Goal: Task Accomplishment & Management: Manage account settings

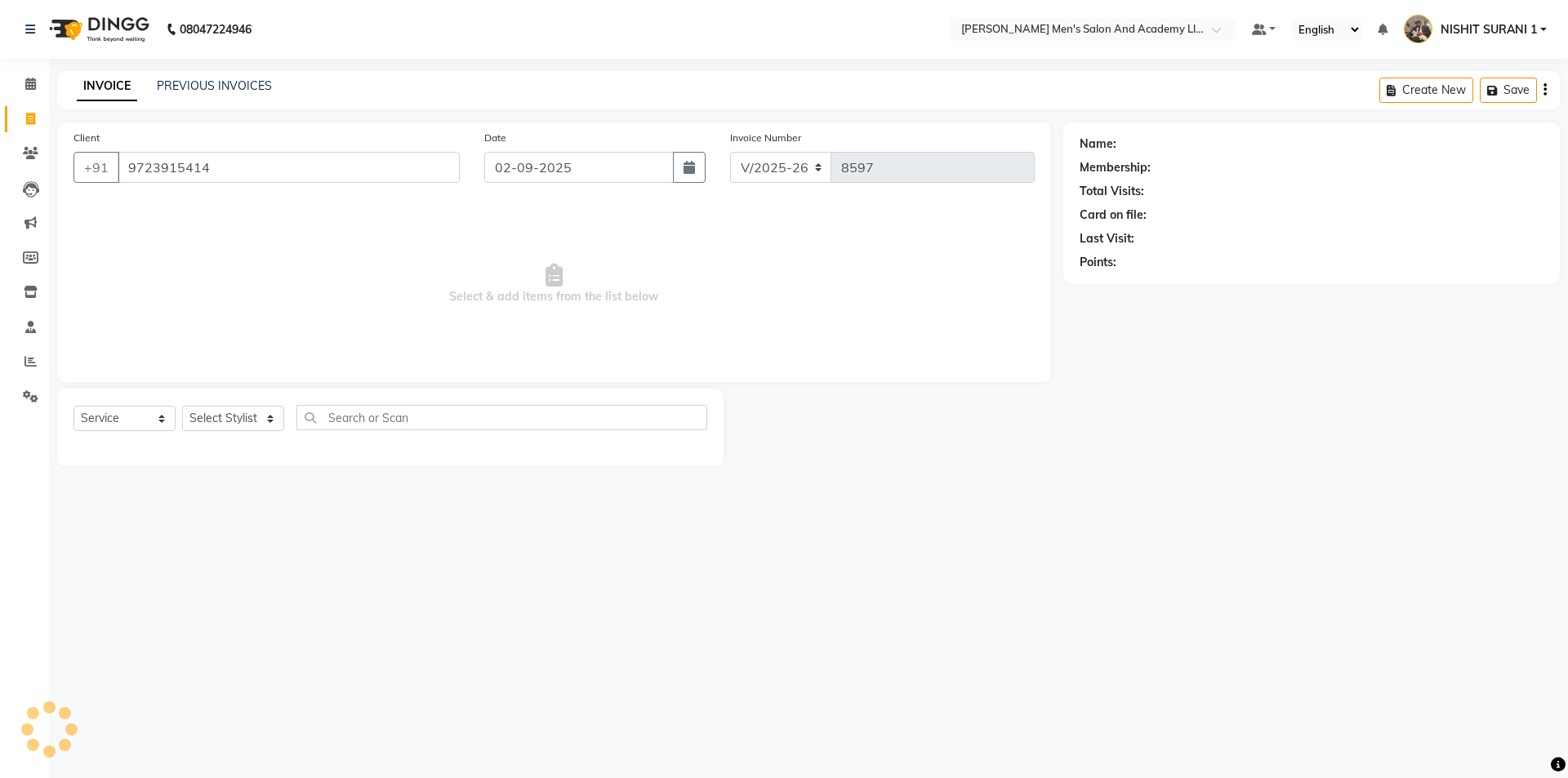
select select "6752"
select select "service"
type input "9723915414"
click at [219, 406] on select "Select Stylist AADITYA SOLANKI ABHAY PARMAR AJAY SEN ANKUSH SEN ASHISH VAGHELA …" at bounding box center [233, 418] width 102 height 25
select select "52738"
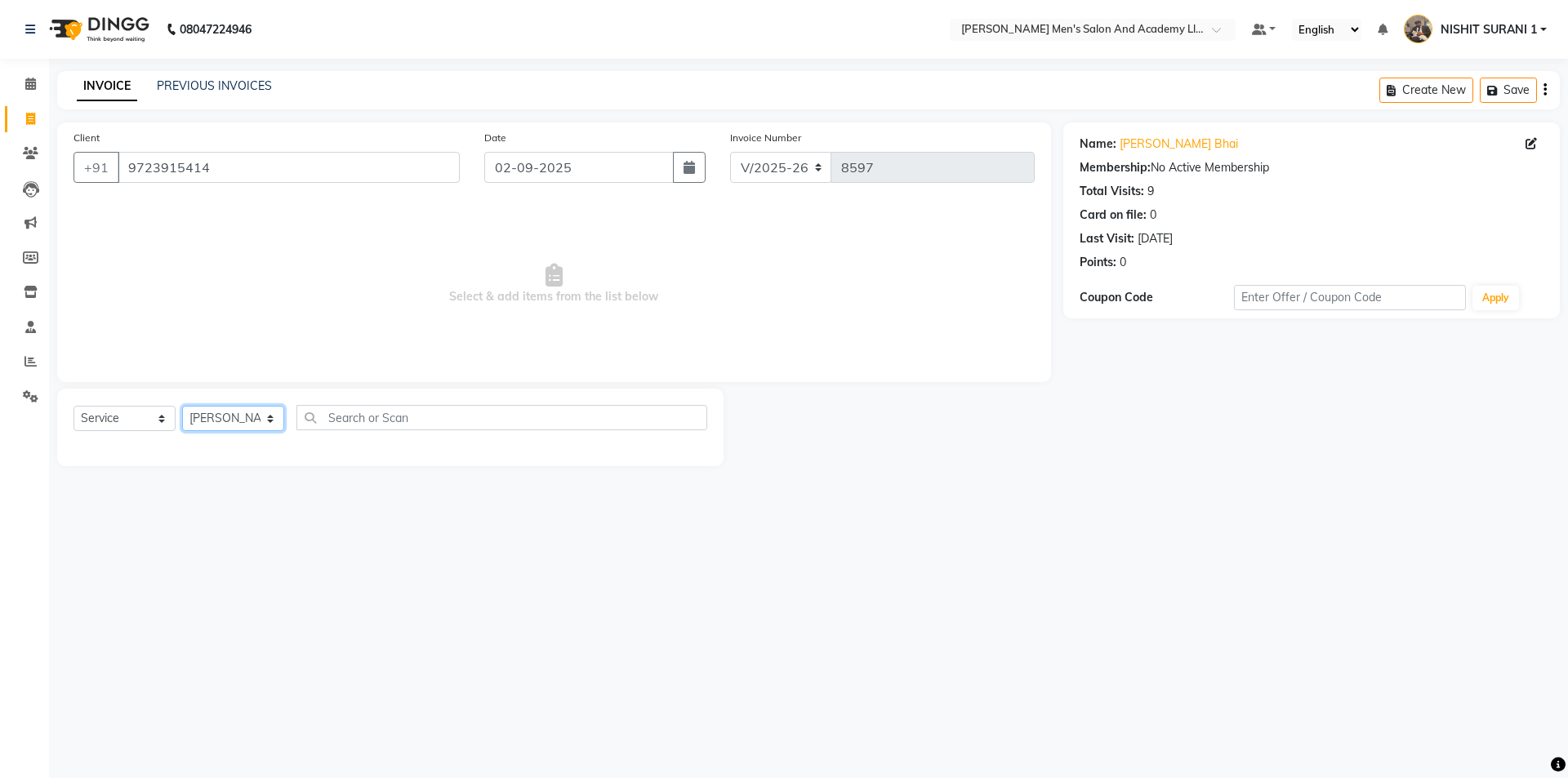
click at [182, 406] on select "Select Stylist AADITYA SOLANKI ABHAY PARMAR AJAY SEN ANKUSH SEN ASHISH VAGHELA …" at bounding box center [233, 418] width 102 height 25
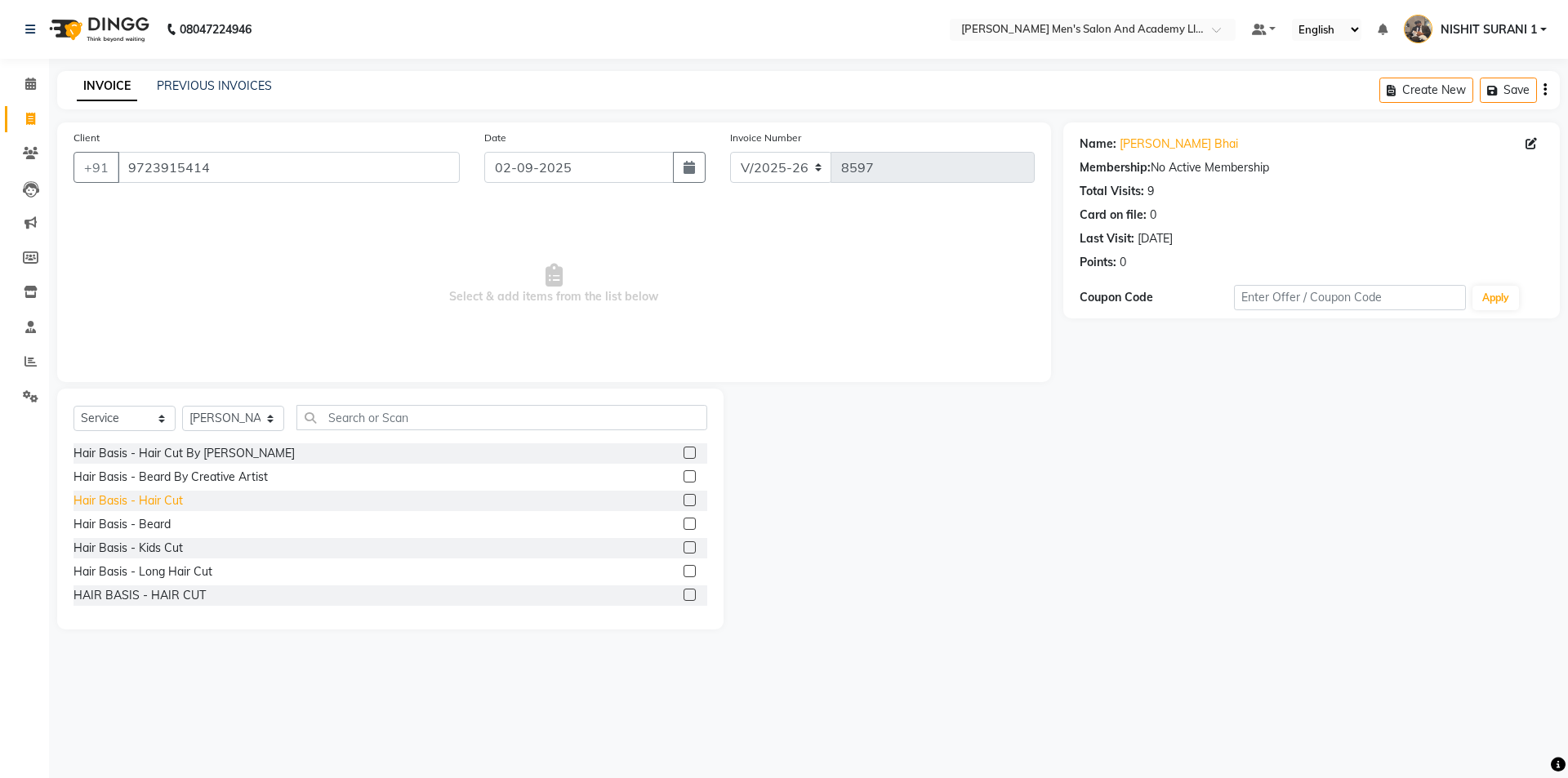
click at [159, 494] on div "Hair Basis - Hair Cut" at bounding box center [128, 501] width 110 height 18
checkbox input "false"
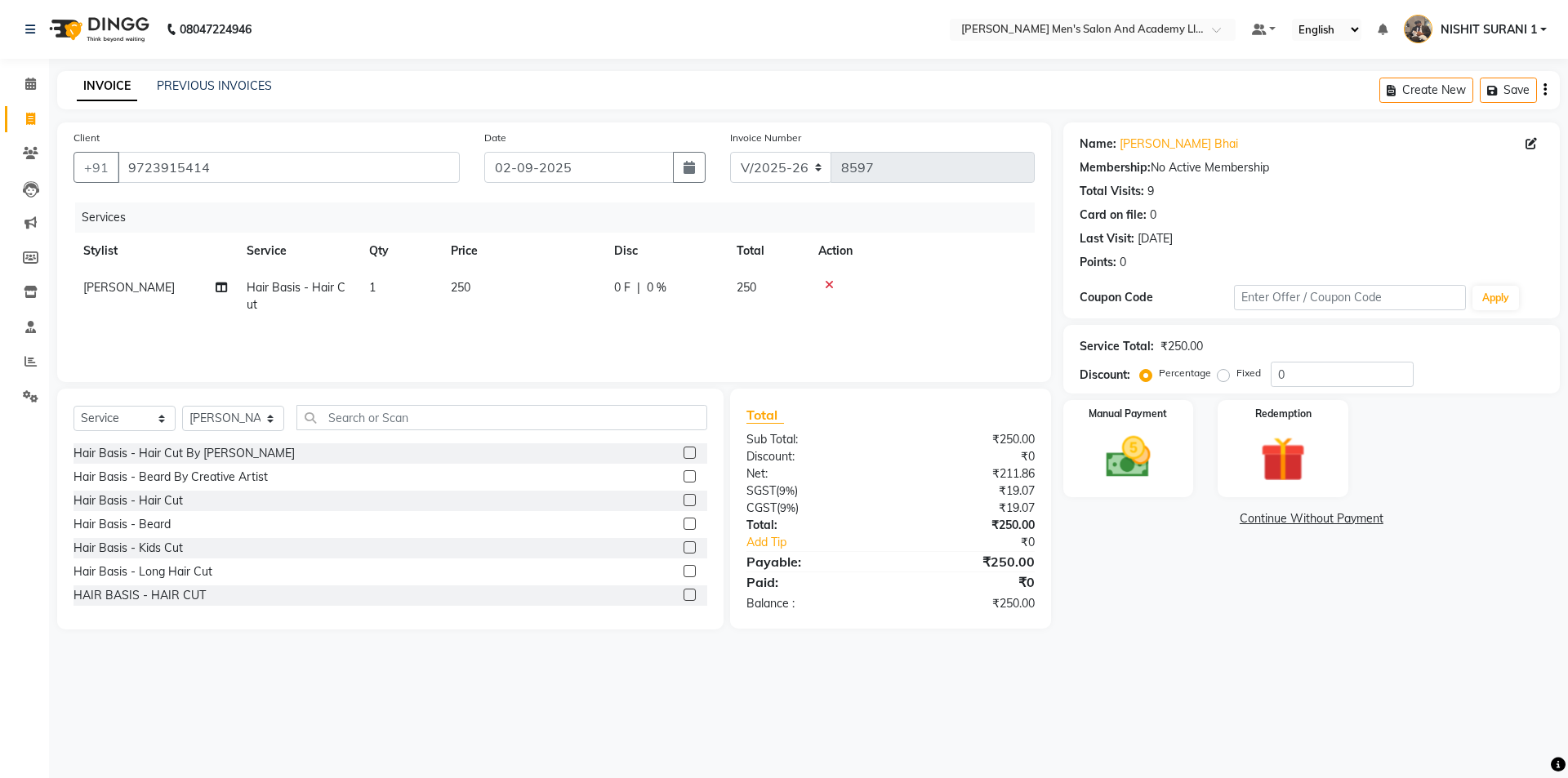
click at [611, 301] on td "0 F | 0 %" at bounding box center [665, 296] width 122 height 54
select select "52738"
click at [502, 304] on tr "AADITYA SOLANKI ABHAY PARMAR AJAY SEN ANKUSH SEN ASHISH VAGHELA BHARGAV PATEL B…" at bounding box center [554, 300] width 961 height 62
type input "350"
click at [284, 174] on input "9723915414" at bounding box center [288, 167] width 342 height 31
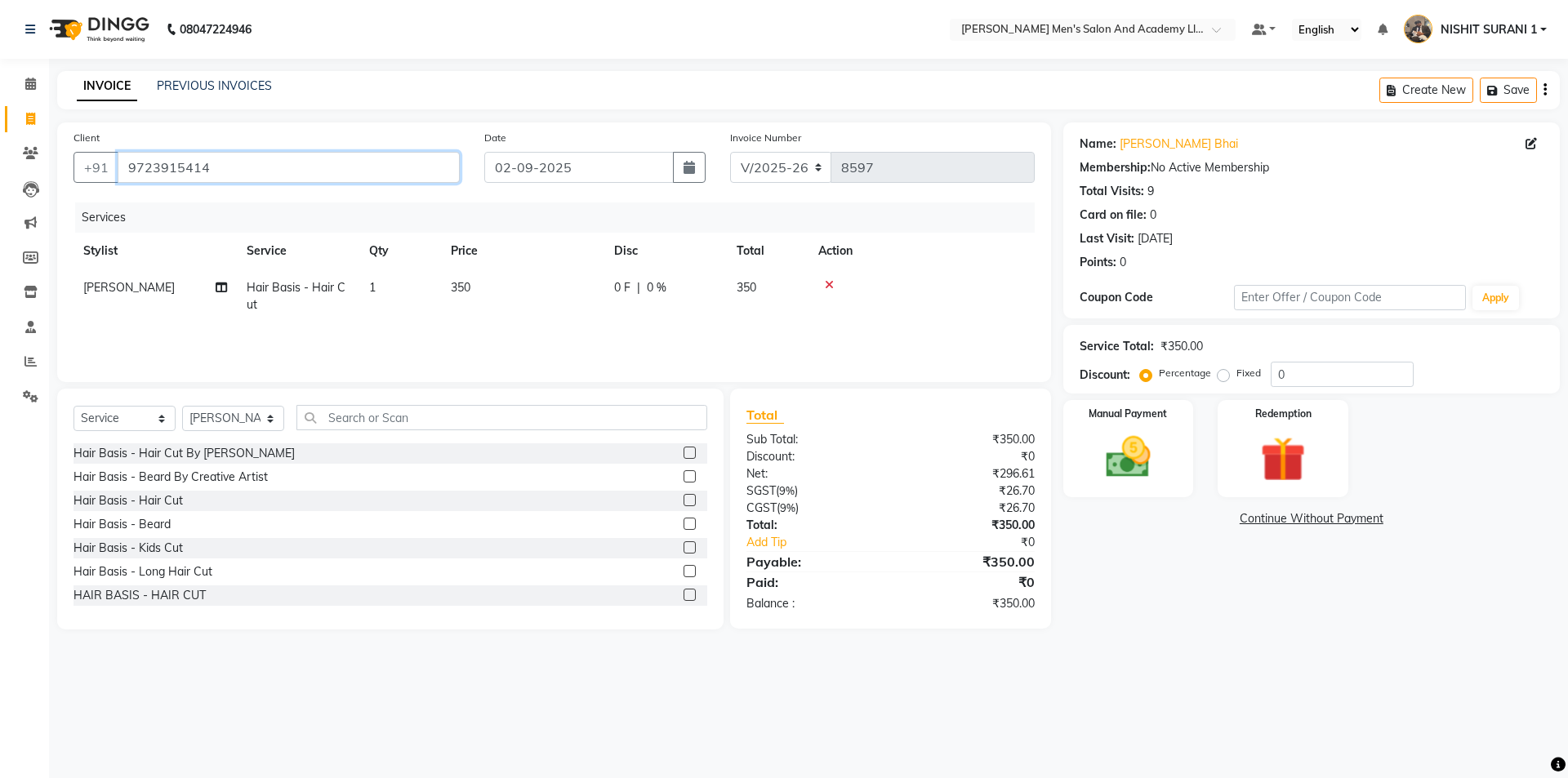
click at [284, 174] on input "9723915414" at bounding box center [288, 167] width 342 height 31
click at [1090, 450] on img at bounding box center [1128, 457] width 76 height 54
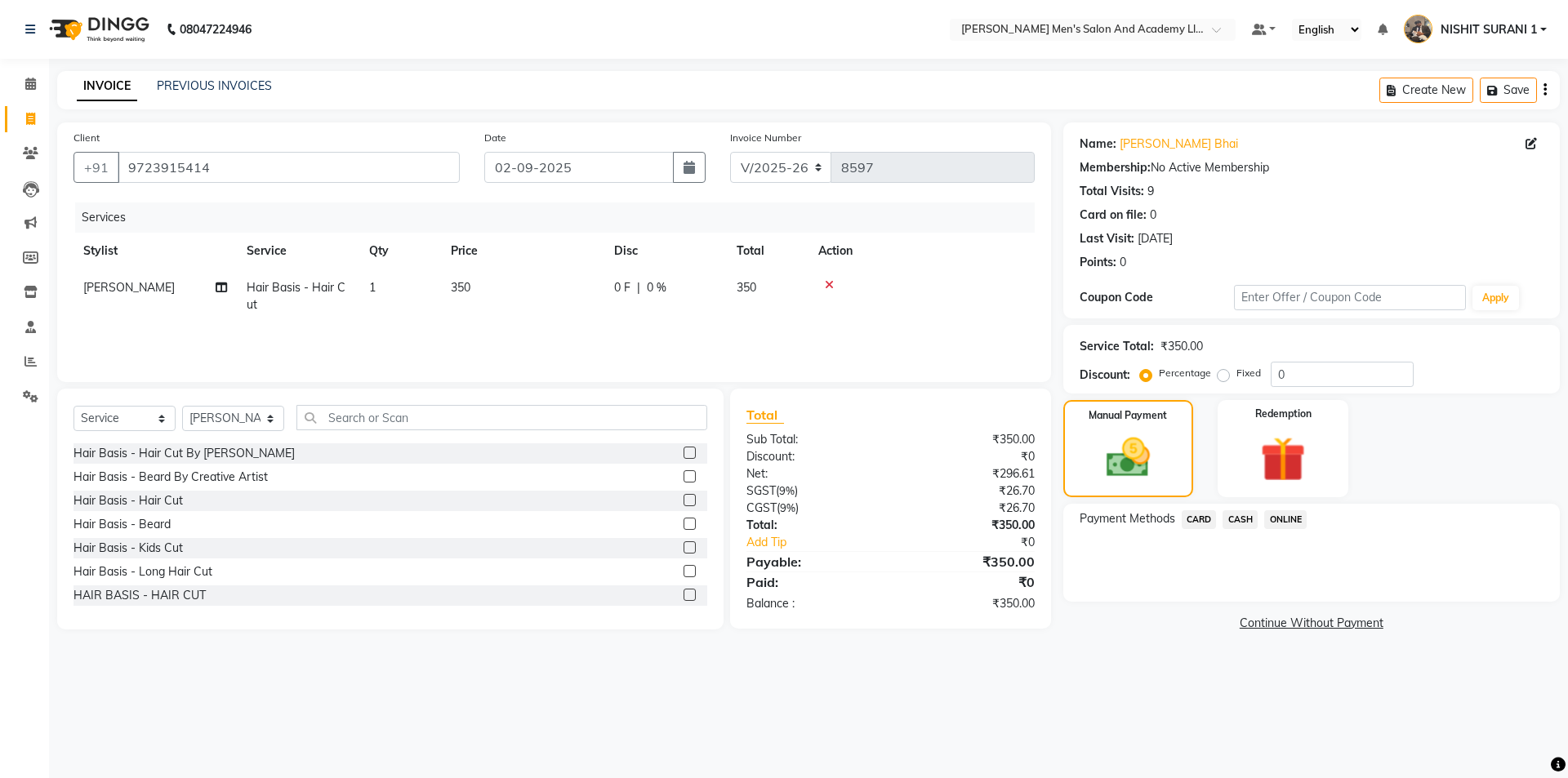
click at [1248, 528] on span "CASH" at bounding box center [1239, 519] width 35 height 18
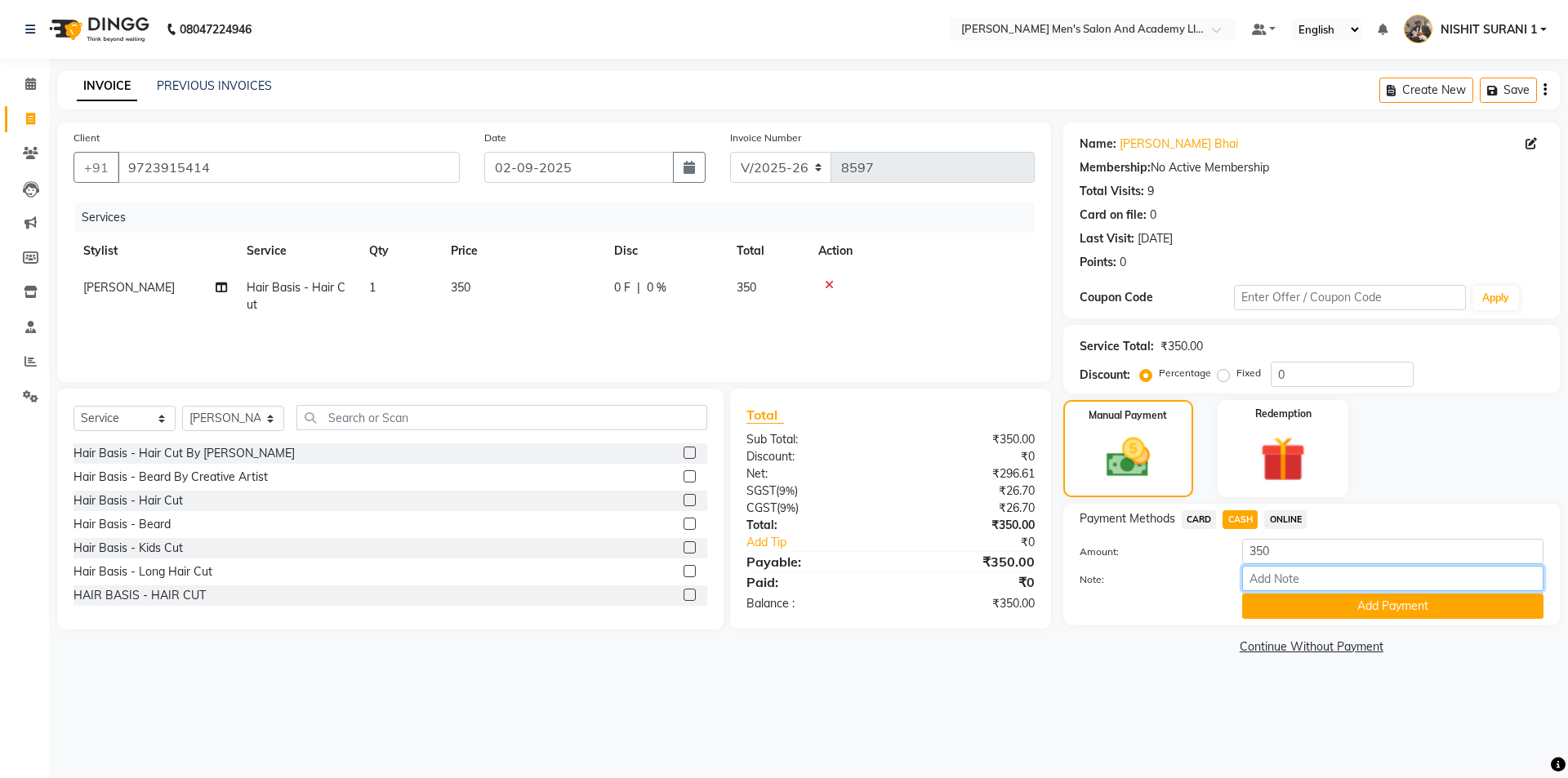
click at [1262, 589] on input "Note:" at bounding box center [1392, 578] width 301 height 25
click at [1252, 610] on button "Add Payment" at bounding box center [1392, 606] width 301 height 25
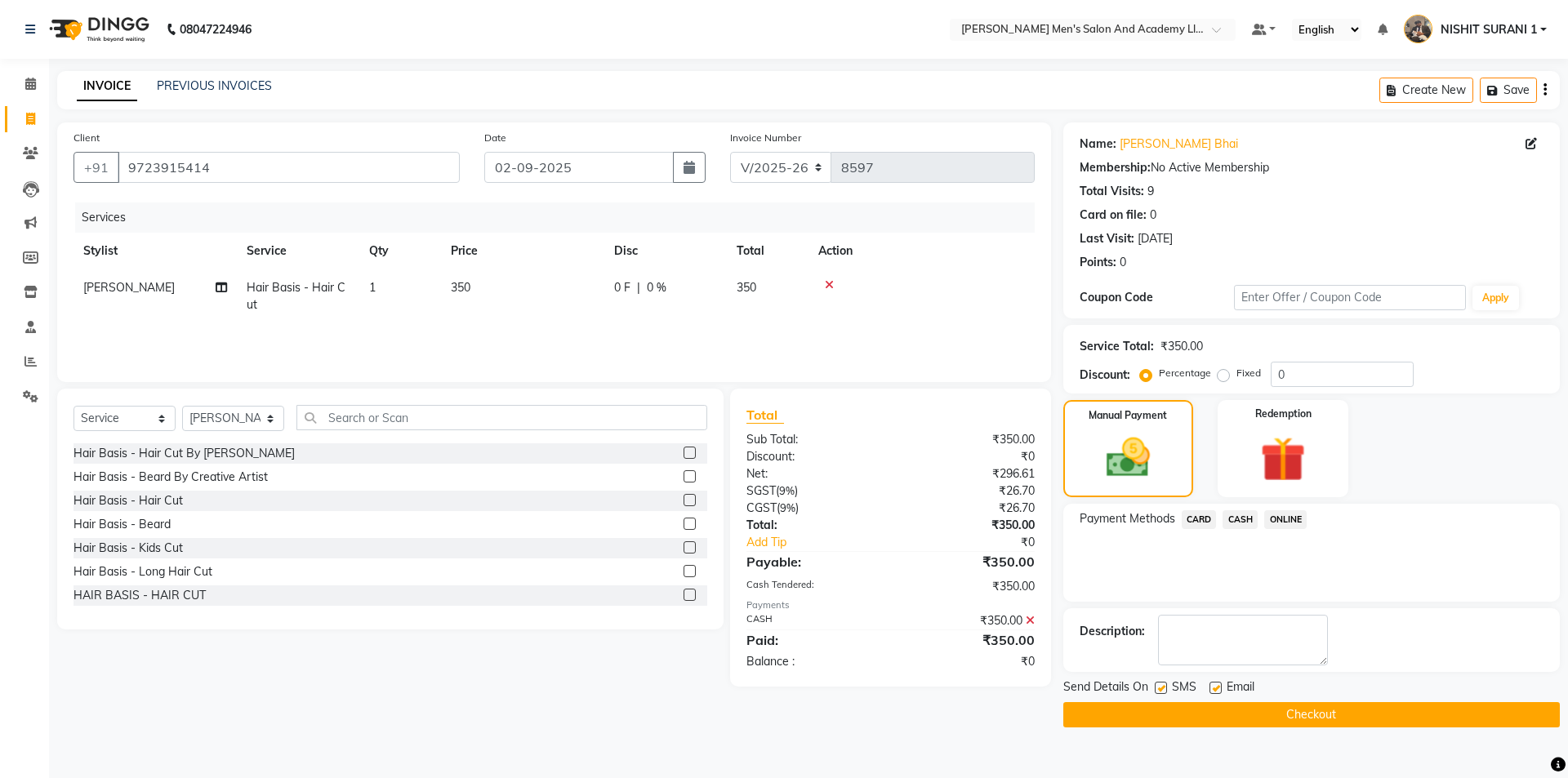
drag, startPoint x: 1214, startPoint y: 684, endPoint x: 1203, endPoint y: 687, distance: 11.4
click at [1214, 685] on label at bounding box center [1216, 688] width 12 height 12
click at [1214, 685] on input "checkbox" at bounding box center [1215, 688] width 11 height 11
checkbox input "false"
click at [1163, 689] on div "SMS" at bounding box center [1181, 688] width 54 height 20
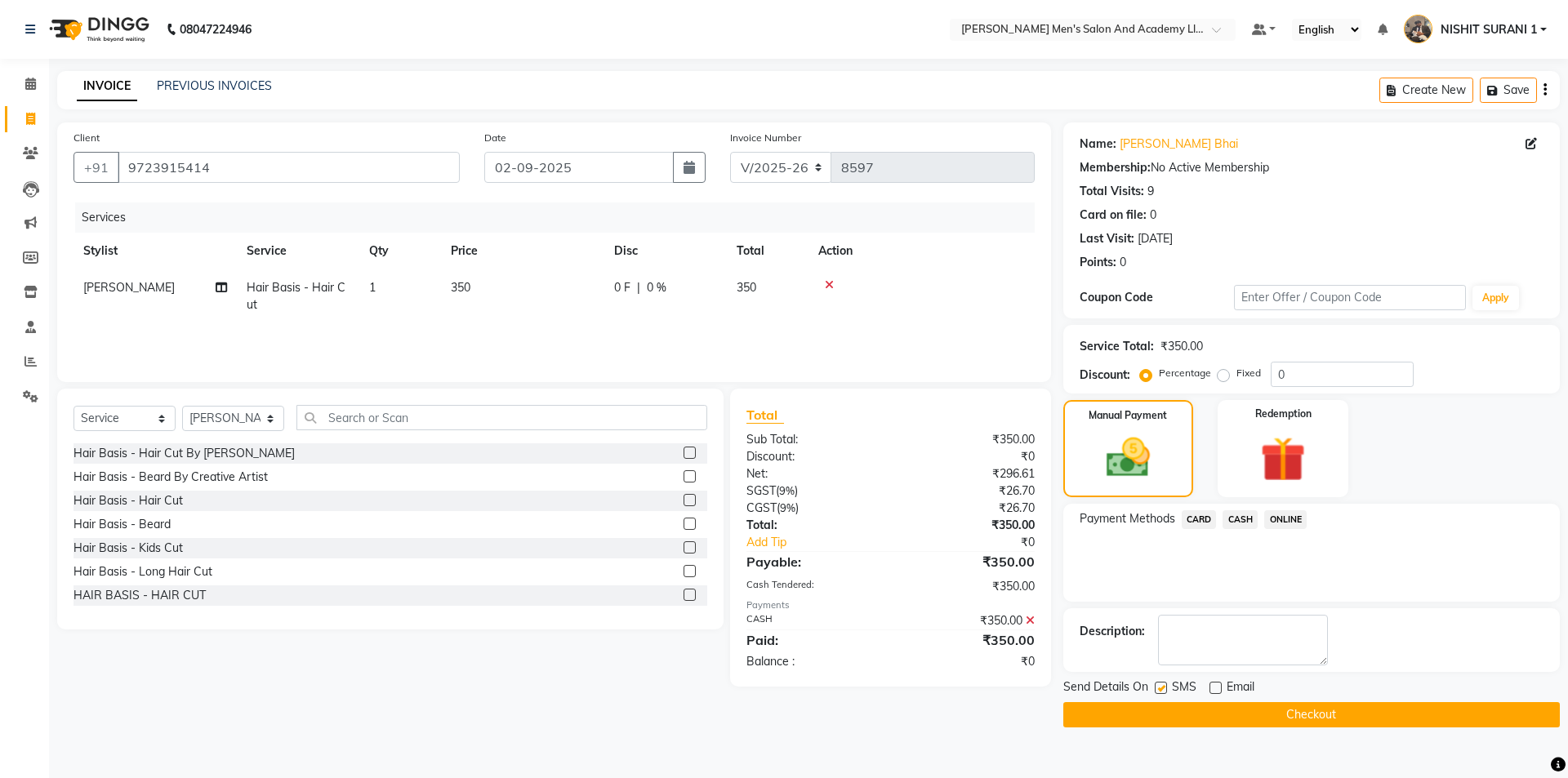
click at [1160, 710] on button "Checkout" at bounding box center [1311, 714] width 496 height 25
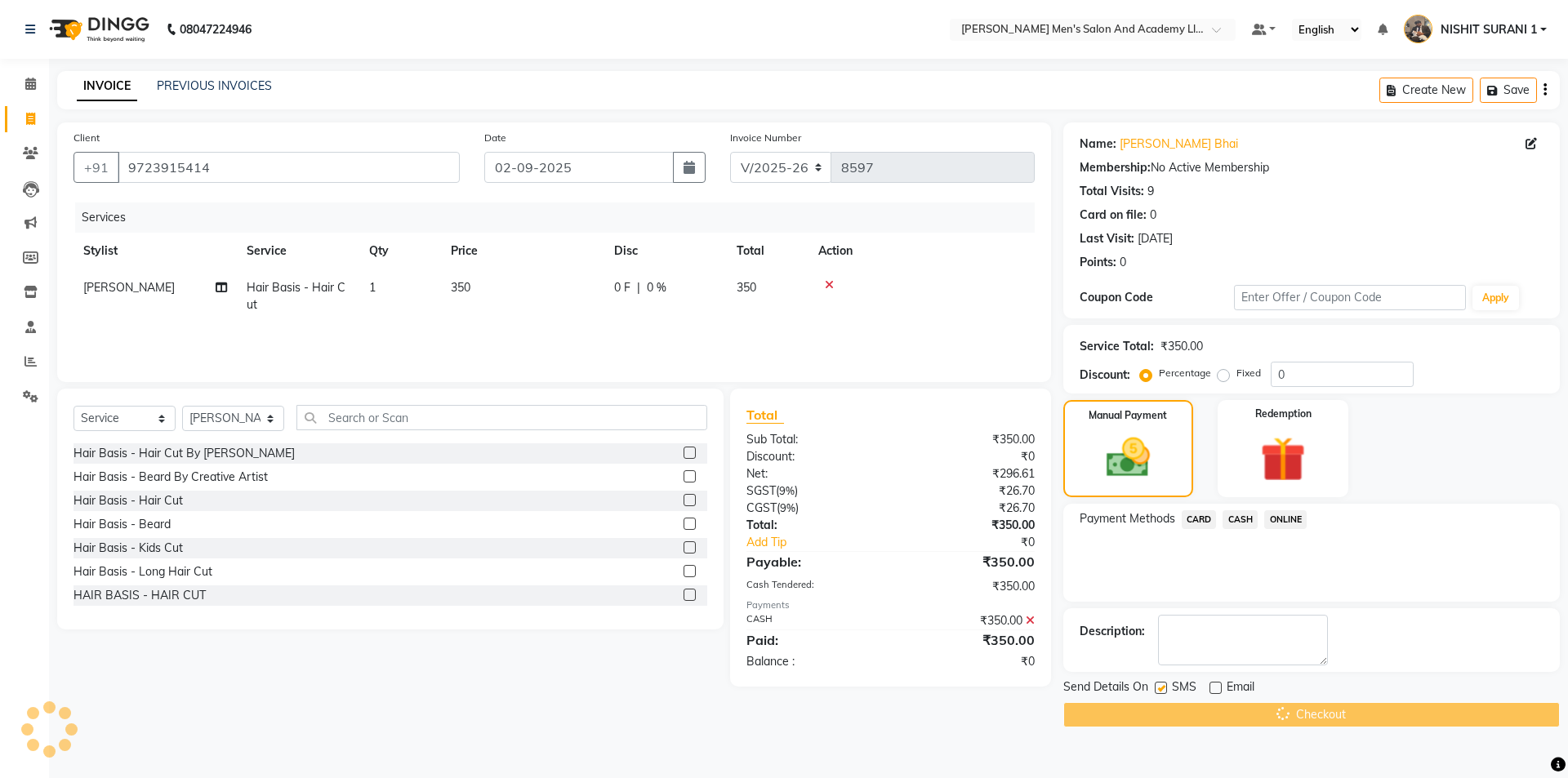
click at [1164, 687] on label at bounding box center [1160, 688] width 12 height 12
click at [1164, 687] on input "checkbox" at bounding box center [1160, 688] width 11 height 11
click at [1164, 687] on label at bounding box center [1160, 688] width 12 height 12
click at [1164, 687] on input "checkbox" at bounding box center [1160, 688] width 11 height 11
checkbox input "true"
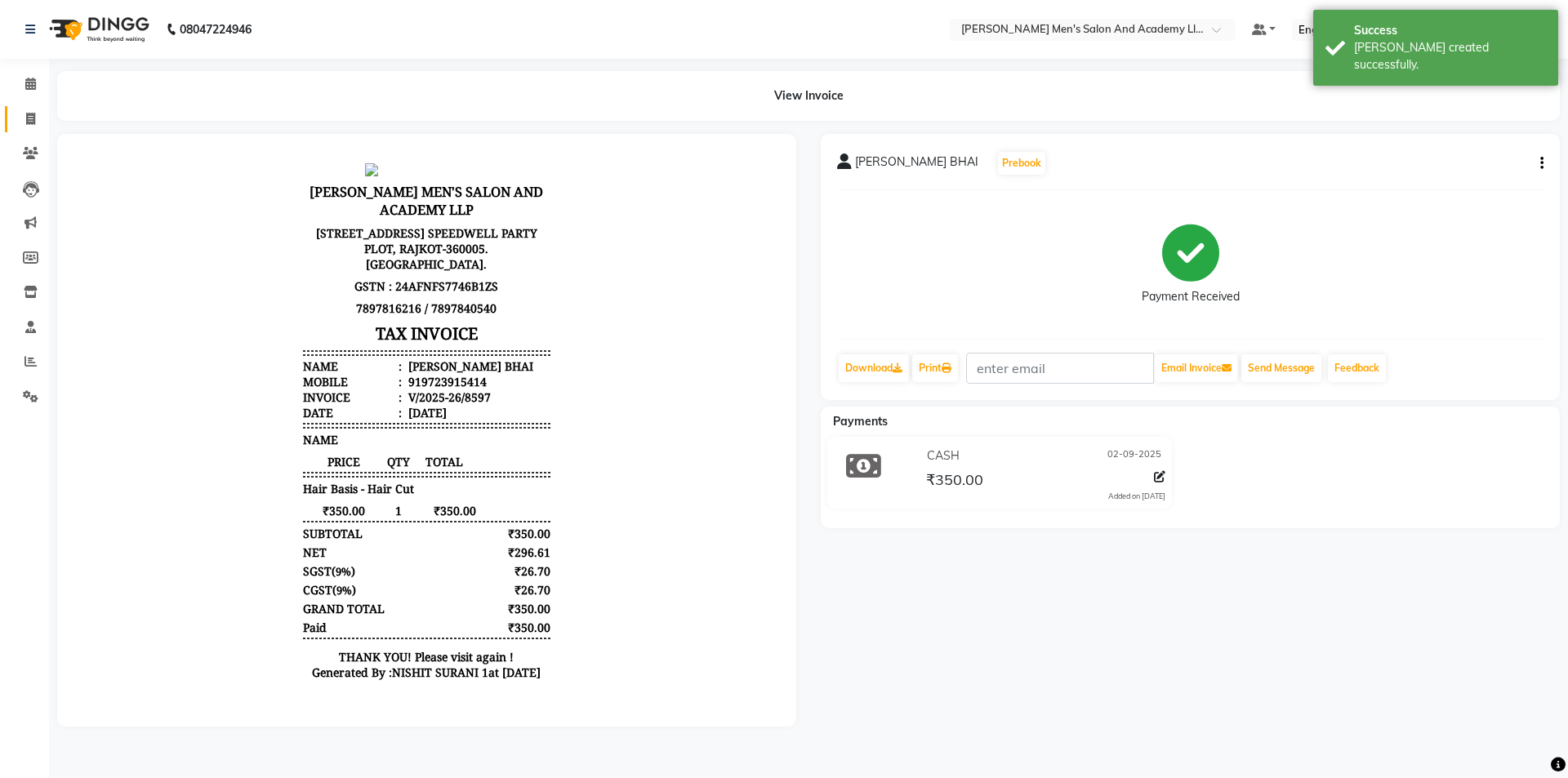
click at [26, 130] on link "Invoice" at bounding box center [25, 119] width 40 height 27
select select "service"
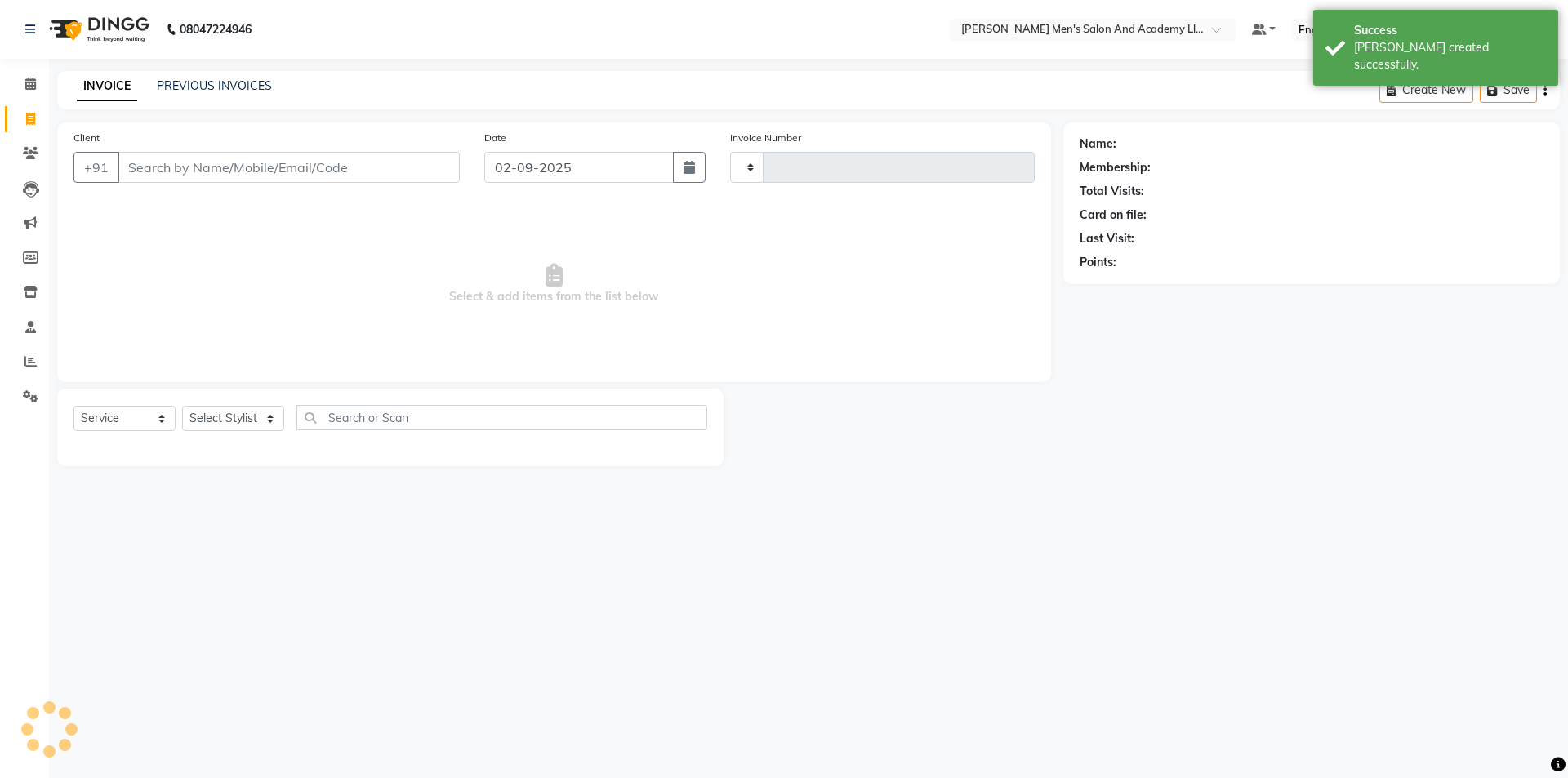
type input "8598"
select select "6752"
click at [224, 81] on link "PREVIOUS INVOICES" at bounding box center [213, 85] width 115 height 15
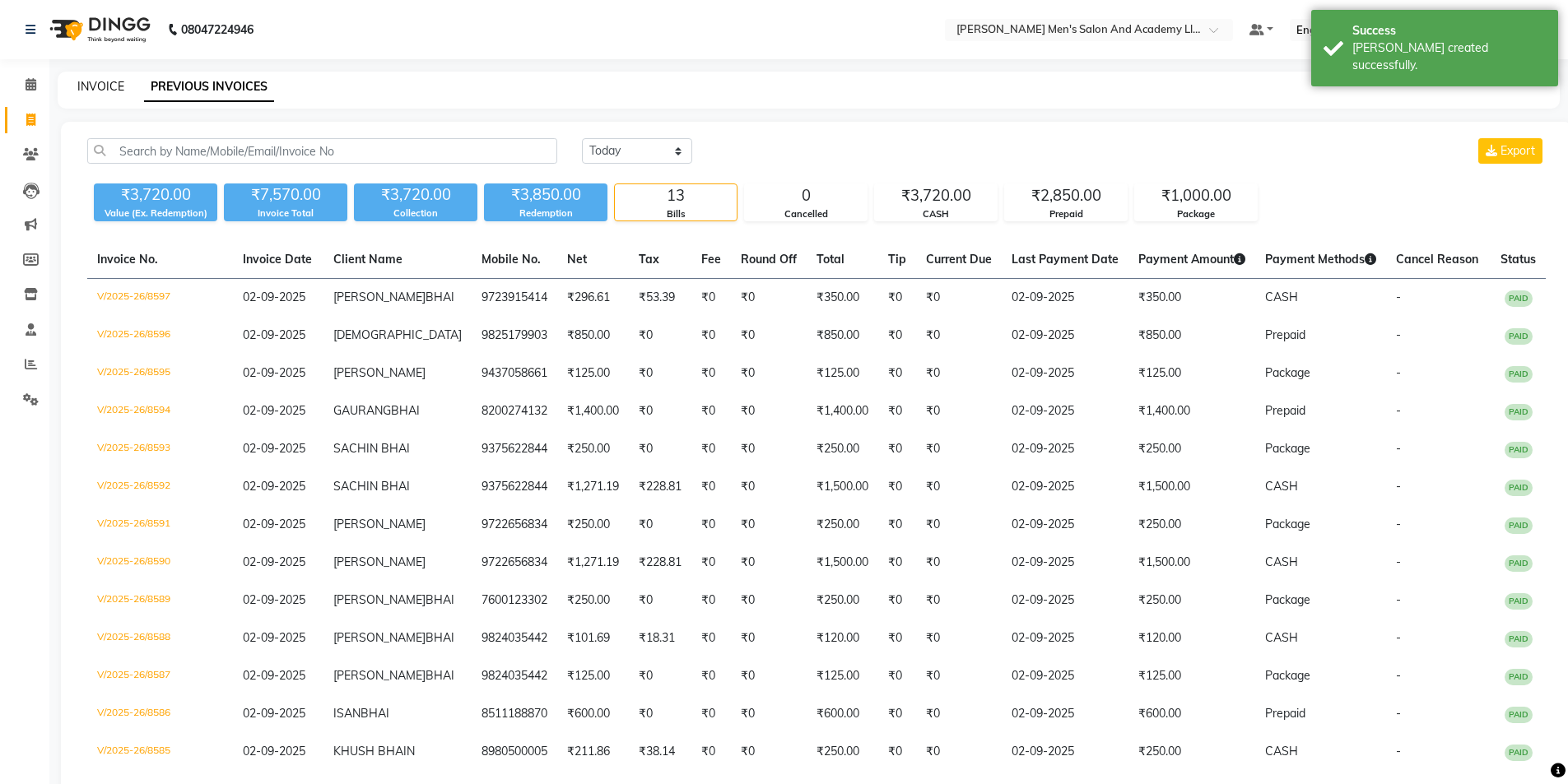
click at [120, 88] on link "INVOICE" at bounding box center [100, 86] width 47 height 15
select select "service"
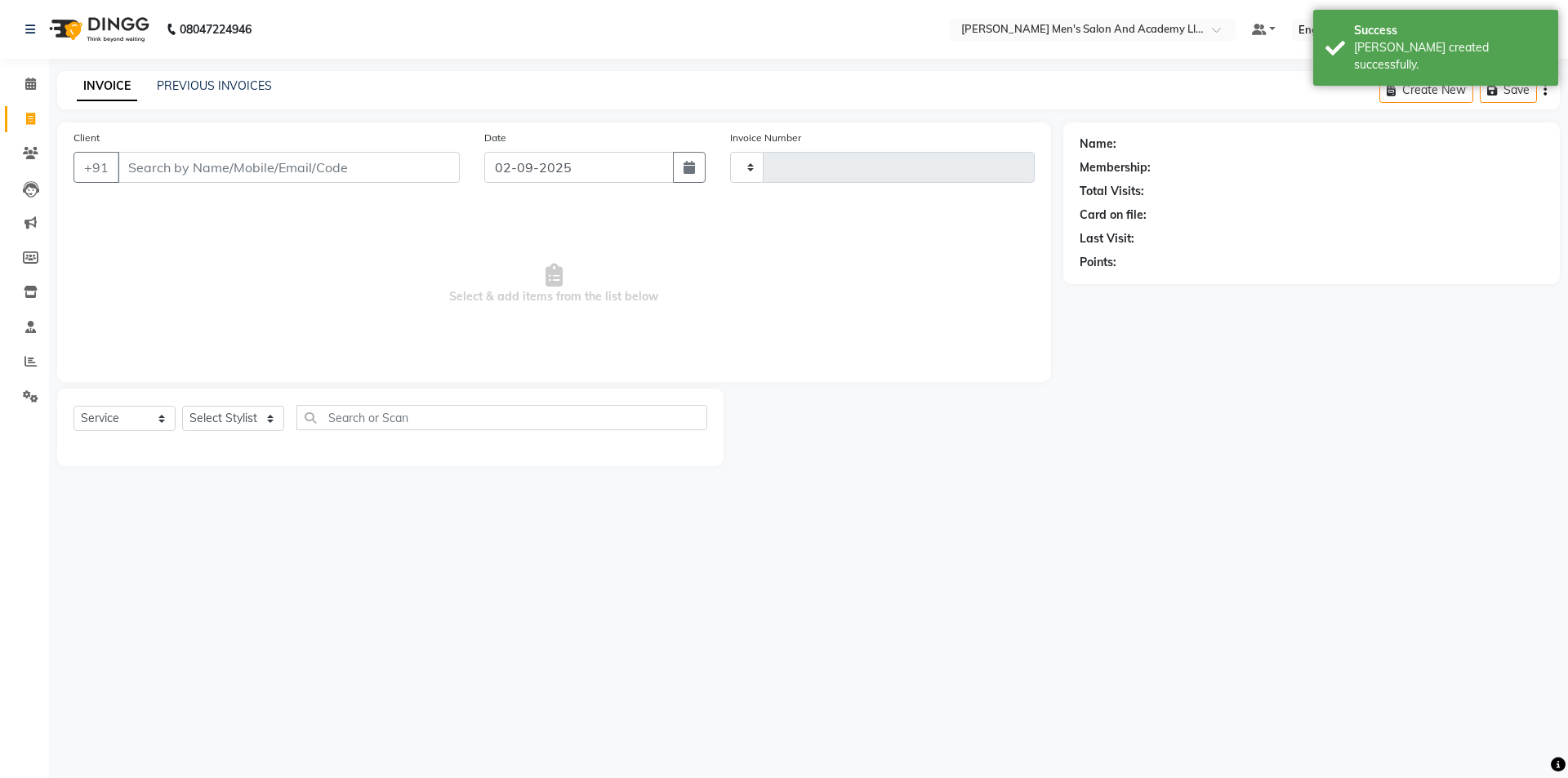
type input "8598"
select select "6752"
click at [191, 83] on link "PREVIOUS INVOICES" at bounding box center [213, 85] width 115 height 15
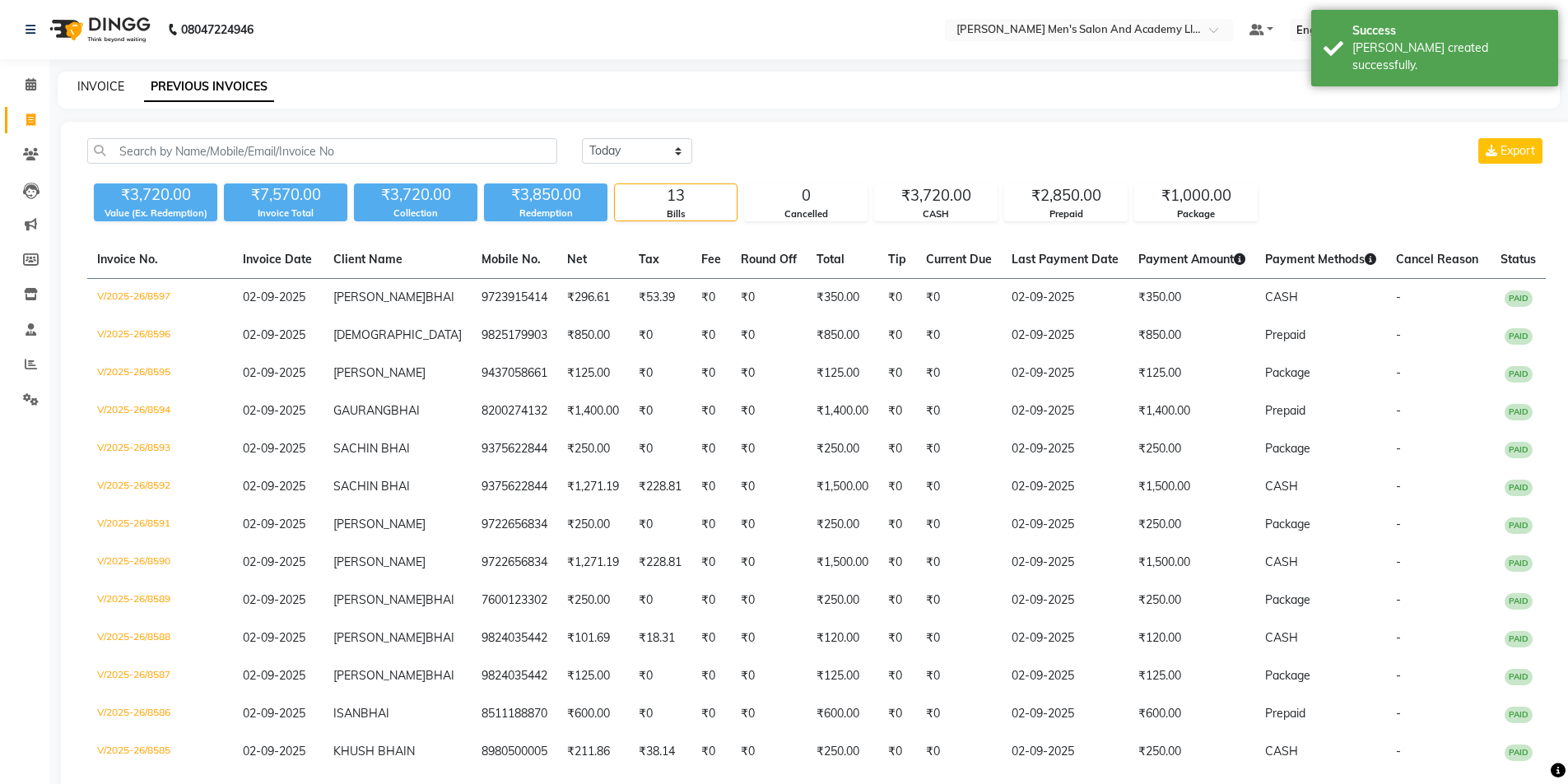
click at [91, 80] on link "INVOICE" at bounding box center [100, 86] width 47 height 15
select select "6752"
select select "service"
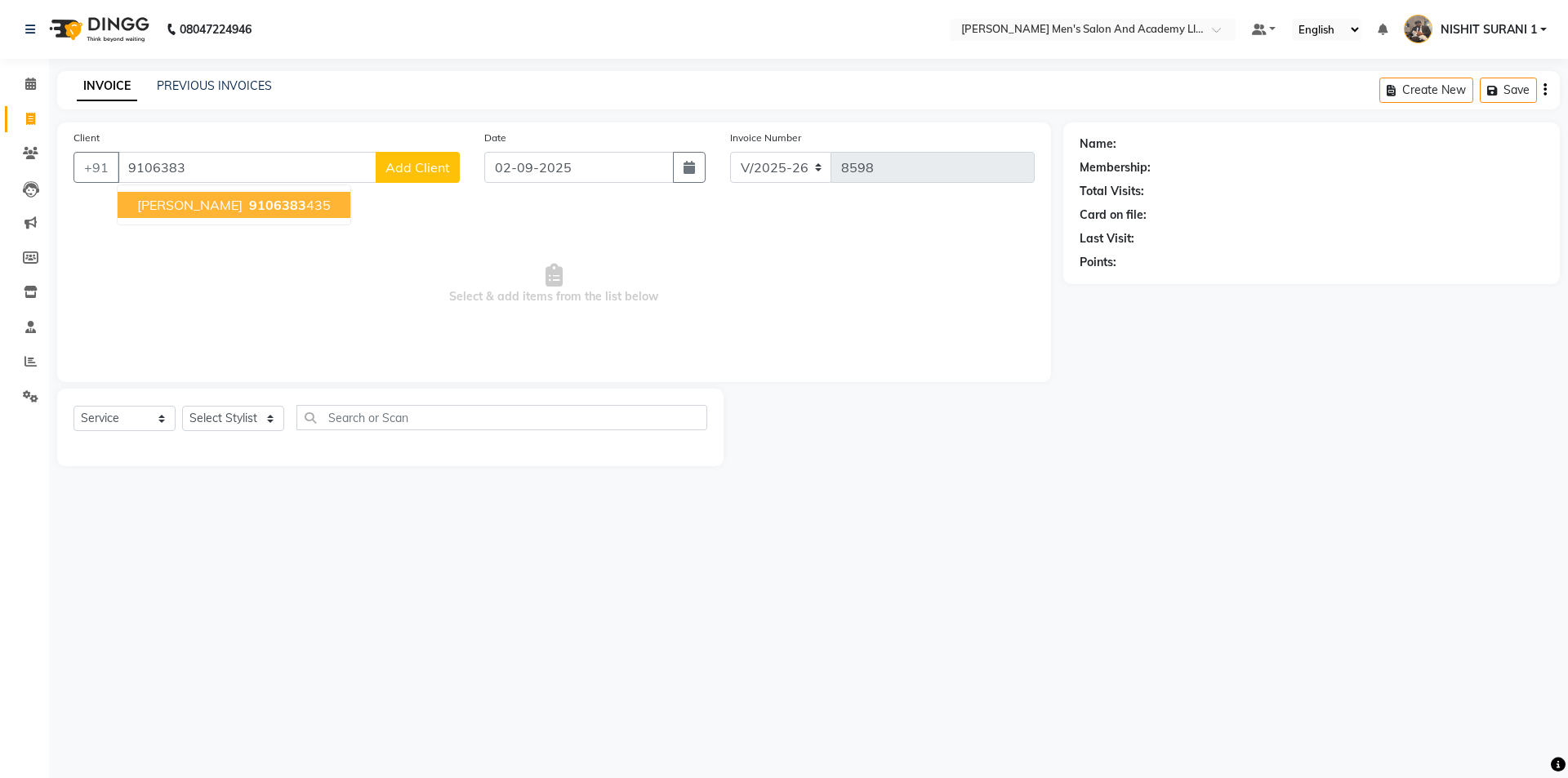
click at [193, 214] on button "KRISH BHAI 9106383 435" at bounding box center [234, 205] width 233 height 26
type input "9106383435"
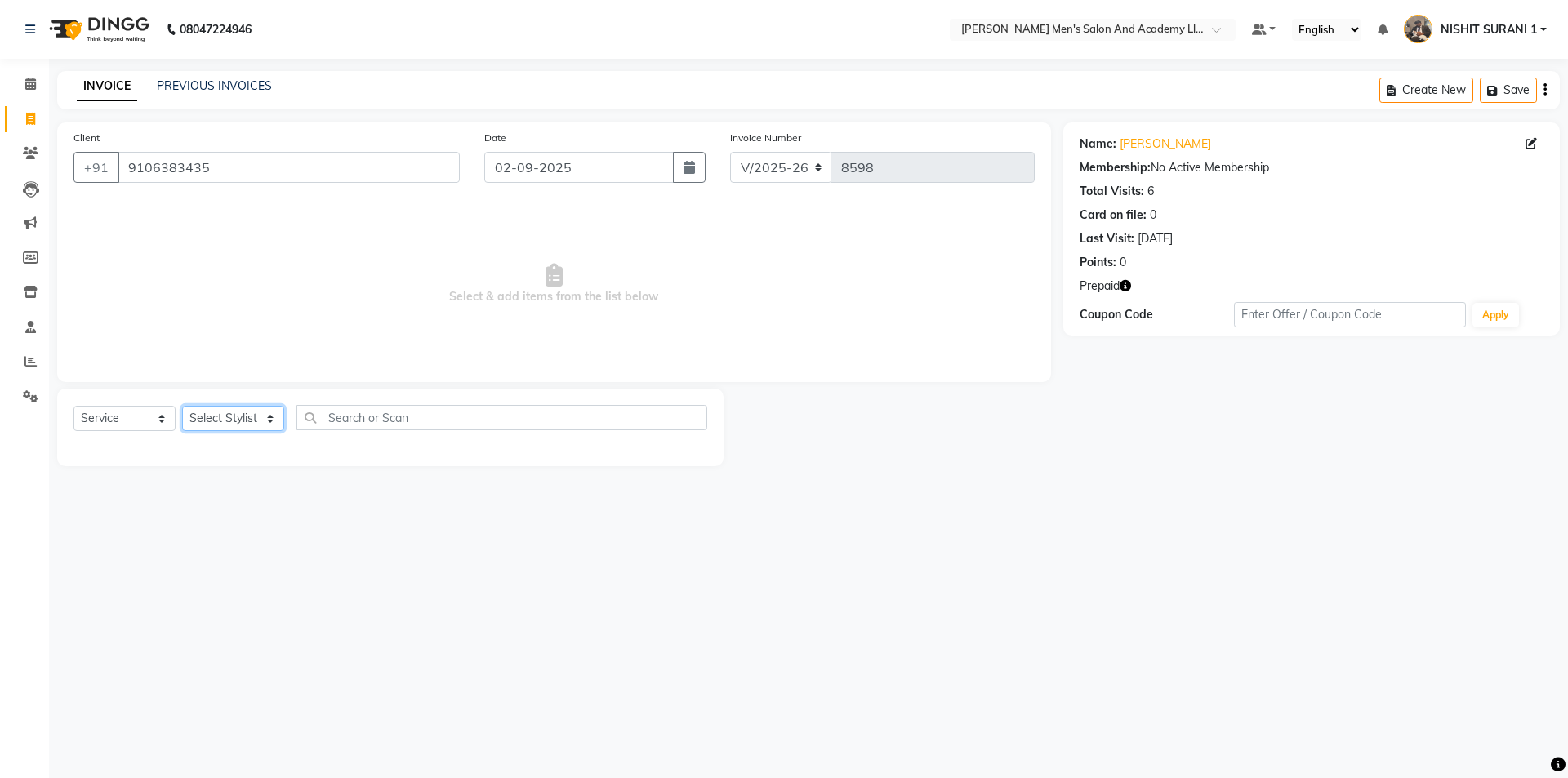
click at [235, 424] on select "Select Stylist AADITYA SOLANKI ABHAY PARMAR AJAY SEN ANKUSH SEN ASHISH VAGHELA …" at bounding box center [233, 418] width 102 height 25
click at [1129, 283] on icon "button" at bounding box center [1124, 285] width 11 height 11
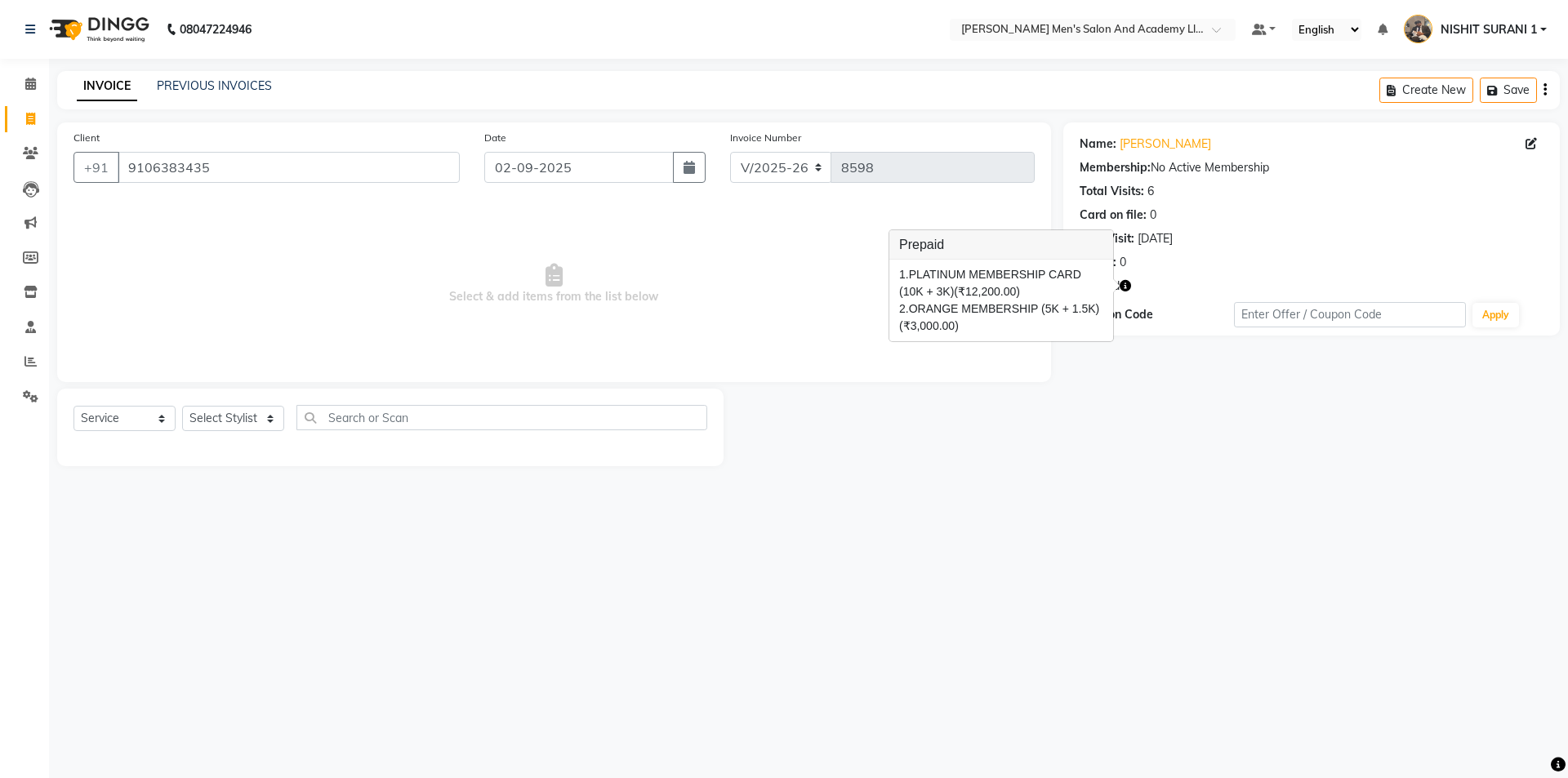
click at [779, 292] on span "Select & add items from the list below" at bounding box center [554, 285] width 961 height 163
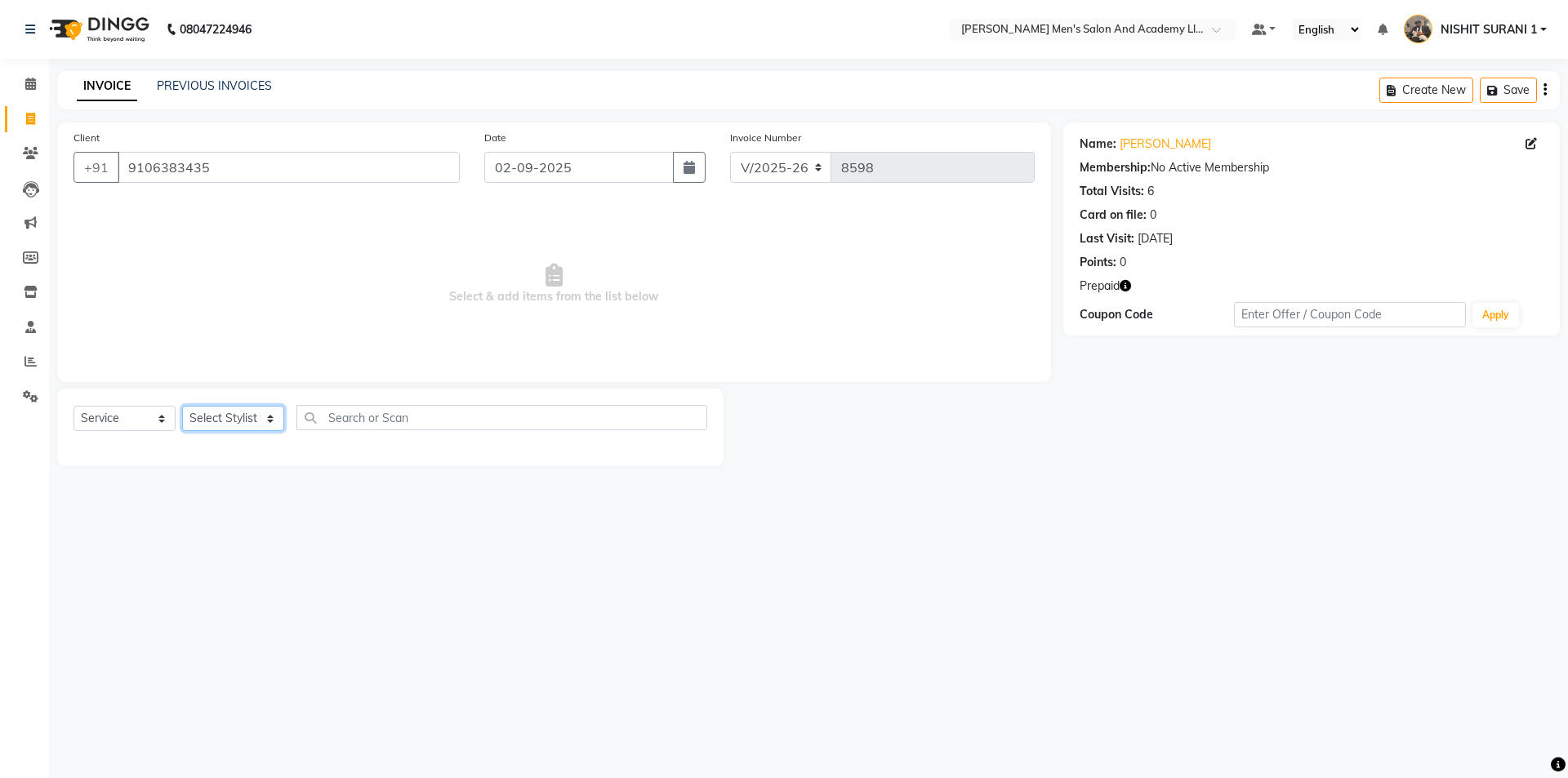
click at [220, 416] on select "Select Stylist AADITYA SOLANKI ABHAY PARMAR AJAY SEN ANKUSH SEN ASHISH VAGHELA …" at bounding box center [233, 418] width 102 height 25
select select "89793"
click at [182, 406] on select "Select Stylist AADITYA SOLANKI ABHAY PARMAR AJAY SEN ANKUSH SEN ASHISH VAGHELA …" at bounding box center [233, 418] width 102 height 25
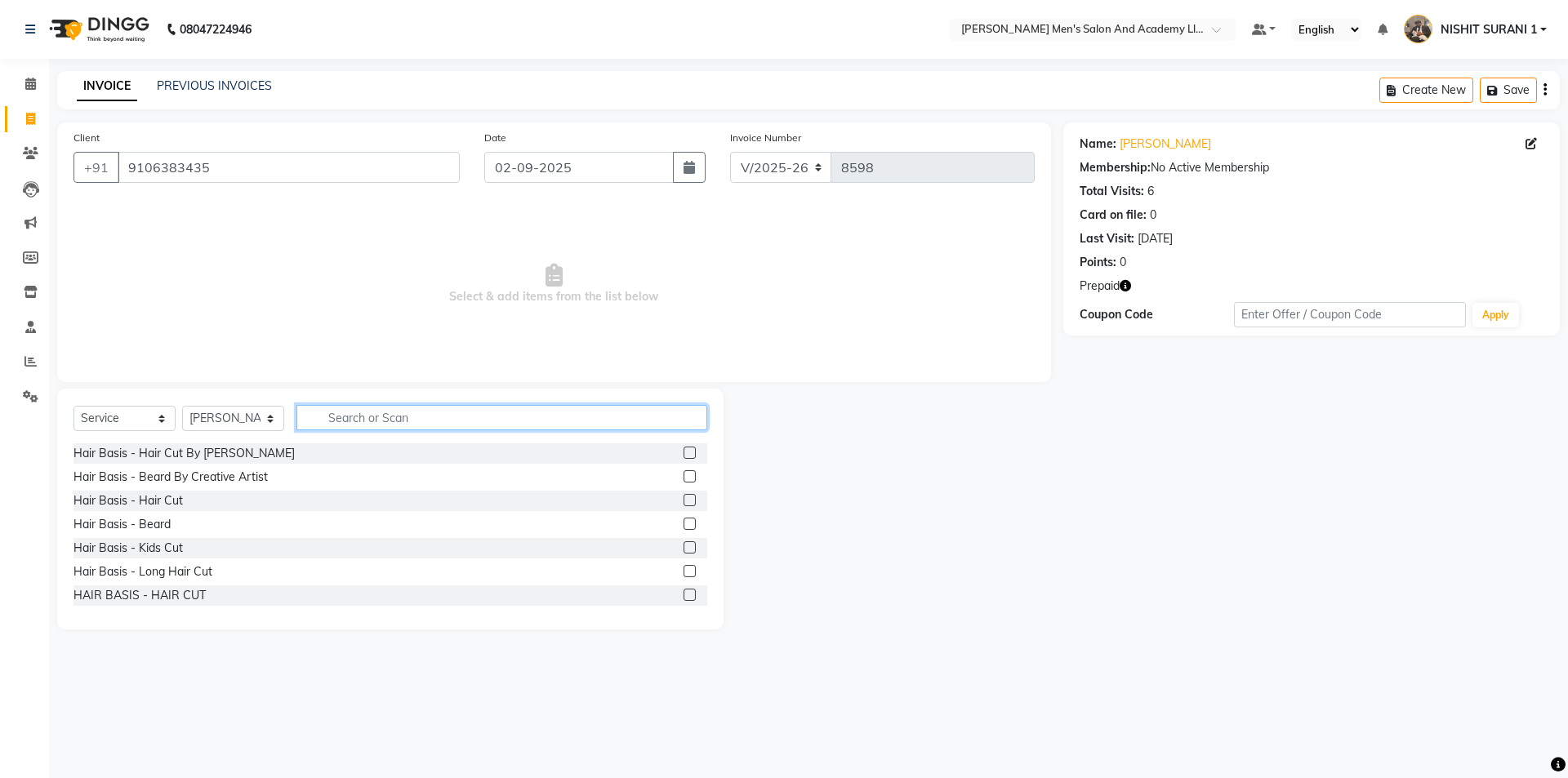
click at [346, 418] on input "text" at bounding box center [502, 417] width 411 height 25
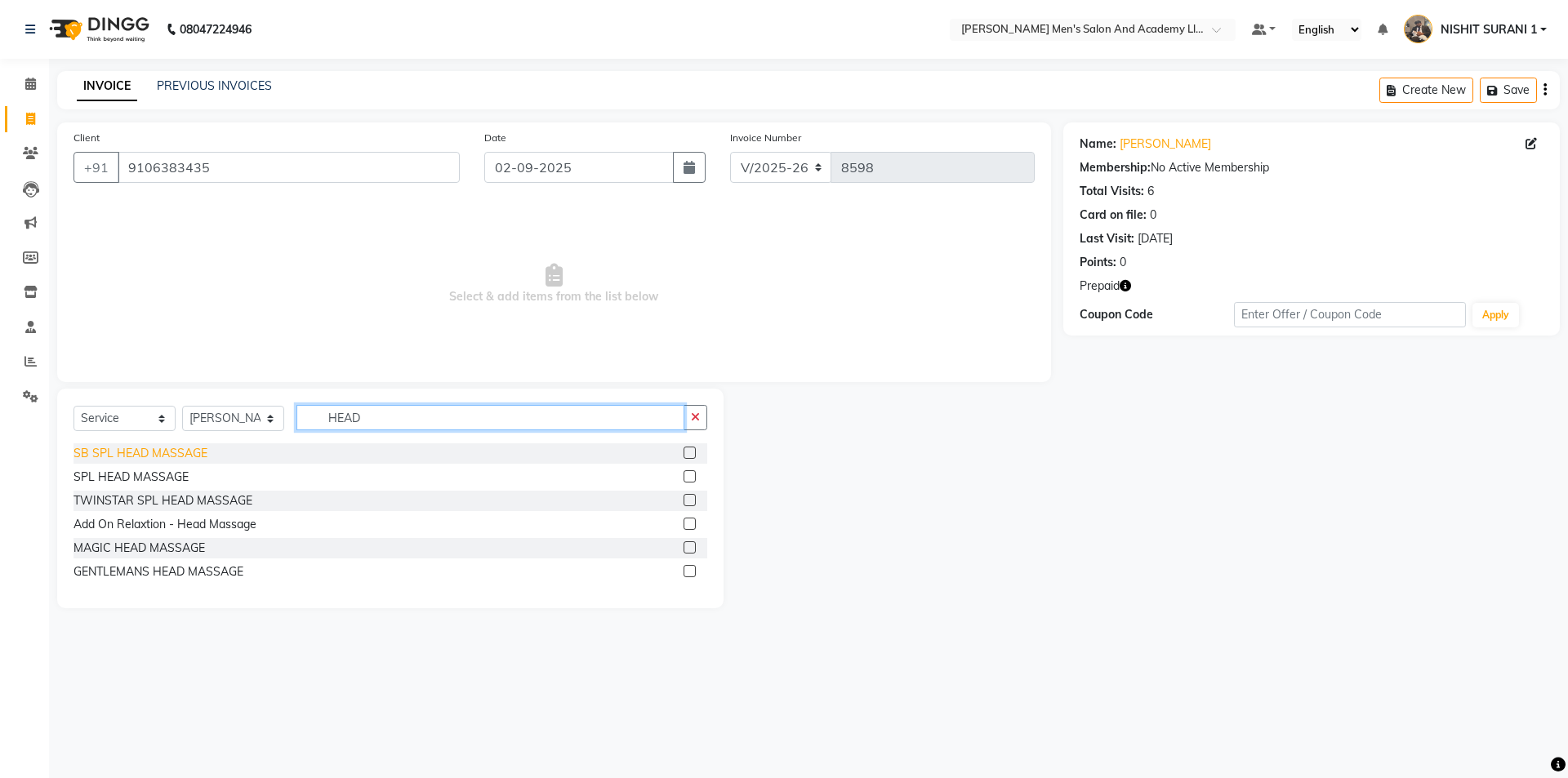
type input "HEAD"
click at [163, 460] on div "SB SPL HEAD MASSAGE" at bounding box center [141, 454] width 134 height 18
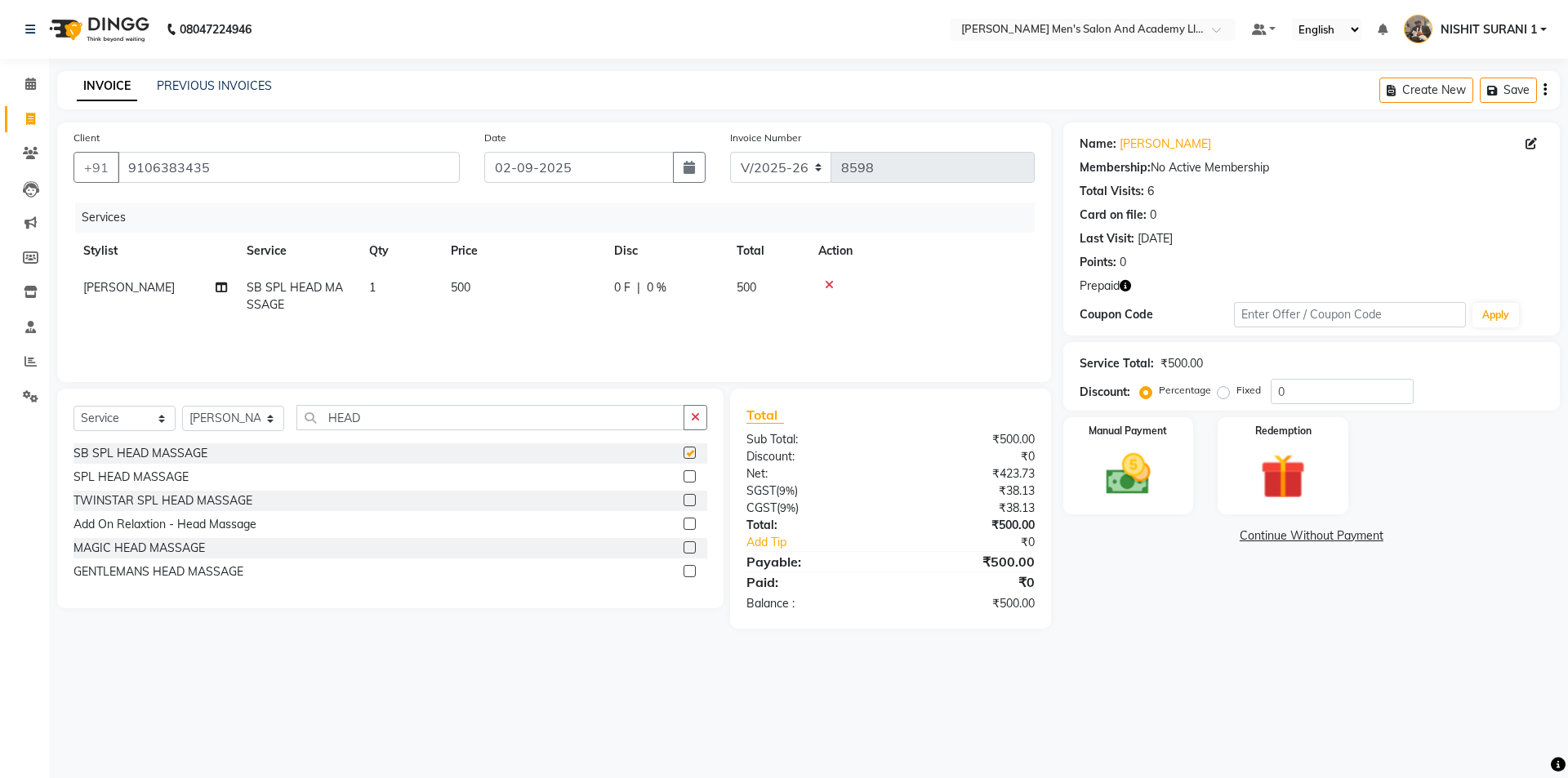
checkbox input "false"
drag, startPoint x: 498, startPoint y: 294, endPoint x: 511, endPoint y: 292, distance: 13.2
click at [500, 293] on td "500" at bounding box center [523, 296] width 163 height 54
select select "89793"
drag, startPoint x: 437, startPoint y: 338, endPoint x: 374, endPoint y: 349, distance: 64.0
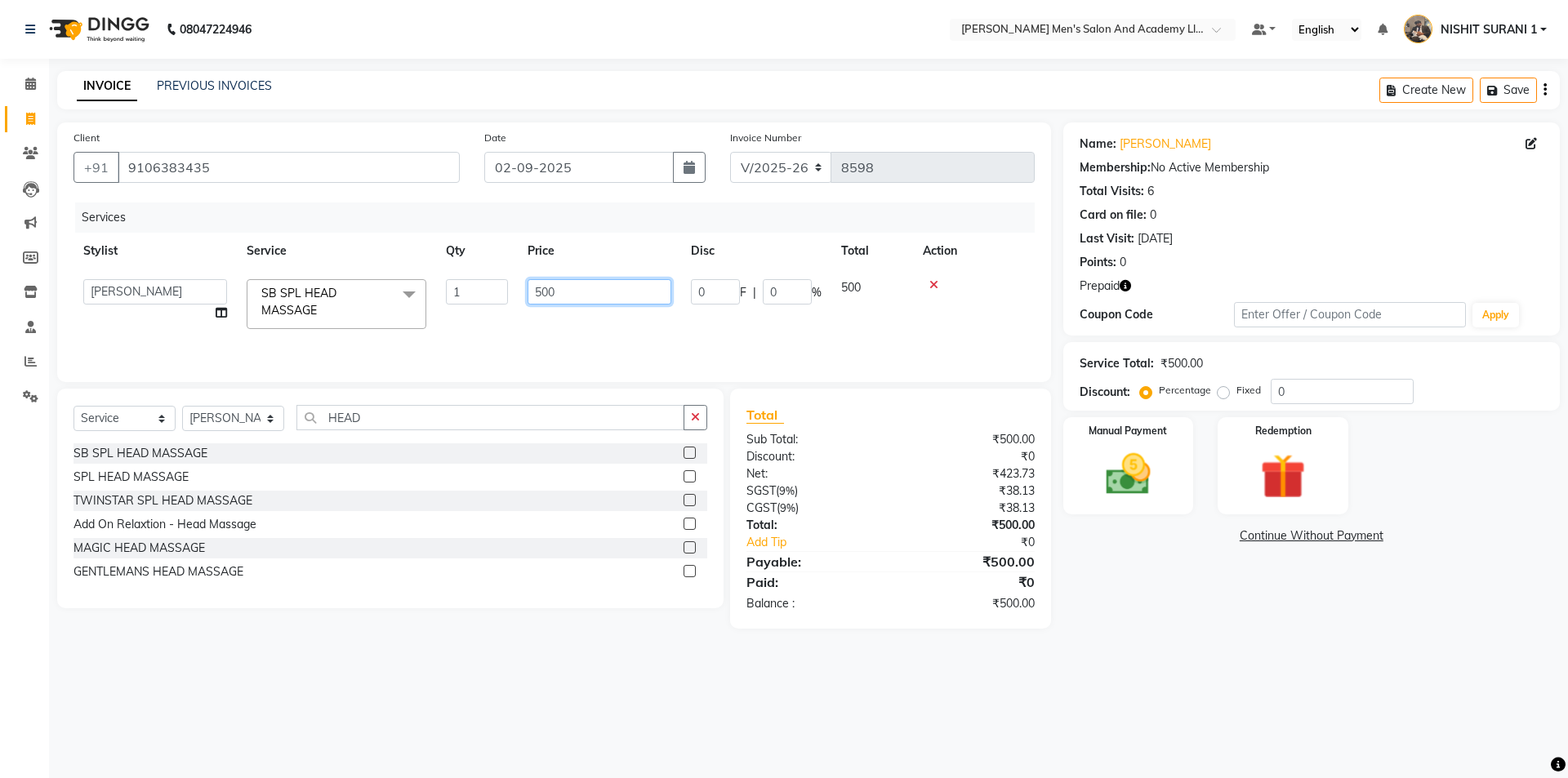
click at [386, 345] on div "Services Stylist Service Qty Price Disc Total Action AADITYA SOLANKI ABHAY PARM…" at bounding box center [554, 285] width 961 height 163
type input "800"
click at [237, 414] on select "Select Stylist AADITYA SOLANKI ABHAY PARMAR AJAY SEN ANKUSH SEN ASHISH VAGHELA …" at bounding box center [233, 418] width 102 height 25
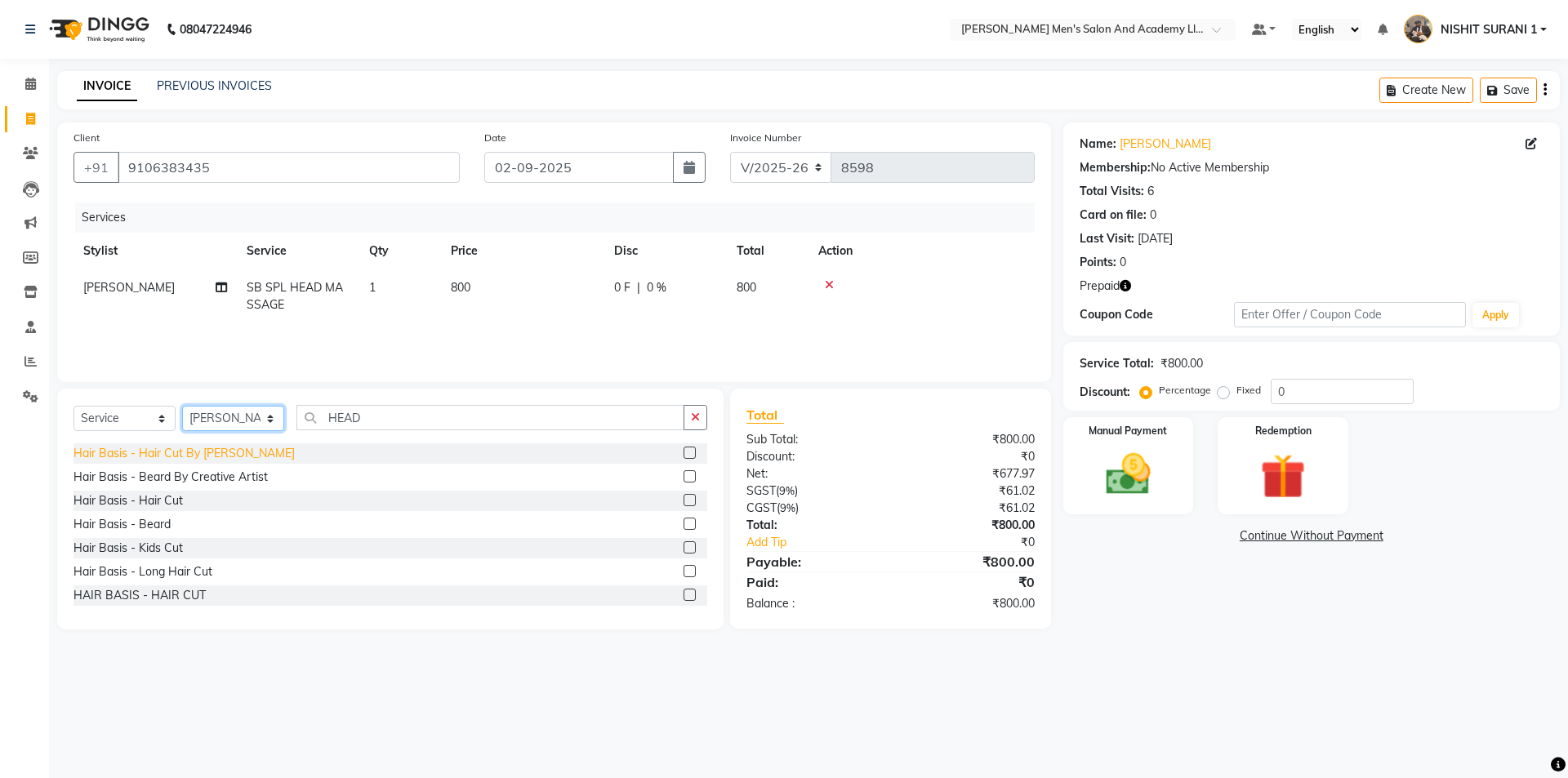
select select "68653"
click at [172, 503] on div "Hair Basis - Hair Cut" at bounding box center [128, 501] width 110 height 18
checkbox input "false"
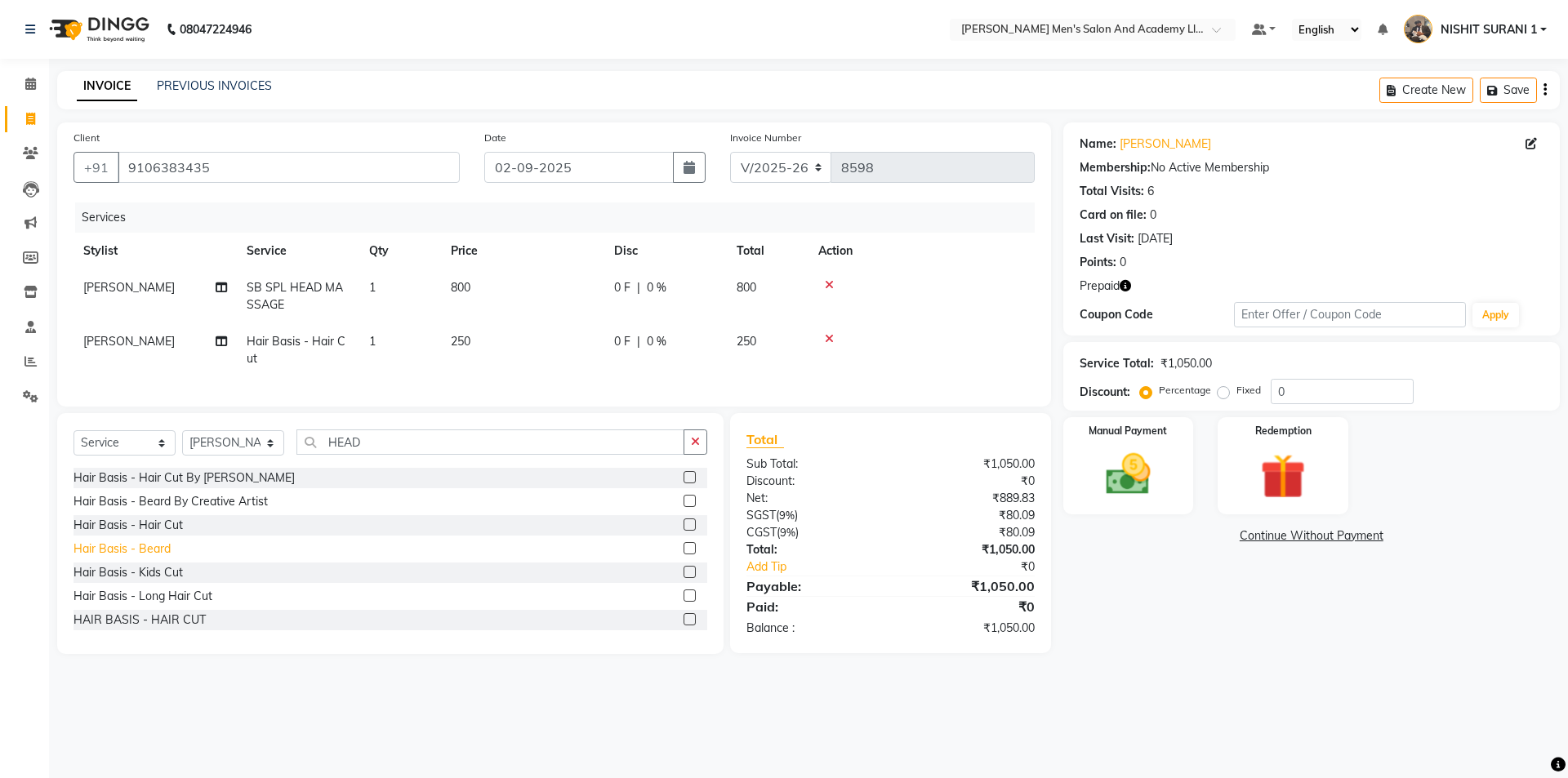
click at [162, 558] on div "Hair Basis - Beard" at bounding box center [122, 549] width 98 height 18
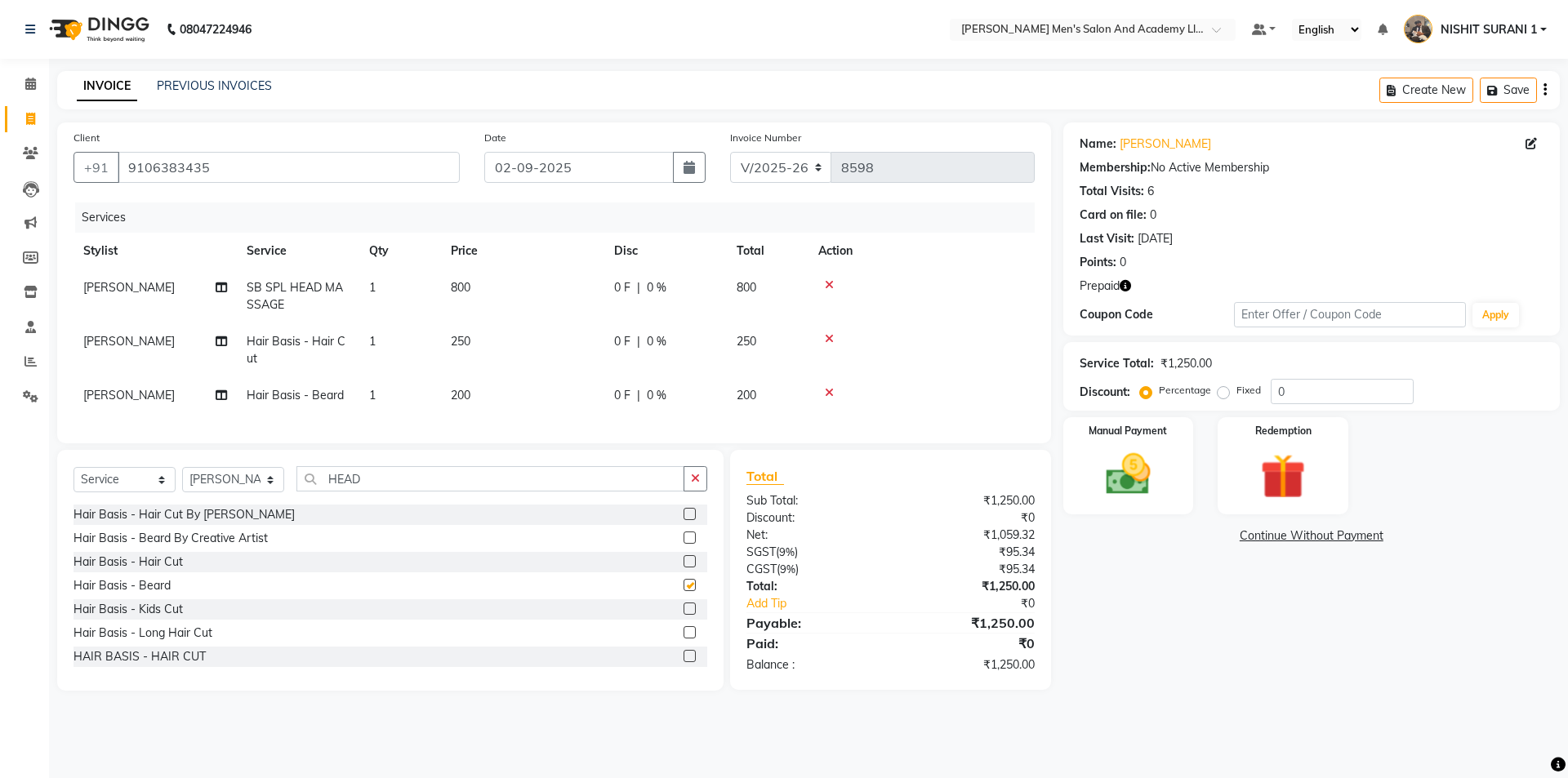
checkbox input "false"
click at [552, 339] on td "250" at bounding box center [523, 349] width 163 height 54
select select "68653"
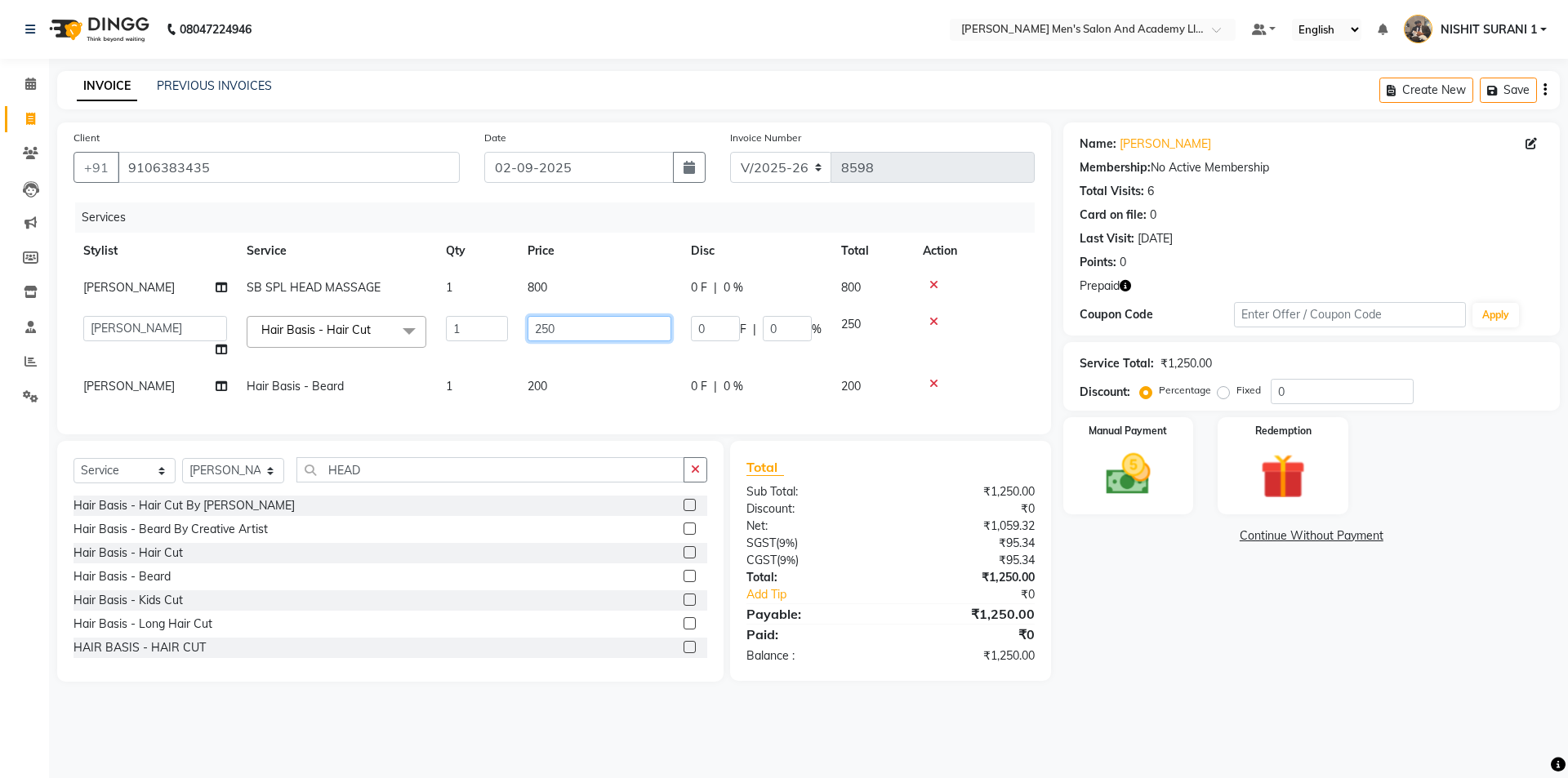
drag, startPoint x: 481, startPoint y: 348, endPoint x: 355, endPoint y: 350, distance: 126.0
click at [358, 349] on tr "AADITYA SOLANKI ABHAY PARMAR AJAY SEN ANKUSH SEN ASHISH VAGHELA BHARGAV PATEL B…" at bounding box center [554, 337] width 961 height 62
type input "500"
click at [1283, 494] on img at bounding box center [1283, 476] width 76 height 58
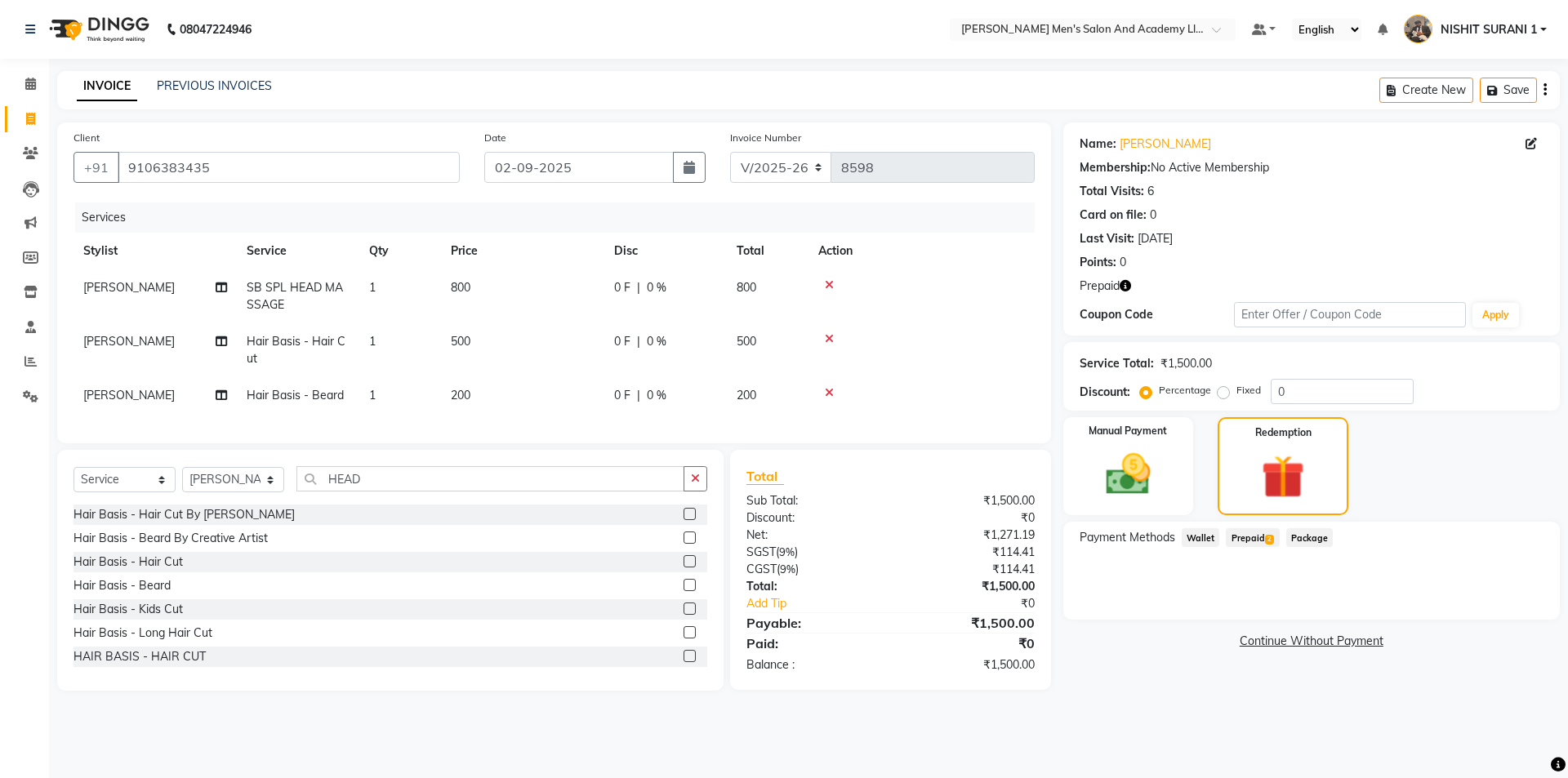
click at [1246, 545] on span "Prepaid 2" at bounding box center [1252, 537] width 53 height 18
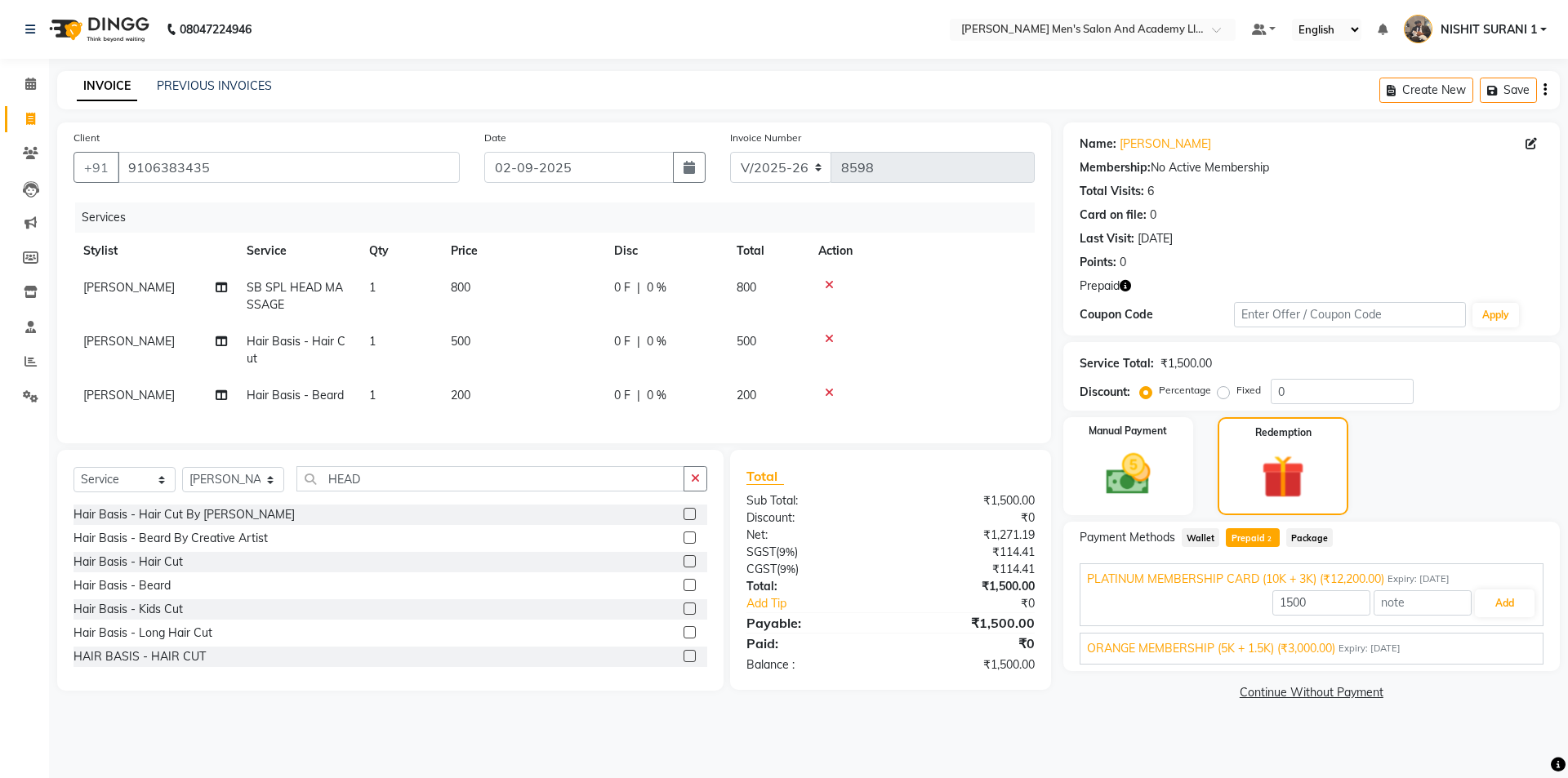
click at [1480, 652] on div "ORANGE MEMBERSHIP (5K + 1.5K) (₹3,000.00) Expiry: 28-05-2035" at bounding box center [1311, 649] width 449 height 18
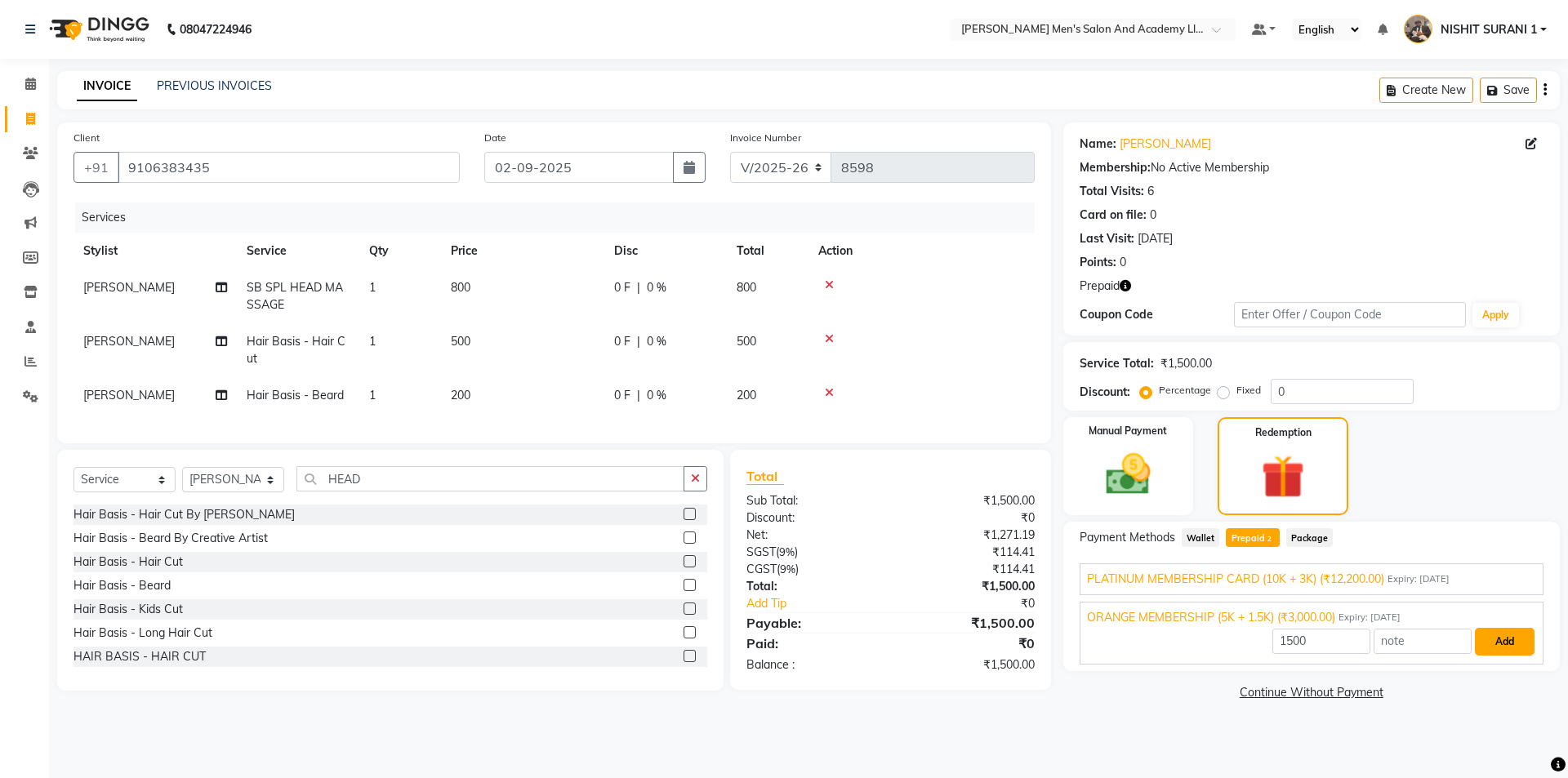
click at [1514, 641] on button "Add" at bounding box center [1505, 642] width 60 height 28
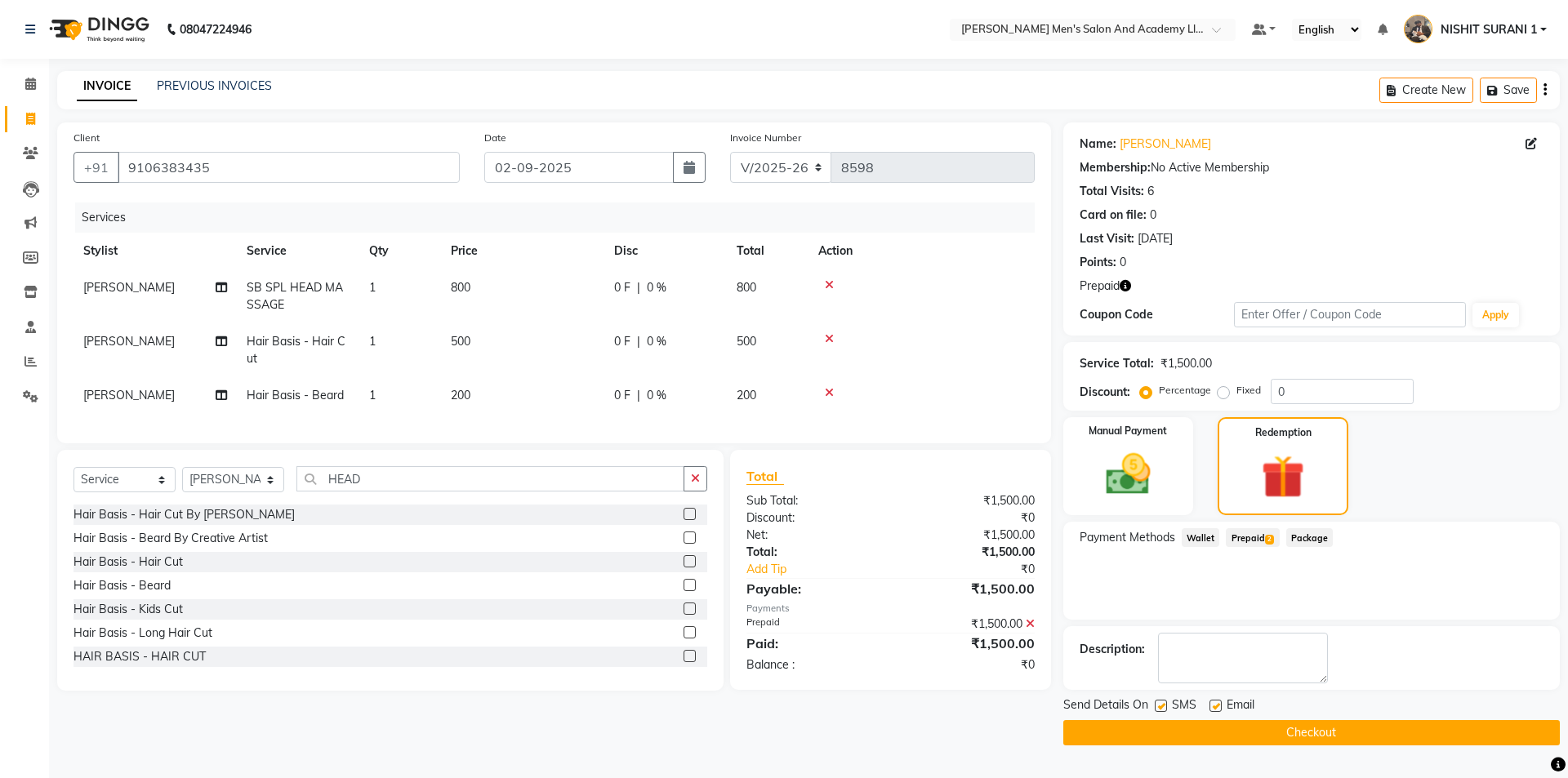
click at [1216, 706] on label at bounding box center [1216, 706] width 12 height 12
click at [1216, 706] on input "checkbox" at bounding box center [1215, 706] width 11 height 11
checkbox input "false"
drag, startPoint x: 1164, startPoint y: 707, endPoint x: 1170, endPoint y: 730, distance: 23.8
click at [1163, 708] on label at bounding box center [1160, 706] width 12 height 12
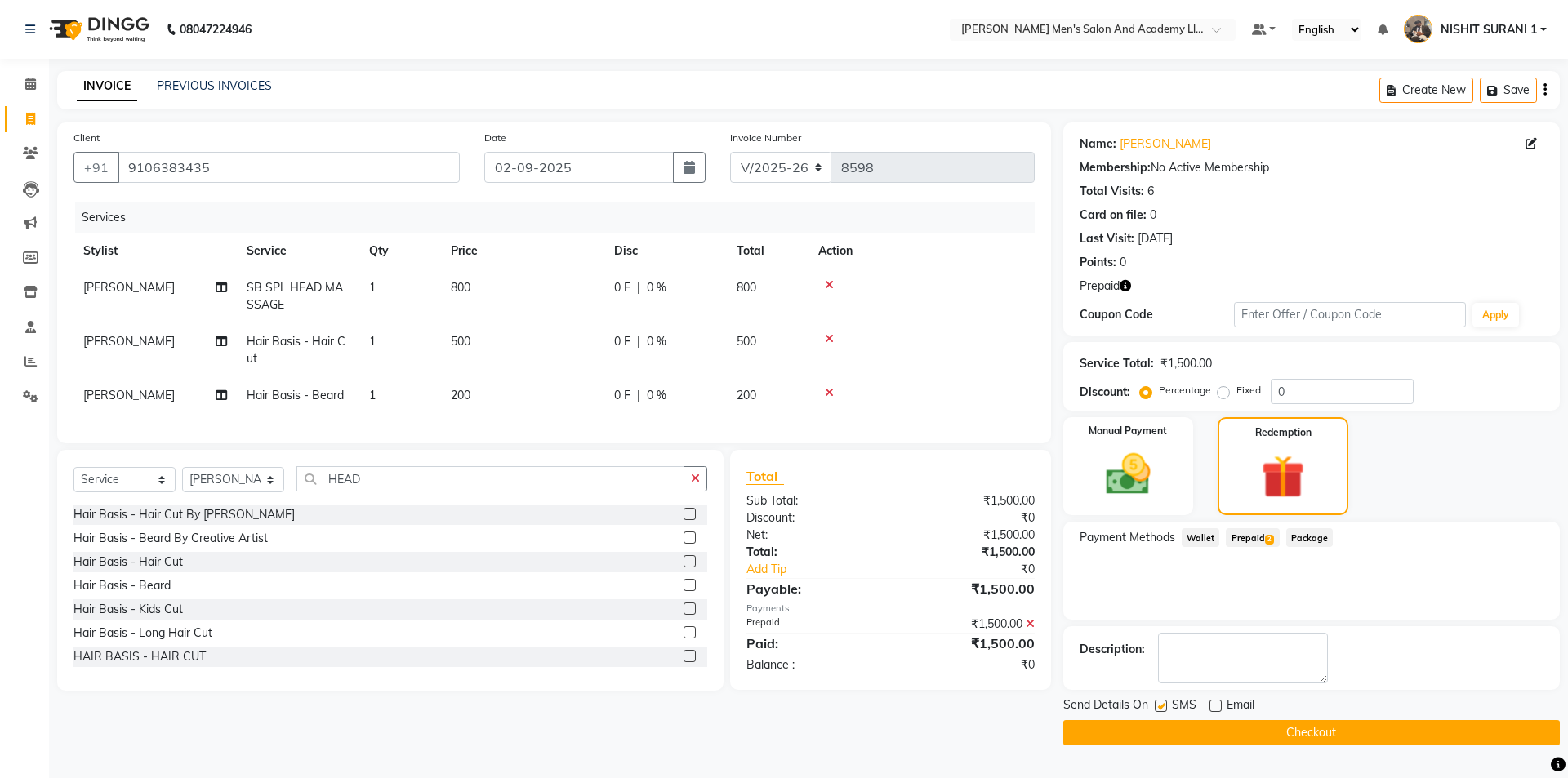
click at [1163, 708] on input "checkbox" at bounding box center [1160, 706] width 11 height 11
checkbox input "false"
click at [1163, 738] on button "Checkout" at bounding box center [1311, 732] width 496 height 25
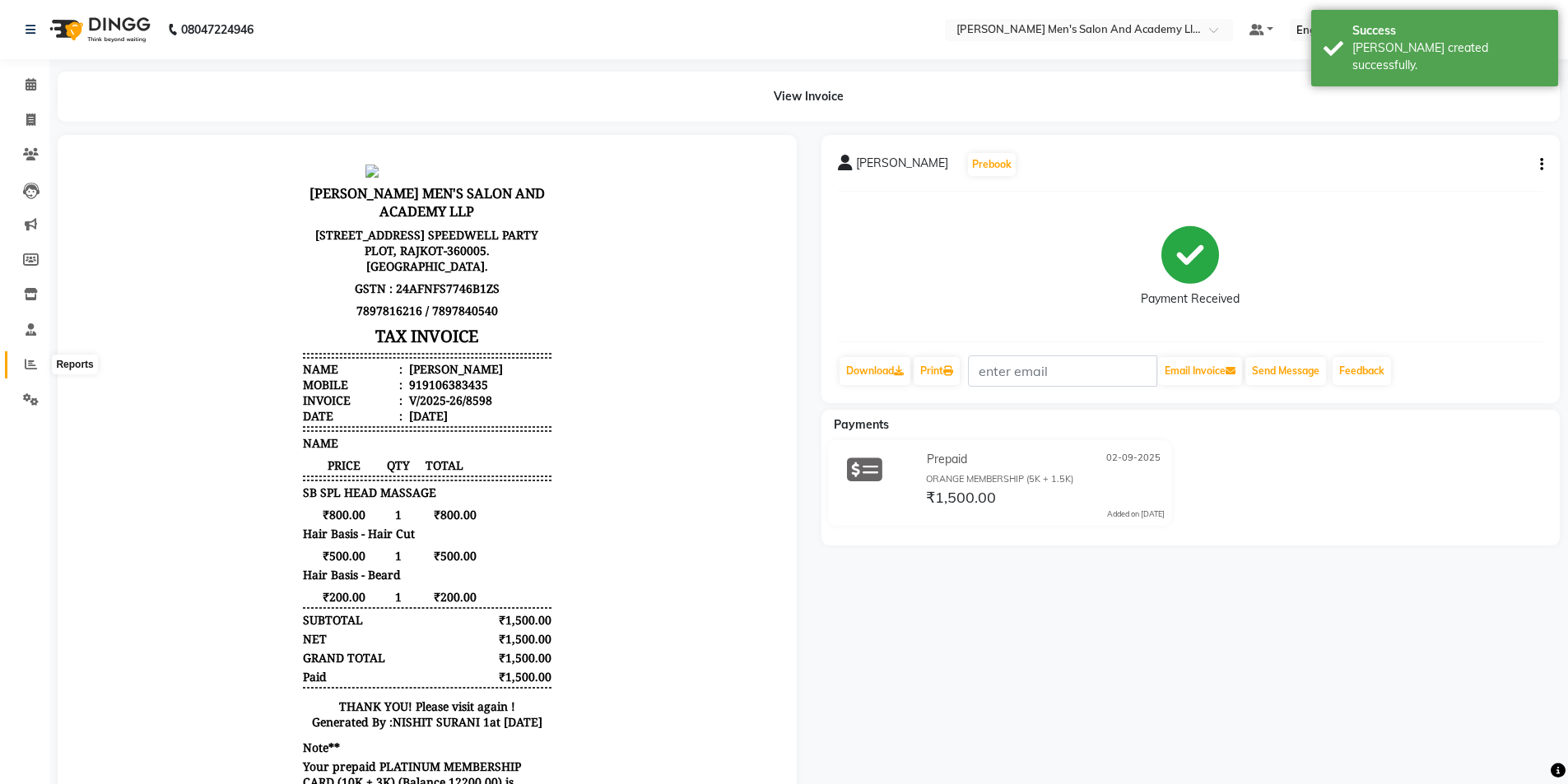
click at [19, 361] on span at bounding box center [31, 365] width 29 height 19
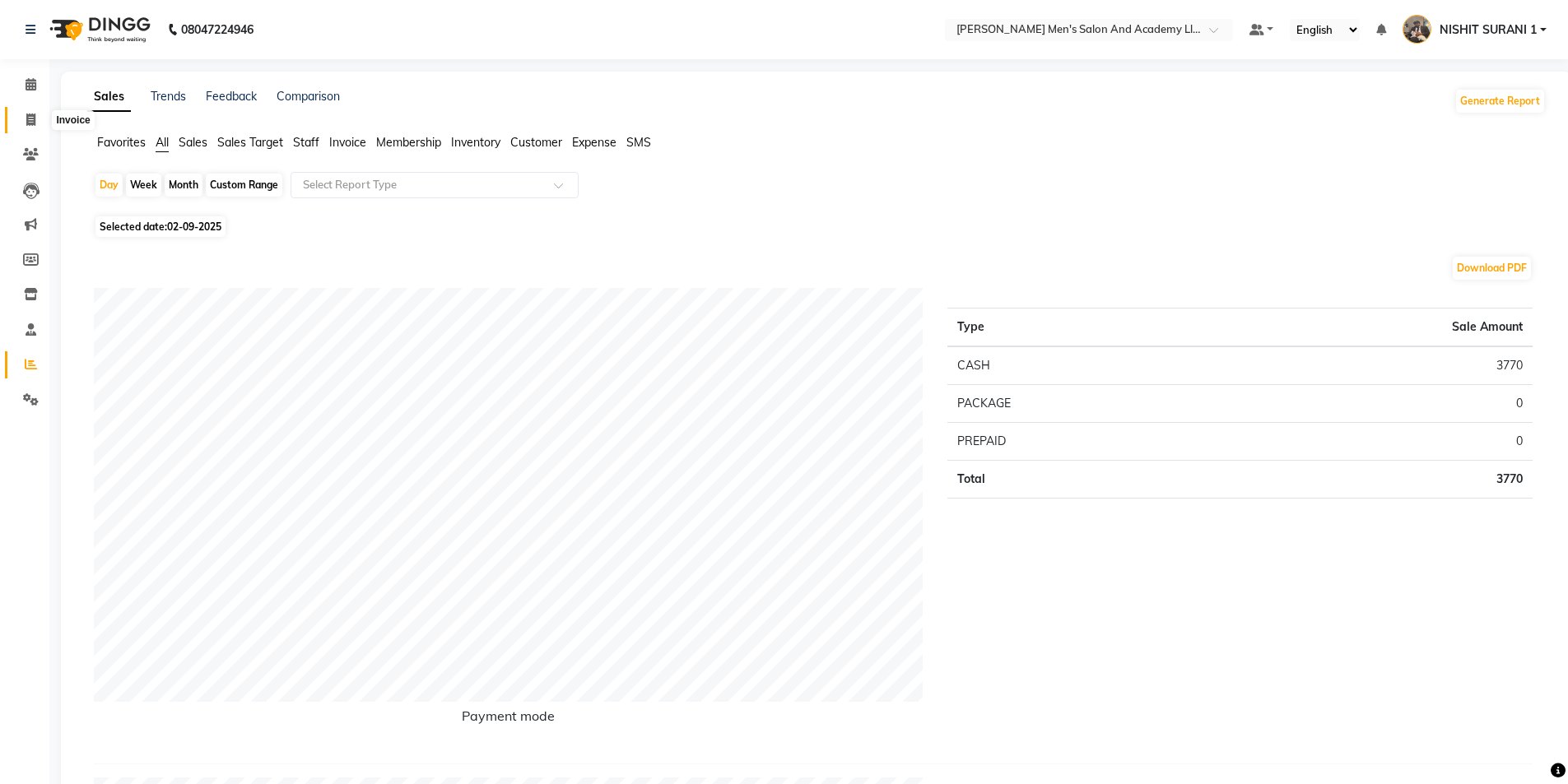
click at [40, 124] on span at bounding box center [31, 119] width 29 height 19
select select "service"
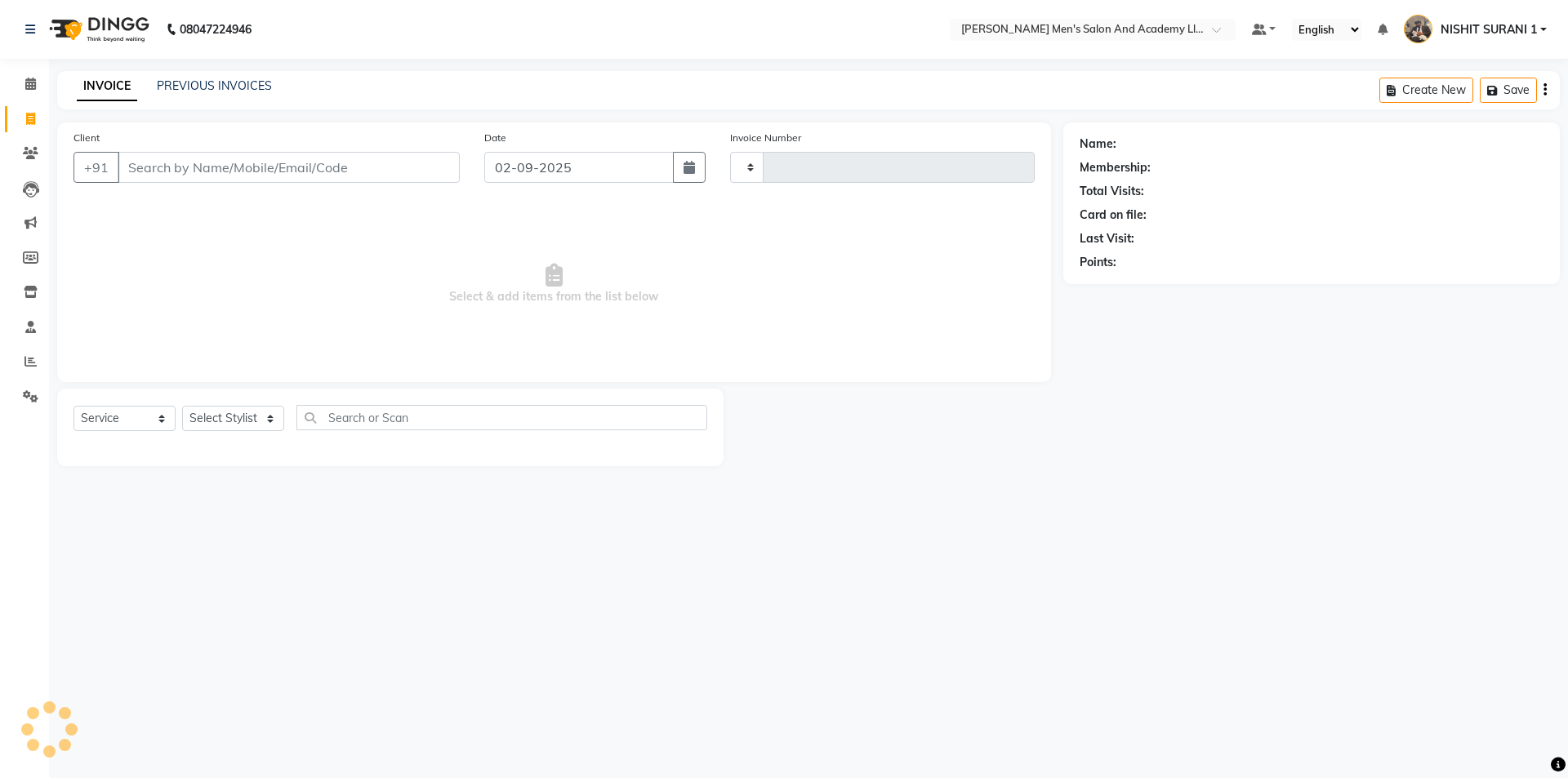
type input "8599"
select select "6752"
click at [672, 162] on input "02-09-2025" at bounding box center [579, 167] width 191 height 31
select select "9"
select select "2025"
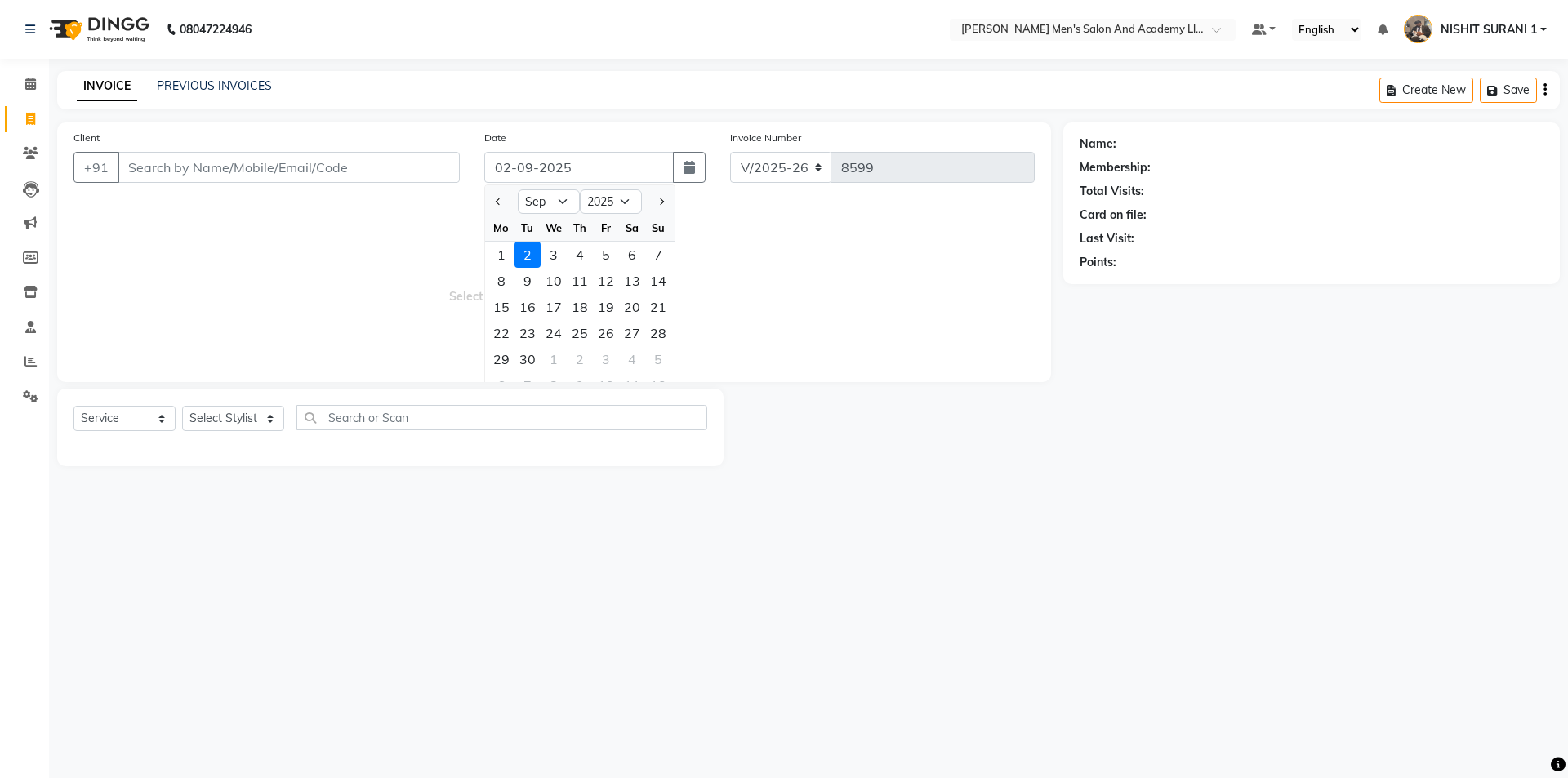
click at [784, 134] on label "Invoice Number" at bounding box center [765, 138] width 71 height 15
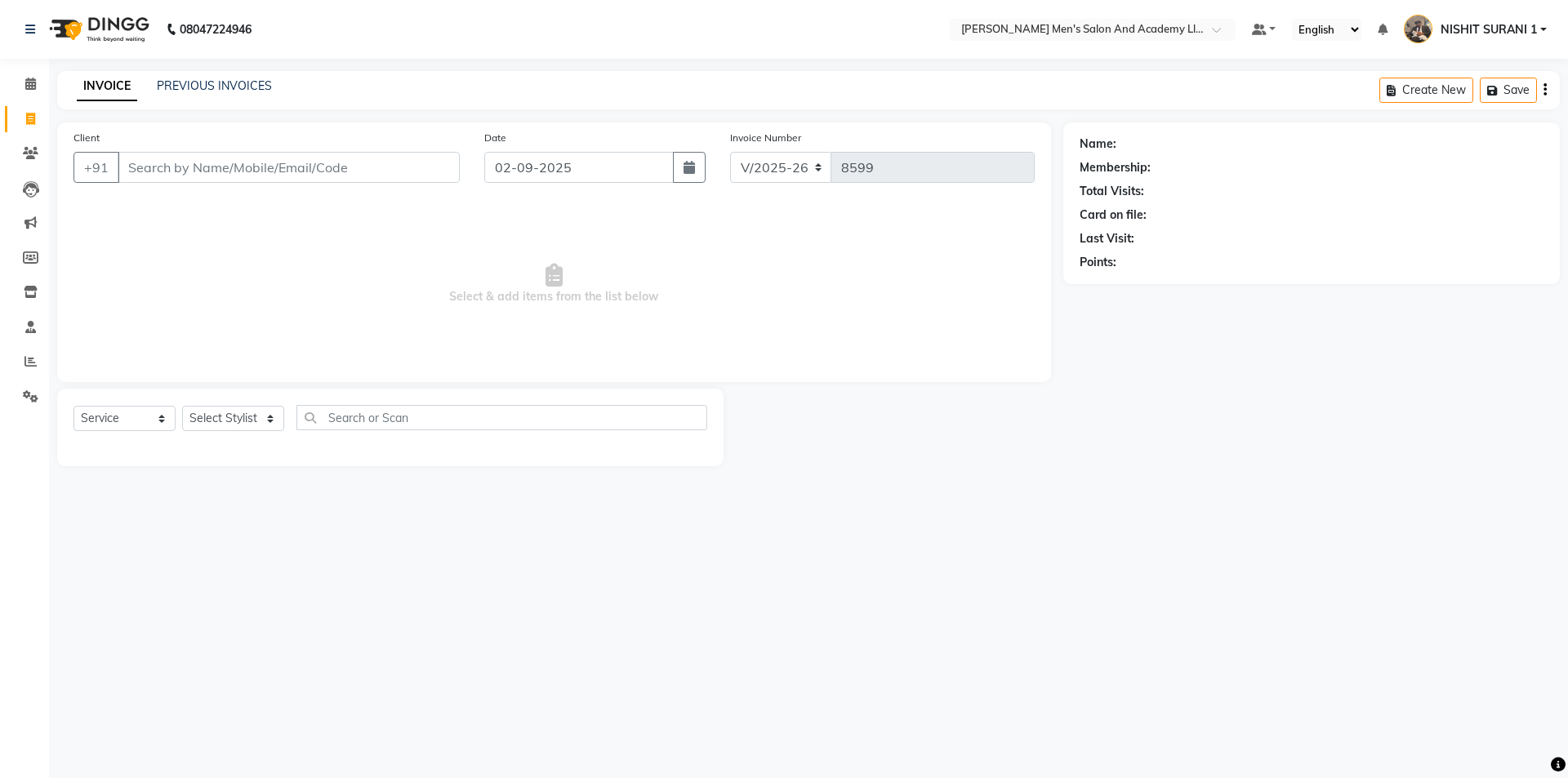
click at [758, 133] on label "Invoice Number" at bounding box center [765, 138] width 71 height 15
drag, startPoint x: 679, startPoint y: 137, endPoint x: 667, endPoint y: 133, distance: 12.6
drag, startPoint x: 667, startPoint y: 133, endPoint x: 728, endPoint y: 164, distance: 68.4
click at [684, 128] on div "Client +91 Date 02-09-2025 Invoice Number V/2025 V/2025-26 8599 Select & add it…" at bounding box center [553, 252] width 994 height 260
click at [721, 235] on span "Select & add items from the list below" at bounding box center [554, 285] width 961 height 163
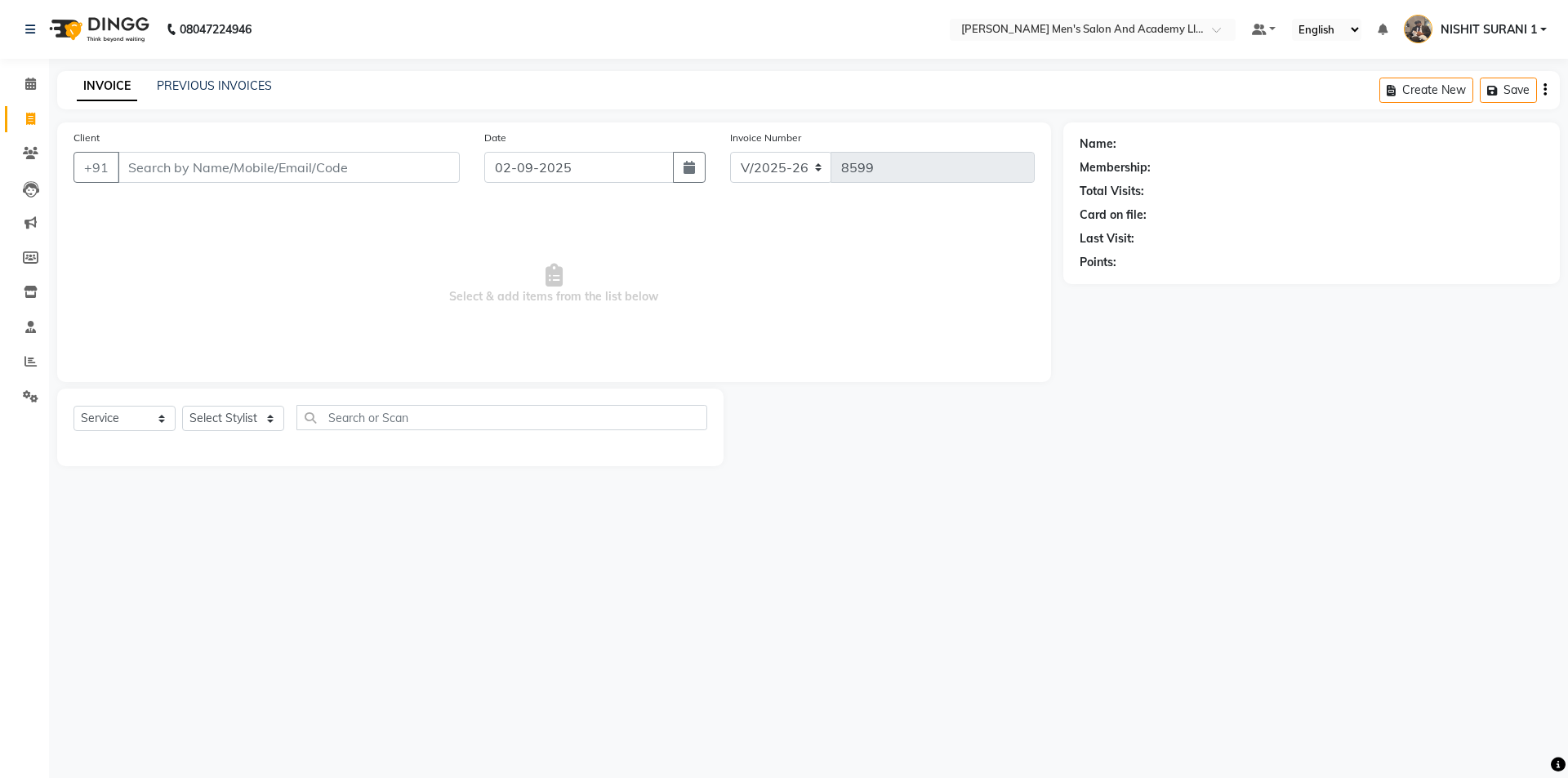
drag, startPoint x: 727, startPoint y: 304, endPoint x: 658, endPoint y: 327, distance: 72.7
click at [660, 328] on span "Select & add items from the list below" at bounding box center [554, 285] width 961 height 163
drag, startPoint x: 636, startPoint y: 328, endPoint x: 627, endPoint y: 321, distance: 11.4
click at [627, 321] on span "Select & add items from the list below" at bounding box center [554, 285] width 961 height 163
click at [557, 315] on span "Select & add items from the list below" at bounding box center [554, 285] width 961 height 163
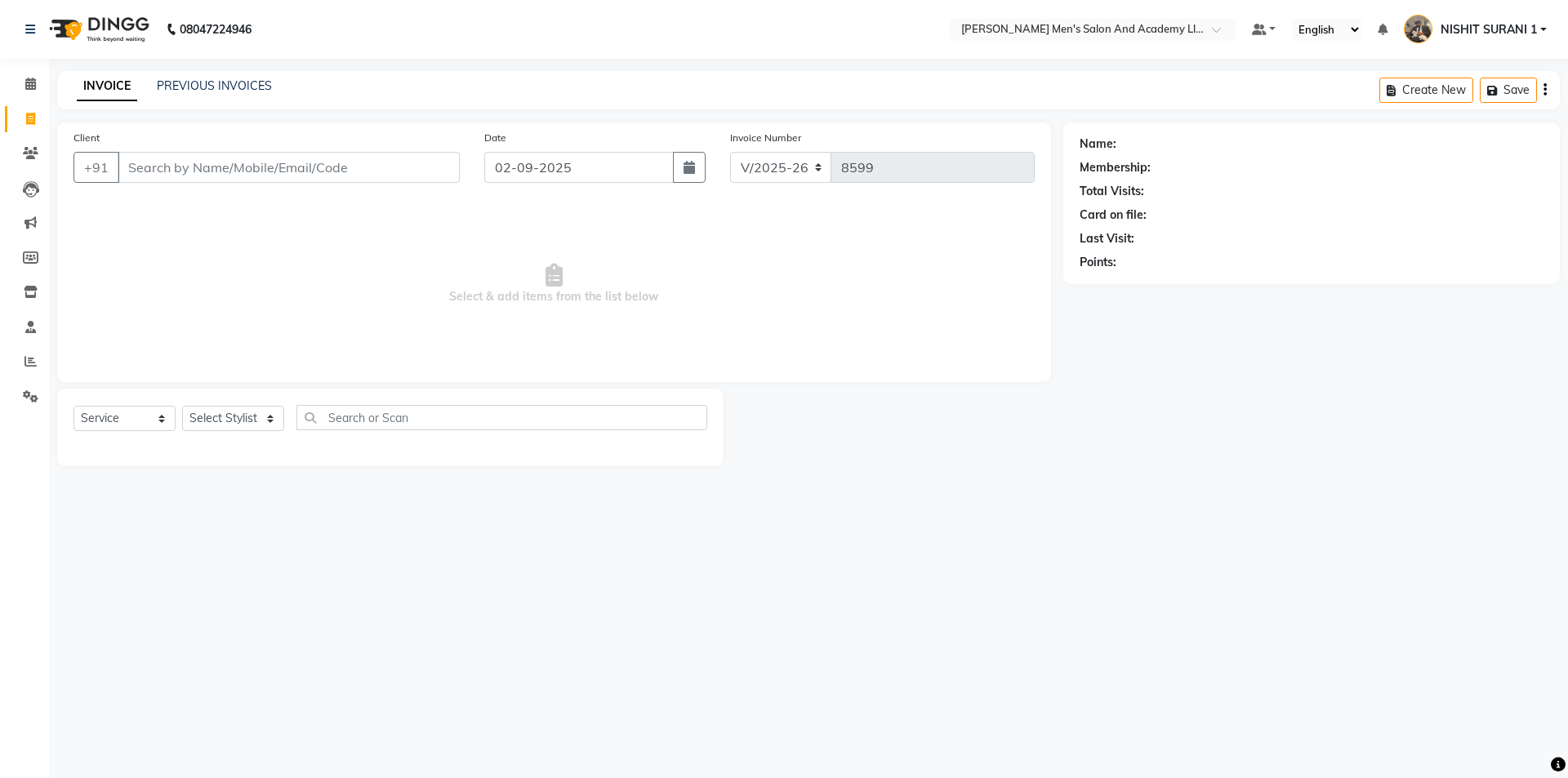
click at [582, 193] on div "Date 02-09-2025" at bounding box center [595, 162] width 247 height 67
drag, startPoint x: 541, startPoint y: 182, endPoint x: 545, endPoint y: 156, distance: 26.3
drag, startPoint x: 545, startPoint y: 156, endPoint x: 137, endPoint y: 160, distance: 408.0
click at [137, 160] on input "Client" at bounding box center [288, 167] width 342 height 31
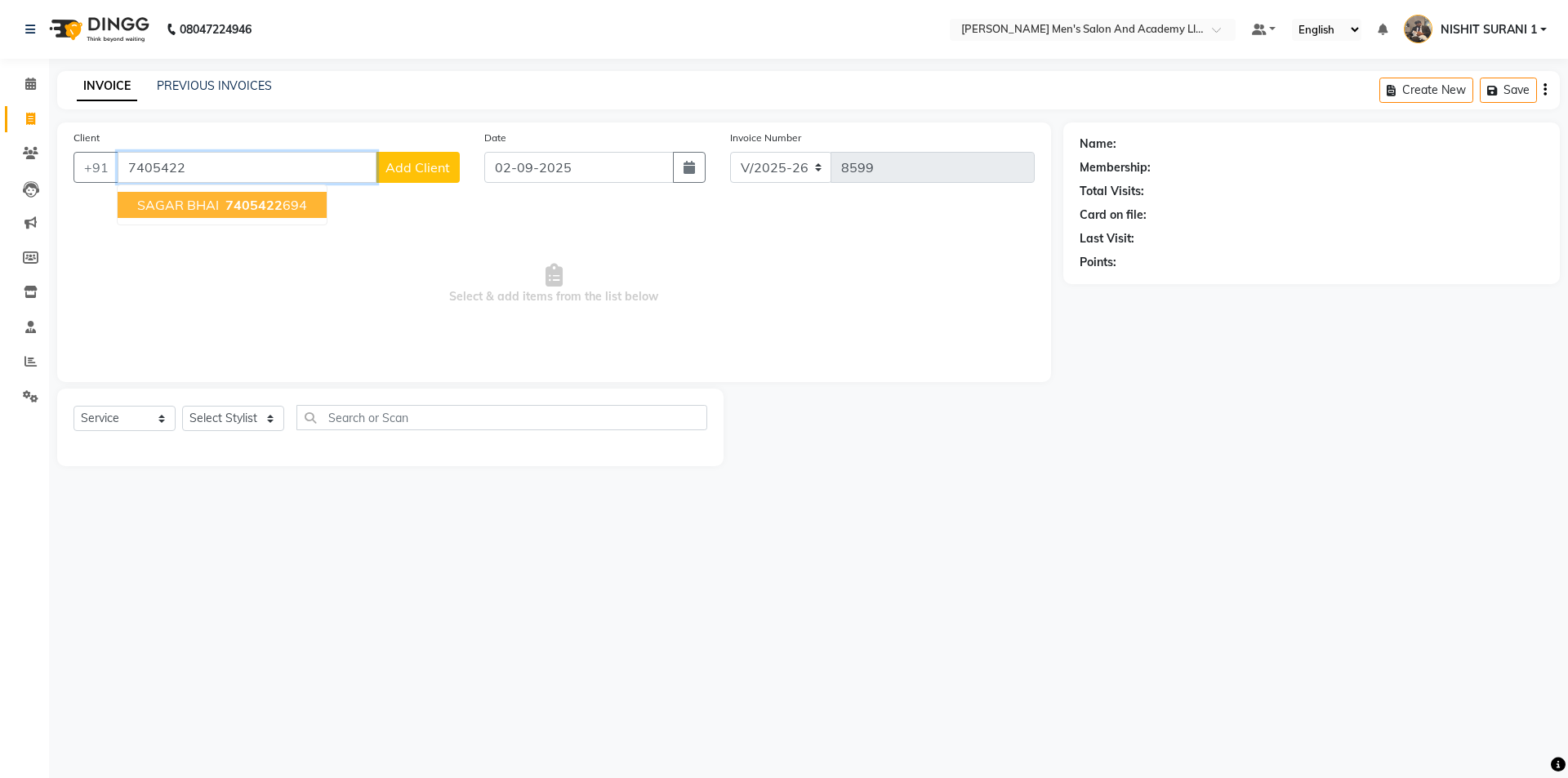
click at [278, 209] on span "7405422" at bounding box center [254, 205] width 57 height 17
type input "7405422694"
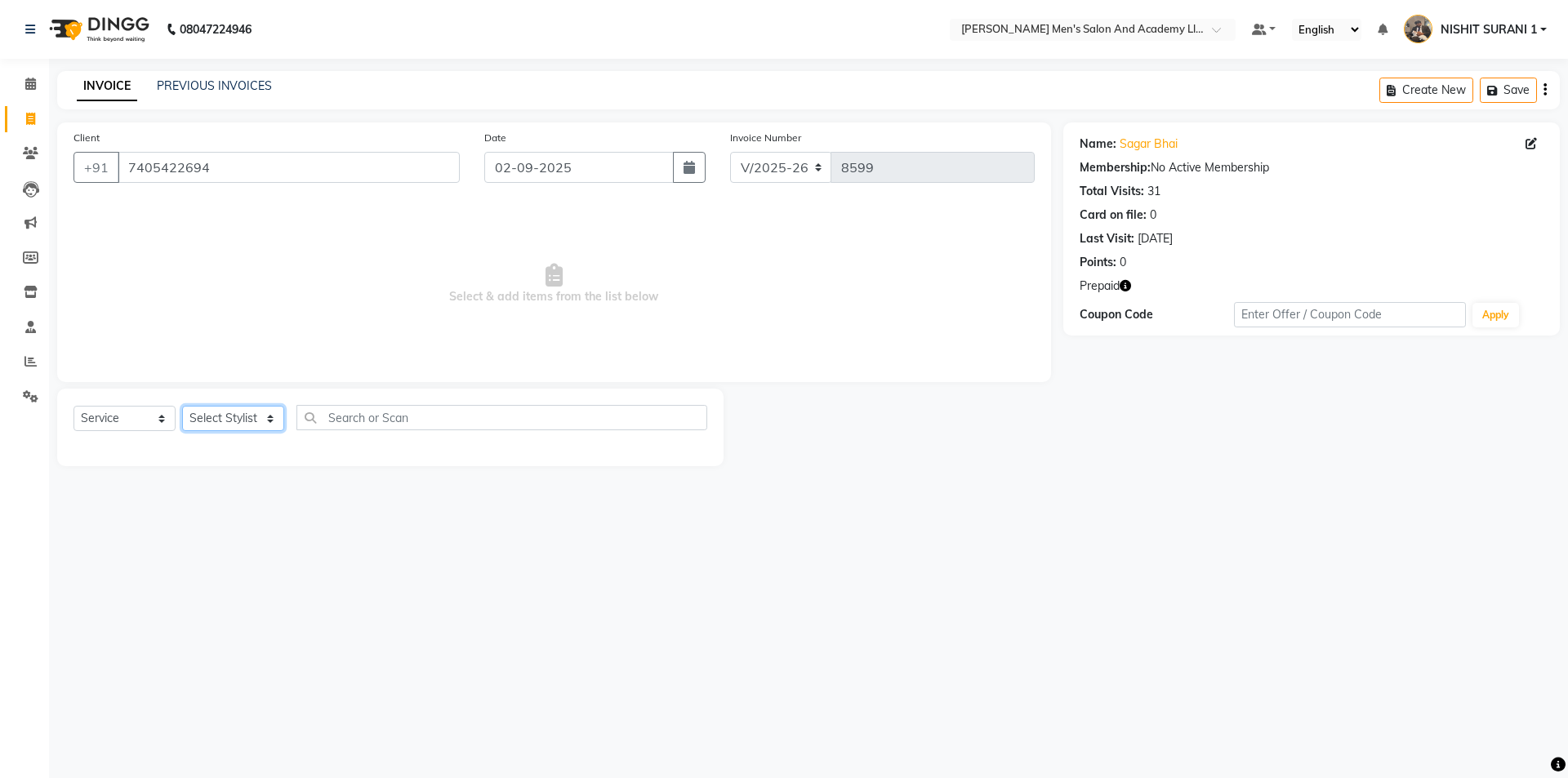
click at [245, 419] on select "Select Stylist AADITYA SOLANKI ABHAY PARMAR AJAY SEN ANKUSH SEN ASHISH VAGHELA …" at bounding box center [233, 418] width 102 height 25
select select "90387"
click at [182, 406] on select "Select Stylist AADITYA SOLANKI ABHAY PARMAR AJAY SEN ANKUSH SEN ASHISH VAGHELA …" at bounding box center [233, 418] width 102 height 25
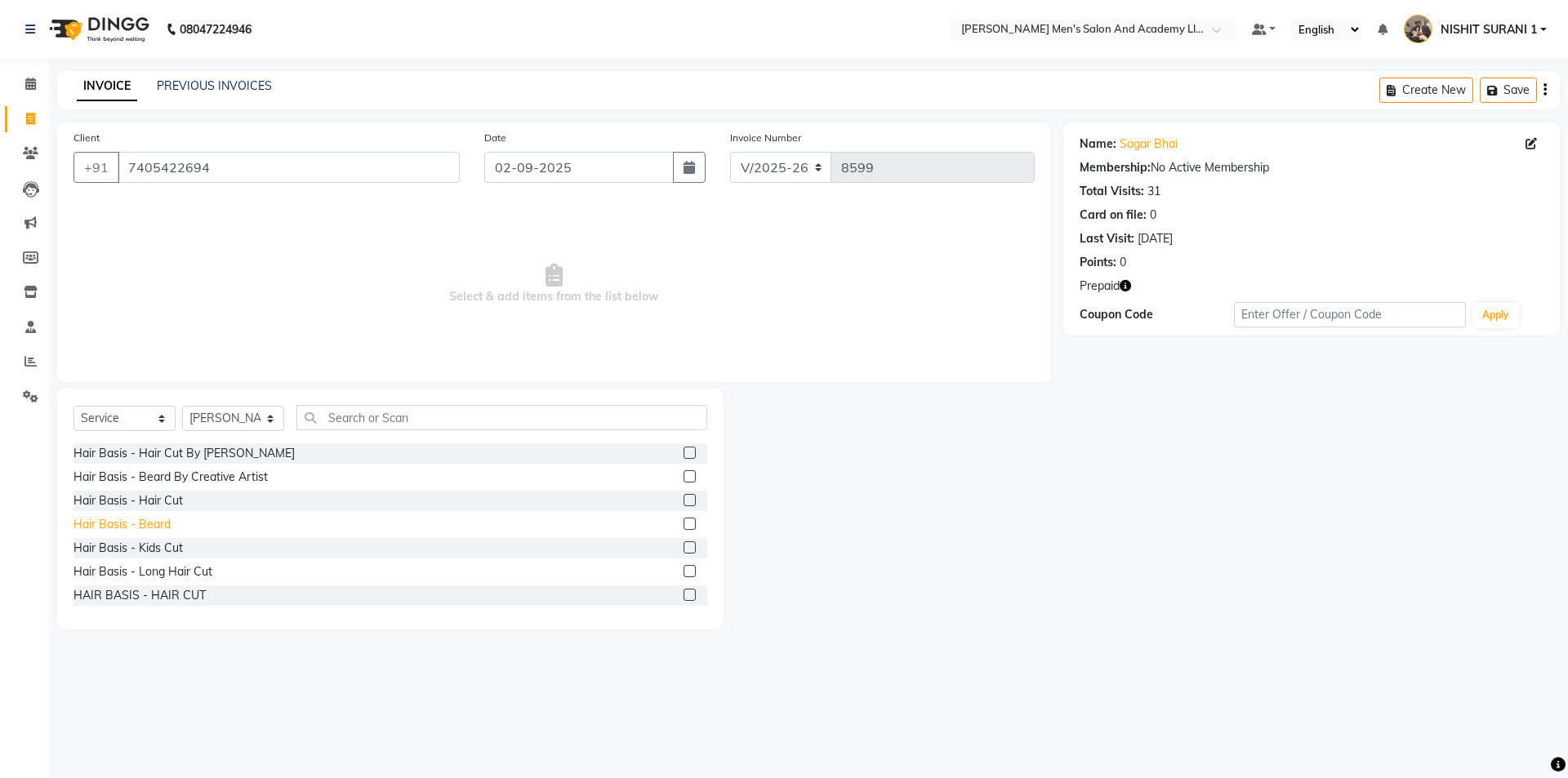
click at [170, 522] on div "Hair Basis - Beard" at bounding box center [122, 524] width 98 height 18
checkbox input "false"
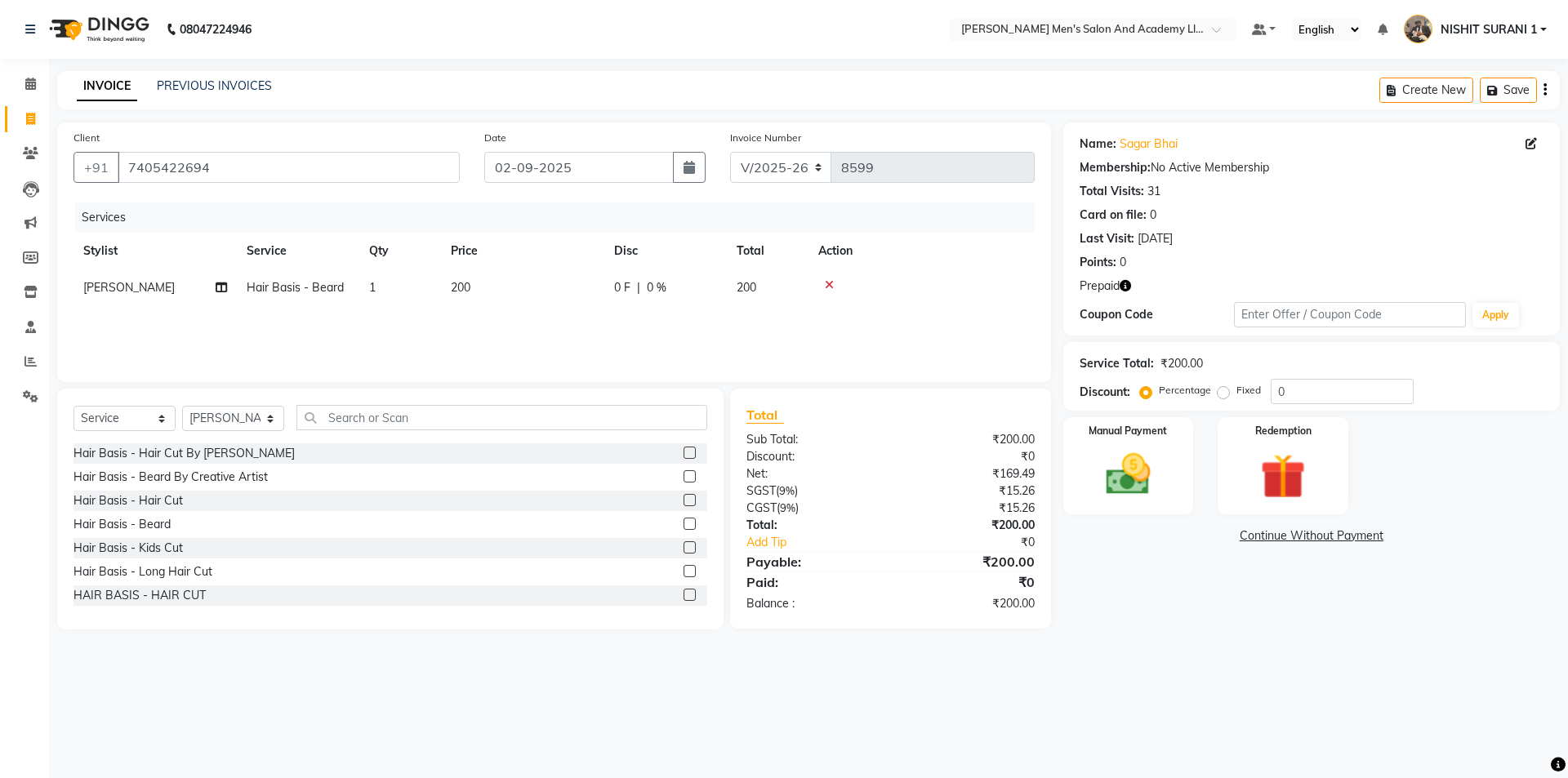
drag, startPoint x: 498, startPoint y: 270, endPoint x: 517, endPoint y: 292, distance: 29.1
click at [499, 271] on td "200" at bounding box center [523, 288] width 163 height 37
select select "90387"
drag, startPoint x: 563, startPoint y: 291, endPoint x: 531, endPoint y: 300, distance: 33.2
click at [556, 295] on input "200" at bounding box center [599, 292] width 144 height 25
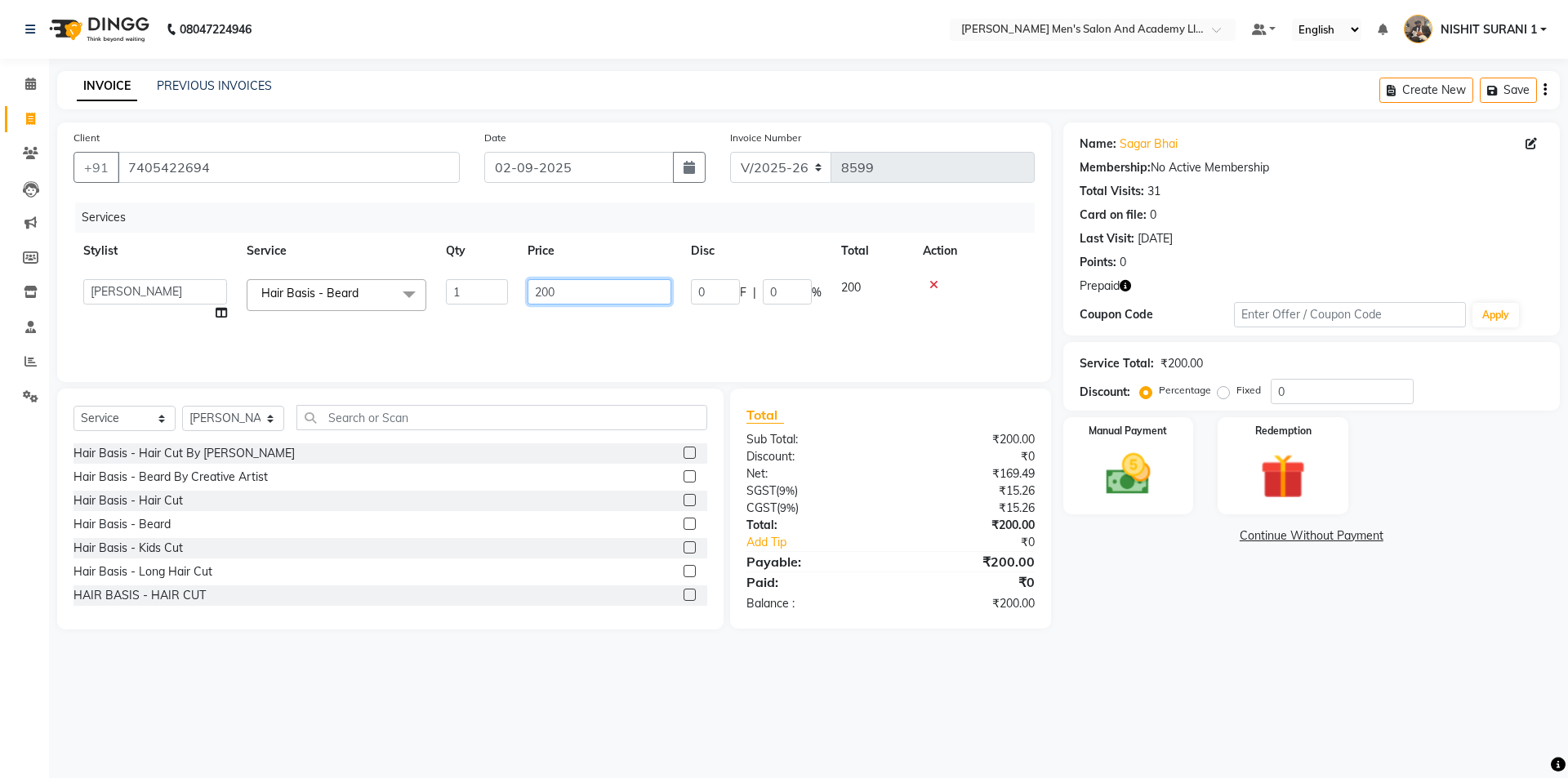
drag, startPoint x: 551, startPoint y: 296, endPoint x: 535, endPoint y: 297, distance: 16.0
click at [538, 297] on input "200" at bounding box center [599, 292] width 144 height 25
type input "0"
type input "200"
click at [233, 429] on select "Select Stylist AADITYA SOLANKI ABHAY PARMAR AJAY SEN ANKUSH SEN ASHISH VAGHELA …" at bounding box center [233, 418] width 102 height 25
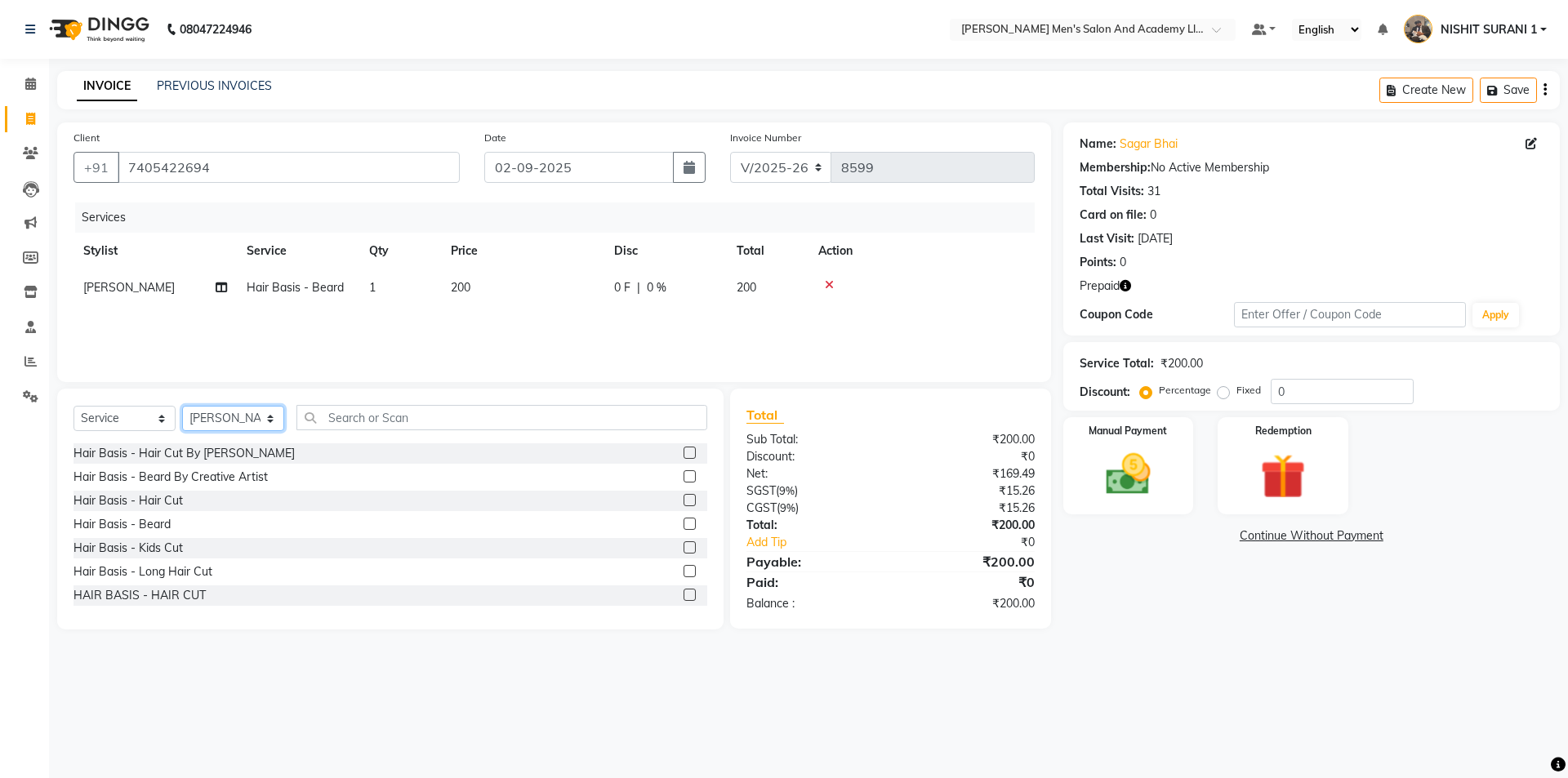
select select "53860"
click at [182, 406] on select "Select Stylist AADITYA SOLANKI ABHAY PARMAR AJAY SEN ANKUSH SEN ASHISH VAGHELA …" at bounding box center [233, 418] width 102 height 25
click at [321, 419] on input "text" at bounding box center [502, 417] width 411 height 25
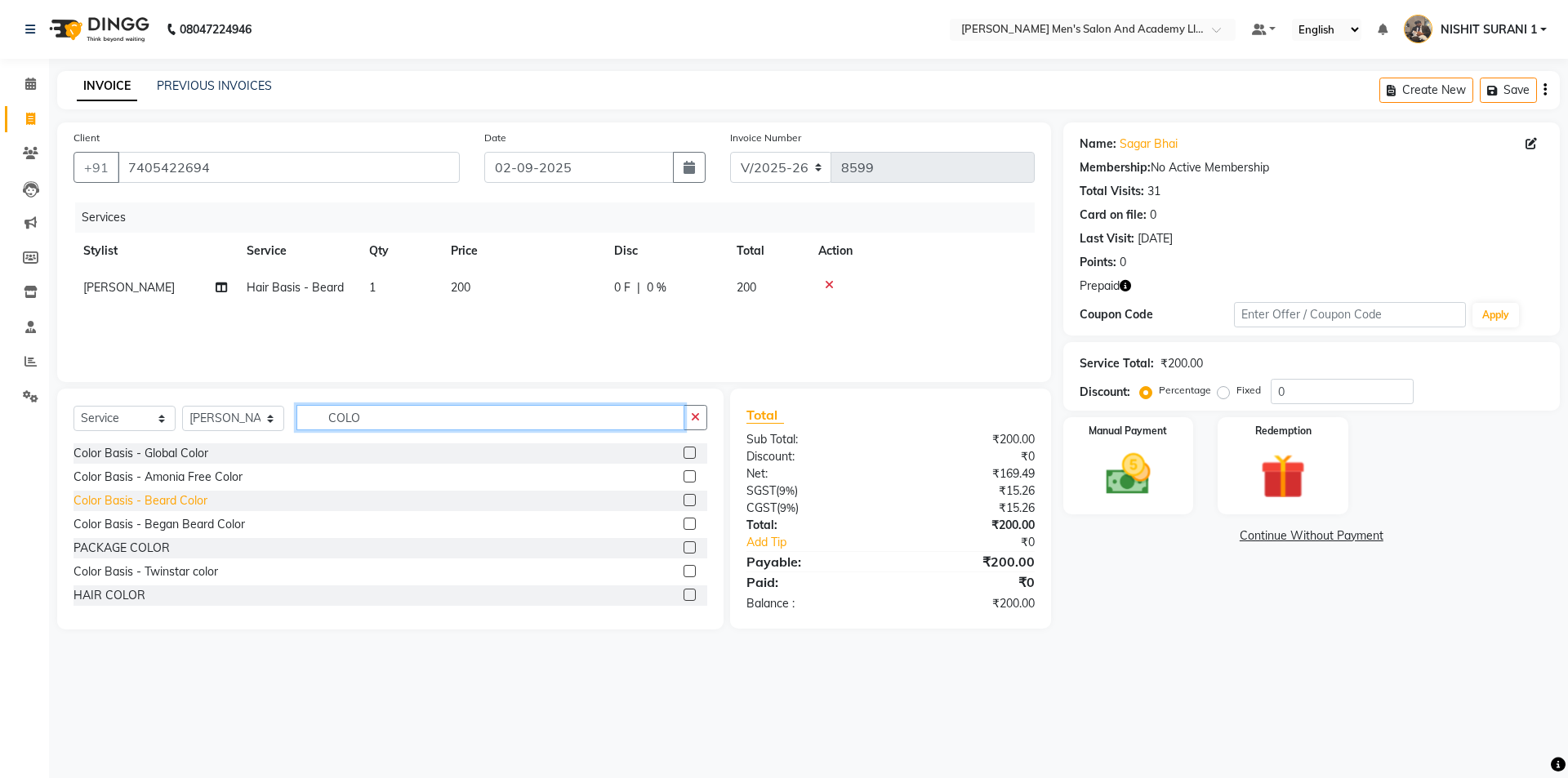
type input "COLO"
click at [138, 501] on div "Color Basis - Beard Color" at bounding box center [141, 501] width 134 height 18
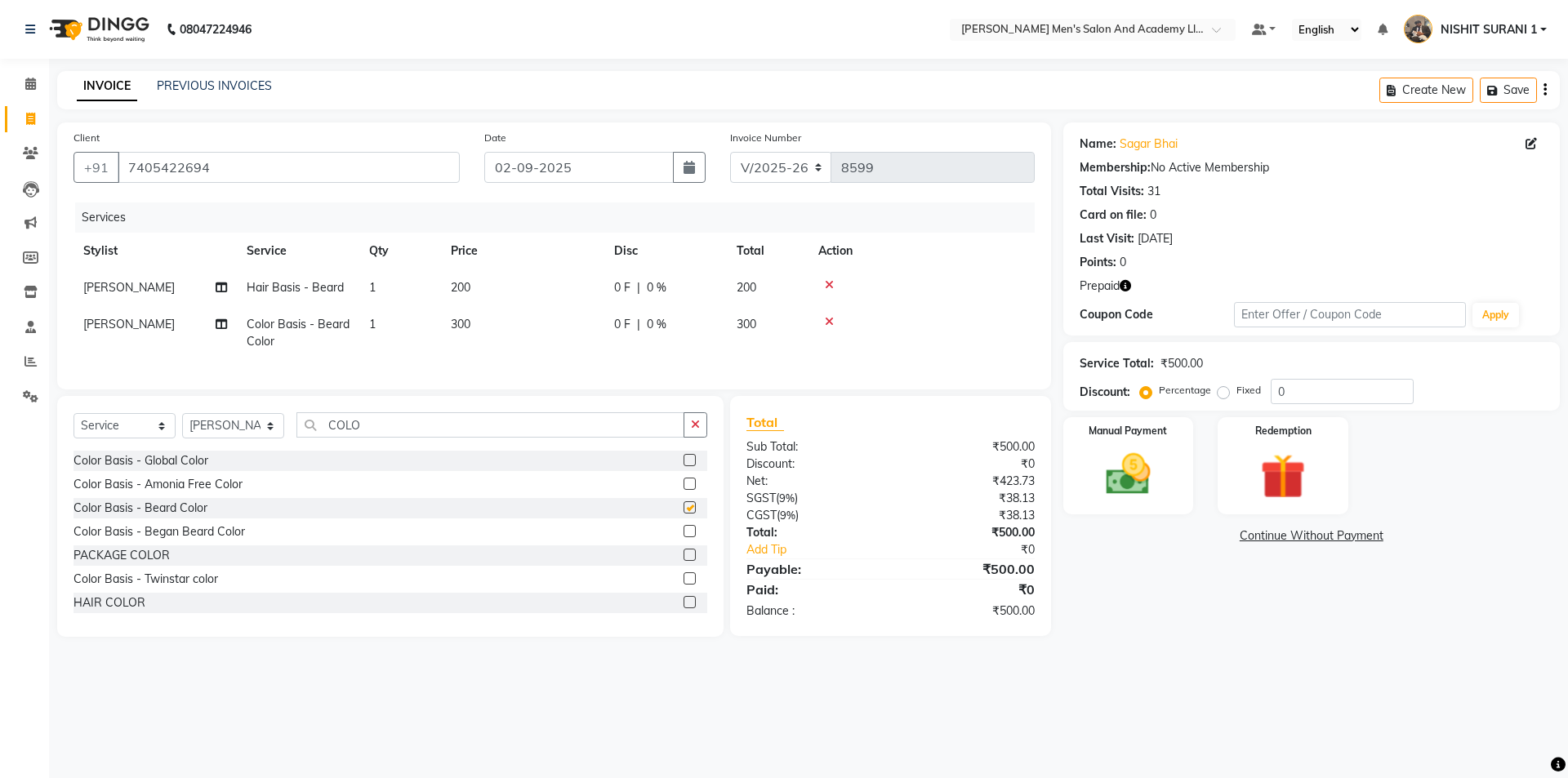
checkbox input "false"
click at [498, 321] on td "300" at bounding box center [523, 333] width 163 height 54
select select "53860"
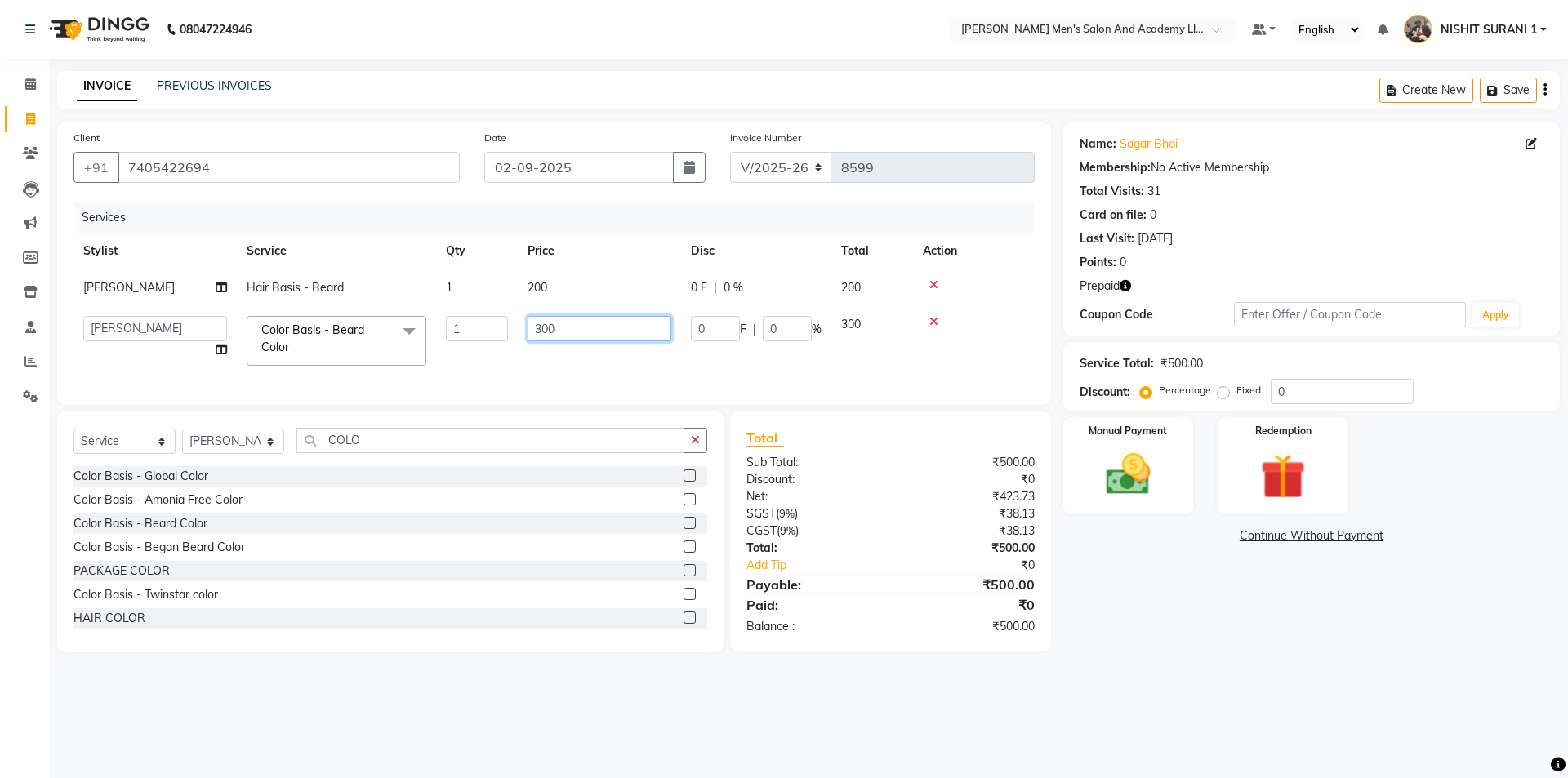
drag, startPoint x: 568, startPoint y: 320, endPoint x: 411, endPoint y: 347, distance: 159.3
click at [526, 334] on td "300" at bounding box center [599, 341] width 163 height 69
type input "600"
click at [1282, 500] on img at bounding box center [1283, 476] width 76 height 58
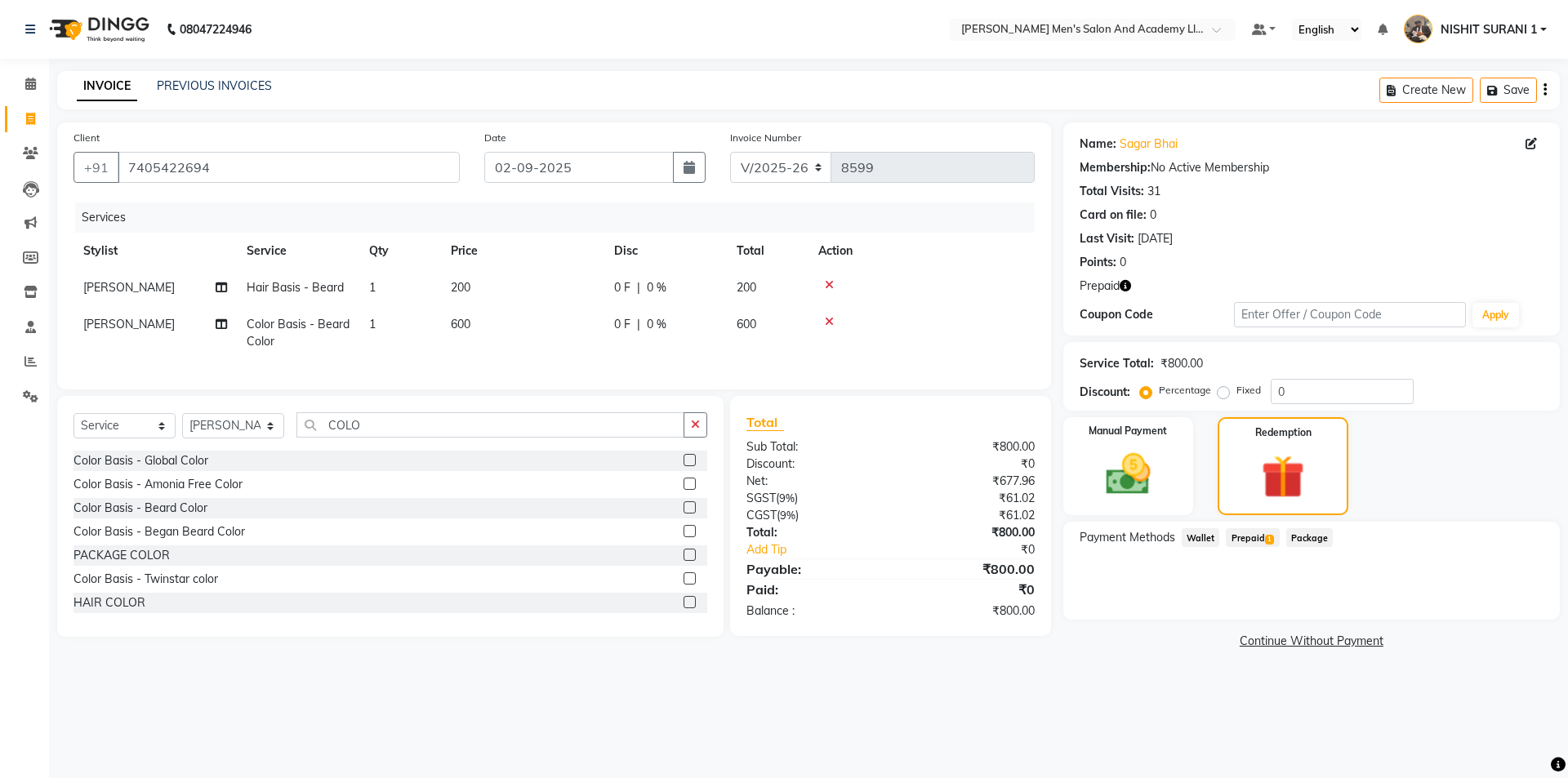
click at [1268, 527] on div "Payment Methods Wallet Prepaid 1 Package" at bounding box center [1311, 571] width 496 height 98
click at [1266, 530] on span "Prepaid 1" at bounding box center [1252, 537] width 53 height 18
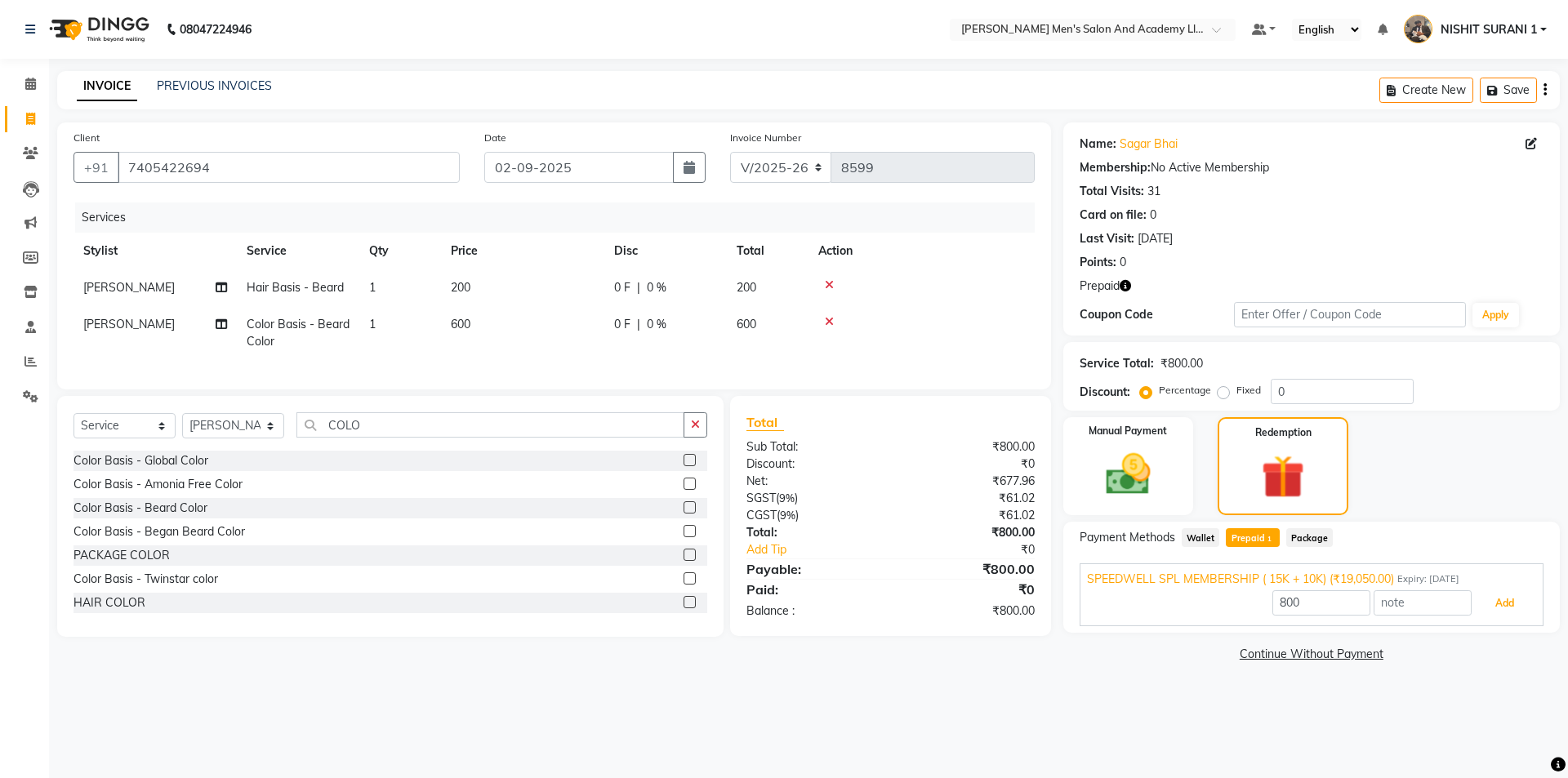
drag, startPoint x: 1488, startPoint y: 602, endPoint x: 1485, endPoint y: 638, distance: 36.1
click at [1485, 638] on div "Name: Sagar Bhai Membership: No Active Membership Total Visits: 31 Card on file…" at bounding box center [1317, 393] width 509 height 544
click at [1516, 609] on button "Add" at bounding box center [1505, 603] width 60 height 28
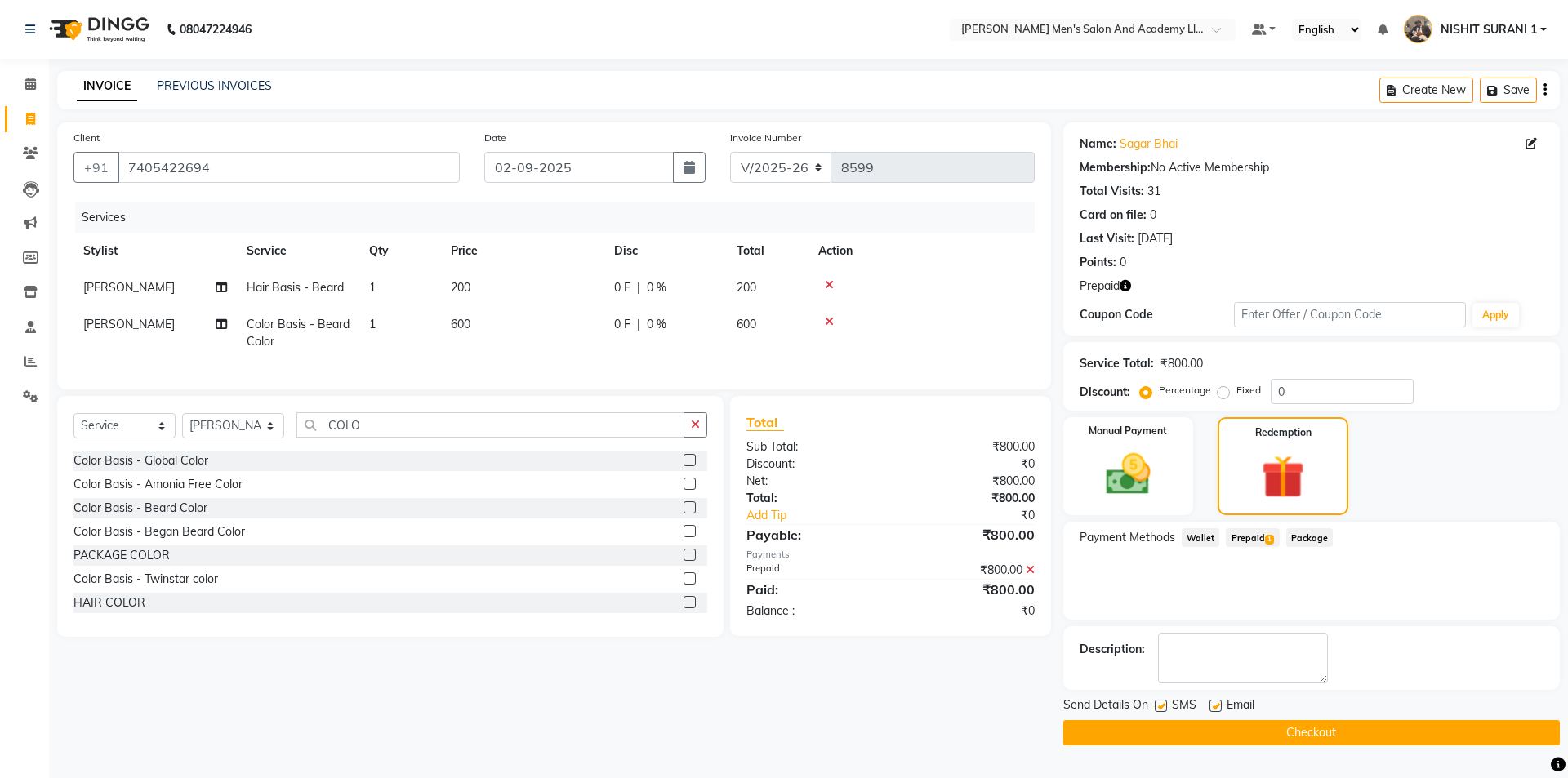
click at [1214, 708] on label at bounding box center [1216, 706] width 12 height 12
click at [1214, 708] on input "checkbox" at bounding box center [1215, 706] width 11 height 11
checkbox input "false"
click at [1155, 710] on label at bounding box center [1160, 706] width 12 height 12
click at [1155, 710] on input "checkbox" at bounding box center [1160, 706] width 11 height 11
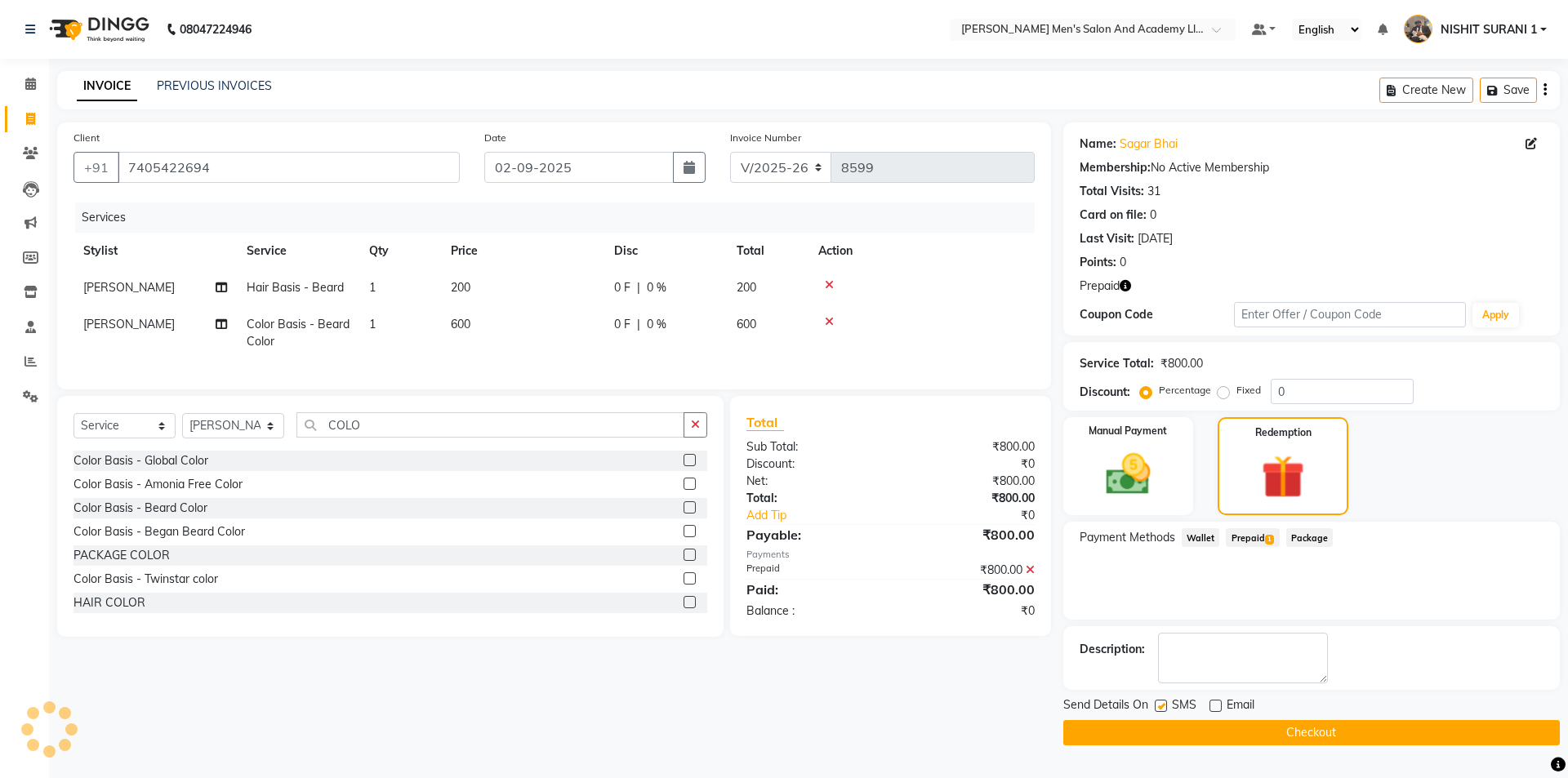
checkbox input "false"
click at [565, 325] on td "600" at bounding box center [523, 333] width 163 height 54
select select "53860"
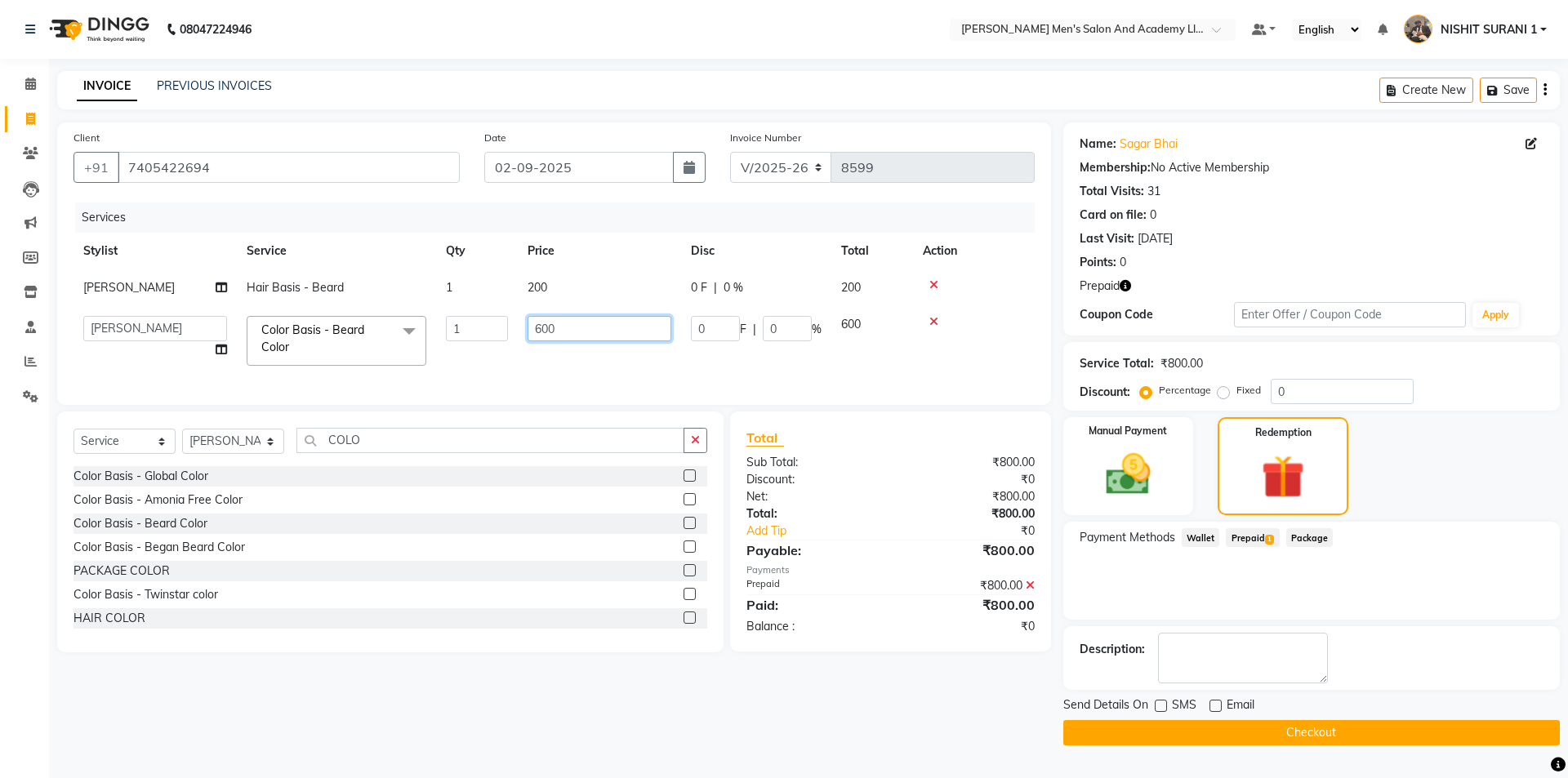
click at [580, 327] on input "600" at bounding box center [599, 328] width 144 height 25
click at [581, 328] on input "600" at bounding box center [599, 328] width 144 height 25
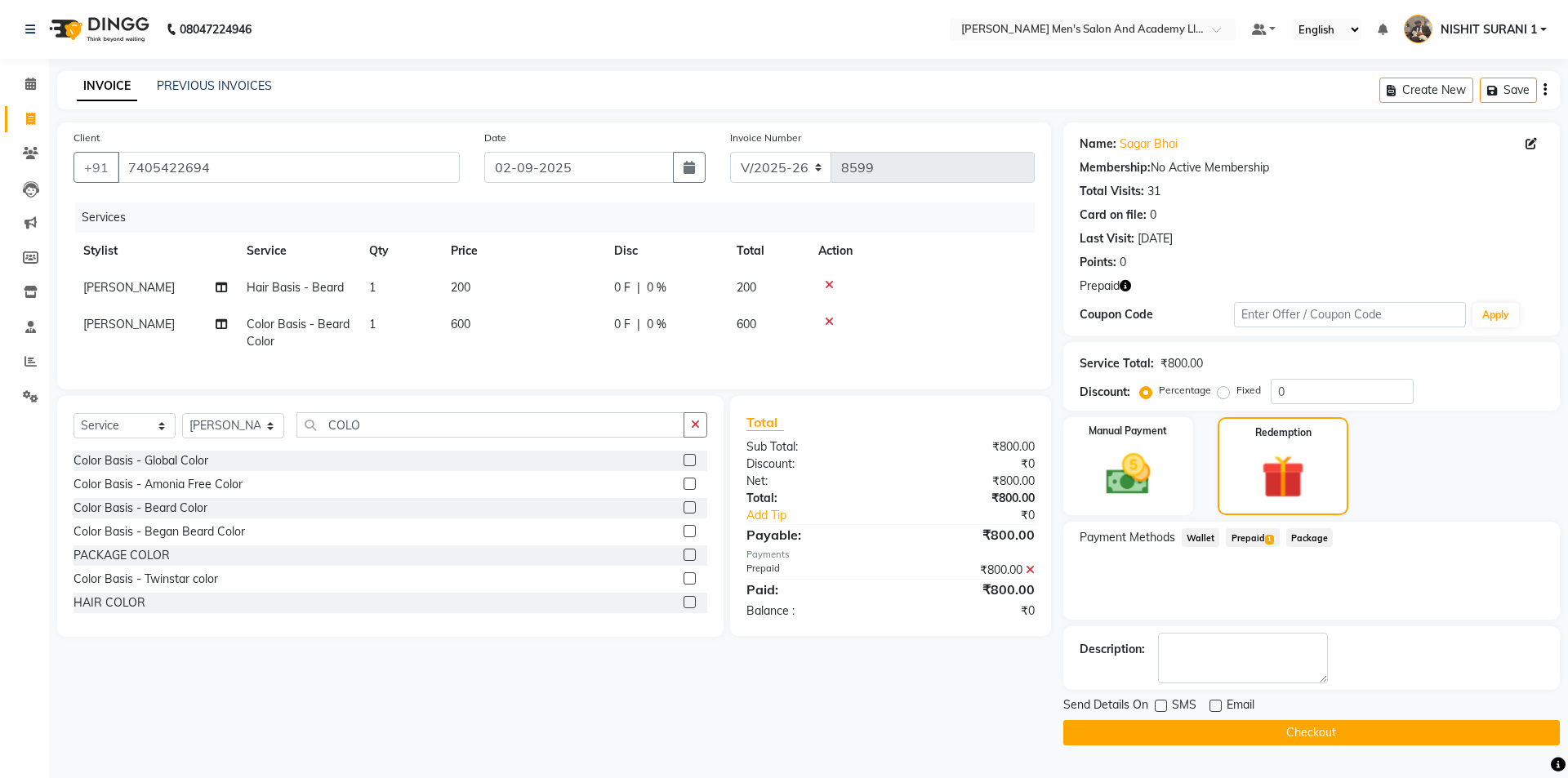
click at [1218, 724] on button "Checkout" at bounding box center [1311, 732] width 496 height 25
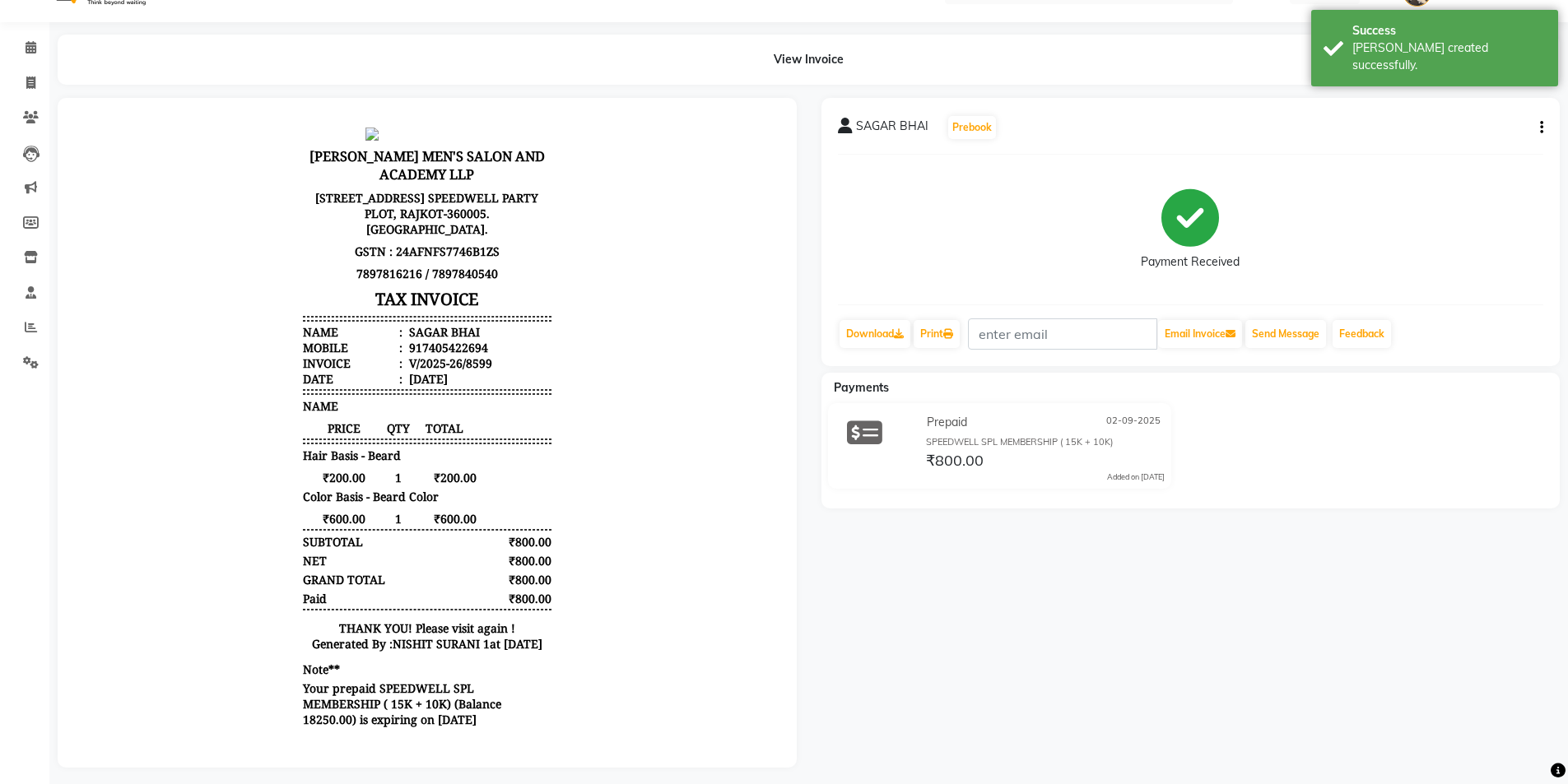
scroll to position [58, 0]
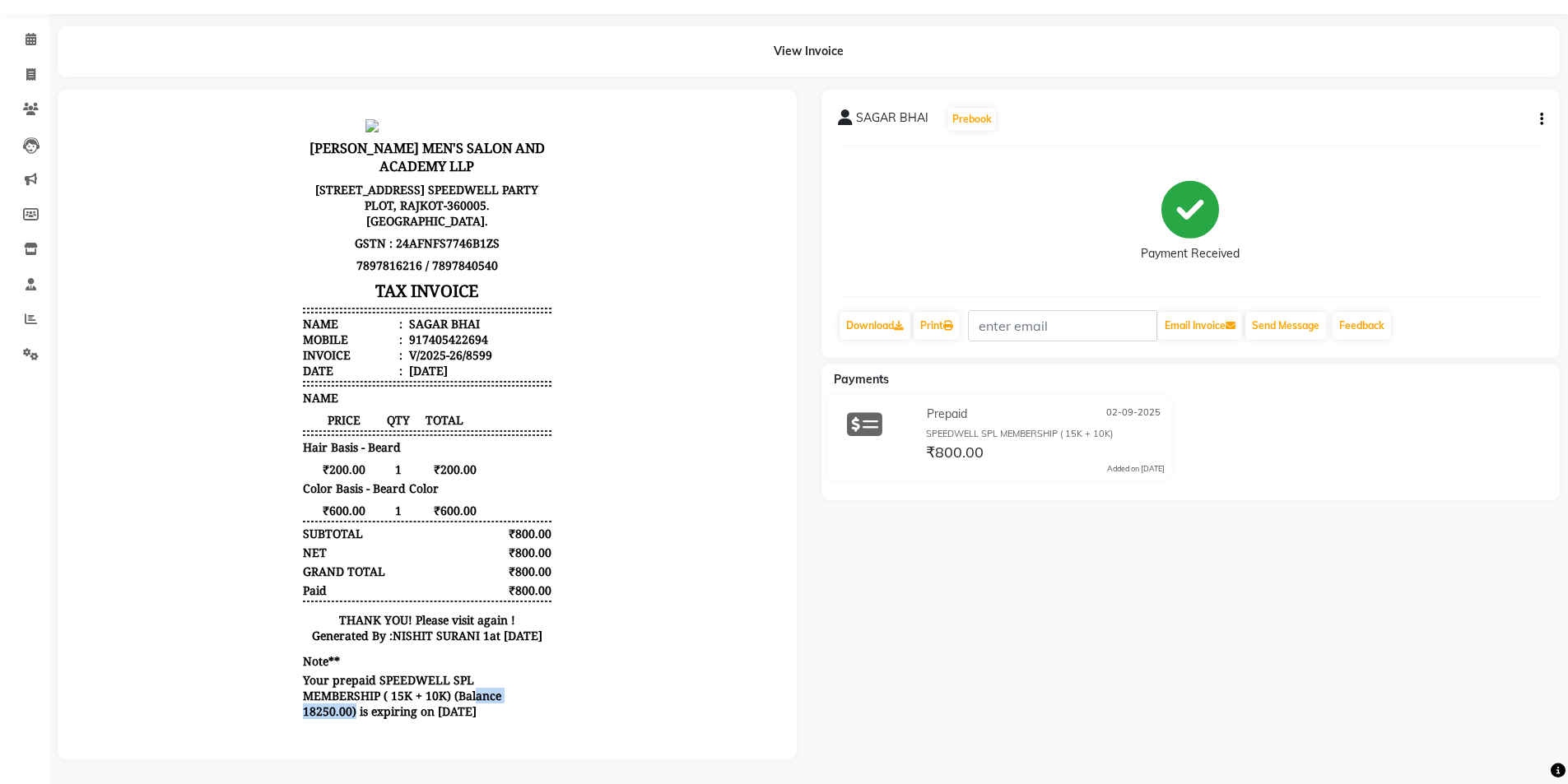
drag, startPoint x: 461, startPoint y: 707, endPoint x: 336, endPoint y: 706, distance: 125.0
click at [336, 706] on p "Your prepaid SPEEDWELL SPL MEMBERSHIP ( 15K + 10K) (Balance 18250.00) is expiri…" at bounding box center [427, 695] width 249 height 47
drag, startPoint x: 473, startPoint y: 535, endPoint x: 495, endPoint y: 524, distance: 24.6
click at [475, 535] on div "SUBTOTAL ₹800.00" at bounding box center [427, 534] width 249 height 16
click at [21, 65] on span at bounding box center [31, 74] width 29 height 19
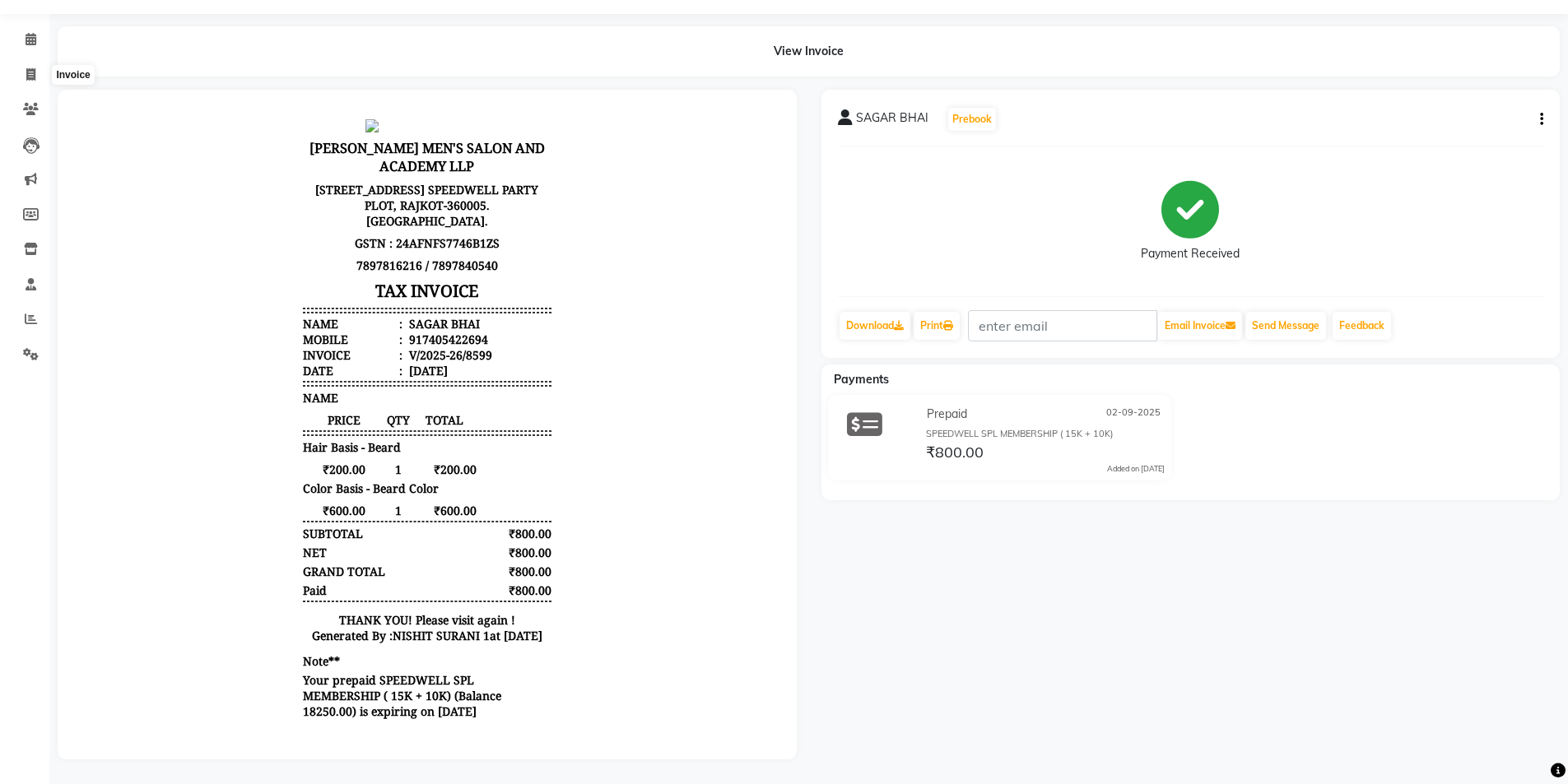
select select "service"
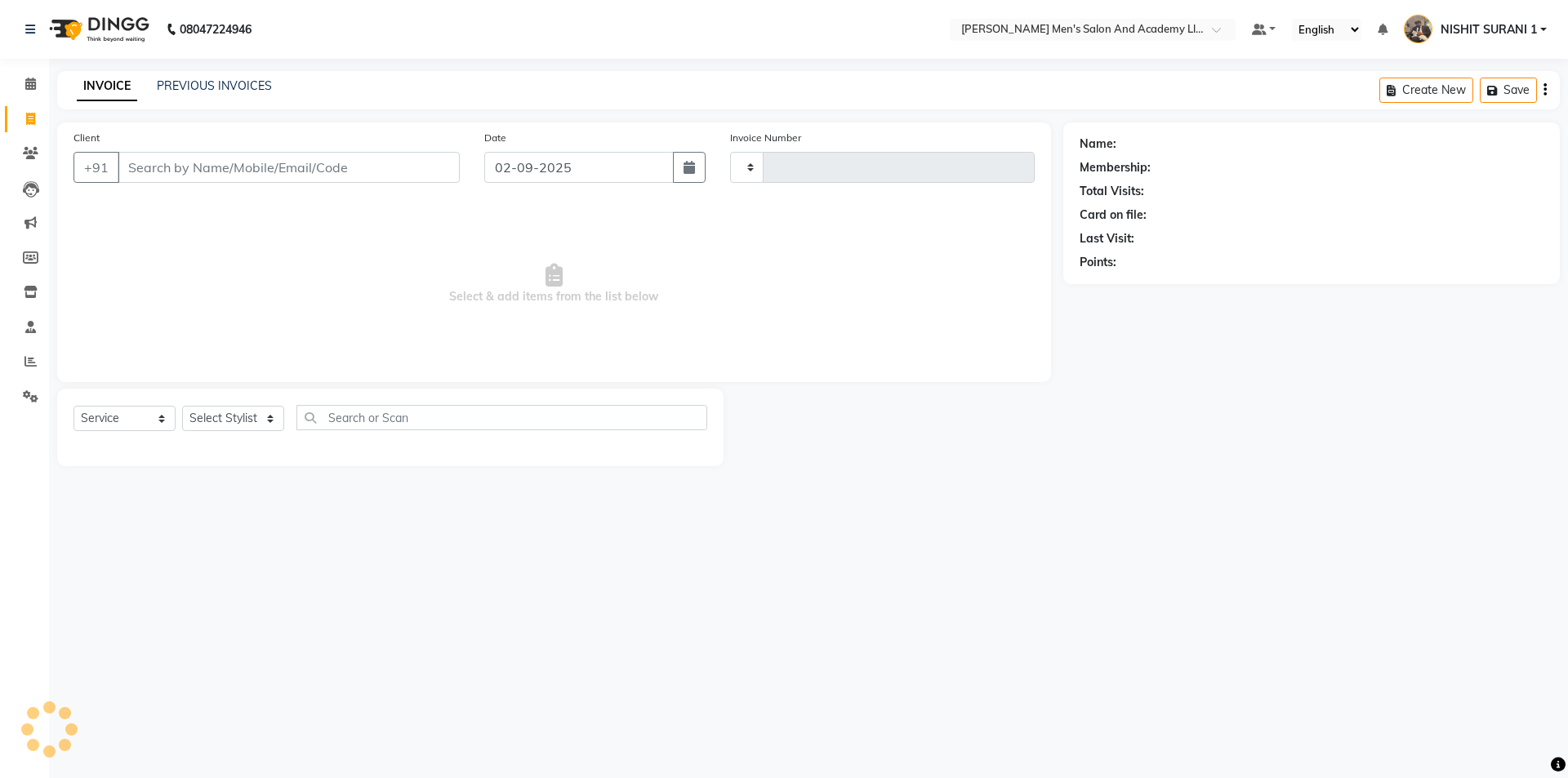
type input "8600"
select select "6752"
click at [40, 360] on span at bounding box center [31, 362] width 29 height 18
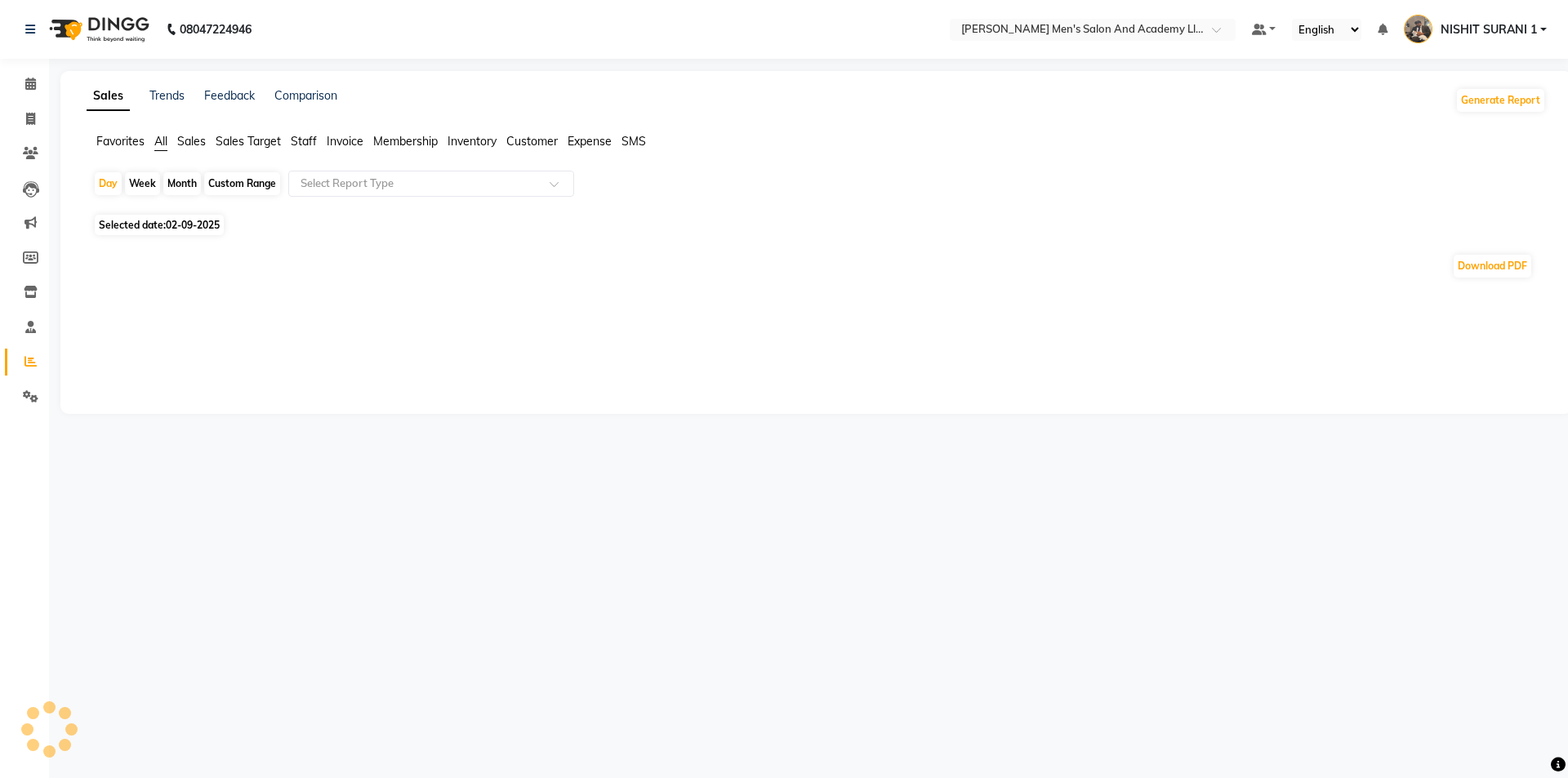
drag, startPoint x: 112, startPoint y: 176, endPoint x: 128, endPoint y: 249, distance: 74.7
click at [112, 176] on div "Day" at bounding box center [108, 184] width 27 height 23
click at [115, 185] on div "Day" at bounding box center [108, 184] width 27 height 23
select select "9"
select select "2025"
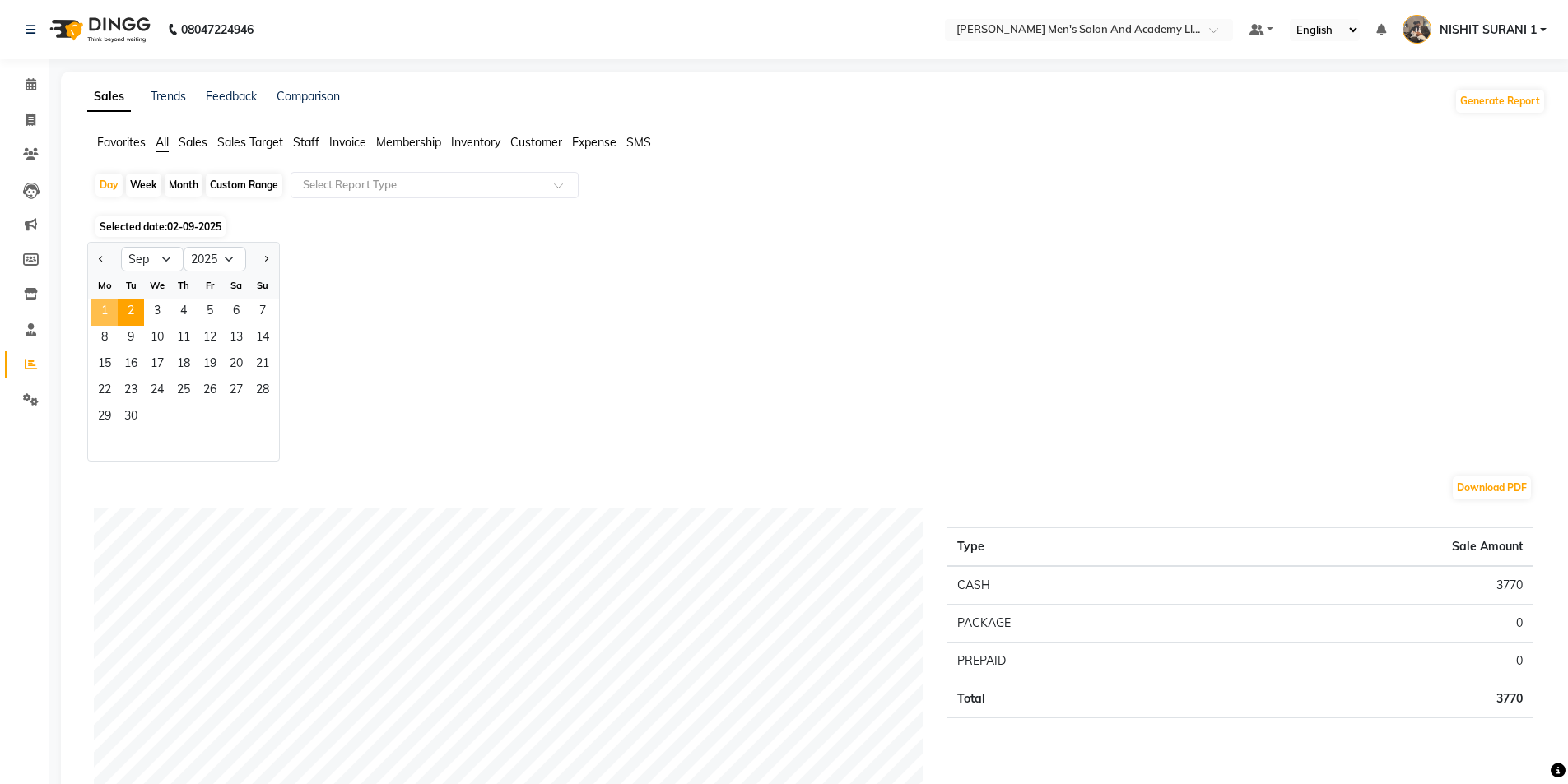
drag, startPoint x: 104, startPoint y: 312, endPoint x: 122, endPoint y: 304, distance: 19.7
click at [104, 311] on span "1" at bounding box center [104, 312] width 27 height 27
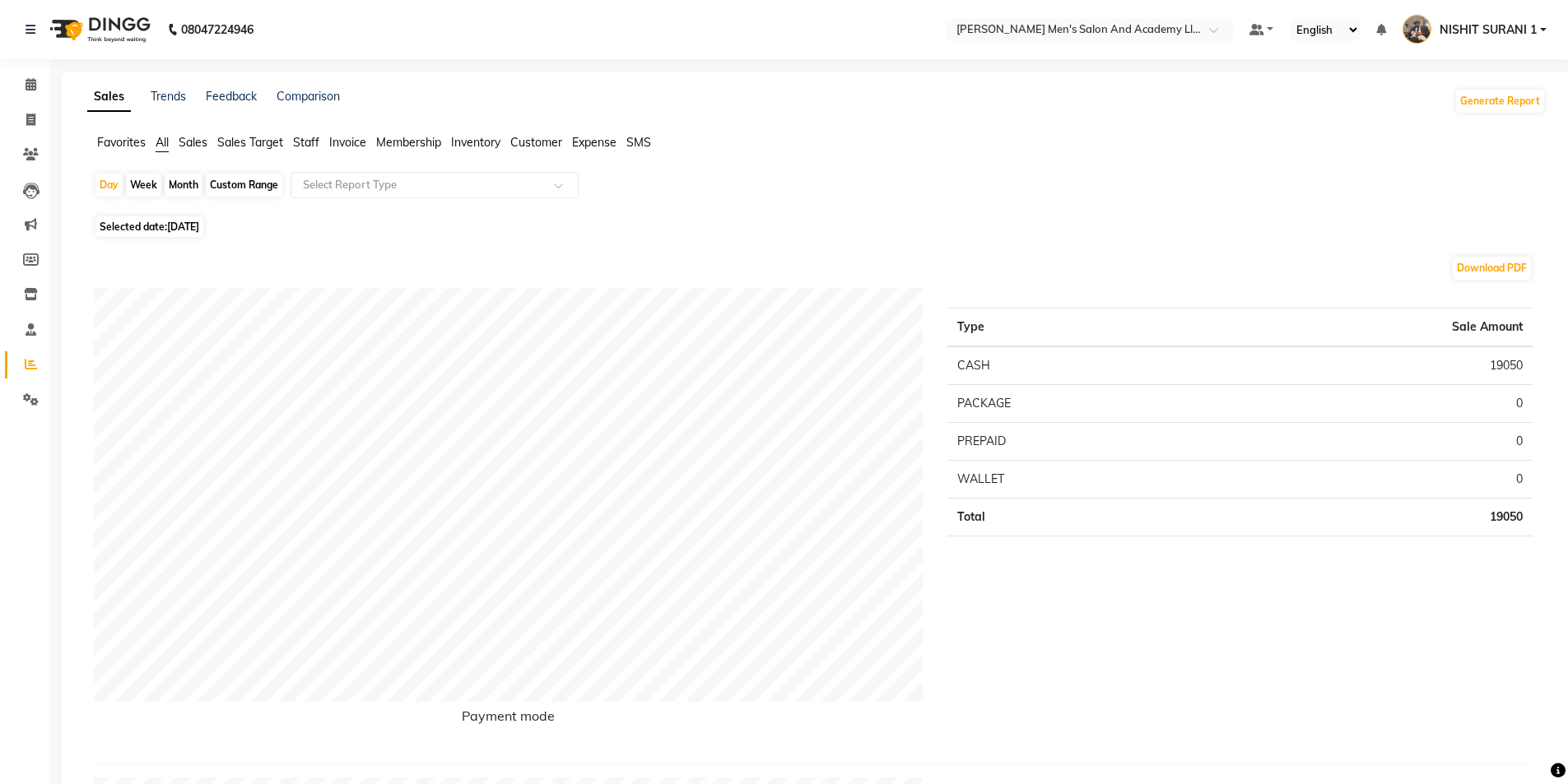
click at [309, 135] on span "Staff" at bounding box center [306, 142] width 27 height 15
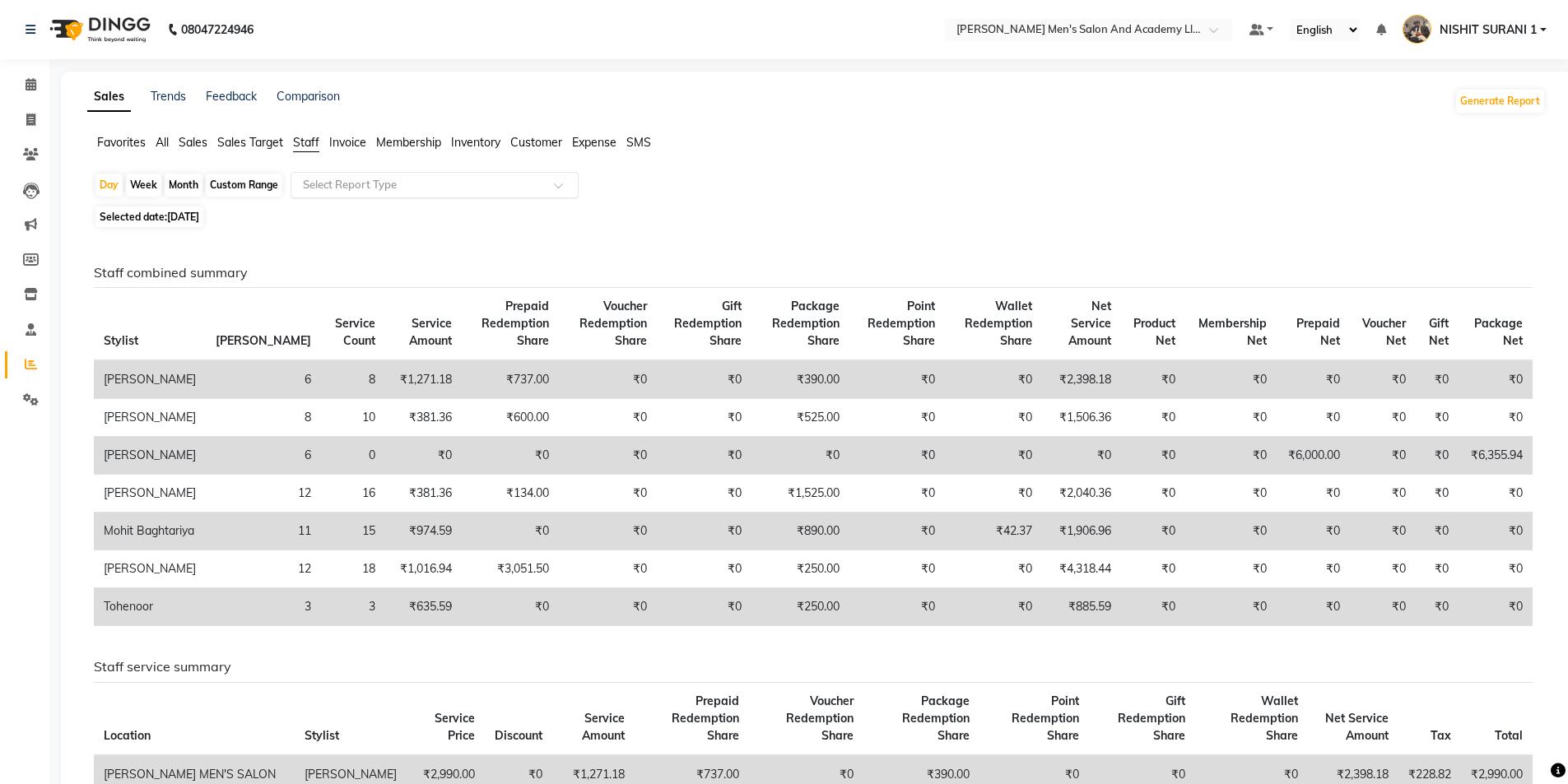
click at [321, 193] on input "text" at bounding box center [418, 185] width 237 height 17
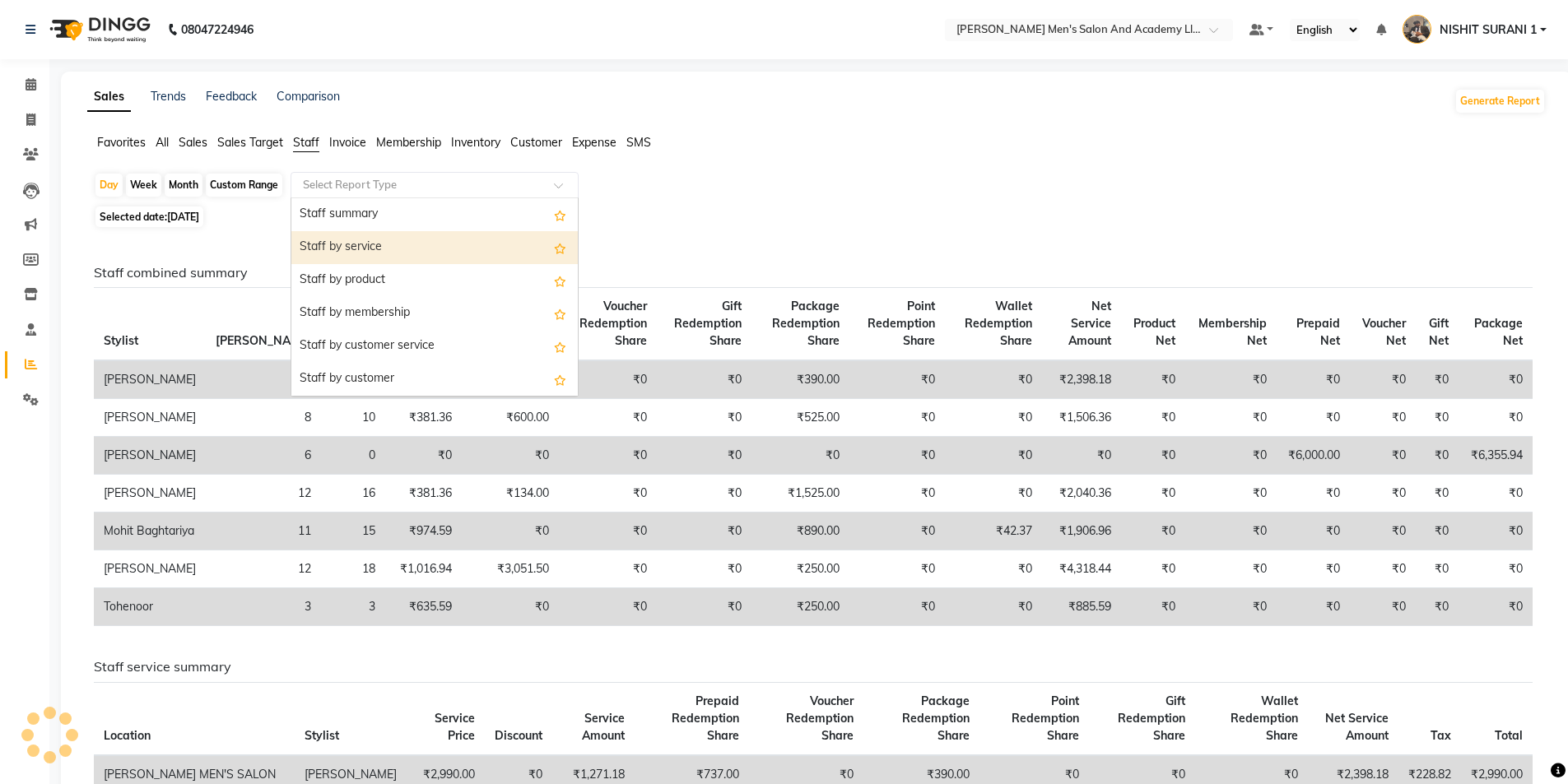
click at [341, 244] on div "Staff by service" at bounding box center [434, 247] width 286 height 33
select select "full_report"
select select "csv"
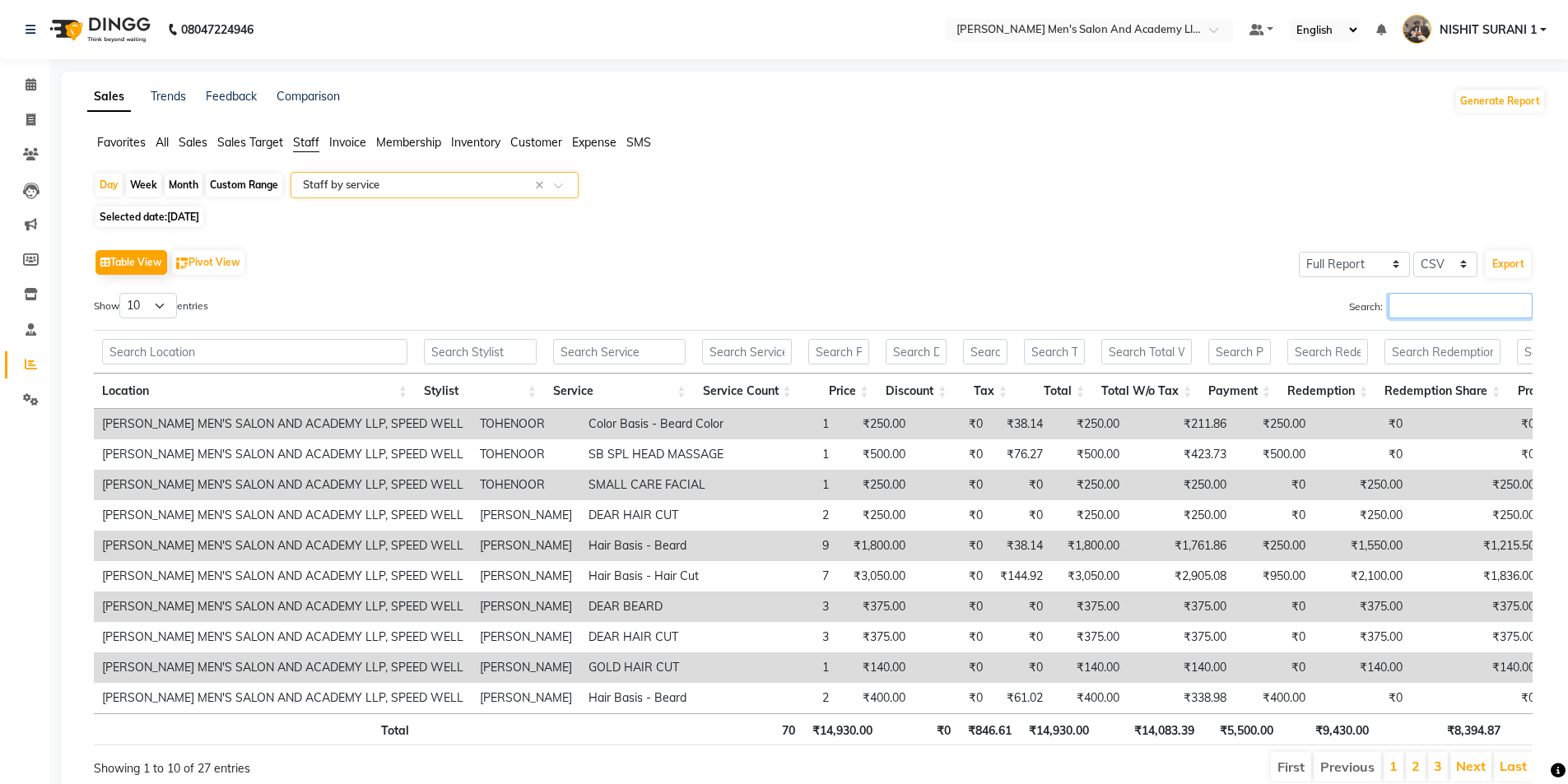
click at [1429, 309] on input "Search:" at bounding box center [1460, 305] width 144 height 26
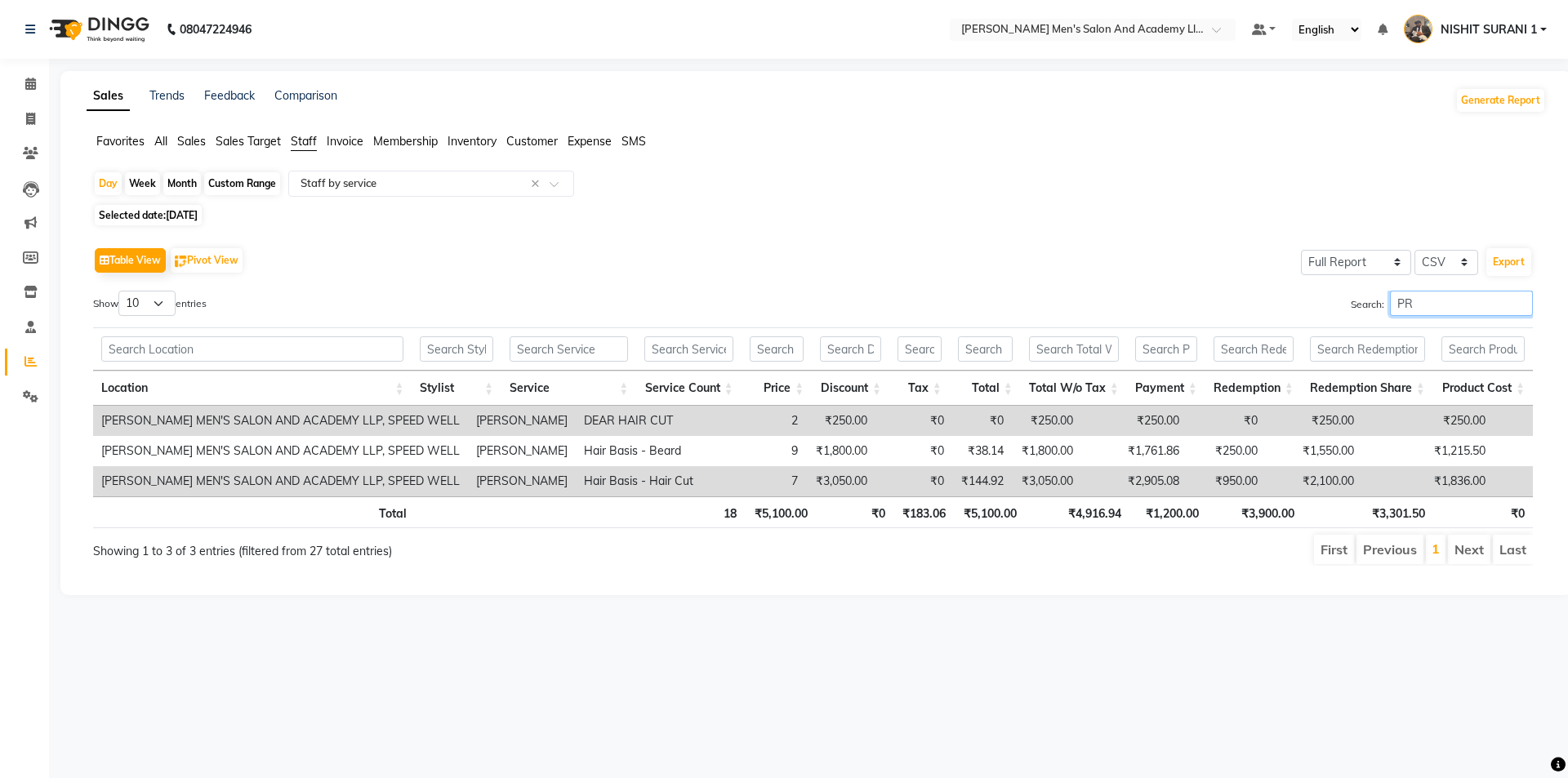
type input "P"
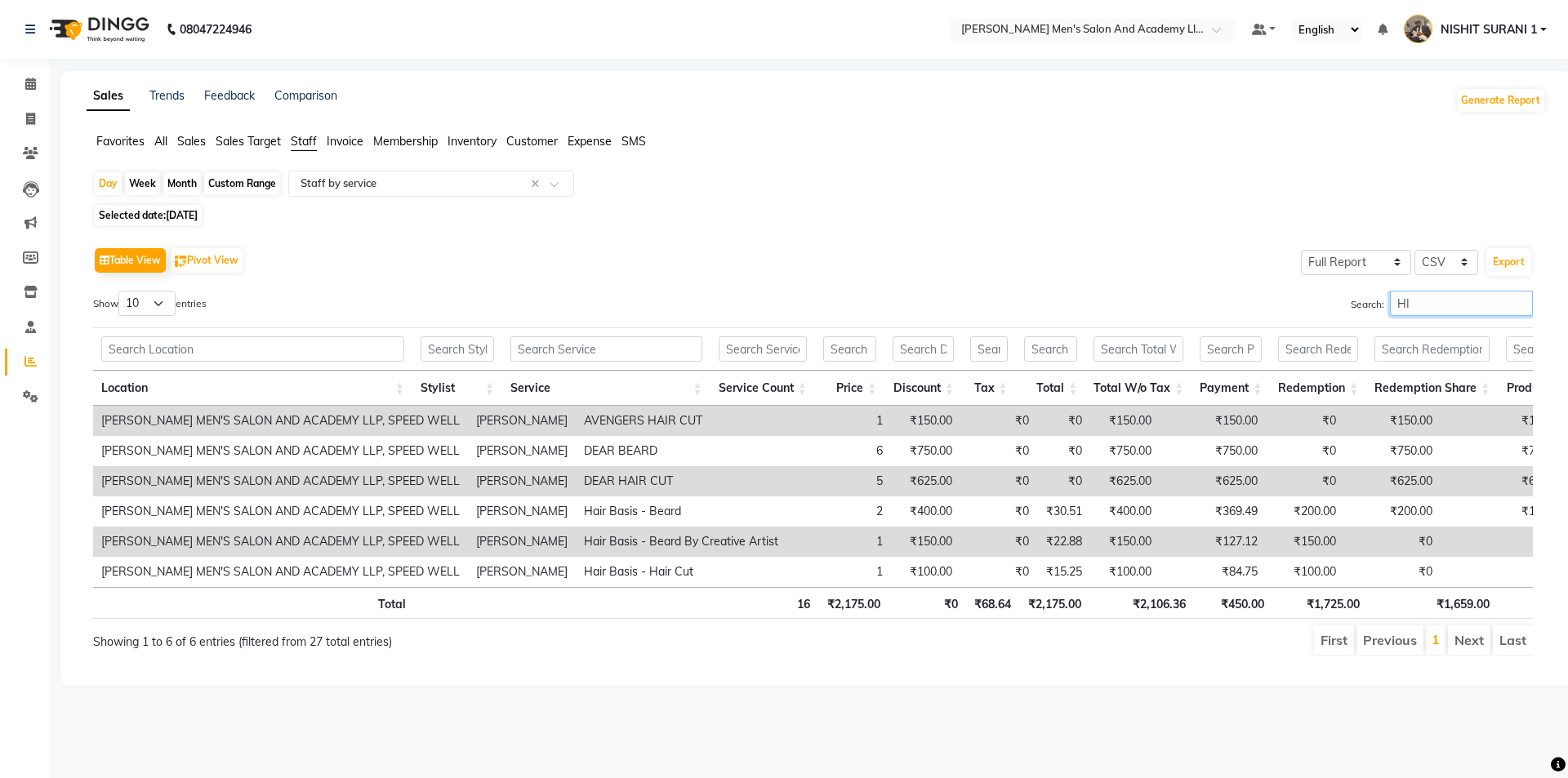
type input "H"
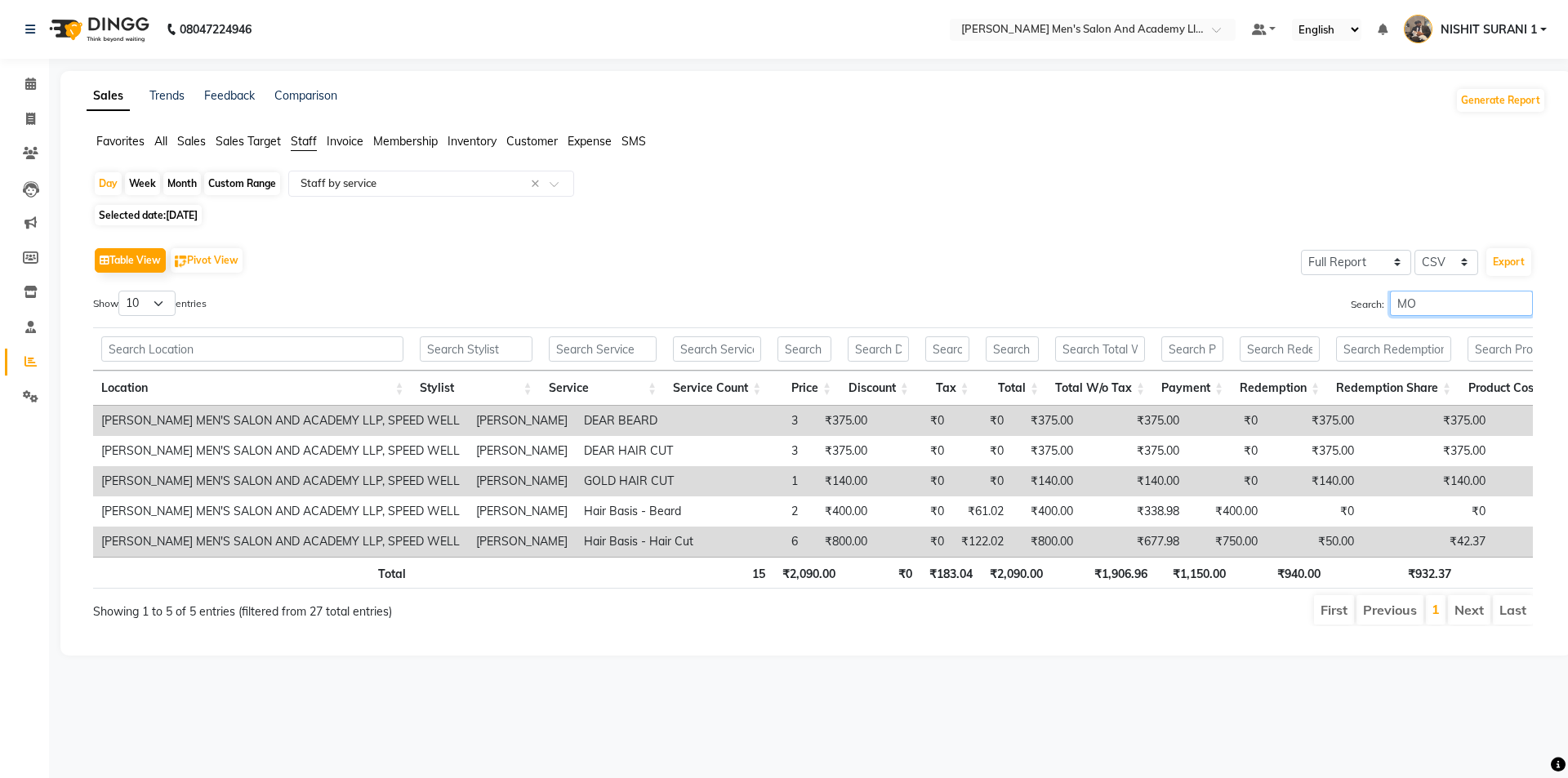
type input "M"
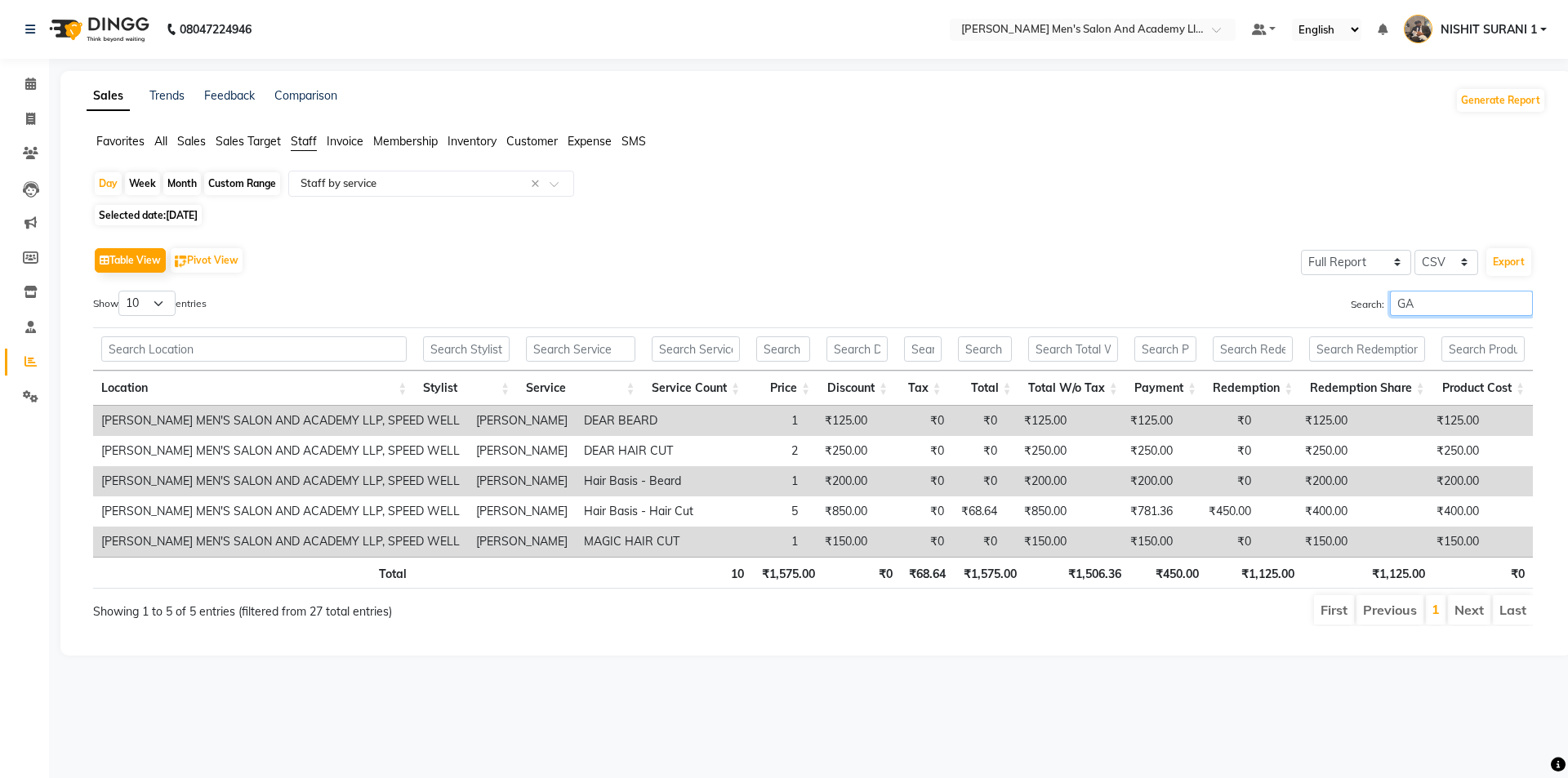
type input "G"
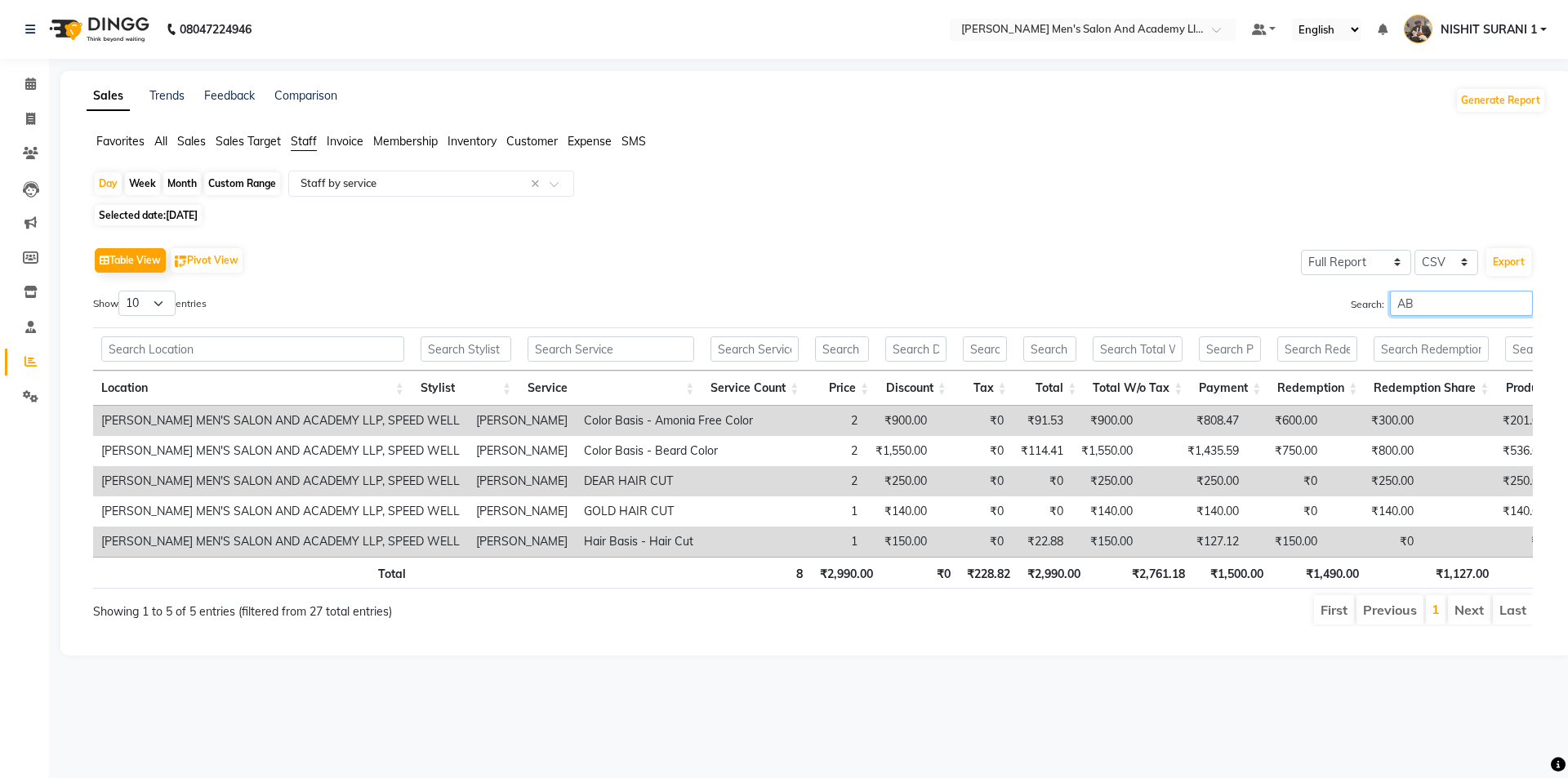
type input "A"
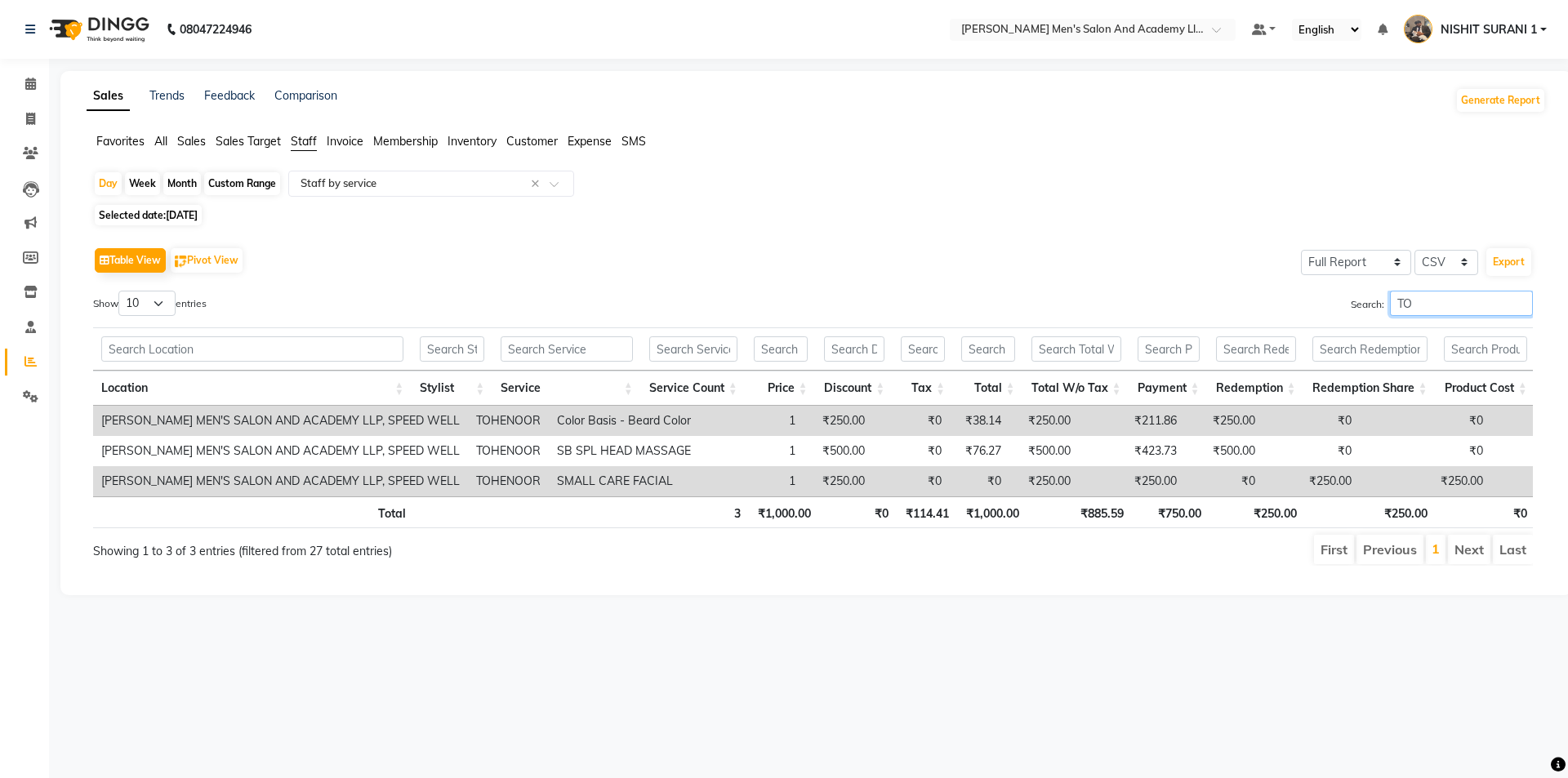
type input "T"
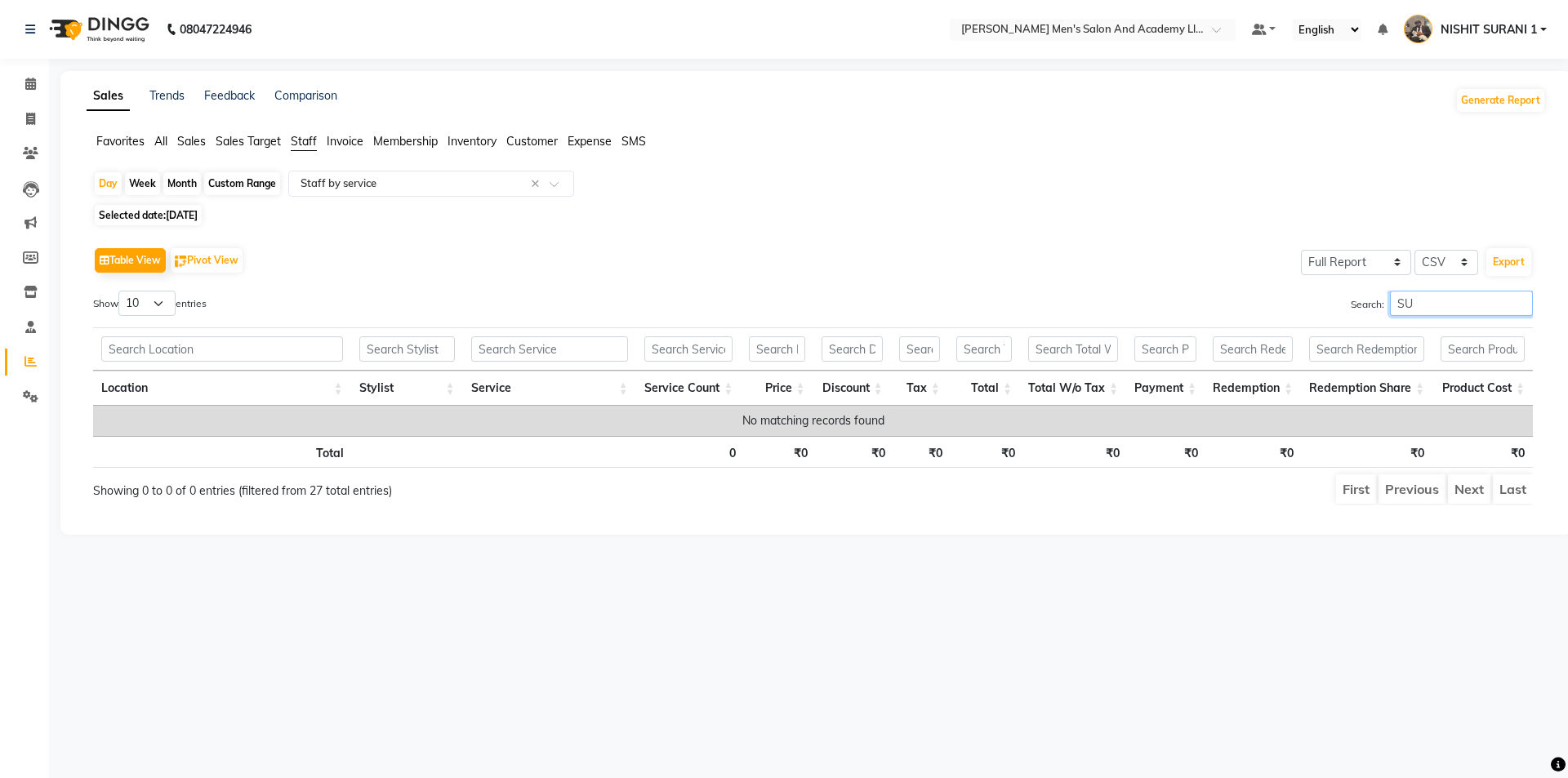
type input "S"
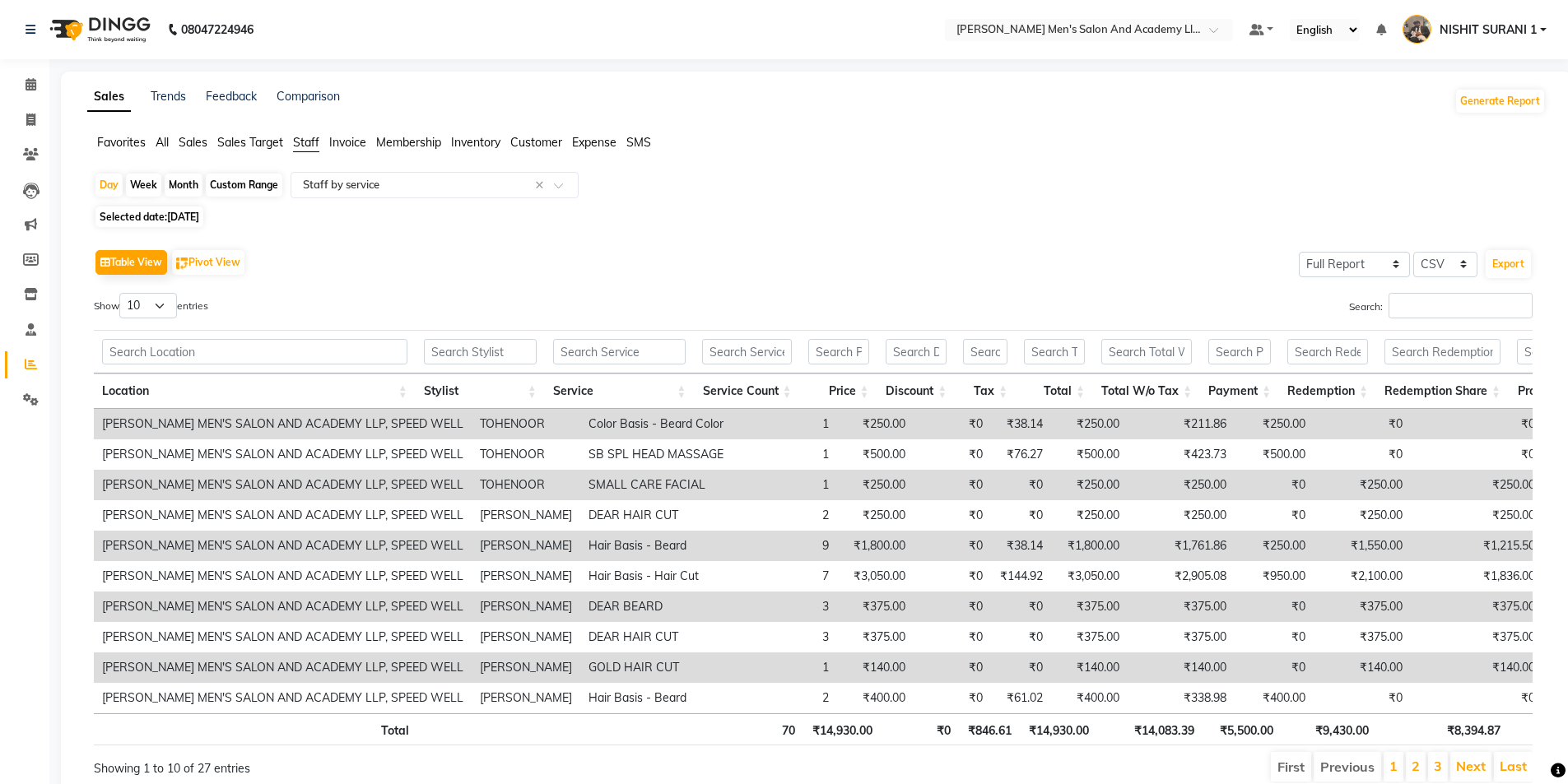
click at [122, 142] on span "Favorites" at bounding box center [121, 142] width 49 height 15
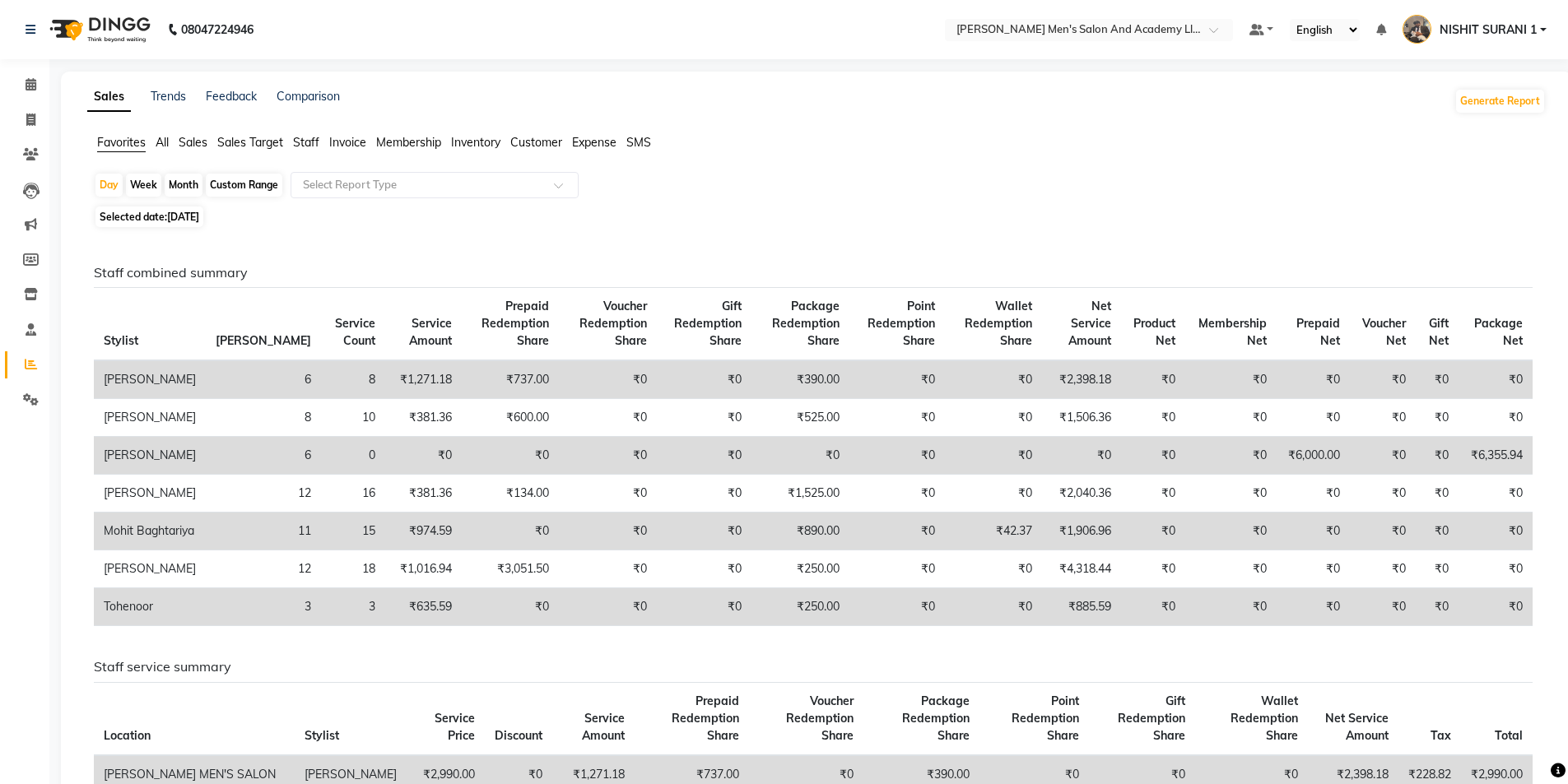
click at [162, 145] on span "All" at bounding box center [162, 142] width 13 height 15
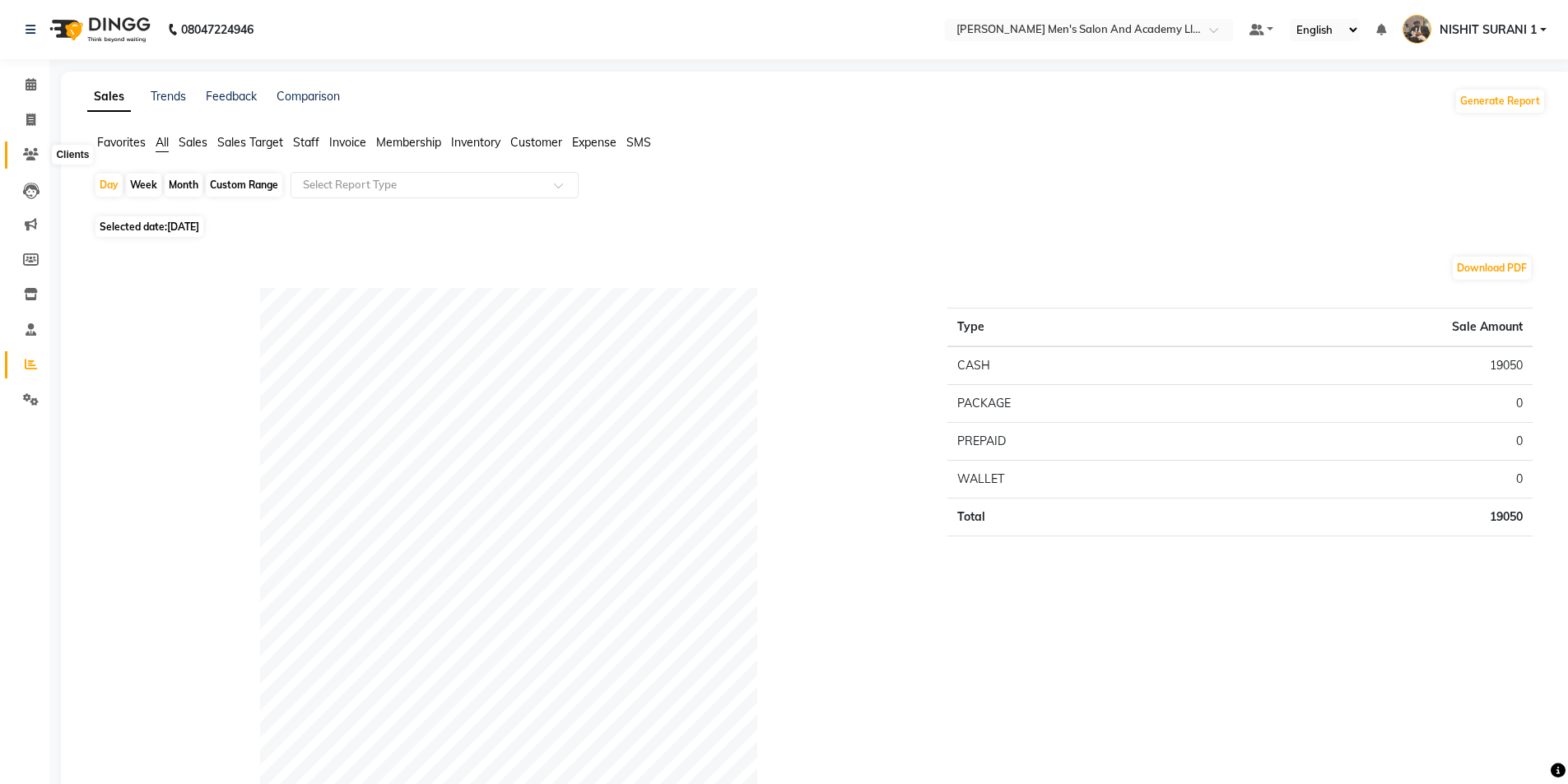
click at [35, 153] on icon at bounding box center [31, 154] width 16 height 12
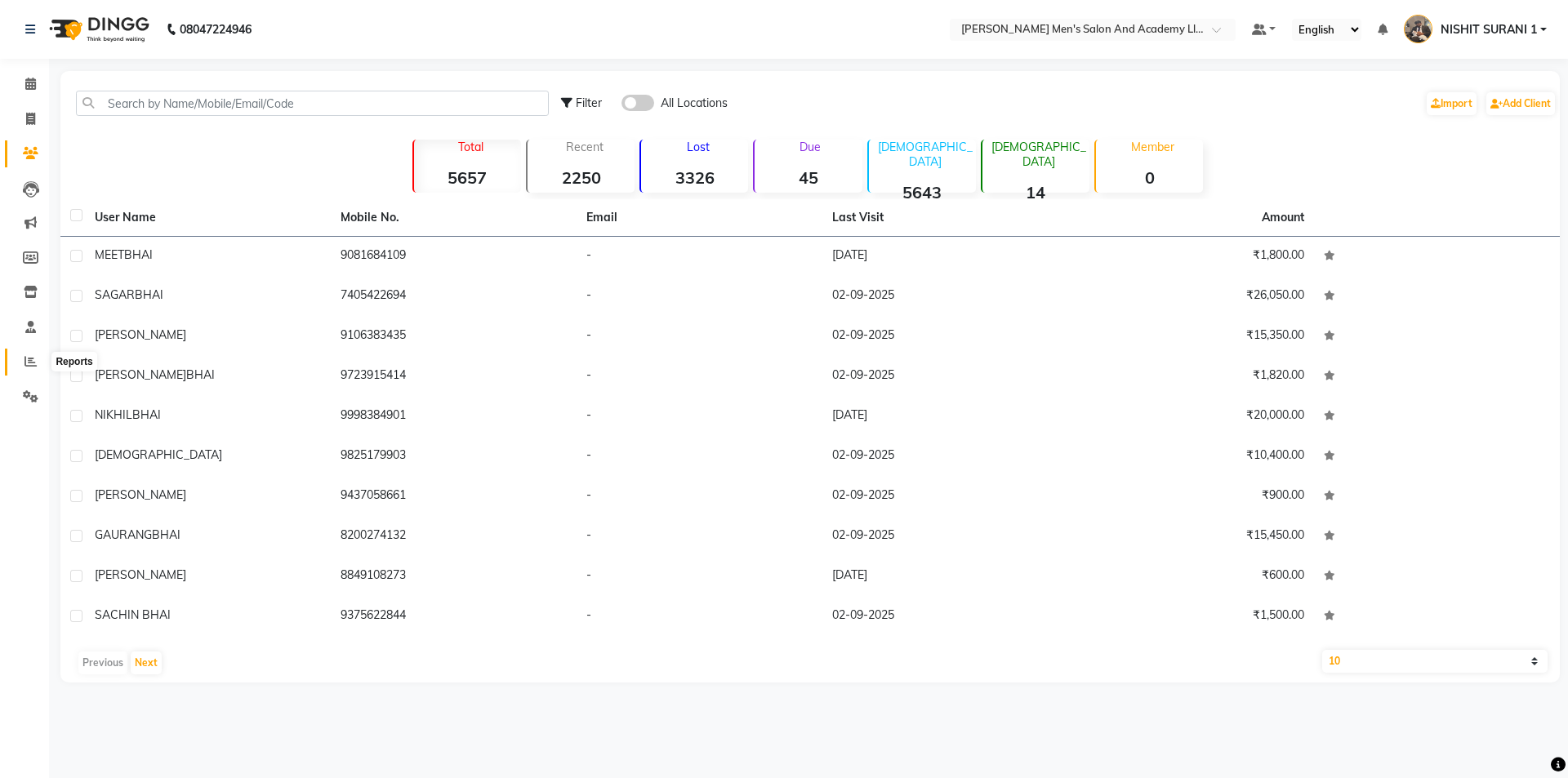
click at [35, 363] on icon at bounding box center [31, 361] width 12 height 12
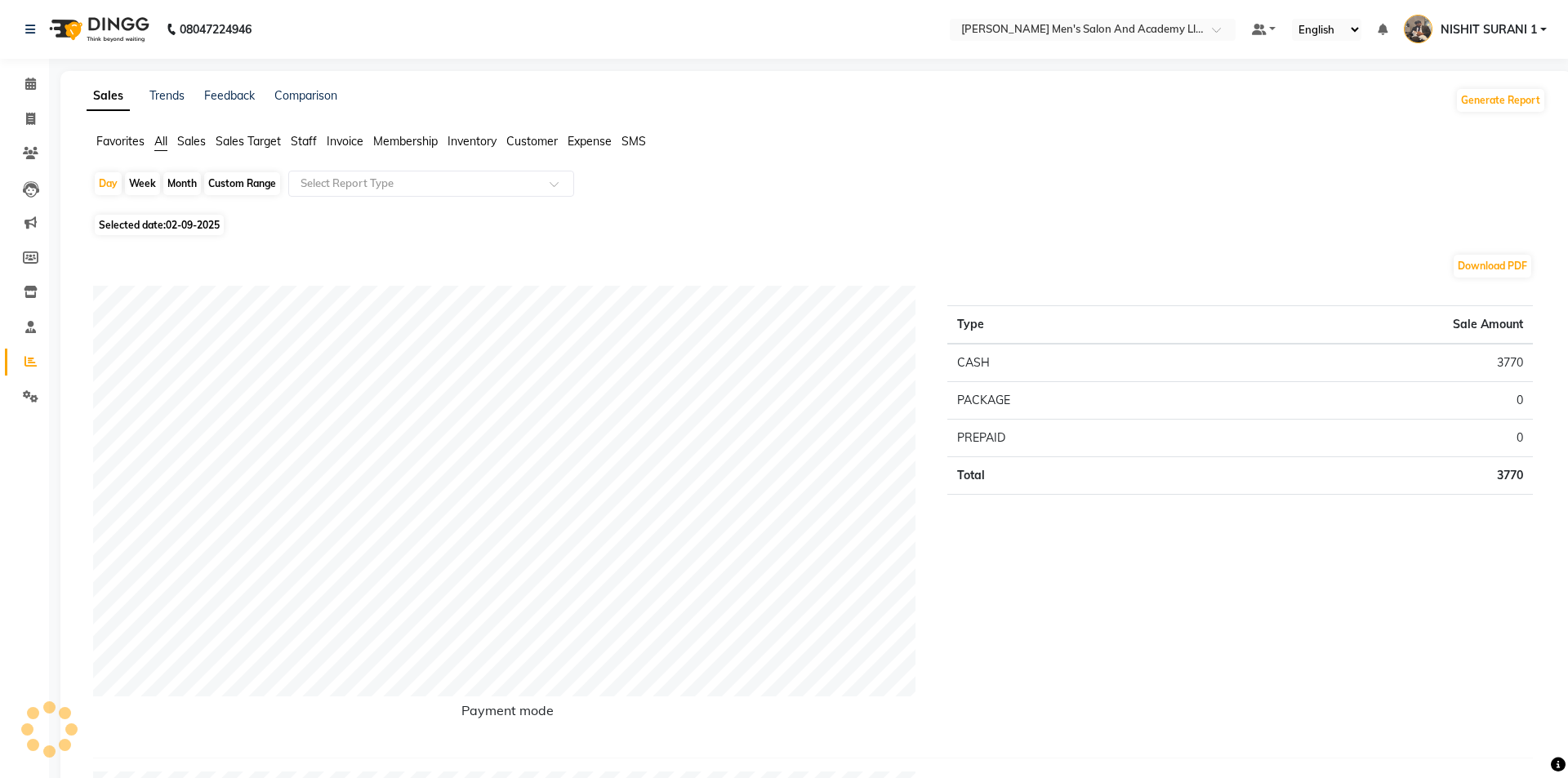
click at [35, 363] on icon at bounding box center [31, 361] width 12 height 12
click at [30, 116] on icon at bounding box center [31, 119] width 9 height 12
select select "service"
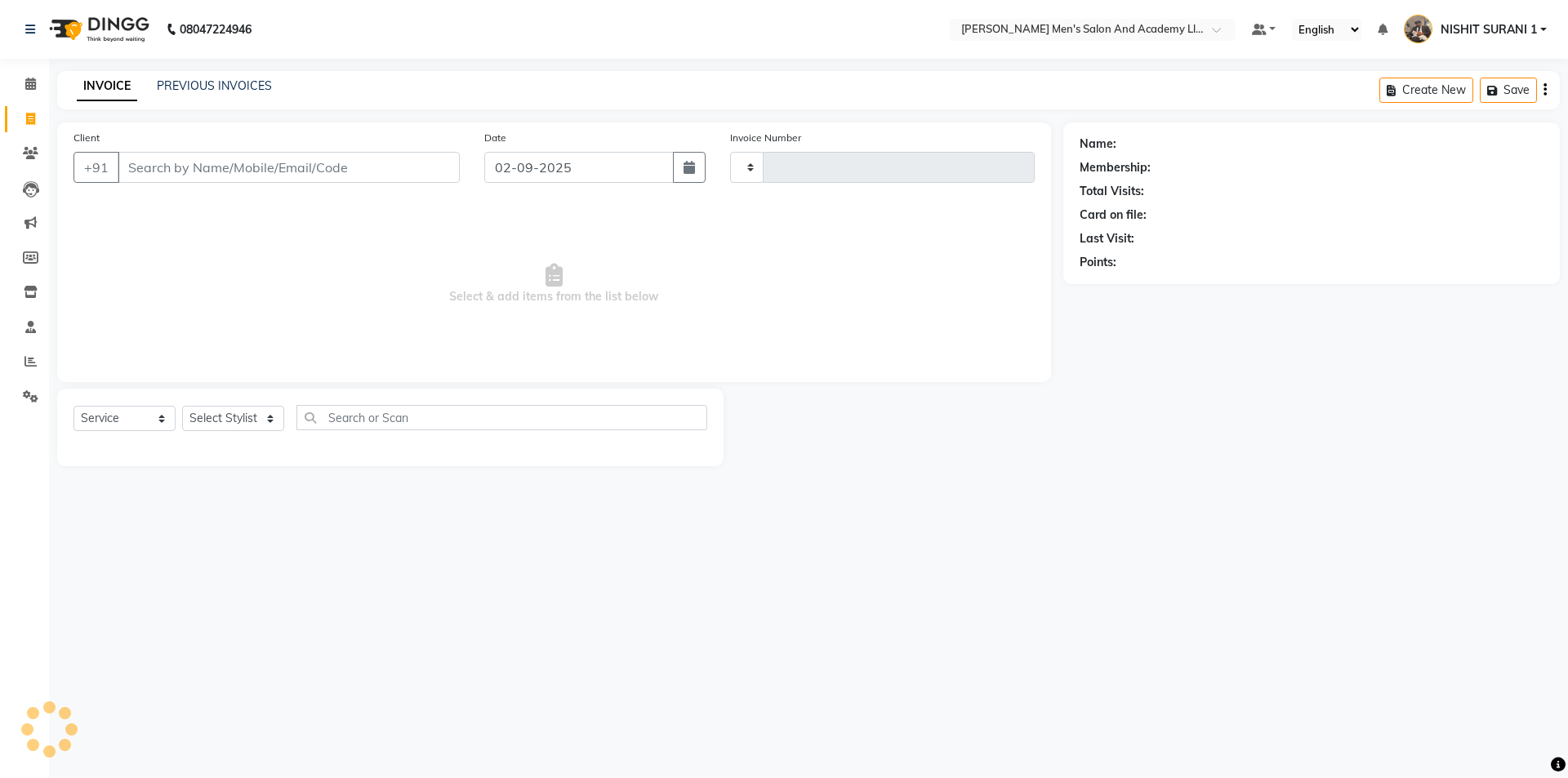
type input "8600"
select select "6752"
click at [350, 173] on input "Client" at bounding box center [288, 167] width 342 height 31
click at [216, 85] on link "PREVIOUS INVOICES" at bounding box center [213, 85] width 115 height 15
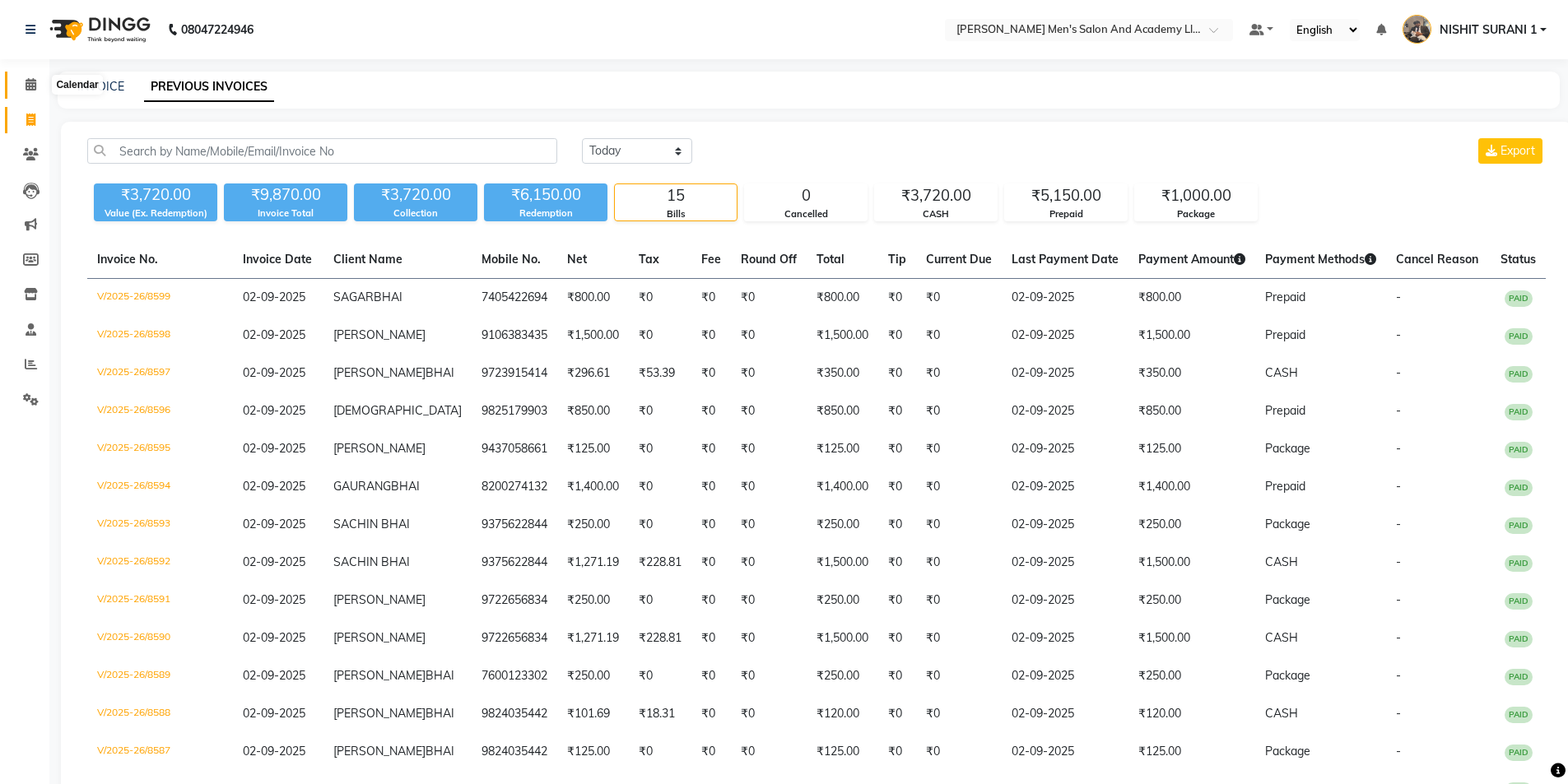
click at [32, 92] on span at bounding box center [31, 85] width 29 height 19
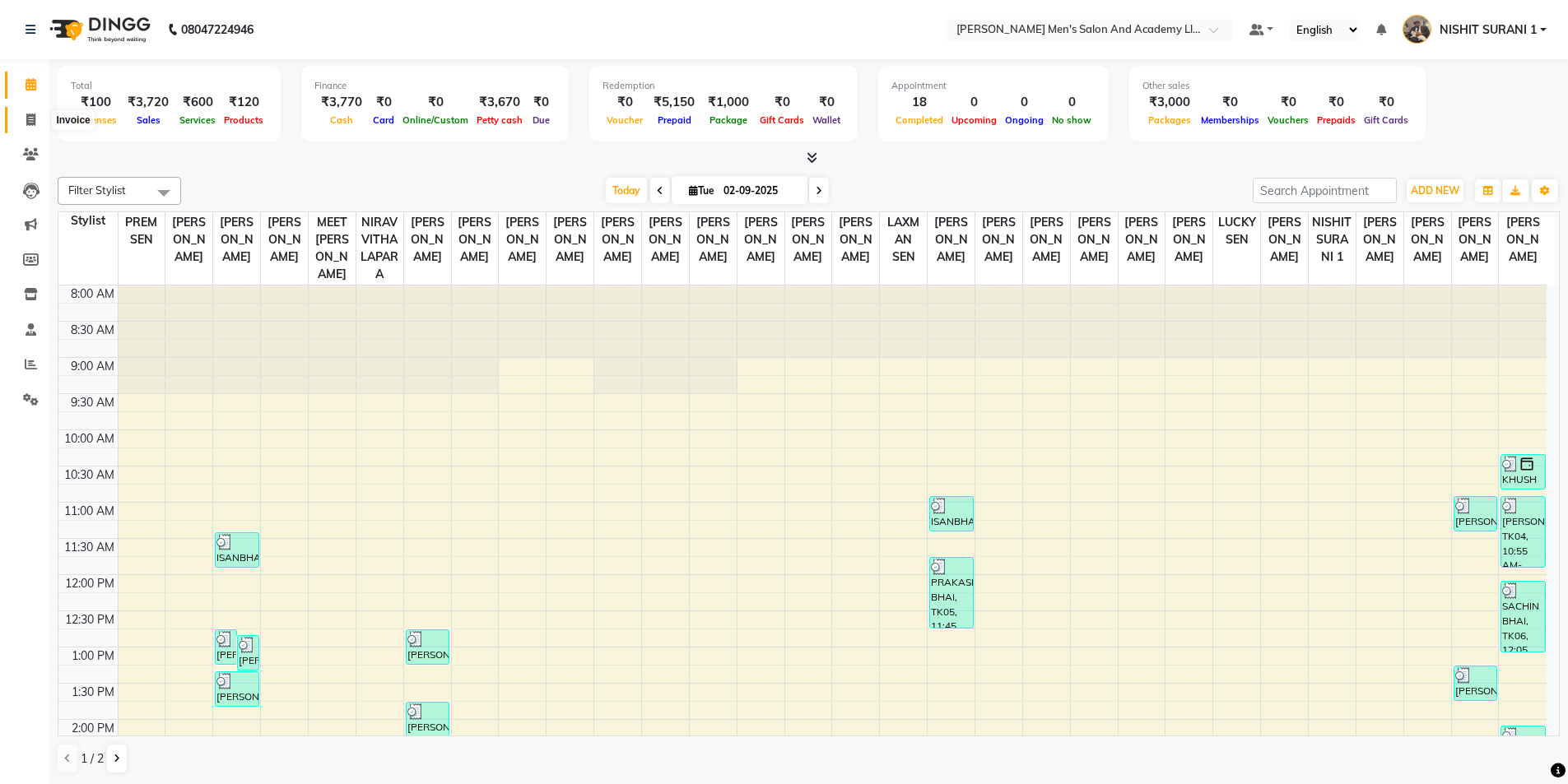
click at [29, 120] on icon at bounding box center [31, 119] width 9 height 12
select select "service"
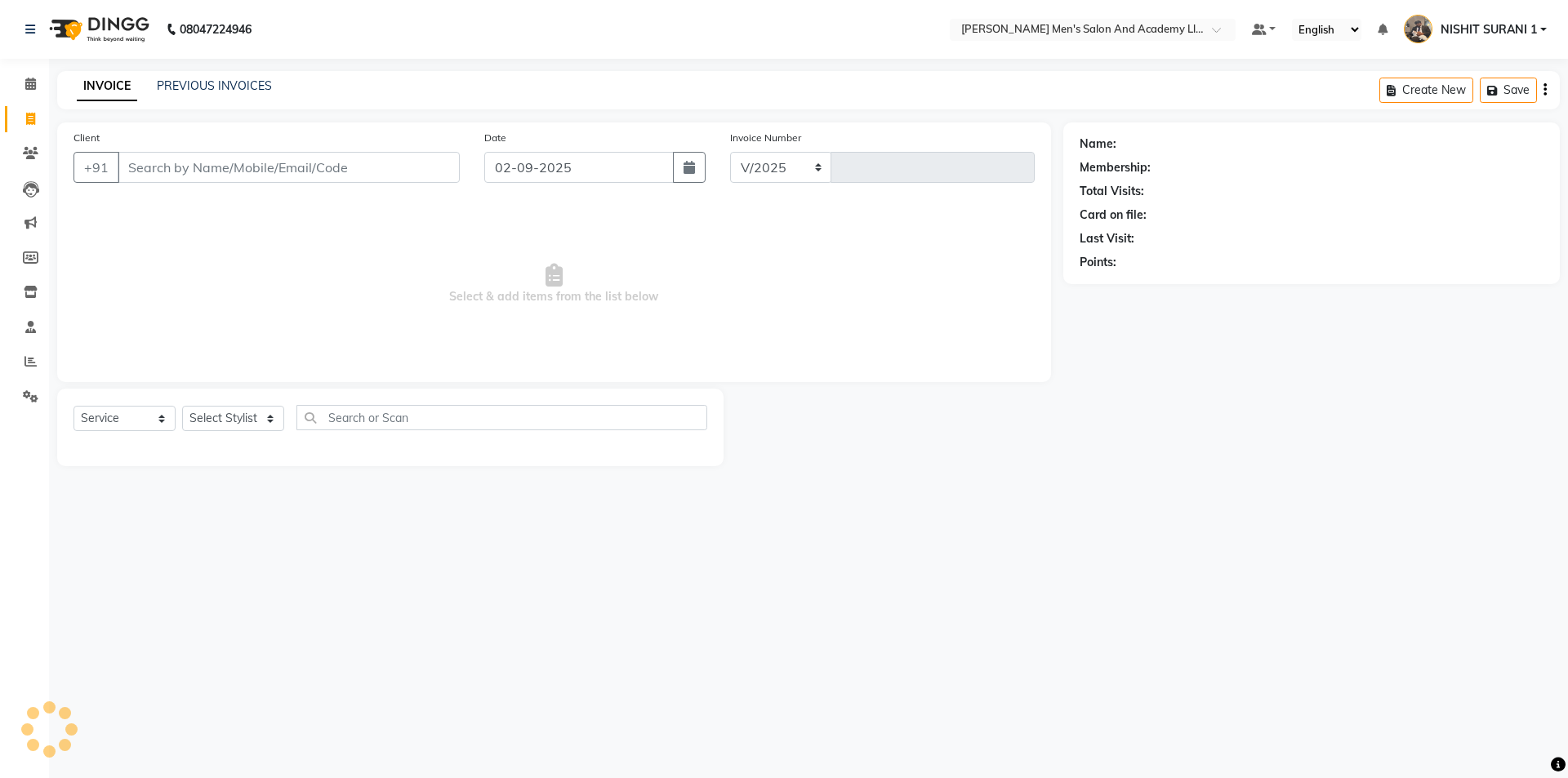
select select "6752"
type input "8600"
click at [217, 84] on link "PREVIOUS INVOICES" at bounding box center [213, 85] width 115 height 15
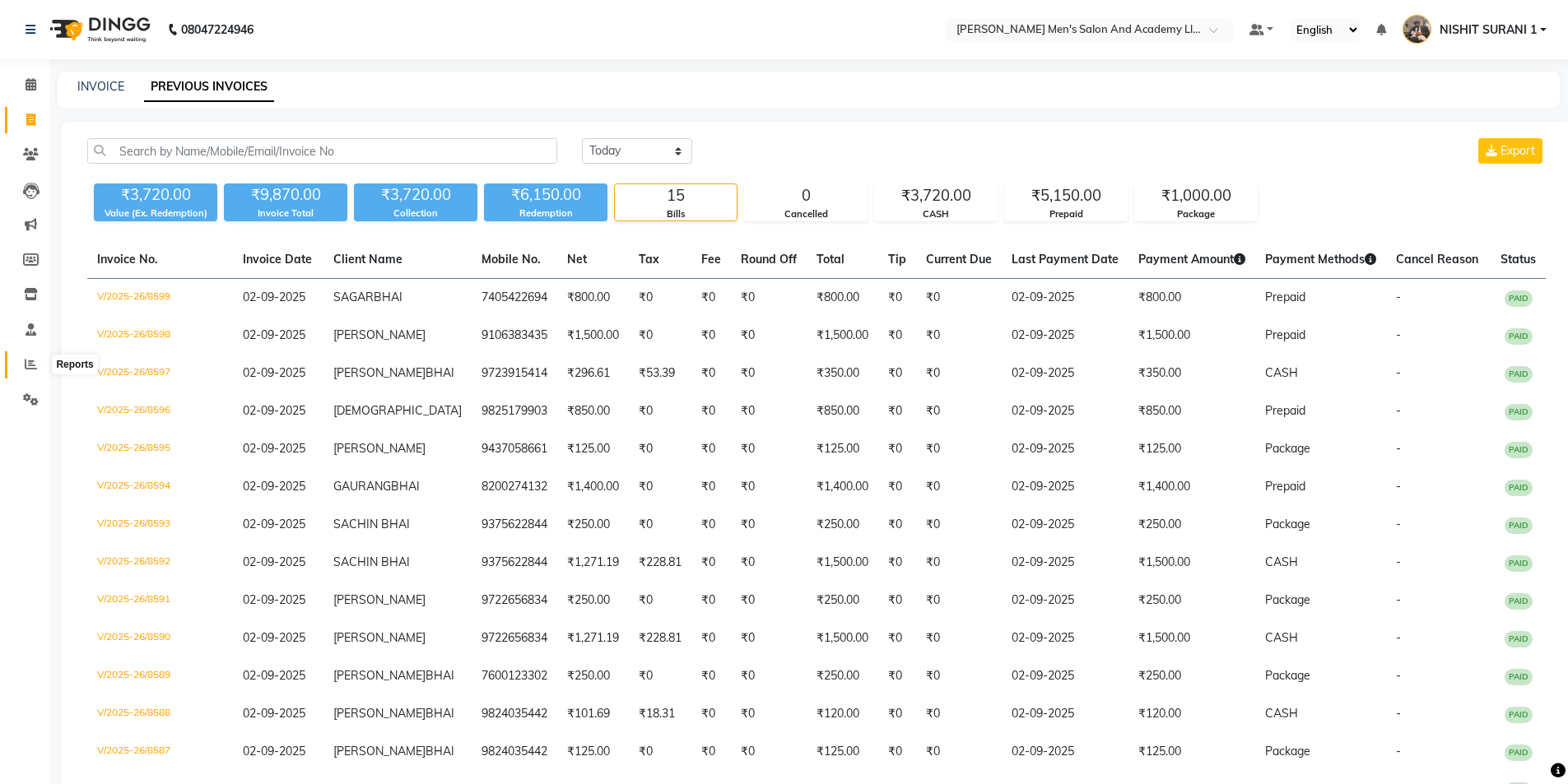
click at [19, 357] on span at bounding box center [31, 365] width 29 height 19
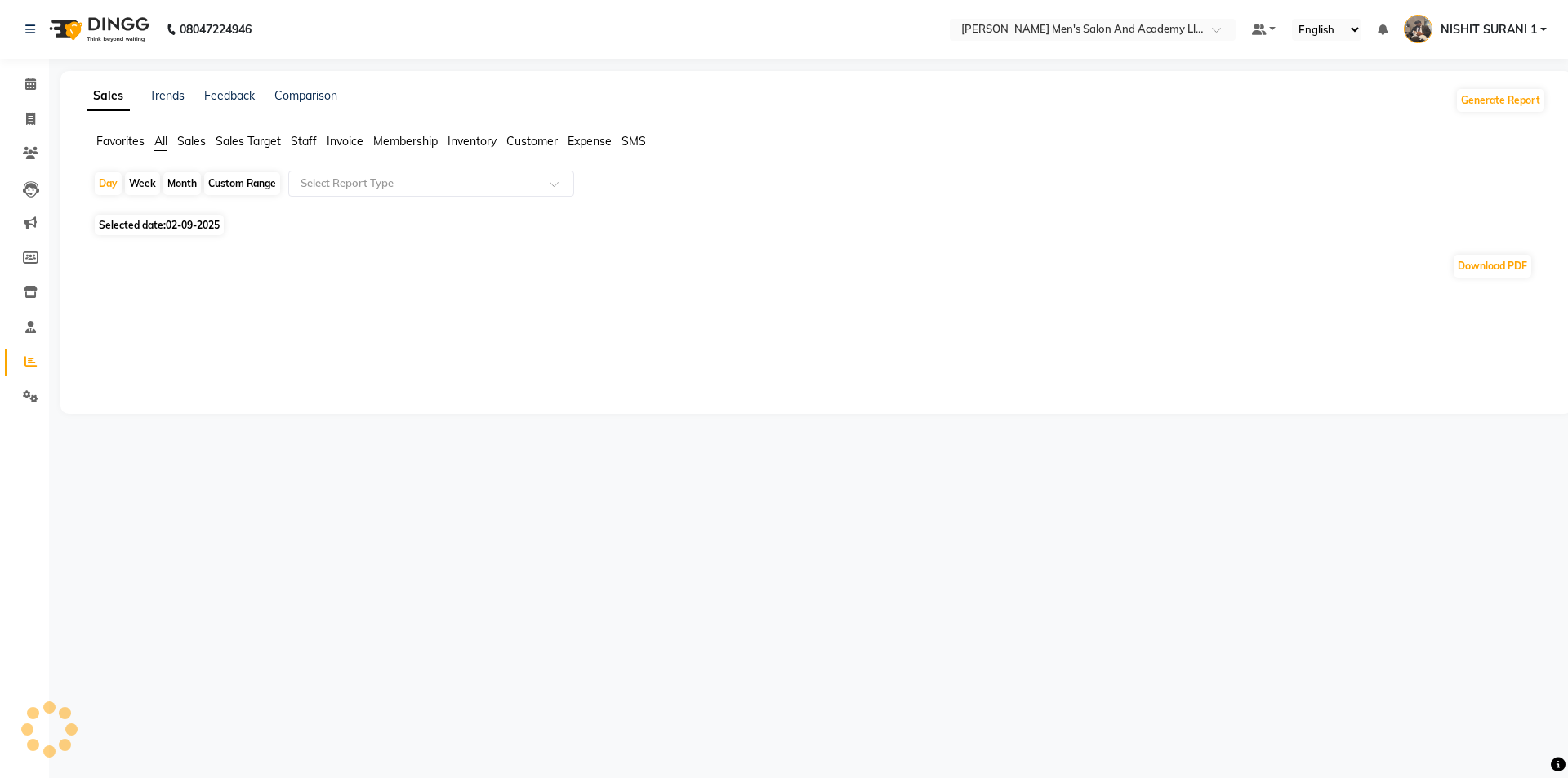
click at [177, 188] on div "Month" at bounding box center [182, 184] width 38 height 23
select select "9"
select select "2025"
click at [181, 184] on div "Month" at bounding box center [182, 184] width 38 height 23
select select "9"
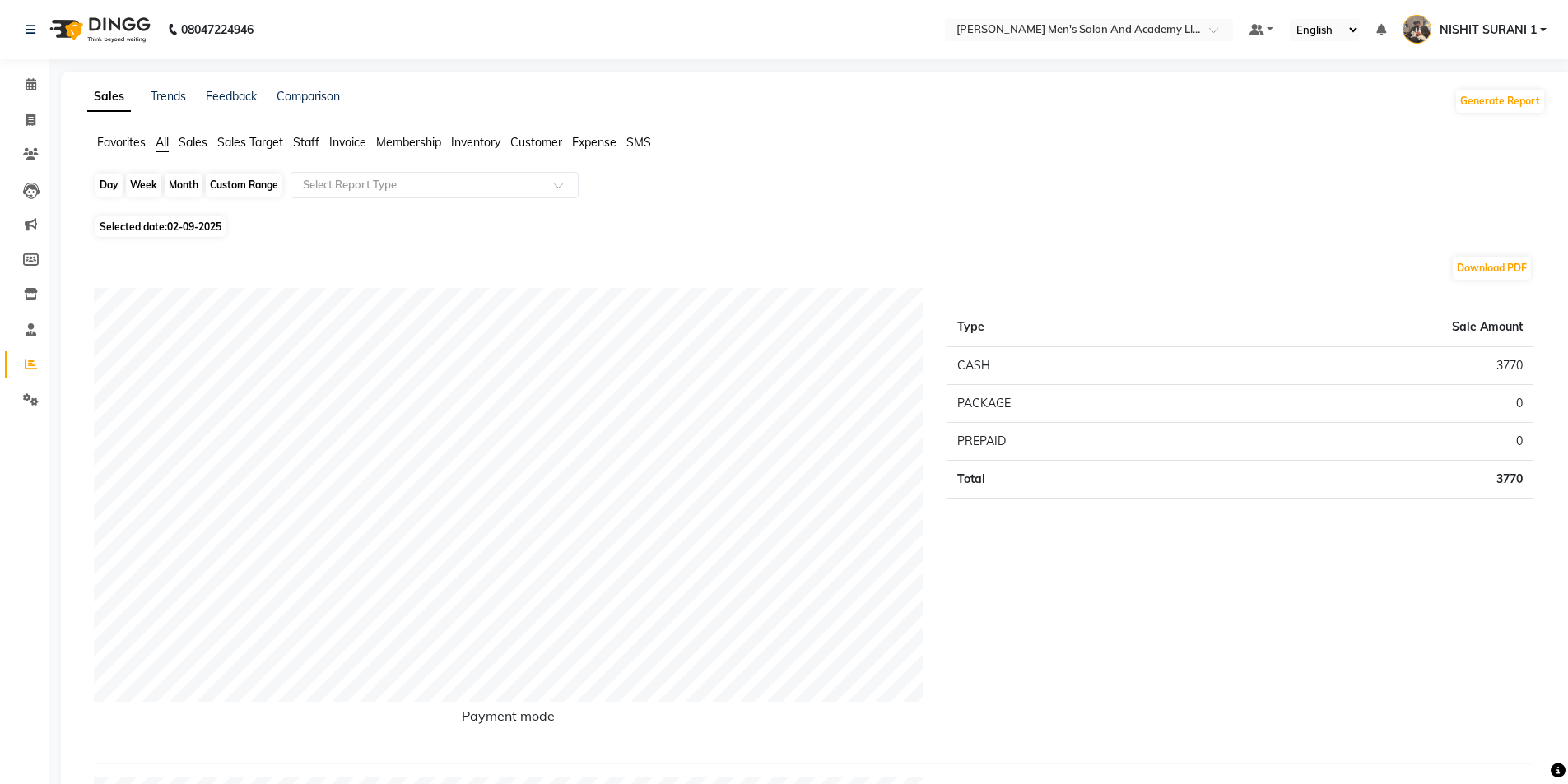
select select "2025"
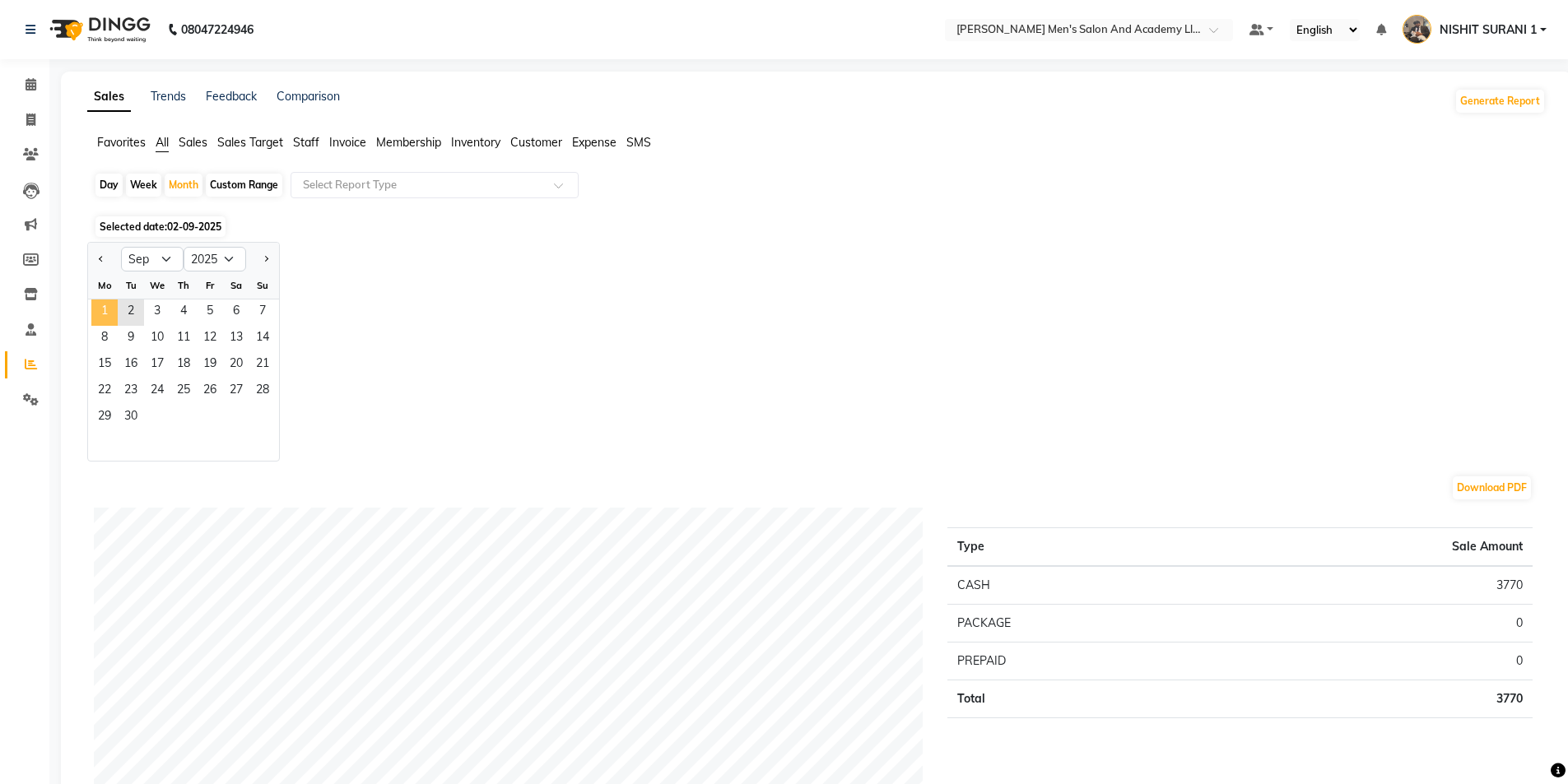
click at [97, 311] on span "1" at bounding box center [104, 312] width 27 height 27
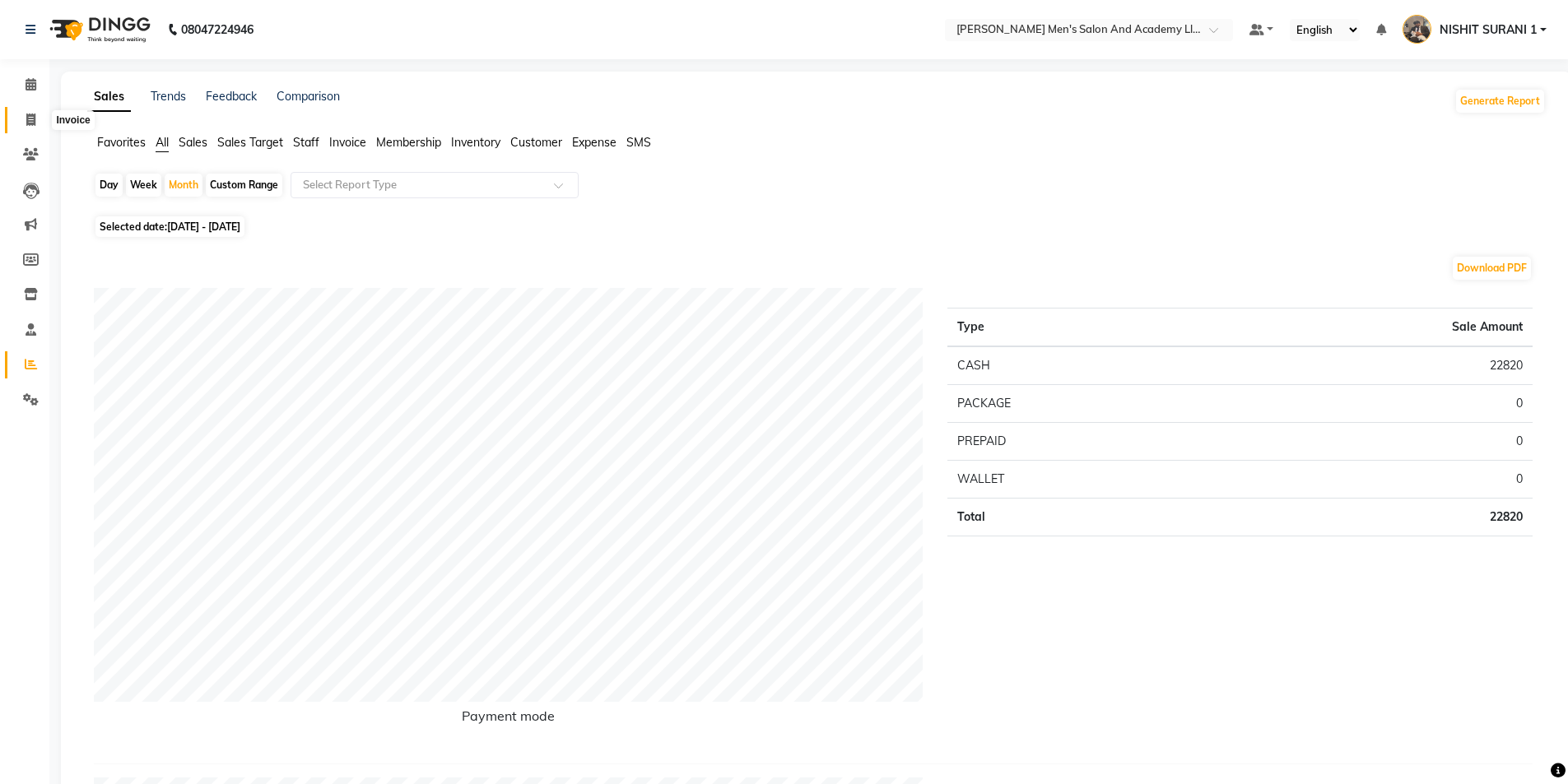
click at [28, 124] on icon at bounding box center [31, 119] width 9 height 12
select select "service"
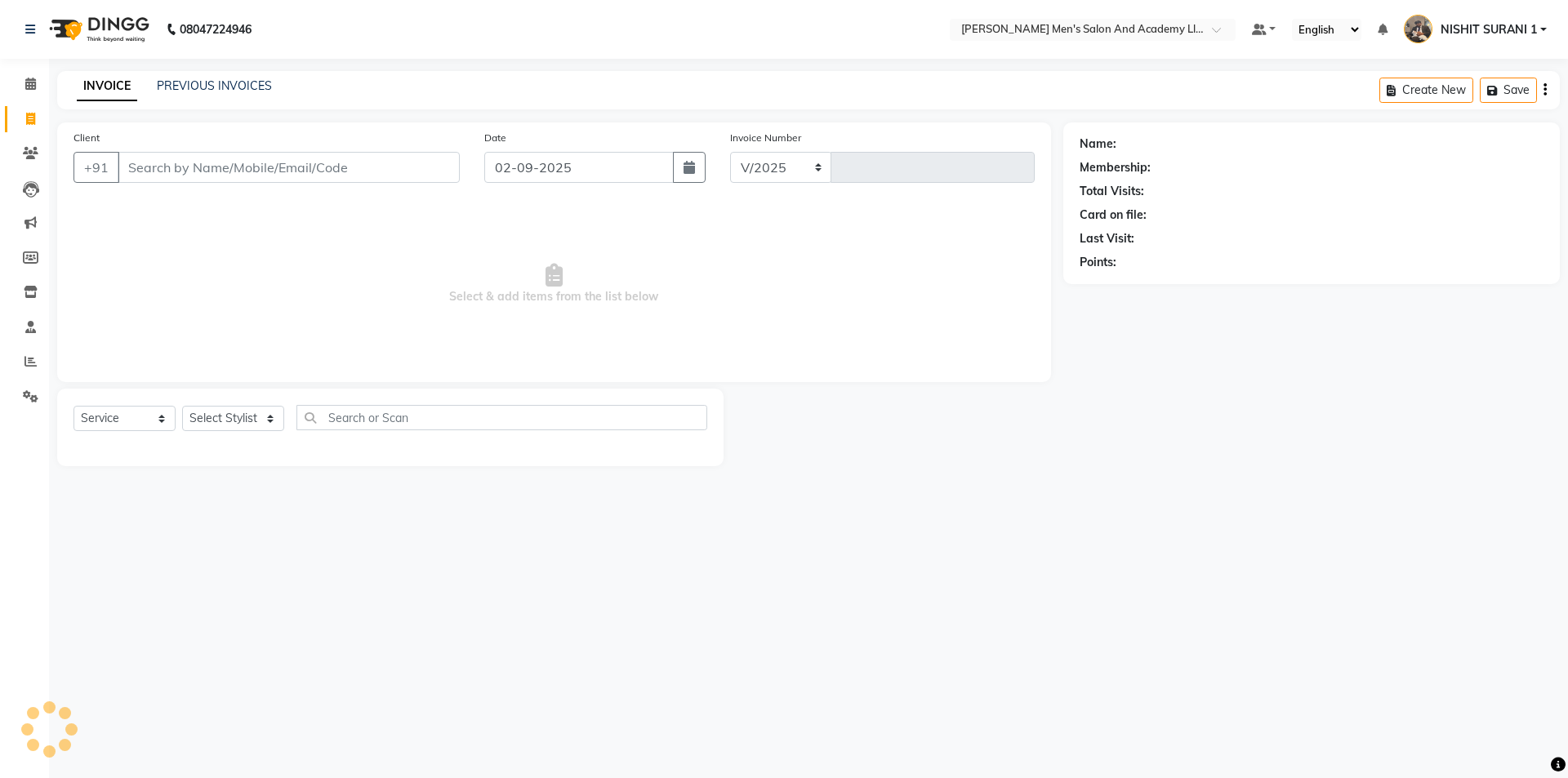
select select "6752"
type input "8600"
click at [241, 83] on link "PREVIOUS INVOICES" at bounding box center [213, 85] width 115 height 15
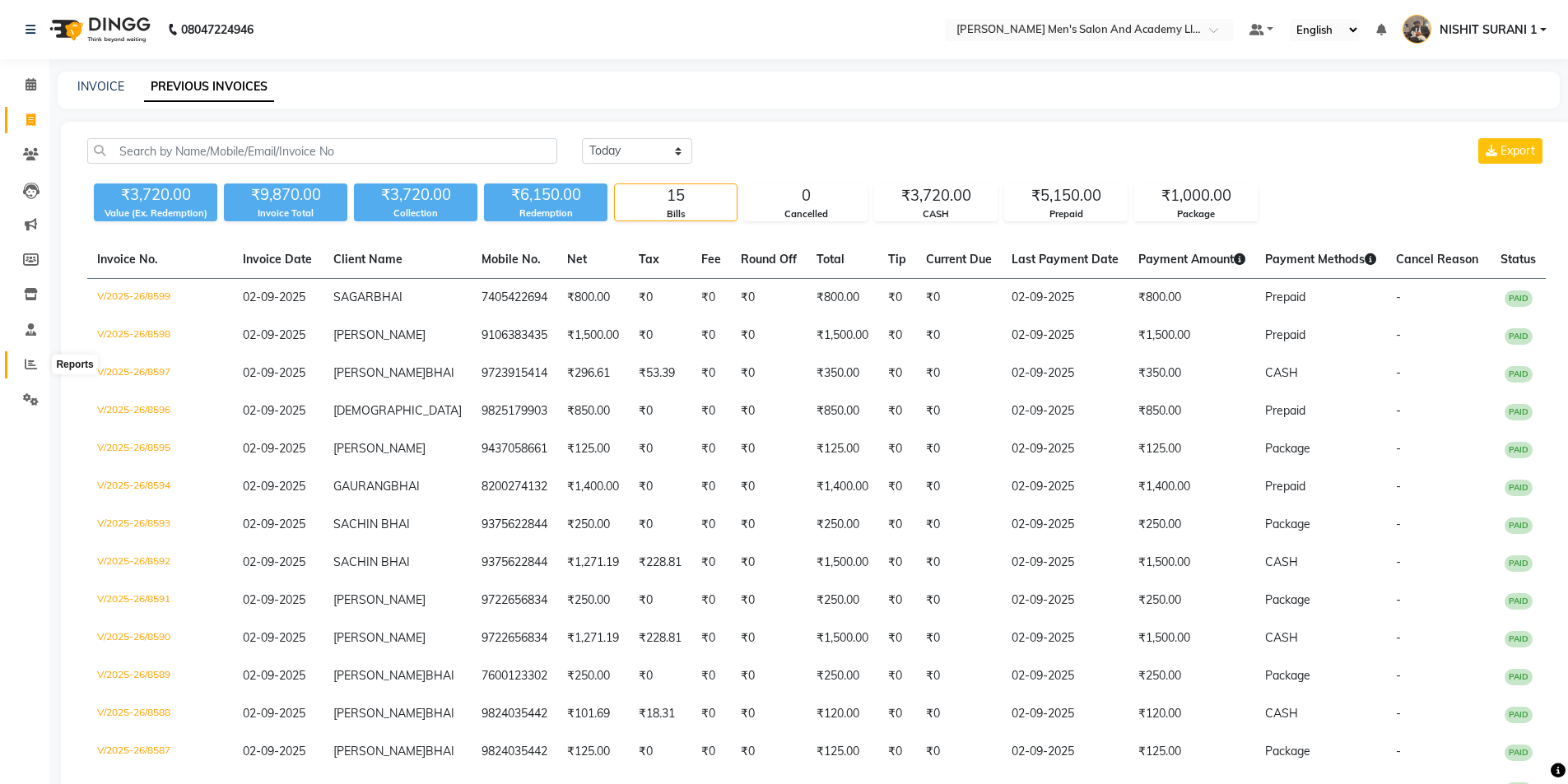
click at [27, 361] on icon at bounding box center [31, 364] width 12 height 12
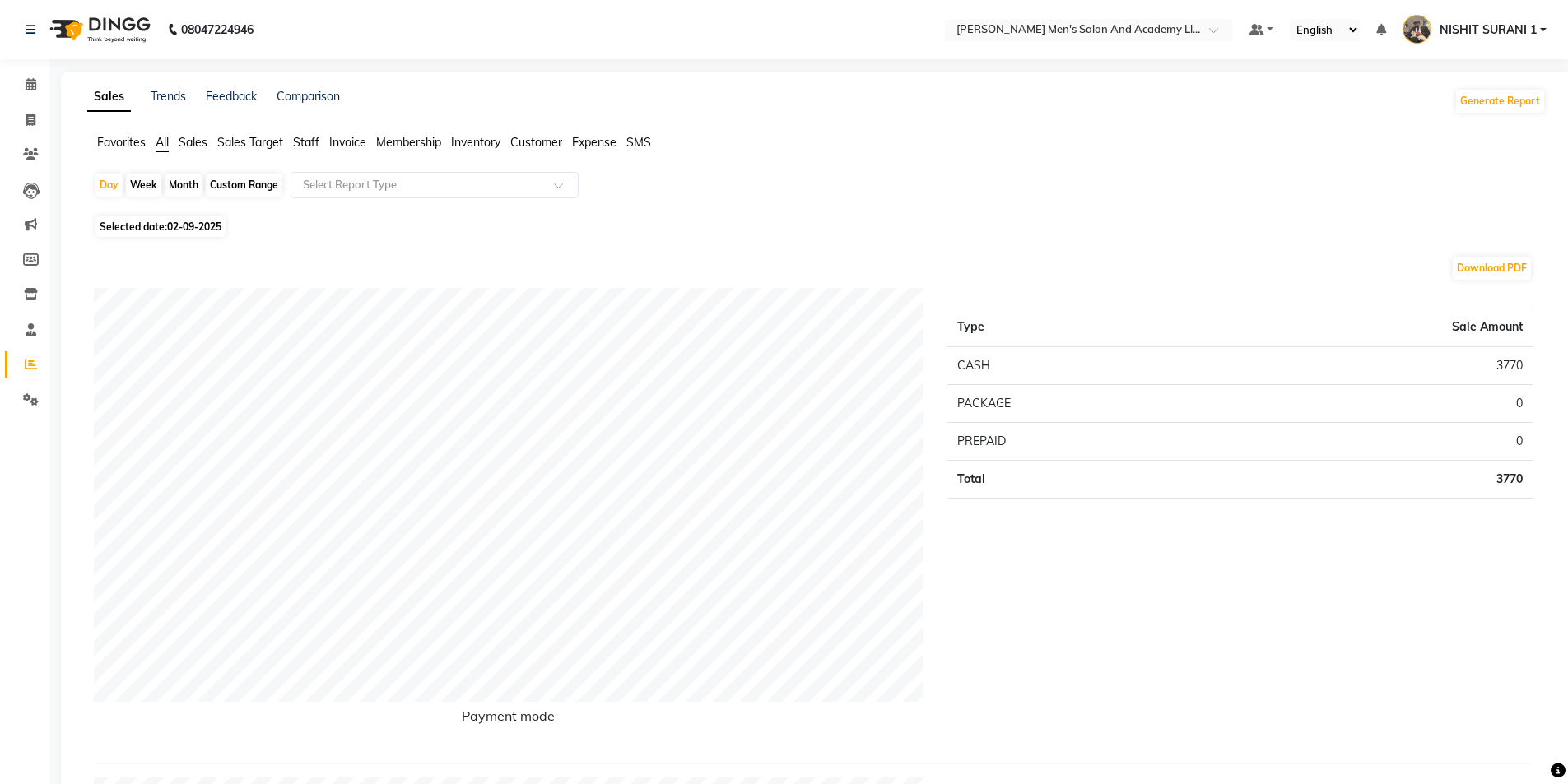
click at [317, 140] on span "Staff" at bounding box center [306, 142] width 27 height 15
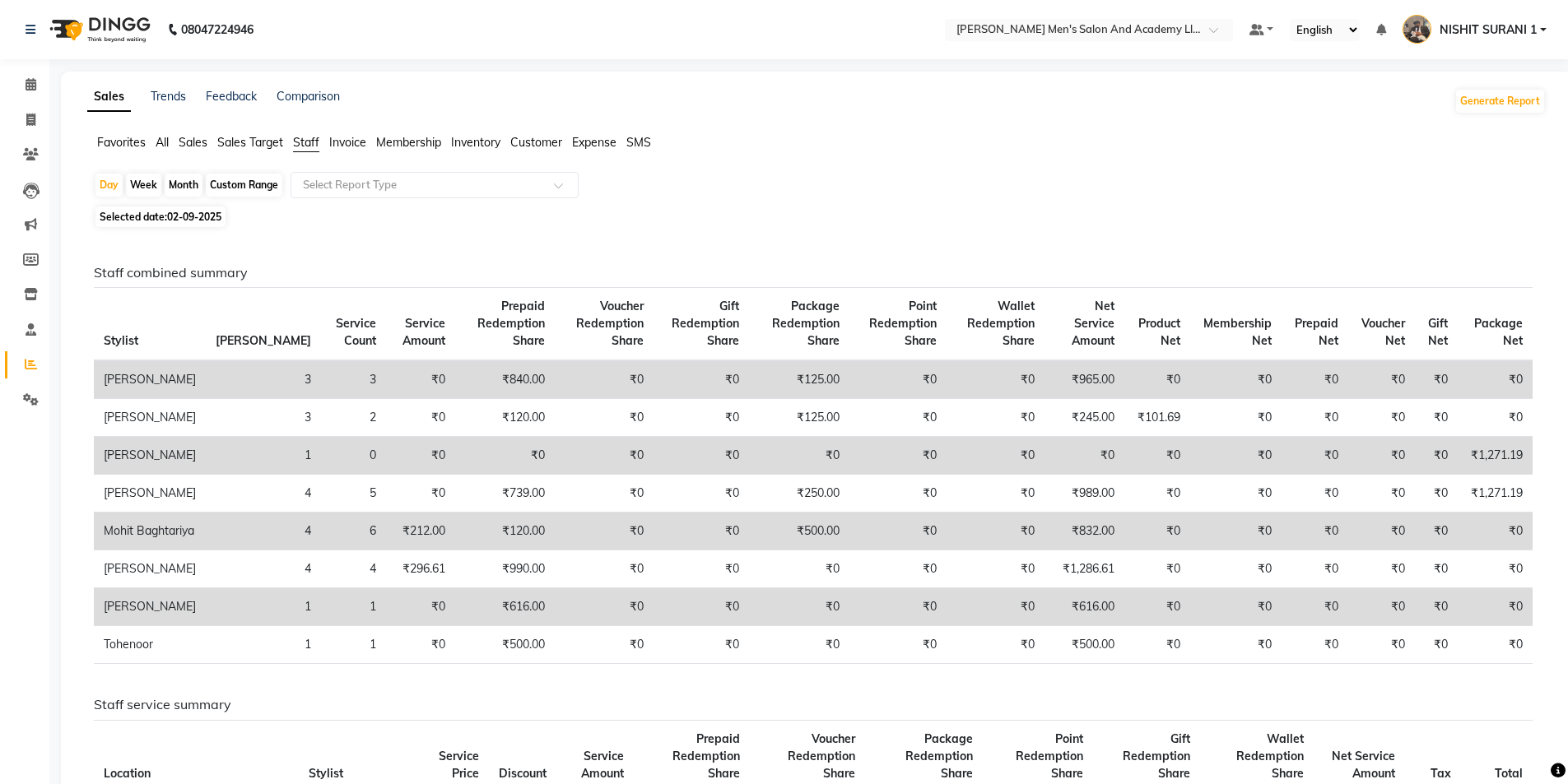
click at [469, 143] on span "Inventory" at bounding box center [475, 142] width 50 height 15
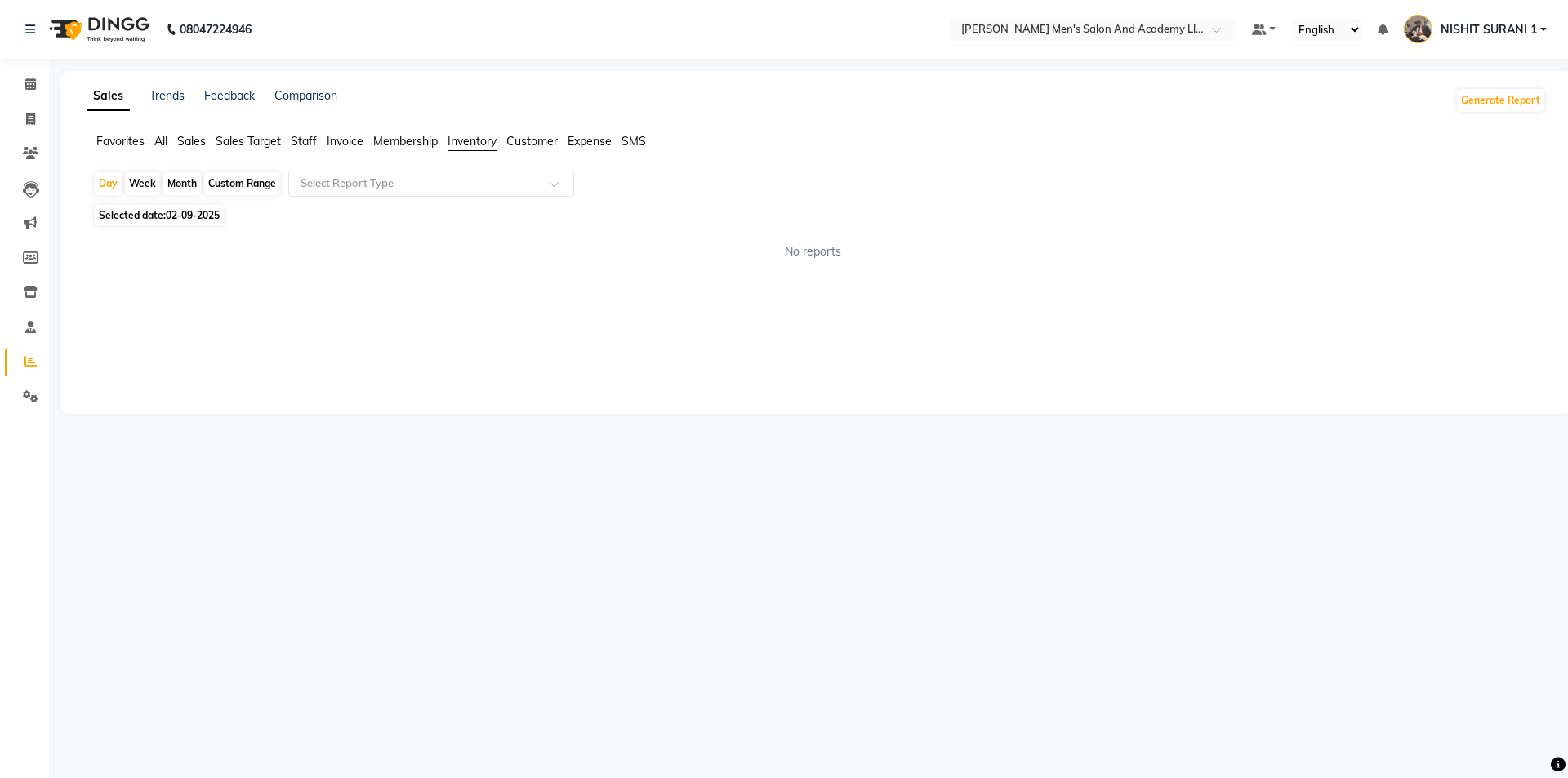
click at [543, 142] on span "Customer" at bounding box center [531, 140] width 52 height 15
click at [472, 185] on input "text" at bounding box center [415, 184] width 235 height 17
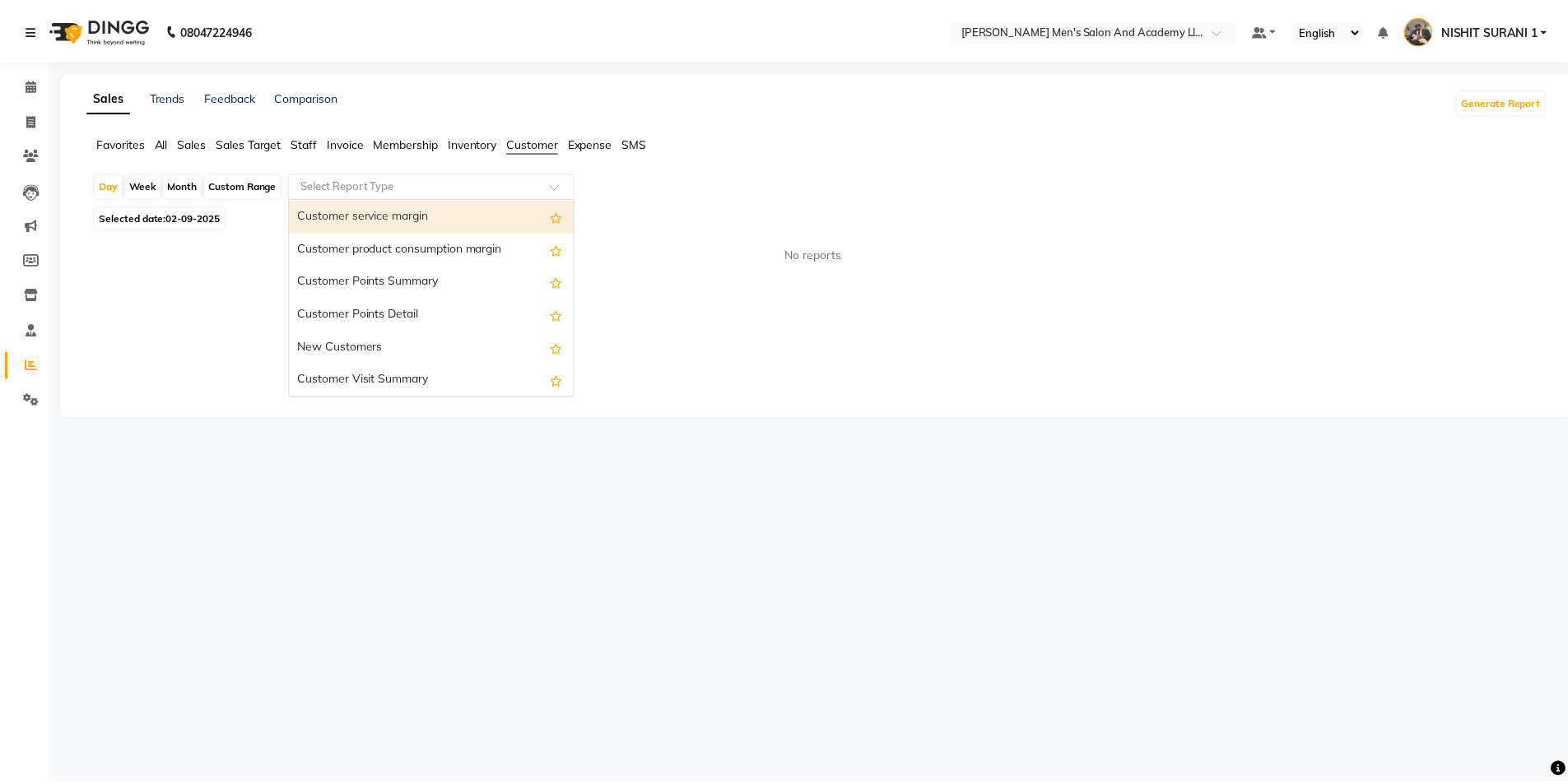
scroll to position [165, 0]
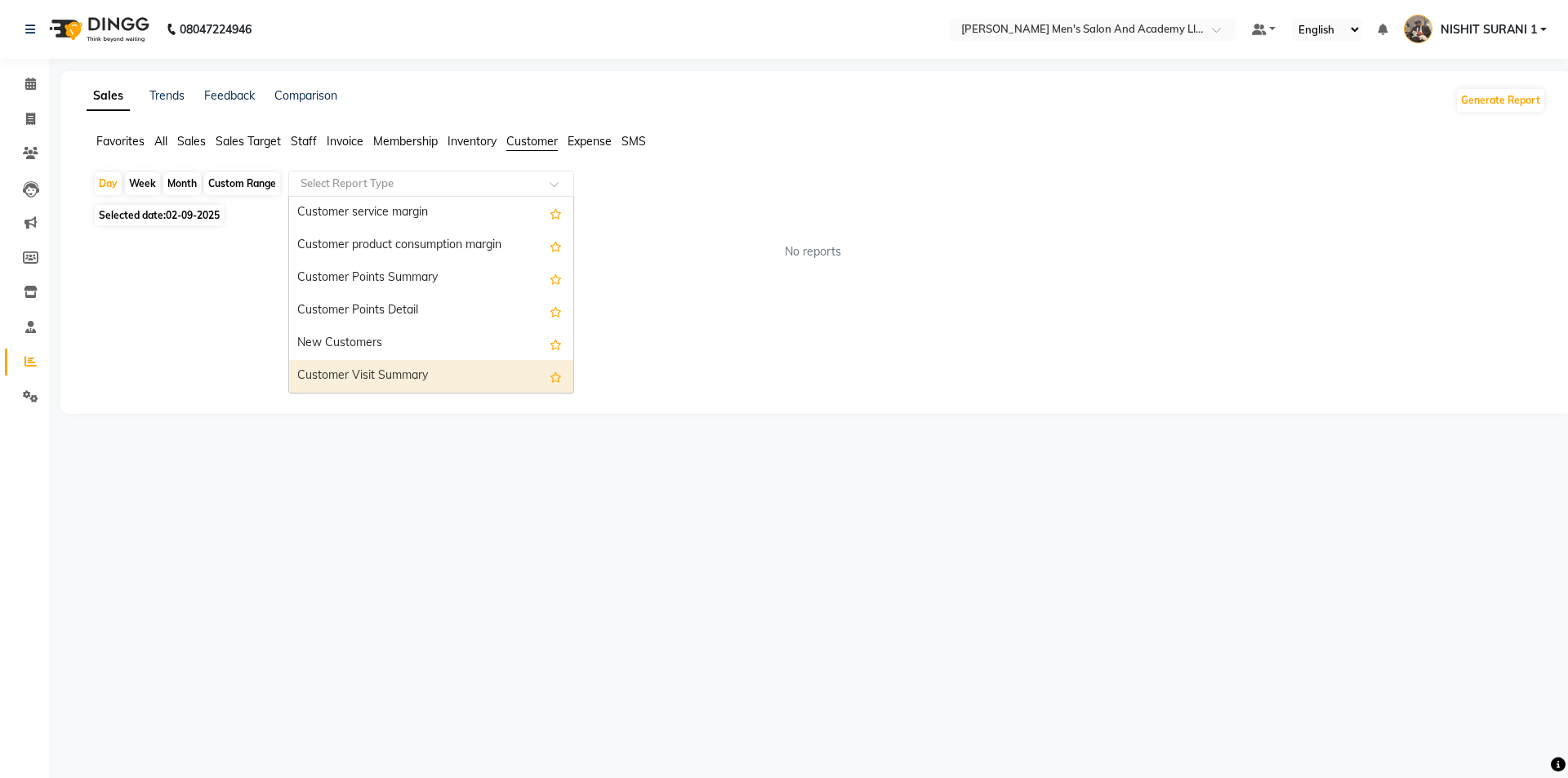
click at [410, 373] on div "Customer Visit Summary" at bounding box center [430, 376] width 284 height 32
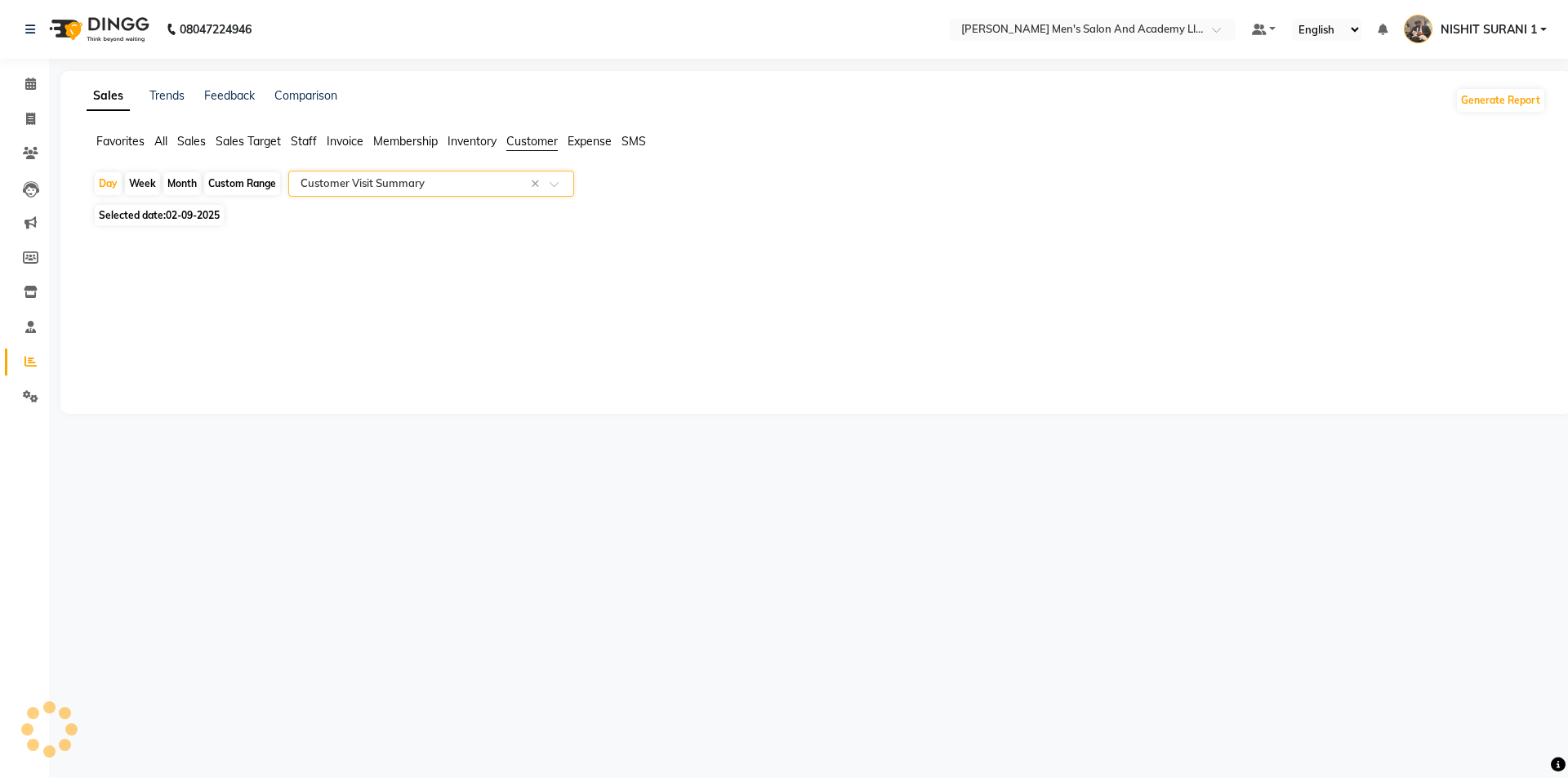
select select "full_report"
select select "csv"
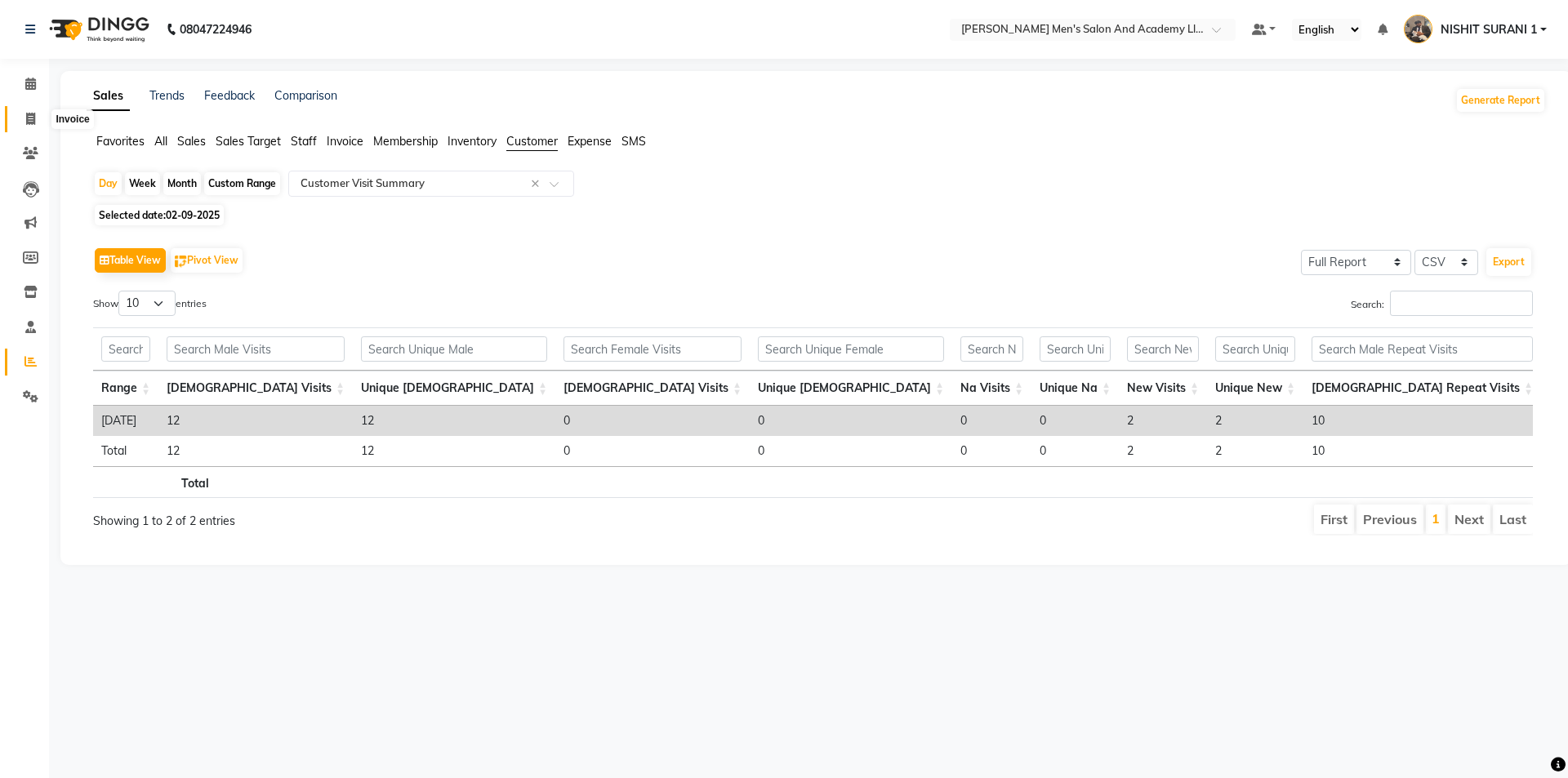
click at [29, 120] on icon at bounding box center [31, 119] width 9 height 12
select select "service"
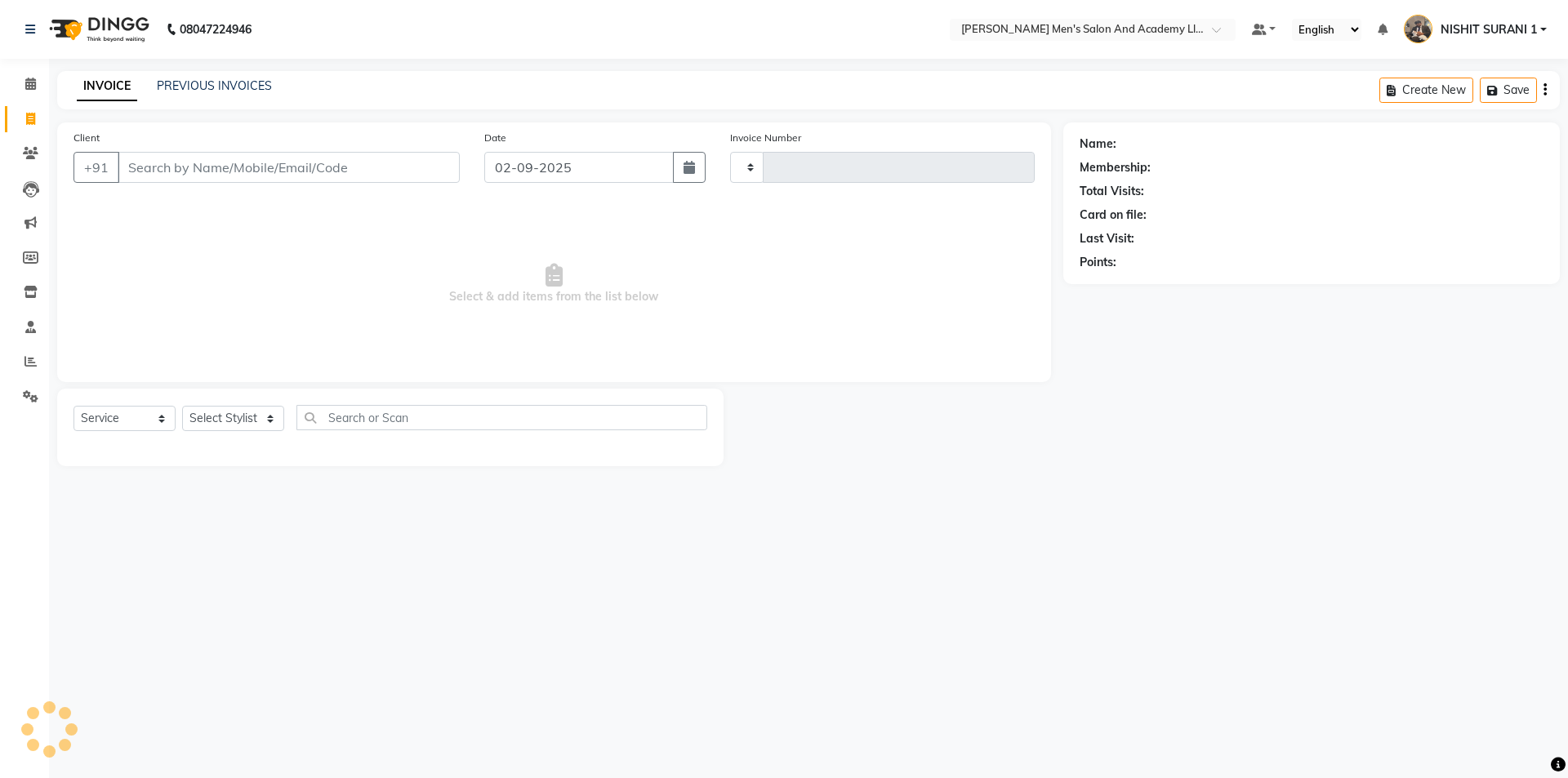
type input "8600"
select select "6752"
click at [210, 81] on link "PREVIOUS INVOICES" at bounding box center [213, 85] width 115 height 15
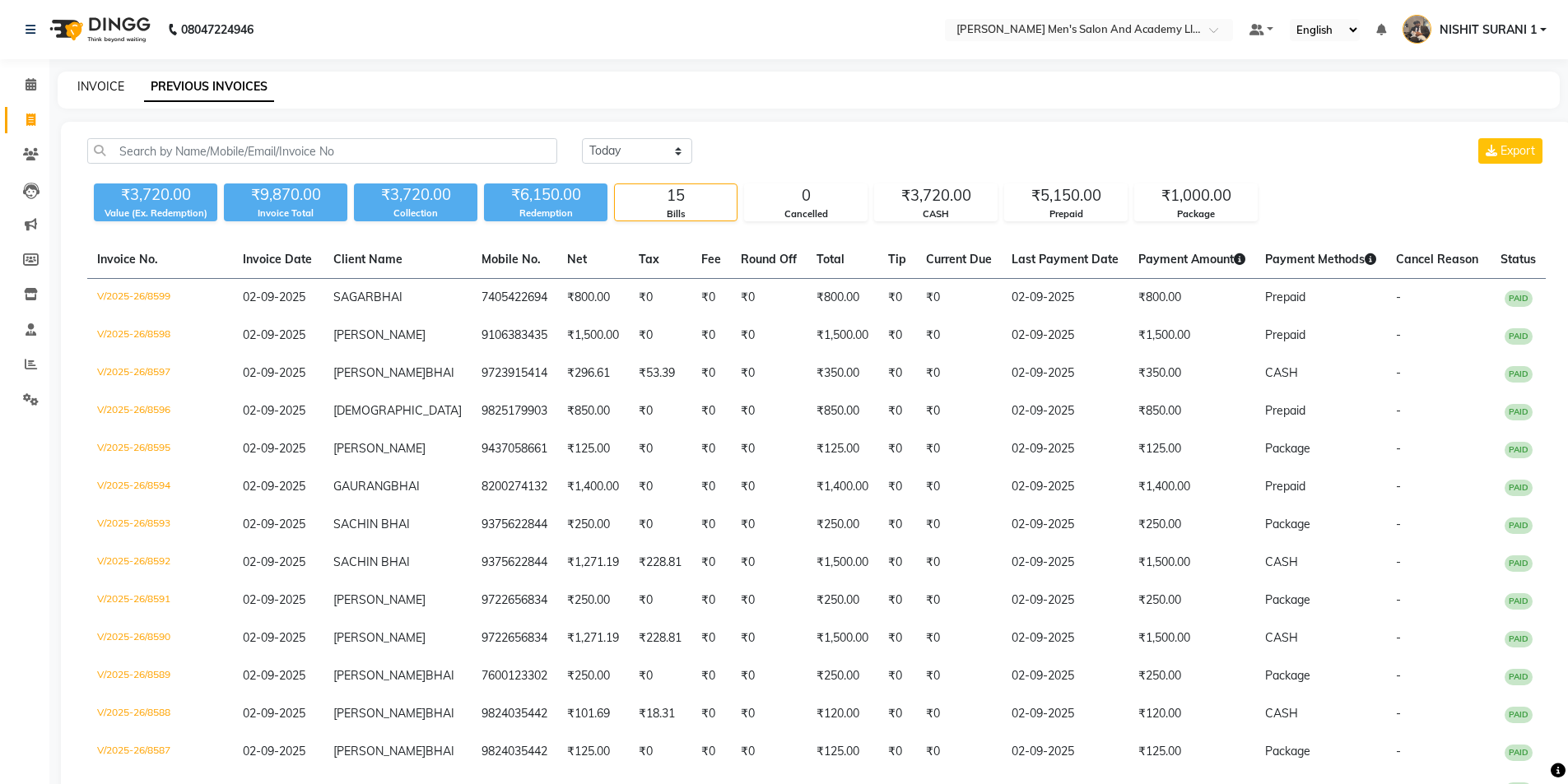
click at [111, 81] on link "INVOICE" at bounding box center [100, 86] width 47 height 15
select select "service"
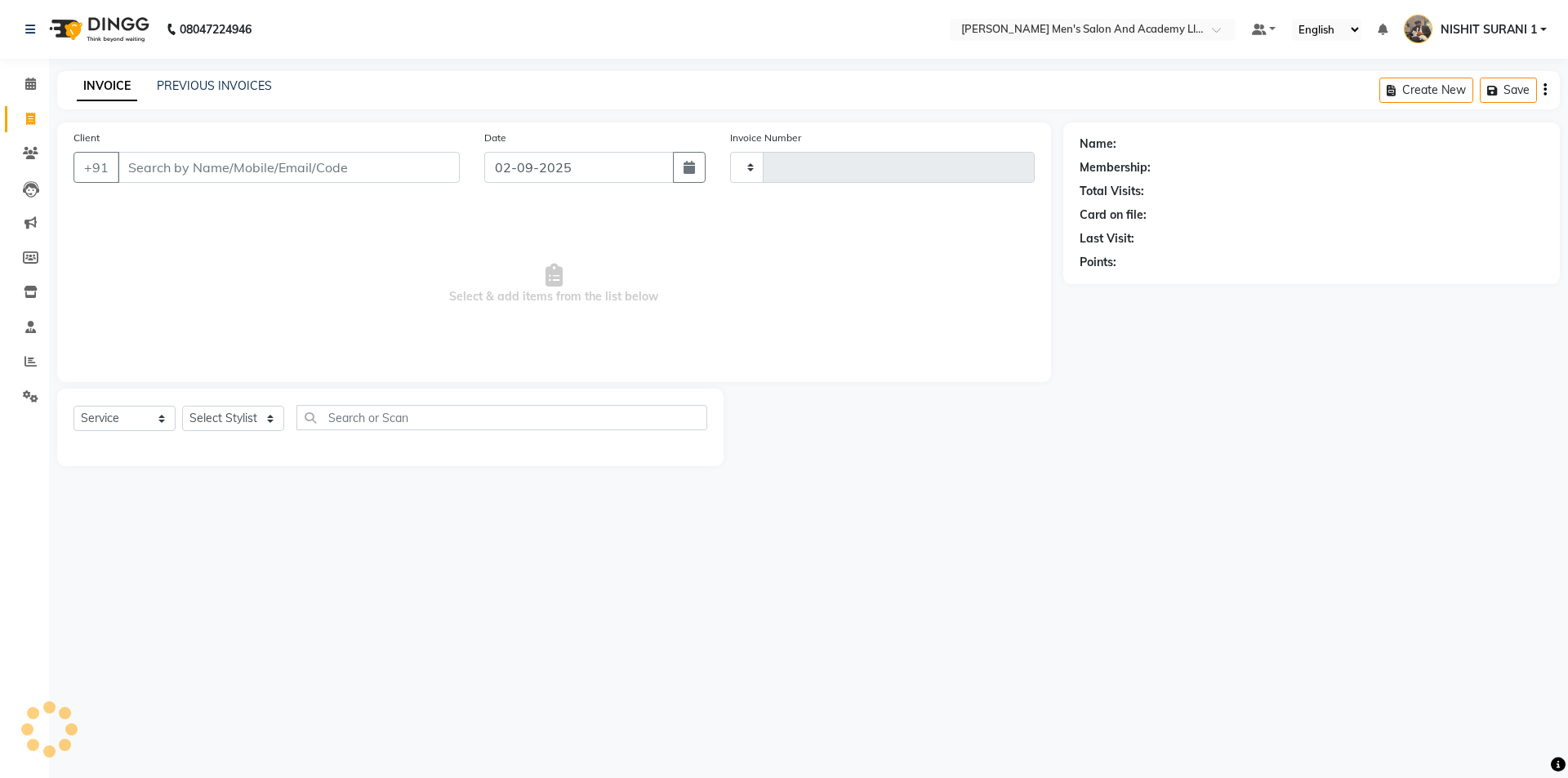
type input "8600"
select select "6752"
click at [190, 86] on link "PREVIOUS INVOICES" at bounding box center [213, 85] width 115 height 15
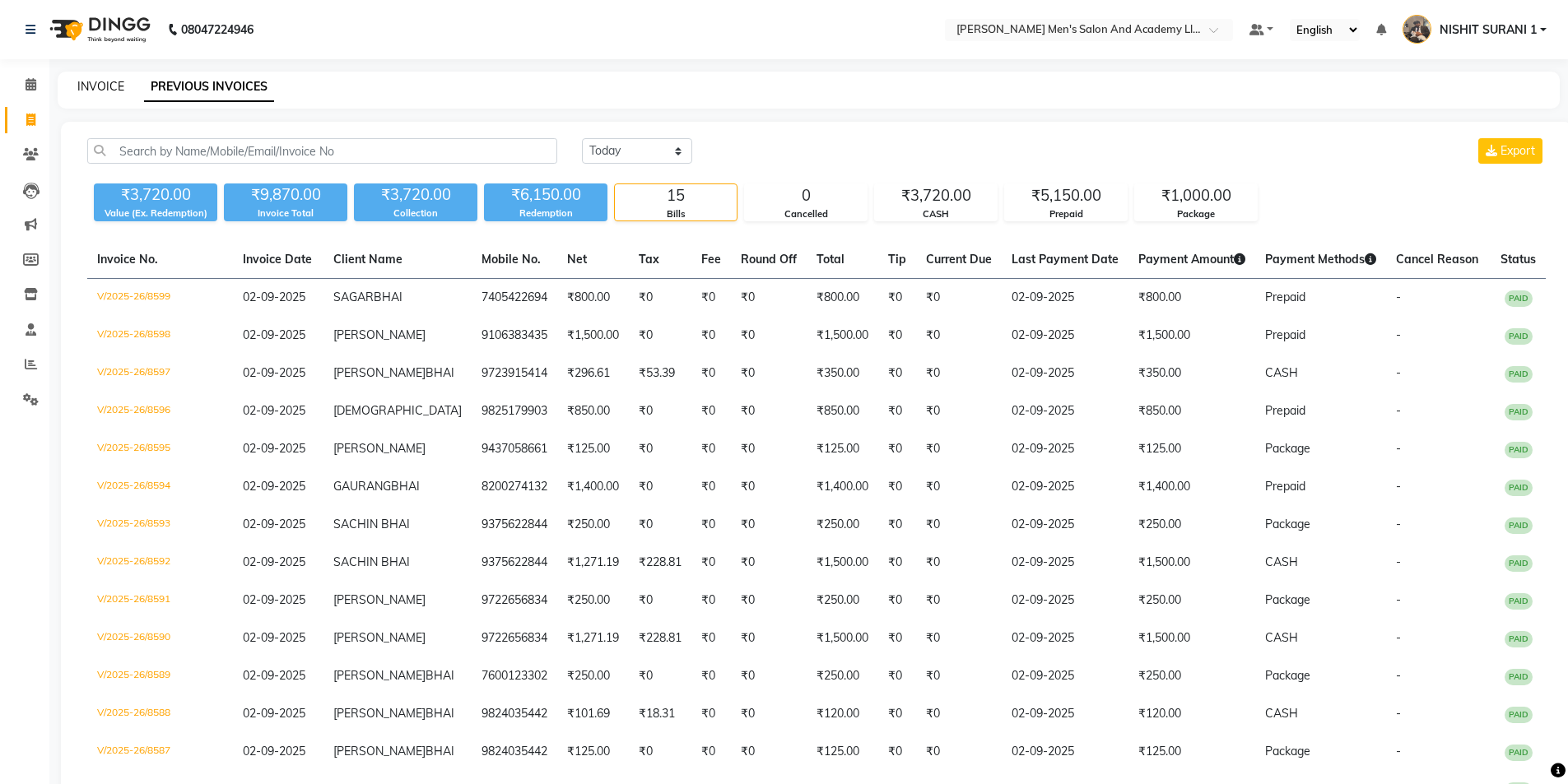
click at [94, 86] on link "INVOICE" at bounding box center [100, 86] width 47 height 15
select select "6752"
select select "service"
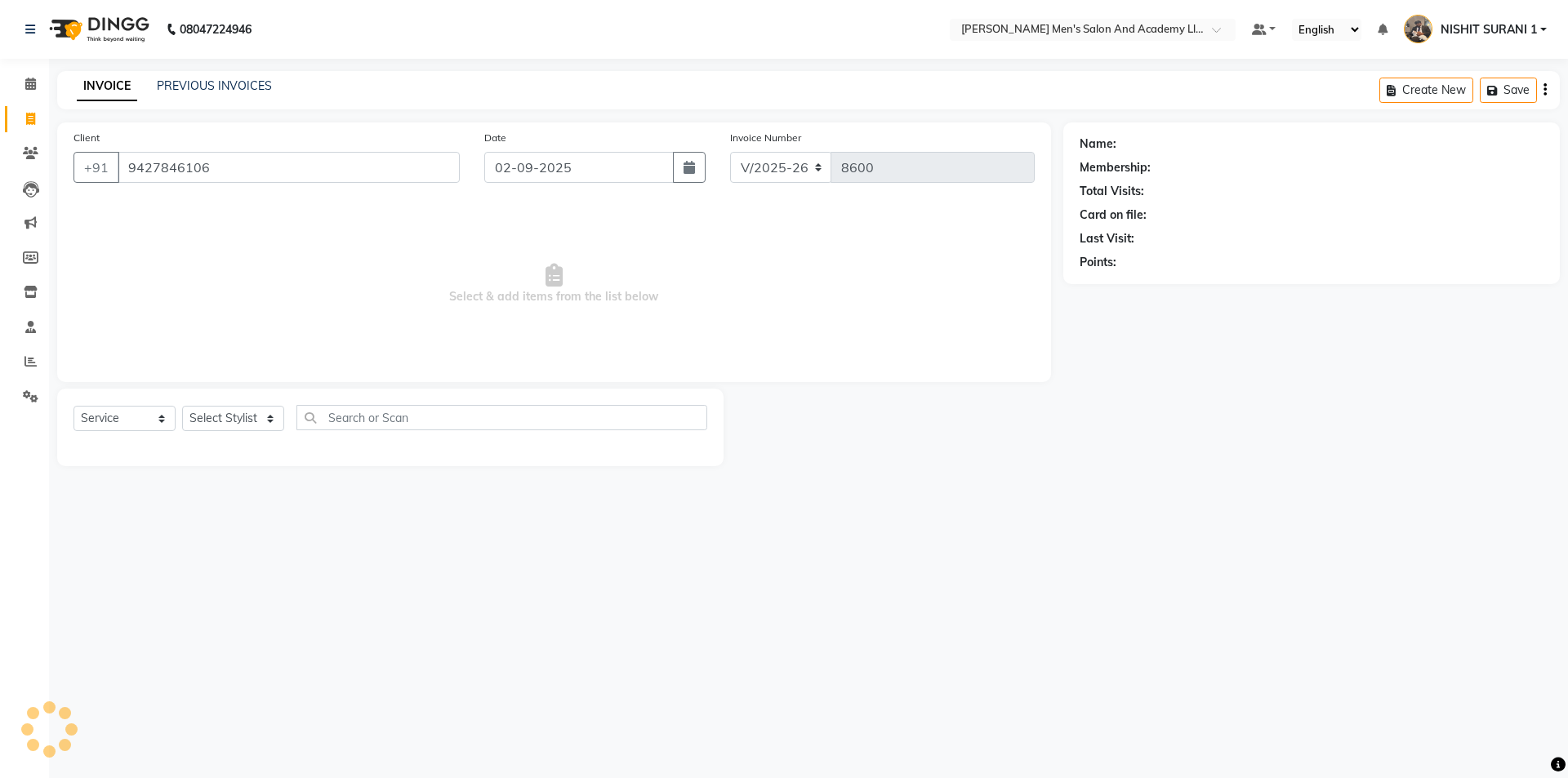
type input "9427846106"
click at [93, 85] on link "INVOICE" at bounding box center [106, 86] width 61 height 29
click at [26, 364] on icon at bounding box center [31, 361] width 12 height 12
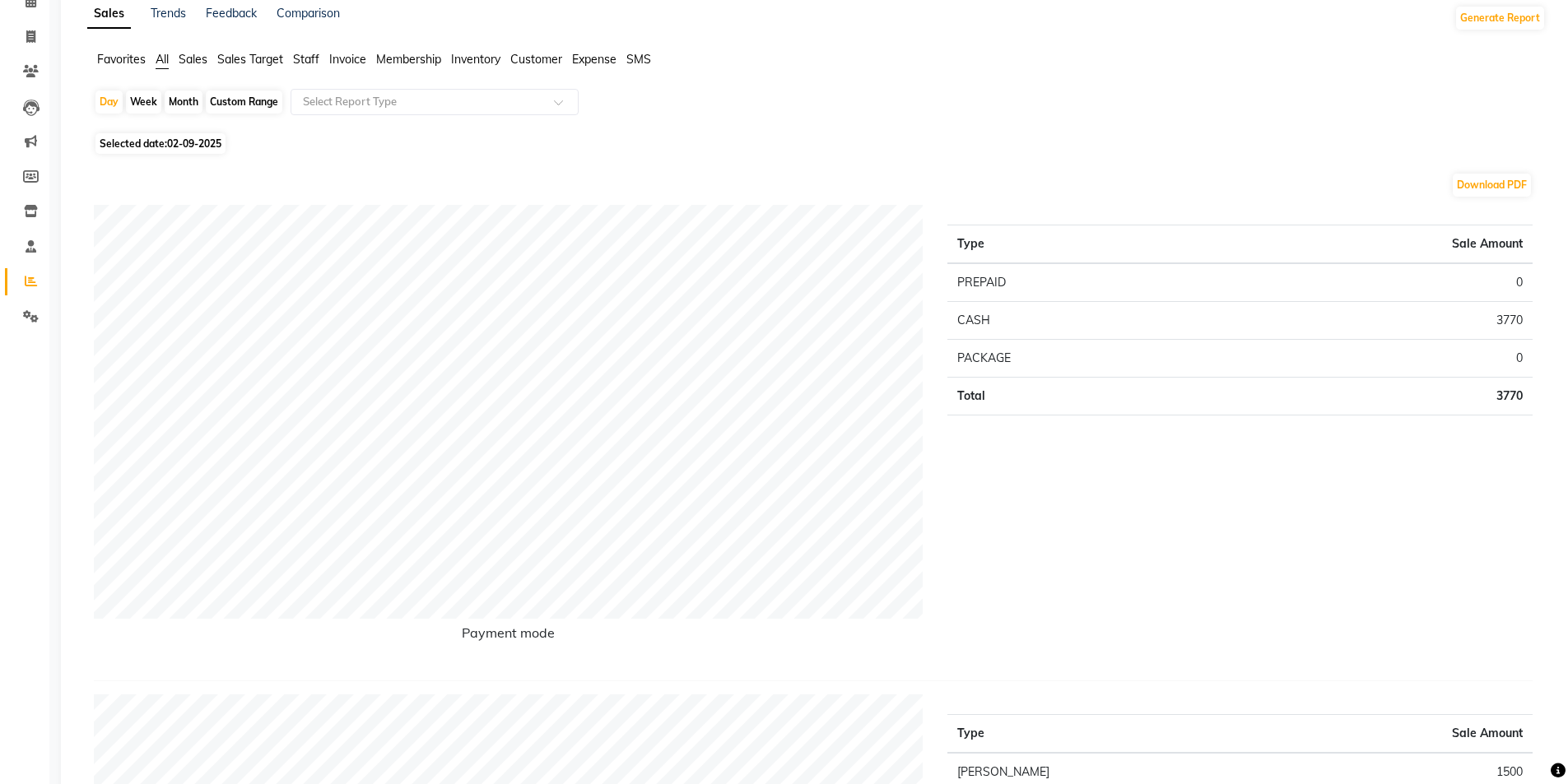
scroll to position [82, 0]
click at [16, 40] on link "Invoice" at bounding box center [25, 38] width 40 height 27
select select "service"
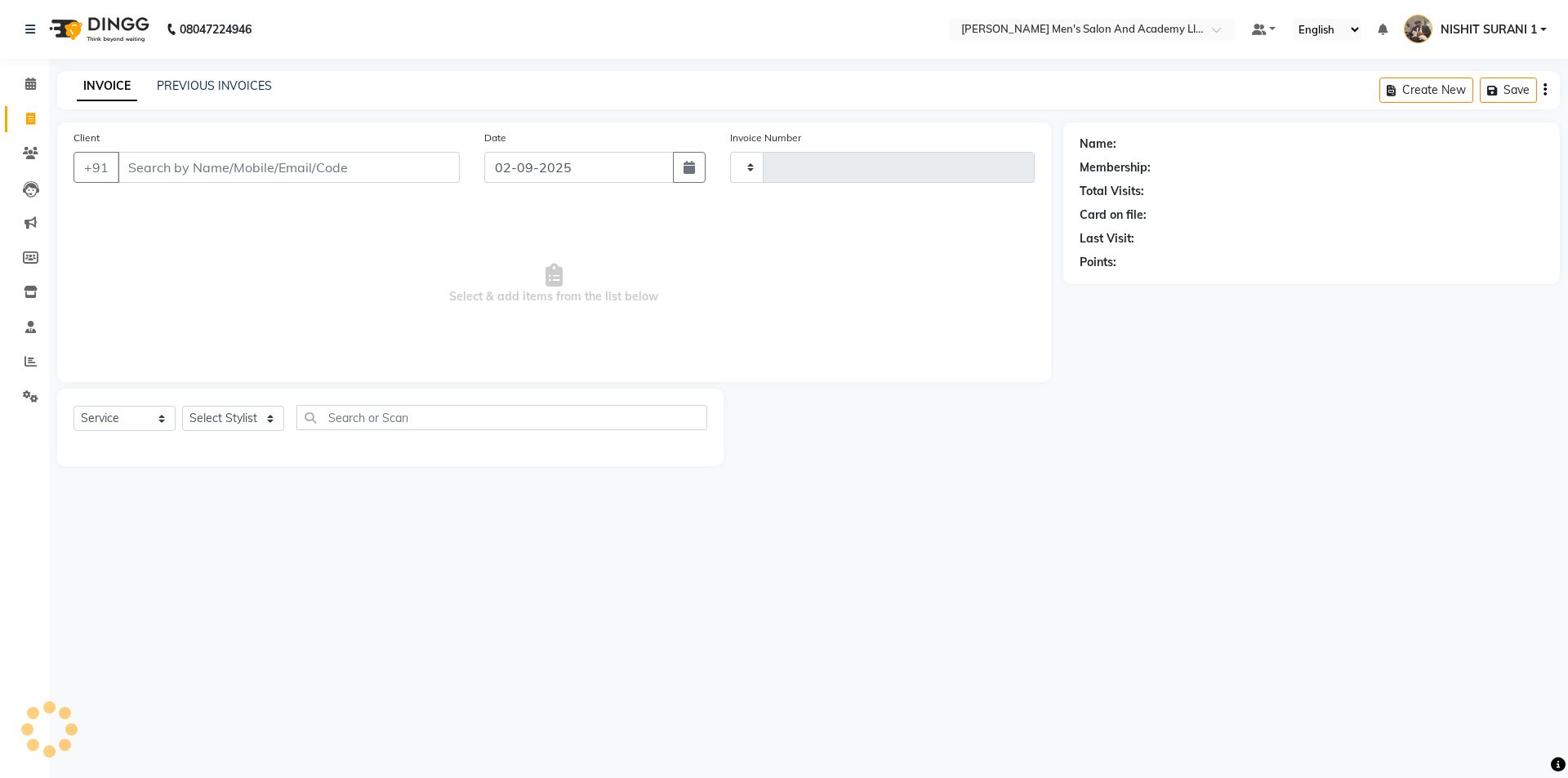
type input "8602"
select select "6752"
click at [237, 184] on div "Client +91" at bounding box center [267, 162] width 411 height 67
click at [243, 176] on input "Client" at bounding box center [288, 167] width 342 height 31
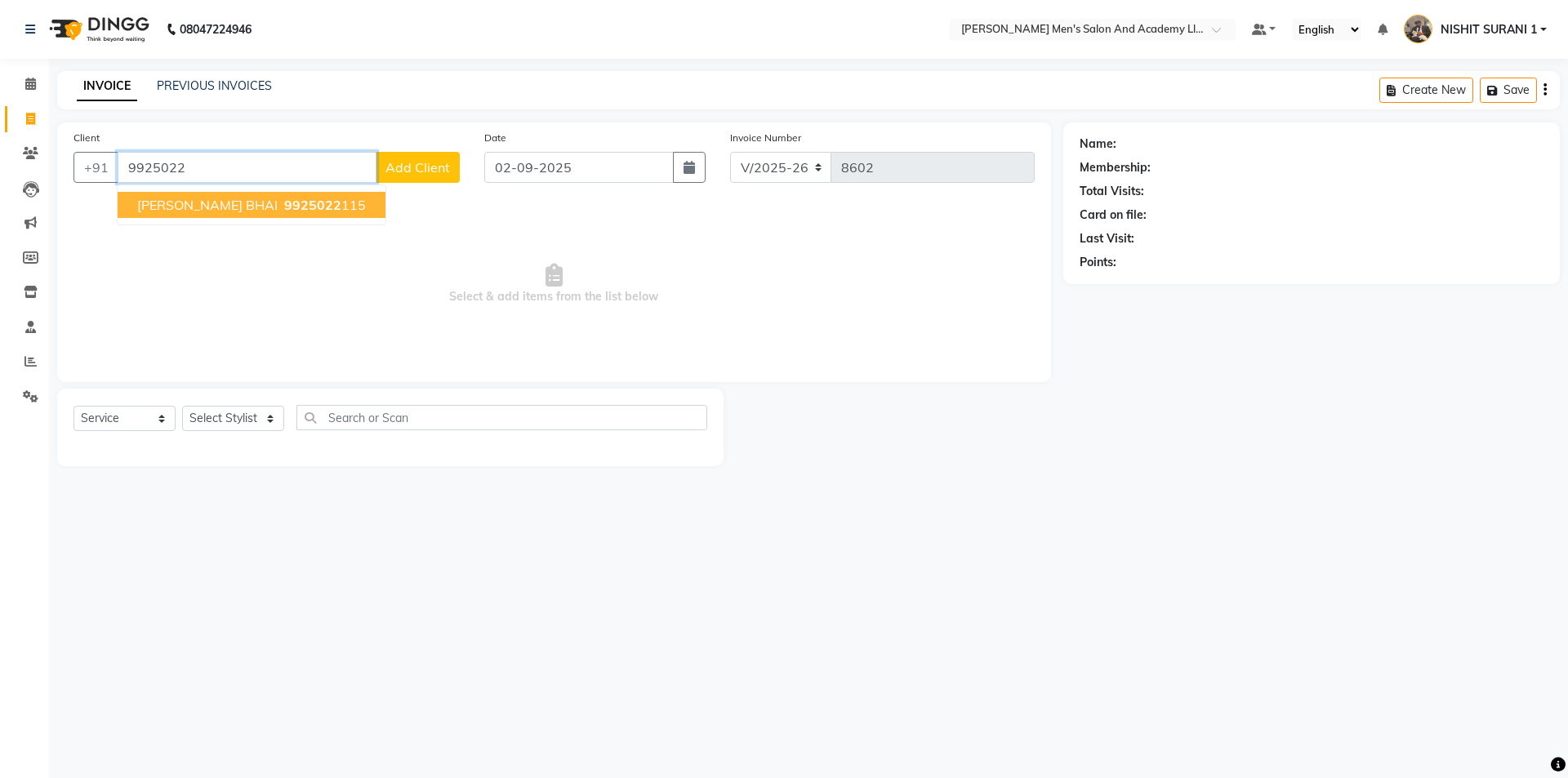
click at [284, 211] on span "9925022" at bounding box center [312, 205] width 57 height 17
type input "9925022115"
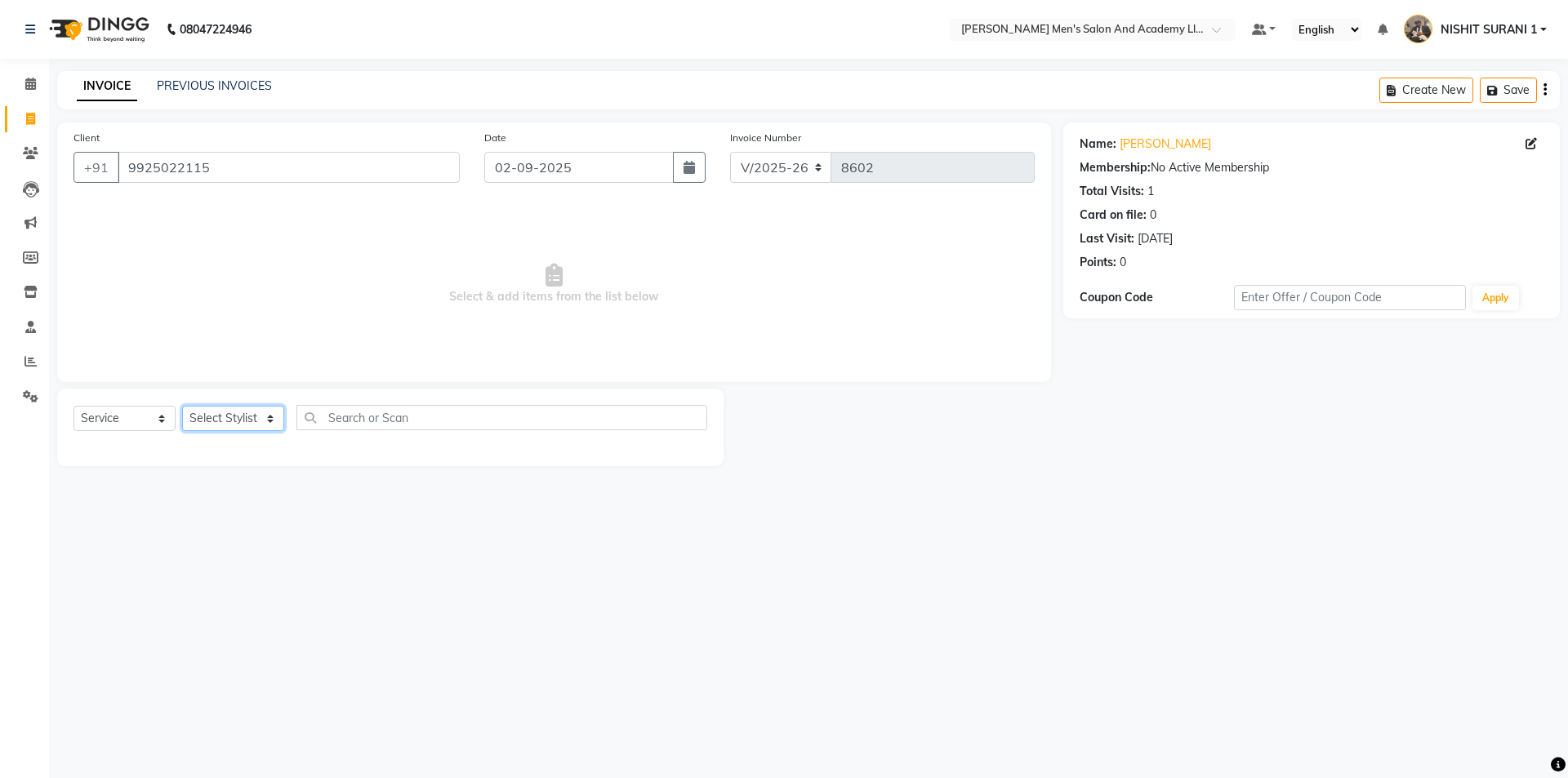
click at [220, 420] on select "Select Stylist AADITYA SOLANKI ABHAY PARMAR AJAY SEN ANKUSH SEN ASHISH VAGHELA …" at bounding box center [233, 418] width 102 height 25
select select "90307"
click at [182, 406] on select "Select Stylist AADITYA SOLANKI ABHAY PARMAR AJAY SEN ANKUSH SEN ASHISH VAGHELA …" at bounding box center [233, 418] width 102 height 25
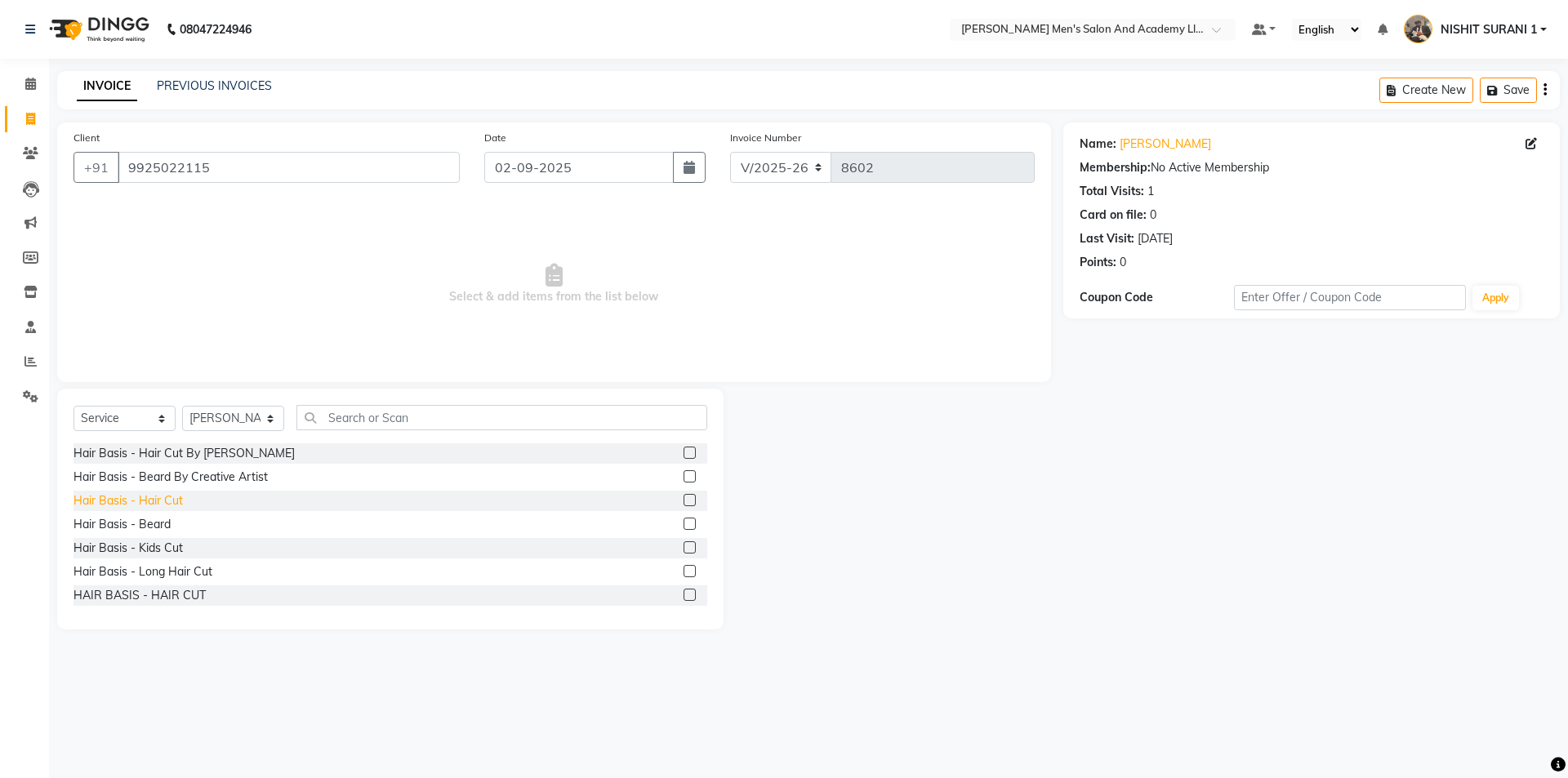
click at [154, 497] on div "Hair Basis - Hair Cut" at bounding box center [128, 501] width 110 height 18
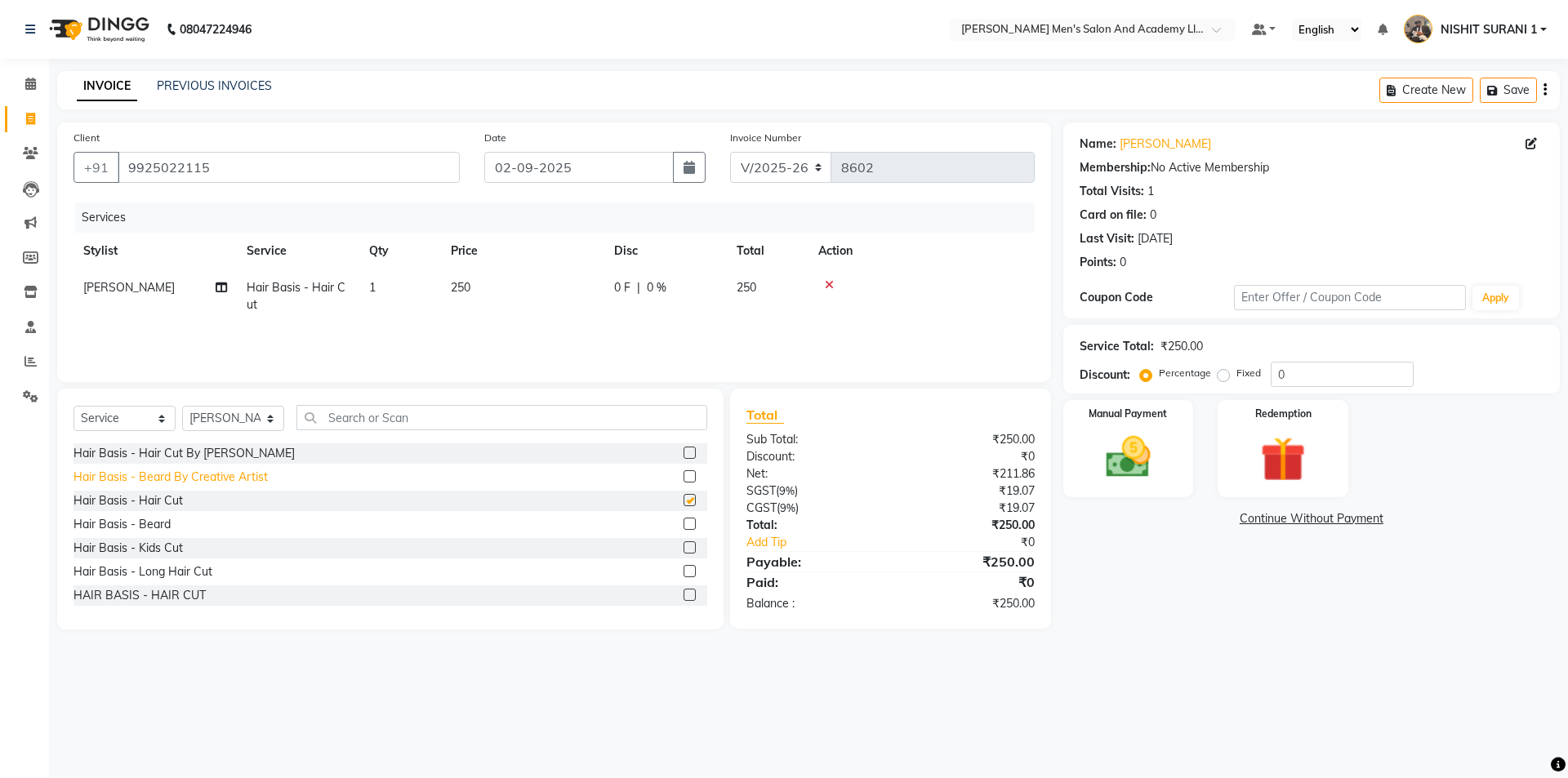
checkbox input "false"
click at [1146, 443] on img at bounding box center [1128, 457] width 76 height 54
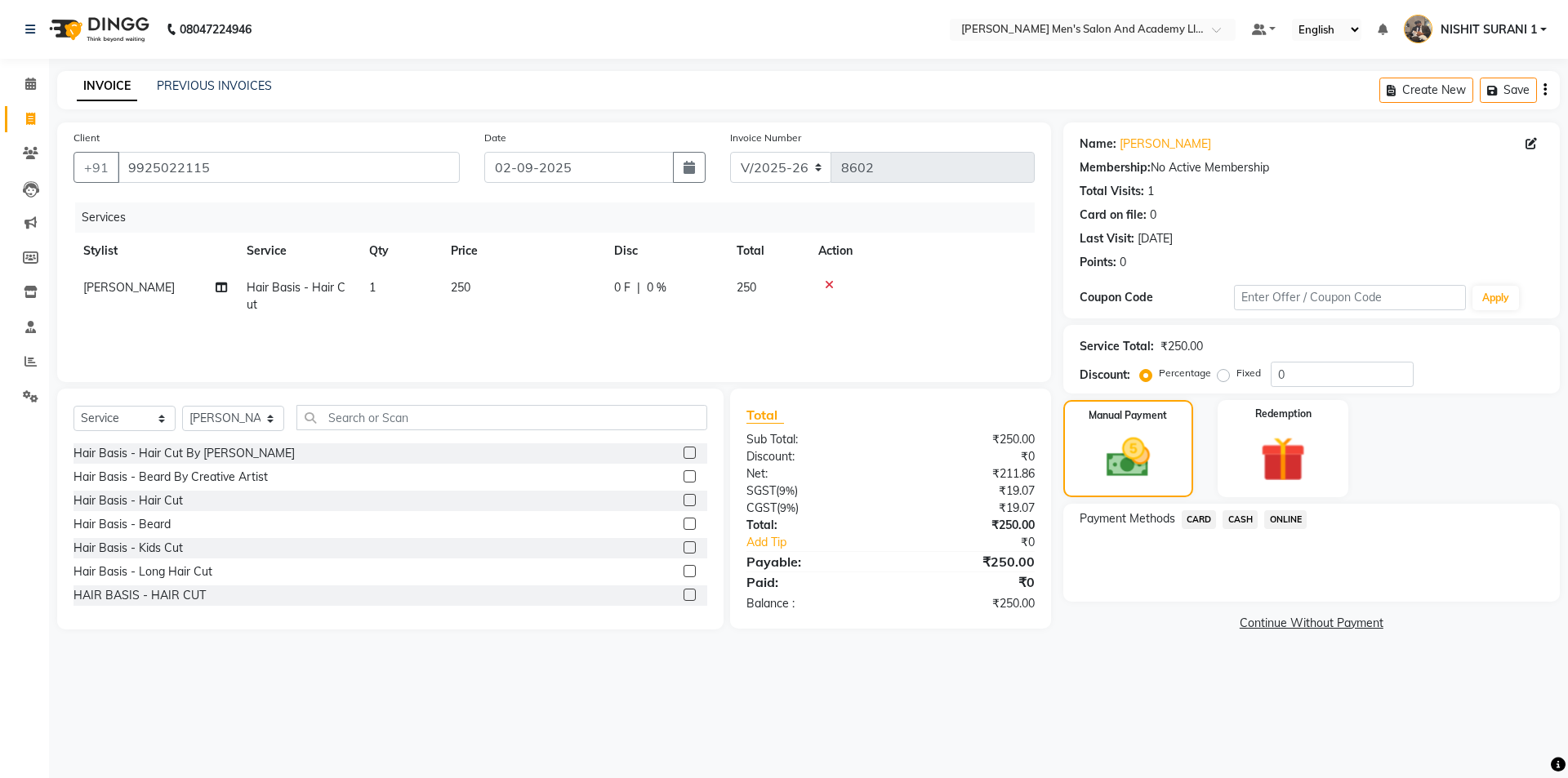
click at [1243, 516] on span "CASH" at bounding box center [1239, 519] width 35 height 18
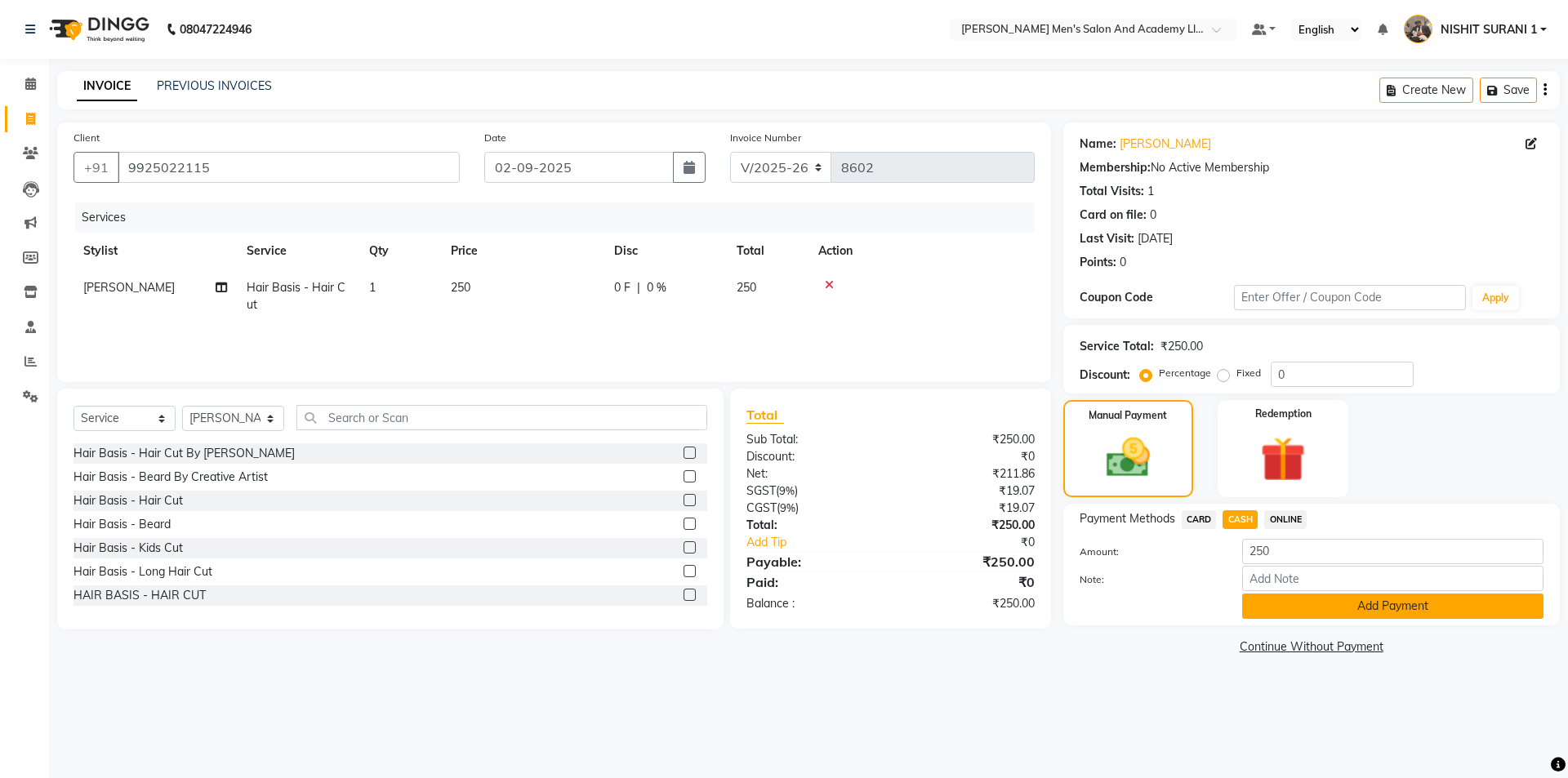
click at [1254, 596] on button "Add Payment" at bounding box center [1392, 606] width 301 height 25
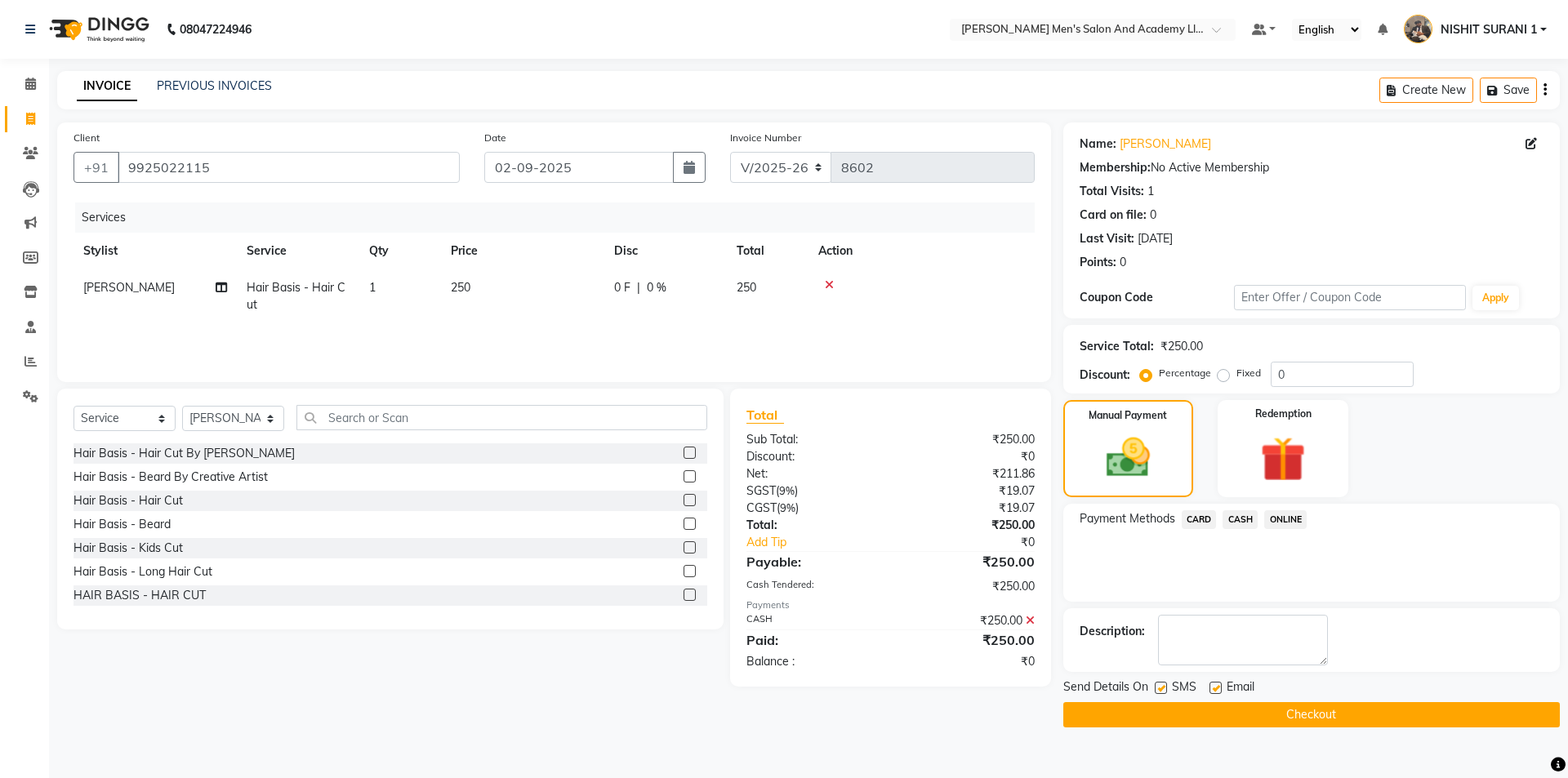
drag, startPoint x: 1210, startPoint y: 684, endPoint x: 1197, endPoint y: 693, distance: 15.8
click at [1210, 685] on label at bounding box center [1216, 688] width 12 height 12
click at [1210, 685] on input "checkbox" at bounding box center [1215, 688] width 11 height 11
checkbox input "false"
click at [1162, 685] on label at bounding box center [1160, 688] width 12 height 12
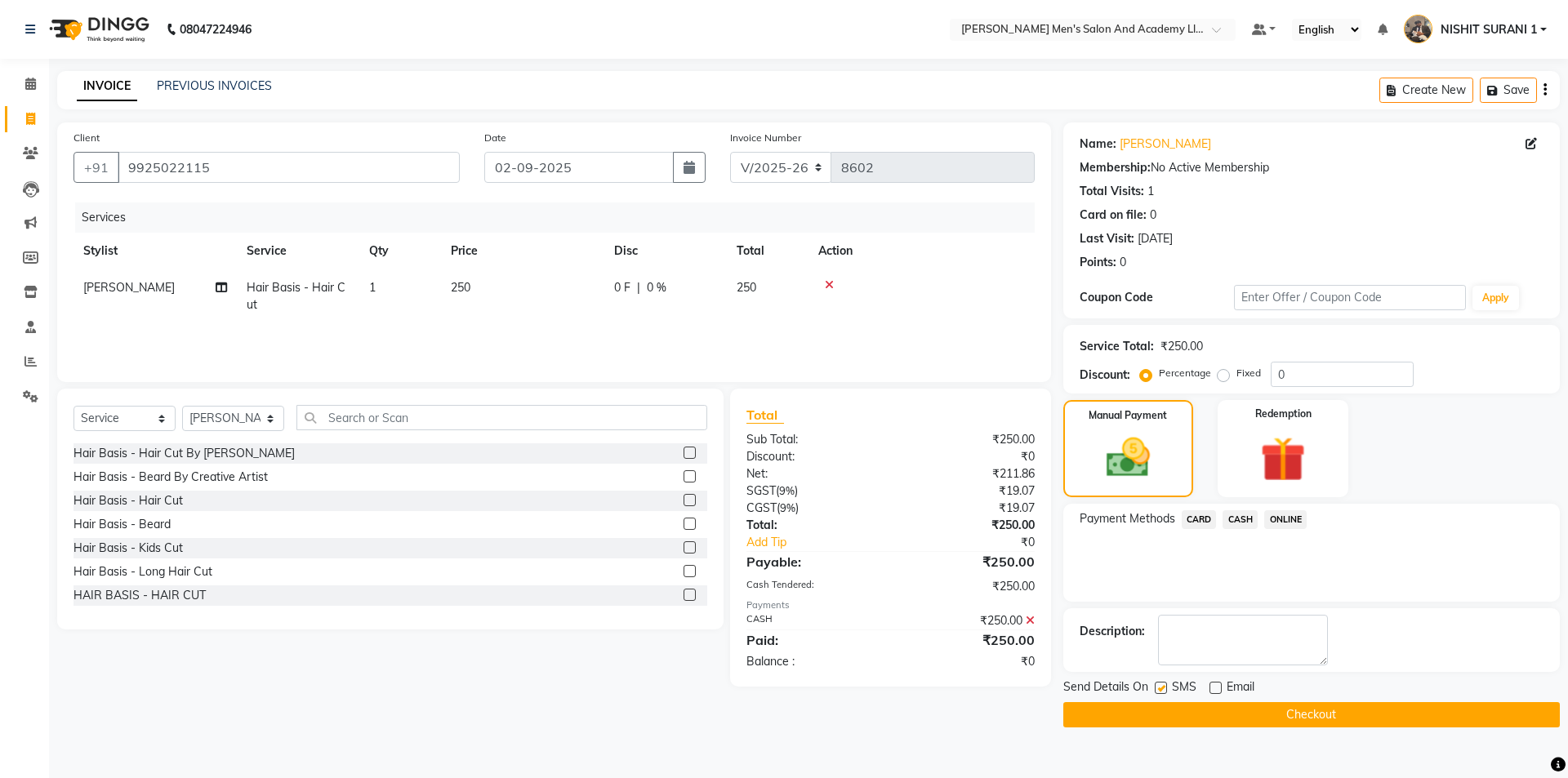
click at [1162, 685] on input "checkbox" at bounding box center [1160, 688] width 11 height 11
checkbox input "false"
click at [1159, 699] on div "Send Details On SMS Email Checkout" at bounding box center [1311, 702] width 496 height 49
click at [1157, 707] on button "Checkout" at bounding box center [1311, 714] width 496 height 25
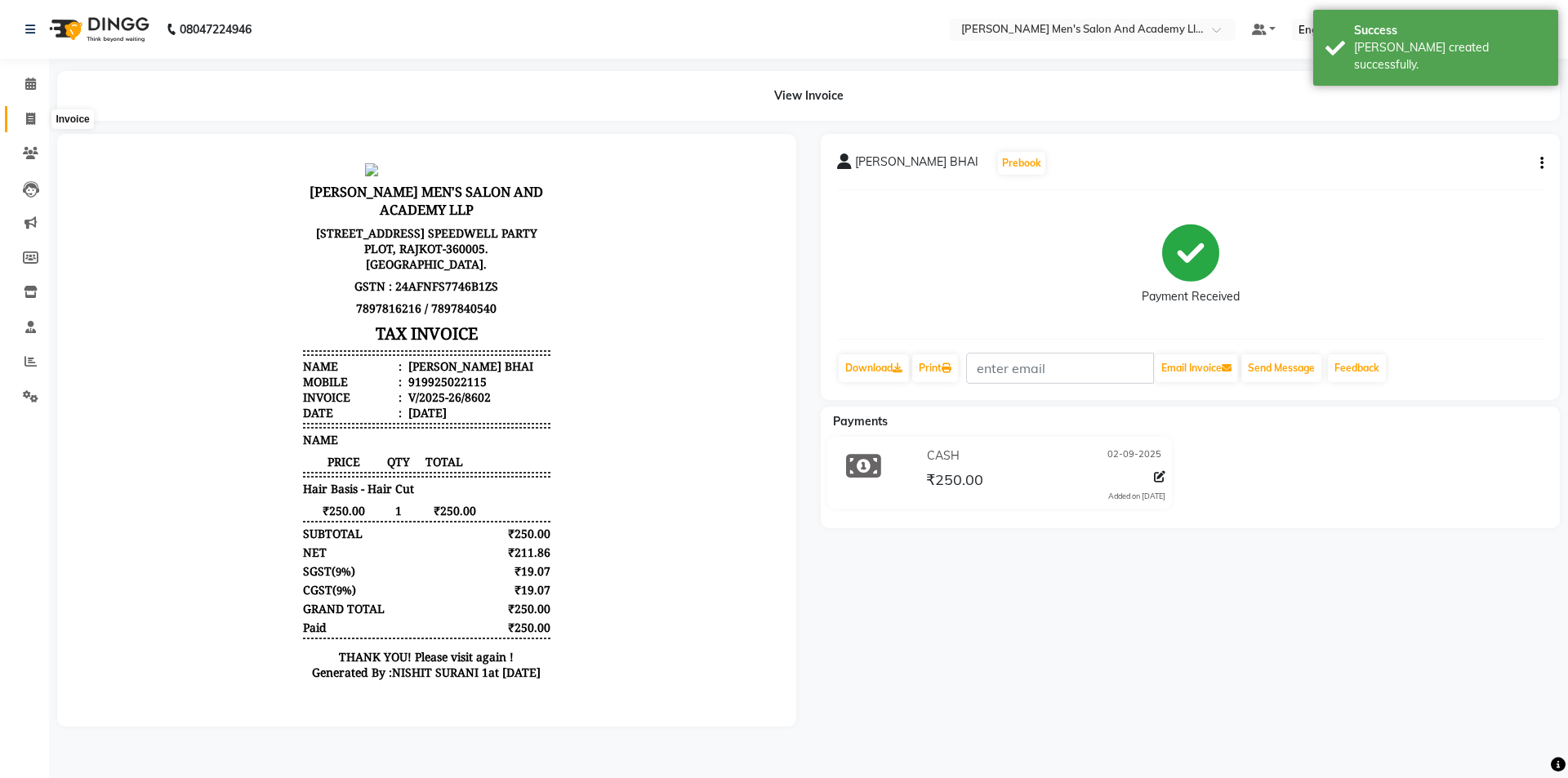
click at [34, 126] on span at bounding box center [31, 119] width 29 height 18
select select "service"
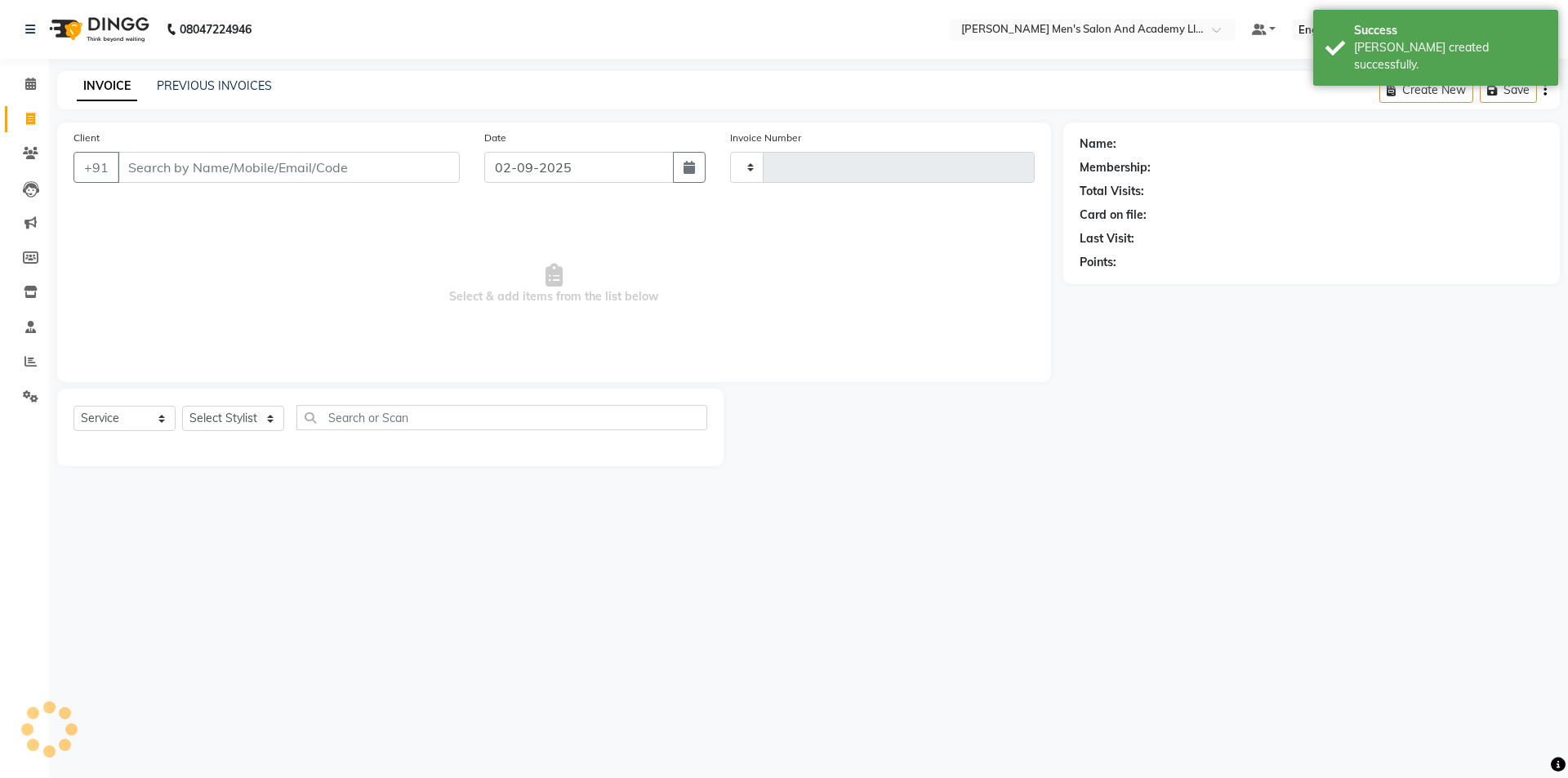
type input "8603"
select select "6752"
click at [299, 168] on input "Client" at bounding box center [288, 167] width 342 height 31
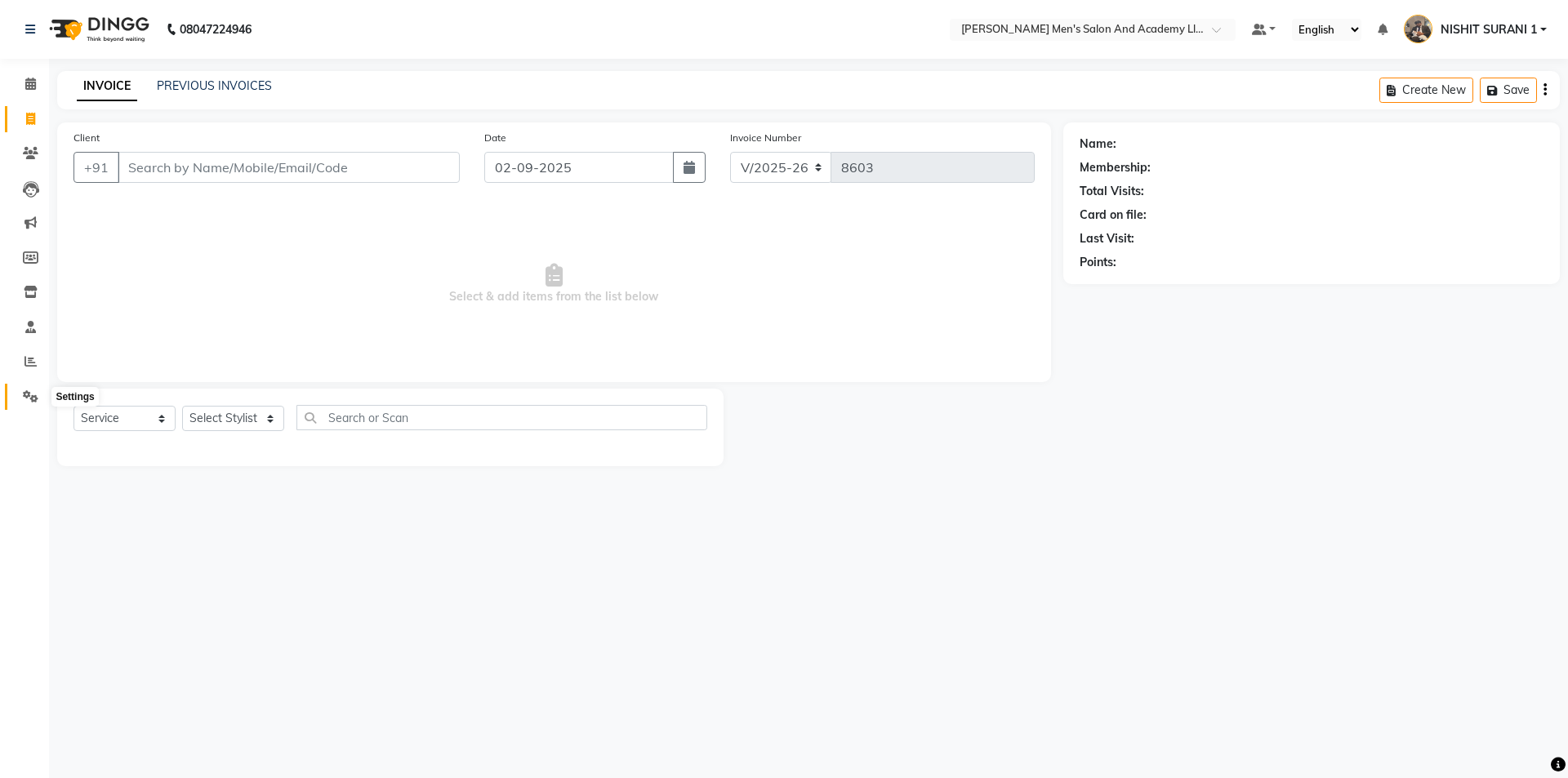
drag, startPoint x: 25, startPoint y: 395, endPoint x: 36, endPoint y: 385, distance: 14.9
click at [25, 395] on icon at bounding box center [31, 396] width 16 height 12
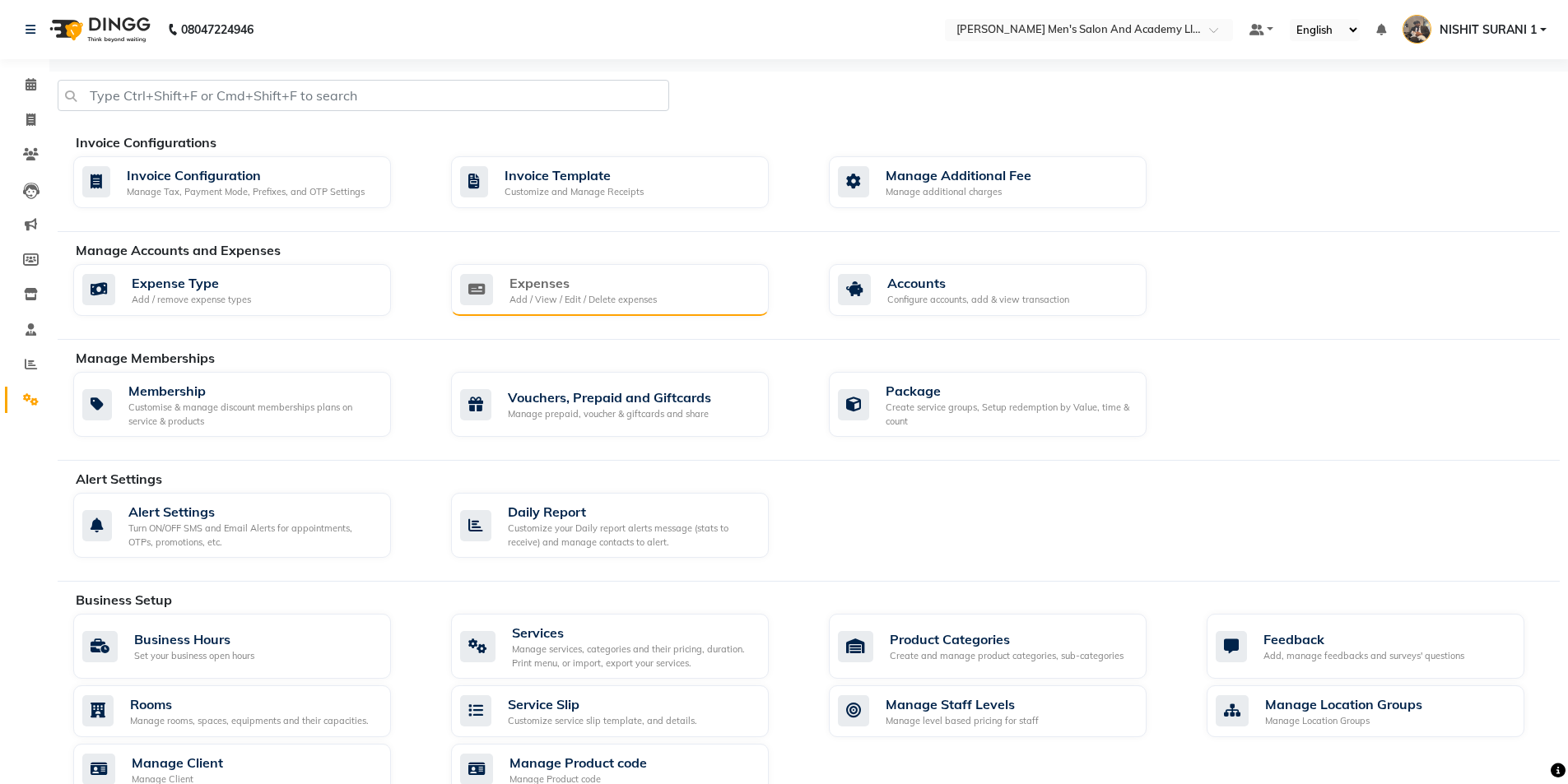
click at [615, 291] on div "Expenses" at bounding box center [583, 283] width 147 height 19
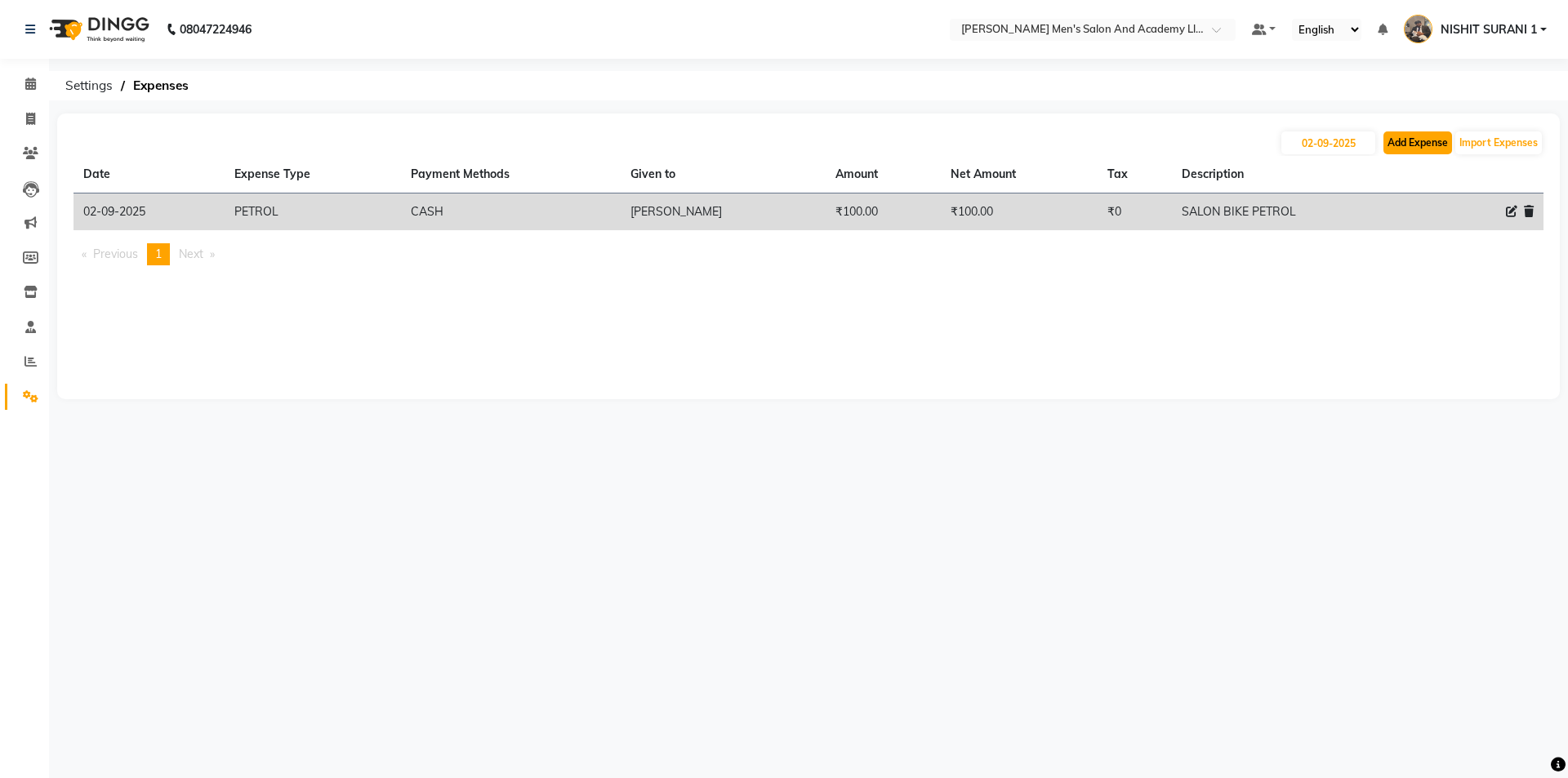
click at [1412, 133] on button "Add Expense" at bounding box center [1418, 143] width 69 height 23
select select "1"
select select "5802"
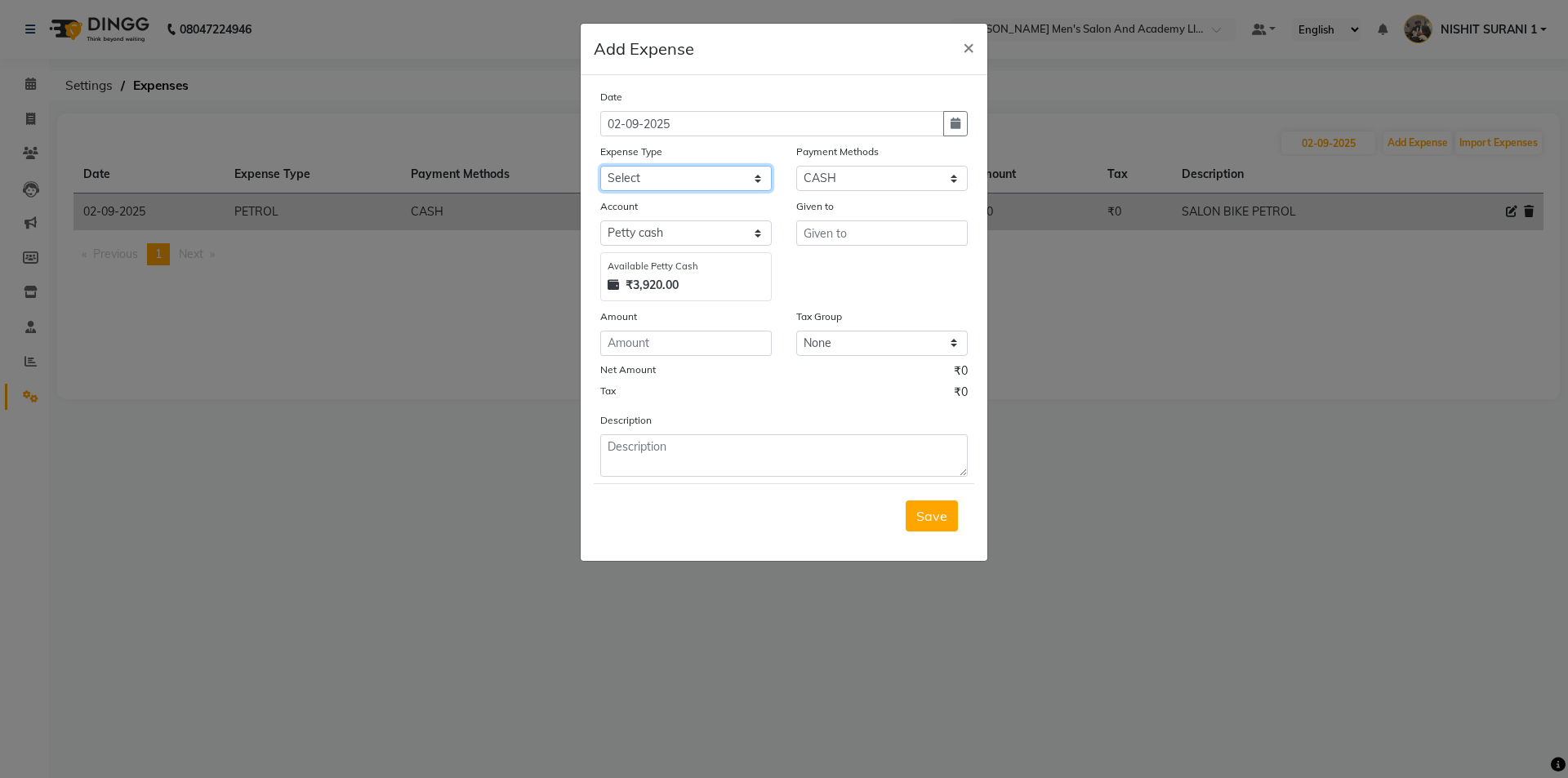
click at [717, 179] on select "Select ADVANCE RUPEES FOR STAFF CLEANING GROSSERY CLENING ITEM HOUSEKEEPIN clie…" at bounding box center [685, 178] width 171 height 25
select select "19200"
click at [600, 166] on select "Select ADVANCE RUPEES FOR STAFF CLEANING GROSSERY CLENING ITEM HOUSEKEEPIN clie…" at bounding box center [685, 178] width 171 height 25
click at [689, 353] on input "number" at bounding box center [685, 342] width 171 height 25
type input "250"
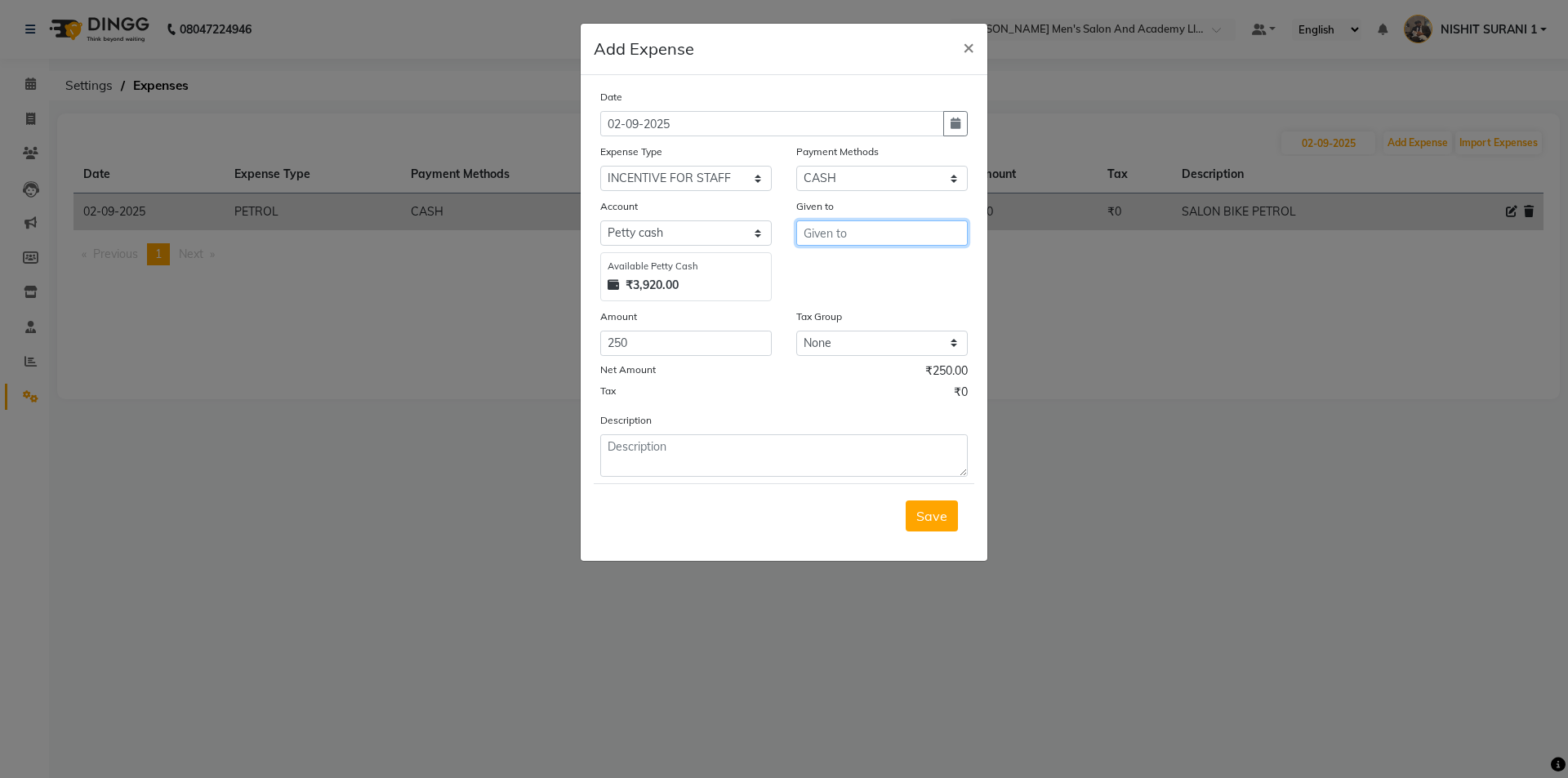
click at [821, 238] on input "text" at bounding box center [881, 233] width 171 height 25
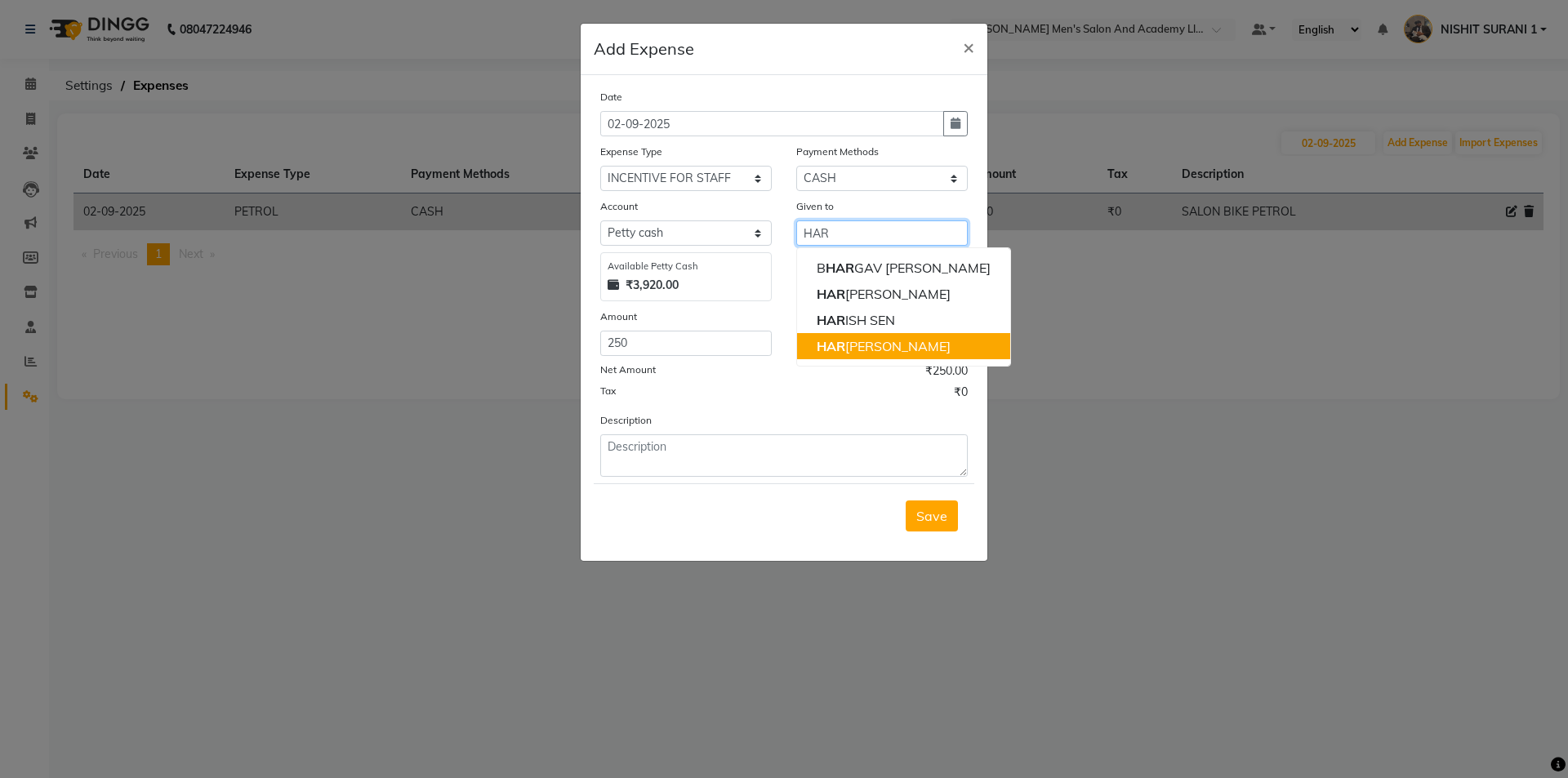
click at [847, 339] on ngb-highlight "HAR SH MAKWANA" at bounding box center [884, 346] width 134 height 17
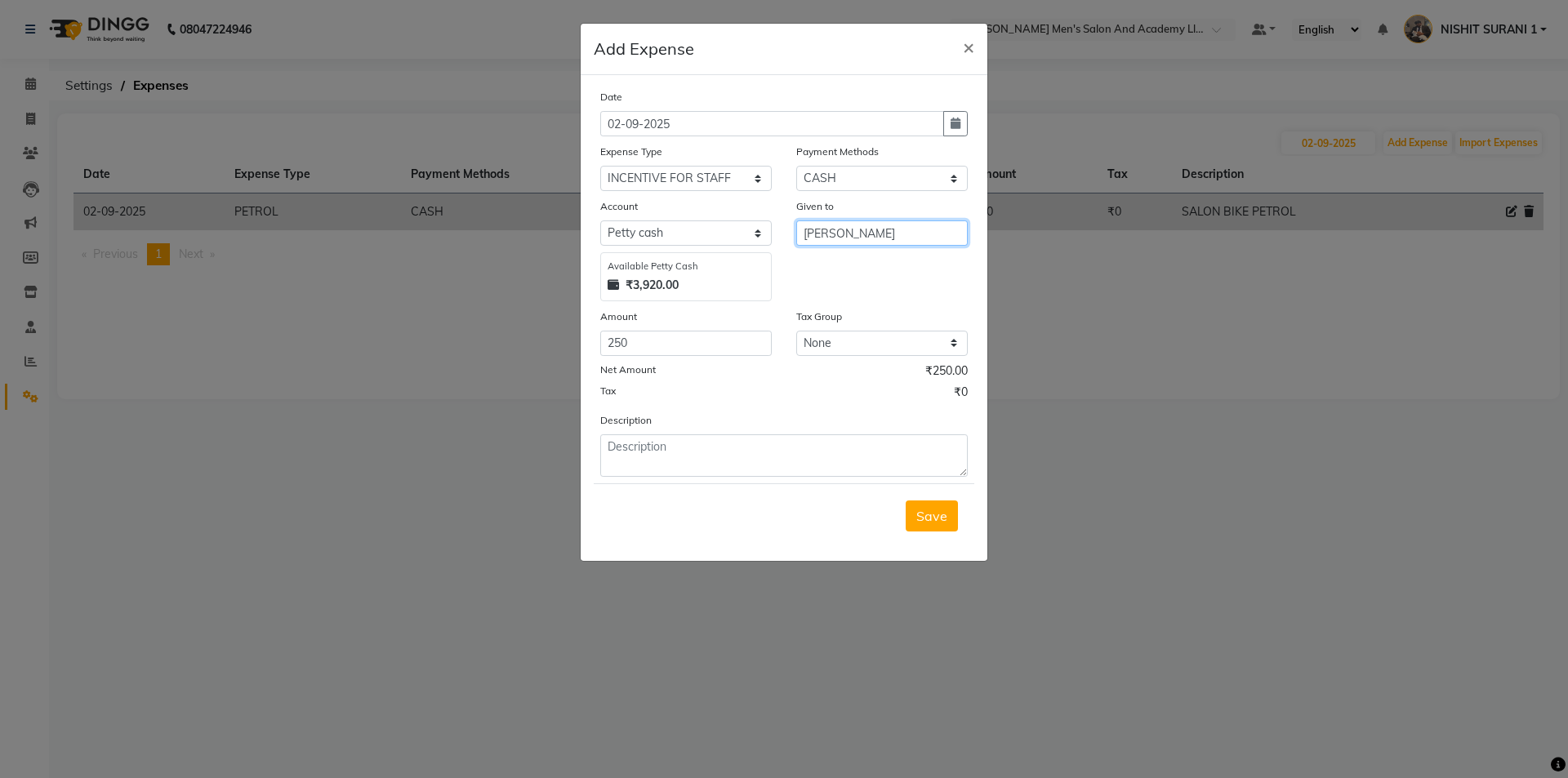
type input "[PERSON_NAME]"
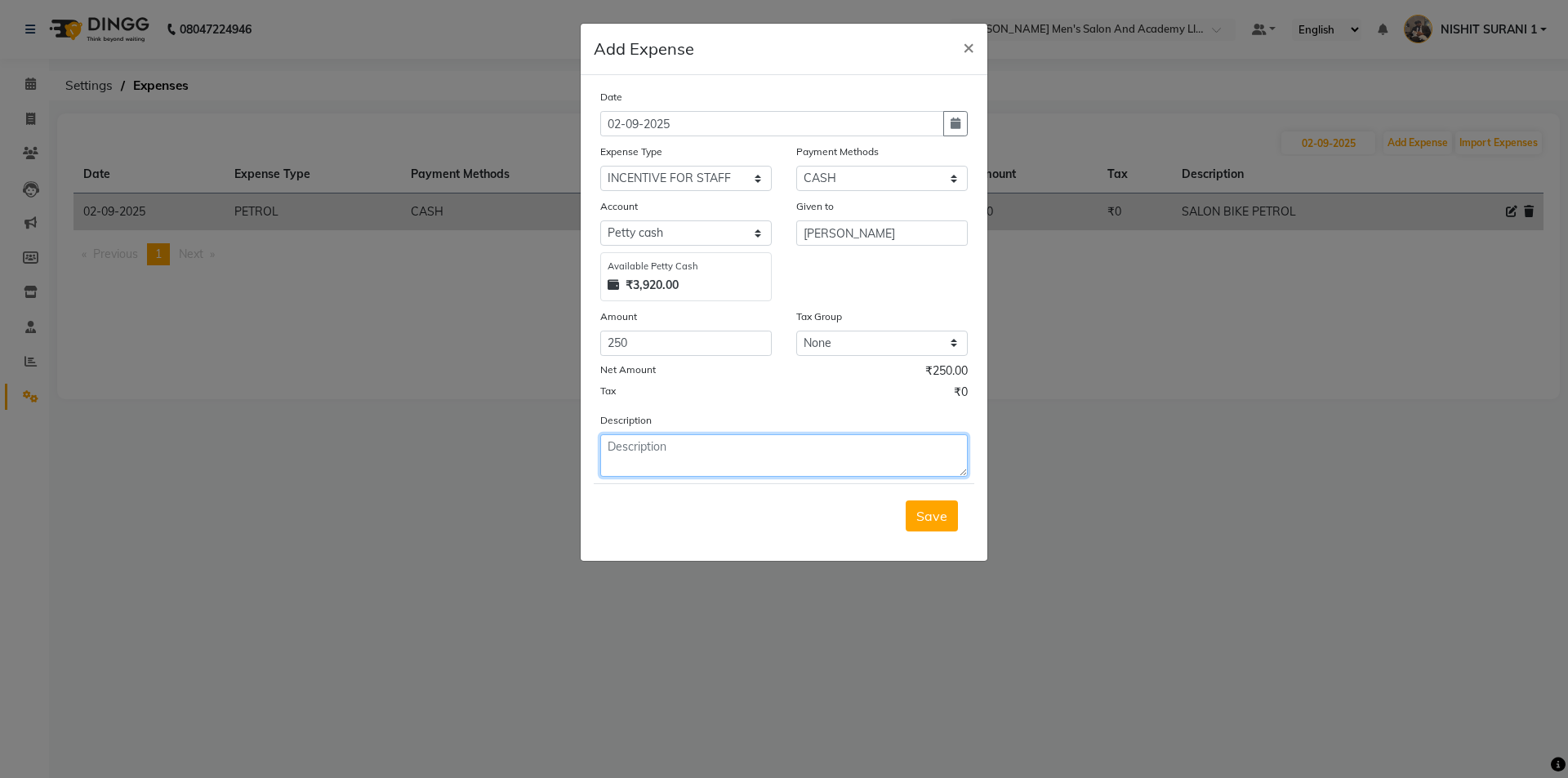
click at [831, 471] on textarea at bounding box center [784, 455] width 367 height 42
type textarea "INSENTIVE FOR DATE 1"
click at [907, 509] on button "Save" at bounding box center [931, 515] width 52 height 31
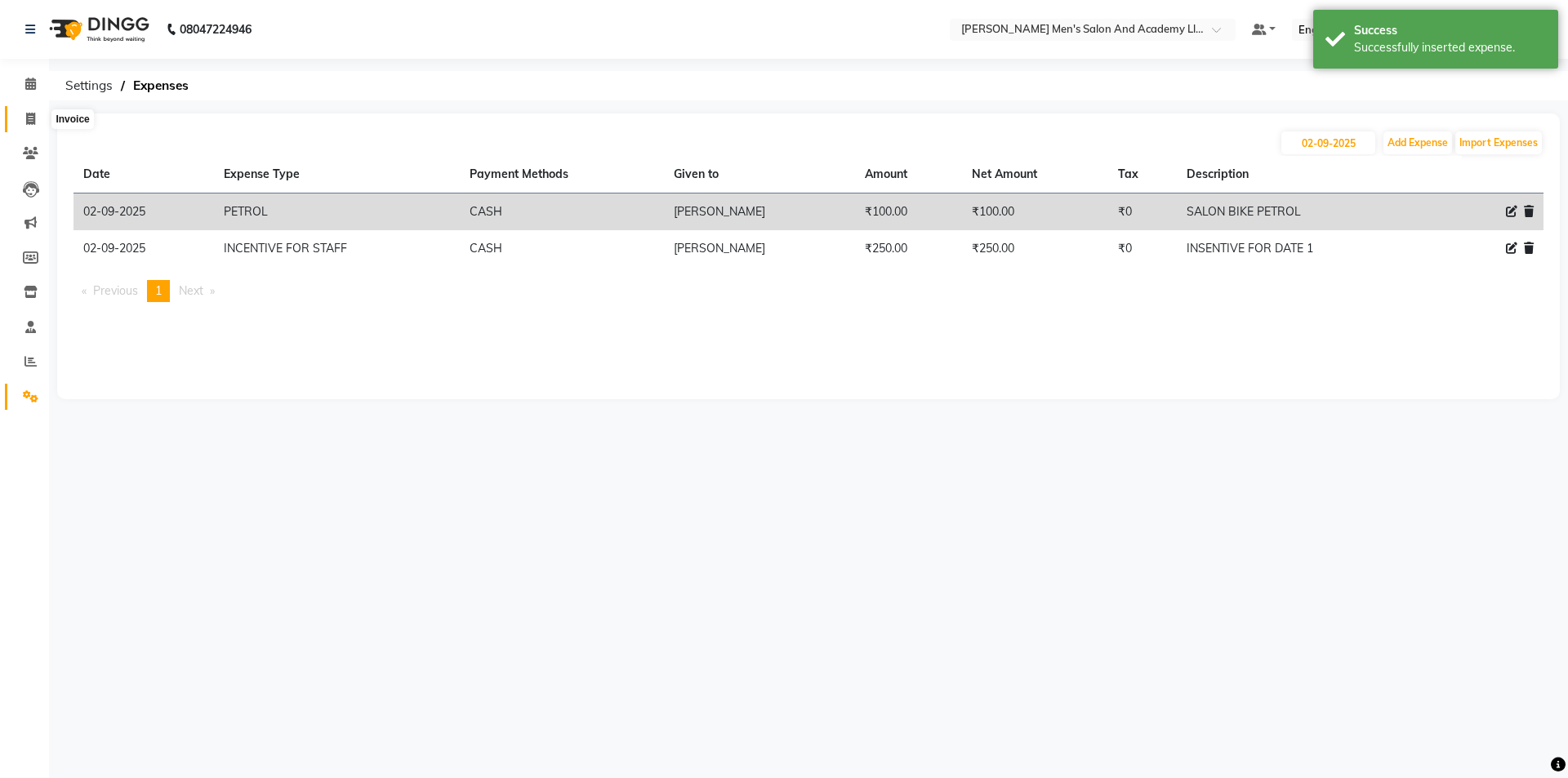
click at [38, 123] on span at bounding box center [31, 119] width 29 height 18
select select "6752"
select select "service"
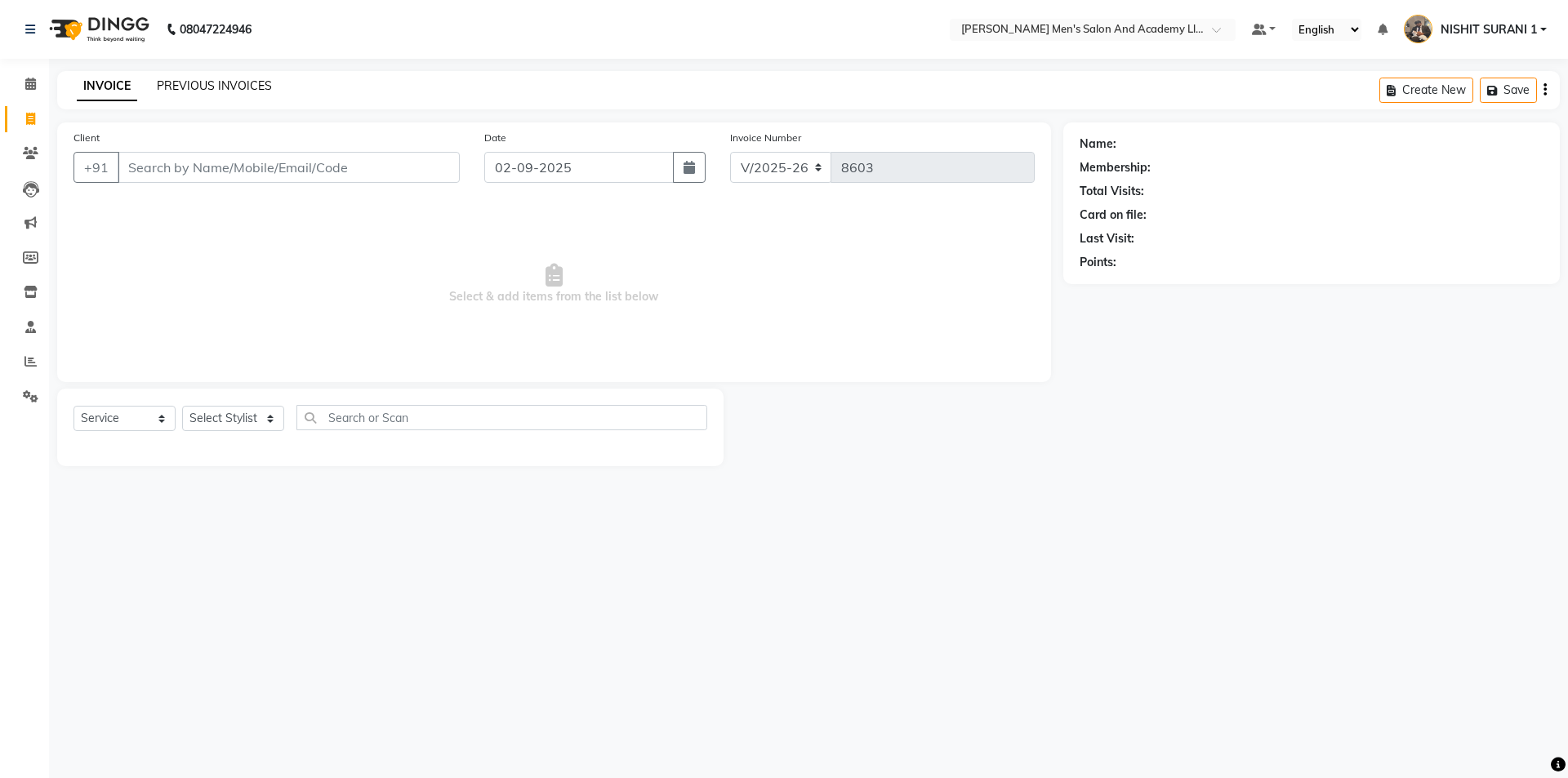
click at [212, 83] on link "PREVIOUS INVOICES" at bounding box center [213, 85] width 115 height 15
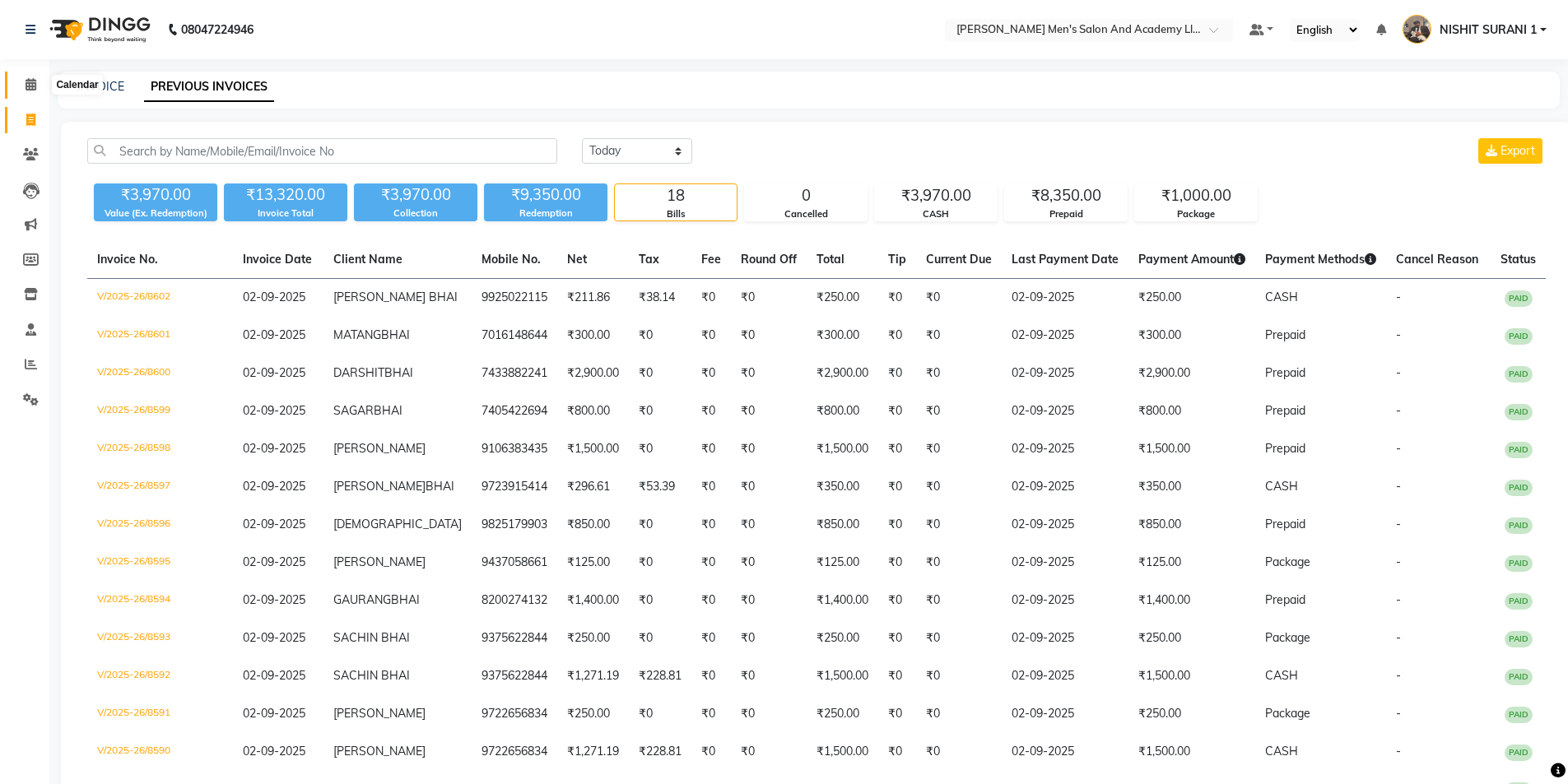
click at [19, 81] on span at bounding box center [31, 85] width 29 height 19
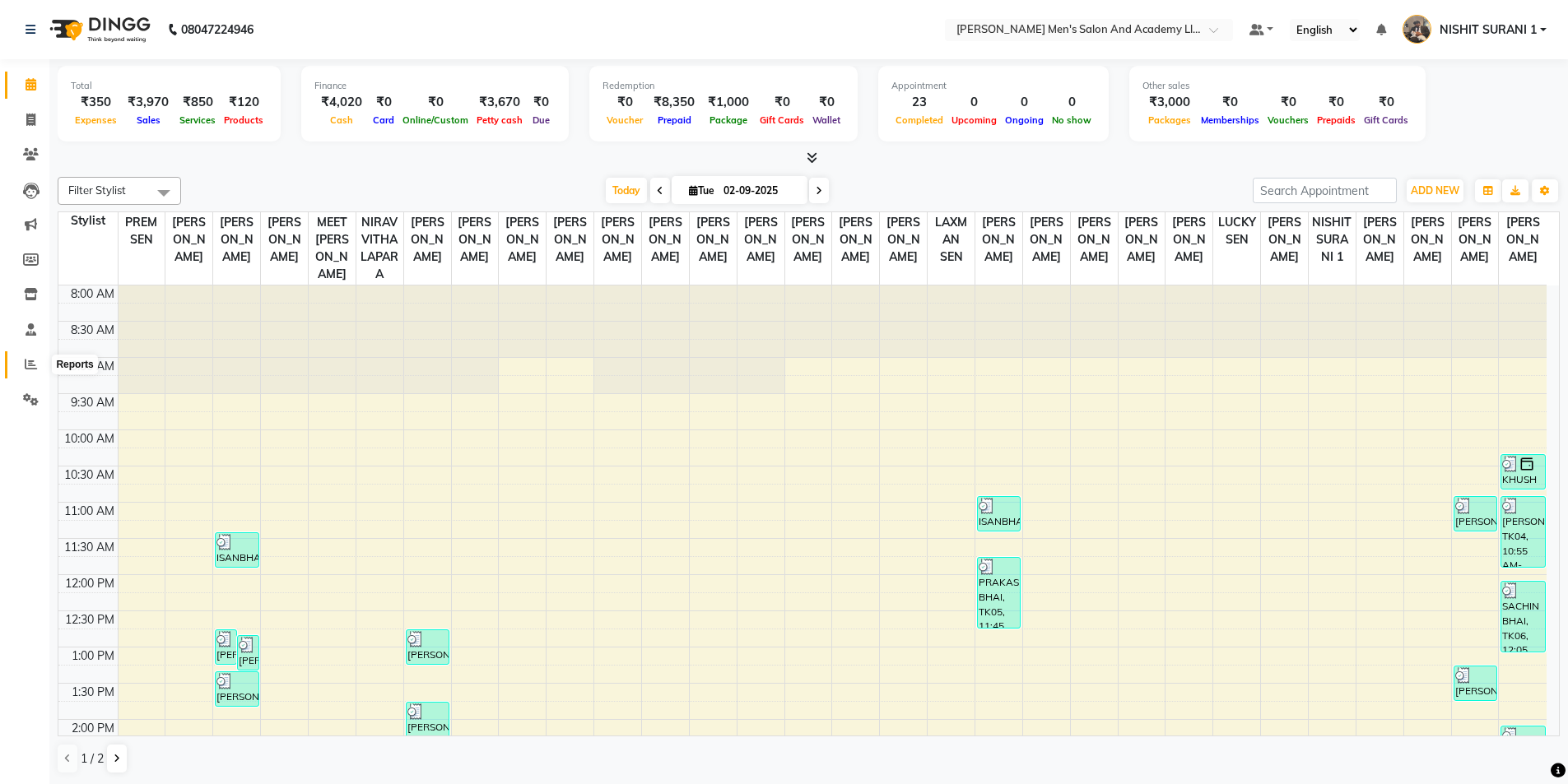
click at [26, 358] on icon at bounding box center [31, 364] width 12 height 12
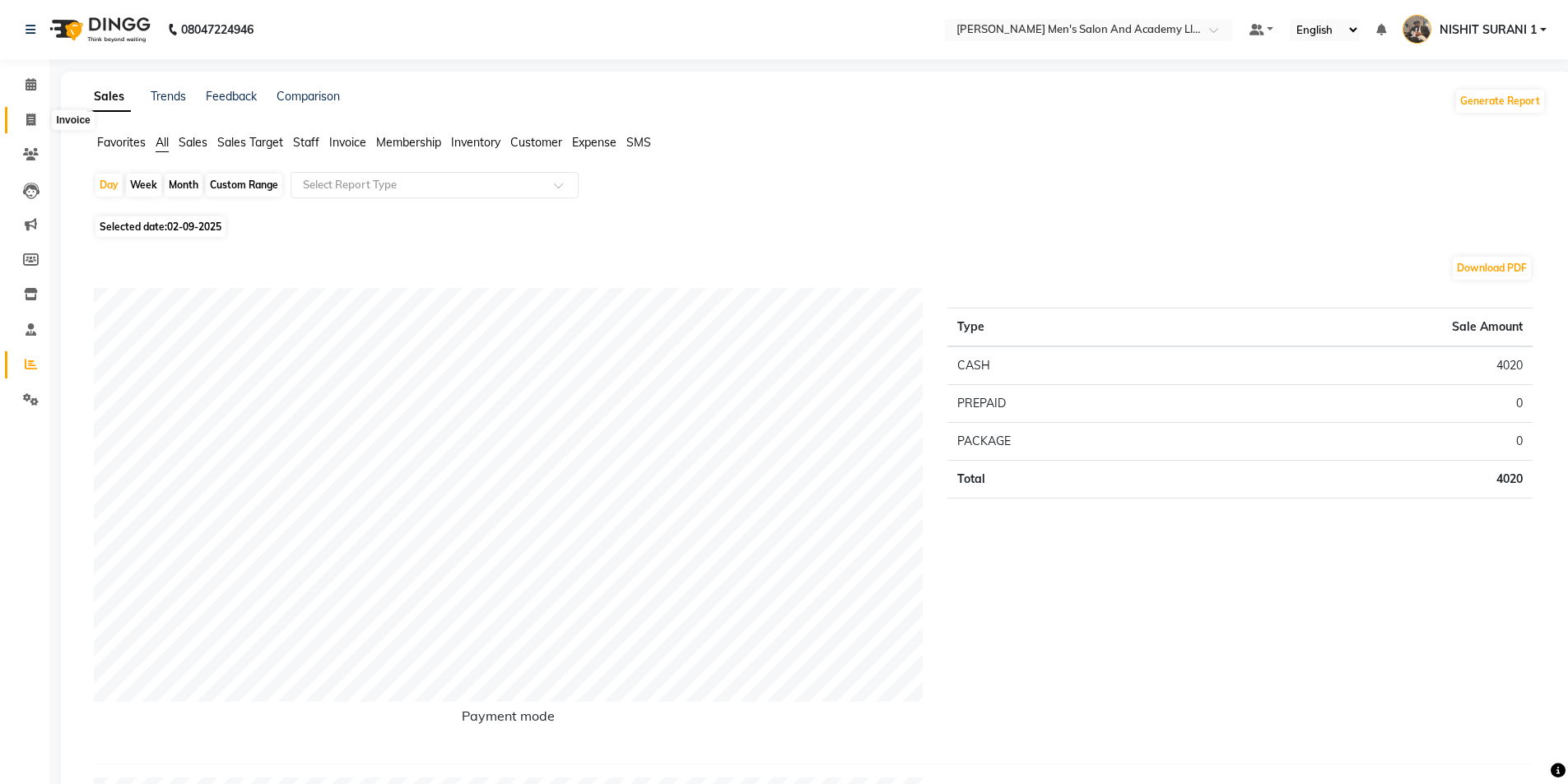
click at [29, 118] on icon at bounding box center [31, 119] width 9 height 12
select select "service"
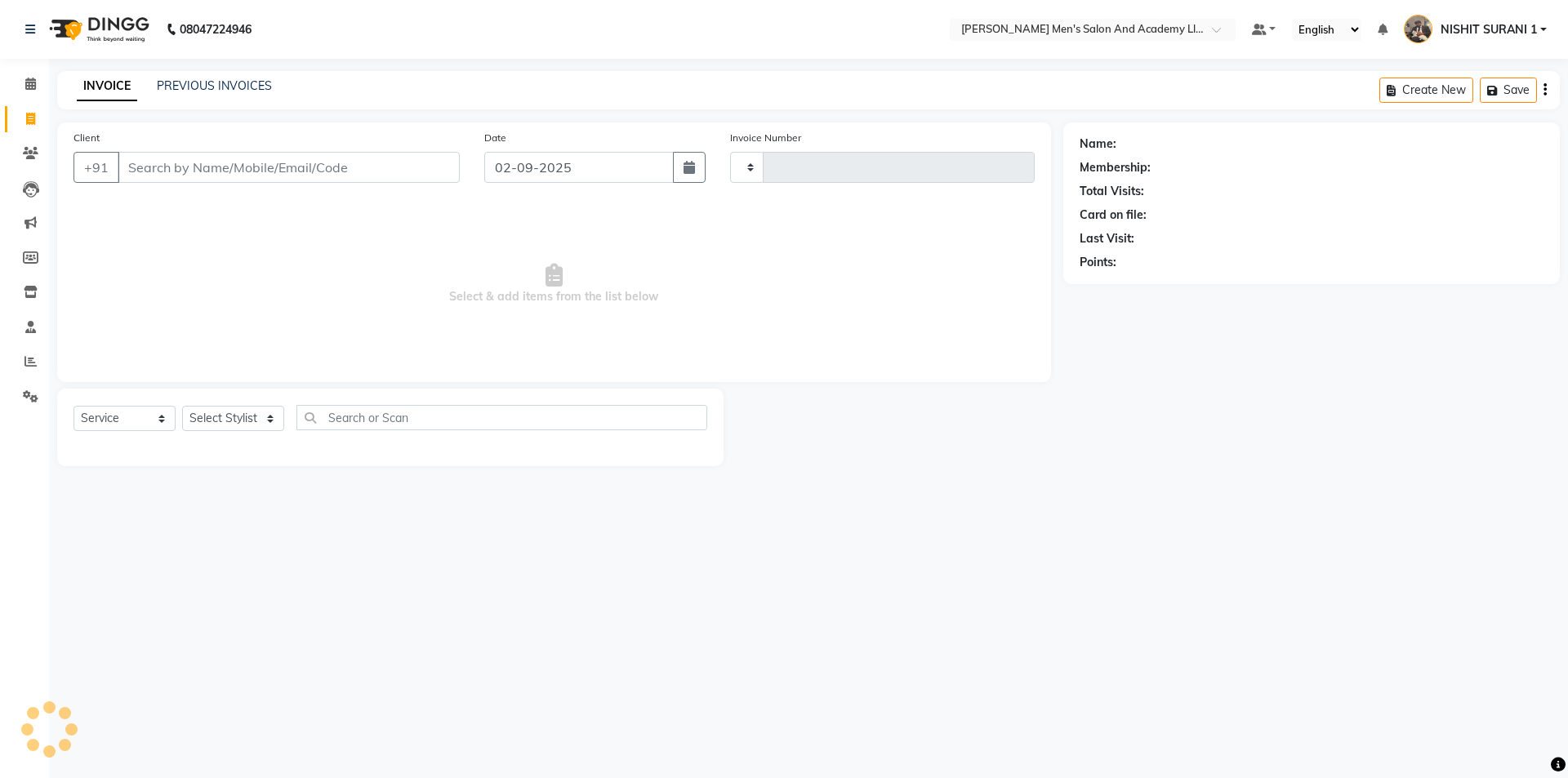
type input "8603"
select select "6752"
click at [150, 170] on input "Client" at bounding box center [288, 167] width 342 height 31
click at [145, 160] on input "Client" at bounding box center [288, 167] width 342 height 31
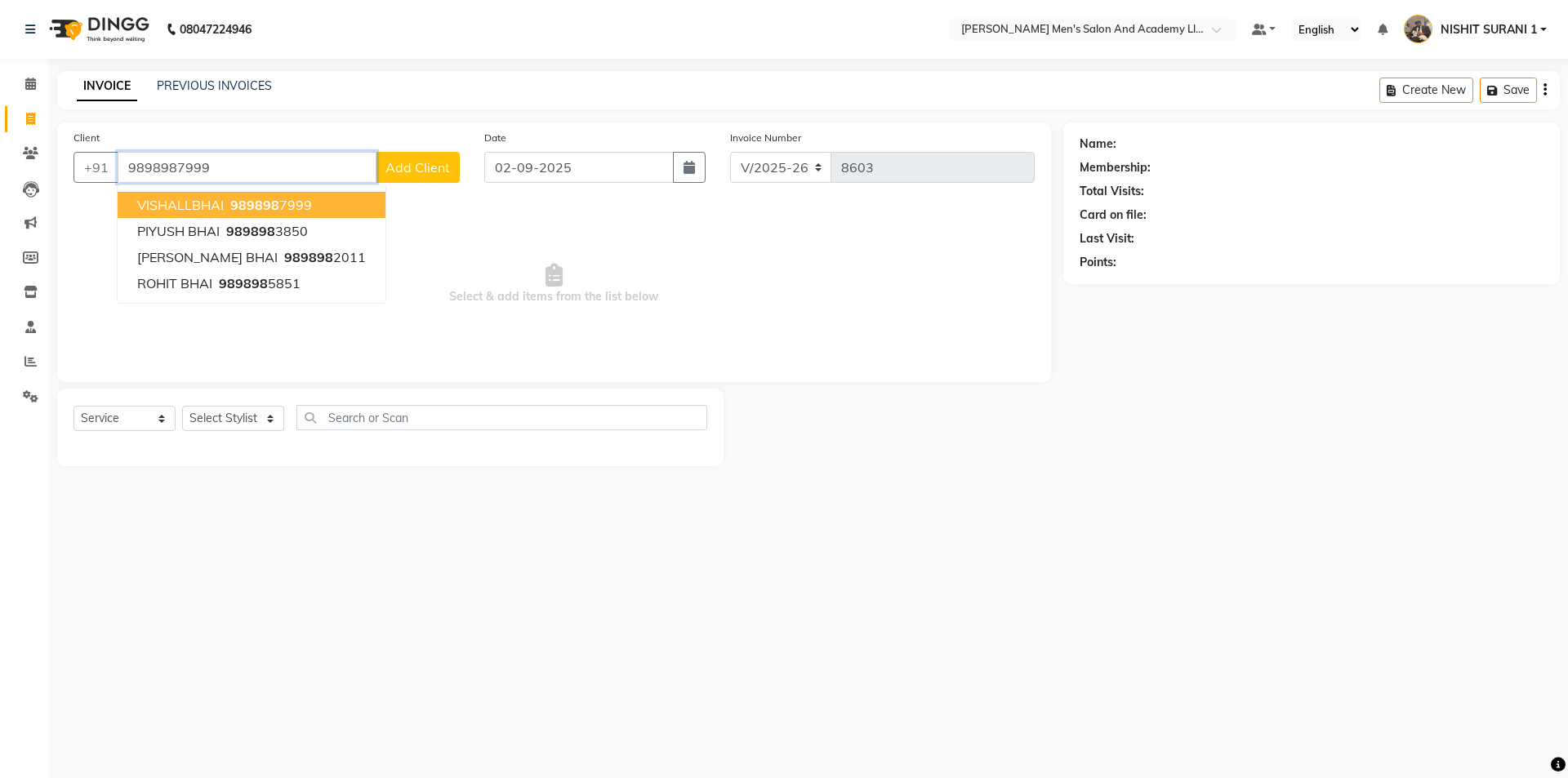
type input "9898987999"
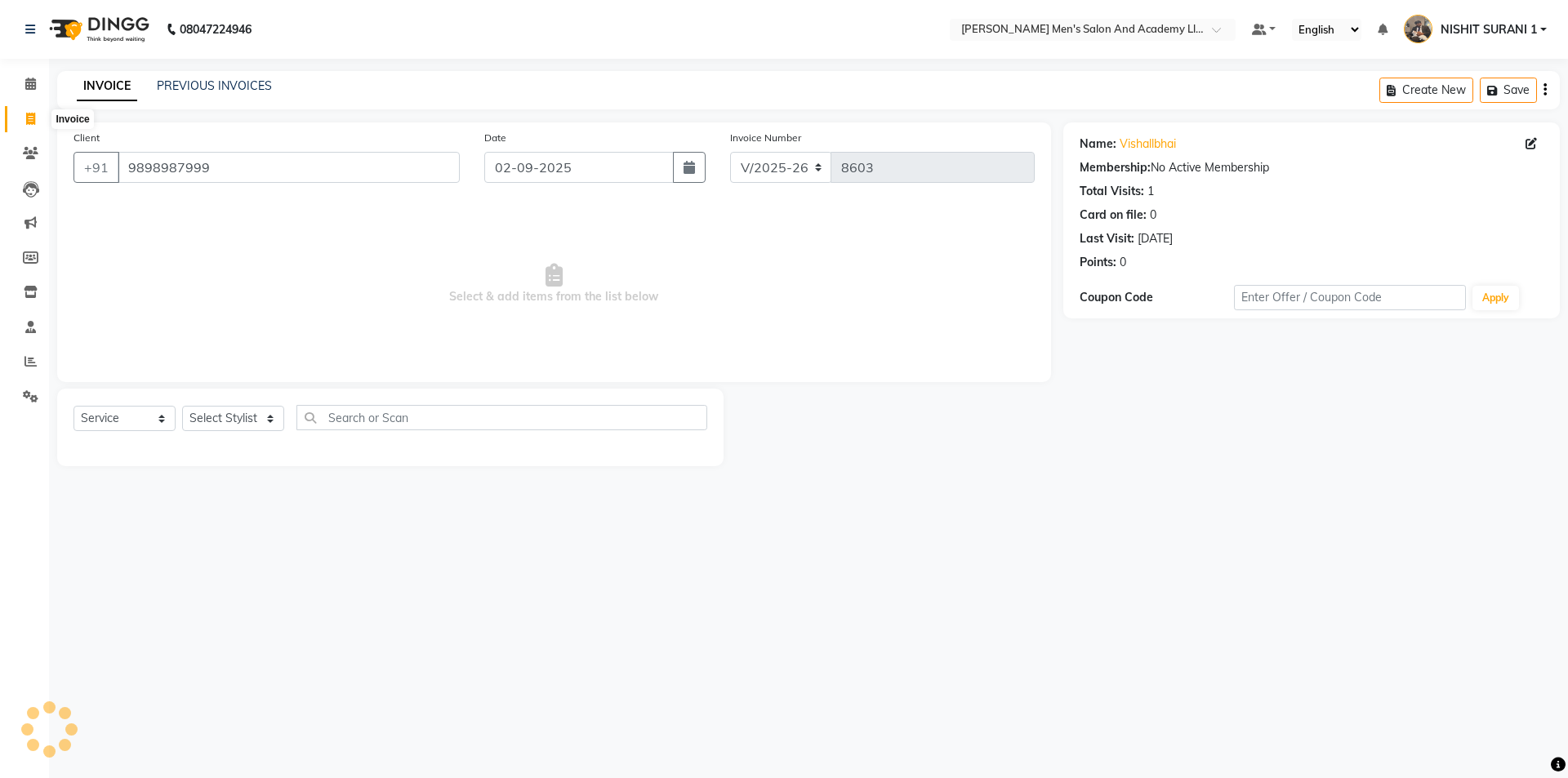
click at [26, 119] on icon at bounding box center [31, 119] width 9 height 12
select select "service"
type input "8603"
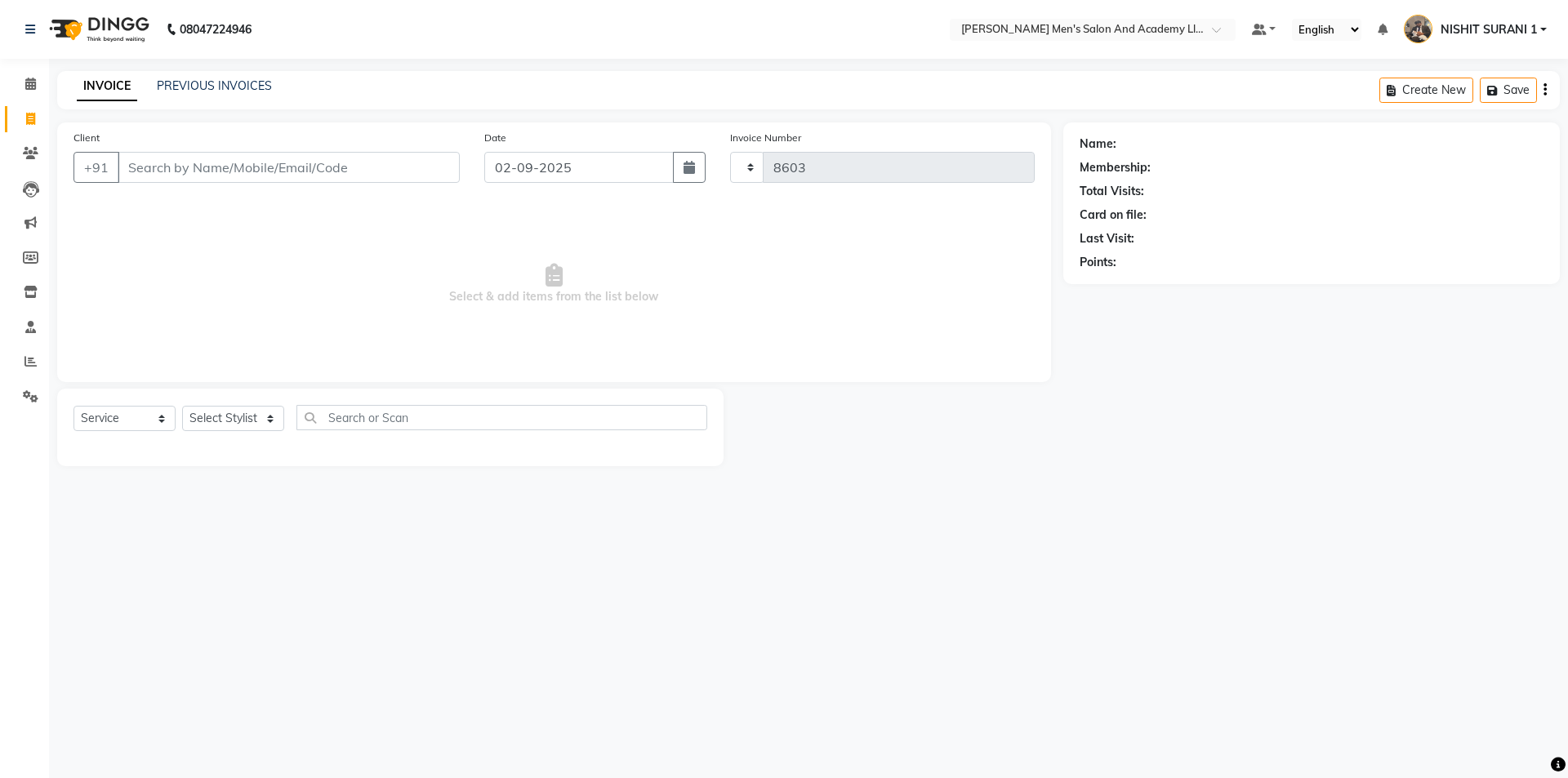
select select "6752"
click at [209, 159] on input "Client" at bounding box center [288, 167] width 342 height 31
type input "0"
click at [165, 164] on input "9427323009" at bounding box center [247, 167] width 259 height 31
type input "9427223009"
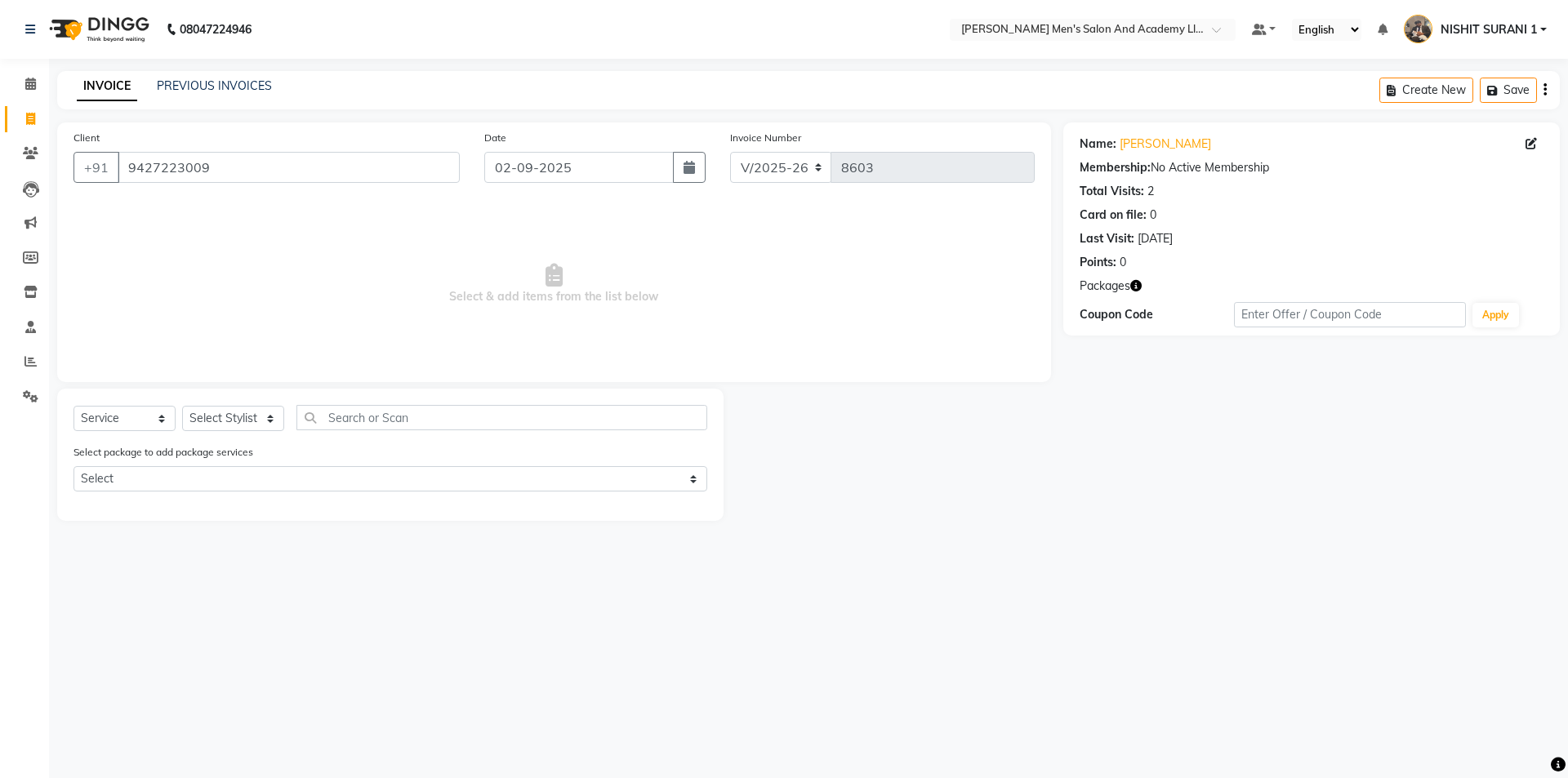
click at [1134, 288] on icon "button" at bounding box center [1135, 285] width 11 height 11
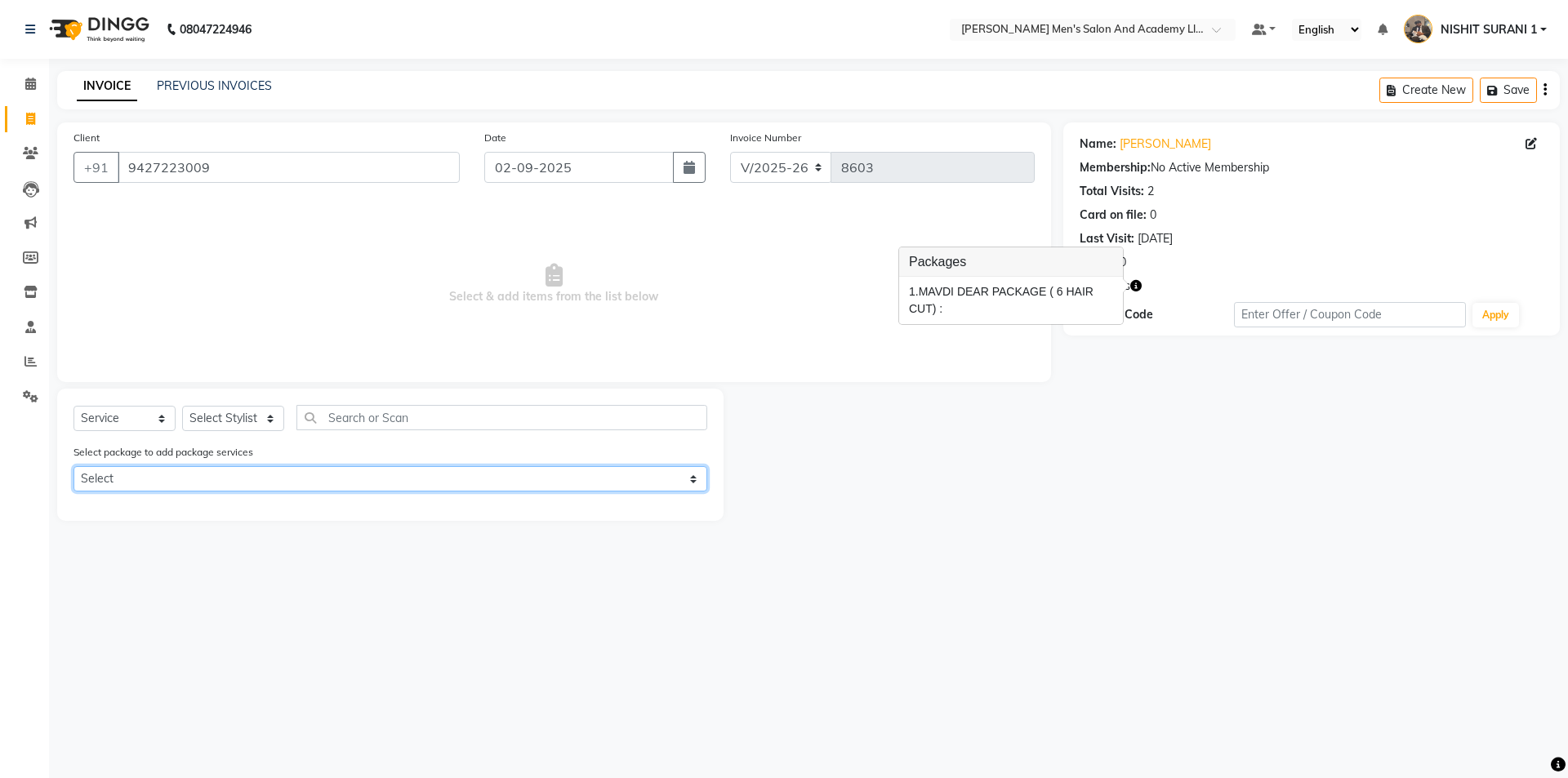
click at [237, 478] on select "Select MAVDI DEAR PACKAGE ( 6 HAIR CUT)" at bounding box center [390, 479] width 633 height 25
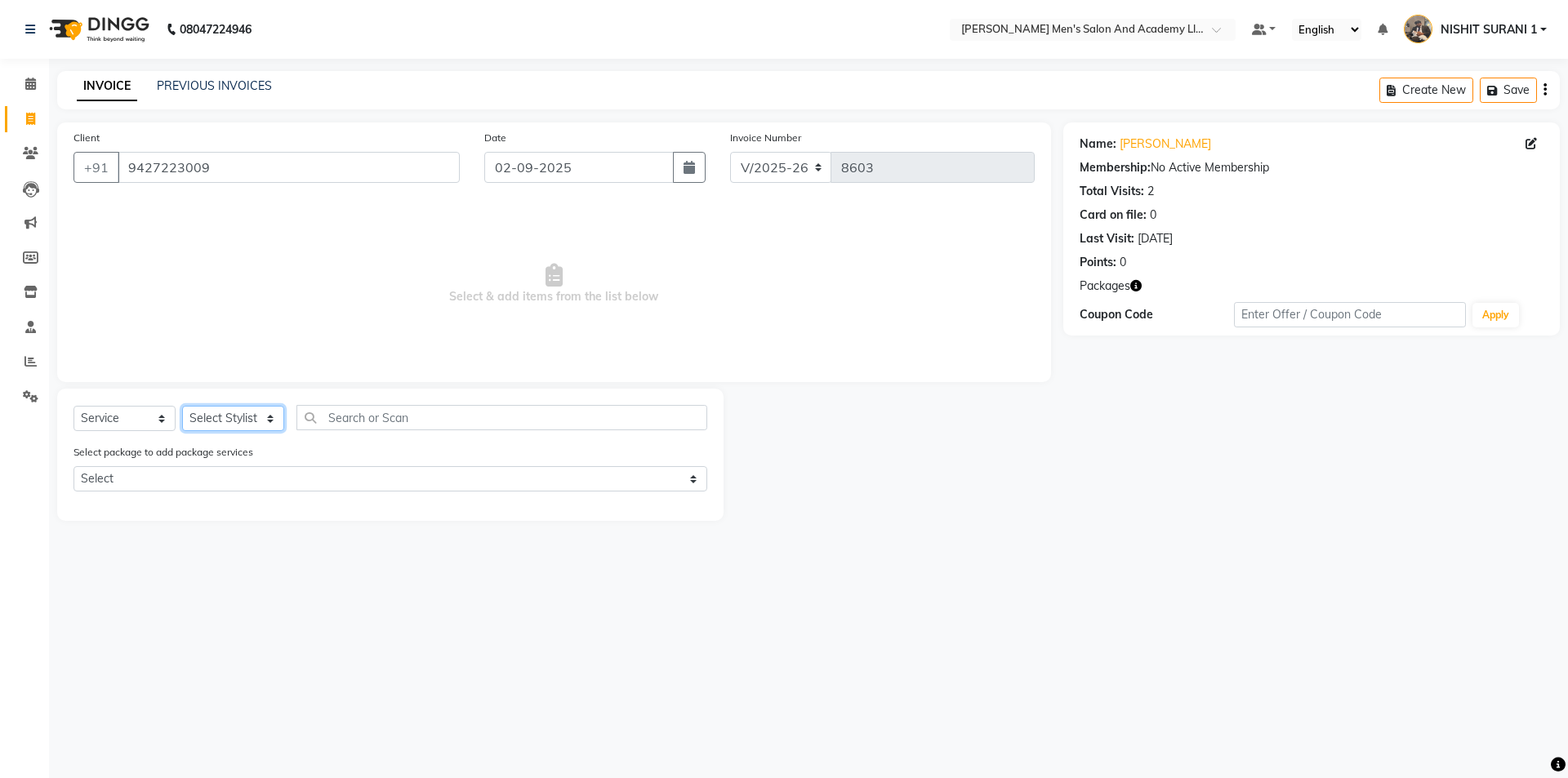
click at [237, 416] on select "Select Stylist AADITYA SOLANKI ABHAY PARMAR AJAY SEN ANKUSH SEN ASHISH VAGHELA …" at bounding box center [233, 418] width 102 height 25
click at [182, 406] on select "Select Stylist AADITYA SOLANKI ABHAY PARMAR AJAY SEN ANKUSH SEN ASHISH VAGHELA …" at bounding box center [233, 418] width 102 height 25
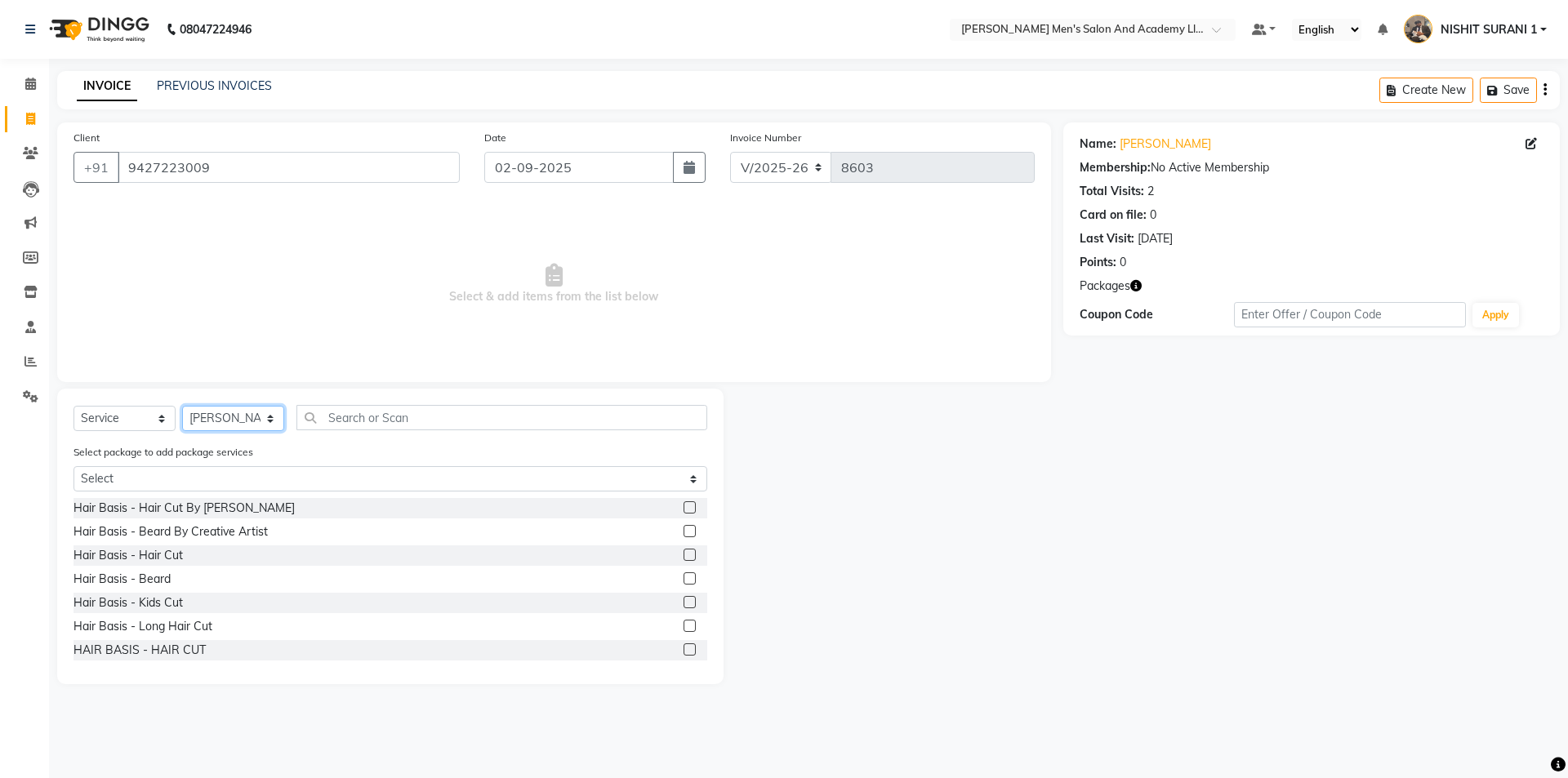
select select "52747"
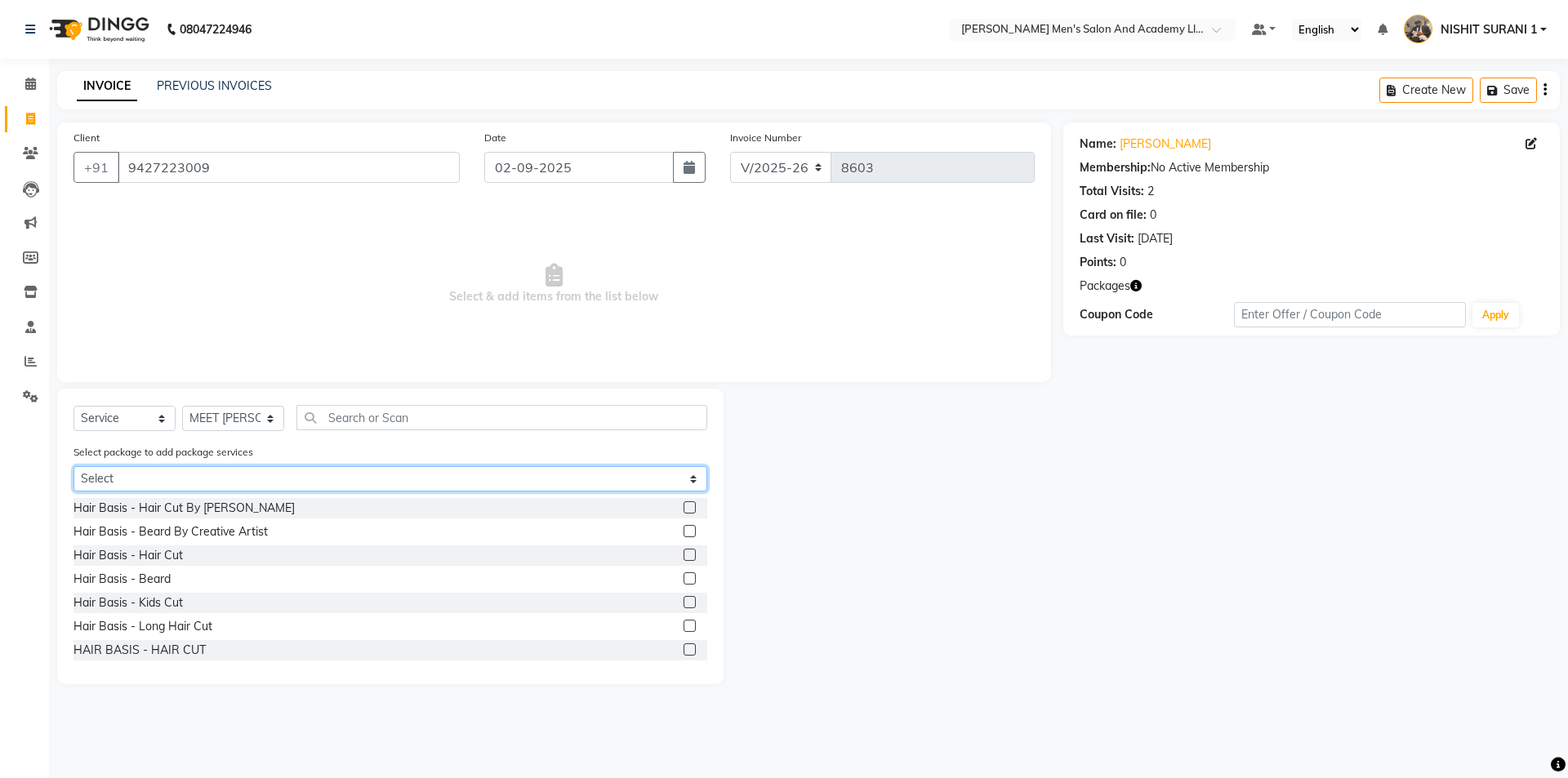
click at [199, 480] on select "Select MAVDI DEAR PACKAGE ( 6 HAIR CUT)" at bounding box center [390, 479] width 633 height 25
select select "1: Object"
click at [74, 466] on select "Select MAVDI DEAR PACKAGE ( 6 HAIR CUT)" at bounding box center [390, 479] width 633 height 25
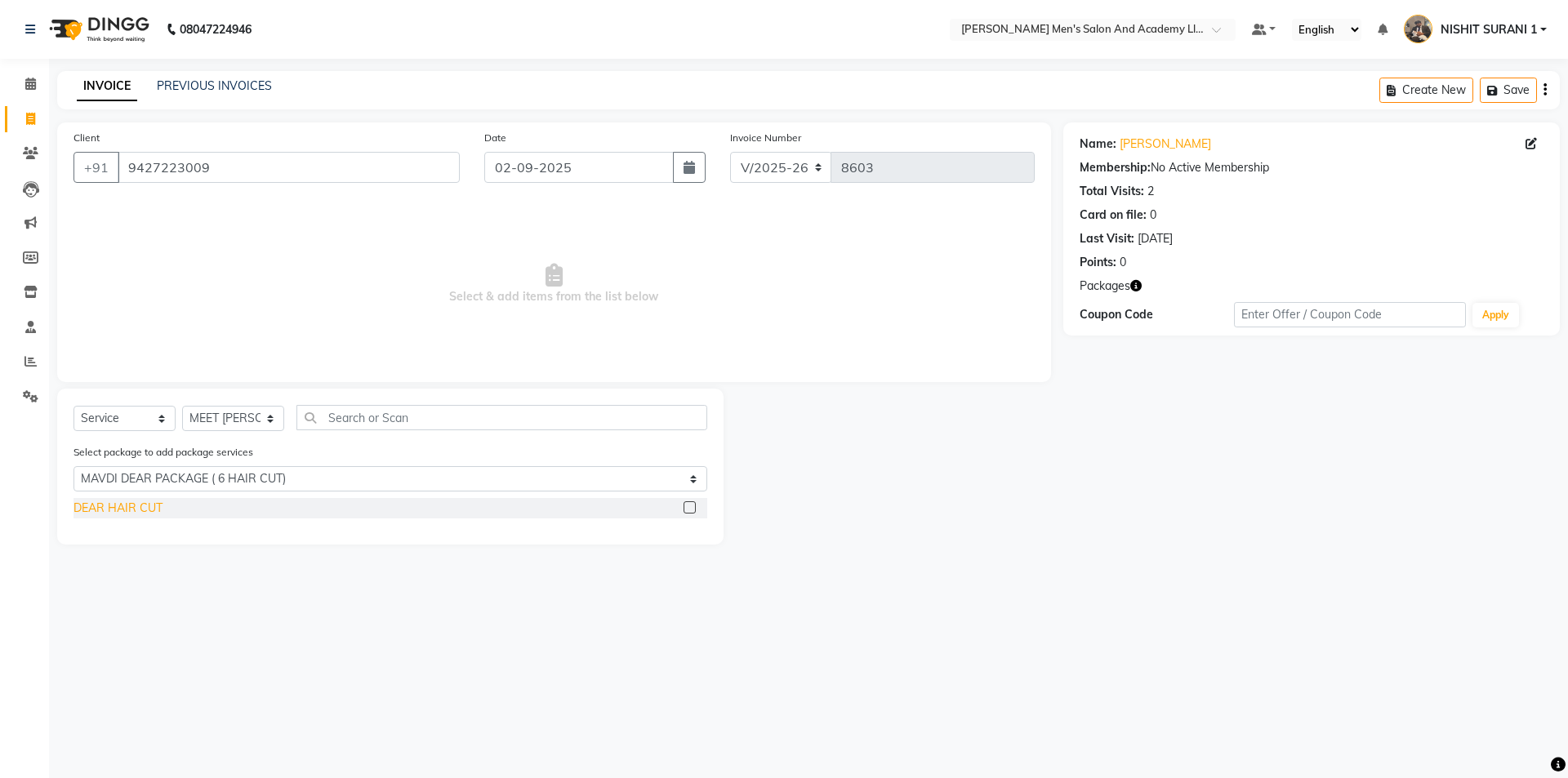
click at [141, 512] on div "DEAR HAIR CUT" at bounding box center [118, 508] width 89 height 18
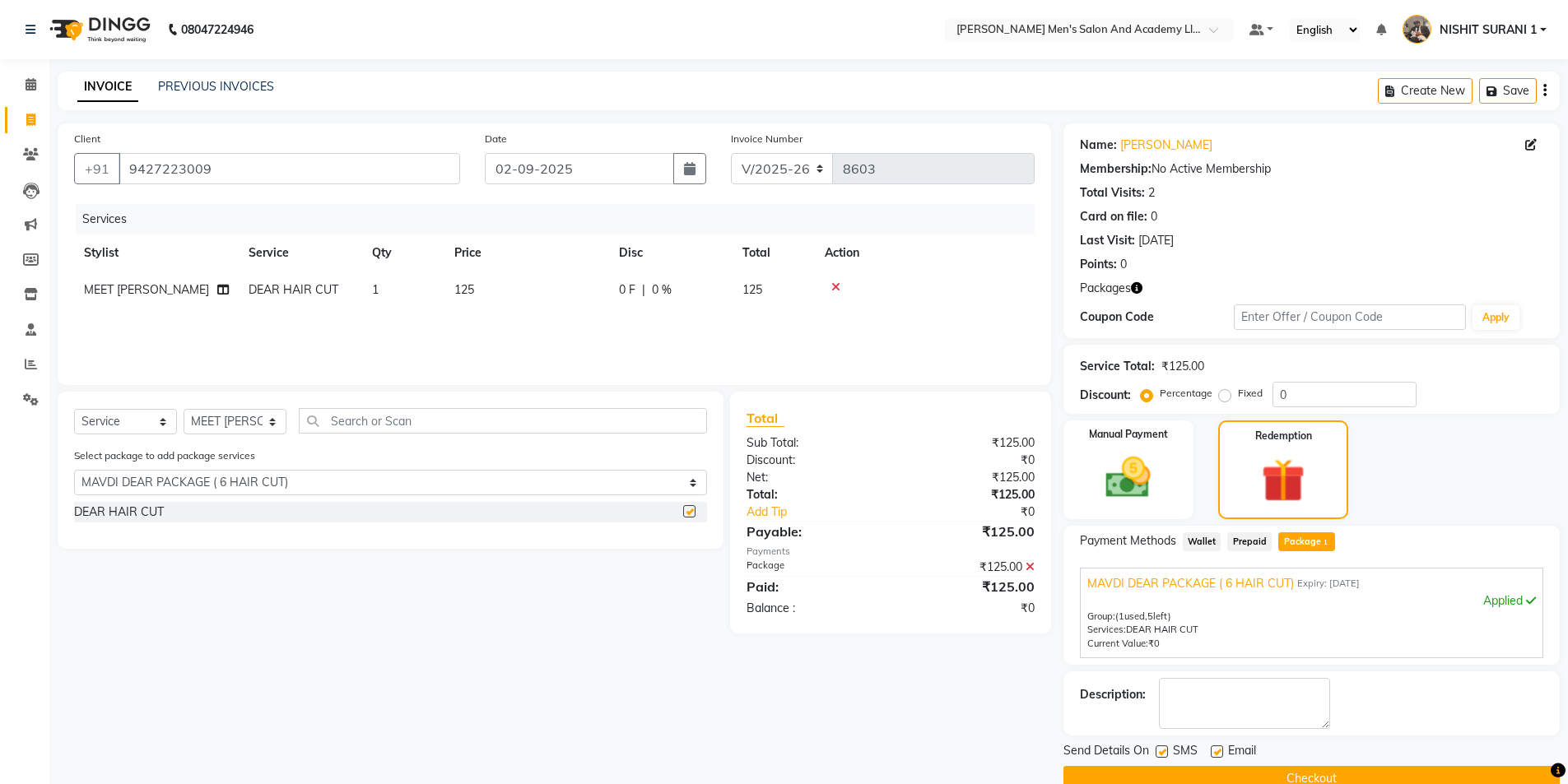
checkbox input "false"
click at [135, 296] on span "MEET [PERSON_NAME]" at bounding box center [146, 289] width 125 height 15
select select "52747"
click at [135, 294] on select "AADITYA SOLANKI ABHAY PARMAR AJAY SEN ANKUSH SEN ASHISH VAGHELA BHARGAV PATEL B…" at bounding box center [157, 294] width 145 height 26
select select "90387"
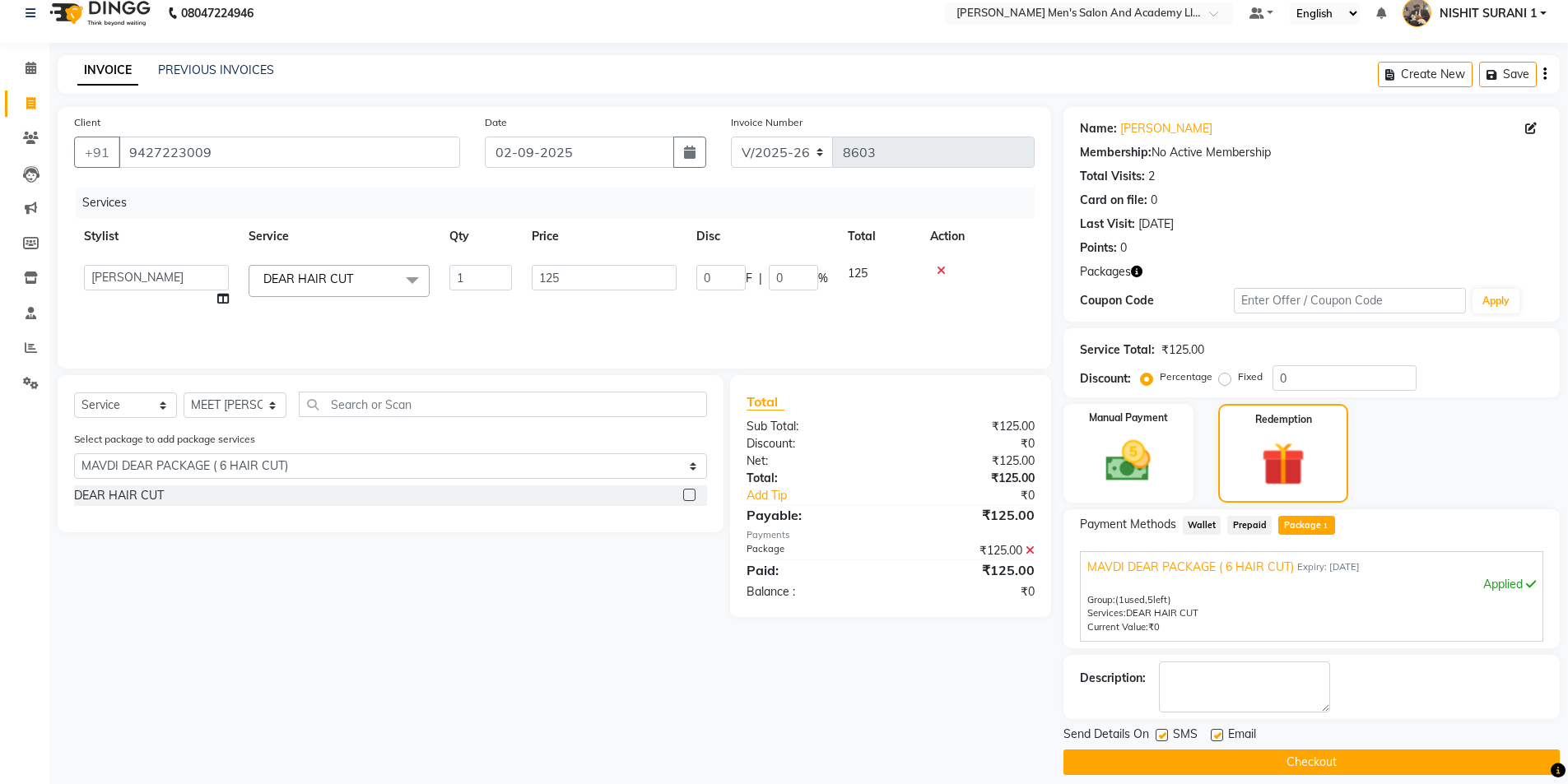
scroll to position [32, 0]
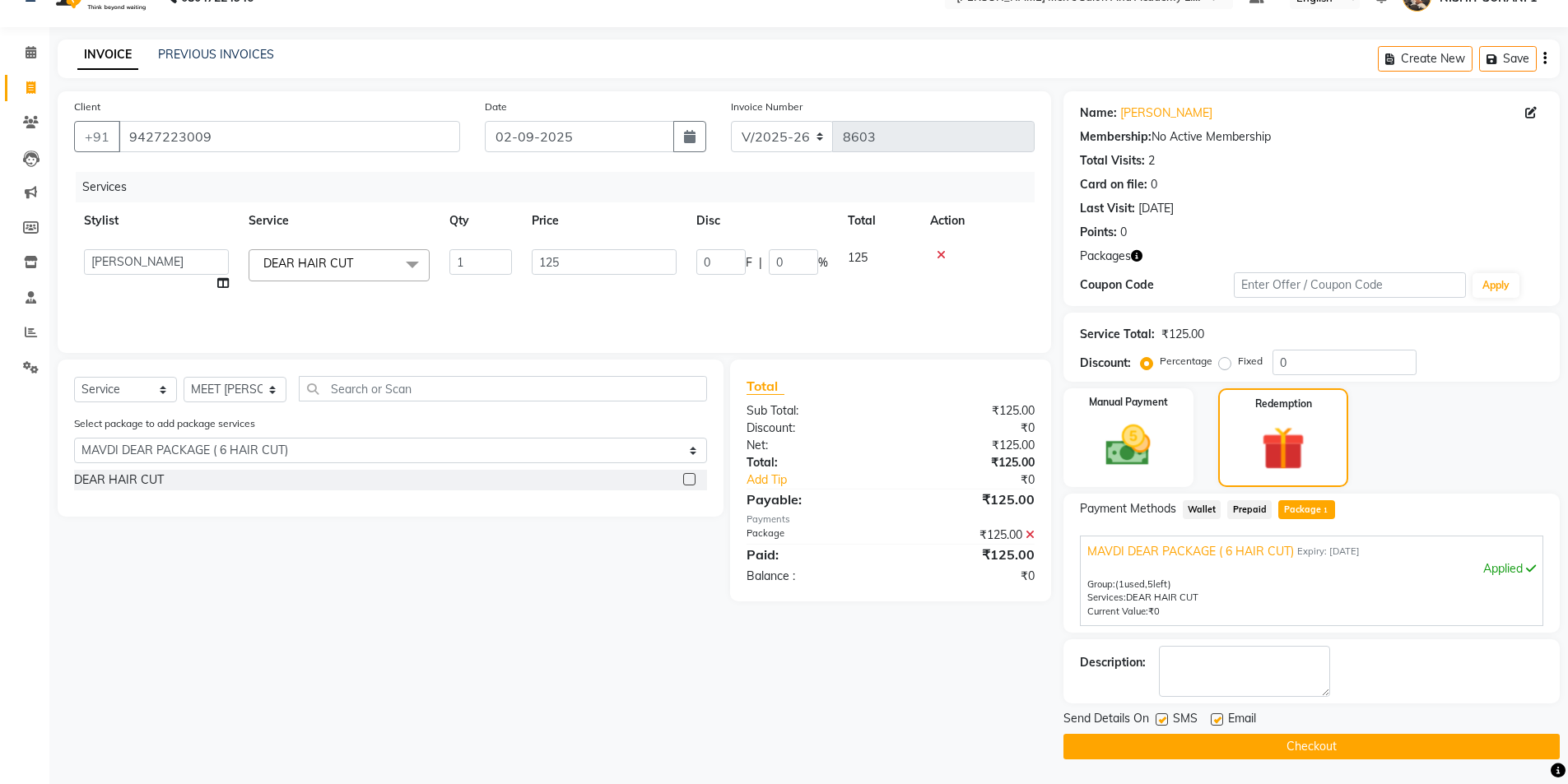
click at [1215, 725] on label at bounding box center [1217, 719] width 12 height 12
click at [1215, 725] on input "checkbox" at bounding box center [1216, 720] width 11 height 11
checkbox input "false"
click at [1155, 721] on label at bounding box center [1162, 719] width 12 height 12
click at [1155, 721] on input "checkbox" at bounding box center [1161, 720] width 11 height 11
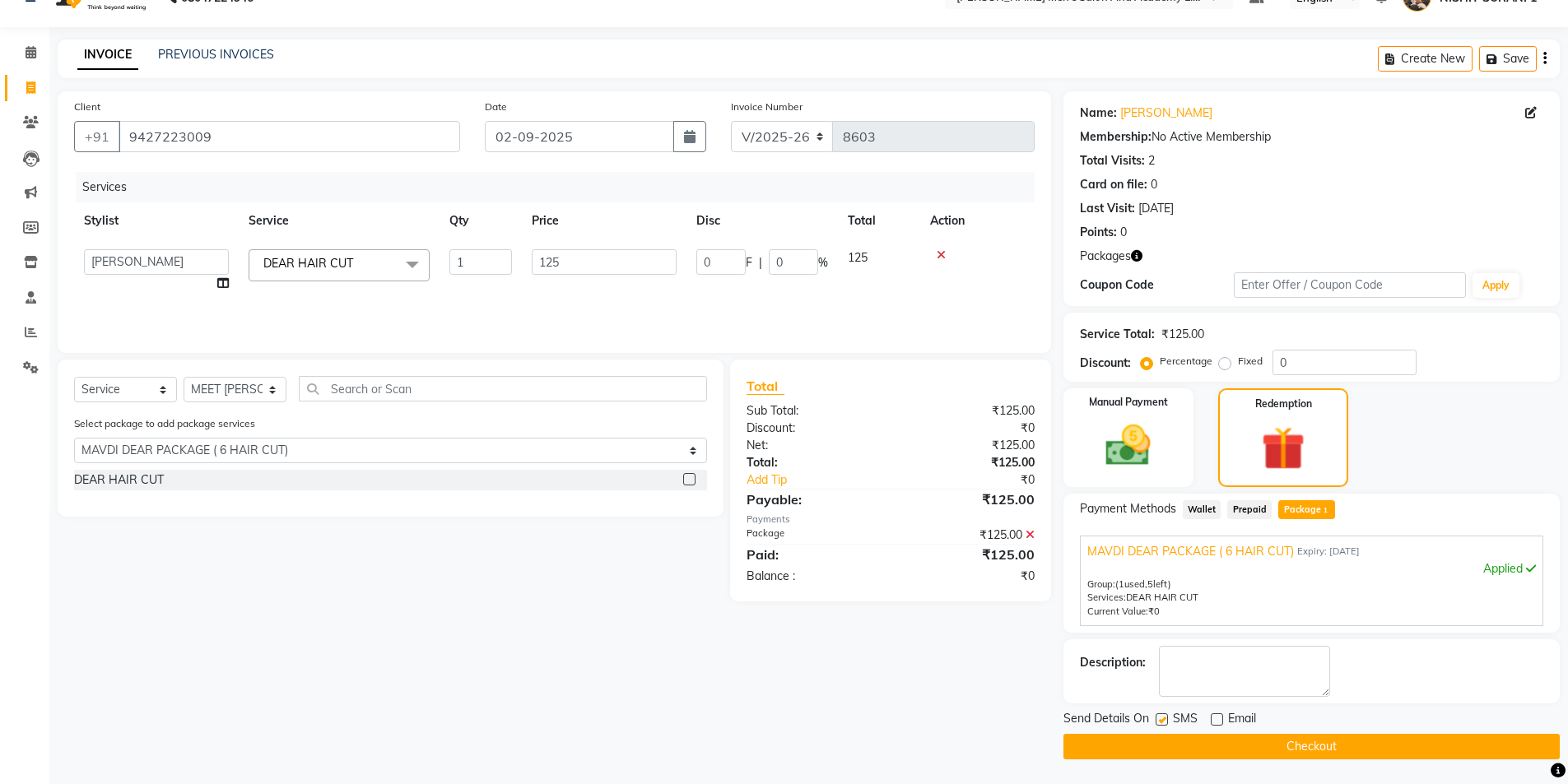
checkbox input "false"
click at [1163, 746] on button "Checkout" at bounding box center [1311, 746] width 496 height 26
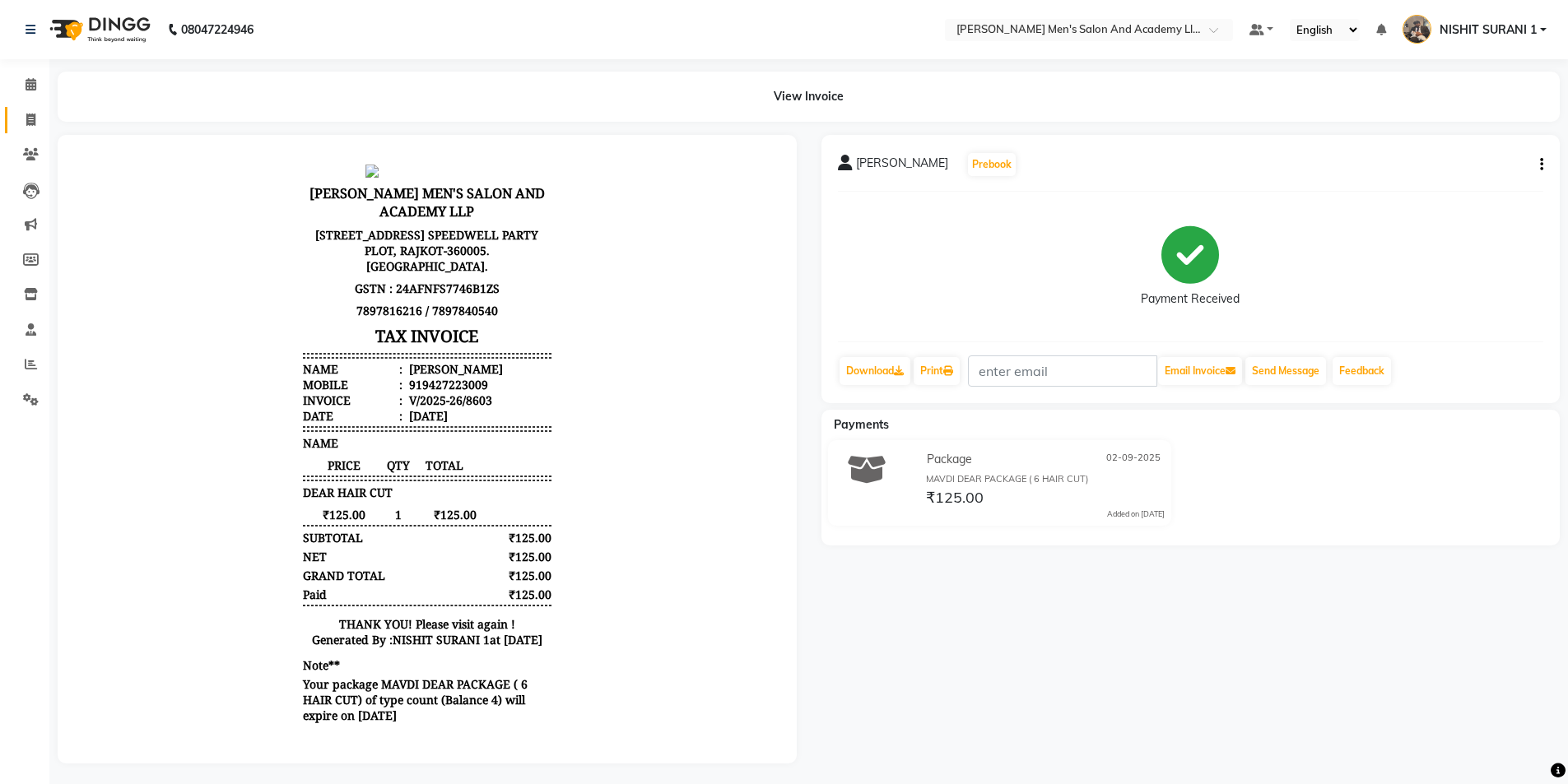
click at [27, 129] on link "Invoice" at bounding box center [25, 120] width 40 height 27
select select "service"
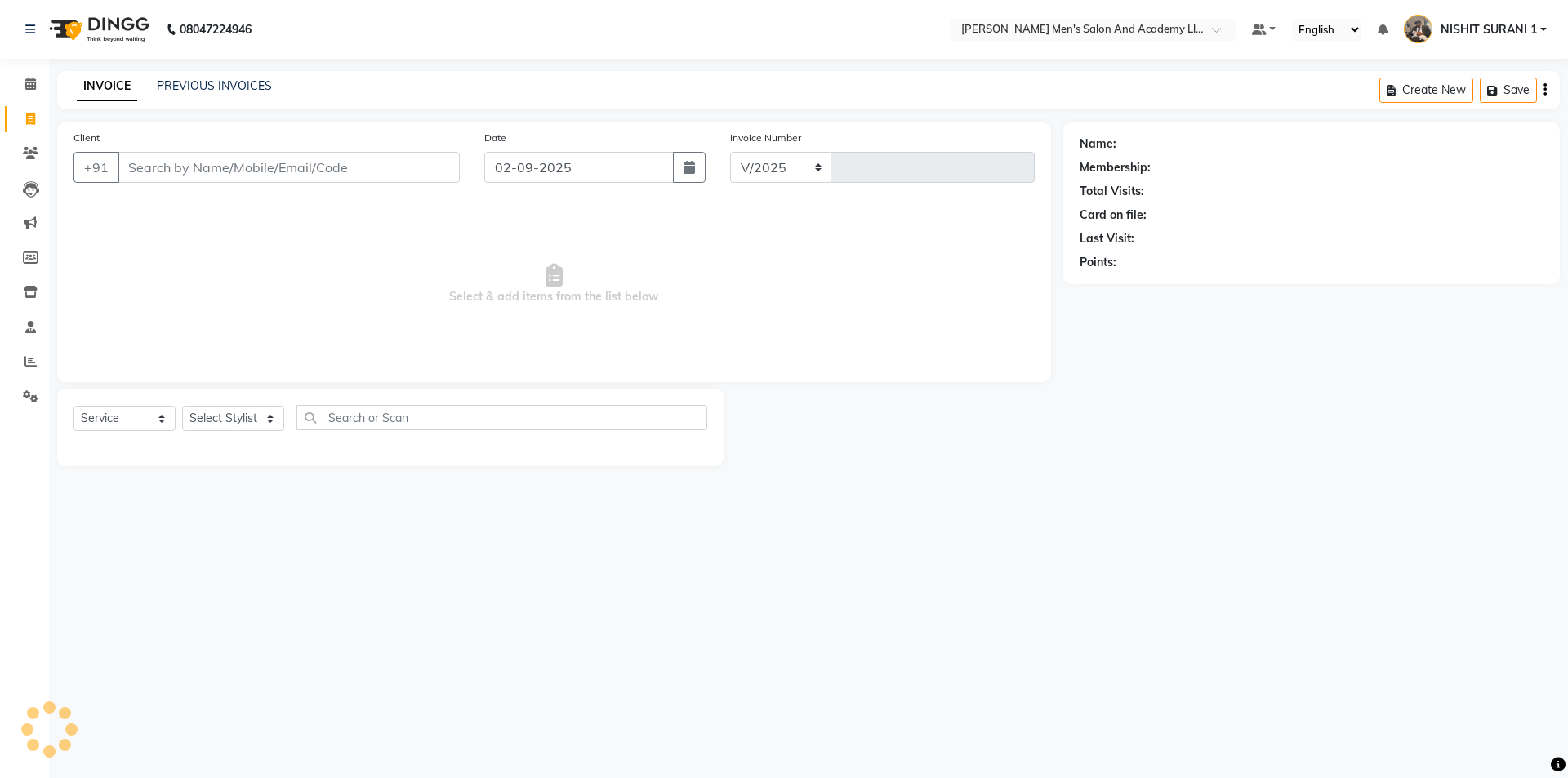
select select "6752"
type input "8604"
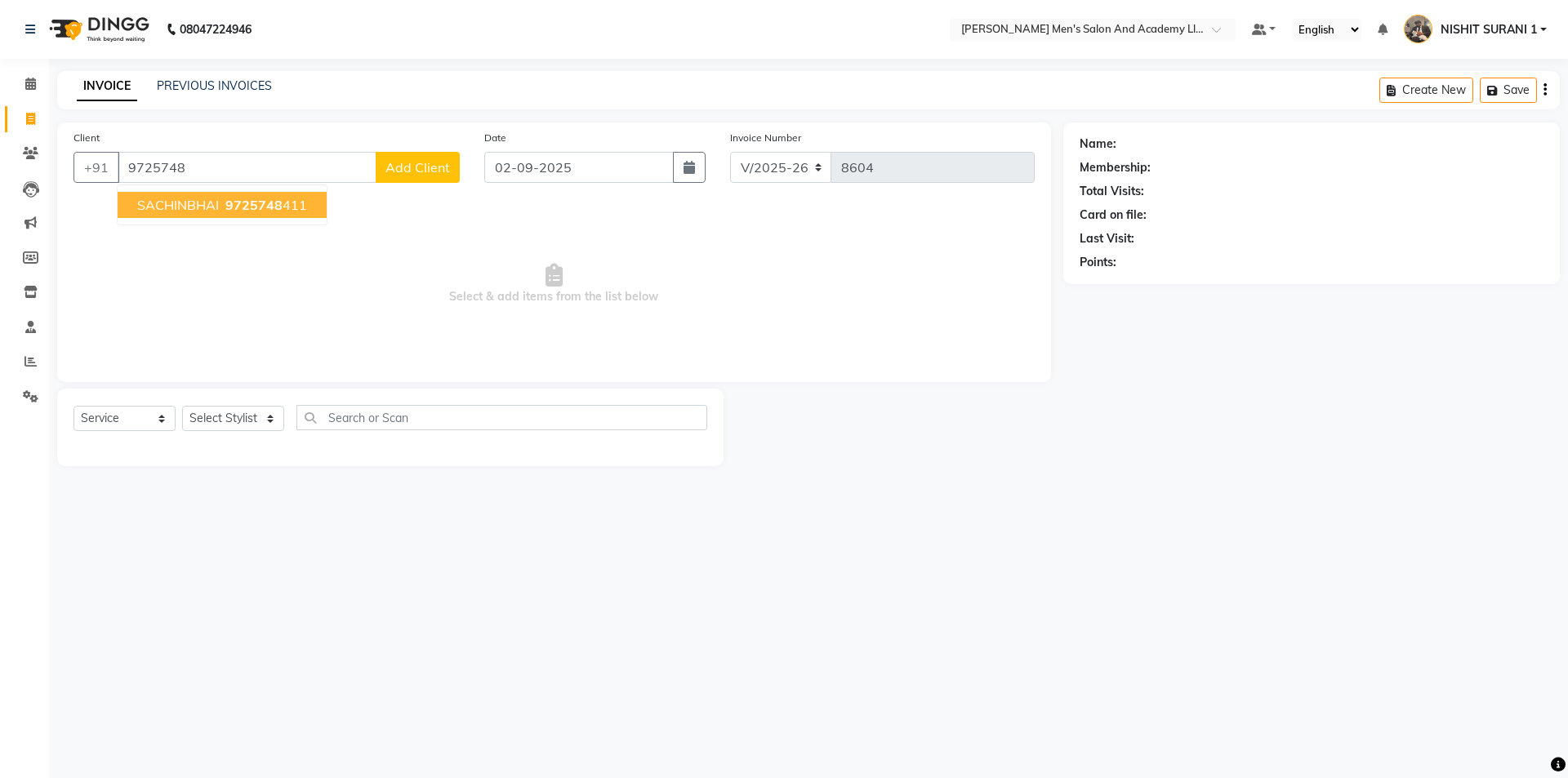
click at [288, 207] on ngb-highlight "9725748 411" at bounding box center [264, 205] width 85 height 17
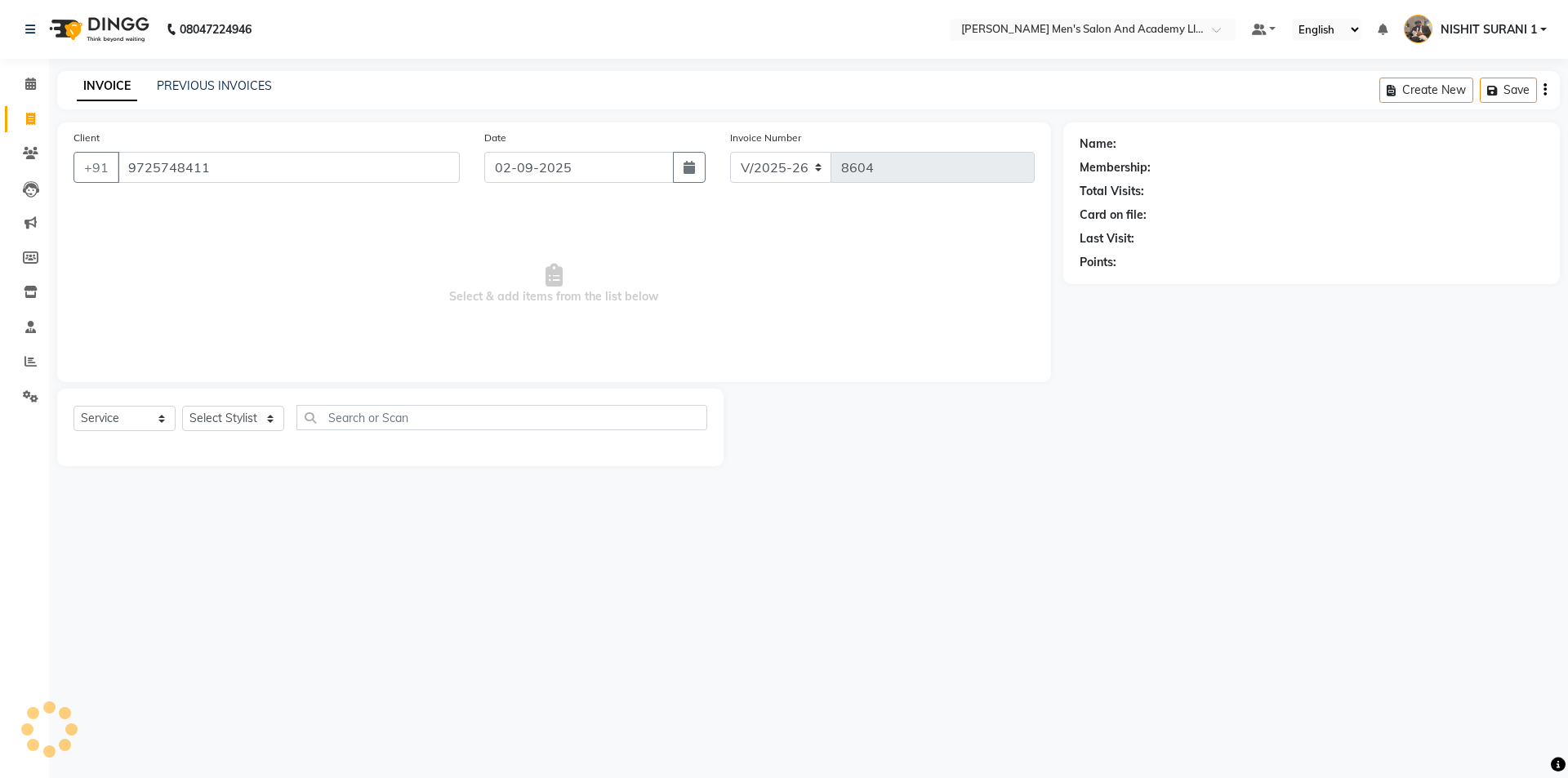
type input "9725748411"
click at [253, 426] on select "Select Stylist AADITYA SOLANKI ABHAY PARMAR AJAY SEN ANKUSH SEN ASHISH VAGHELA …" at bounding box center [233, 418] width 102 height 25
click at [1127, 285] on icon "button" at bounding box center [1124, 285] width 11 height 11
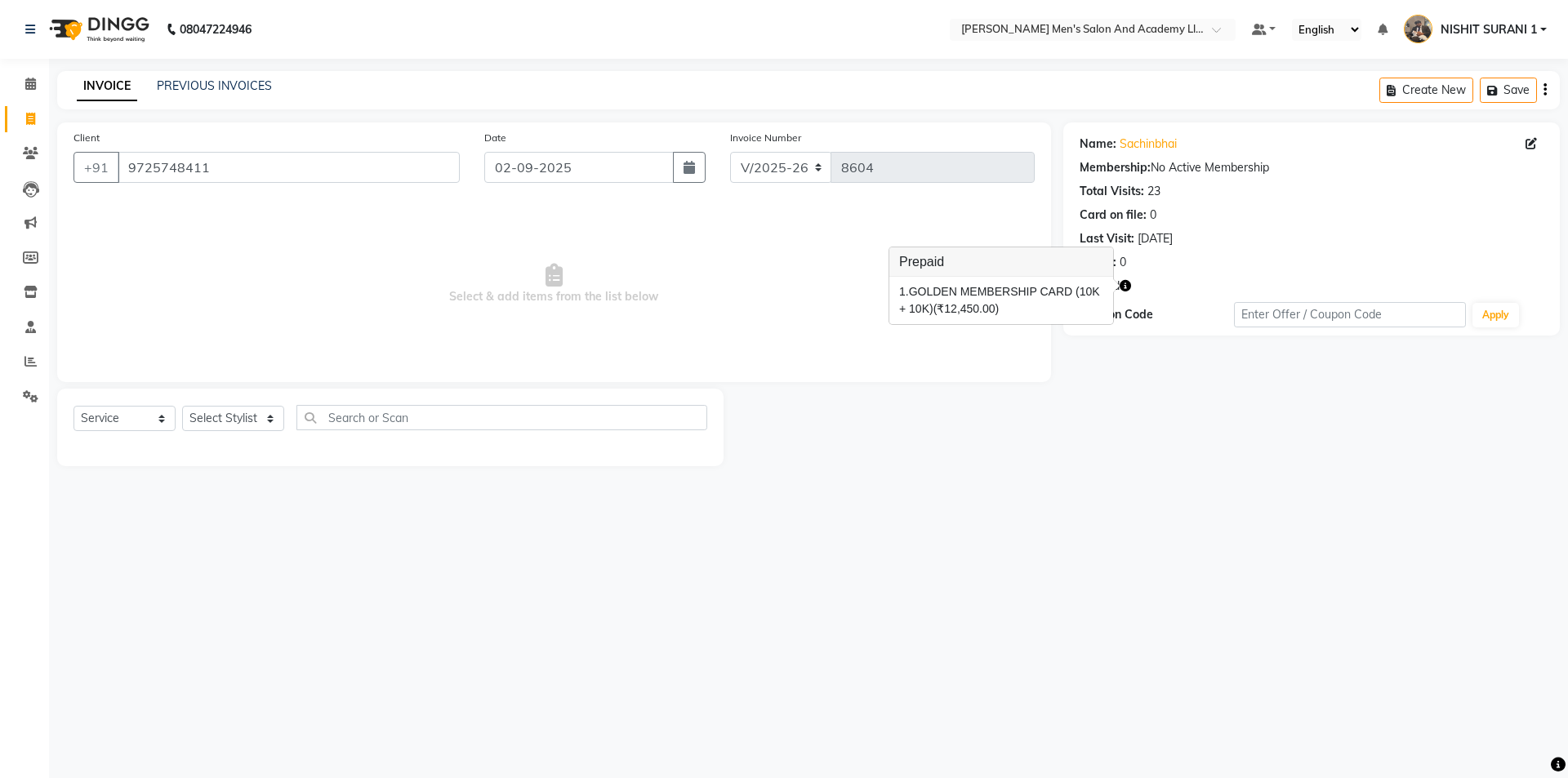
click at [777, 292] on span "Select & add items from the list below" at bounding box center [554, 285] width 961 height 163
click at [272, 424] on select "Select Stylist AADITYA SOLANKI ABHAY PARMAR AJAY SEN ANKUSH SEN ASHISH VAGHELA …" at bounding box center [233, 418] width 102 height 25
select select "68653"
click at [182, 406] on select "Select Stylist AADITYA SOLANKI ABHAY PARMAR AJAY SEN ANKUSH SEN ASHISH VAGHELA …" at bounding box center [233, 418] width 102 height 25
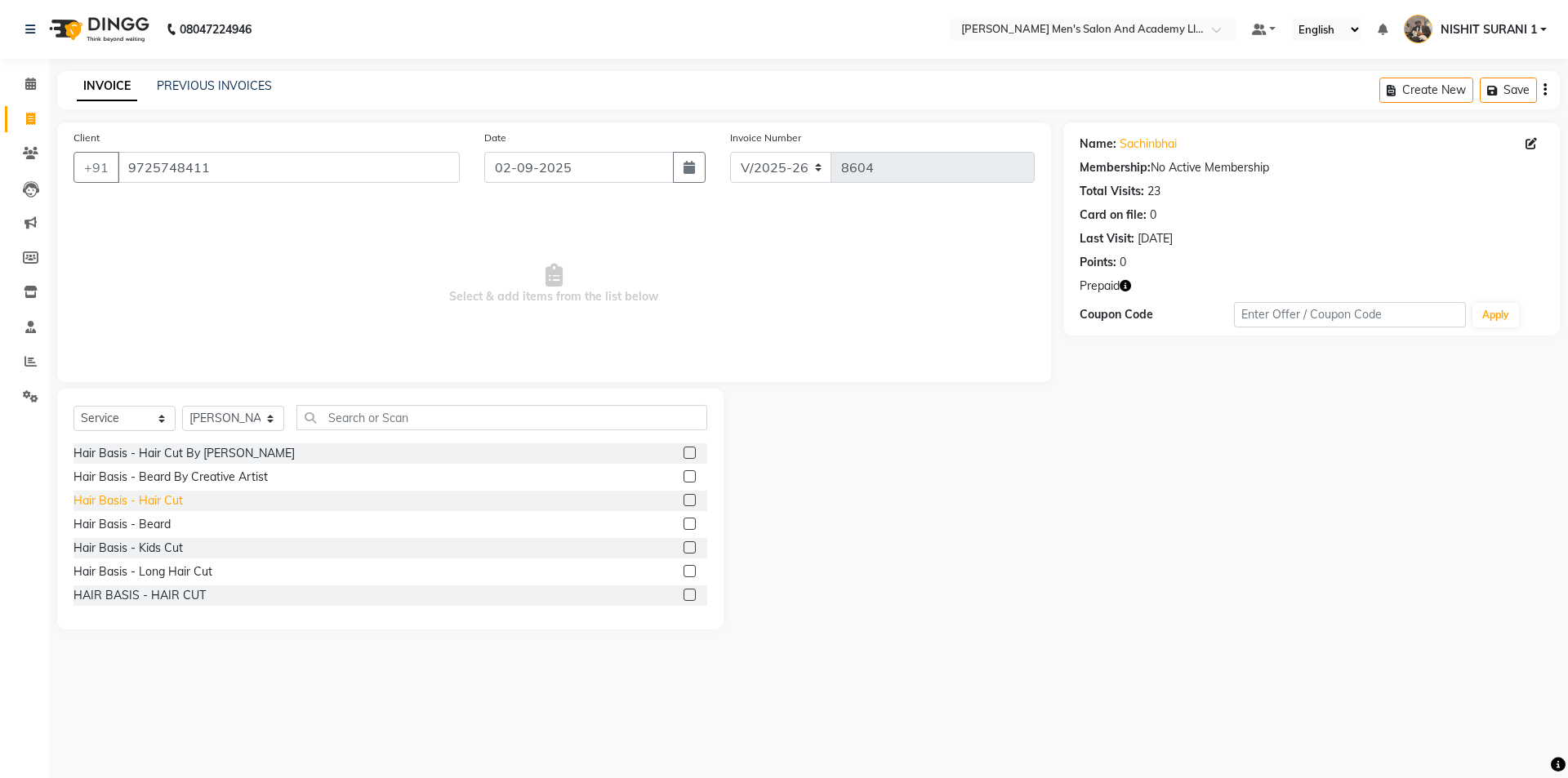
click at [157, 496] on div "Hair Basis - Hair Cut" at bounding box center [128, 501] width 110 height 18
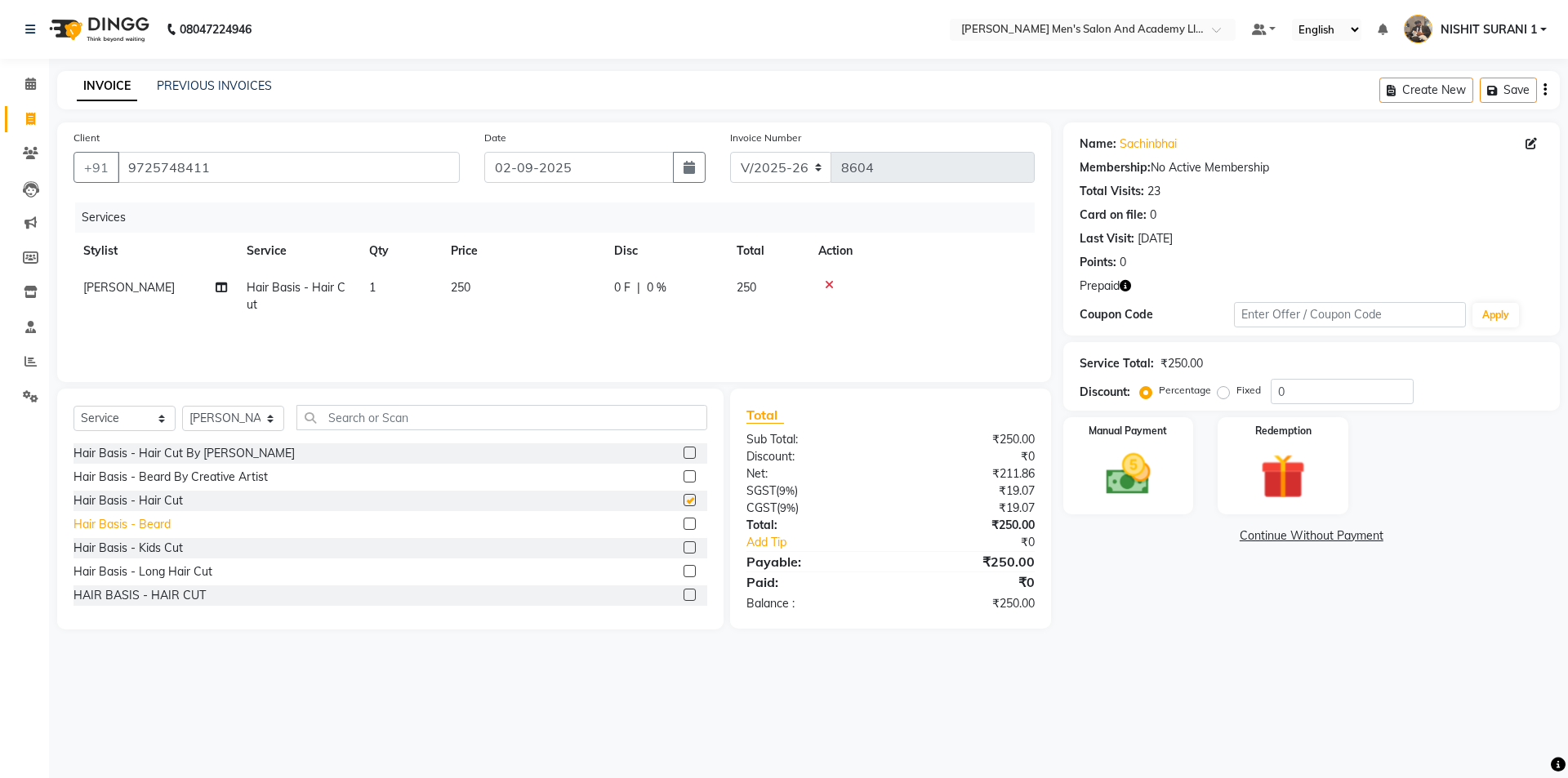
checkbox input "false"
click at [151, 527] on div "Hair Basis - Beard" at bounding box center [122, 524] width 98 height 18
checkbox input "false"
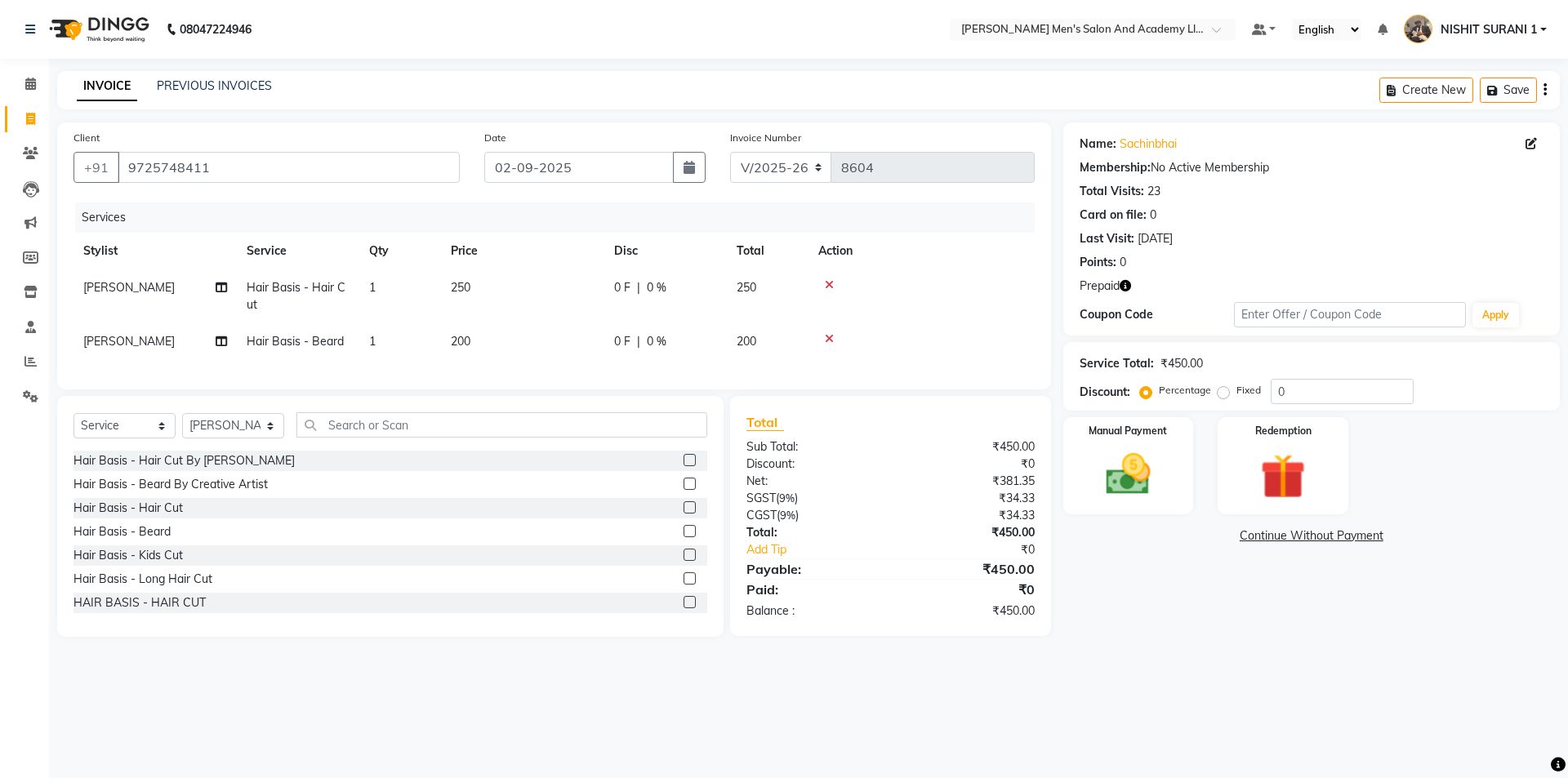
click at [605, 269] on th "Disc" at bounding box center [665, 251] width 122 height 37
click at [576, 297] on td "250" at bounding box center [523, 296] width 163 height 54
select select "68653"
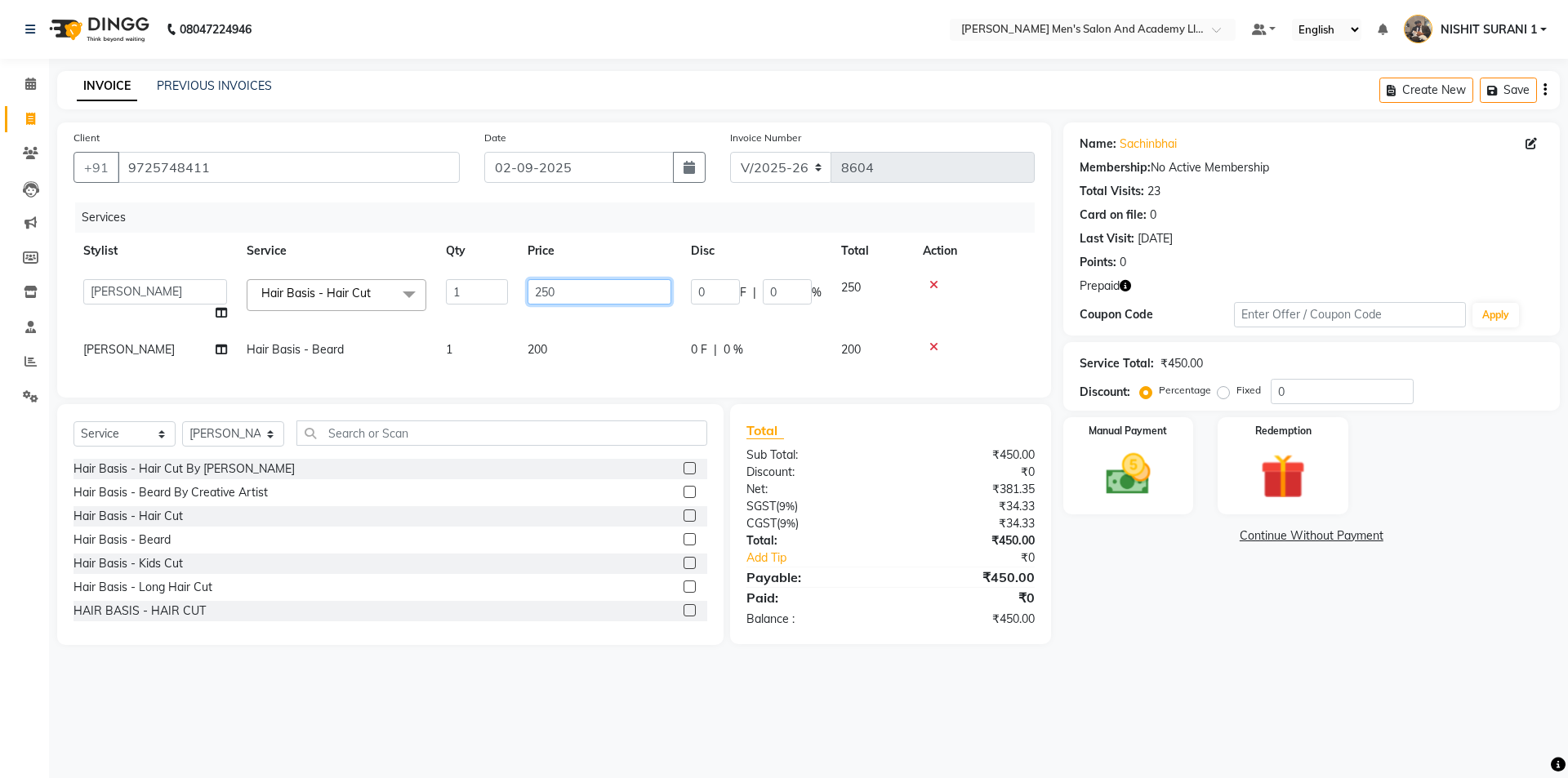
click at [473, 285] on tr "AADITYA SOLANKI ABHAY PARMAR AJAY SEN ANKUSH SEN ASHISH VAGHELA BHARGAV PATEL B…" at bounding box center [554, 300] width 961 height 62
type input "300"
click at [1264, 464] on img at bounding box center [1283, 476] width 76 height 58
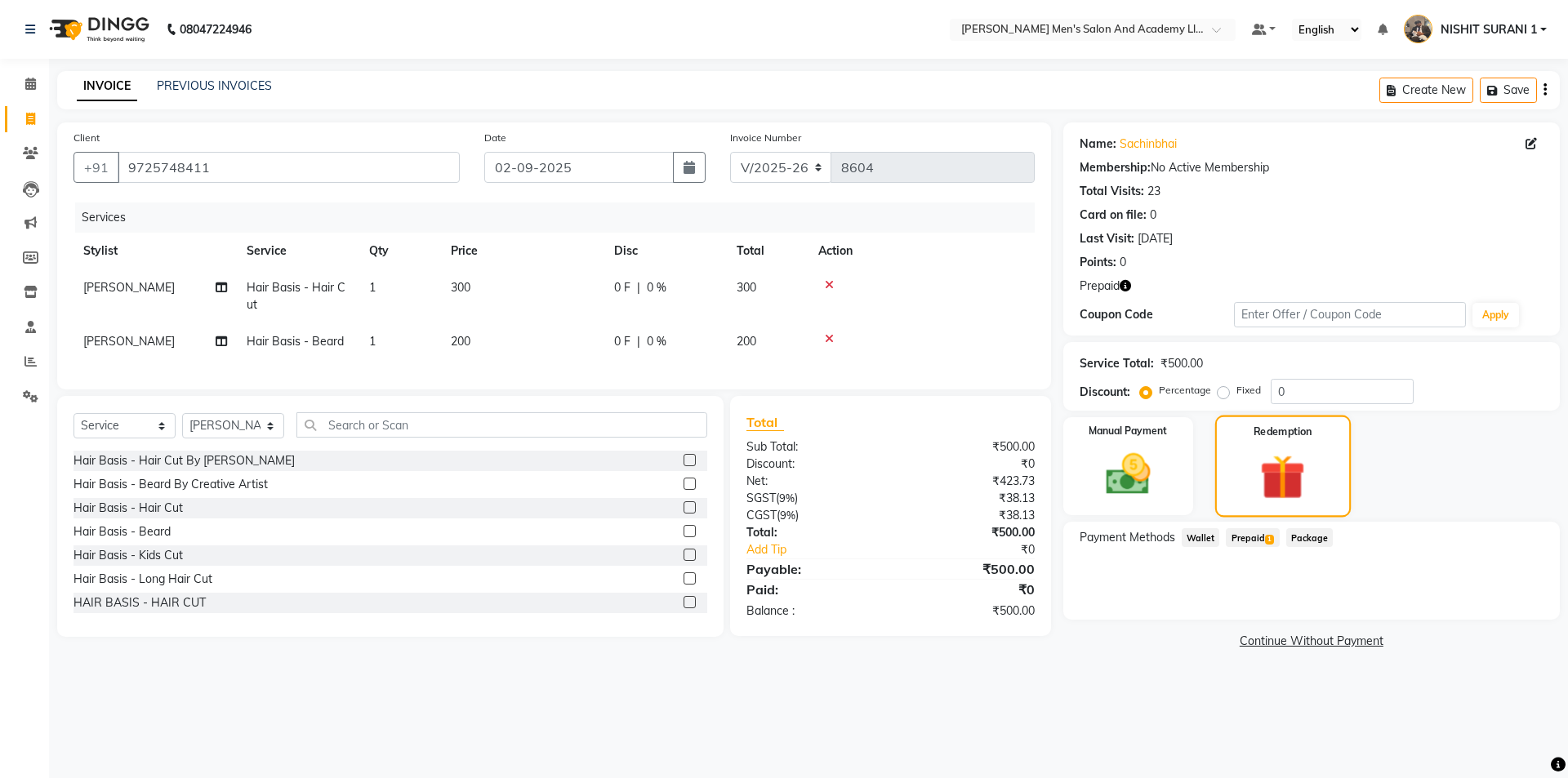
click at [1239, 505] on div "Redemption" at bounding box center [1283, 466] width 135 height 102
click at [1252, 544] on span "Prepaid 1" at bounding box center [1252, 537] width 53 height 18
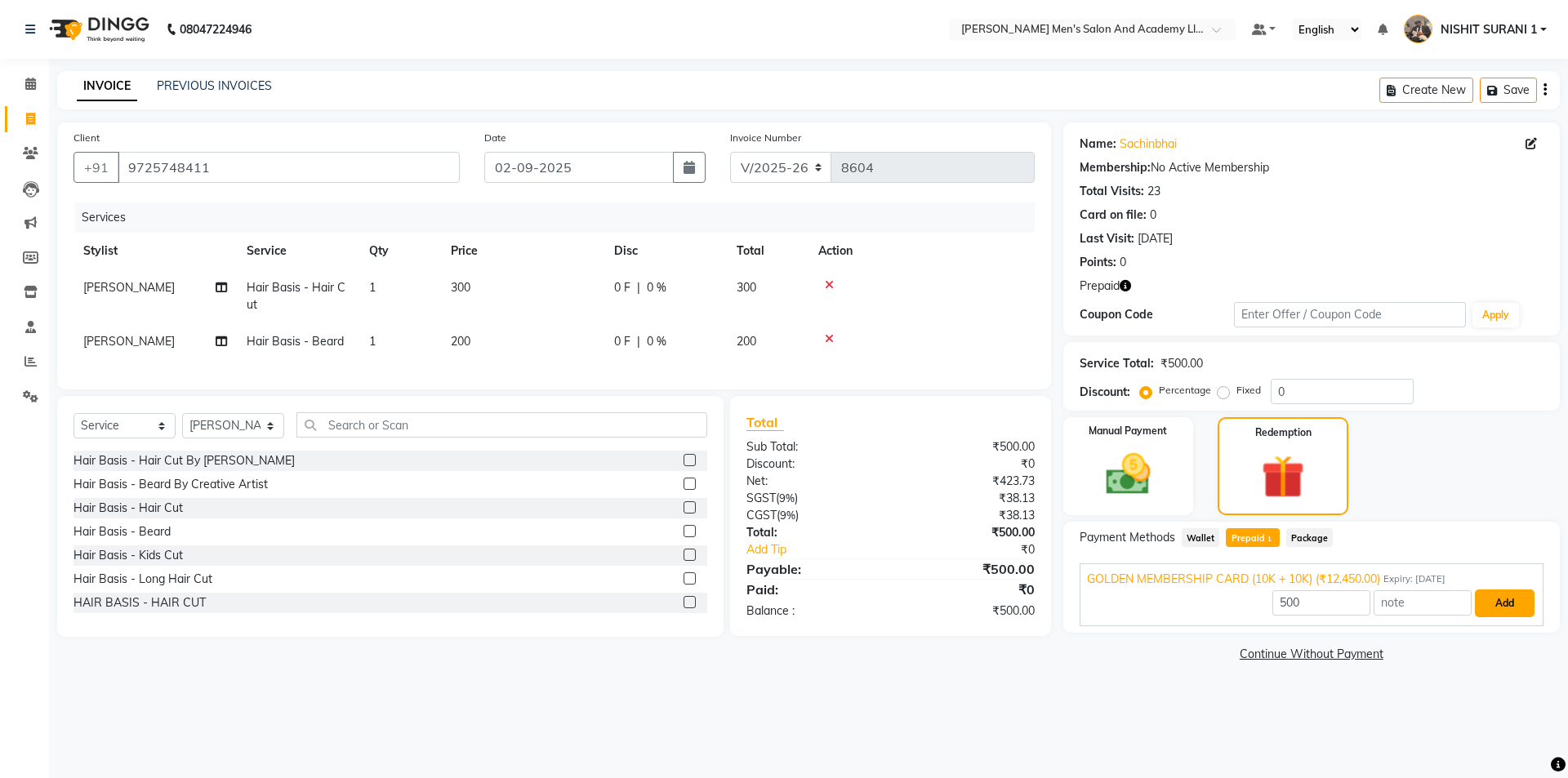
click at [1480, 598] on button "Add" at bounding box center [1505, 603] width 60 height 28
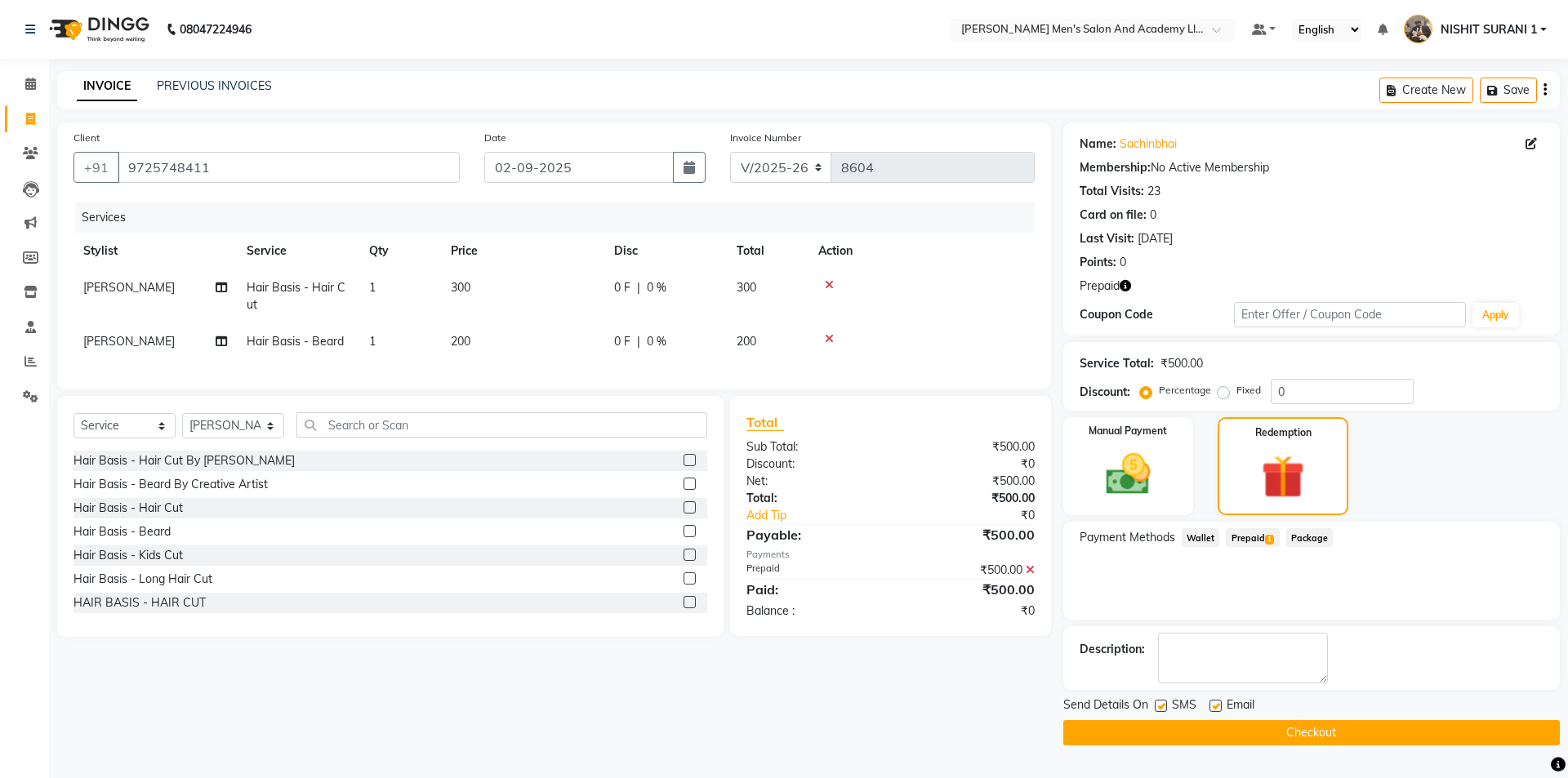
click at [1217, 708] on label at bounding box center [1216, 706] width 12 height 12
click at [1217, 708] on input "checkbox" at bounding box center [1215, 706] width 11 height 11
checkbox input "false"
drag, startPoint x: 1167, startPoint y: 705, endPoint x: 1166, endPoint y: 717, distance: 12.0
click at [1166, 705] on div "SMS" at bounding box center [1181, 706] width 54 height 20
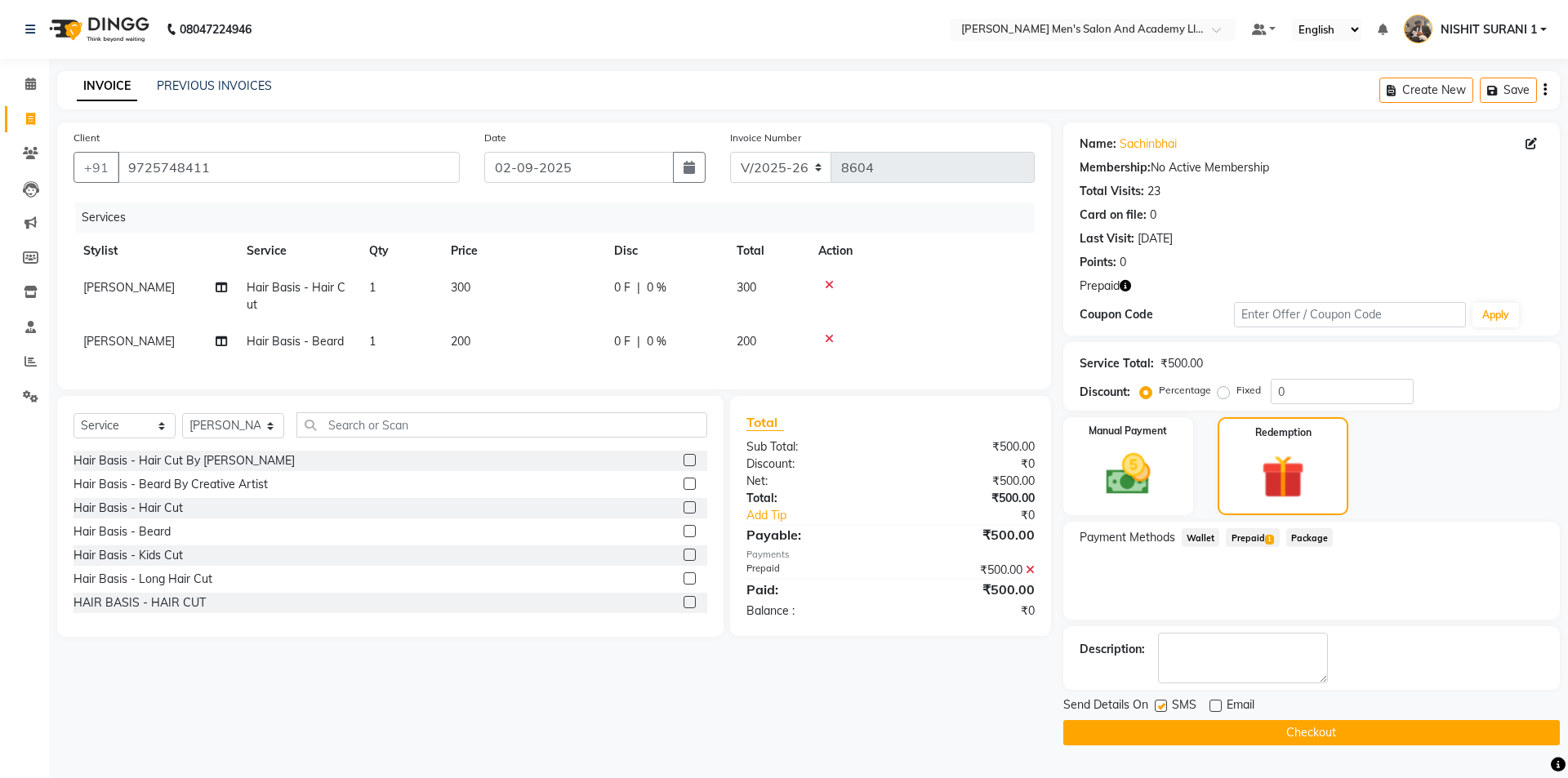
click at [1166, 717] on div "Send Details On SMS Email Checkout" at bounding box center [1311, 721] width 496 height 49
click at [1166, 707] on label at bounding box center [1160, 706] width 12 height 12
click at [1165, 707] on input "checkbox" at bounding box center [1160, 706] width 11 height 11
checkbox input "false"
click at [1170, 734] on button "Checkout" at bounding box center [1311, 732] width 496 height 25
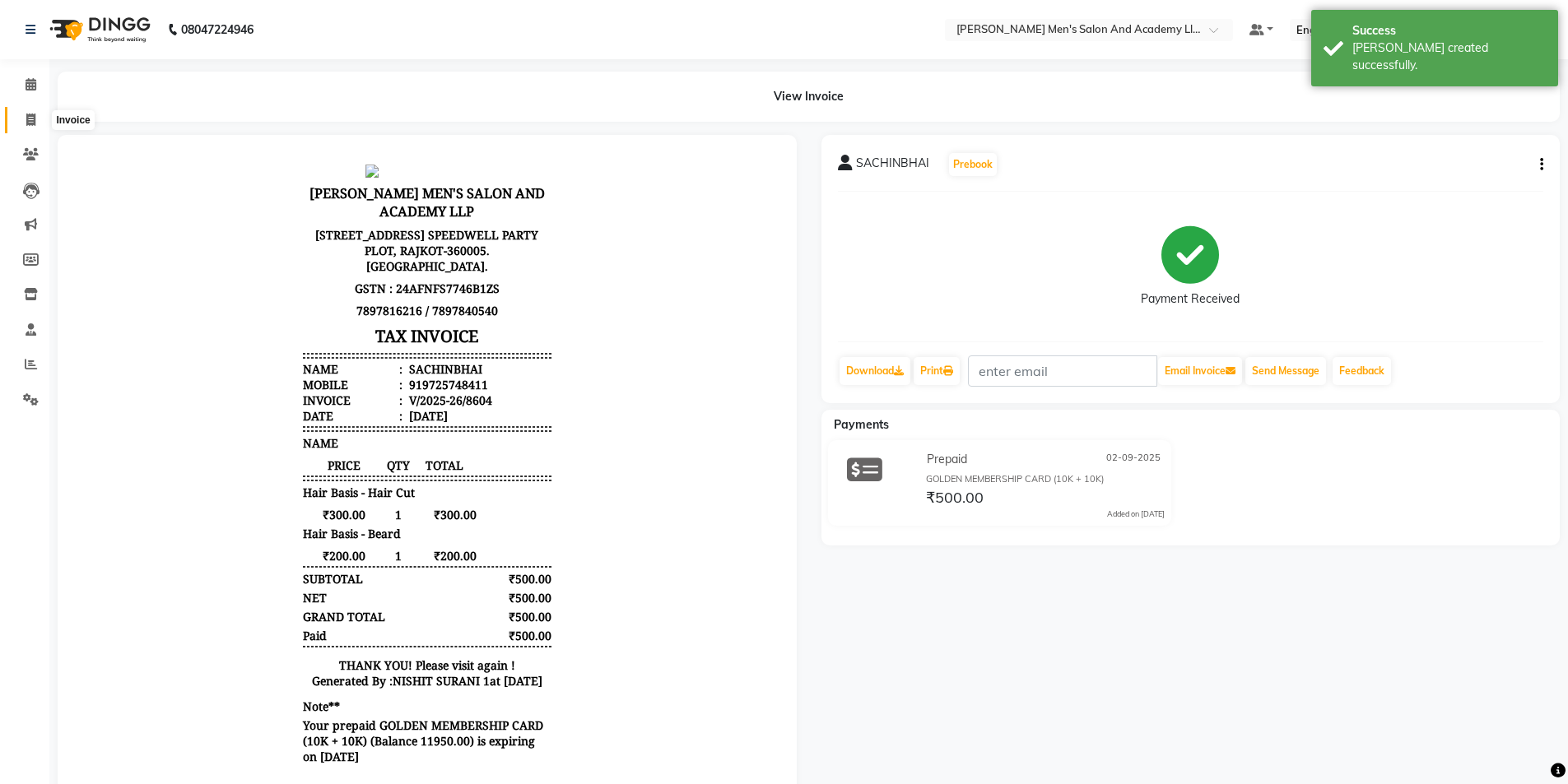
click at [32, 116] on icon at bounding box center [31, 119] width 9 height 12
select select "6752"
select select "service"
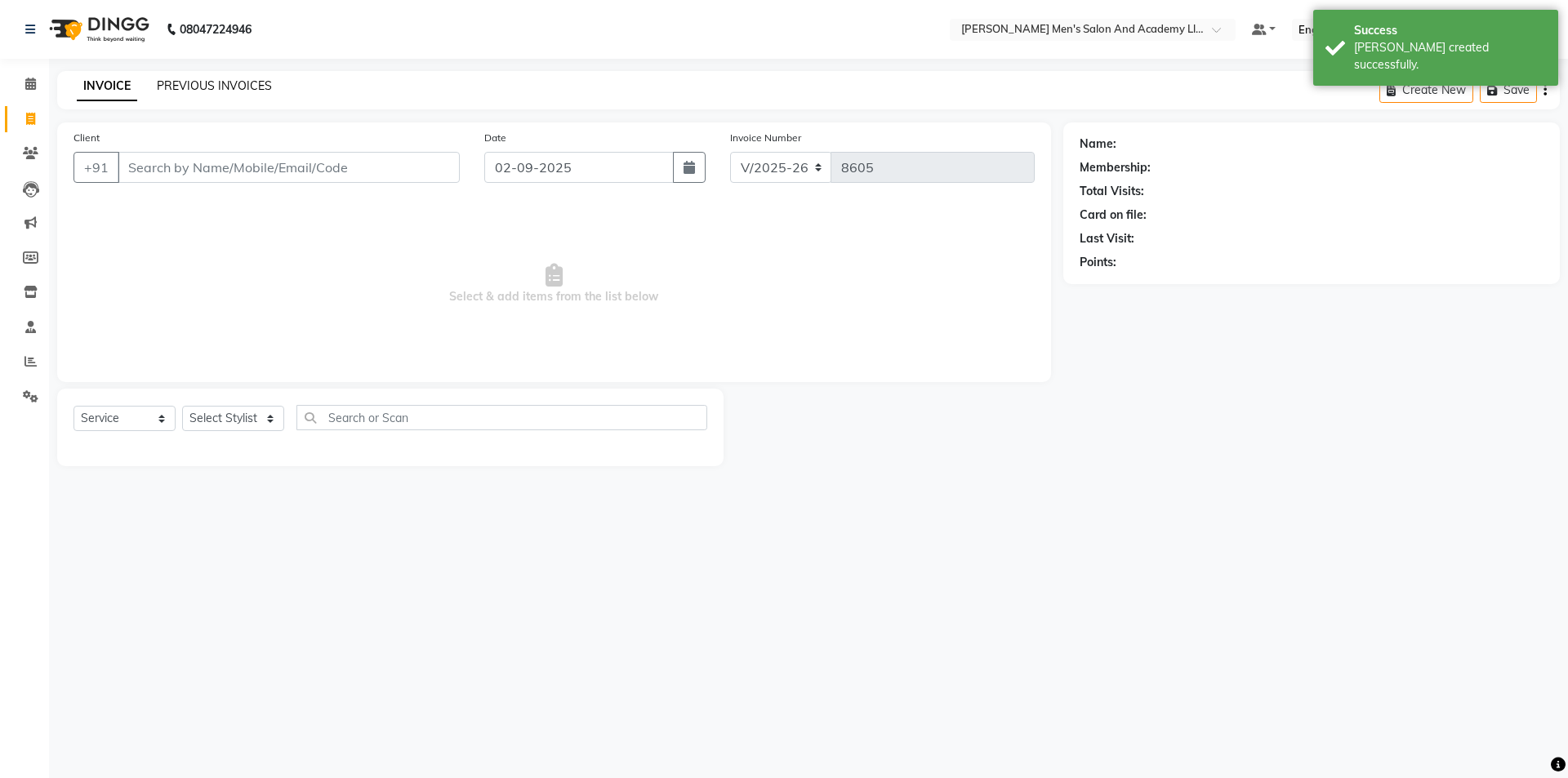
click at [187, 79] on link "PREVIOUS INVOICES" at bounding box center [213, 85] width 115 height 15
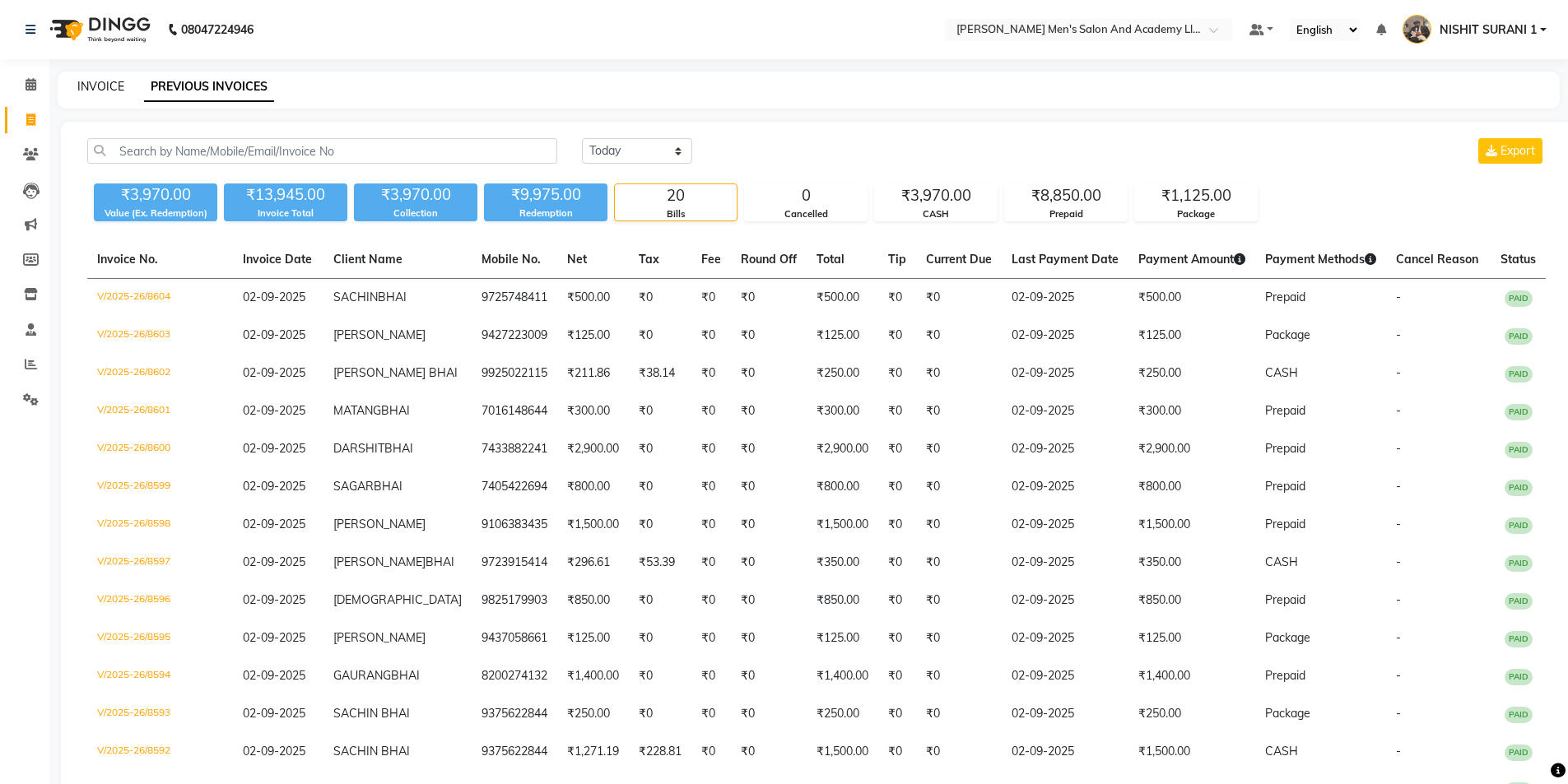
click at [90, 90] on link "INVOICE" at bounding box center [100, 86] width 47 height 15
select select "service"
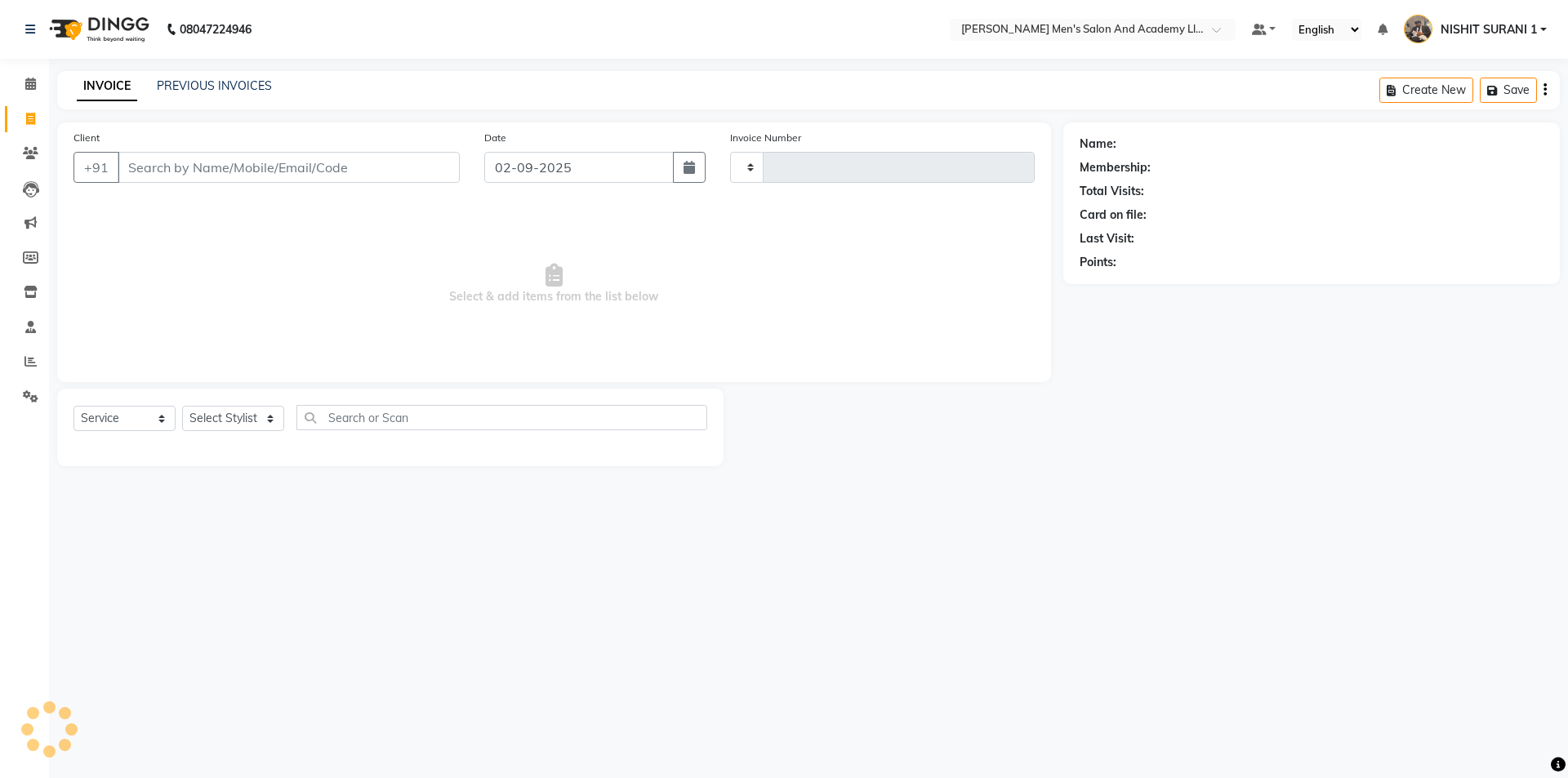
type input "8605"
select select "6752"
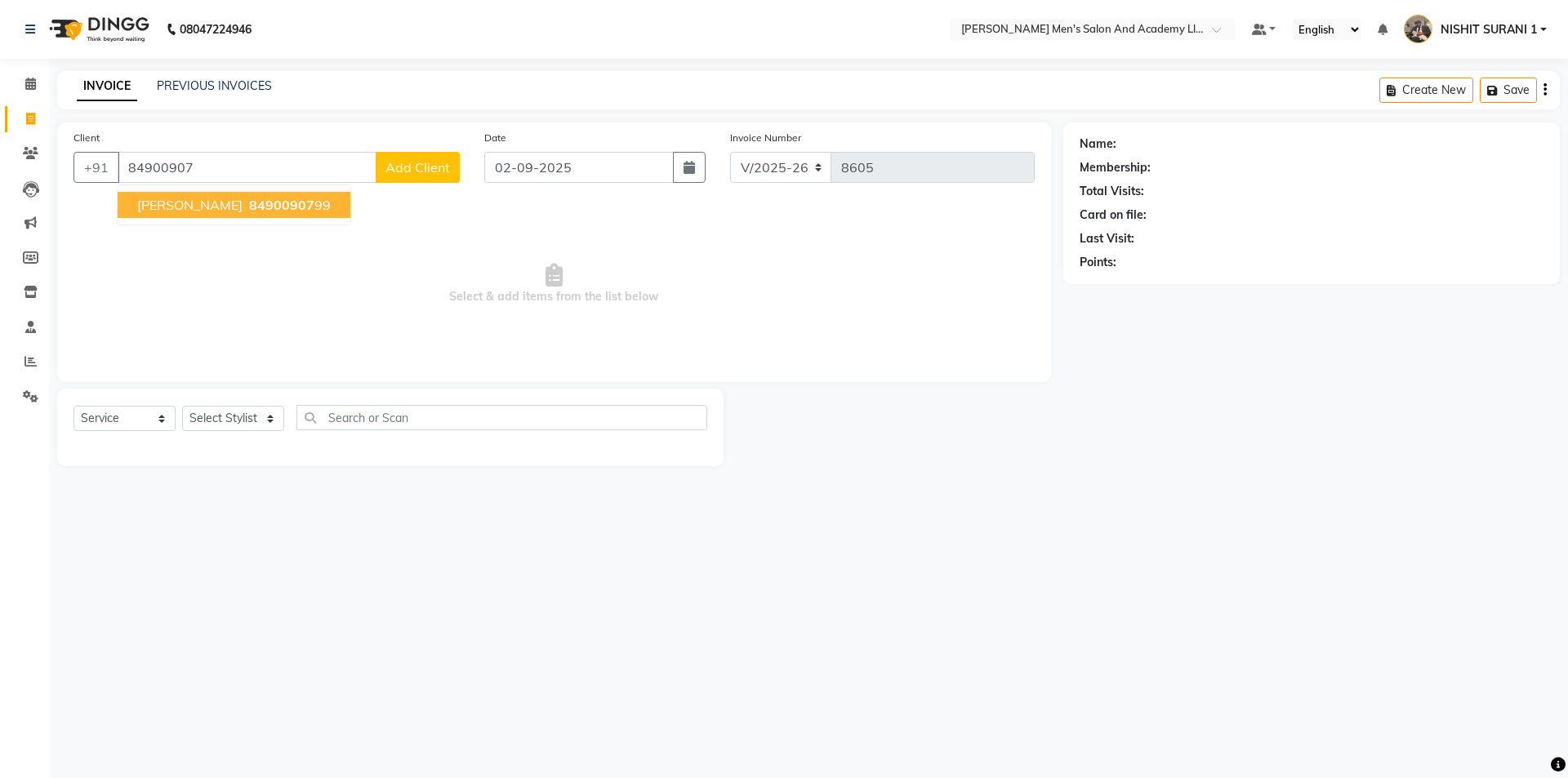
click at [278, 203] on span "84900907" at bounding box center [282, 205] width 65 height 17
type input "8490090799"
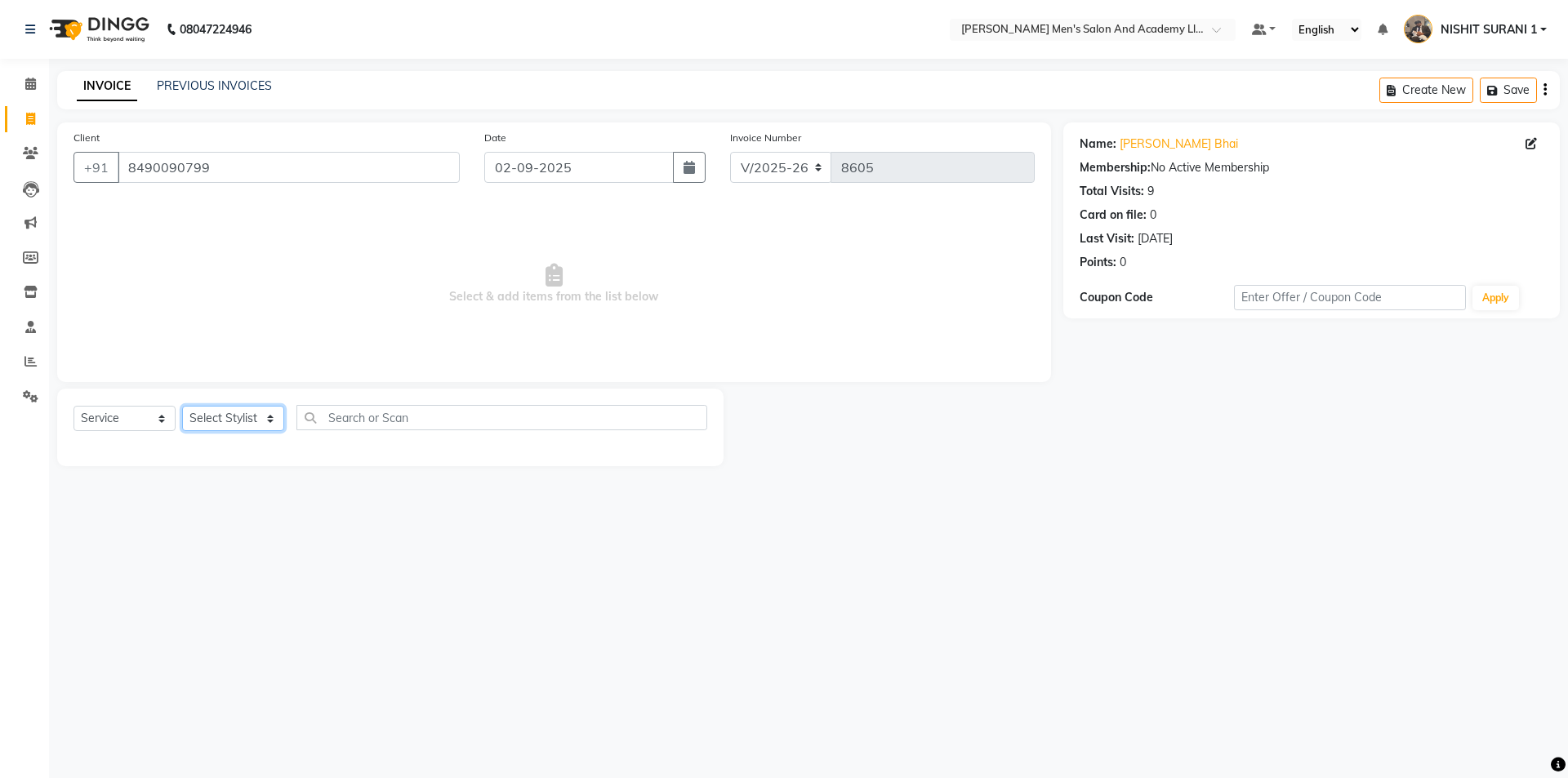
click at [271, 421] on select "Select Stylist AADITYA SOLANKI ABHAY PARMAR AJAY SEN ANKUSH SEN ASHISH VAGHELA …" at bounding box center [233, 418] width 102 height 25
click at [1167, 133] on div "Name: Mayur Bhai Membership: No Active Membership Total Visits: 9 Card on file:…" at bounding box center [1311, 200] width 464 height 142
click at [1161, 146] on link "Mayur Bhai" at bounding box center [1178, 144] width 119 height 18
click at [214, 407] on select "Select Stylist AADITYA SOLANKI ABHAY PARMAR AJAY SEN ANKUSH SEN ASHISH VAGHELA …" at bounding box center [233, 418] width 102 height 25
select select "52738"
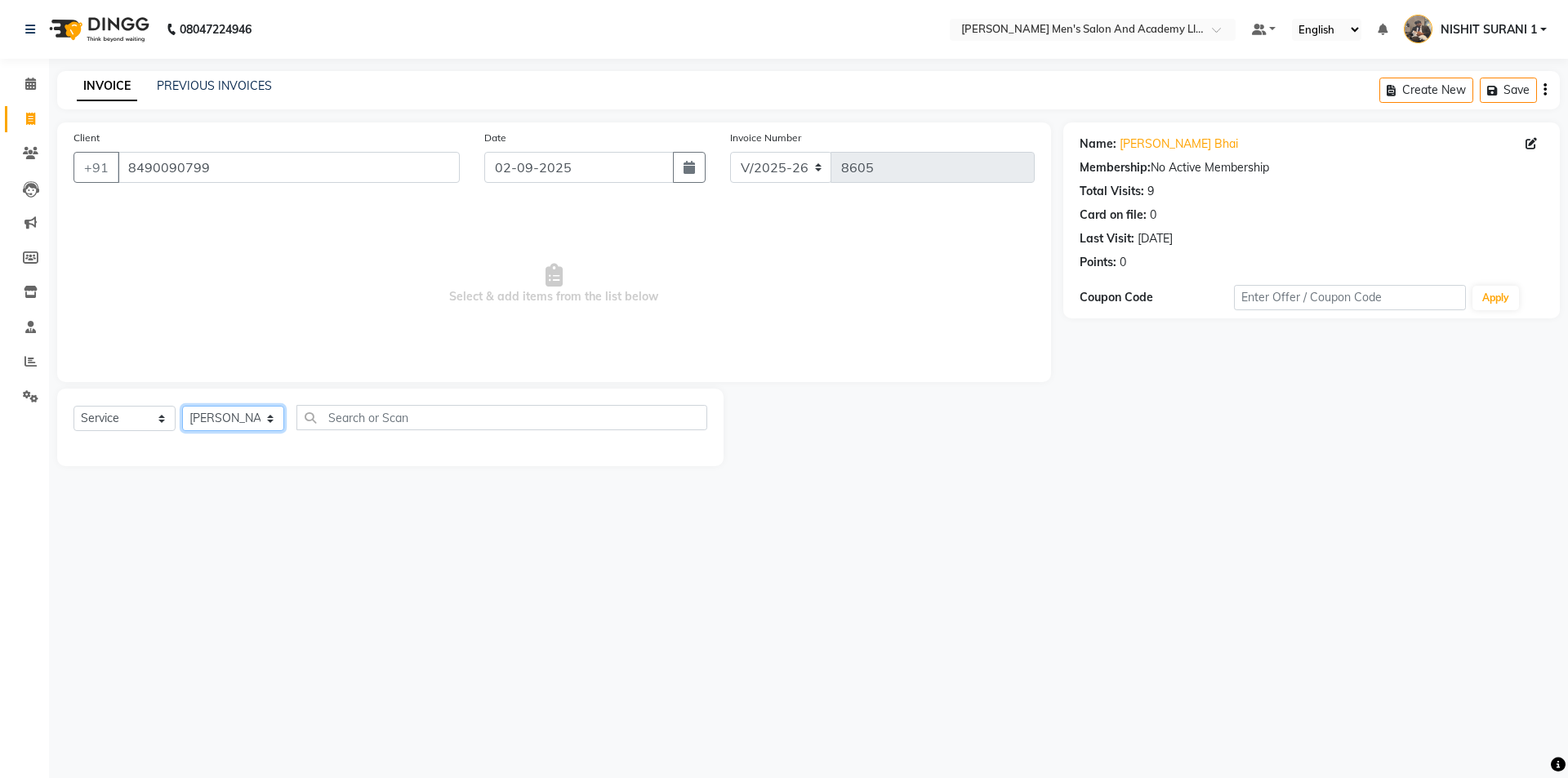
click at [182, 406] on select "Select Stylist AADITYA SOLANKI ABHAY PARMAR AJAY SEN ANKUSH SEN ASHISH VAGHELA …" at bounding box center [233, 418] width 102 height 25
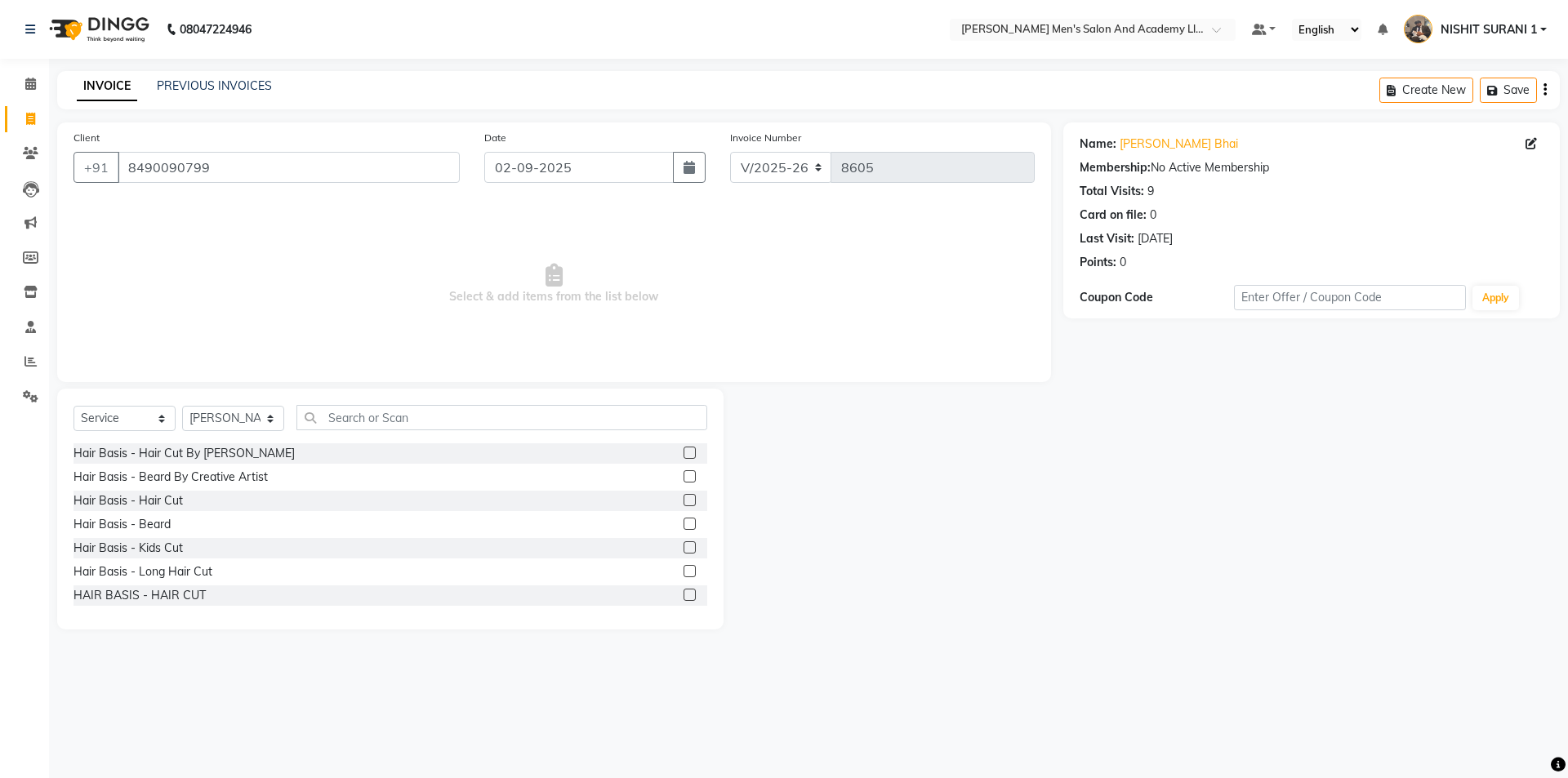
click at [184, 502] on div "Hair Basis - Hair Cut" at bounding box center [390, 501] width 633 height 20
click at [172, 501] on div "Hair Basis - Hair Cut" at bounding box center [128, 501] width 110 height 18
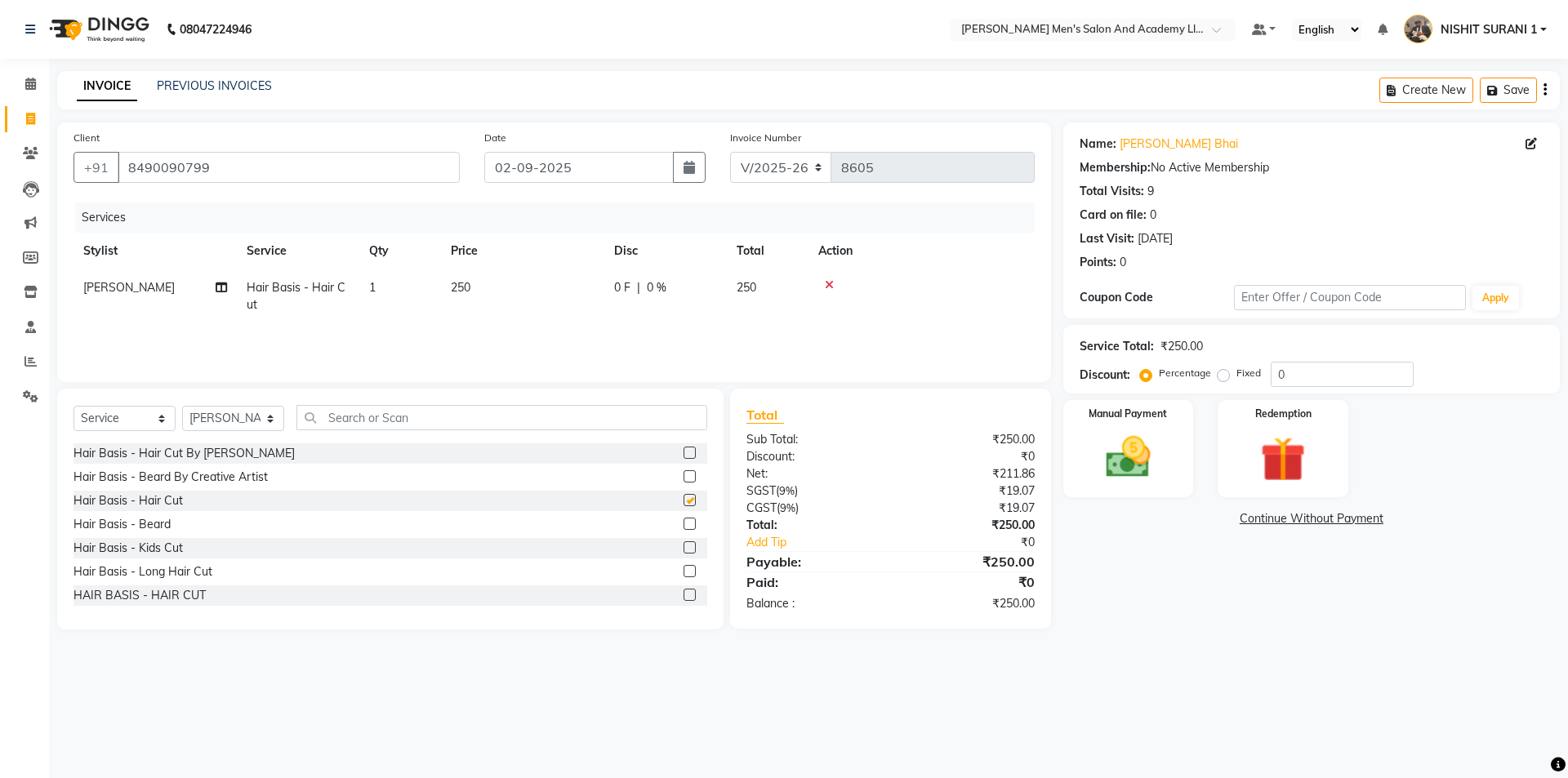
checkbox input "false"
click at [498, 294] on td "250" at bounding box center [523, 296] width 163 height 54
select select "52738"
drag, startPoint x: 567, startPoint y: 286, endPoint x: 504, endPoint y: 296, distance: 63.8
click at [515, 300] on tr "AADITYA SOLANKI ABHAY PARMAR AJAY SEN ANKUSH SEN ASHISH VAGHELA BHARGAV PATEL B…" at bounding box center [554, 300] width 961 height 62
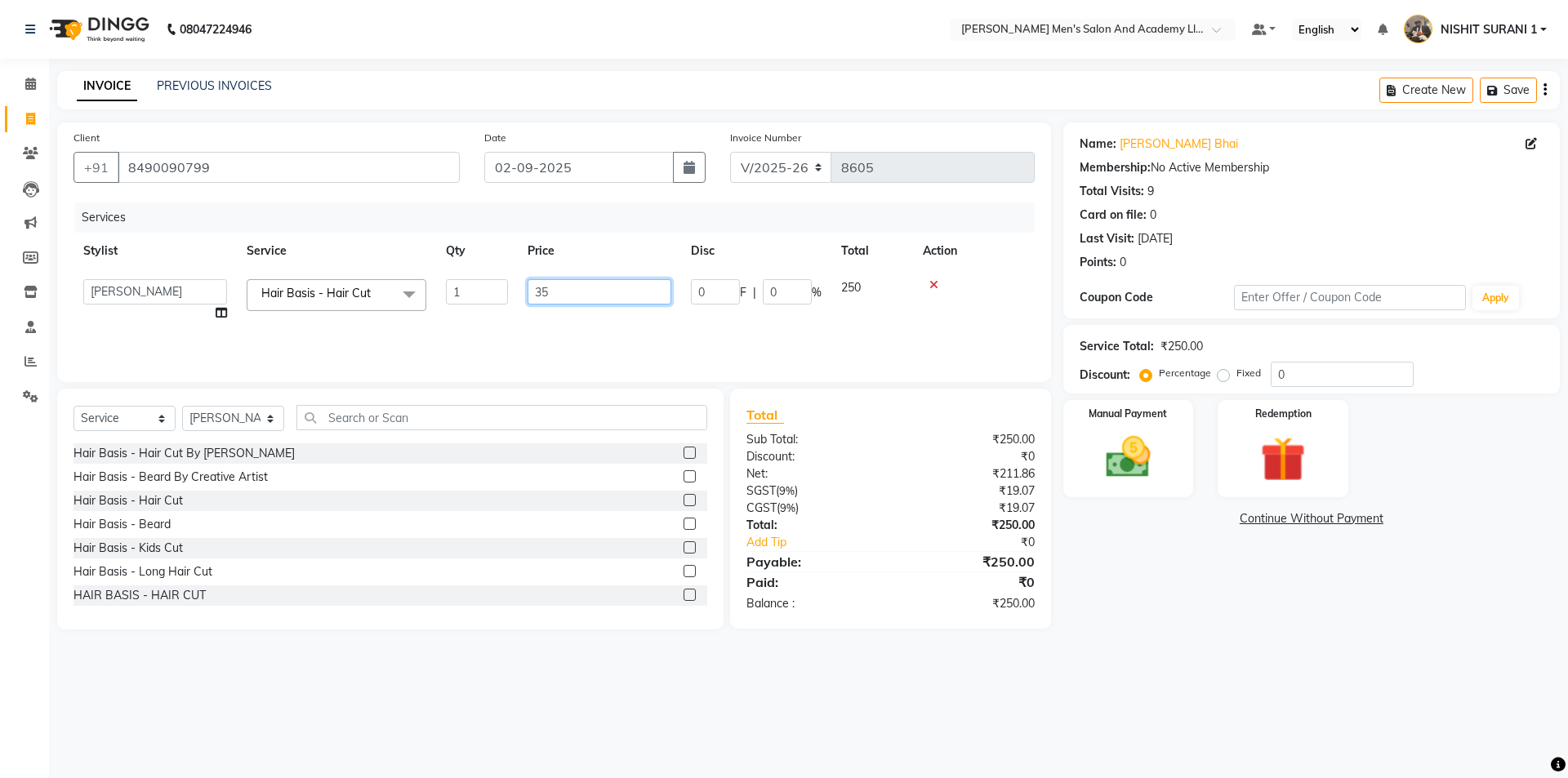
type input "350"
click at [1154, 471] on img at bounding box center [1128, 457] width 76 height 54
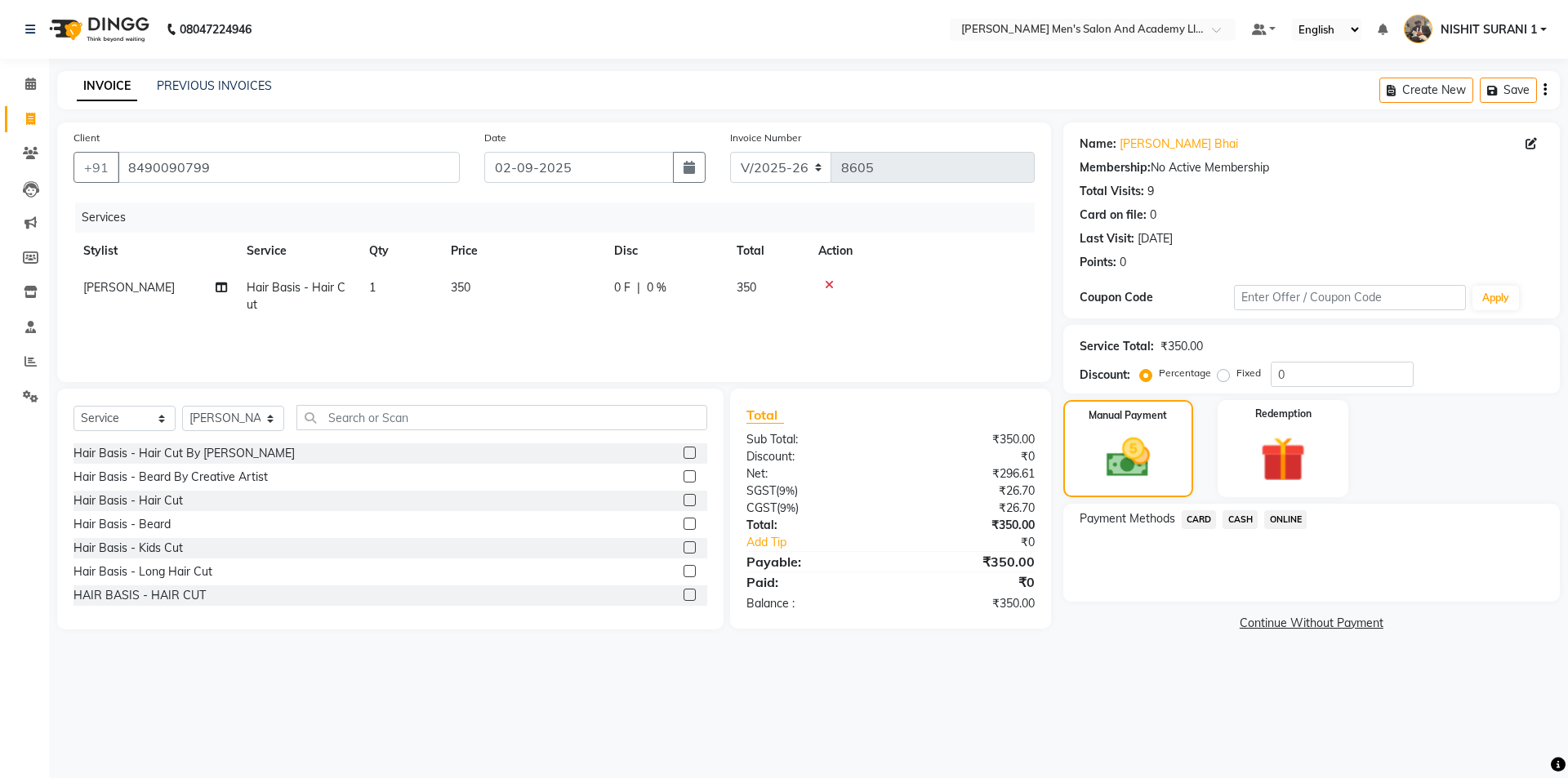
click at [1235, 520] on span "CASH" at bounding box center [1239, 519] width 35 height 18
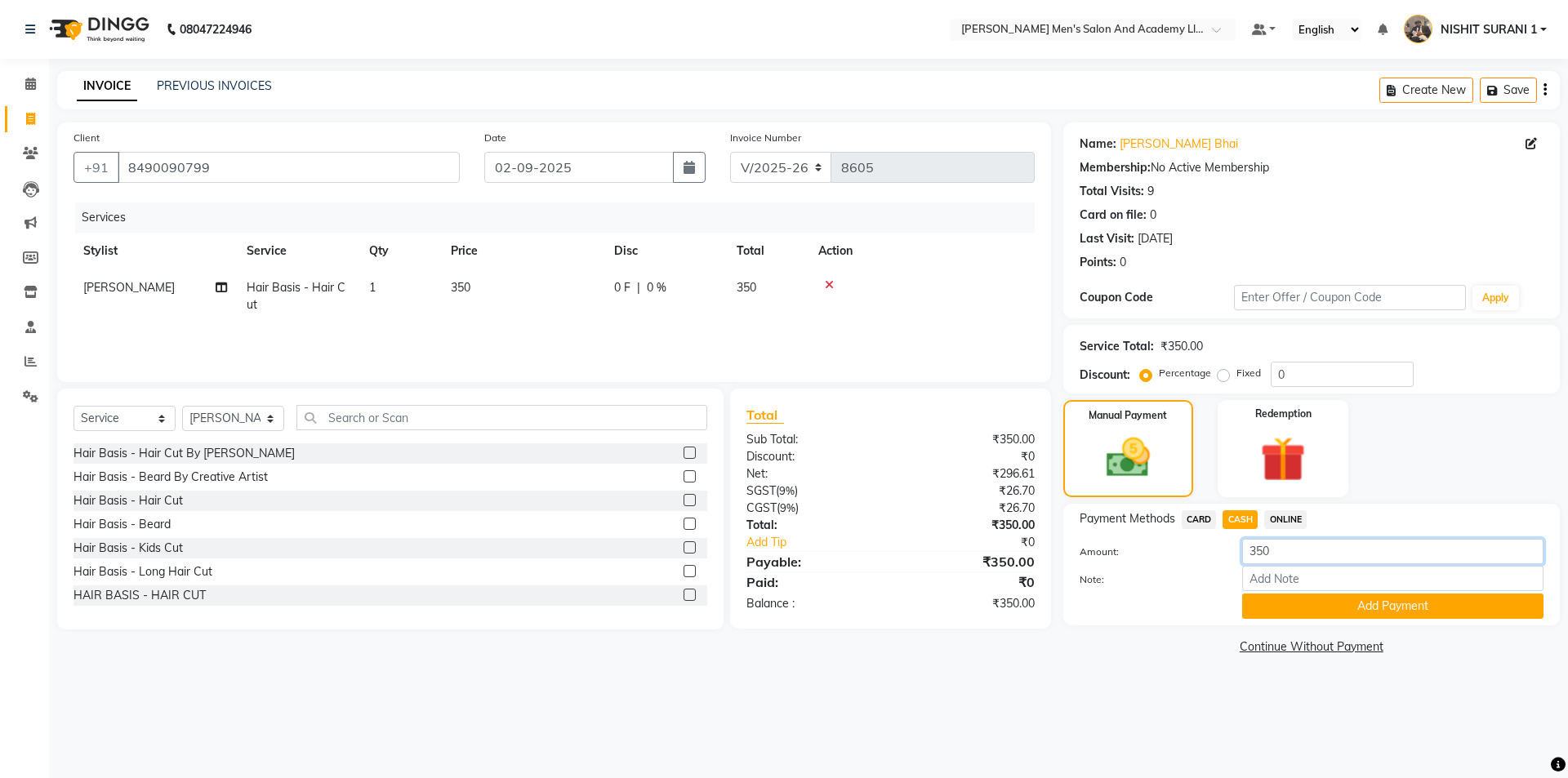
click at [1207, 551] on div "Amount: 350" at bounding box center [1311, 552] width 488 height 28
type input "500"
click at [1266, 608] on button "Add Payment" at bounding box center [1392, 606] width 301 height 25
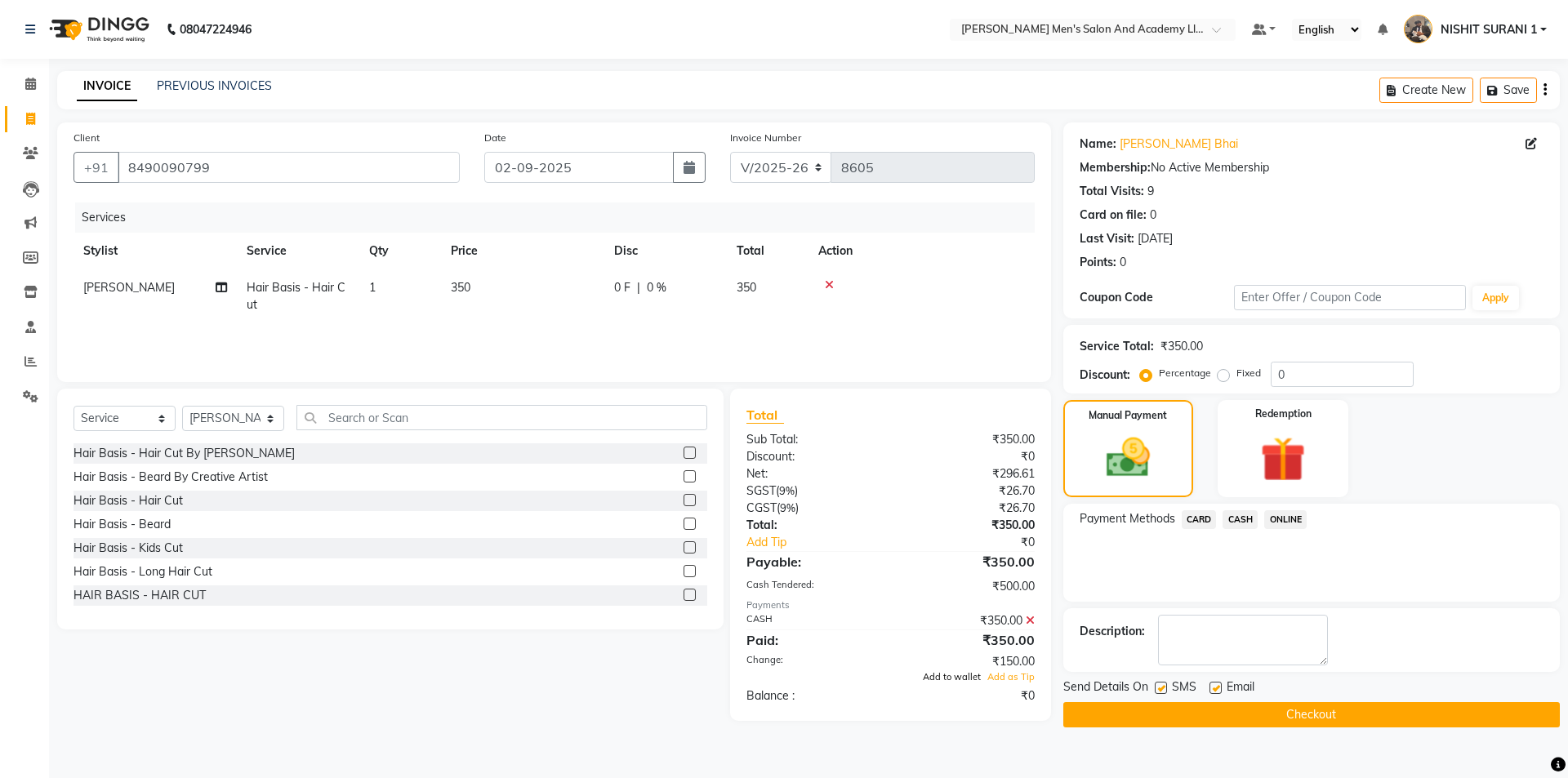
click at [960, 673] on span "Add to wallet" at bounding box center [951, 676] width 58 height 11
click at [1215, 681] on label at bounding box center [1216, 688] width 12 height 12
click at [1215, 683] on input "checkbox" at bounding box center [1215, 688] width 11 height 11
checkbox input "false"
click at [1157, 692] on label at bounding box center [1160, 688] width 12 height 12
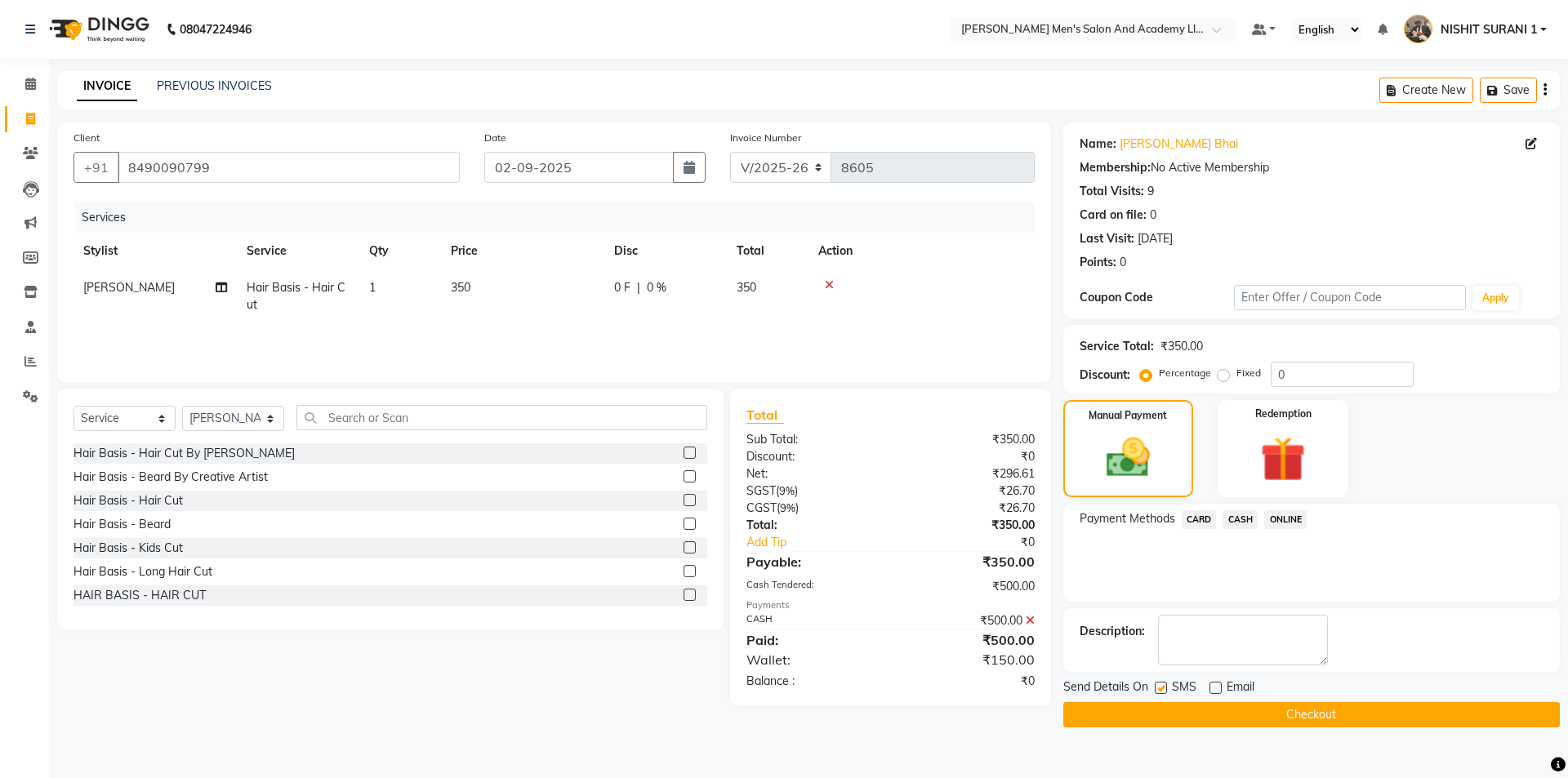
click at [1157, 692] on input "checkbox" at bounding box center [1160, 688] width 11 height 11
checkbox input "false"
click at [1153, 707] on button "Checkout" at bounding box center [1311, 714] width 496 height 25
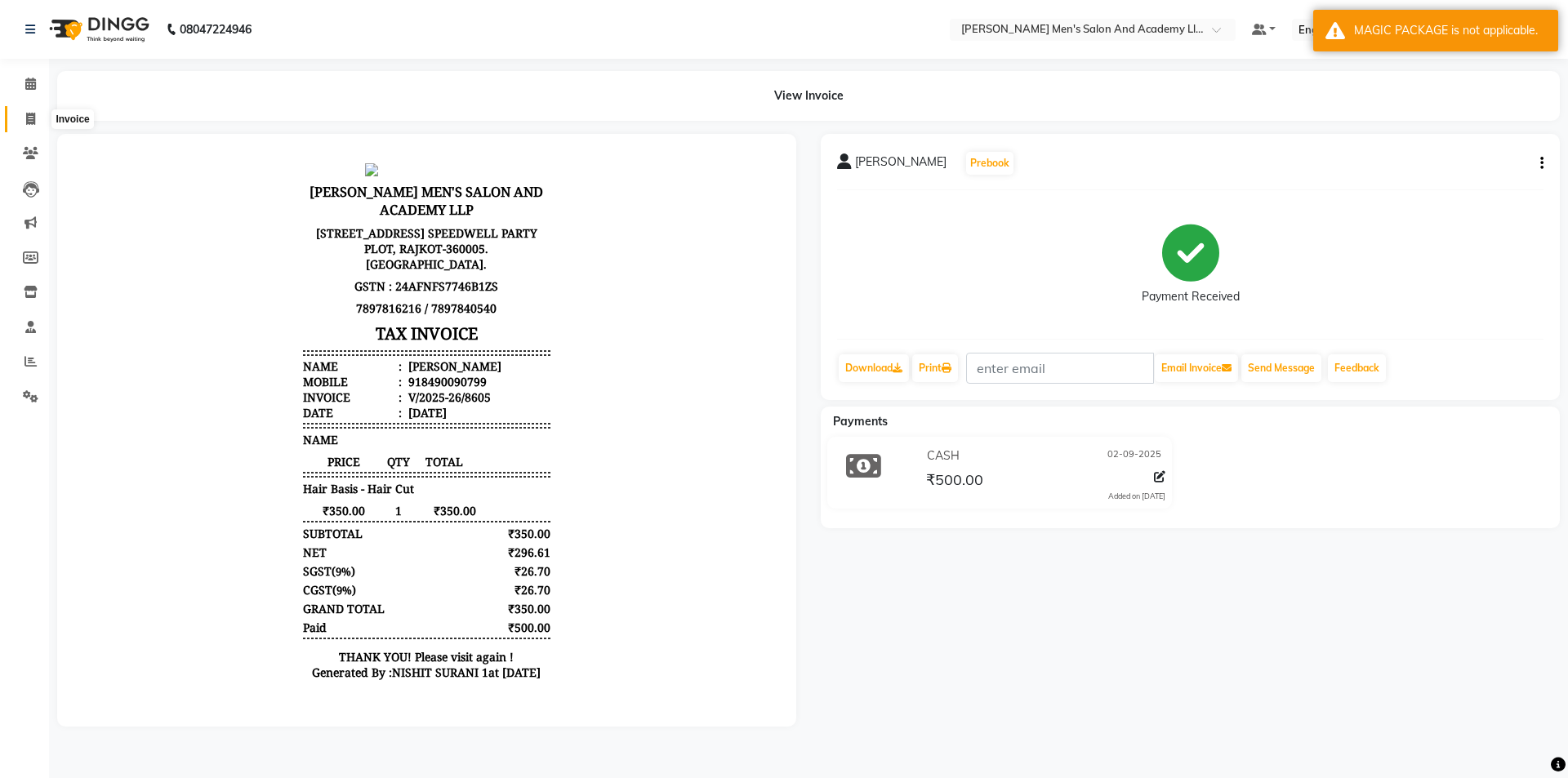
click at [36, 121] on span at bounding box center [31, 119] width 29 height 18
select select "6752"
select select "service"
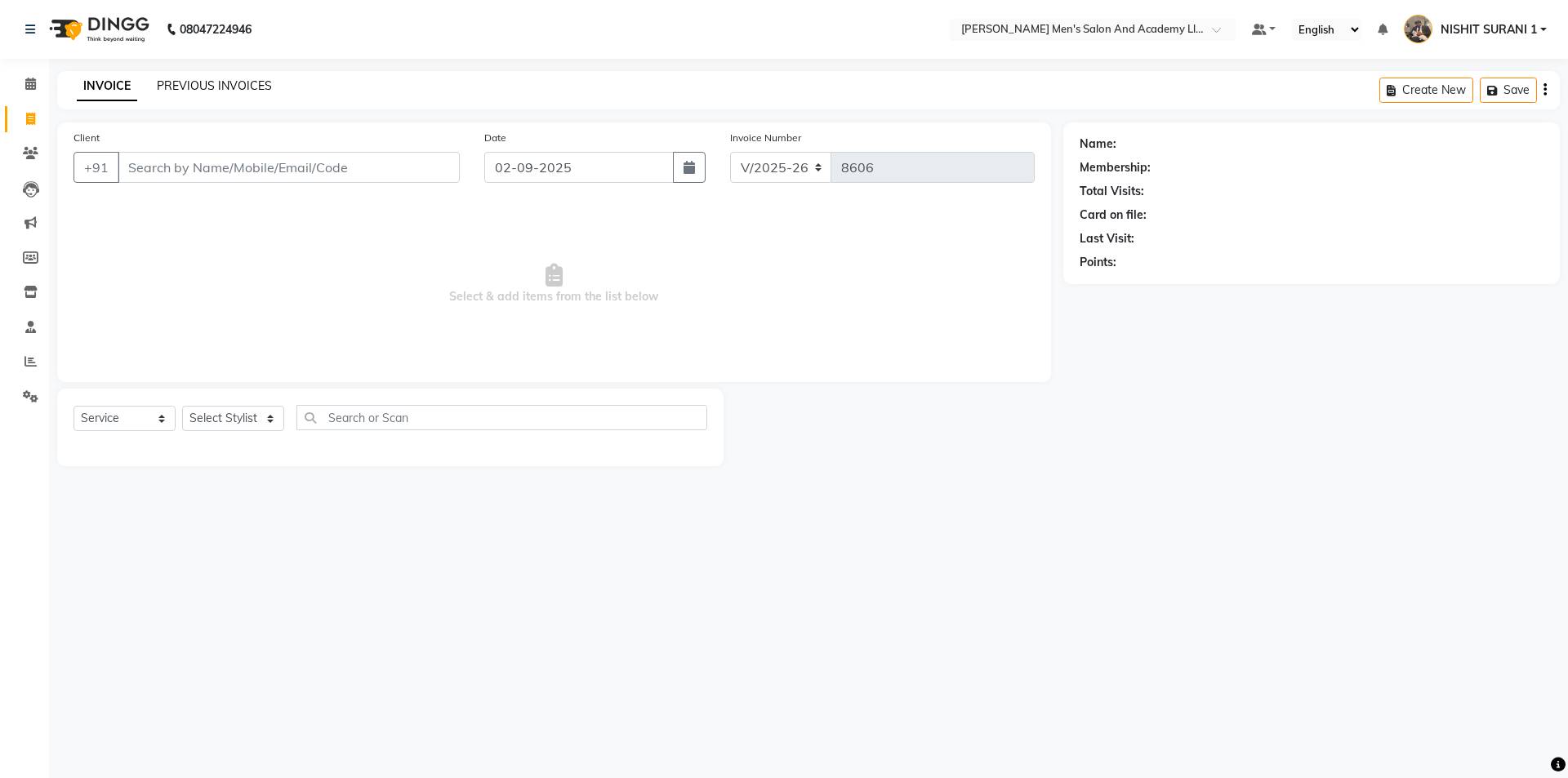
click at [179, 85] on link "PREVIOUS INVOICES" at bounding box center [213, 85] width 115 height 15
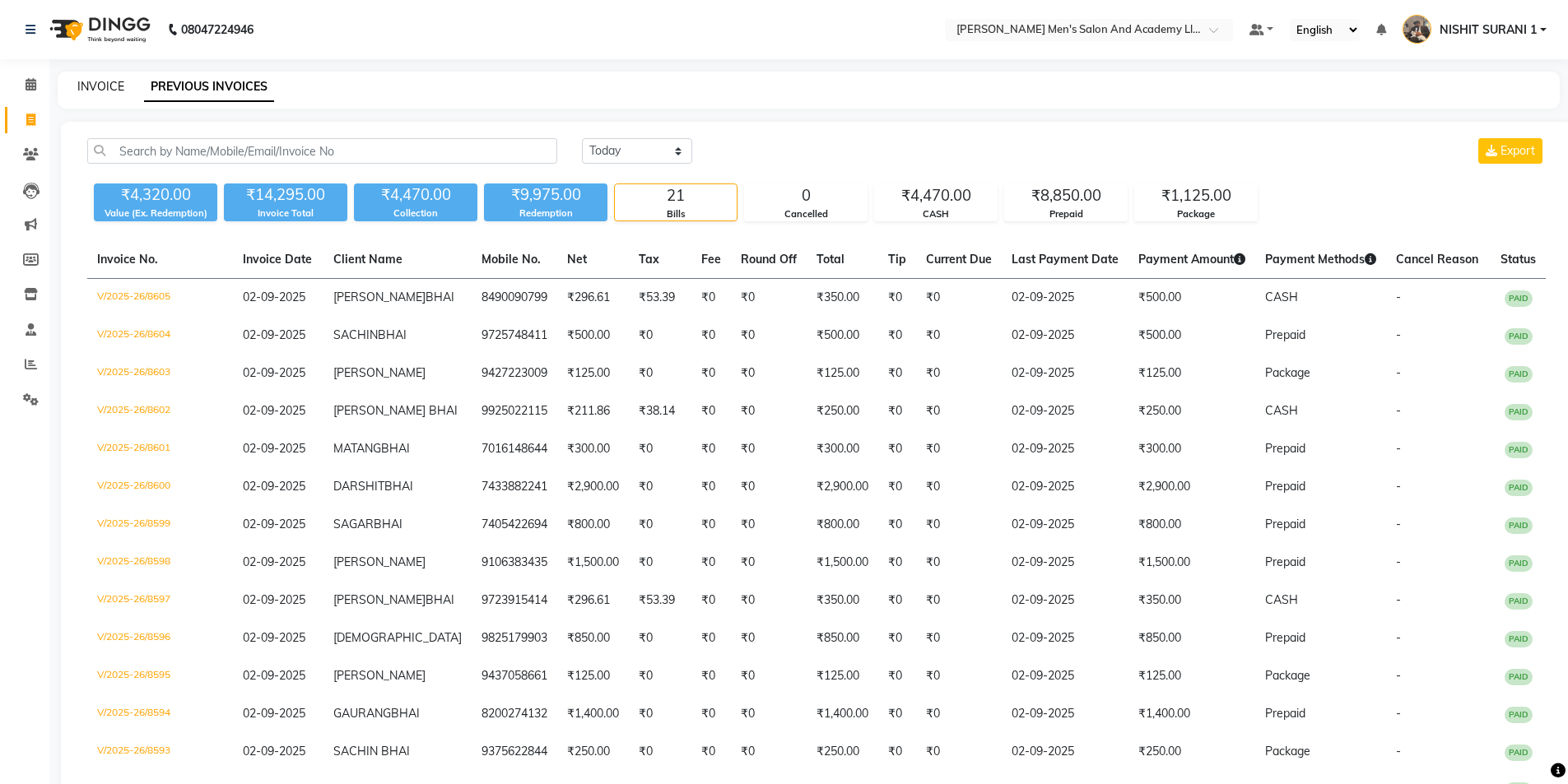
click at [122, 86] on link "INVOICE" at bounding box center [100, 86] width 47 height 15
select select "6752"
select select "service"
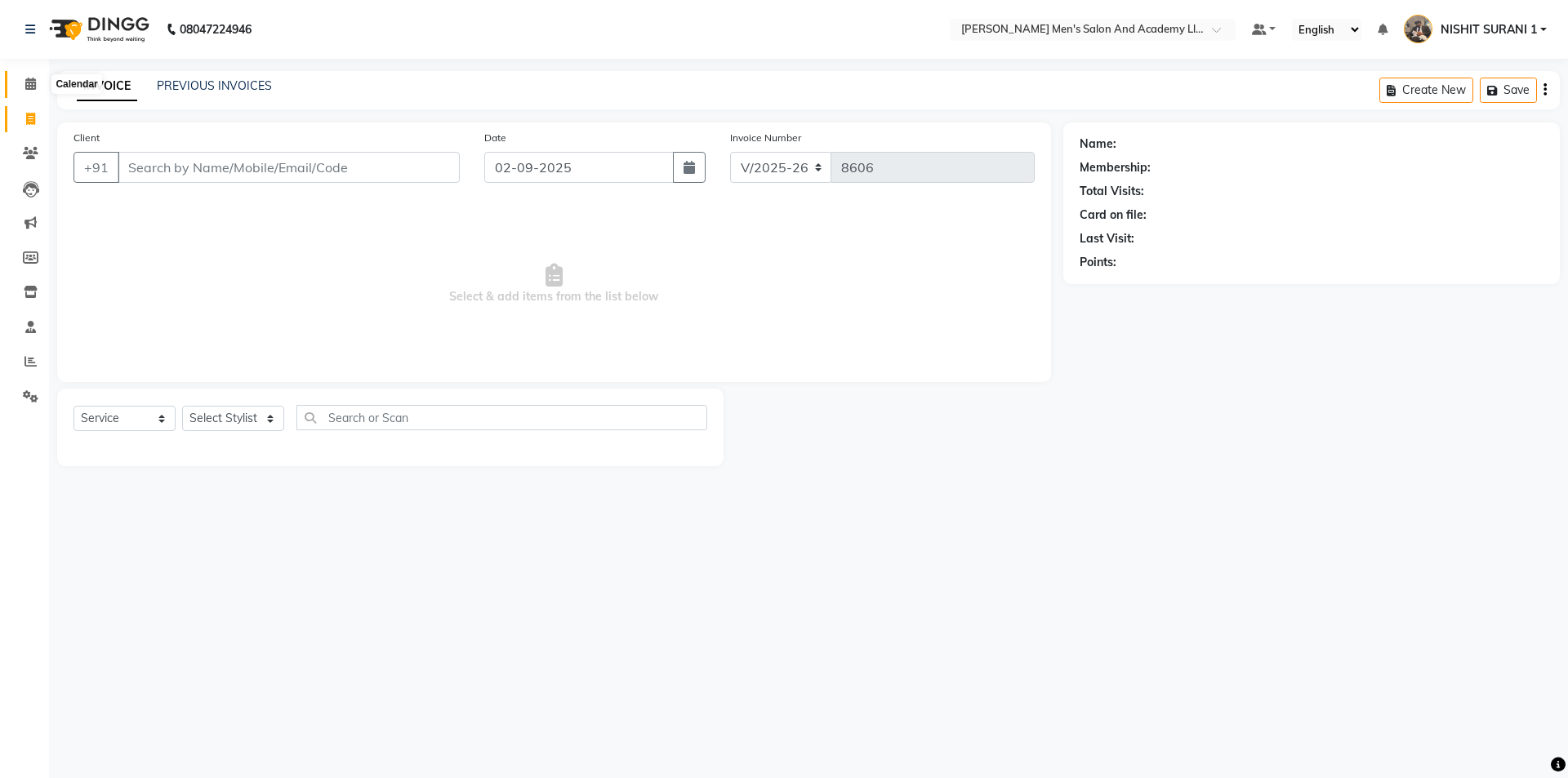
click at [25, 85] on icon at bounding box center [31, 83] width 11 height 12
click at [179, 87] on link "PREVIOUS INVOICES" at bounding box center [213, 85] width 115 height 15
click at [235, 89] on link "PREVIOUS INVOICES" at bounding box center [213, 85] width 115 height 15
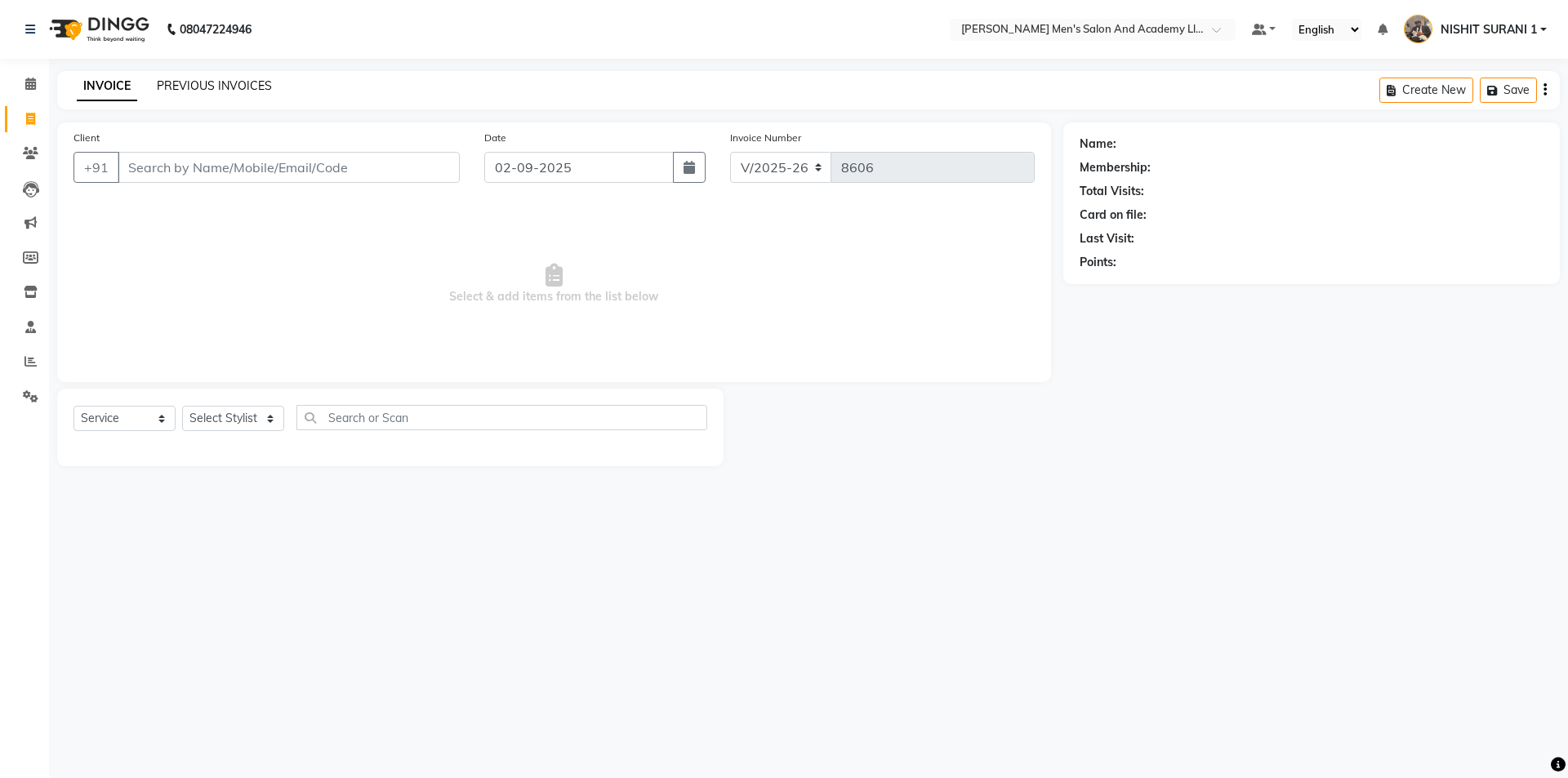
click at [236, 88] on link "PREVIOUS INVOICES" at bounding box center [213, 85] width 115 height 15
click at [237, 88] on link "PREVIOUS INVOICES" at bounding box center [213, 85] width 115 height 15
click at [237, 87] on link "PREVIOUS INVOICES" at bounding box center [213, 85] width 115 height 15
click at [30, 148] on icon at bounding box center [31, 153] width 16 height 12
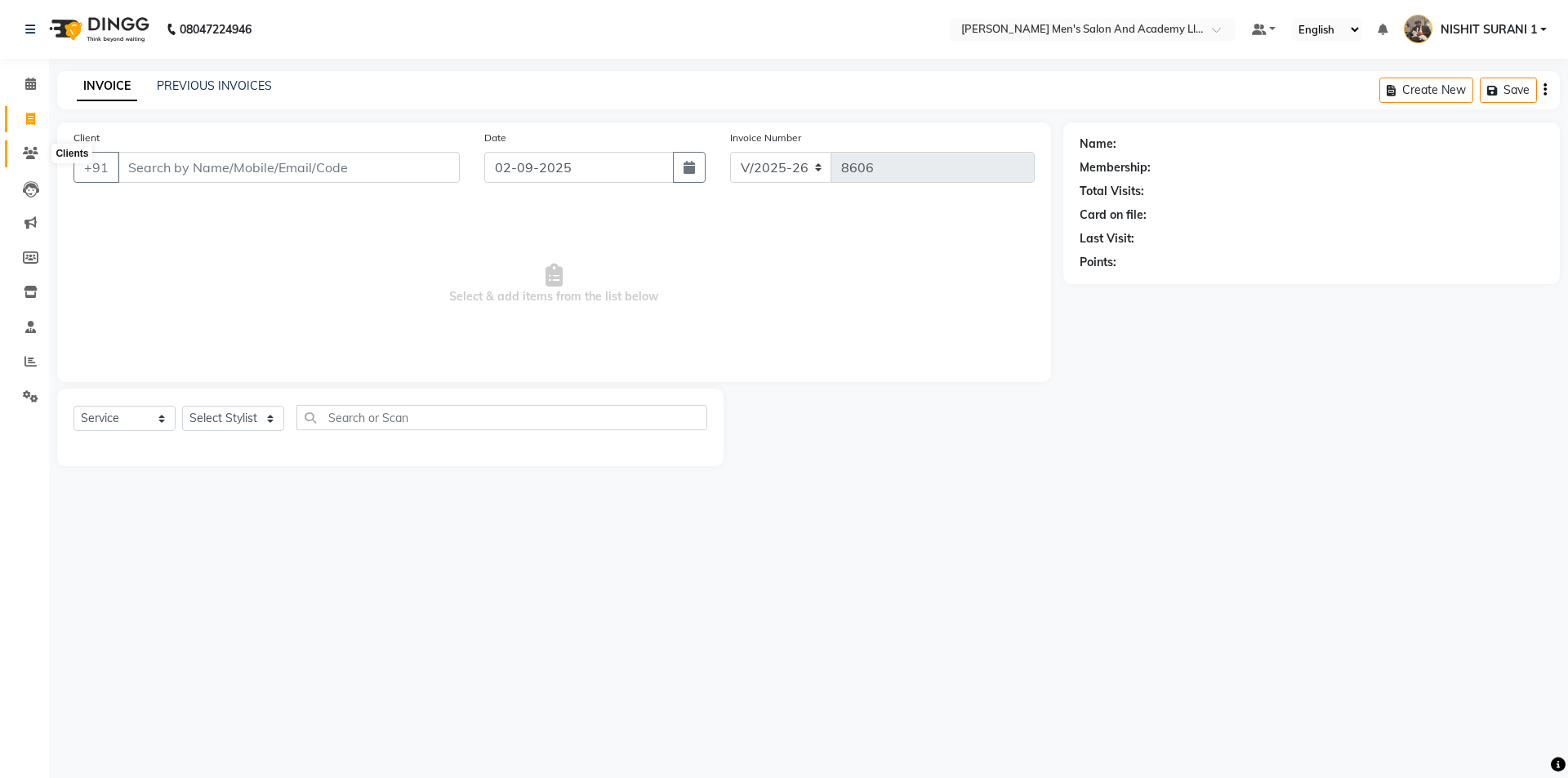
click at [26, 143] on link "Clients" at bounding box center [25, 154] width 40 height 27
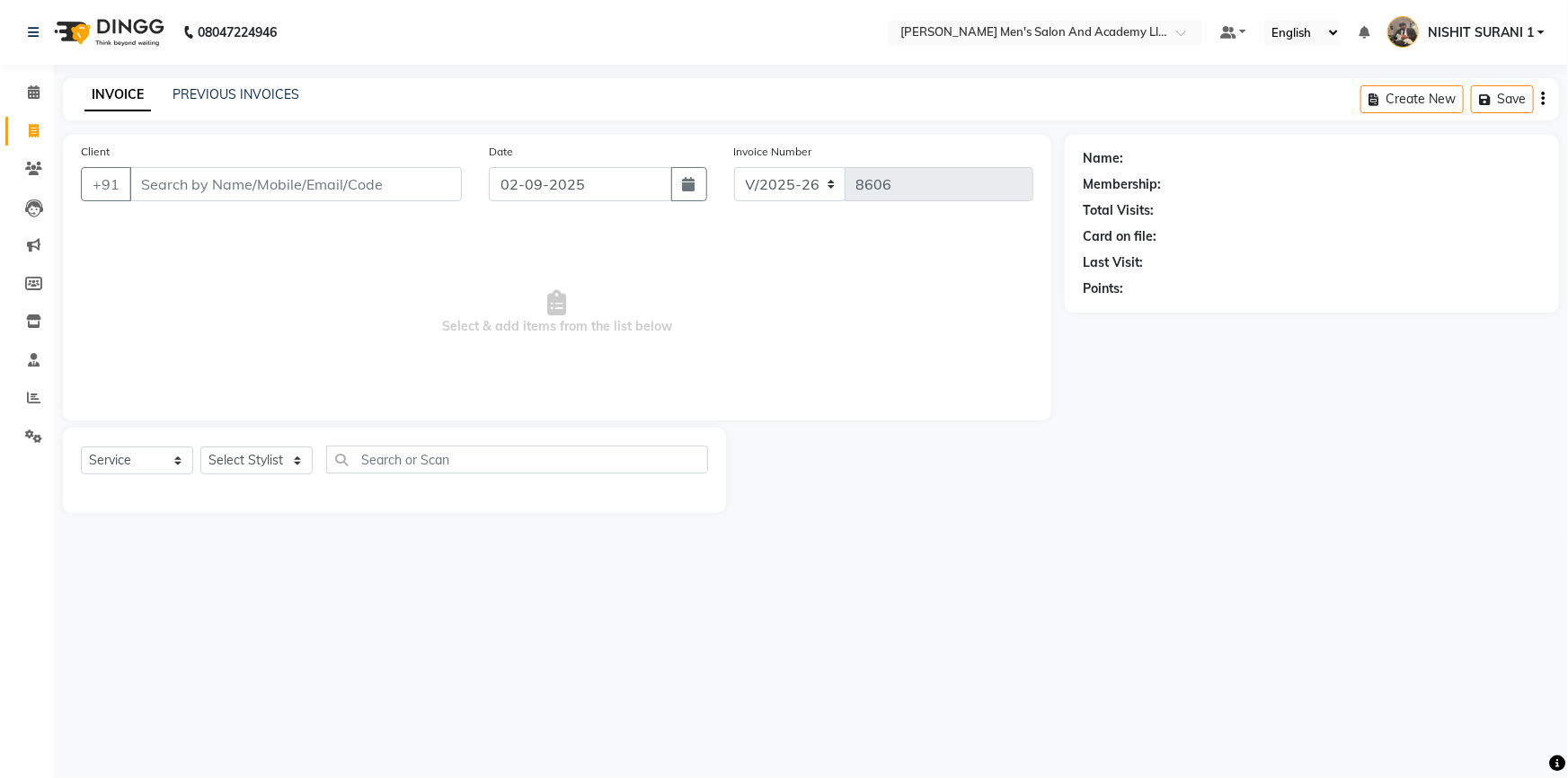
click at [189, 102] on div "PREVIOUS INVOICES" at bounding box center [235, 95] width 127 height 19
click at [197, 90] on link "PREVIOUS INVOICES" at bounding box center [235, 94] width 127 height 16
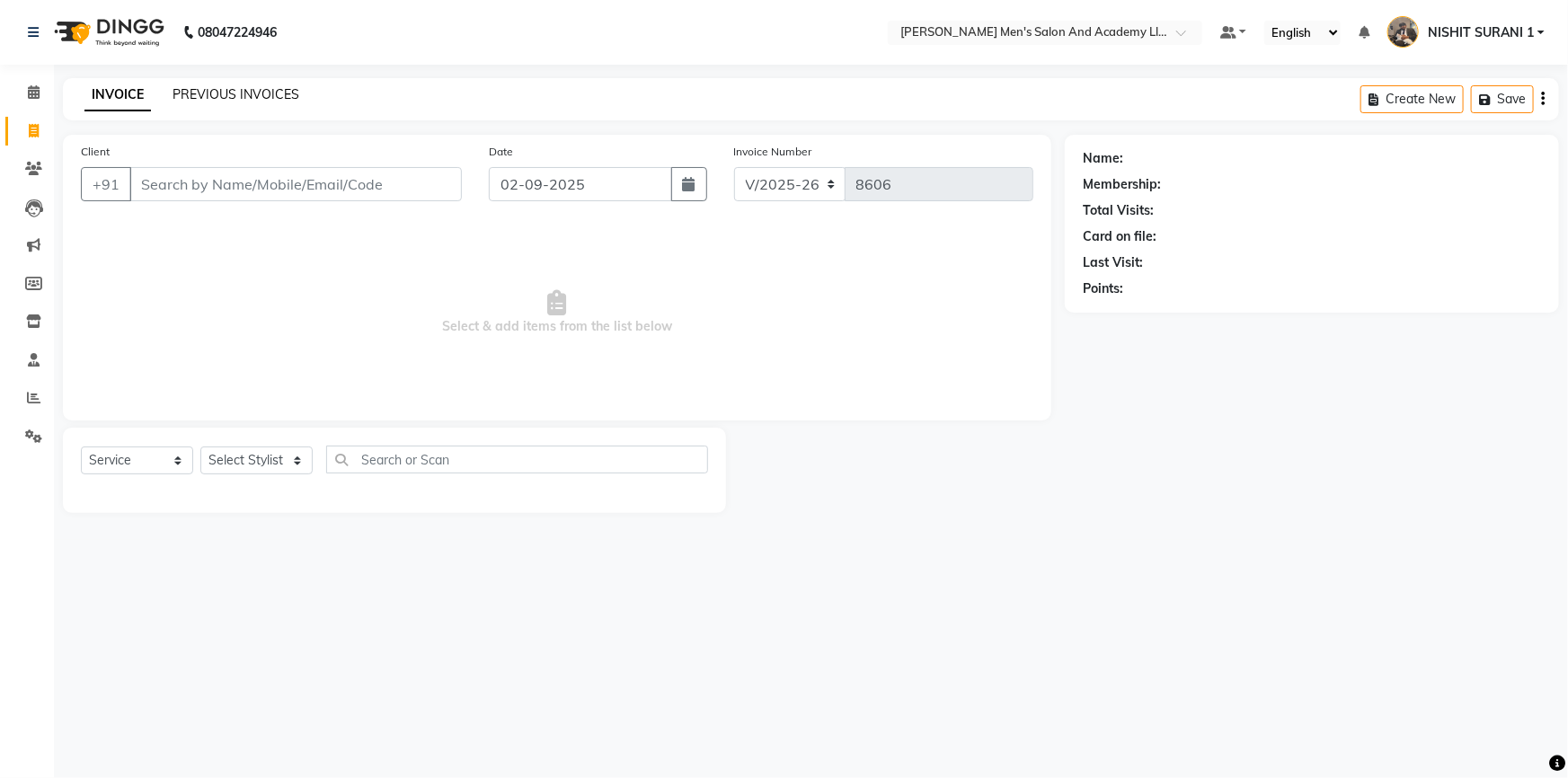
click at [197, 90] on link "PREVIOUS INVOICES" at bounding box center [235, 94] width 127 height 16
click at [199, 90] on link "PREVIOUS INVOICES" at bounding box center [235, 94] width 127 height 16
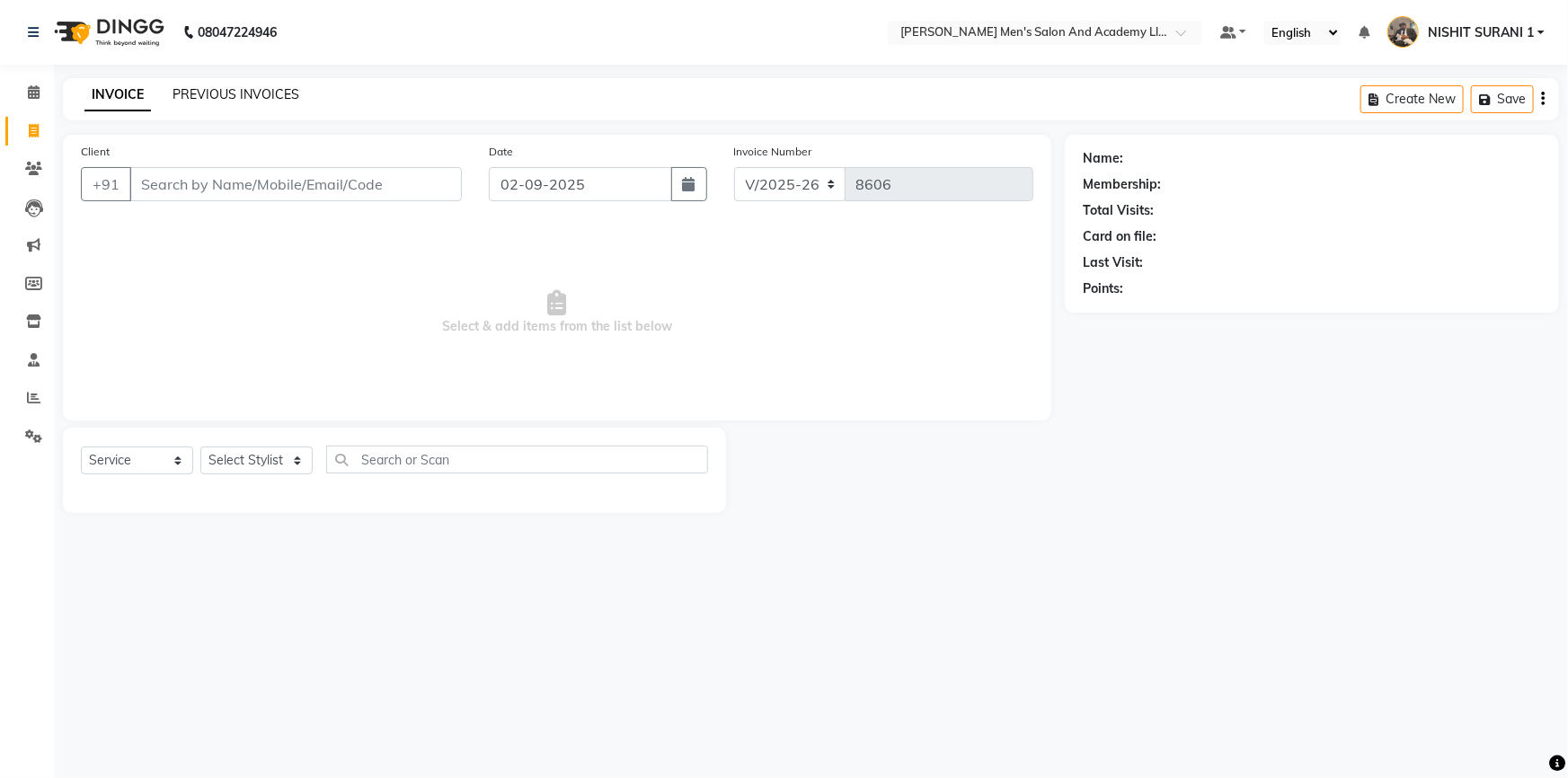
click at [202, 90] on link "PREVIOUS INVOICES" at bounding box center [235, 94] width 127 height 16
click at [202, 88] on link "PREVIOUS INVOICES" at bounding box center [235, 94] width 127 height 16
click at [204, 88] on link "PREVIOUS INVOICES" at bounding box center [235, 94] width 127 height 16
click at [205, 88] on link "PREVIOUS INVOICES" at bounding box center [235, 94] width 127 height 16
click at [205, 90] on link "PREVIOUS INVOICES" at bounding box center [235, 94] width 127 height 16
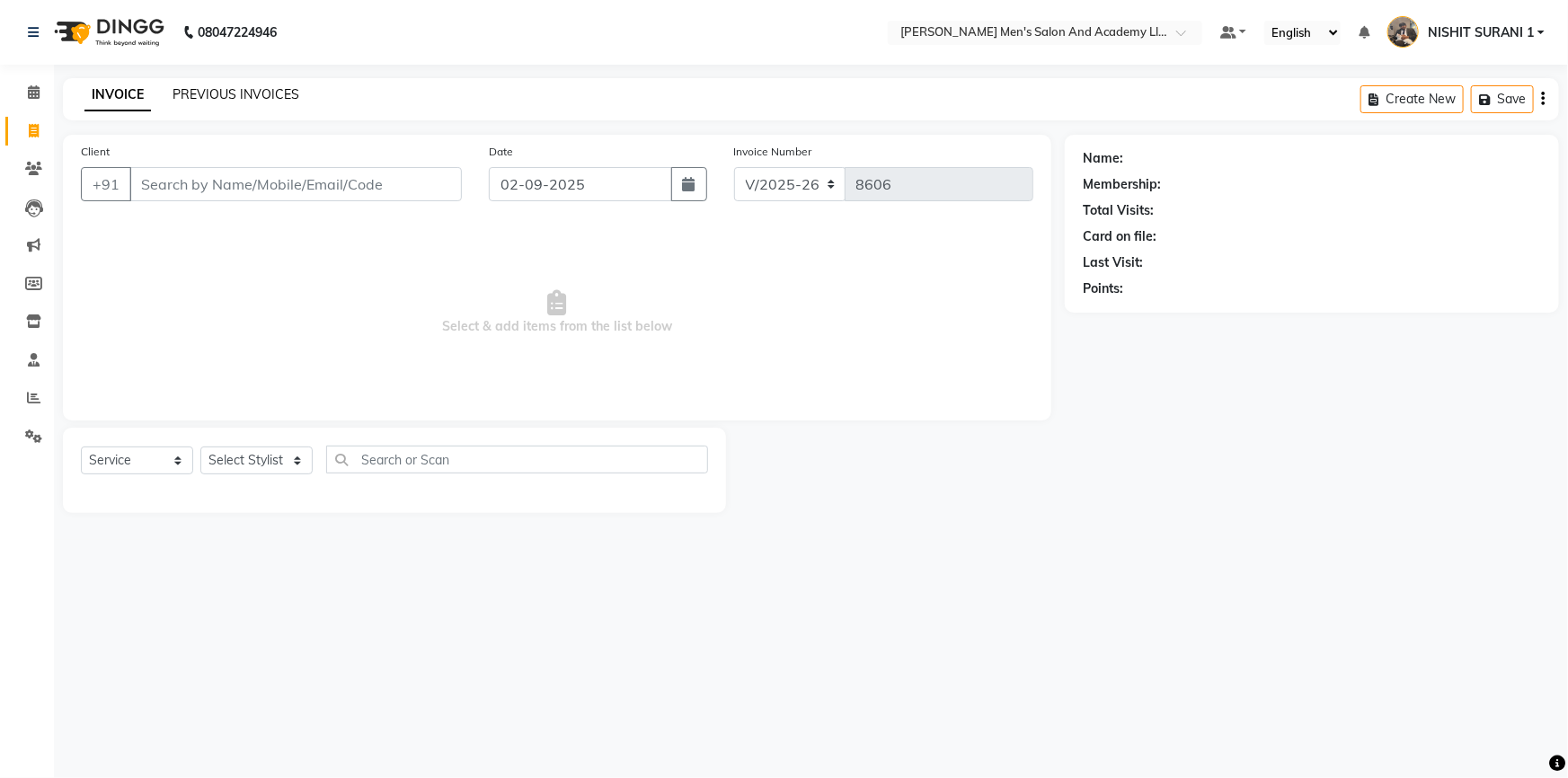
click at [206, 90] on link "PREVIOUS INVOICES" at bounding box center [235, 94] width 127 height 16
click at [208, 87] on link "PREVIOUS INVOICES" at bounding box center [235, 94] width 127 height 16
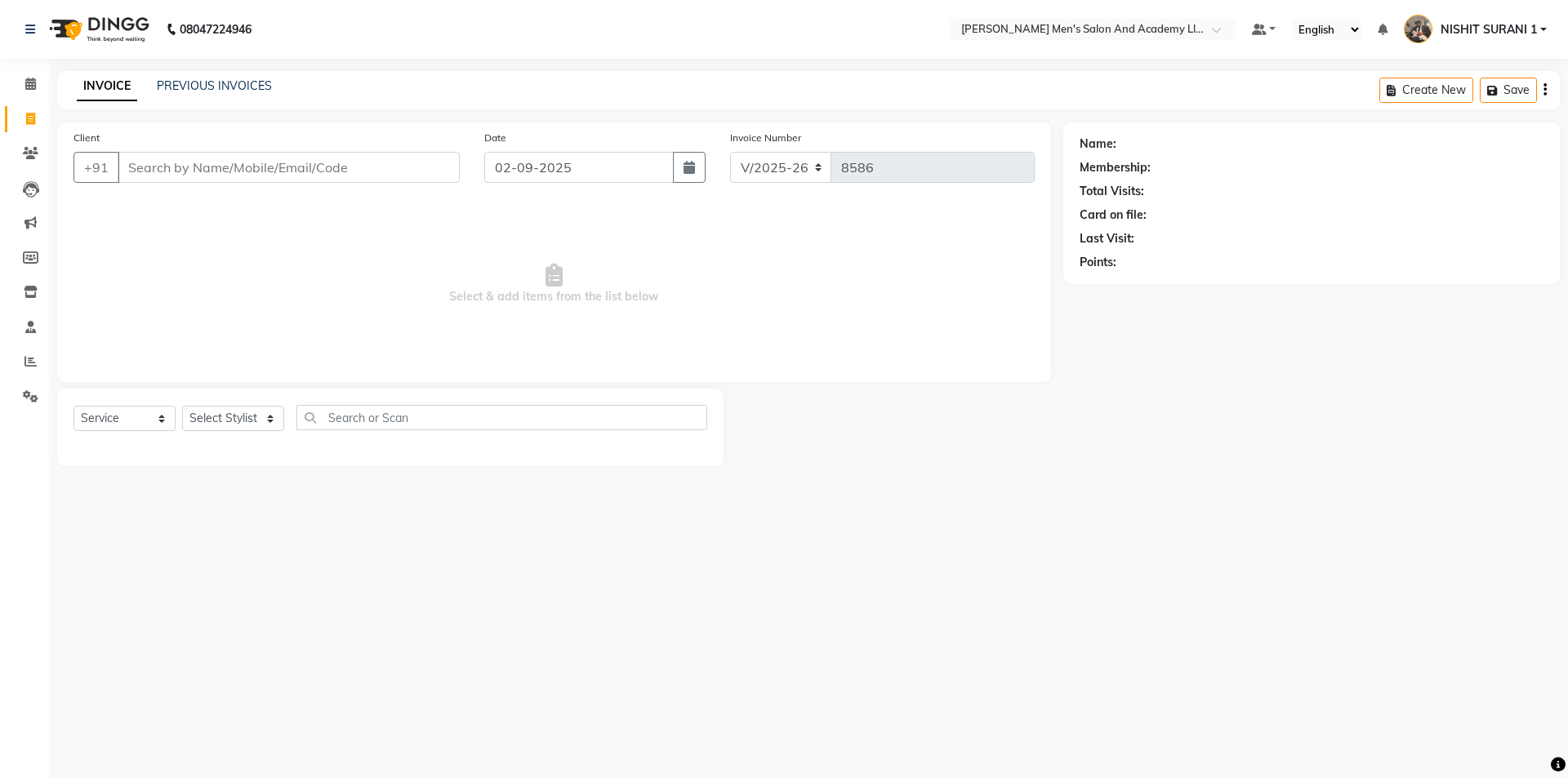
select select "6752"
select select "service"
select select "6752"
select select "service"
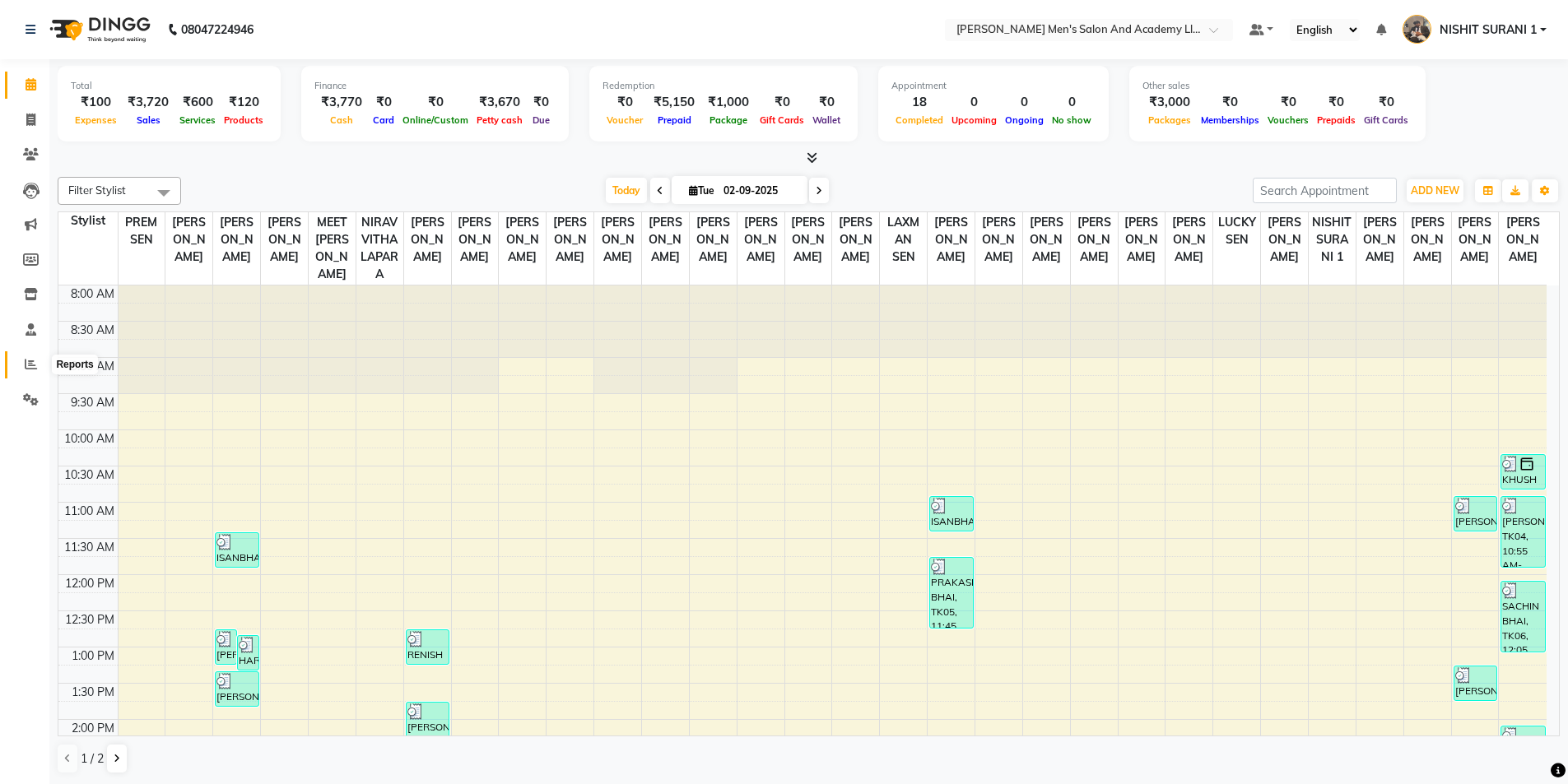
click at [37, 366] on span at bounding box center [31, 365] width 29 height 19
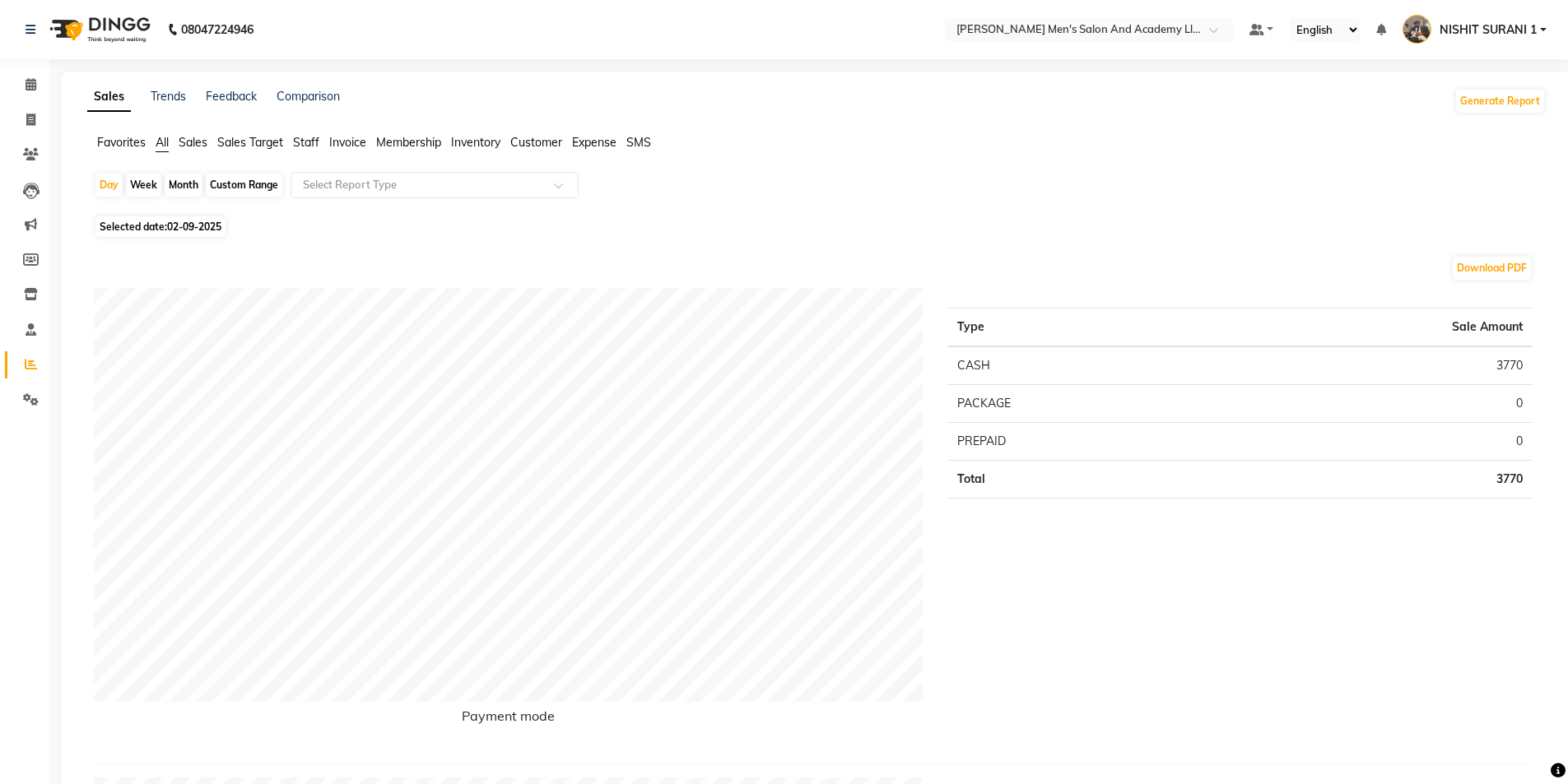
click at [300, 142] on span "Staff" at bounding box center [306, 142] width 27 height 15
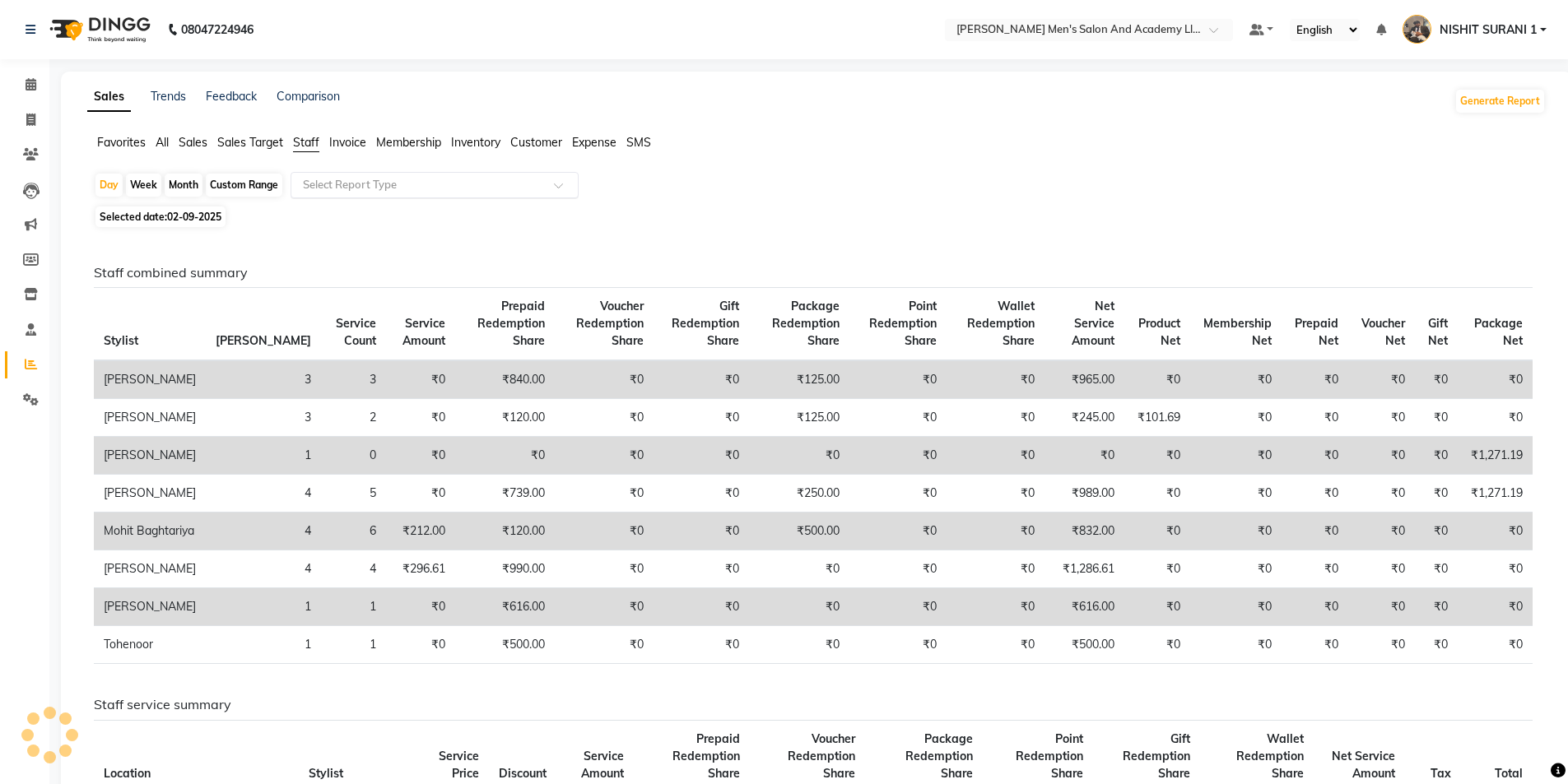
click at [428, 190] on input "text" at bounding box center [418, 185] width 237 height 17
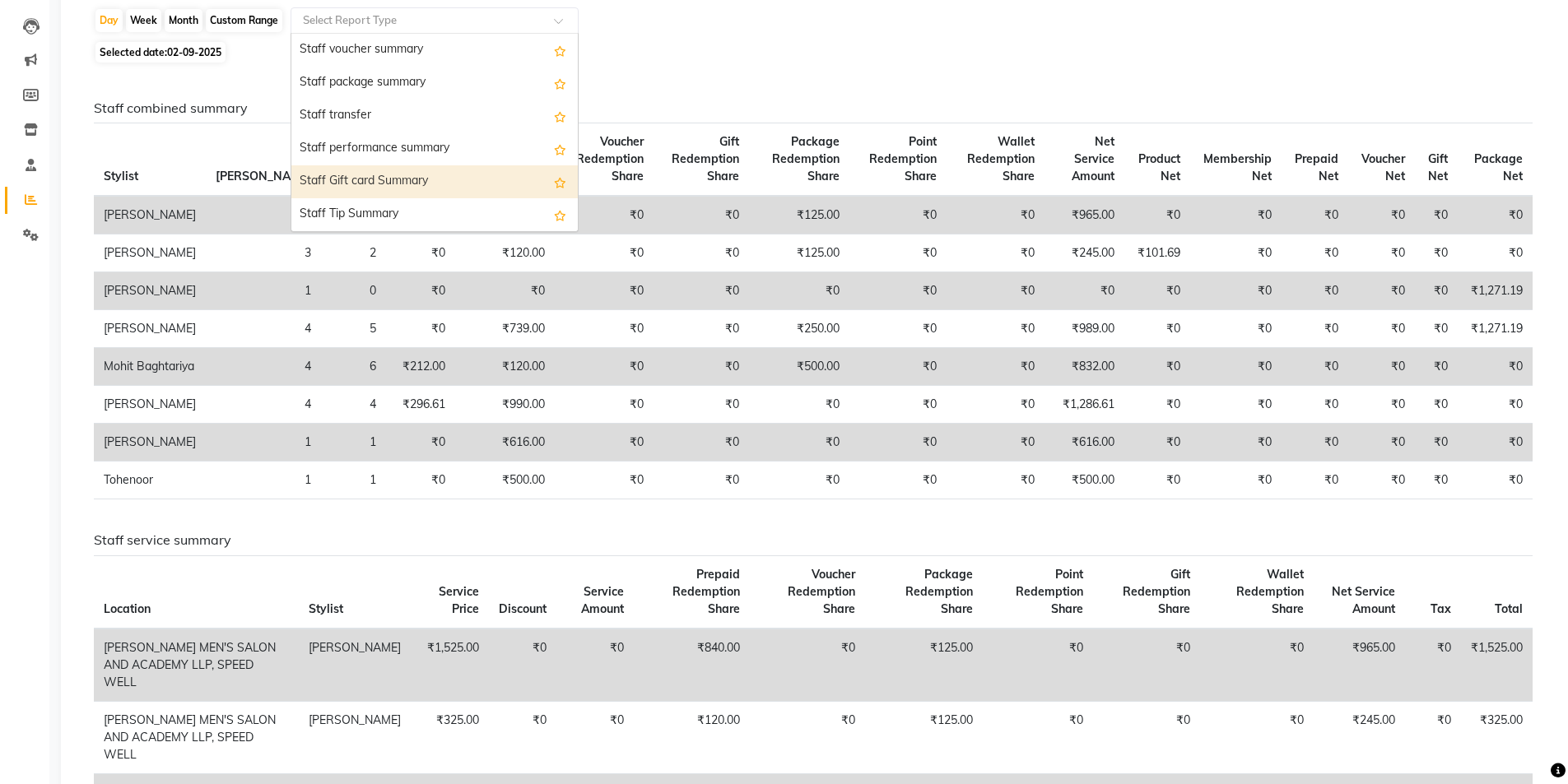
scroll to position [444, 0]
click at [368, 159] on div "Staff package summary" at bounding box center [434, 165] width 286 height 33
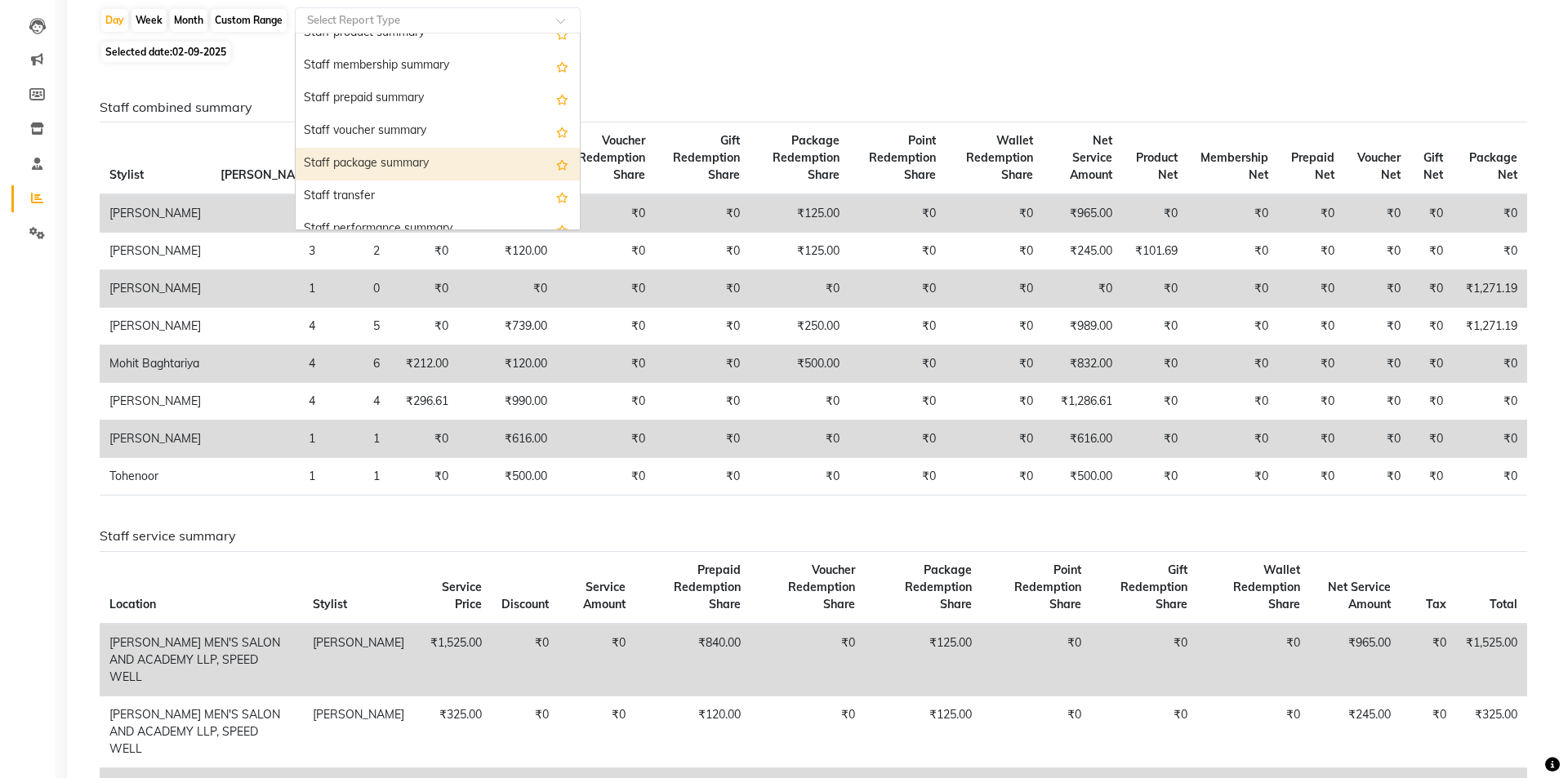
scroll to position [0, 0]
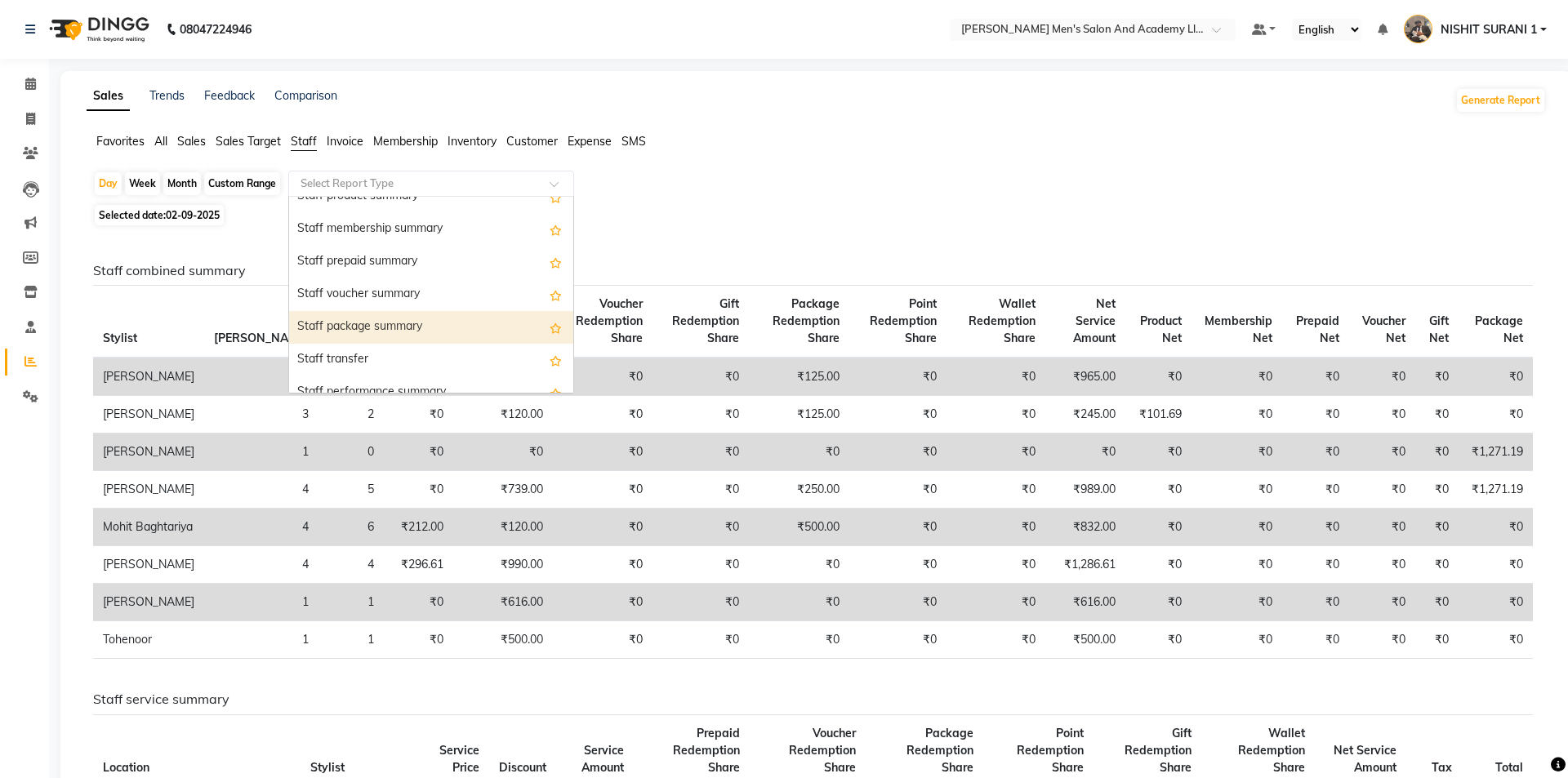
select select "full_report"
select select "csv"
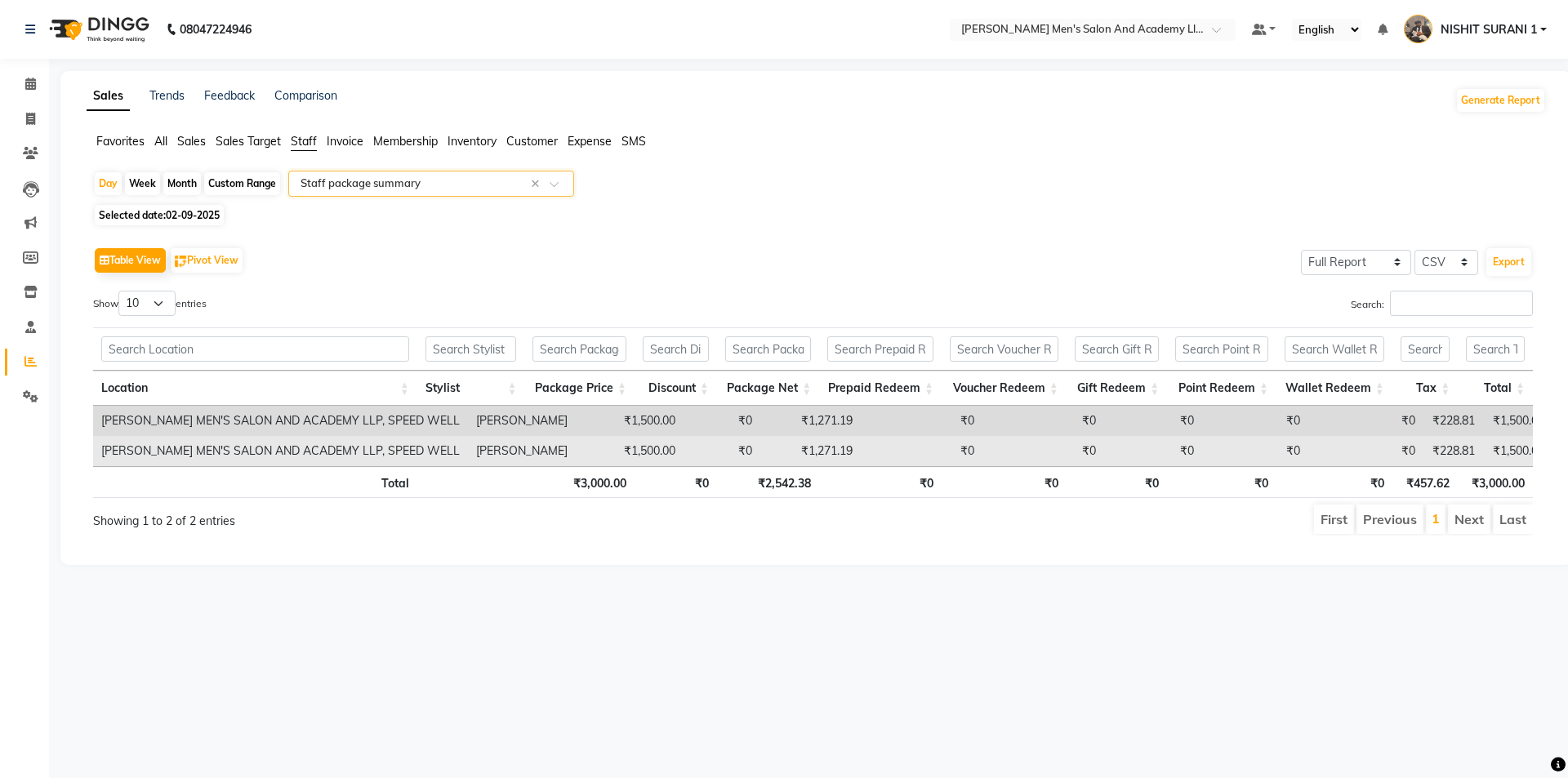
click at [575, 452] on td "₹1,500.00" at bounding box center [629, 450] width 108 height 30
drag, startPoint x: 571, startPoint y: 459, endPoint x: 582, endPoint y: 456, distance: 11.4
click at [582, 456] on td "₹1,500.00" at bounding box center [629, 450] width 108 height 30
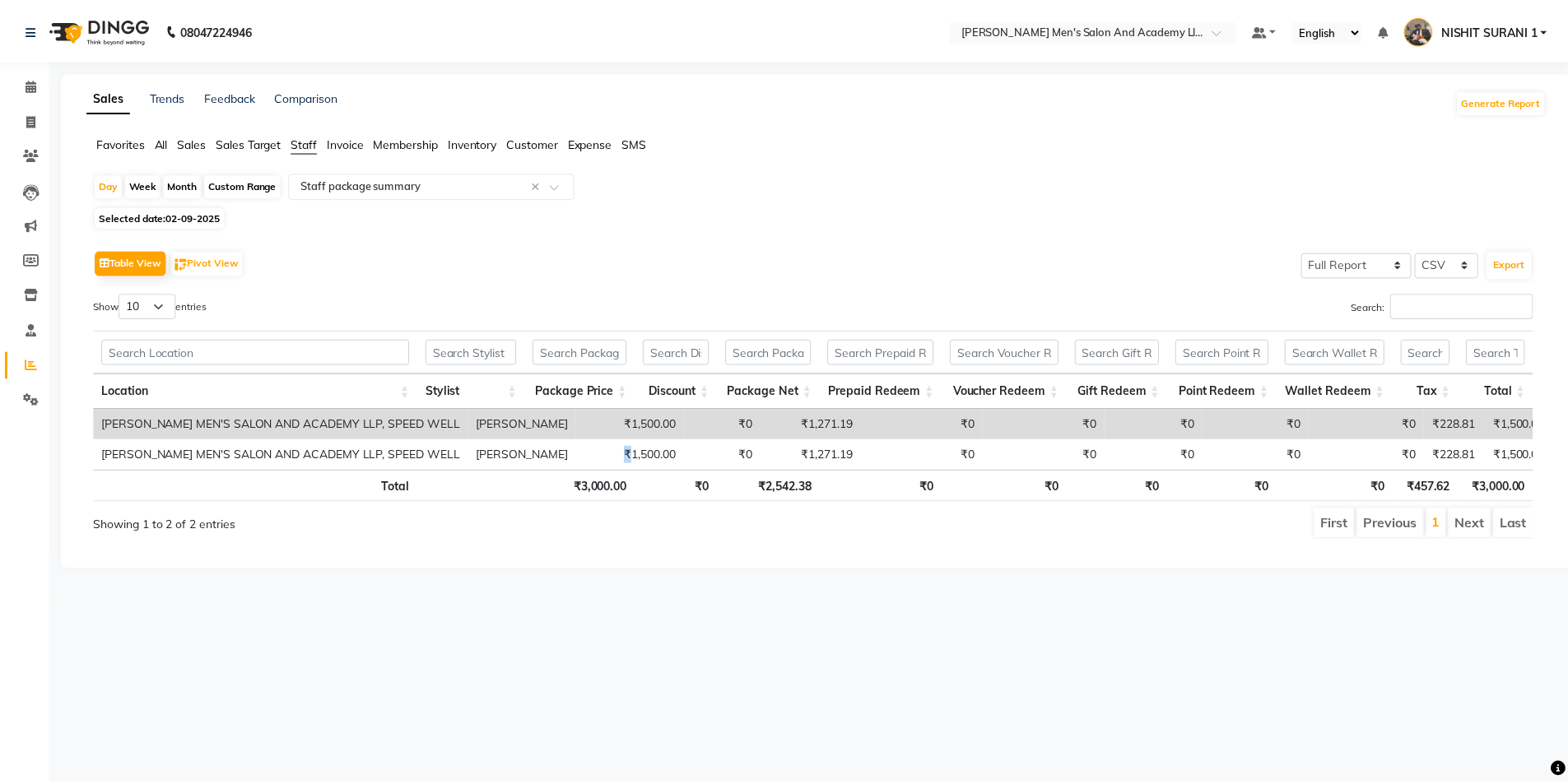
scroll to position [0, 12]
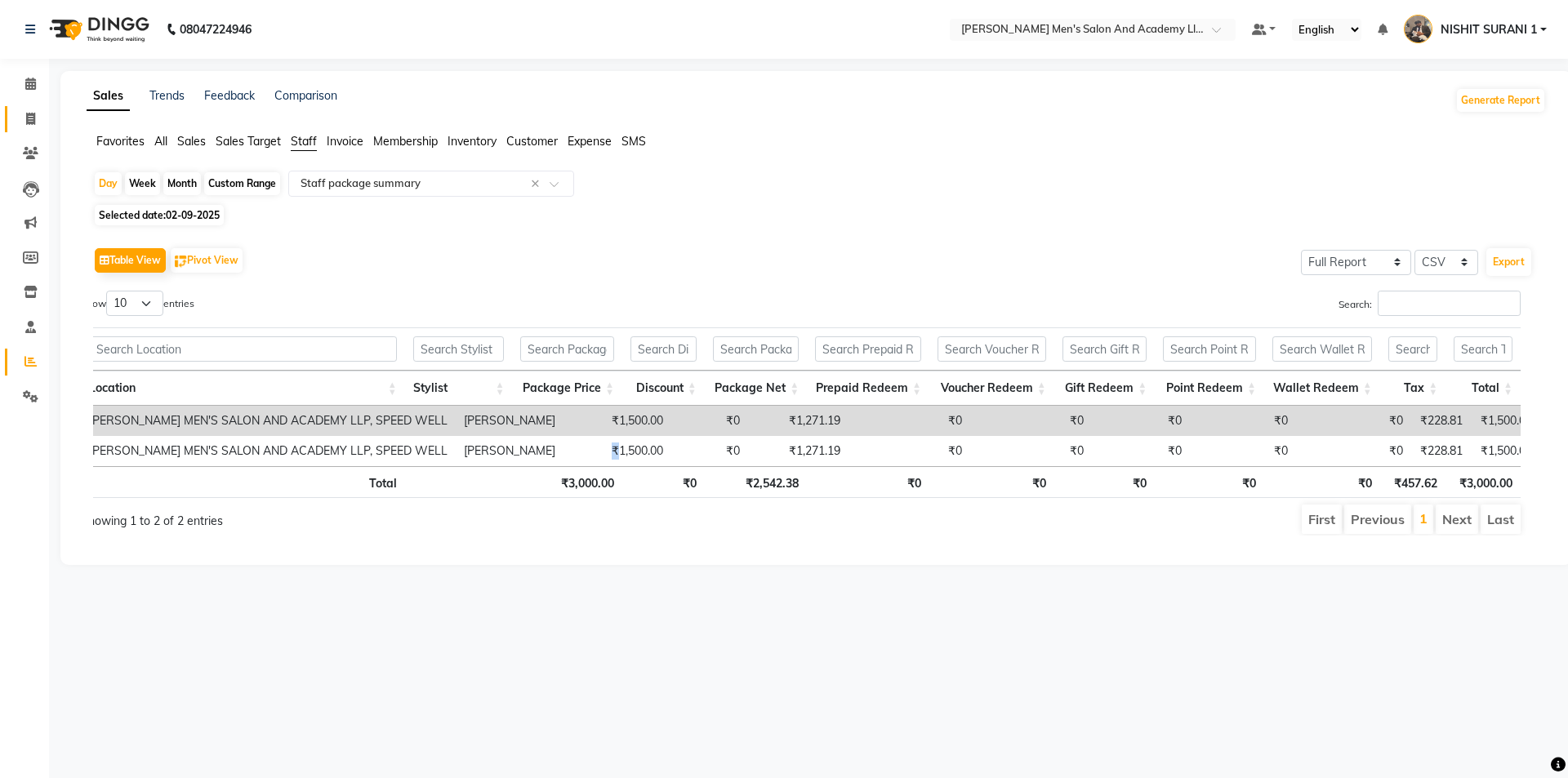
click at [31, 107] on link "Invoice" at bounding box center [25, 119] width 40 height 27
select select "service"
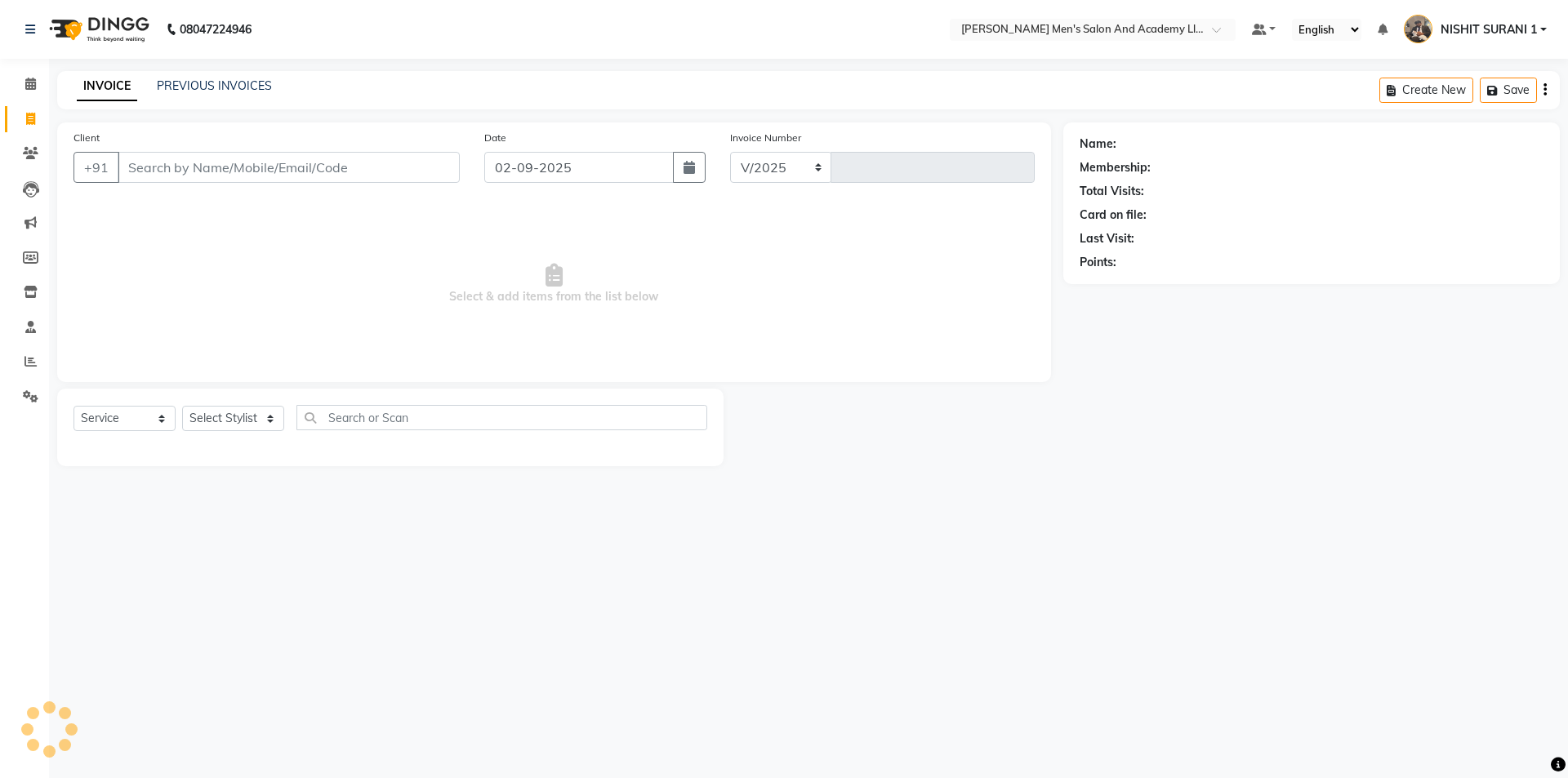
select select "6752"
type input "8600"
click at [237, 153] on input "Client" at bounding box center [288, 167] width 342 height 31
click at [257, 163] on input "Client" at bounding box center [288, 167] width 342 height 31
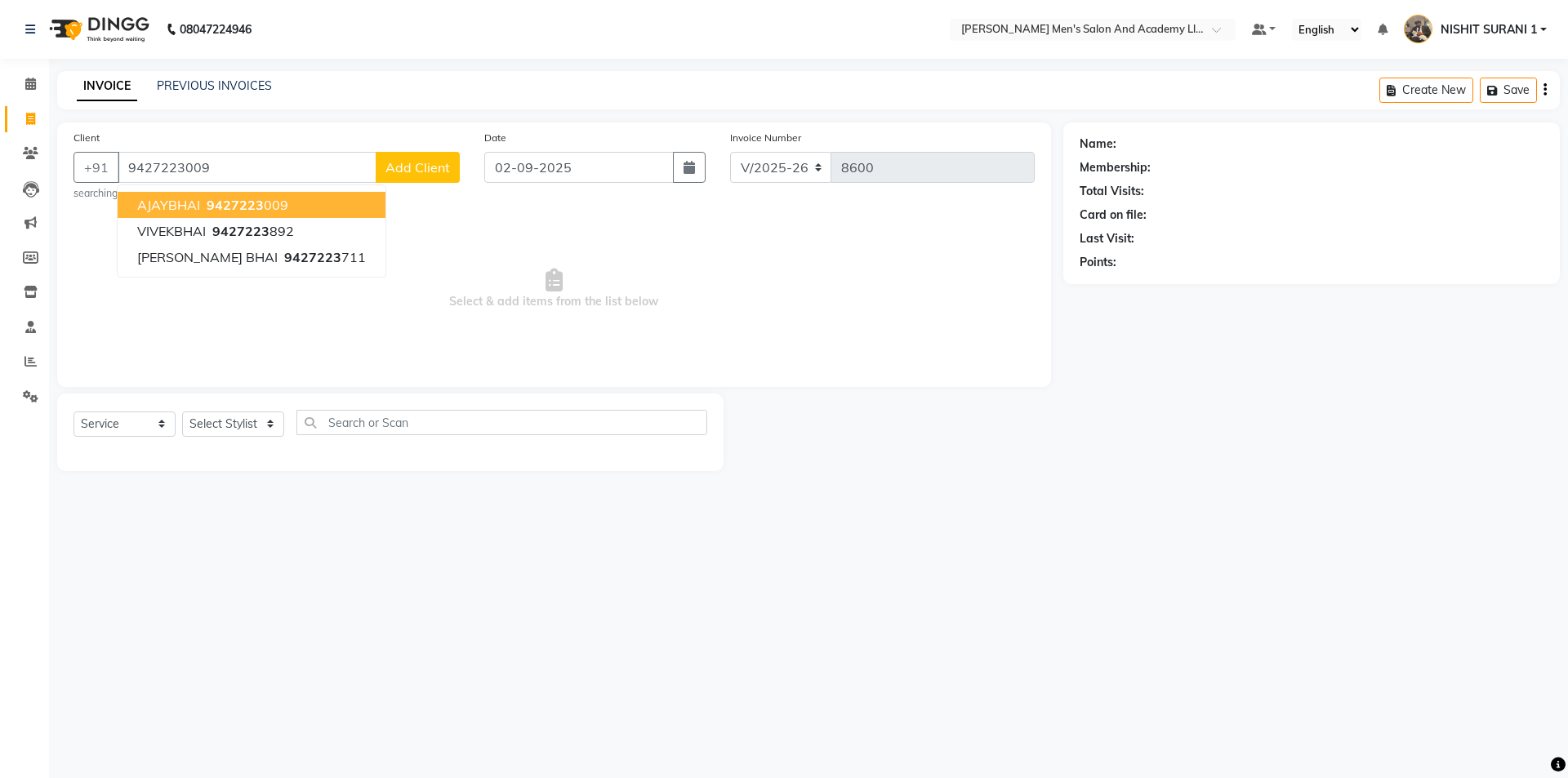
type input "9427223009"
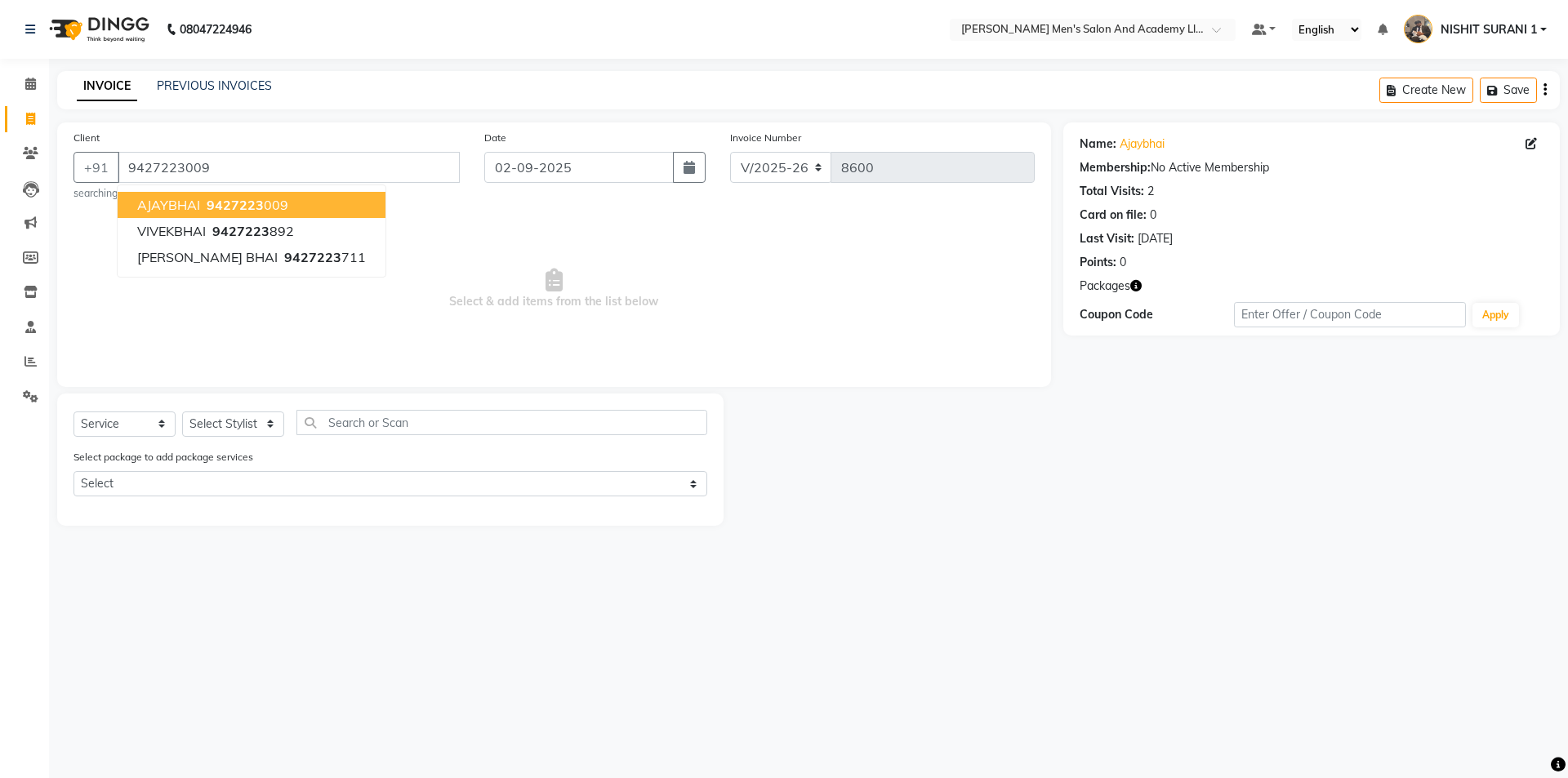
click at [739, 325] on span "Select & add items from the list below" at bounding box center [554, 289] width 961 height 163
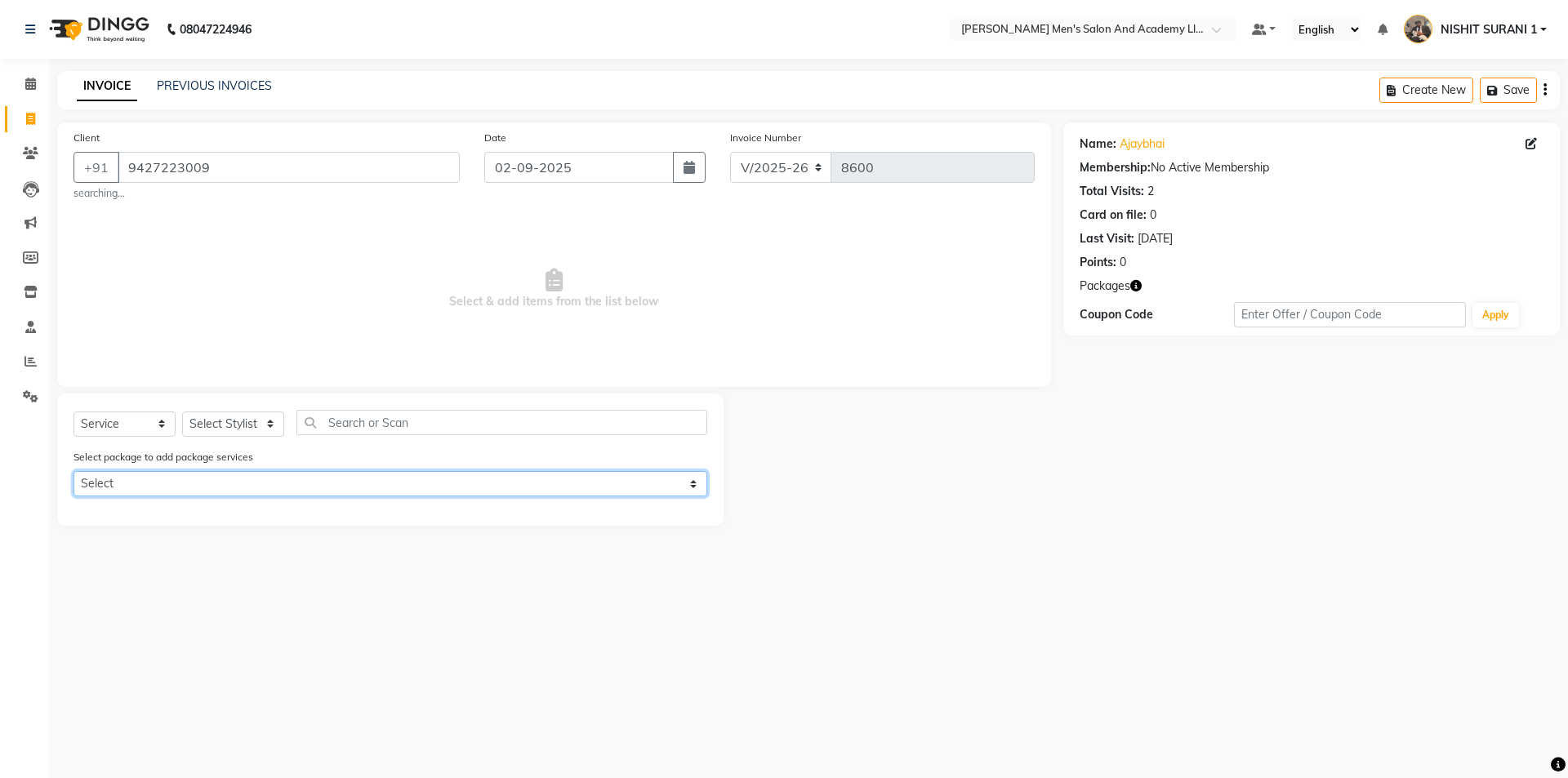
click at [319, 484] on select "Select MAVDI DEAR PACKAGE ( 6 HAIR CUT)" at bounding box center [390, 483] width 633 height 25
select select "1: Object"
click at [74, 471] on select "Select MAVDI DEAR PACKAGE ( 6 HAIR CUT)" at bounding box center [390, 483] width 633 height 25
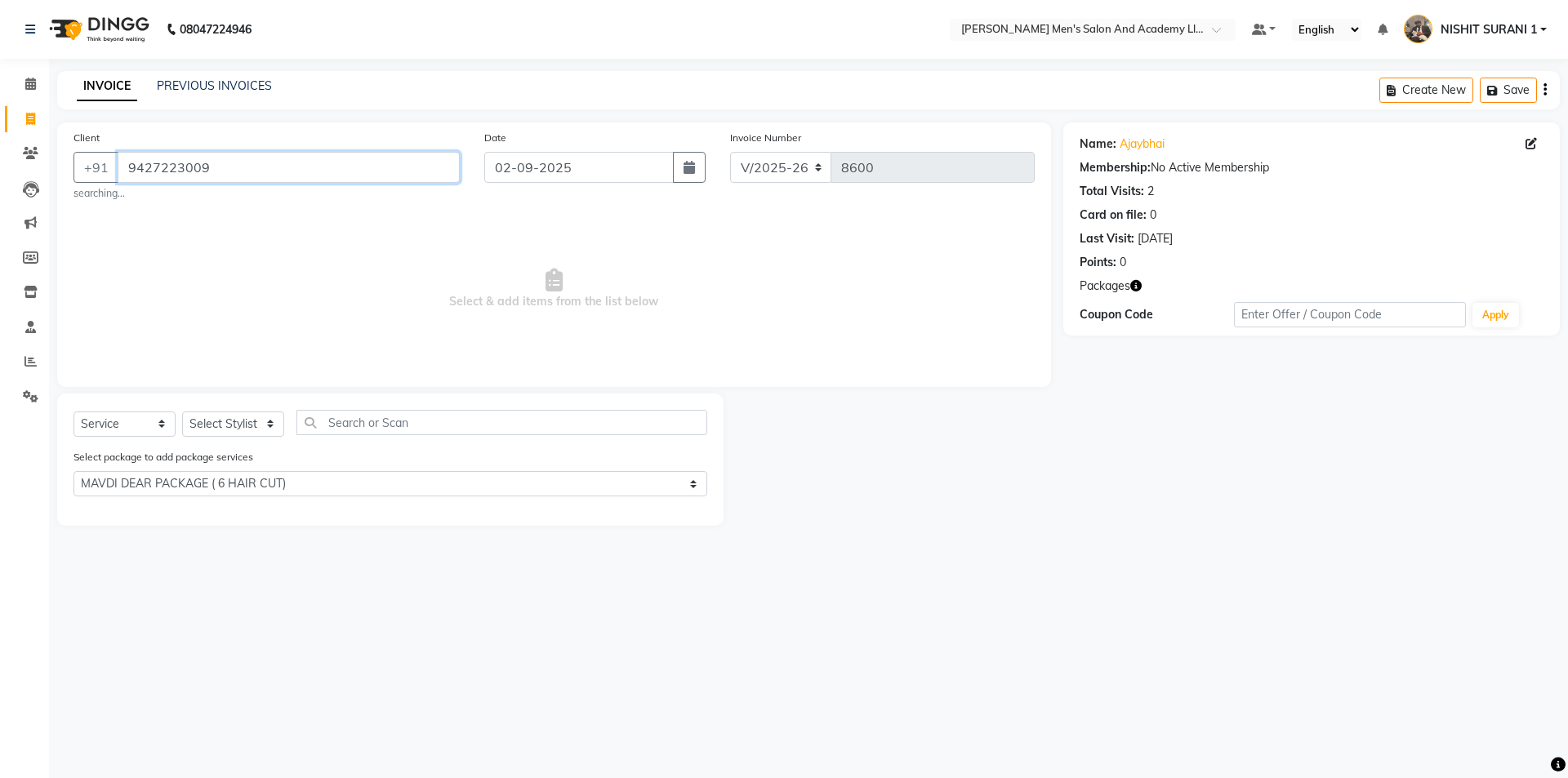
click at [203, 163] on input "9427223009" at bounding box center [288, 167] width 342 height 31
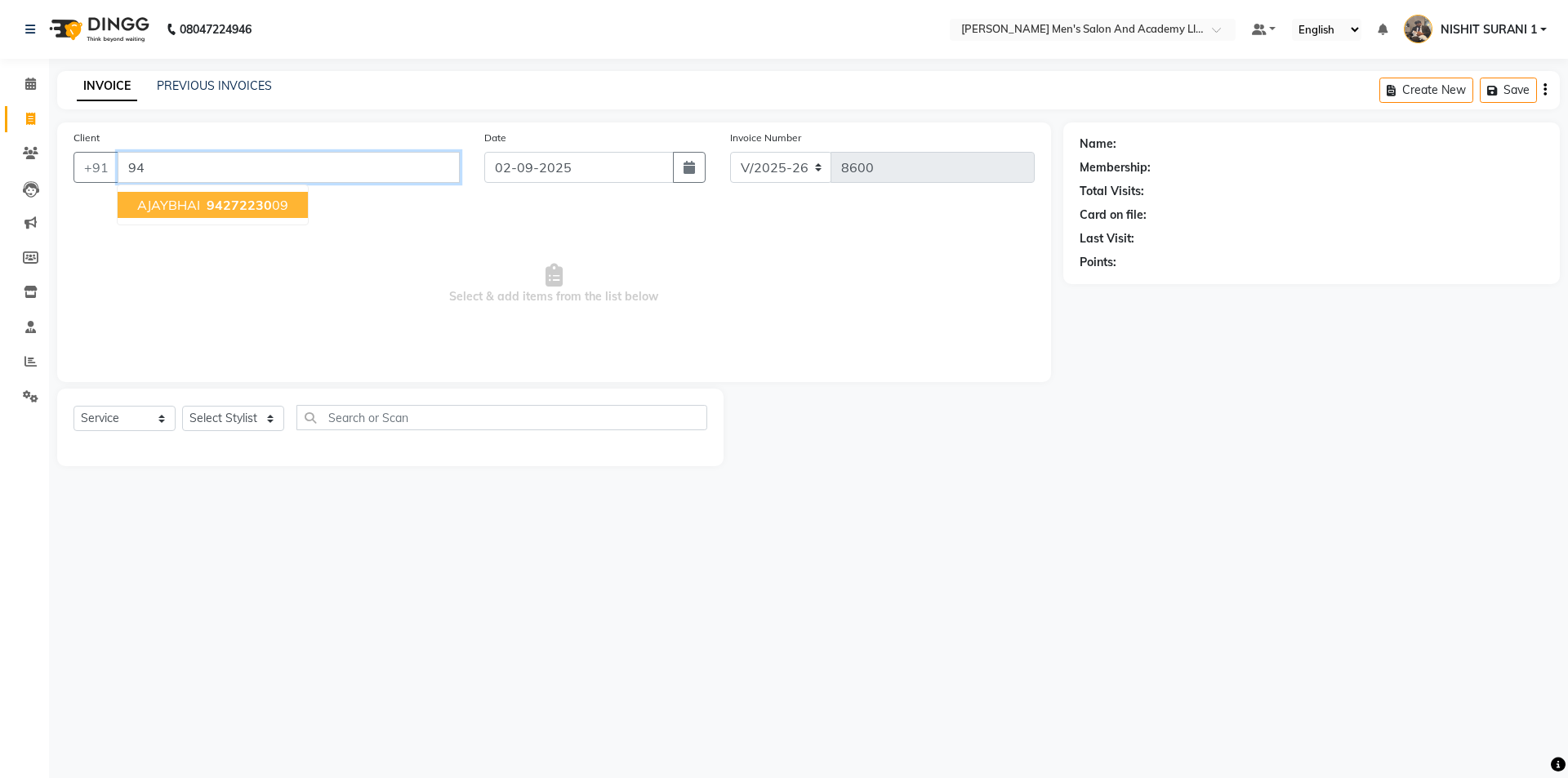
type input "9"
click at [226, 216] on button "DARSHITBHAI 74338822 41" at bounding box center [226, 205] width 217 height 26
type input "7433882241"
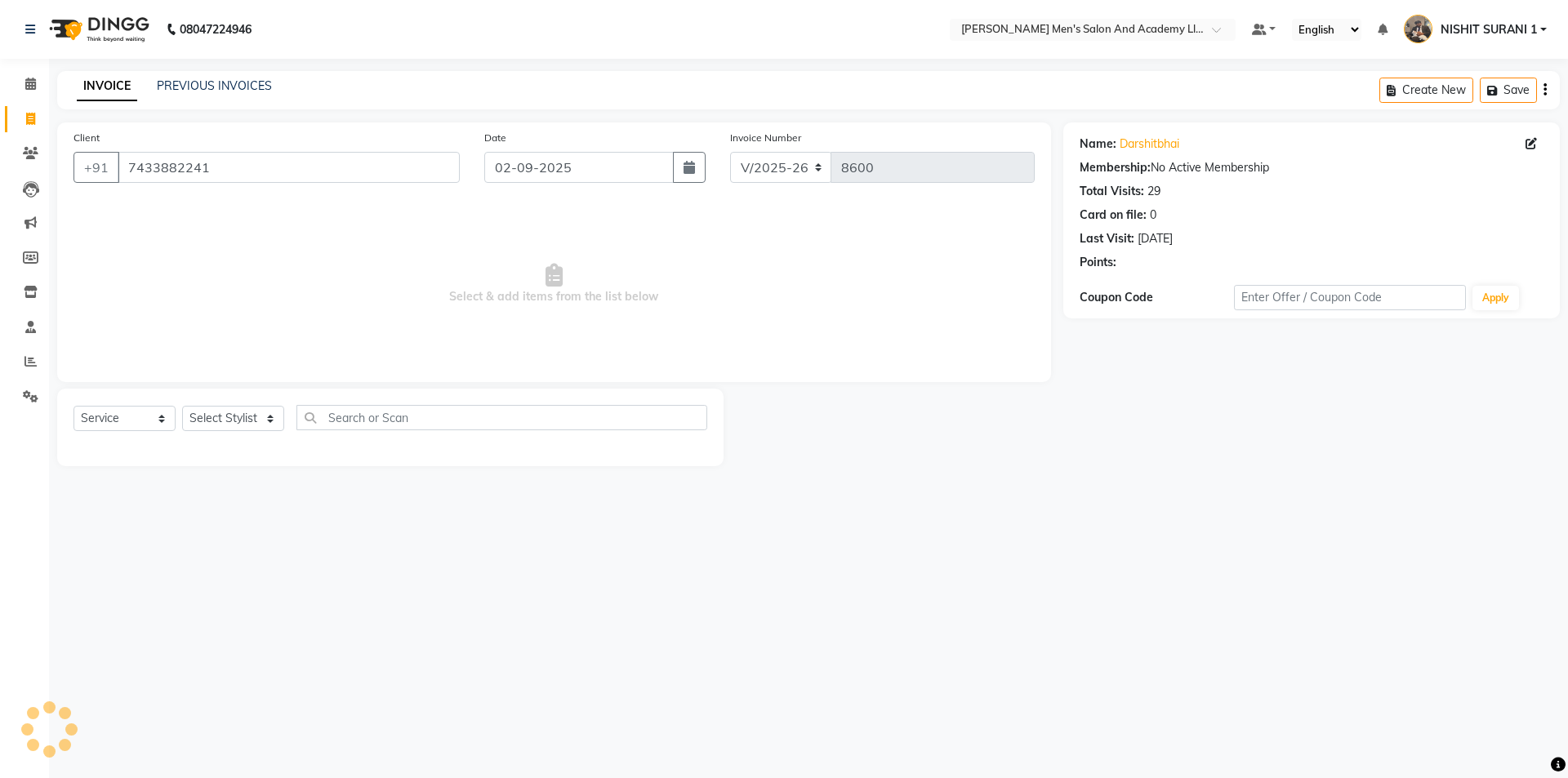
select select
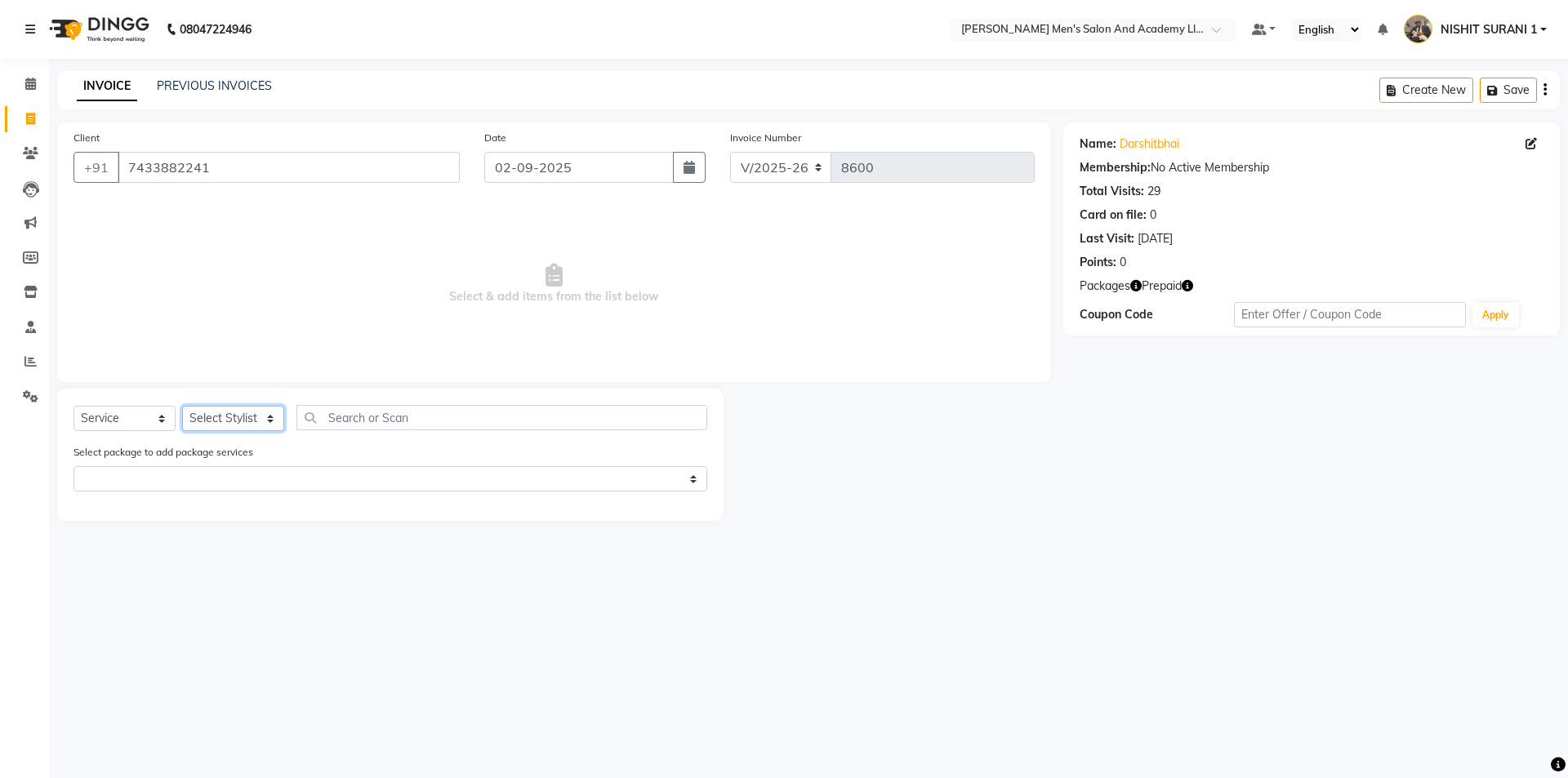
click at [230, 425] on select "Select Stylist AADITYA SOLANKI ABHAY PARMAR AJAY SEN ANKUSH SEN ASHISH VAGHELA …" at bounding box center [233, 418] width 102 height 25
click at [256, 419] on select "Select Stylist AADITYA SOLANKI ABHAY PARMAR AJAY SEN ANKUSH SEN ASHISH VAGHELA …" at bounding box center [233, 418] width 102 height 25
select select "52738"
click at [182, 406] on select "Select Stylist AADITYA SOLANKI ABHAY PARMAR AJAY SEN ANKUSH SEN ASHISH VAGHELA …" at bounding box center [233, 418] width 102 height 25
click at [221, 261] on span "Select & add items from the list below" at bounding box center [554, 285] width 961 height 163
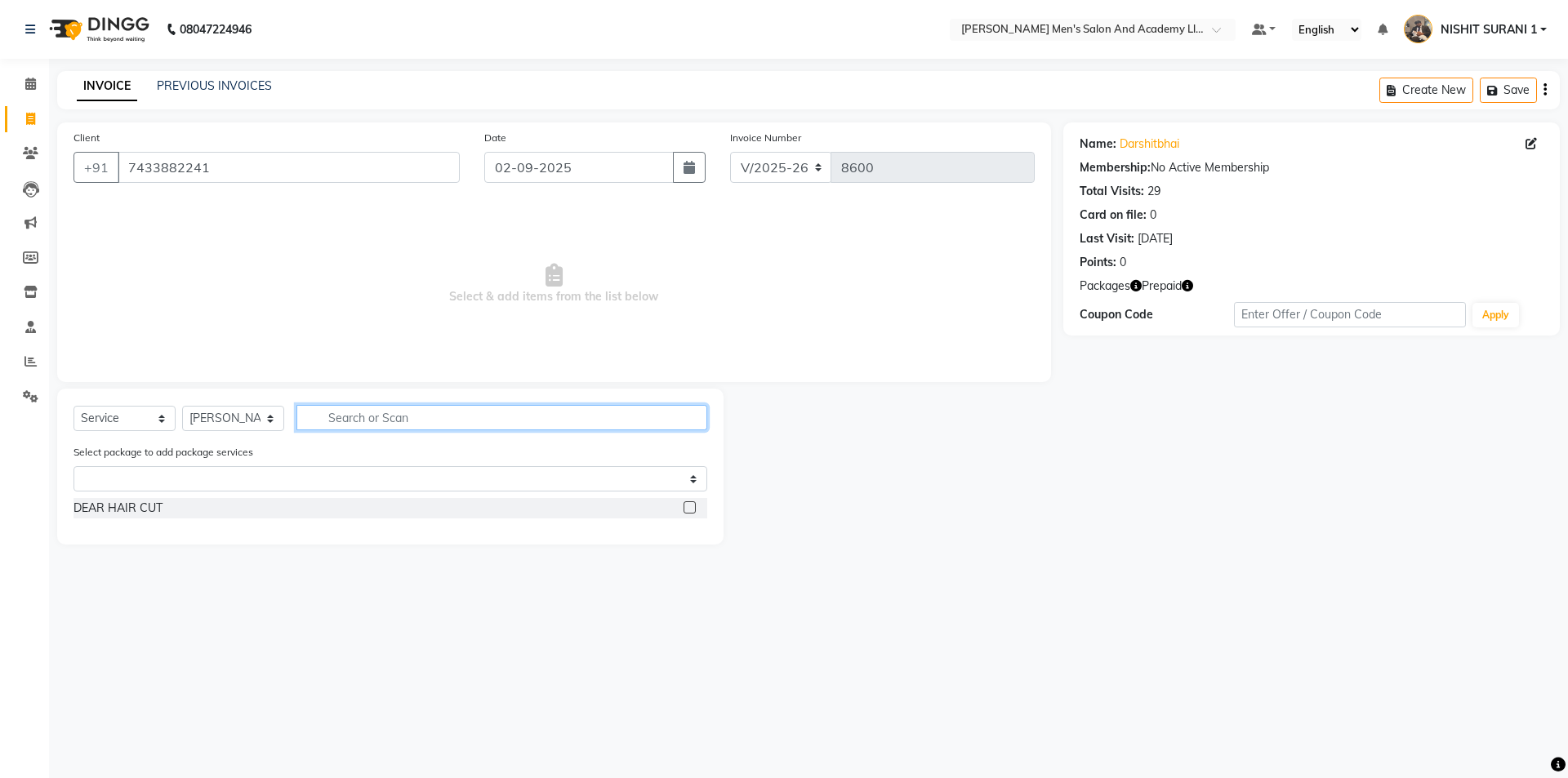
click at [522, 417] on input "text" at bounding box center [502, 417] width 411 height 25
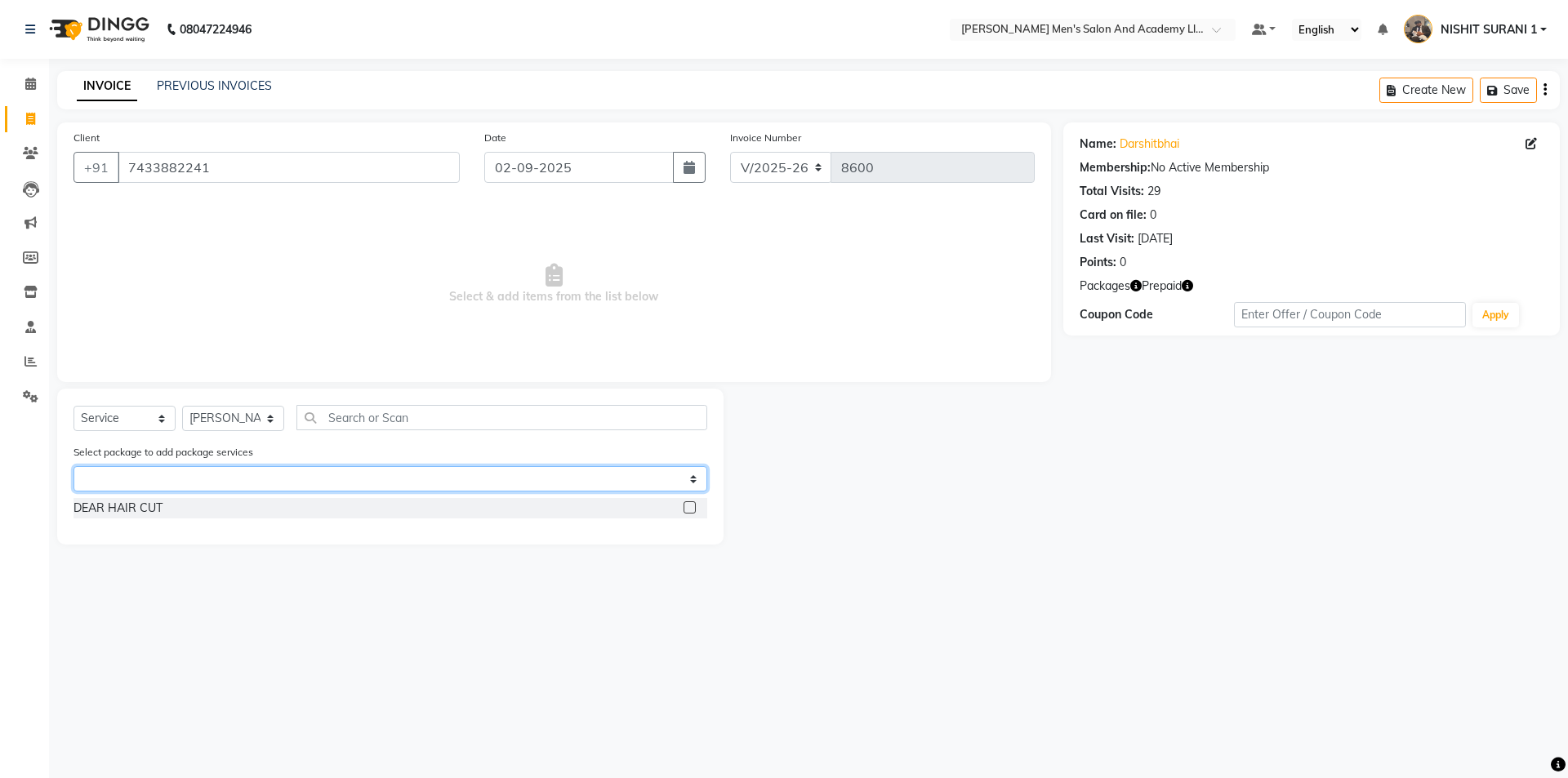
click at [191, 480] on select "Select SPEED WELL BEARD PAY 5 AND & 1 FREE GENTLEMEN GOLD PACKAGE" at bounding box center [390, 479] width 633 height 25
click at [74, 466] on select "Select SPEED WELL BEARD PAY 5 AND & 1 FREE GENTLEMEN GOLD PACKAGE" at bounding box center [390, 479] width 633 height 25
click at [238, 483] on select "Select SPEED WELL BEARD PAY 5 AND & 1 FREE GENTLEMEN GOLD PACKAGE" at bounding box center [390, 479] width 633 height 25
click at [74, 466] on select "Select SPEED WELL BEARD PAY 5 AND & 1 FREE GENTLEMEN GOLD PACKAGE" at bounding box center [390, 479] width 633 height 25
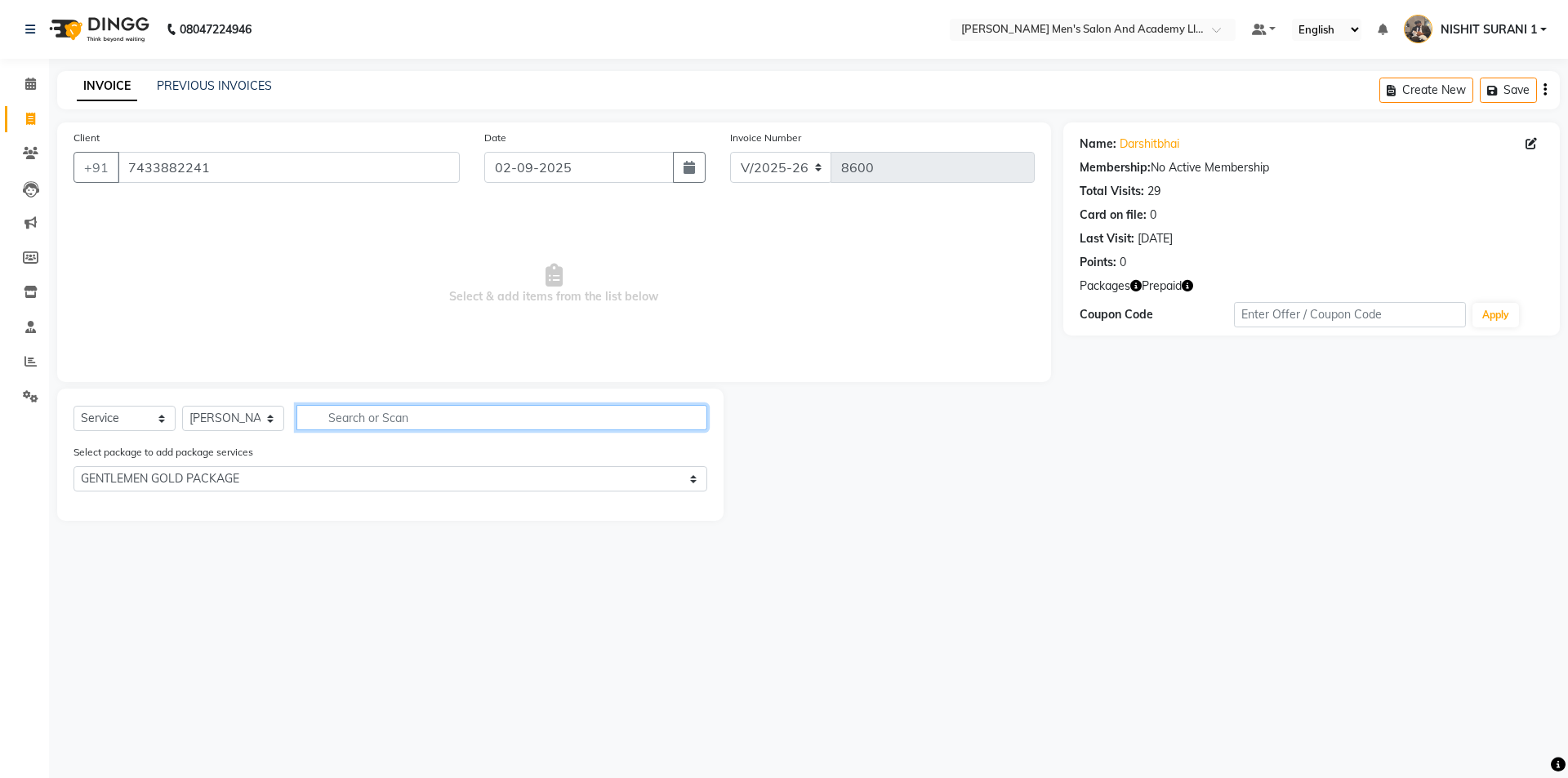
click at [358, 417] on input "text" at bounding box center [502, 417] width 411 height 25
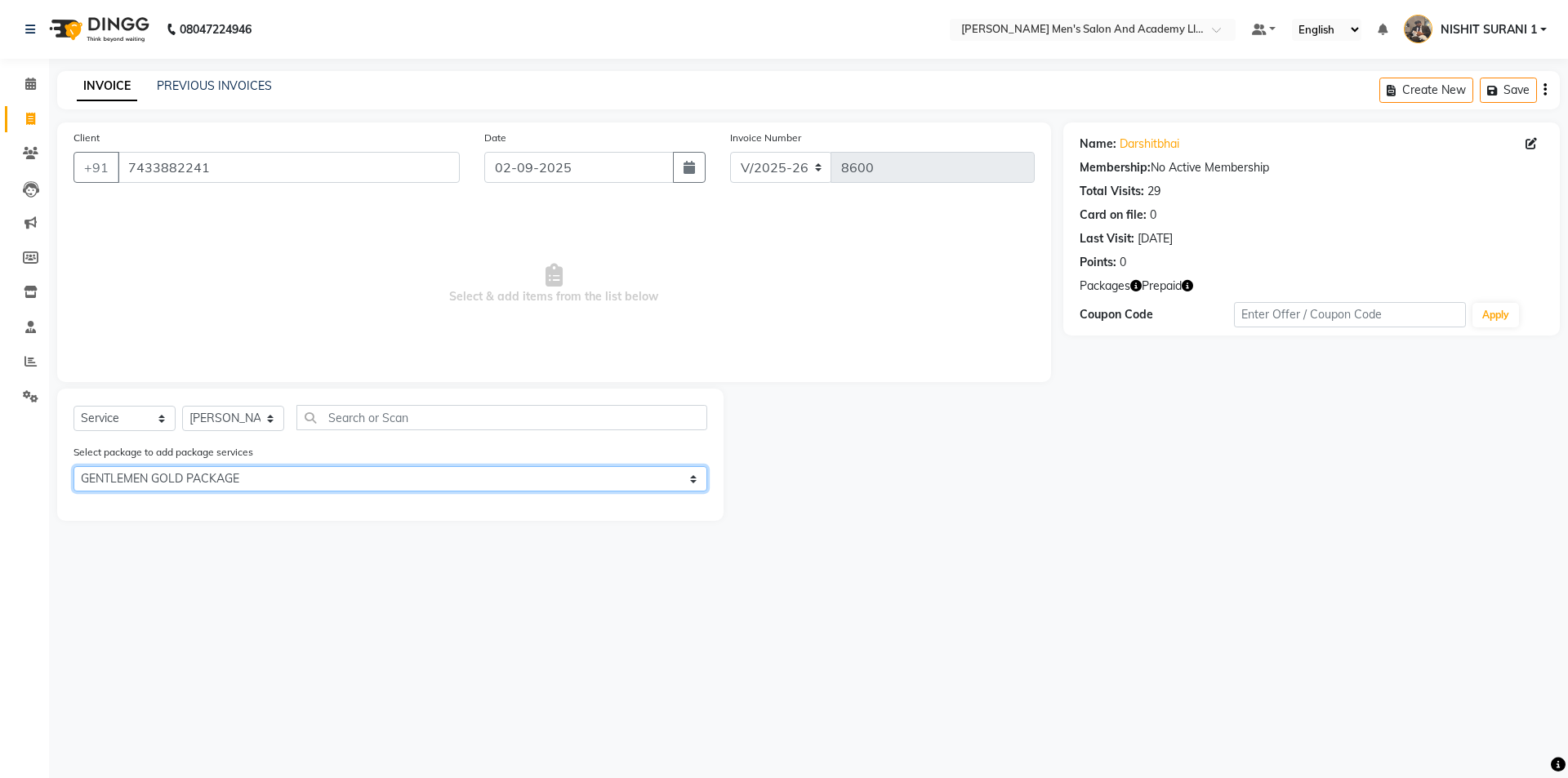
click at [344, 477] on select "Select SPEED WELL BEARD PAY 5 AND & 1 FREE GENTLEMEN GOLD PACKAGE" at bounding box center [390, 479] width 633 height 25
select select "0: undefined"
click at [74, 466] on select "Select SPEED WELL BEARD PAY 5 AND & 1 FREE GENTLEMEN GOLD PACKAGE" at bounding box center [390, 479] width 633 height 25
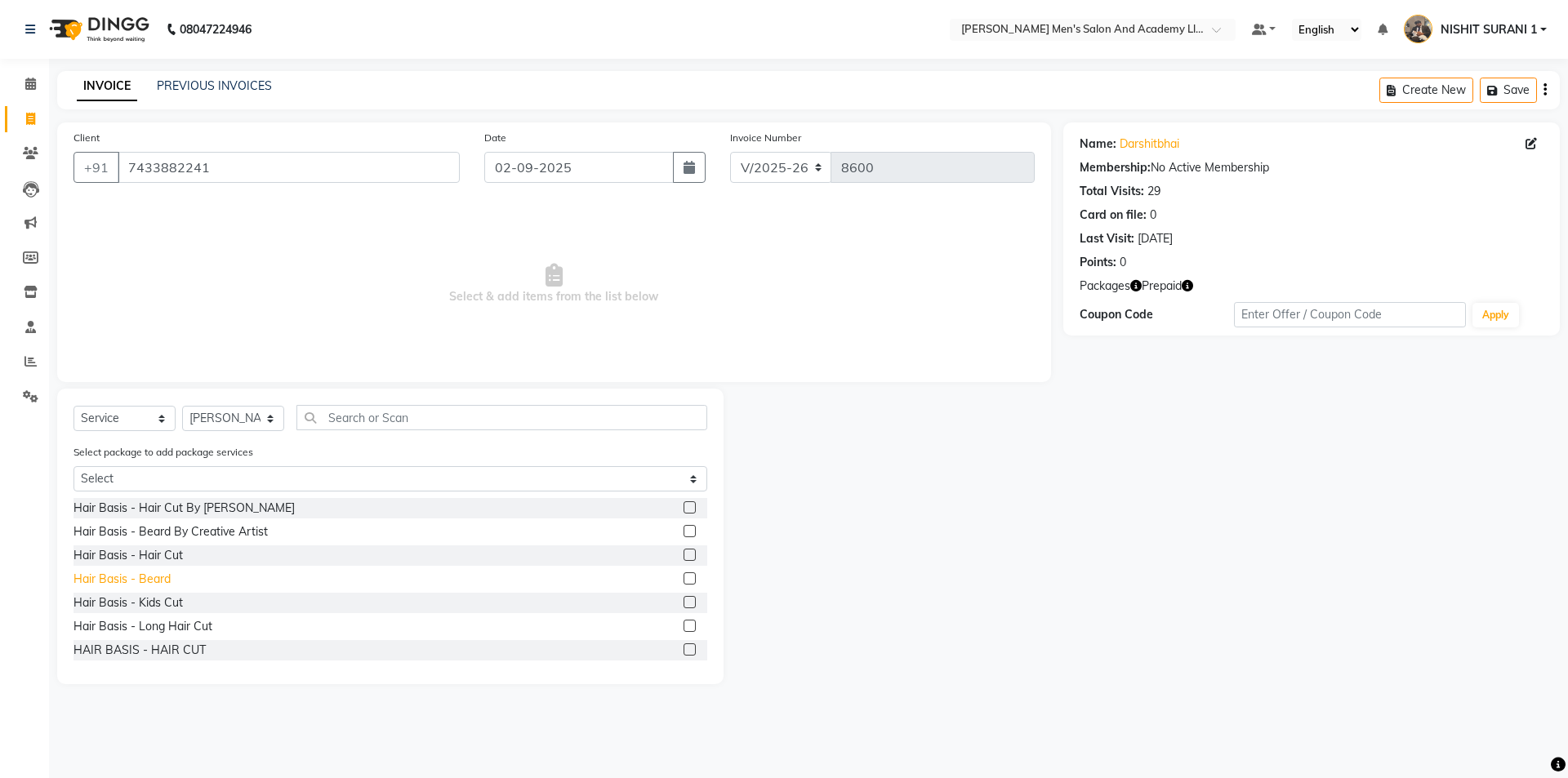
click at [156, 573] on div "Hair Basis - Beard" at bounding box center [122, 580] width 98 height 18
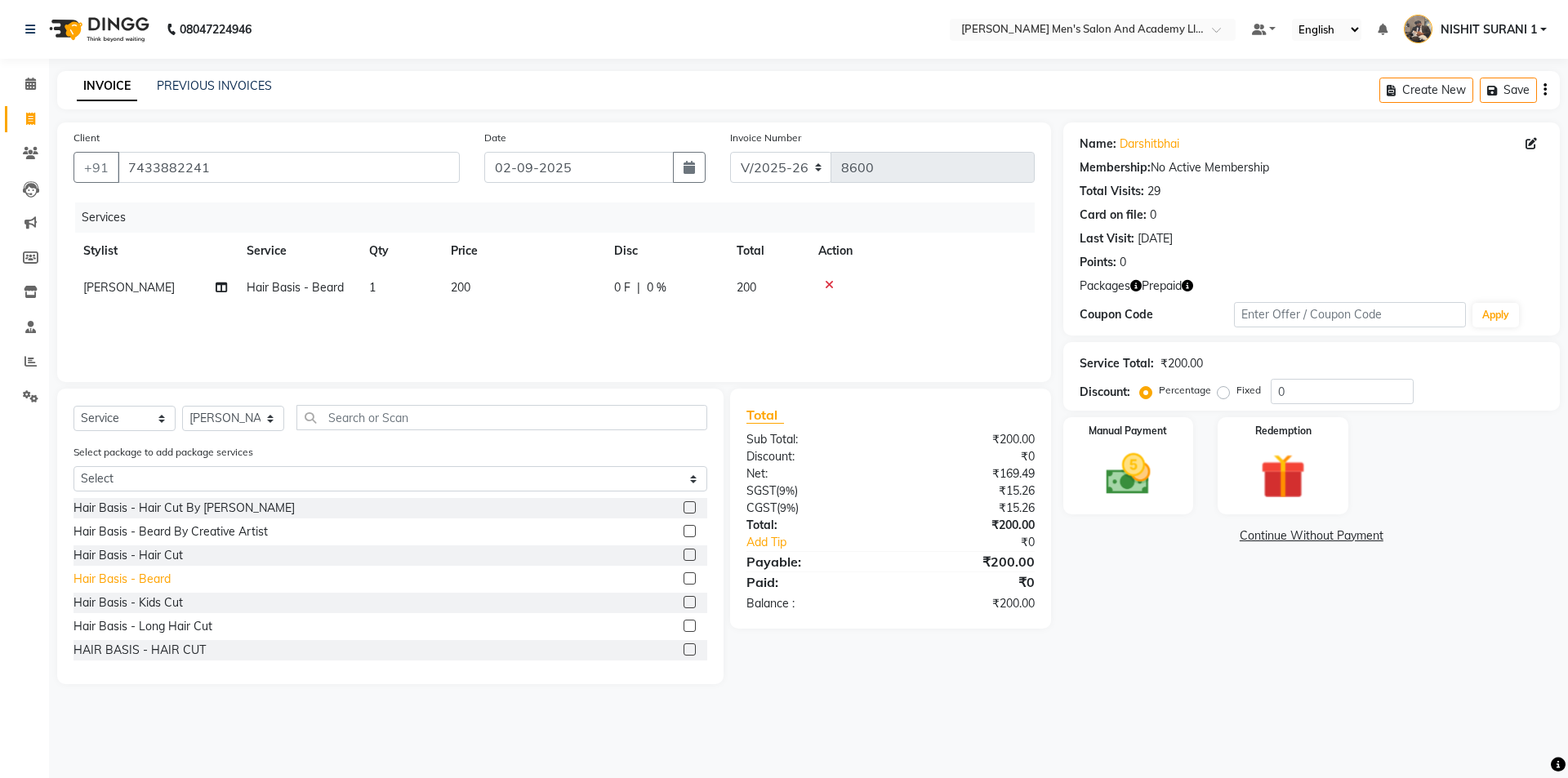
click at [161, 583] on div "Hair Basis - Beard" at bounding box center [122, 580] width 98 height 18
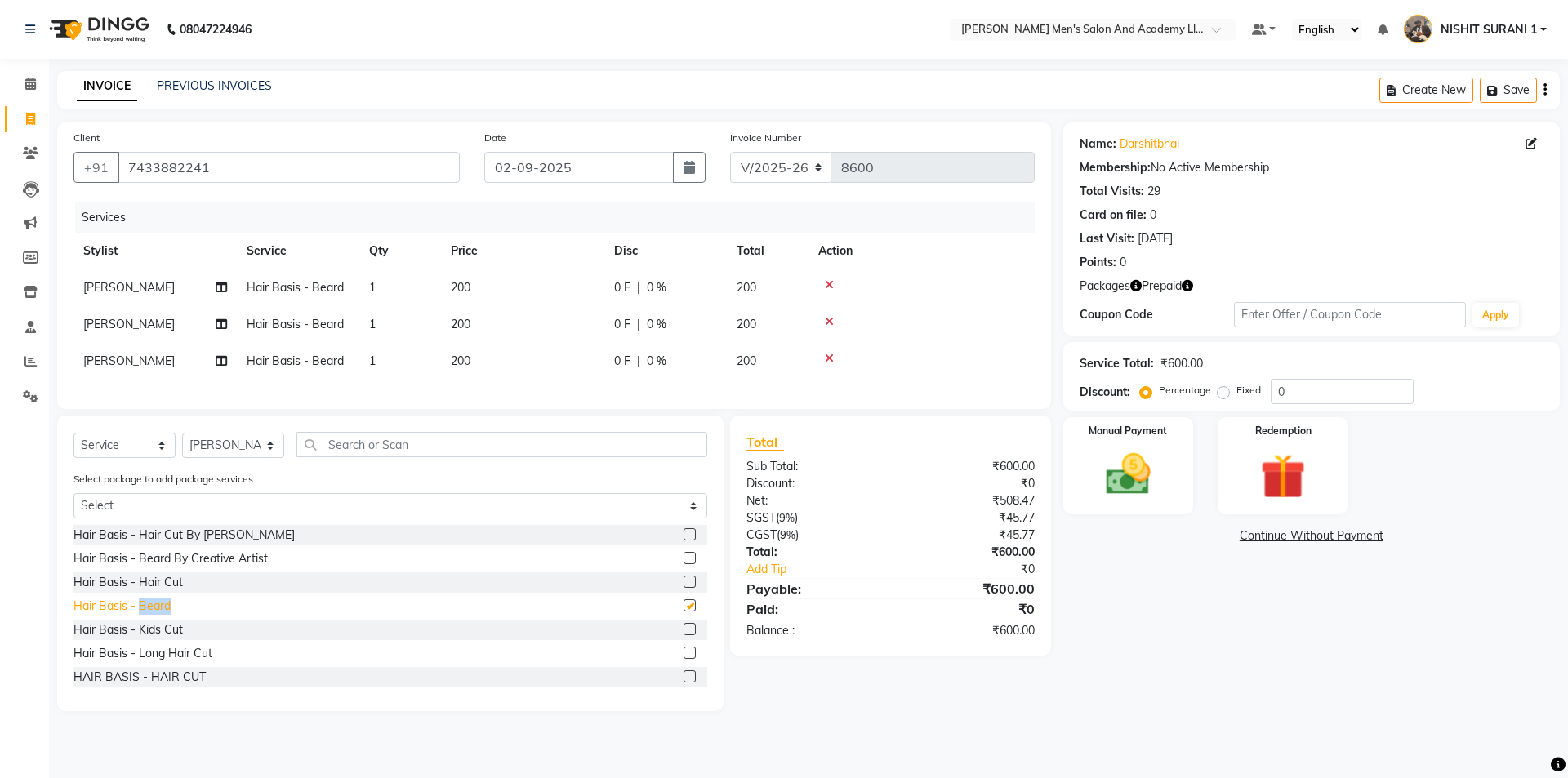
checkbox input "false"
click at [482, 292] on td "200" at bounding box center [523, 288] width 163 height 37
select select "52738"
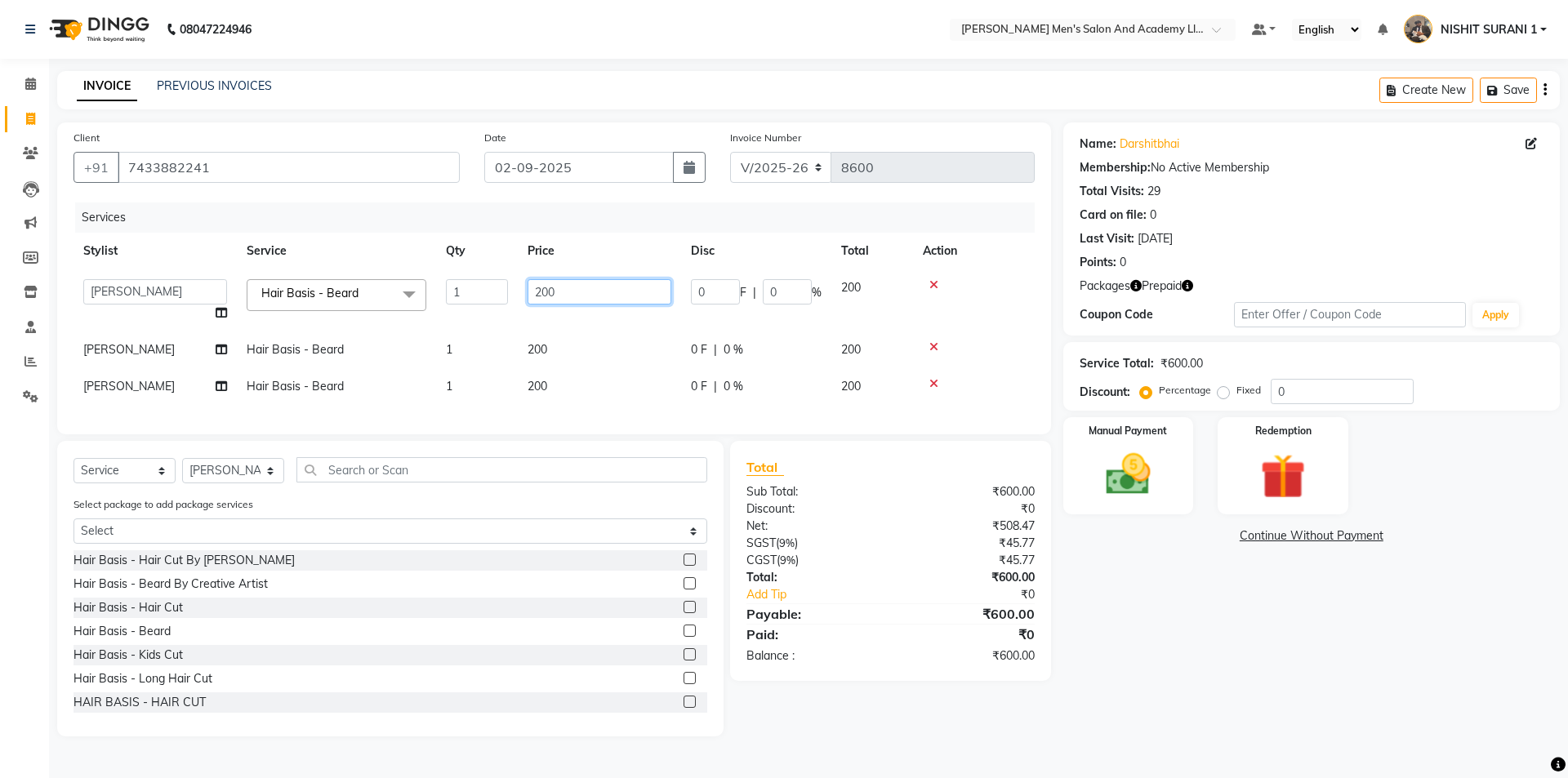
click at [596, 293] on input "200" at bounding box center [599, 292] width 144 height 25
type input "250"
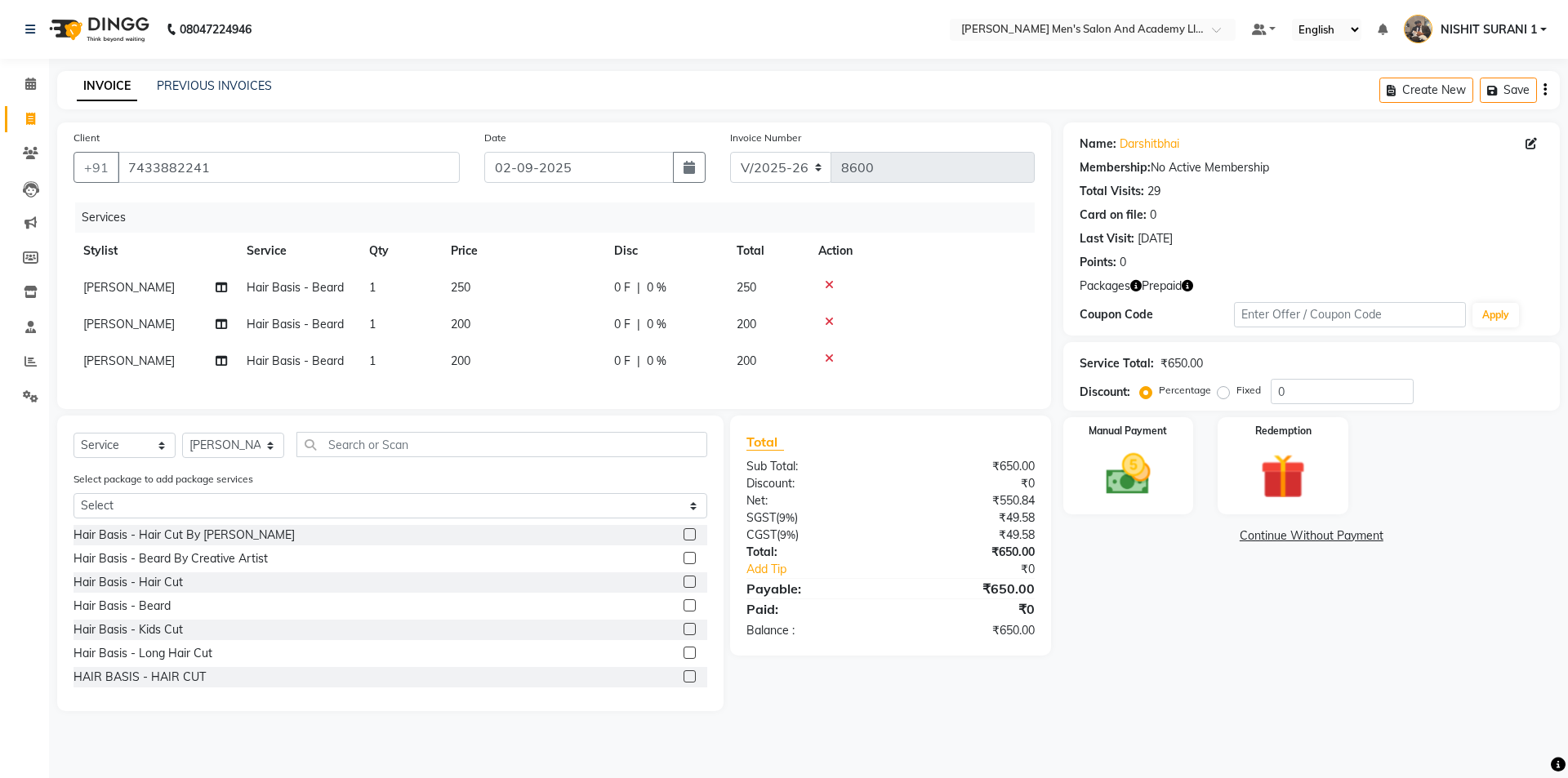
click at [547, 350] on tbody "PRAVIN SEN Hair Basis - Beard 1 250 0 F | 0 % 250 PRAVIN SEN Hair Basis - Beard…" at bounding box center [554, 324] width 961 height 110
click at [475, 319] on td "200" at bounding box center [523, 325] width 163 height 37
select select "52738"
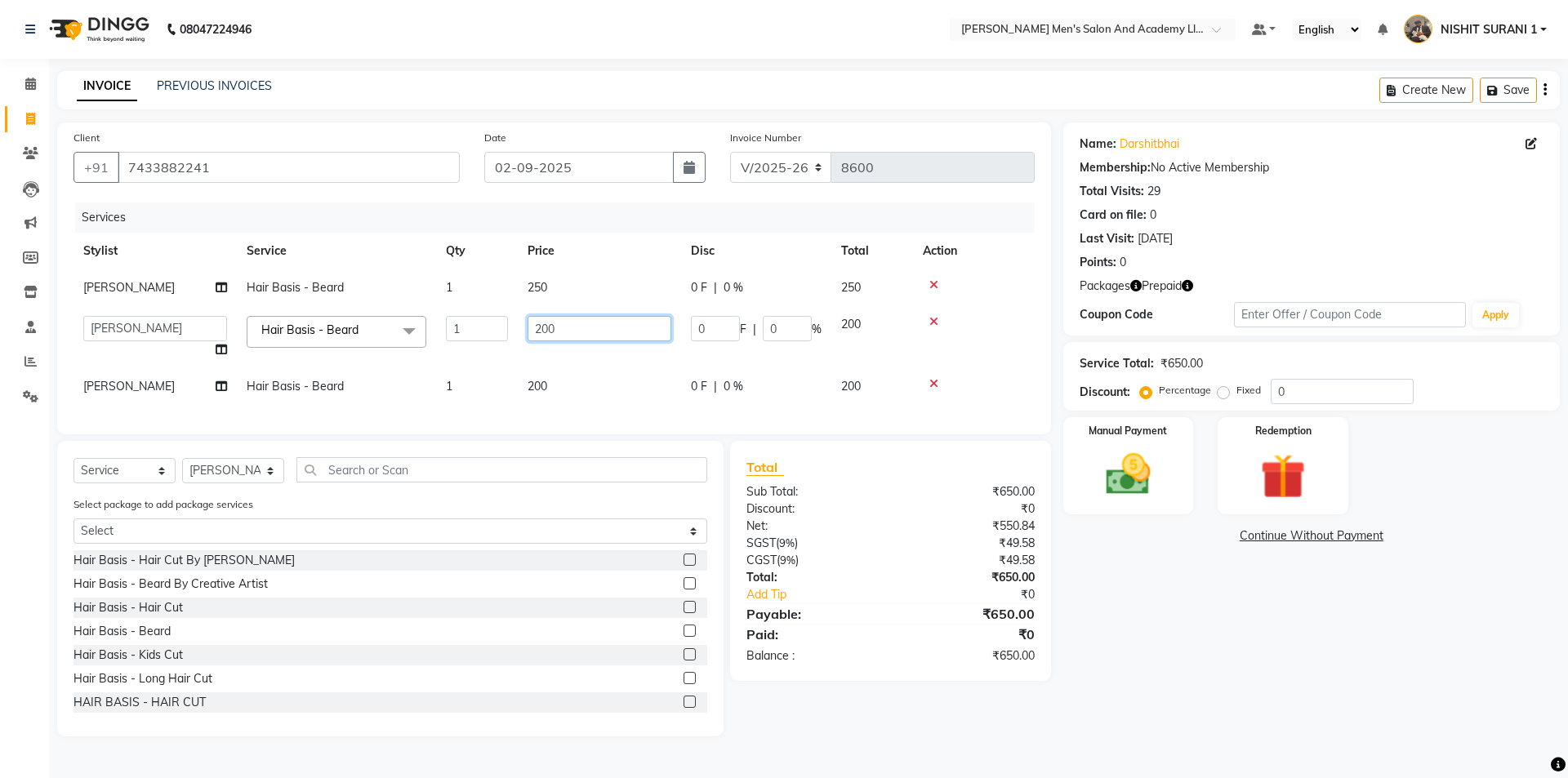
click at [561, 324] on input "200" at bounding box center [599, 328] width 144 height 25
type input "250"
click at [1188, 282] on icon "button" at bounding box center [1187, 285] width 11 height 11
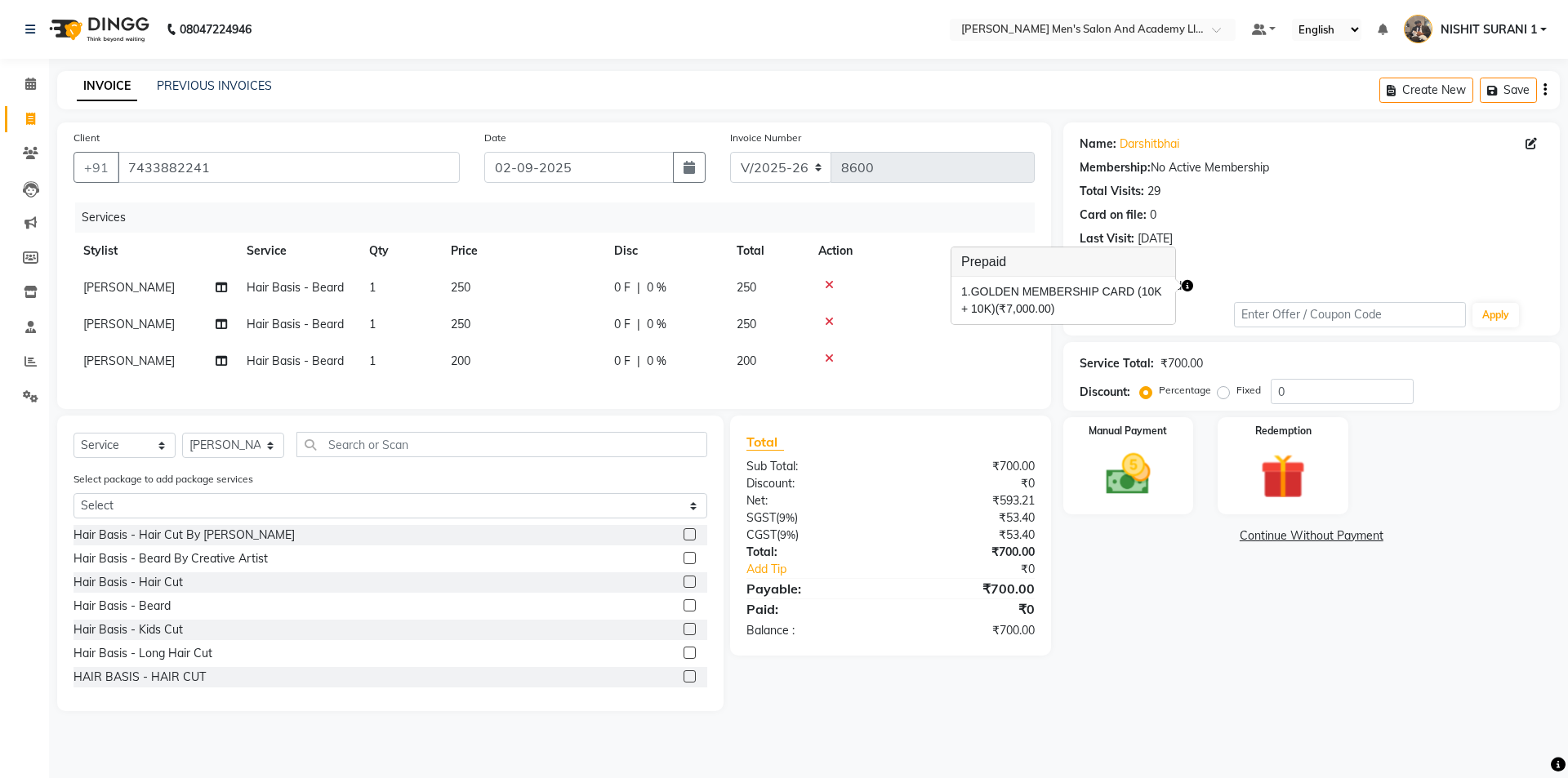
click at [759, 353] on td "200" at bounding box center [767, 361] width 82 height 37
select select "52738"
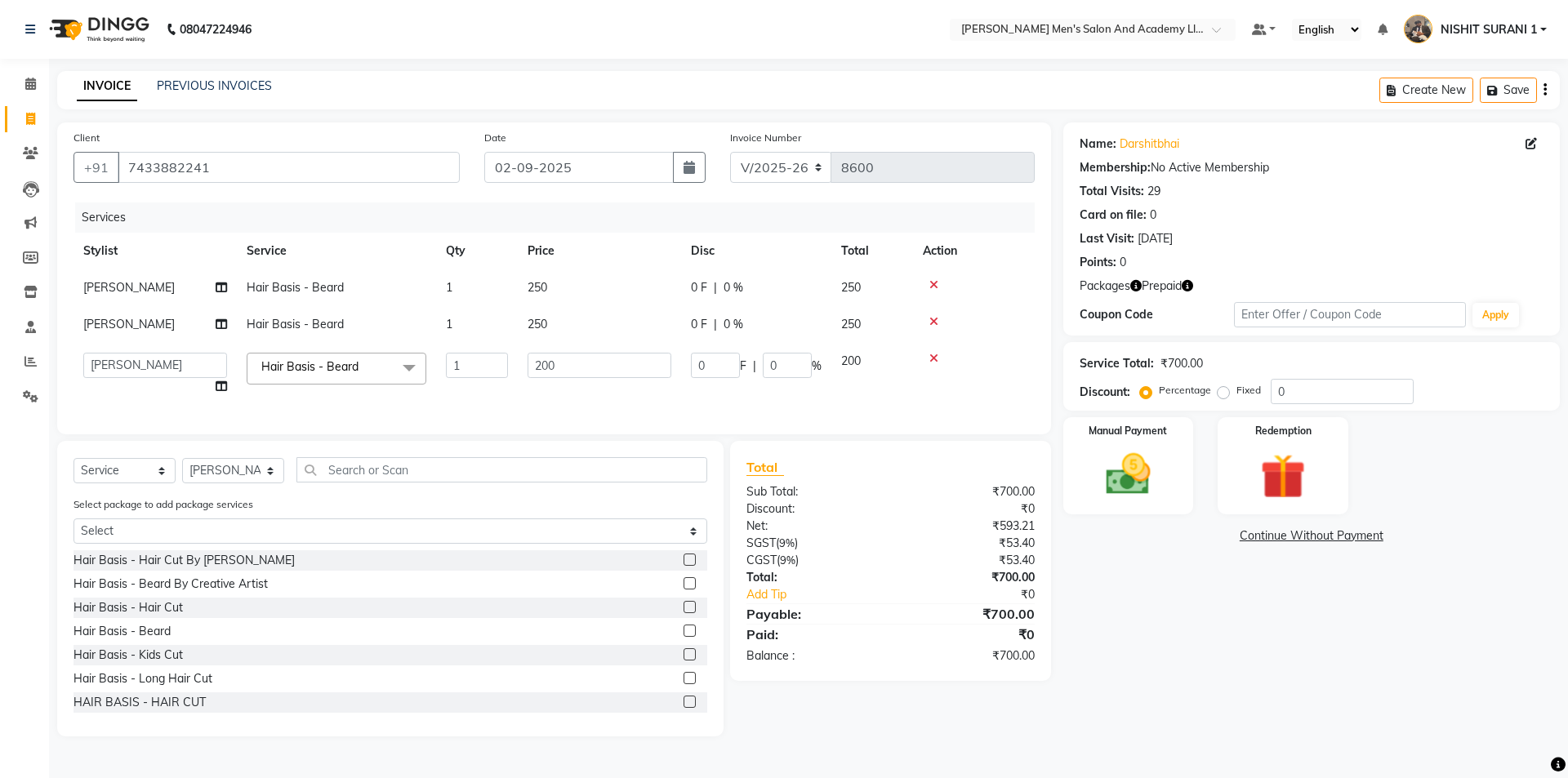
click at [875, 356] on td "200" at bounding box center [871, 373] width 82 height 62
click at [858, 356] on span "200" at bounding box center [850, 360] width 19 height 15
click at [625, 364] on input "200" at bounding box center [599, 365] width 144 height 25
type input "250"
click at [416, 475] on div "Select Service Product Membership Package Voucher Prepaid Gift Card Select Styl…" at bounding box center [390, 477] width 633 height 39
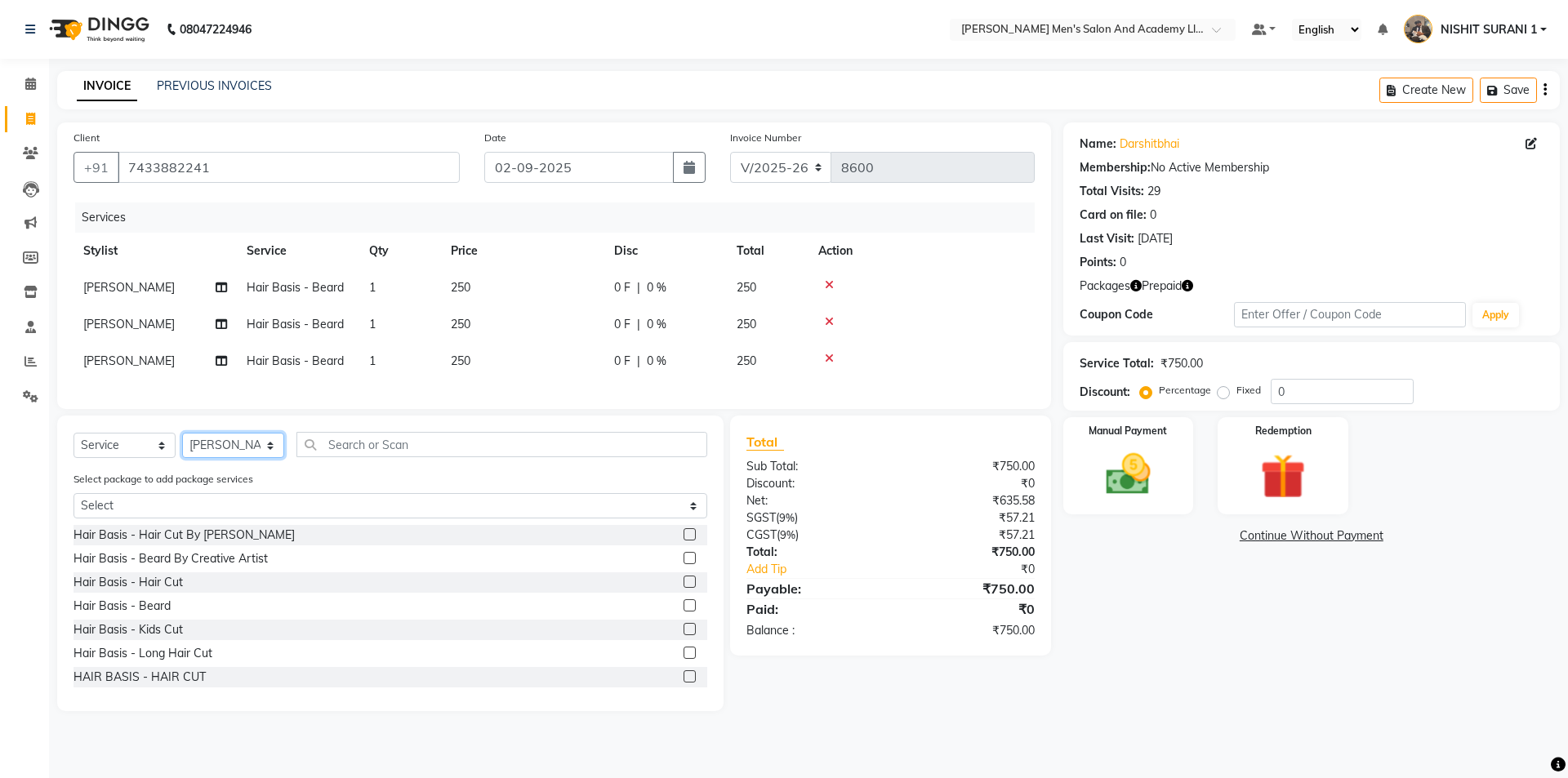
click at [232, 455] on select "Select Stylist AADITYA SOLANKI ABHAY PARMAR AJAY SEN ANKUSH SEN ASHISH VAGHELA …" at bounding box center [233, 445] width 102 height 25
select select "89793"
click at [182, 445] on select "Select Stylist AADITYA SOLANKI ABHAY PARMAR AJAY SEN ANKUSH SEN ASHISH VAGHELA …" at bounding box center [233, 445] width 102 height 25
click at [358, 457] on input "text" at bounding box center [502, 444] width 411 height 25
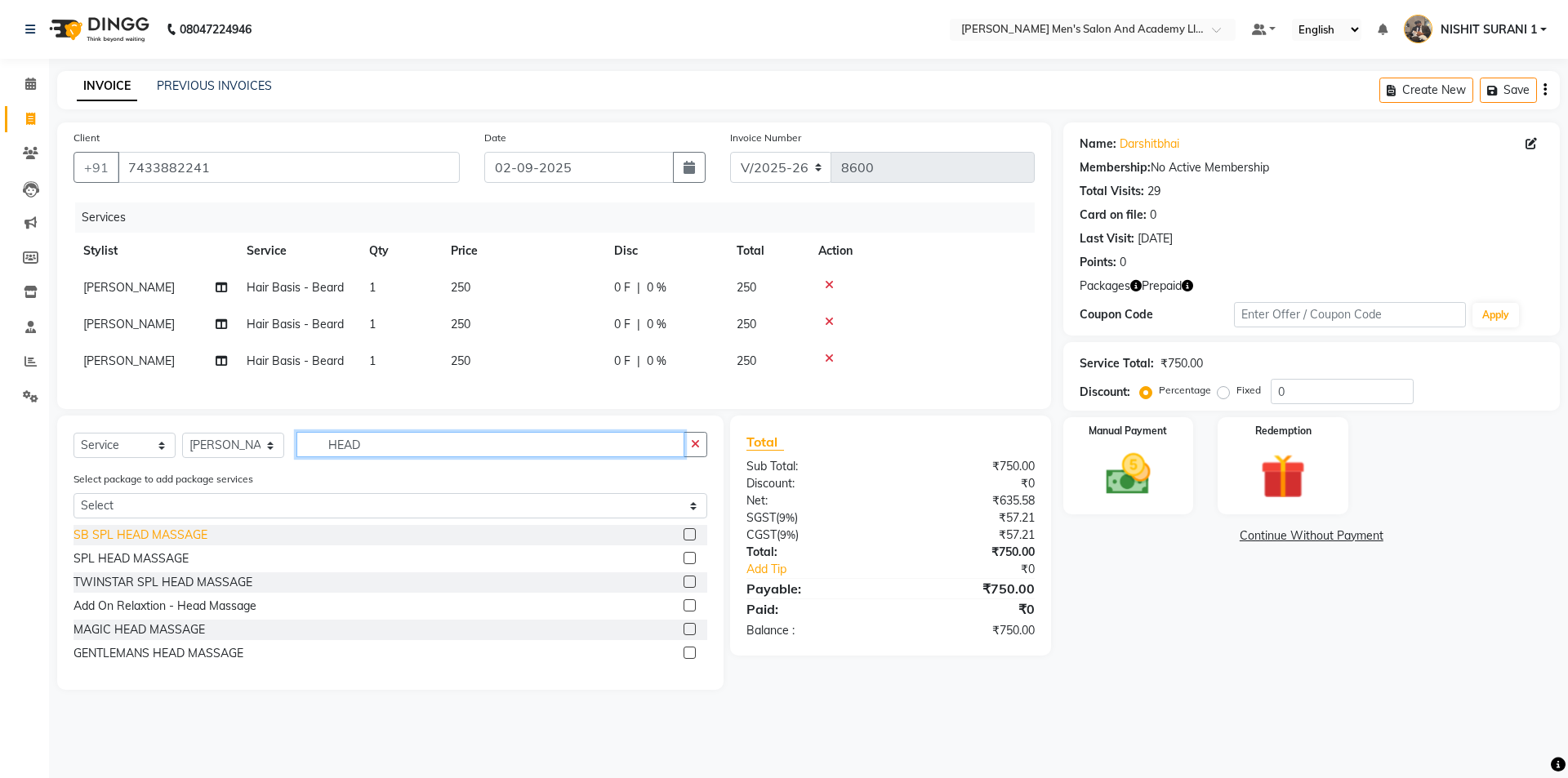
type input "HEAD"
click at [181, 538] on div "SB SPL HEAD MASSAGE" at bounding box center [141, 536] width 134 height 18
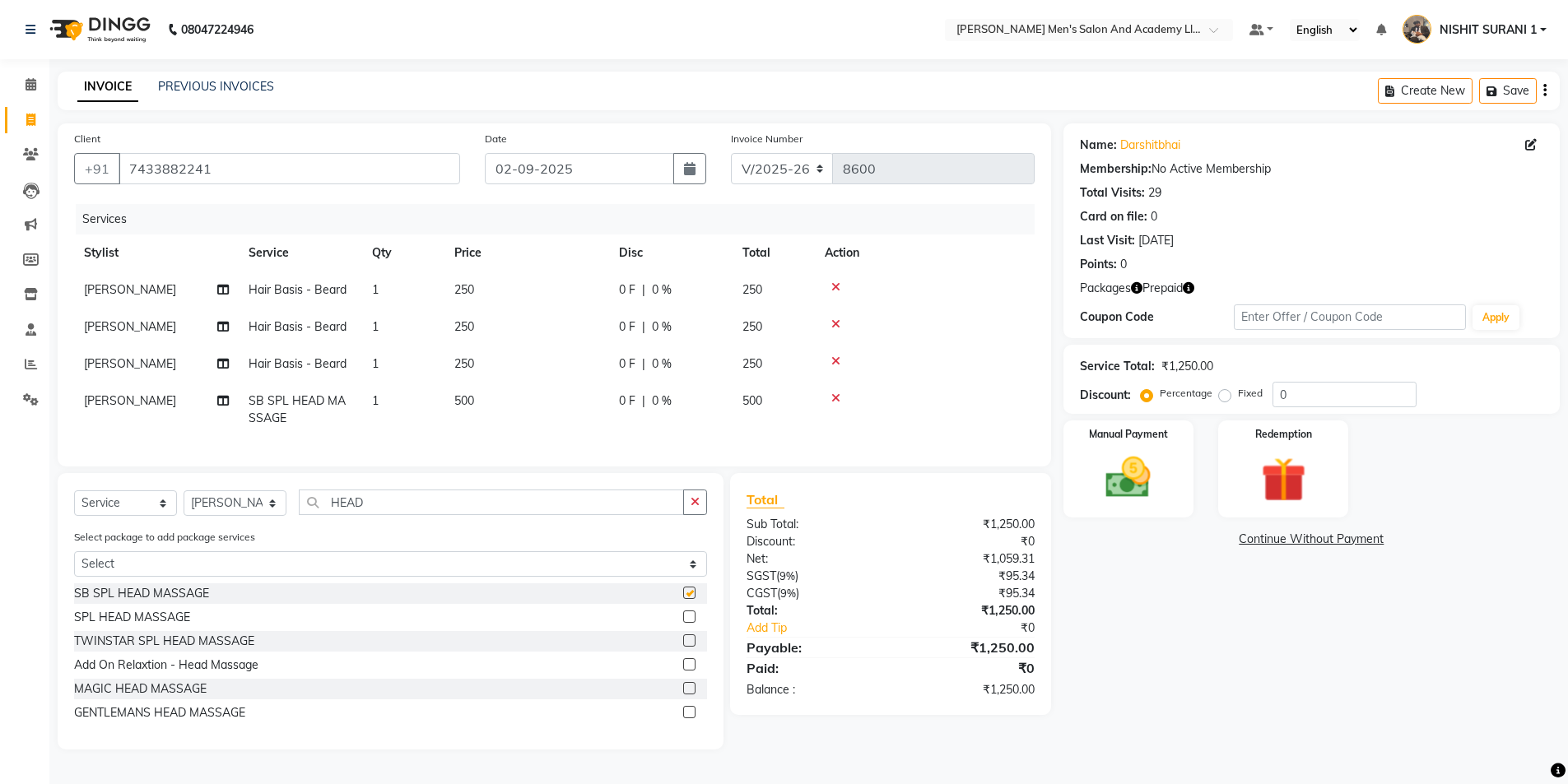
checkbox input "false"
click at [266, 515] on select "Select Stylist AADITYA SOLANKI ABHAY PARMAR AJAY SEN ANKUSH SEN ASHISH VAGHELA …" at bounding box center [235, 503] width 103 height 26
click at [266, 512] on select "Select Stylist AADITYA SOLANKI ABHAY PARMAR AJAY SEN ANKUSH SEN ASHISH VAGHELA …" at bounding box center [235, 503] width 103 height 26
select select "87893"
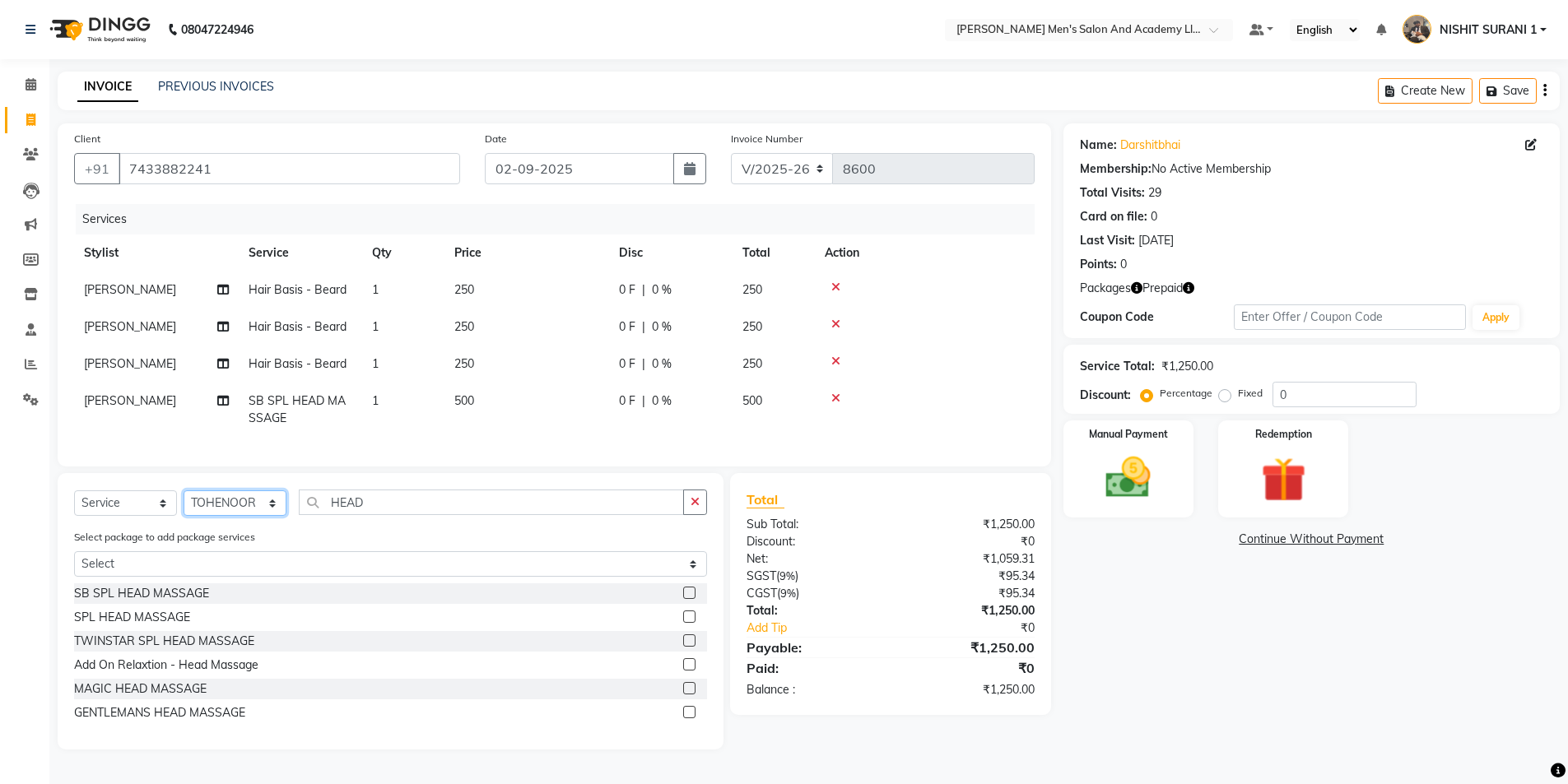
click at [183, 503] on select "Select Stylist AADITYA SOLANKI ABHAY PARMAR AJAY SEN ANKUSH SEN ASHISH VAGHELA …" at bounding box center [235, 503] width 103 height 26
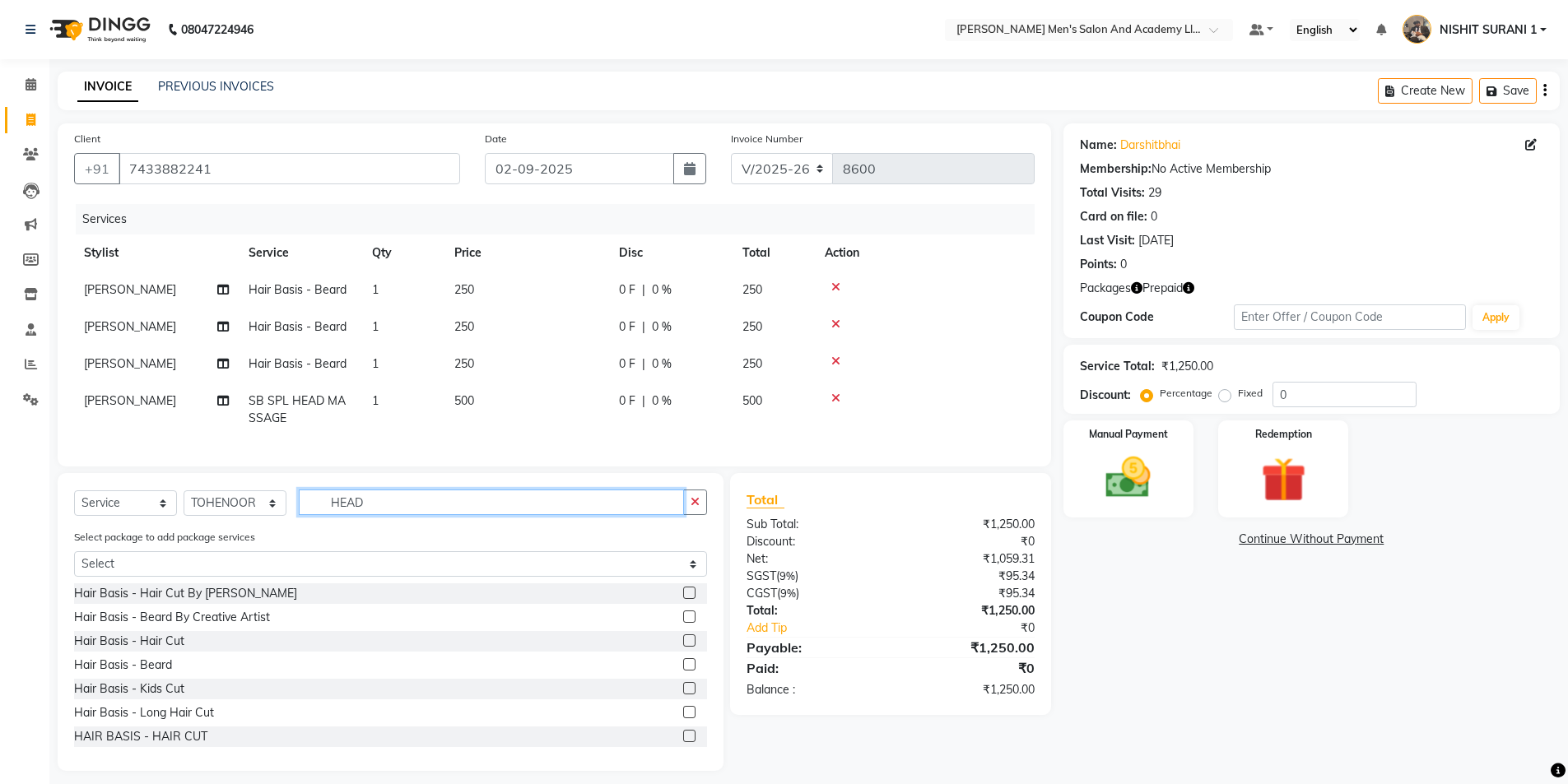
click at [367, 515] on input "HEAD" at bounding box center [490, 502] width 385 height 26
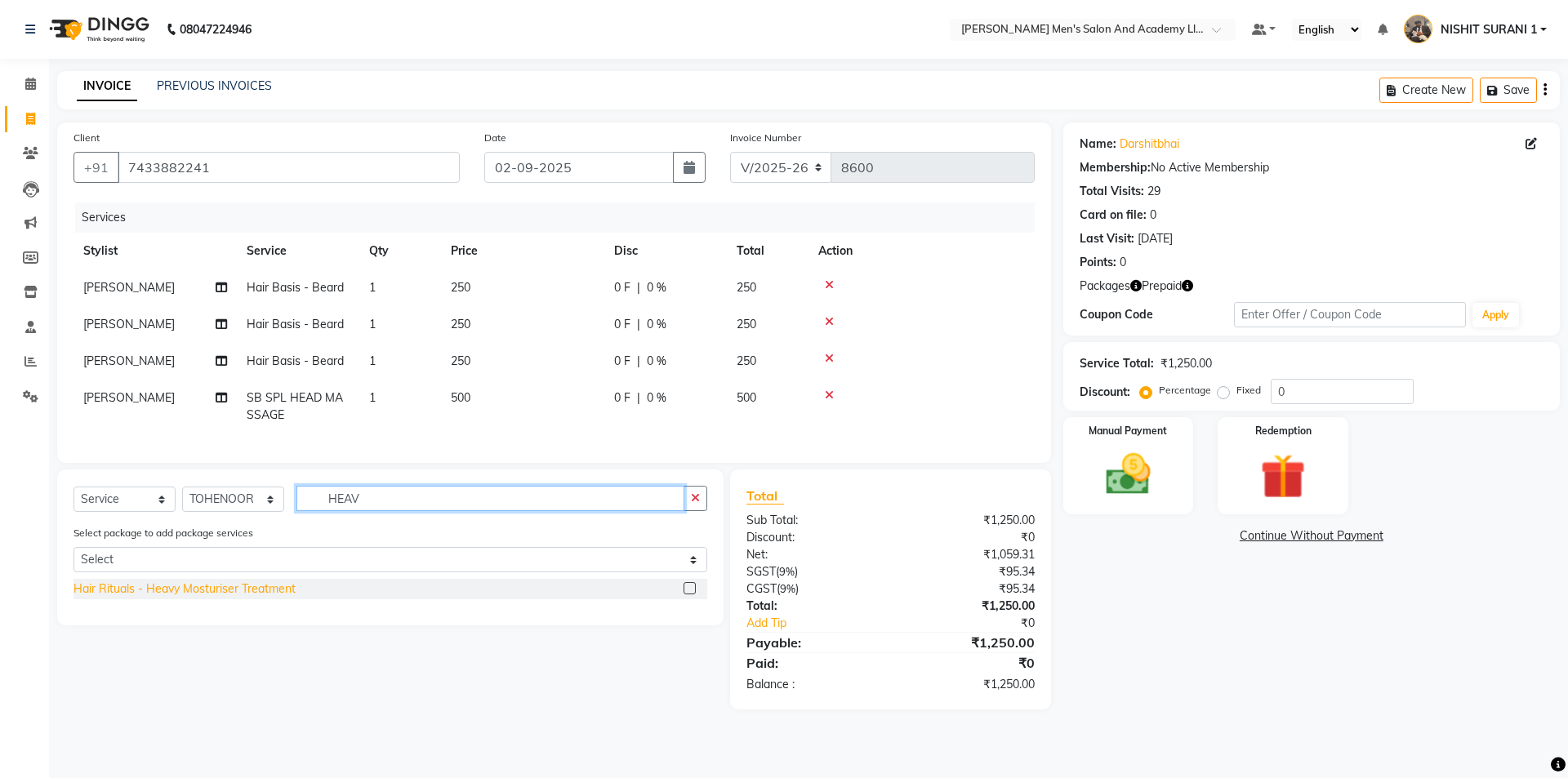
type input "HEAV"
click at [249, 597] on div "Hair Rituals - Heavy Mosturiser Treatment" at bounding box center [184, 589] width 222 height 18
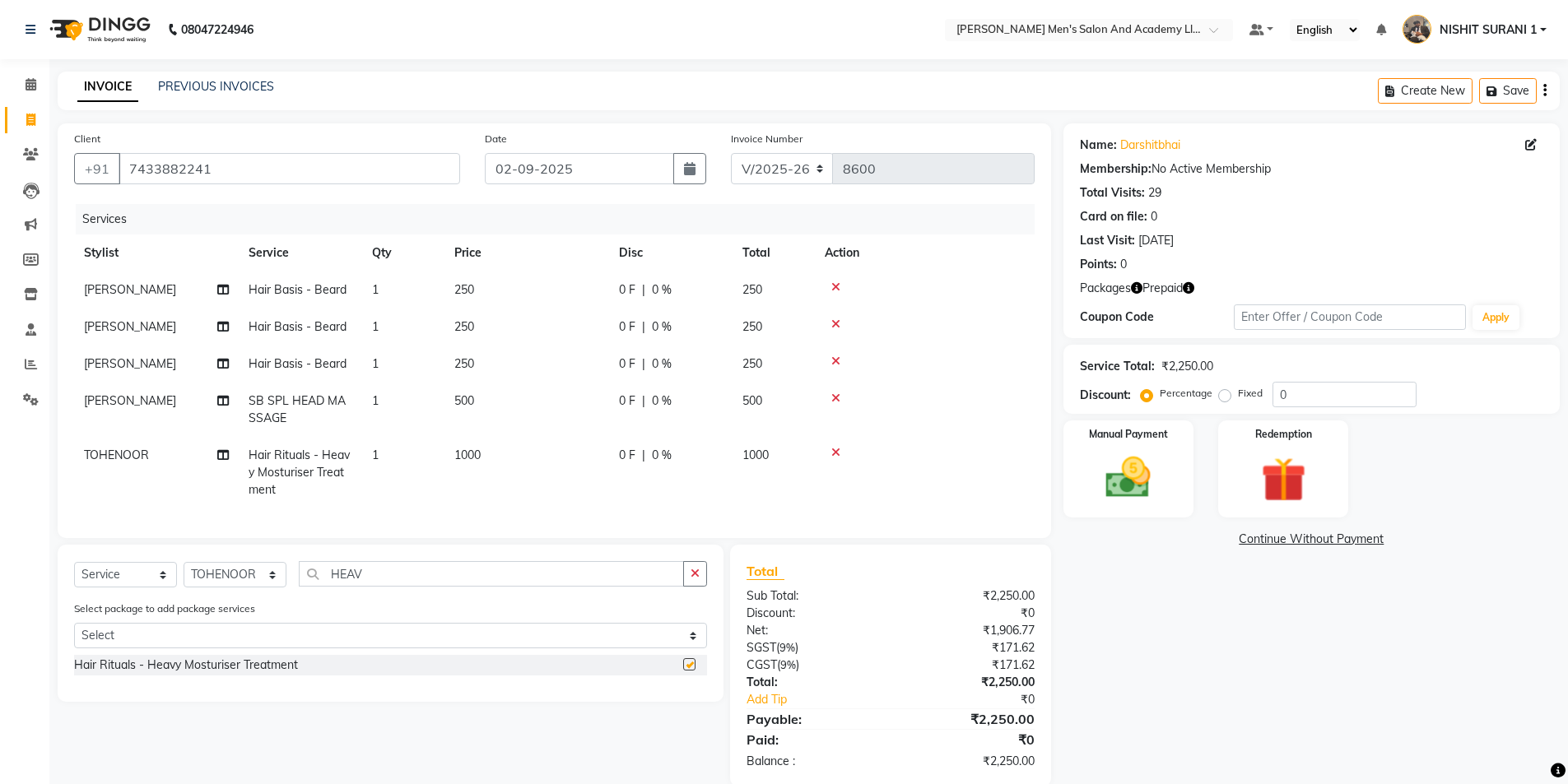
checkbox input "false"
click at [467, 456] on span "1000" at bounding box center [467, 455] width 27 height 15
select select "87893"
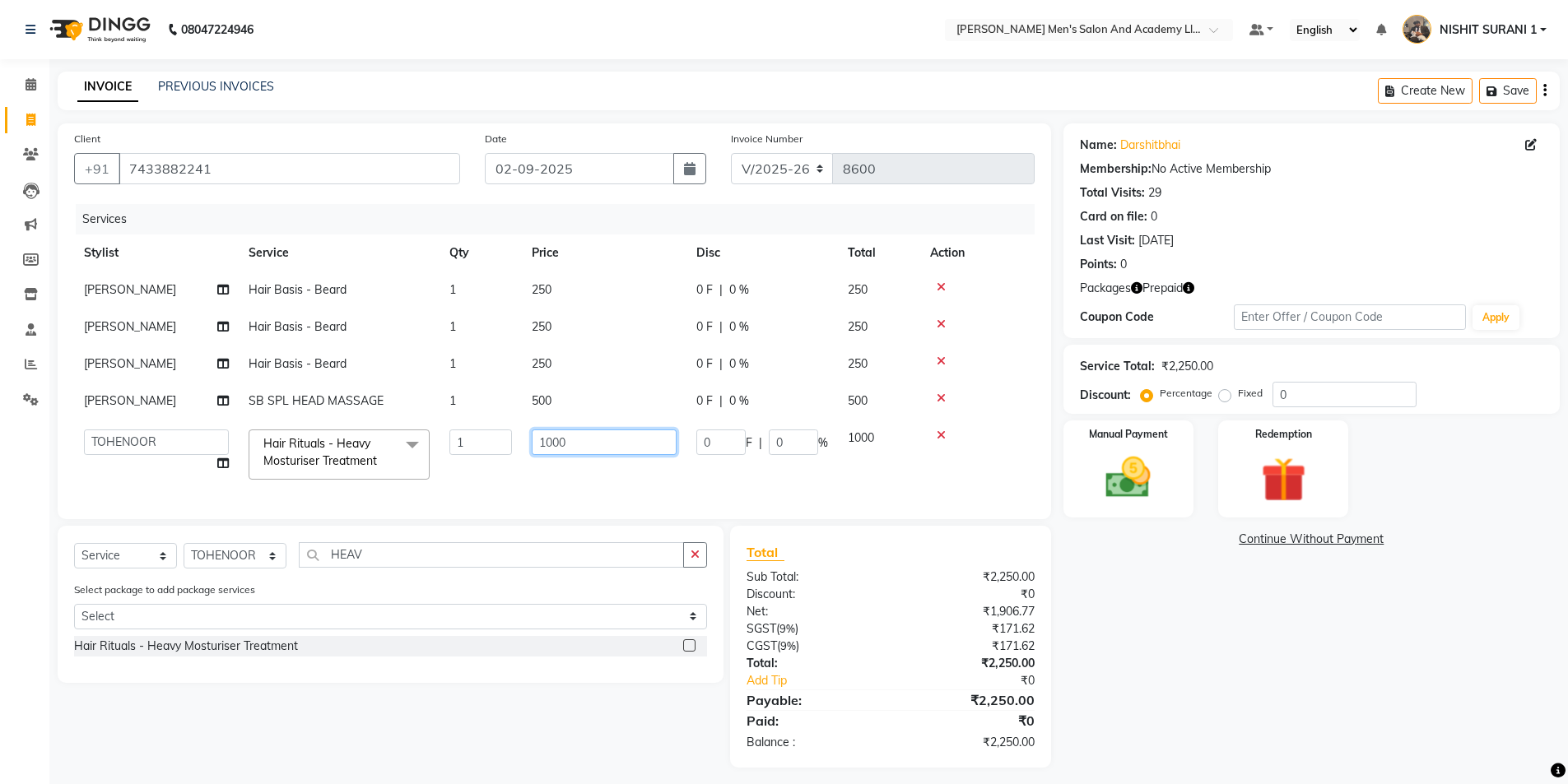
click at [577, 434] on input "1000" at bounding box center [604, 442] width 145 height 26
type input "1500"
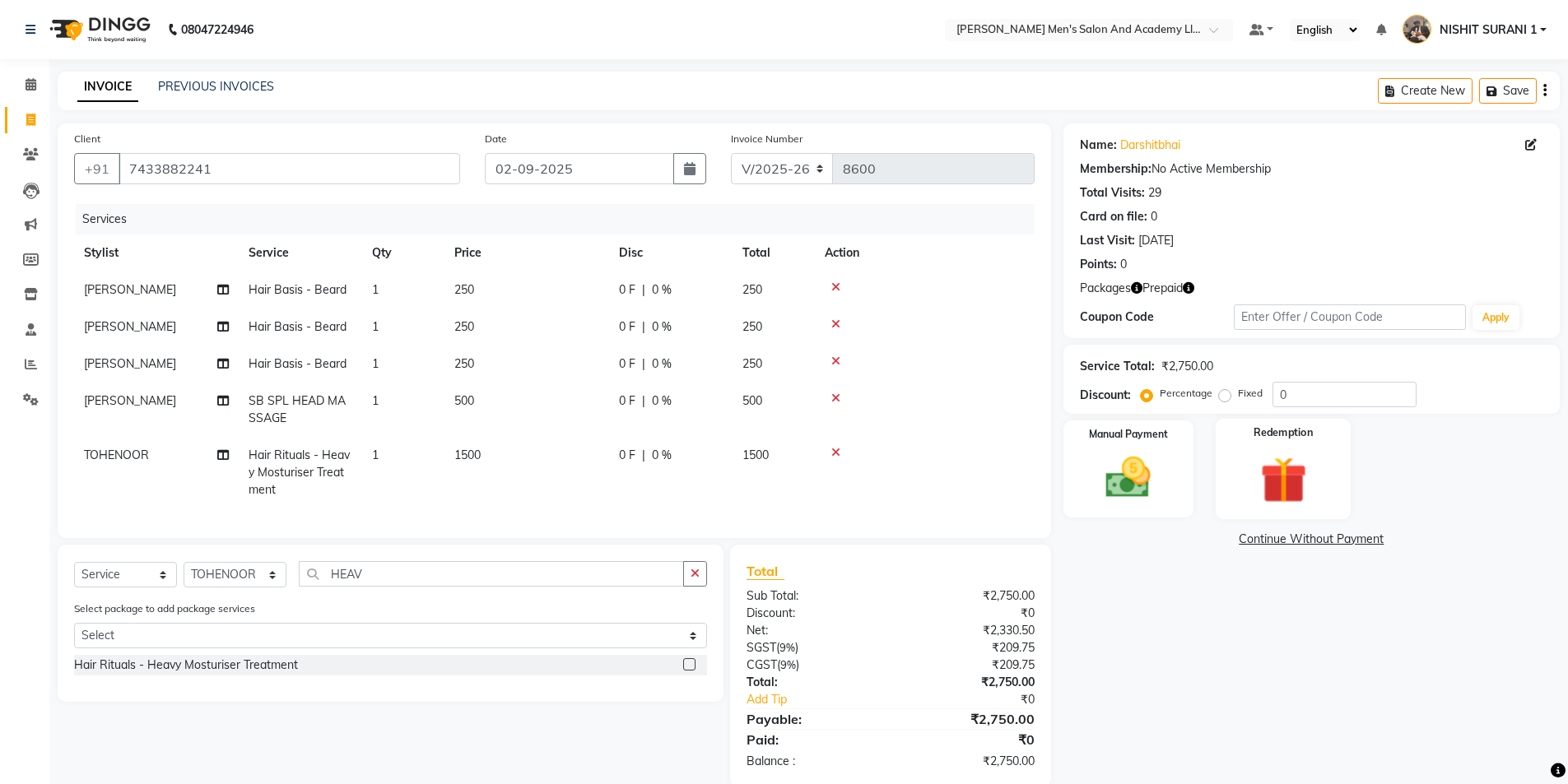
click at [1255, 439] on label "Redemption" at bounding box center [1283, 434] width 59 height 16
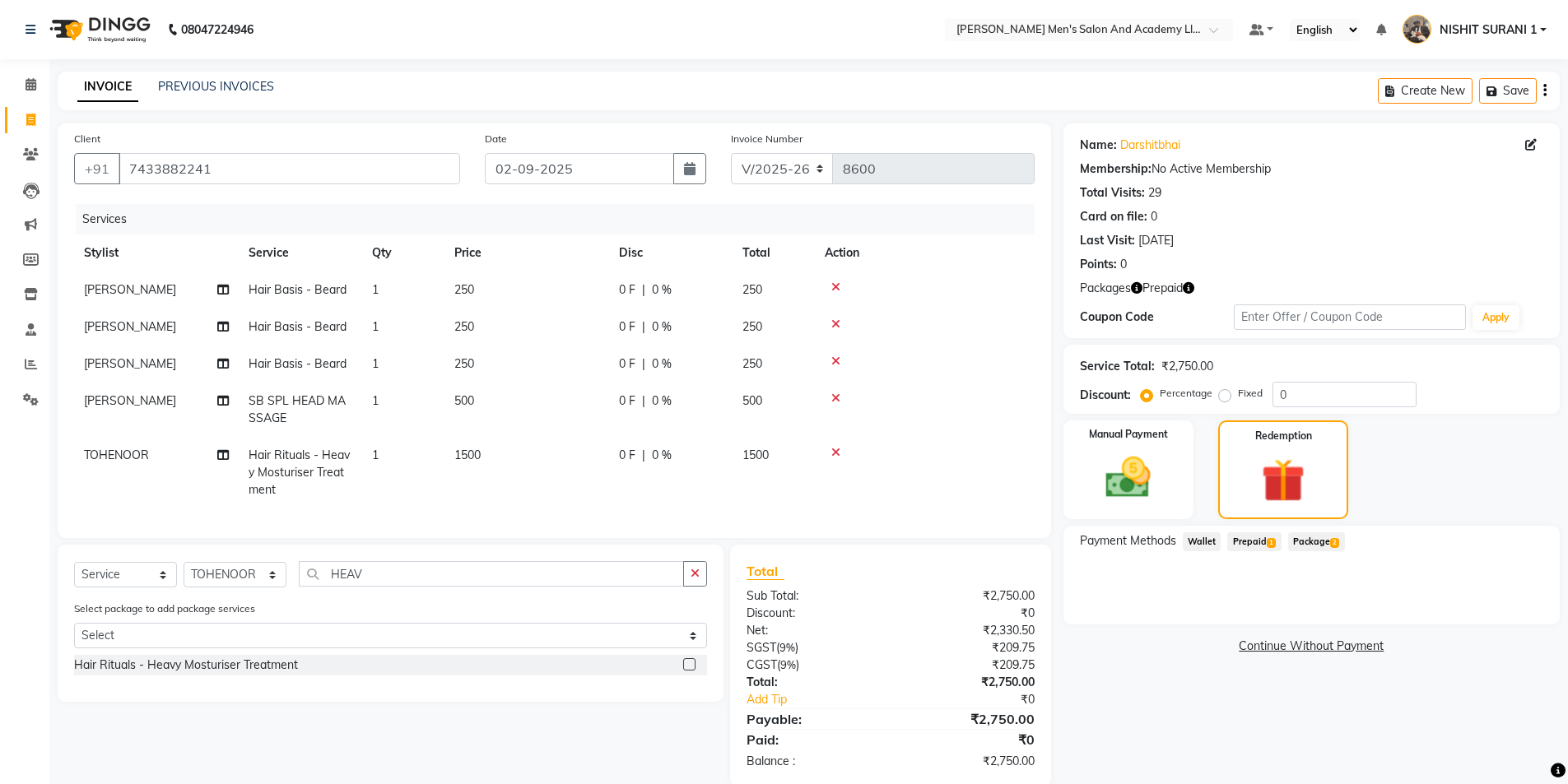
click at [1262, 541] on span "Prepaid 1" at bounding box center [1254, 541] width 53 height 19
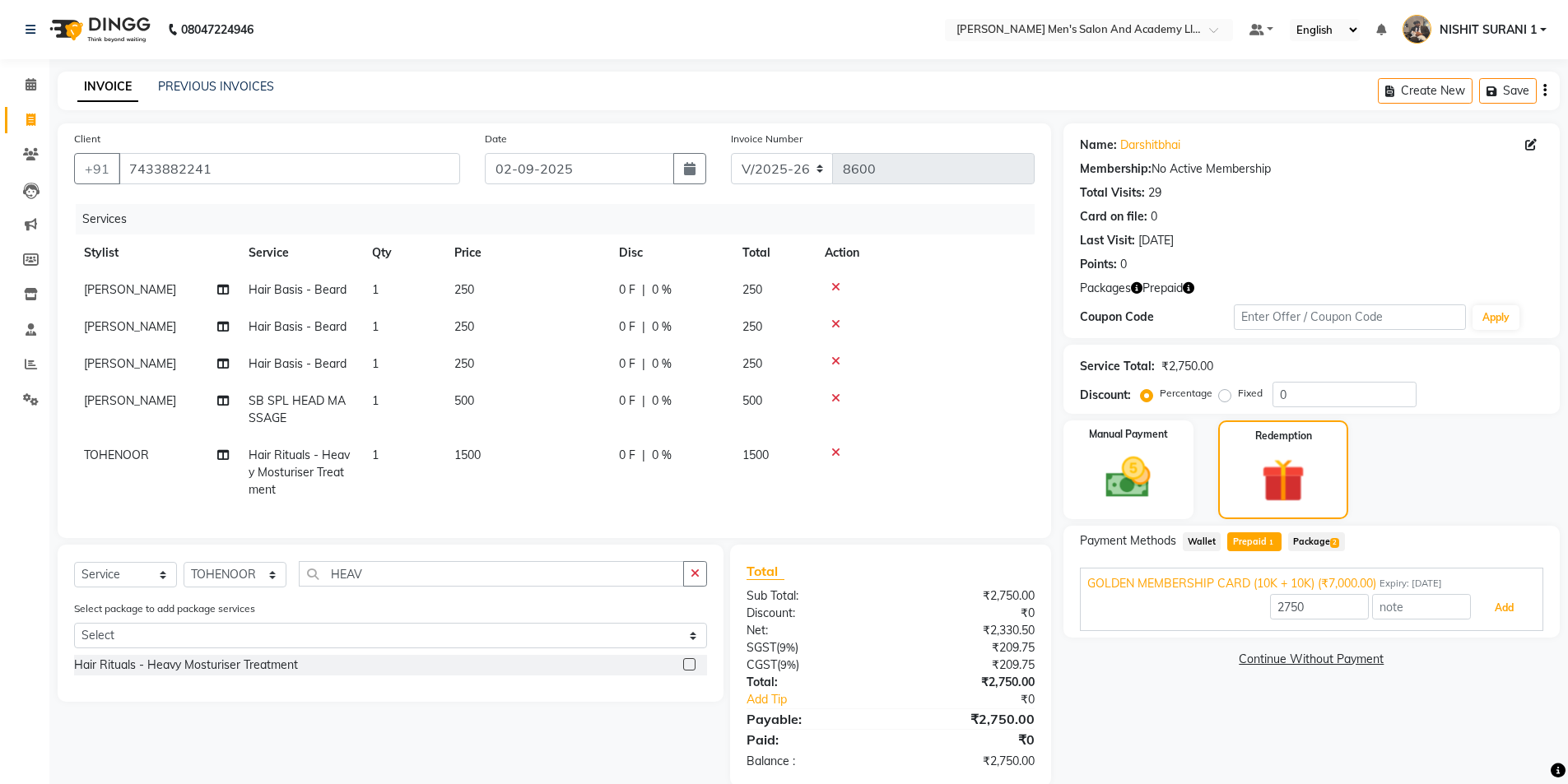
click at [1510, 602] on button "Add" at bounding box center [1504, 608] width 60 height 28
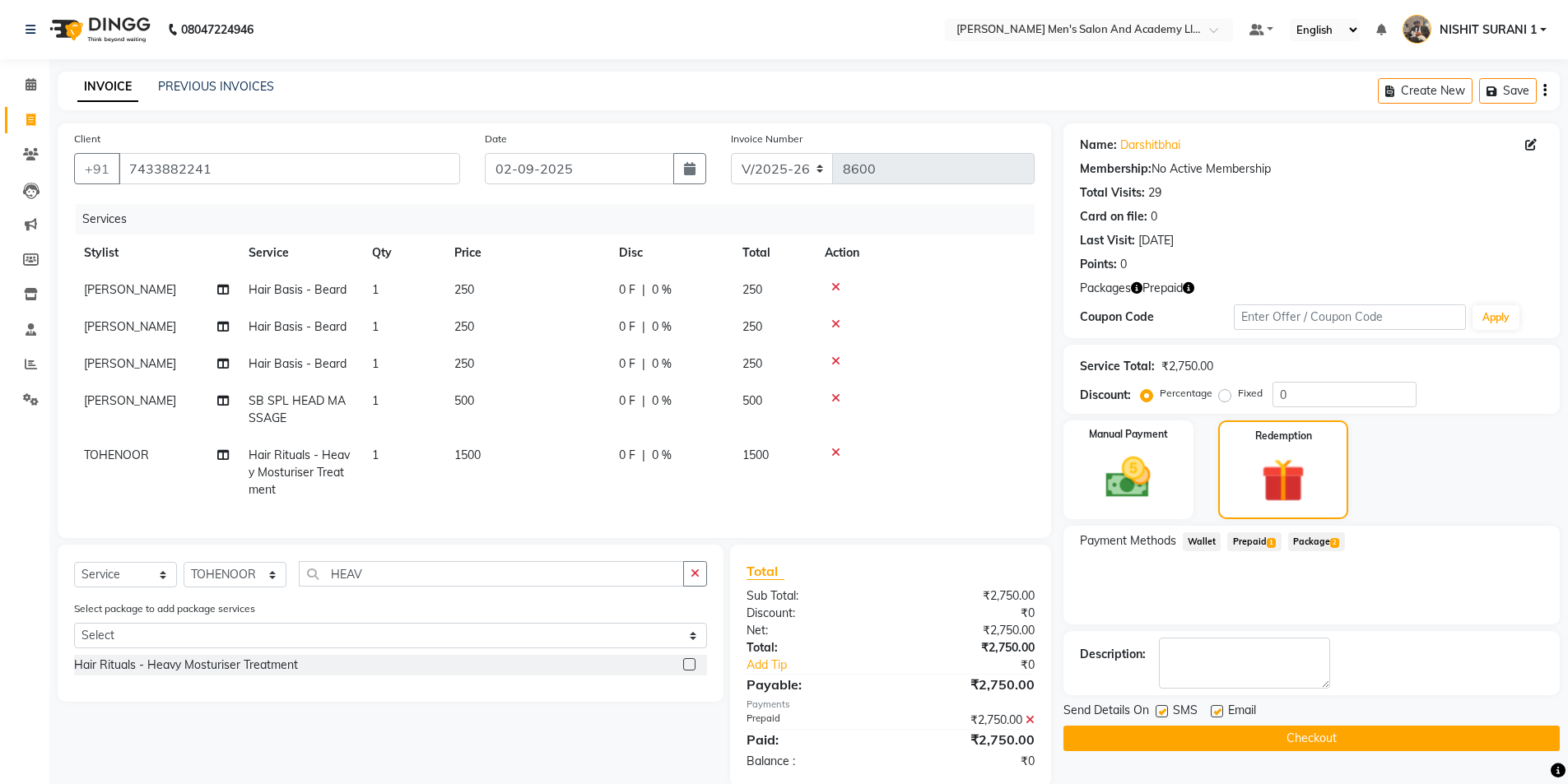
click at [1217, 705] on label at bounding box center [1217, 711] width 12 height 12
click at [1217, 706] on input "checkbox" at bounding box center [1216, 711] width 11 height 11
checkbox input "false"
click at [1161, 705] on label at bounding box center [1162, 711] width 12 height 12
click at [1161, 706] on input "checkbox" at bounding box center [1161, 711] width 11 height 11
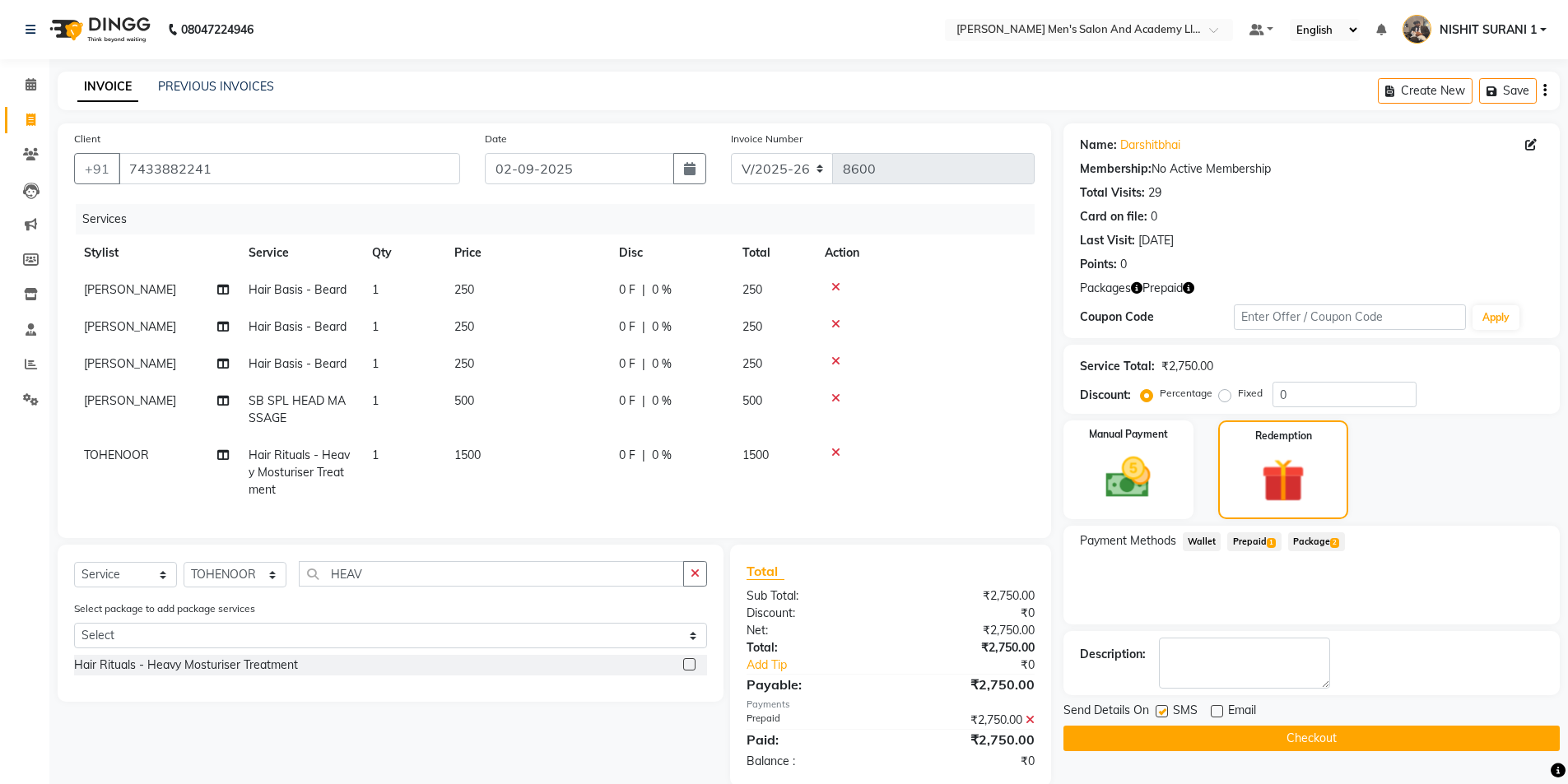
checkbox input "false"
click at [473, 284] on span "250" at bounding box center [464, 289] width 19 height 15
select select "52738"
click at [473, 288] on span "250" at bounding box center [464, 289] width 19 height 15
select select "52738"
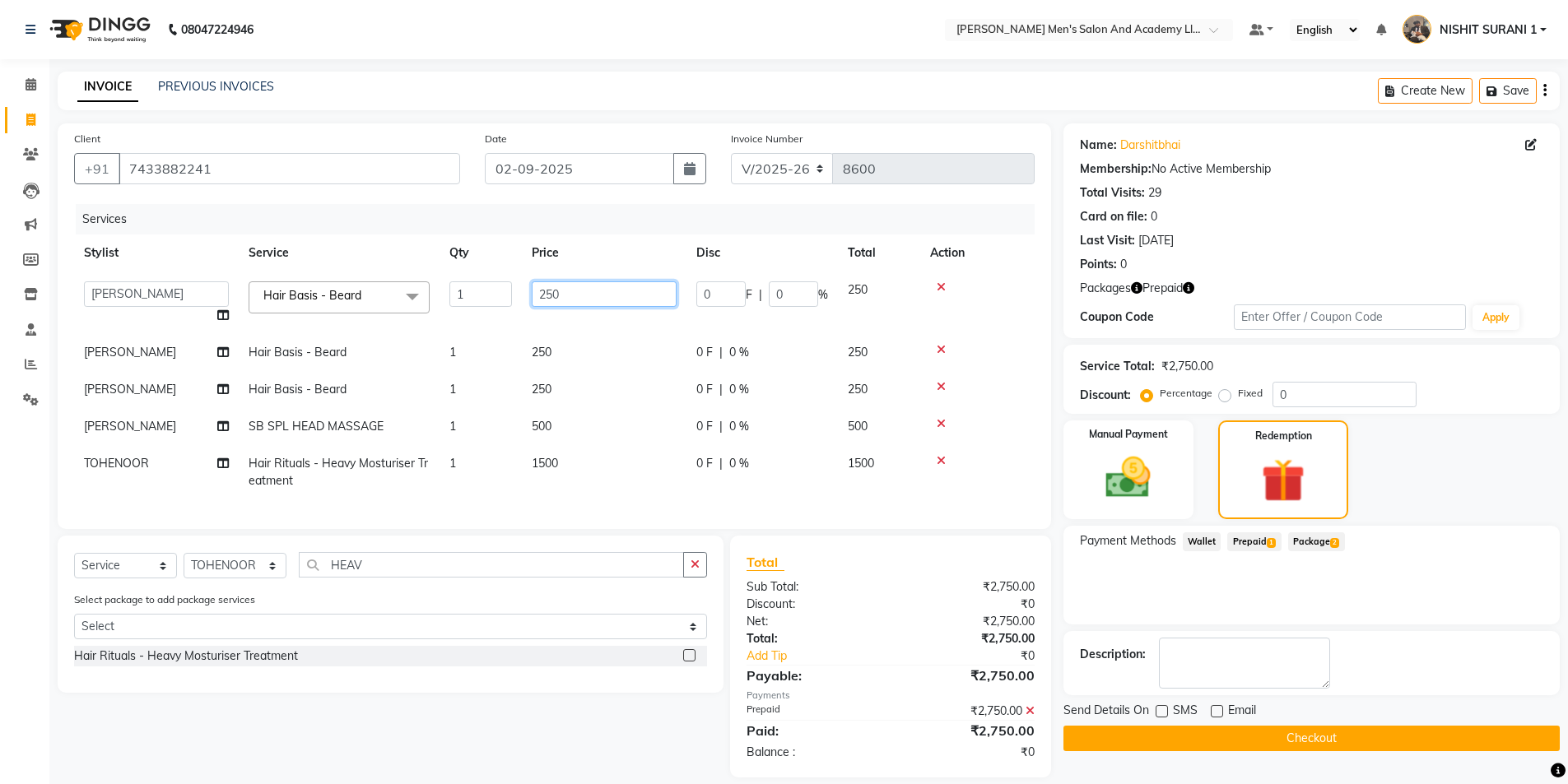
click at [586, 290] on input "250" at bounding box center [604, 294] width 145 height 26
type input "2"
type input "300"
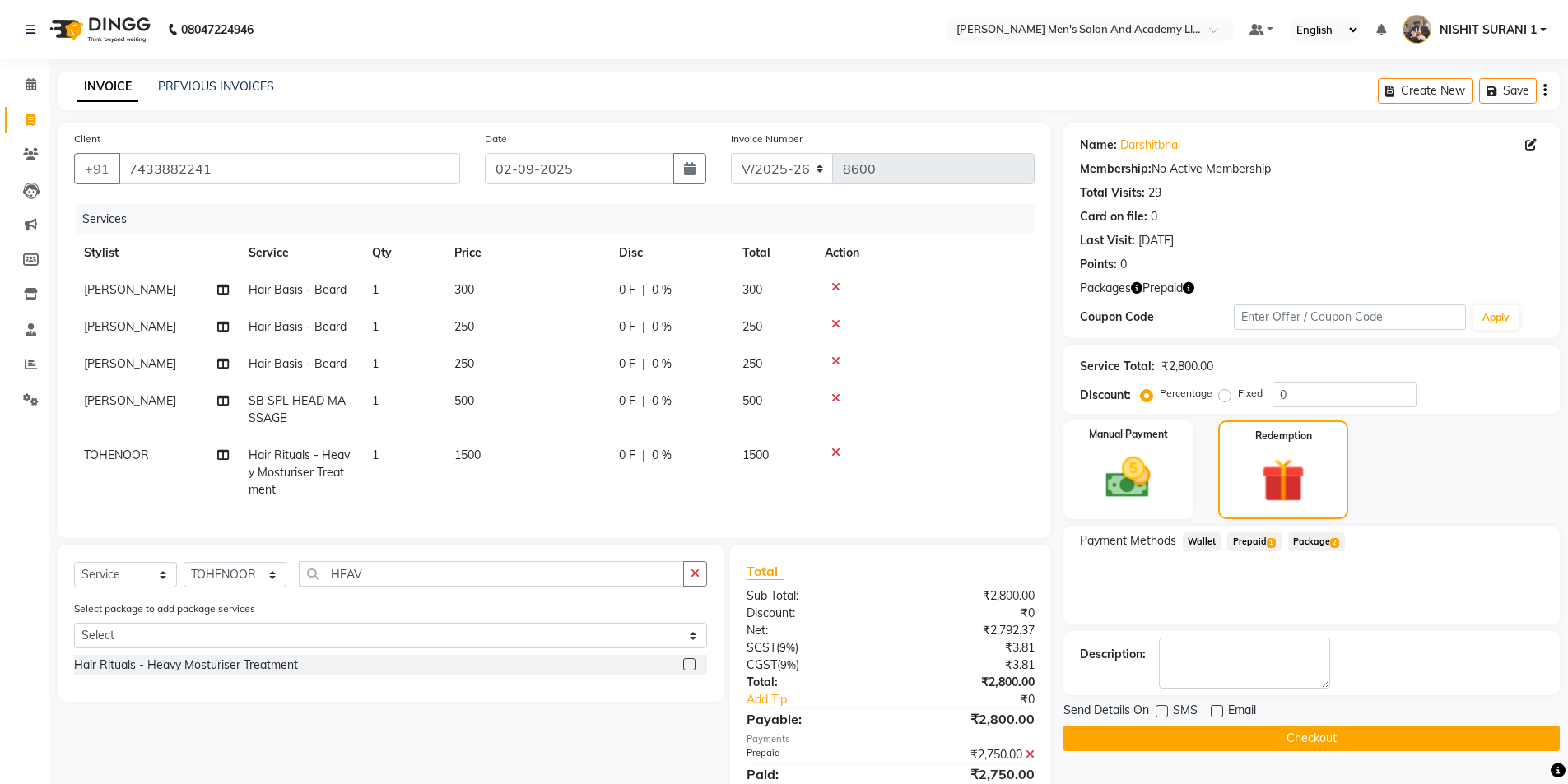
click at [562, 340] on td "250" at bounding box center [527, 327] width 165 height 37
select select "52738"
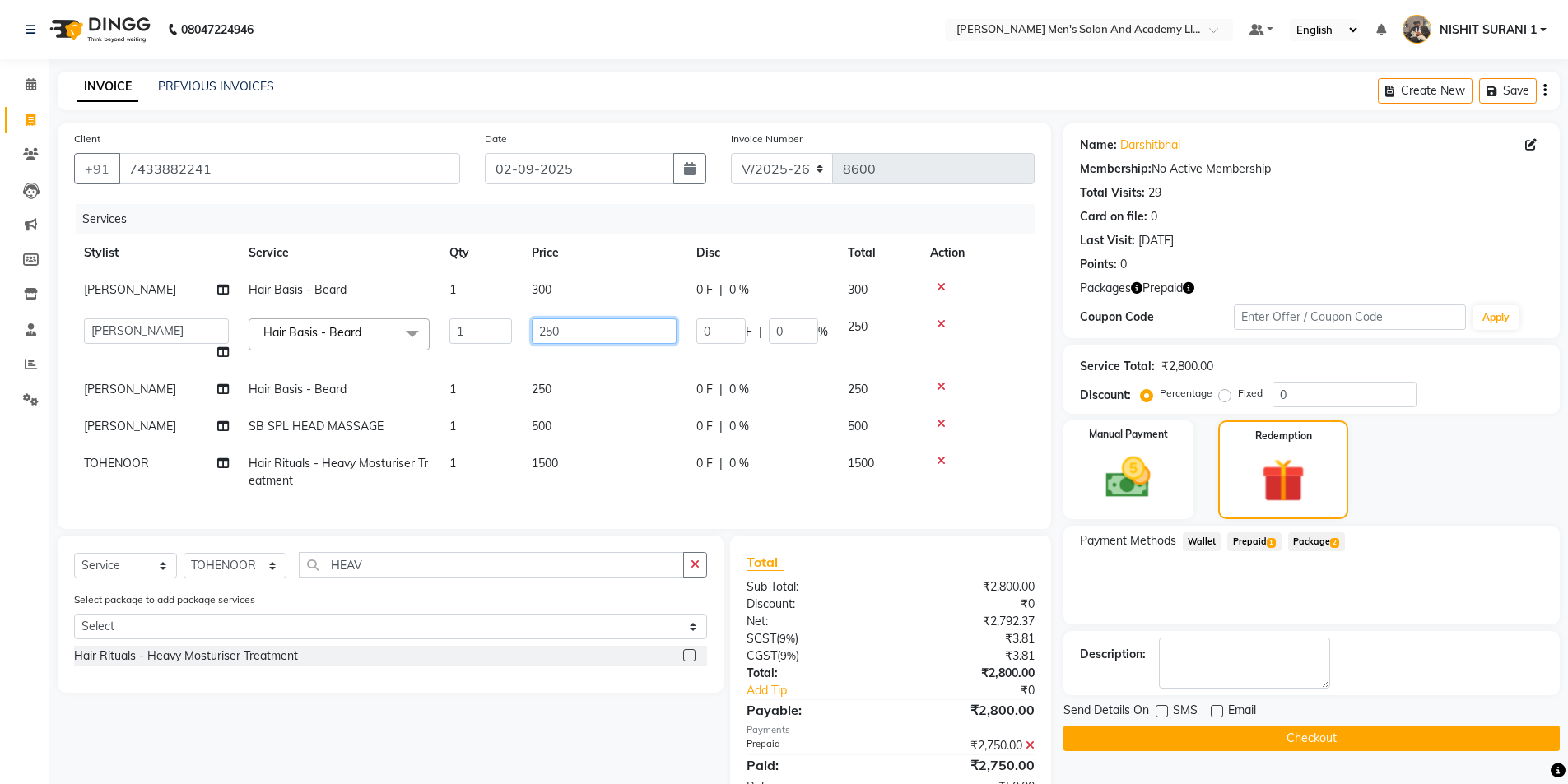
click at [575, 331] on input "250" at bounding box center [604, 331] width 145 height 26
type input "2"
type input "300"
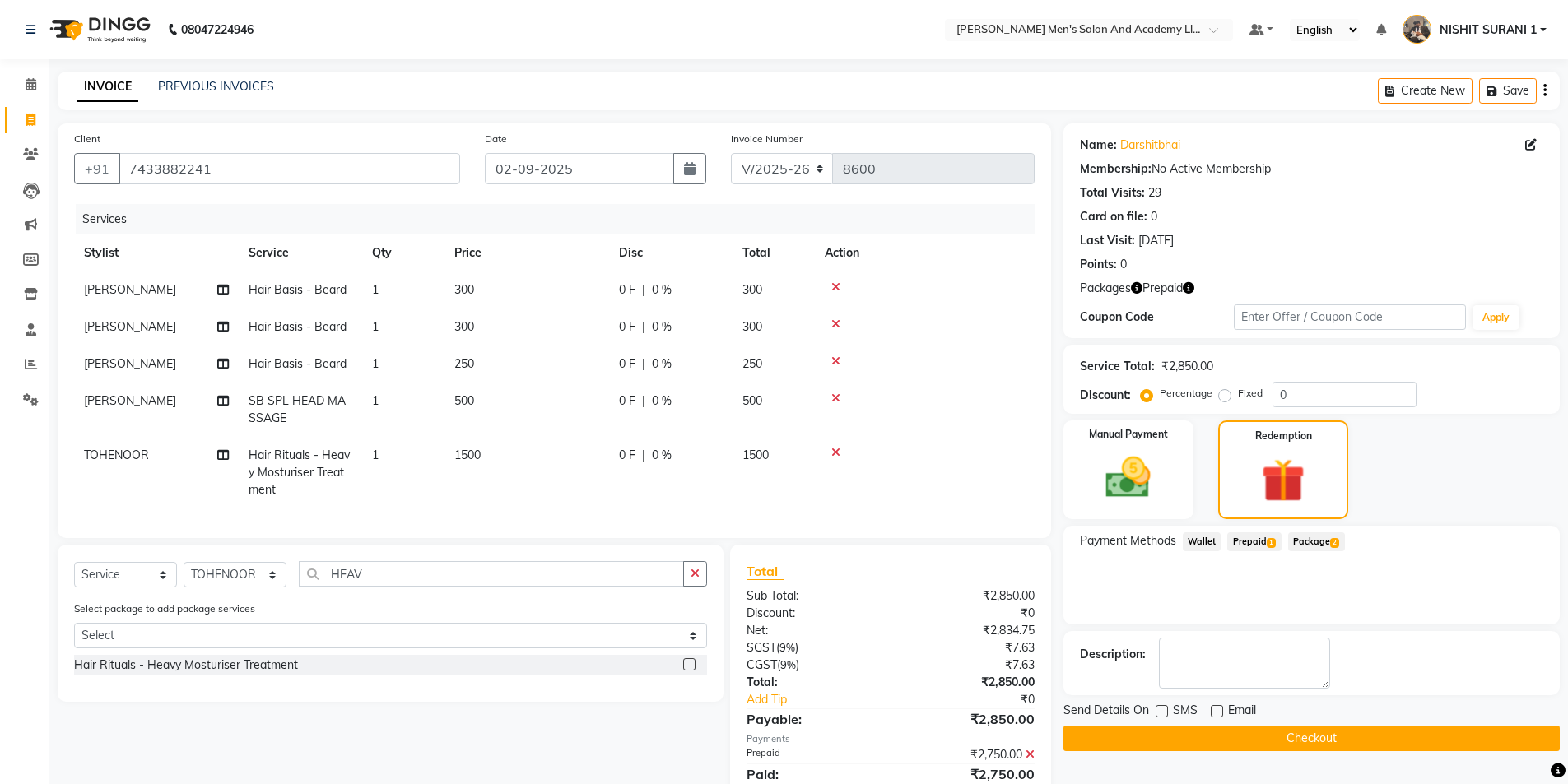
click at [544, 390] on tbody "PRAVIN SEN Hair Basis - Beard 1 300 0 F | 0 % 300 PRAVIN SEN Hair Basis - Beard…" at bounding box center [554, 390] width 961 height 237
click at [473, 360] on span "250" at bounding box center [464, 363] width 19 height 15
select select "52738"
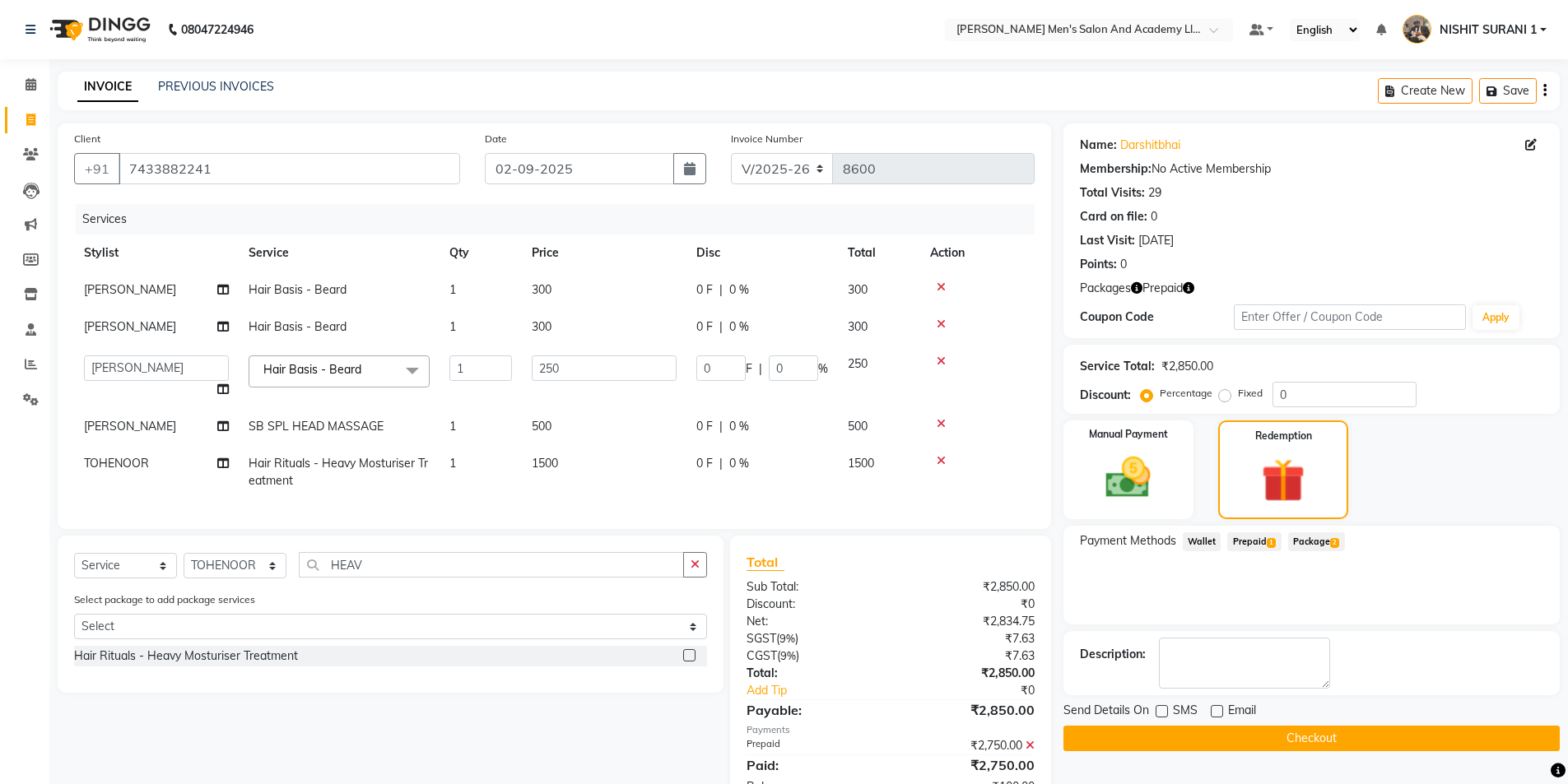
click at [560, 354] on td "250" at bounding box center [604, 376] width 165 height 63
click at [572, 365] on input "250" at bounding box center [604, 368] width 145 height 26
type input "2"
type input "300"
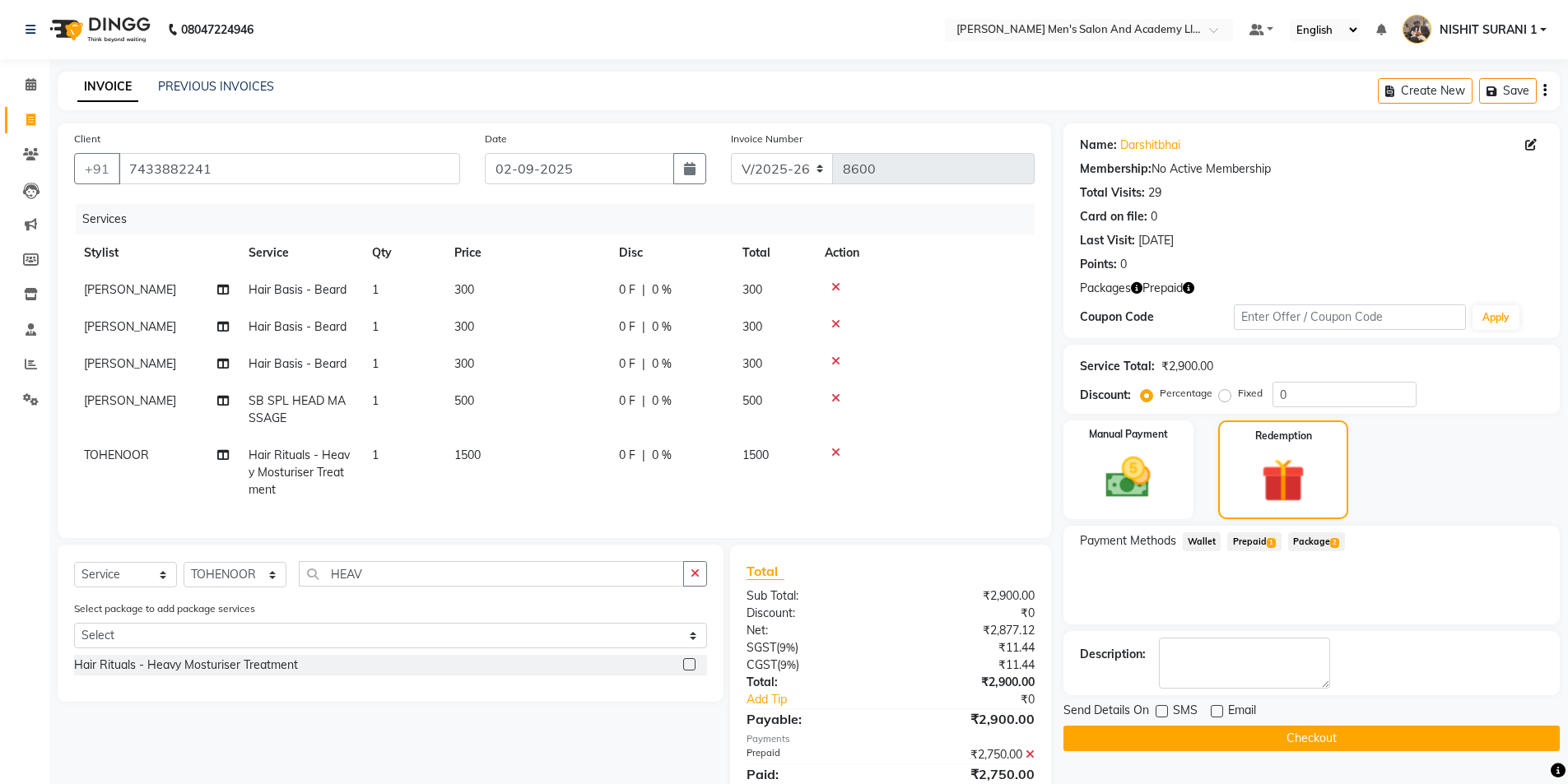
click at [1253, 542] on span "Prepaid 1" at bounding box center [1254, 541] width 53 height 19
click at [1315, 737] on button "Checkout" at bounding box center [1311, 738] width 496 height 26
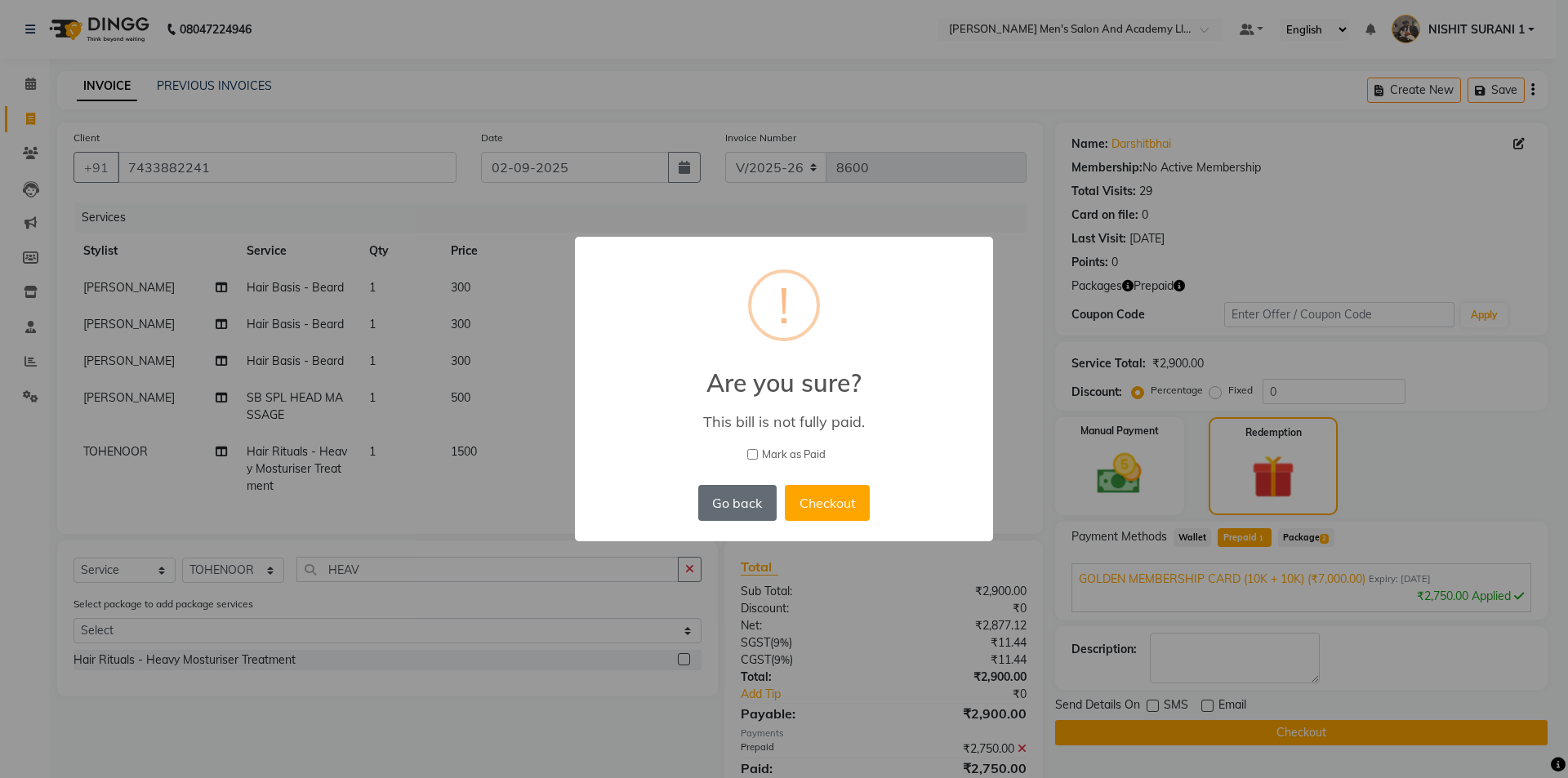
click at [759, 508] on button "Go back" at bounding box center [737, 502] width 78 height 36
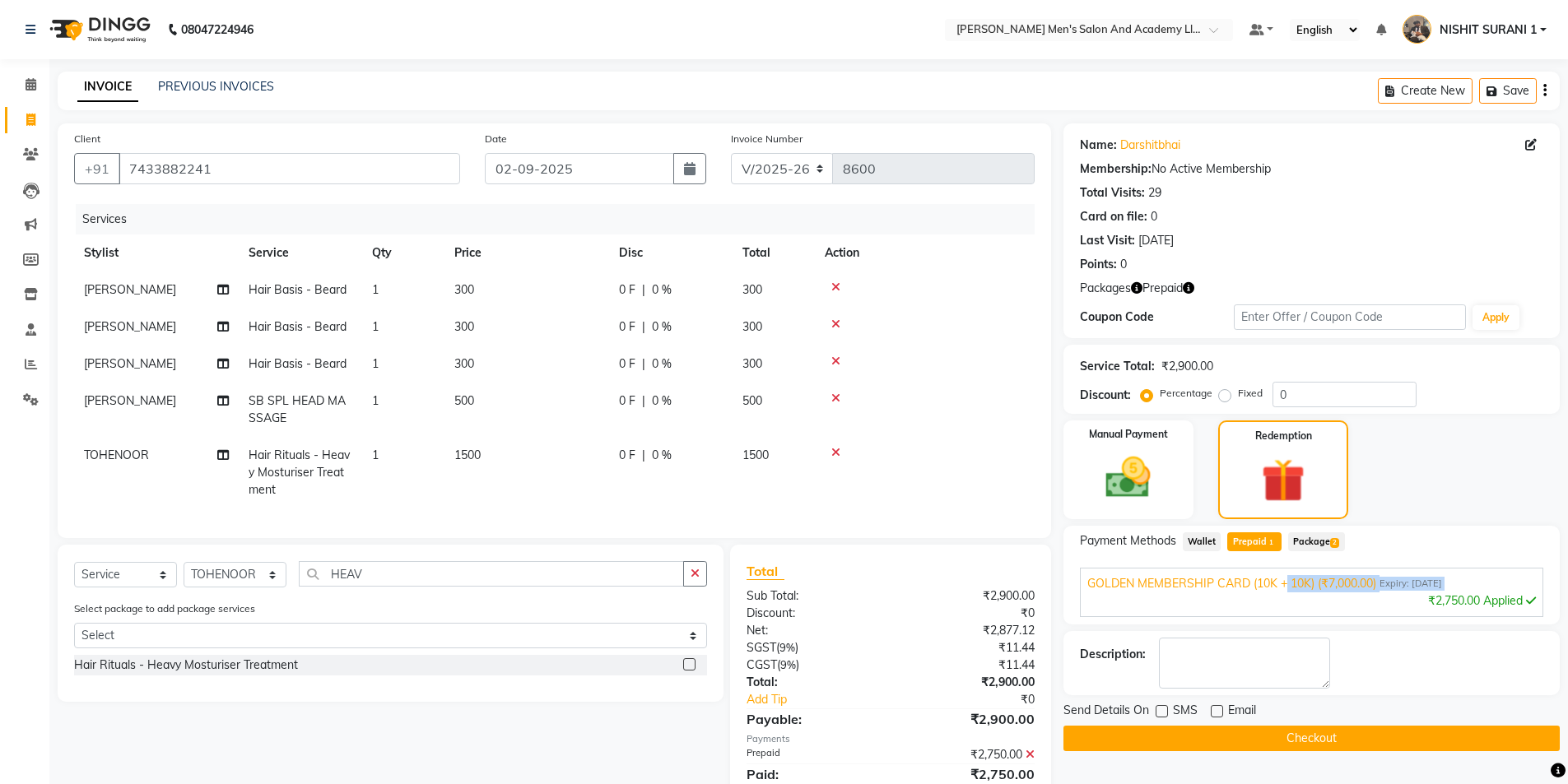
click at [1286, 588] on div "GOLDEN MEMBERSHIP CARD (10K + 10K) (₹7,000.00) Expiry: 24-03-2035 ₹2,750.00 App…" at bounding box center [1311, 592] width 463 height 50
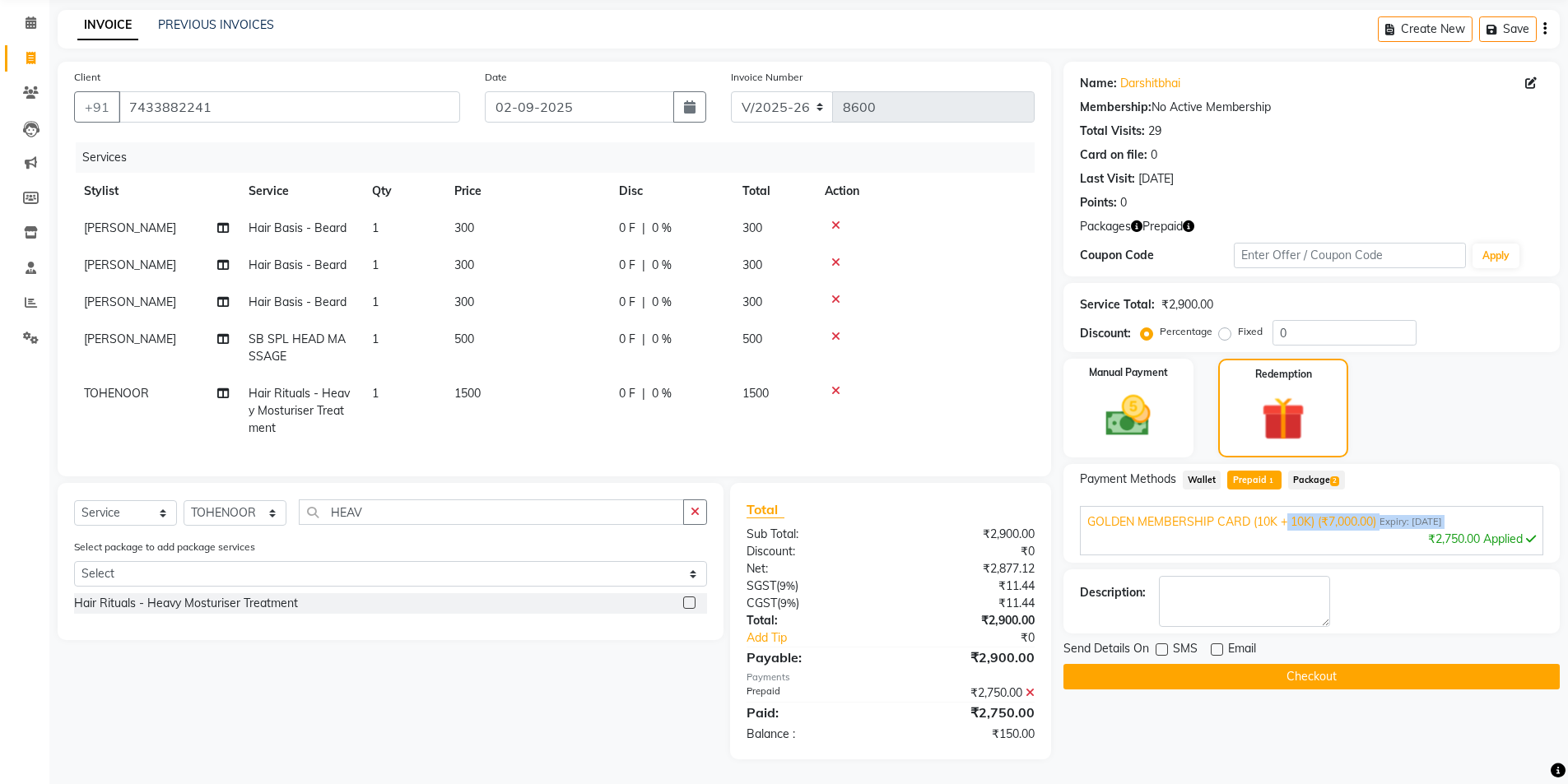
scroll to position [74, 0]
click at [1031, 691] on icon at bounding box center [1030, 692] width 9 height 12
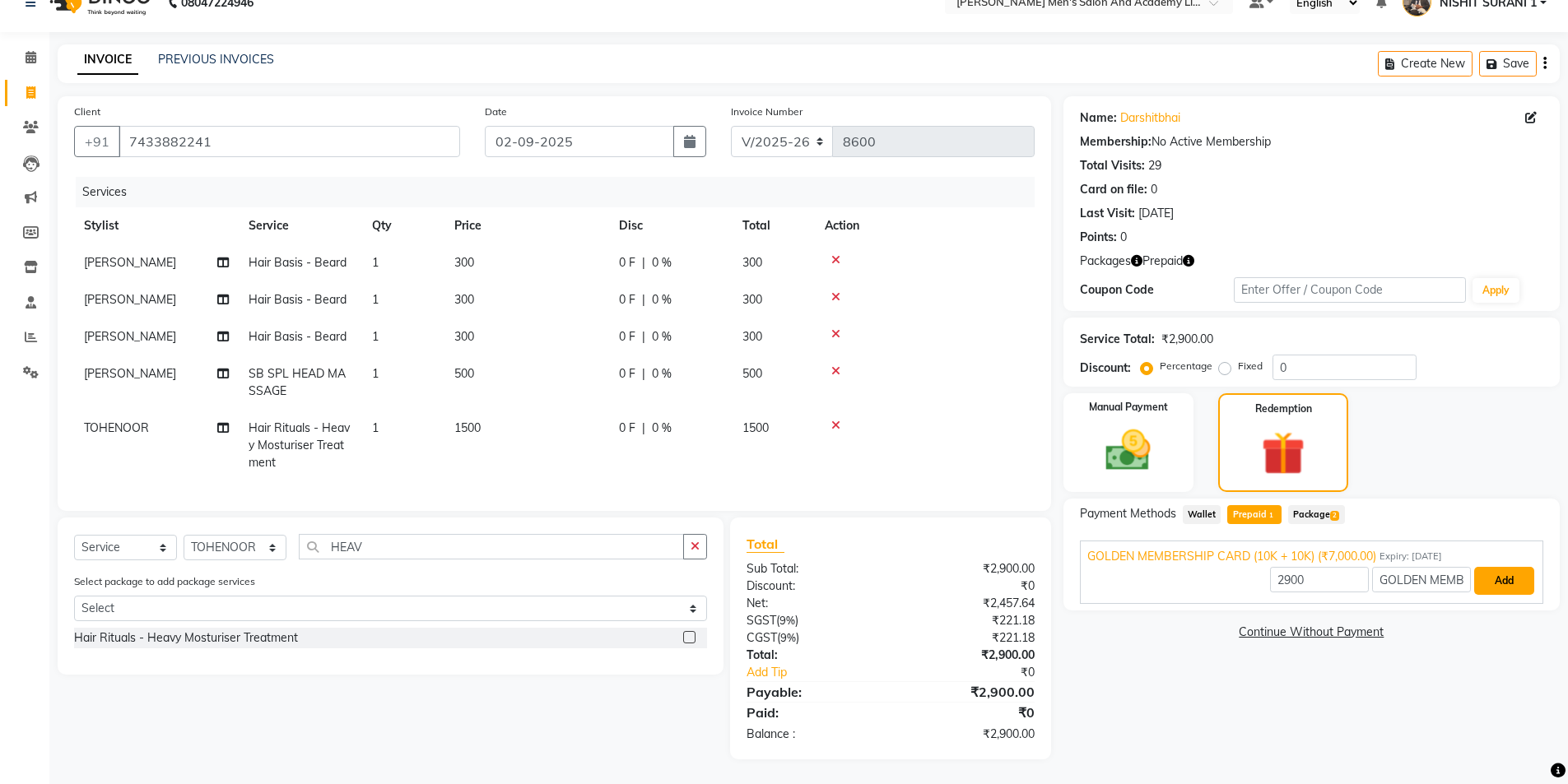
click at [1505, 568] on button "Add" at bounding box center [1504, 580] width 60 height 28
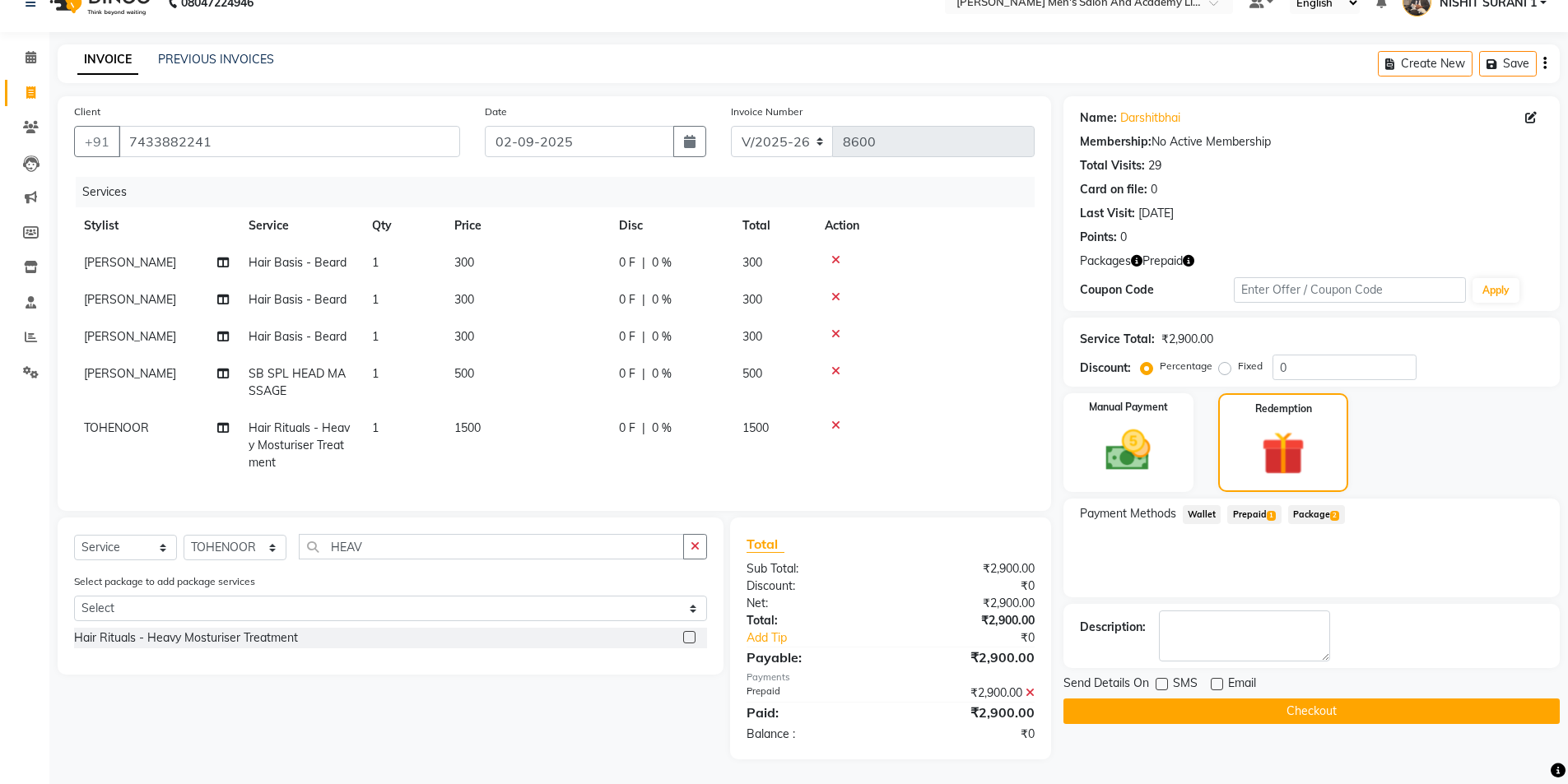
click at [1150, 700] on button "Checkout" at bounding box center [1311, 711] width 496 height 26
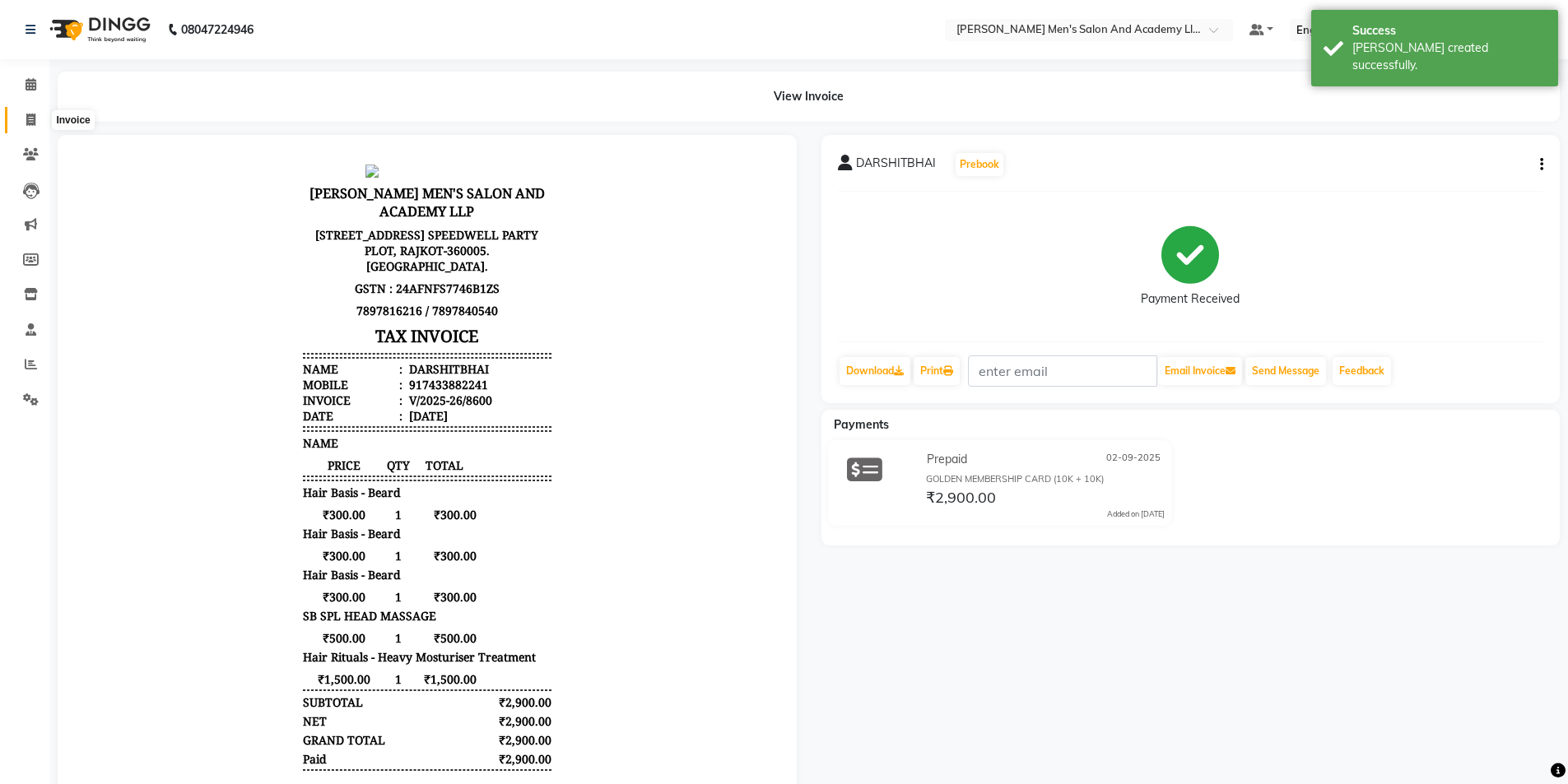
click at [27, 117] on icon at bounding box center [31, 119] width 9 height 12
select select "6752"
select select "service"
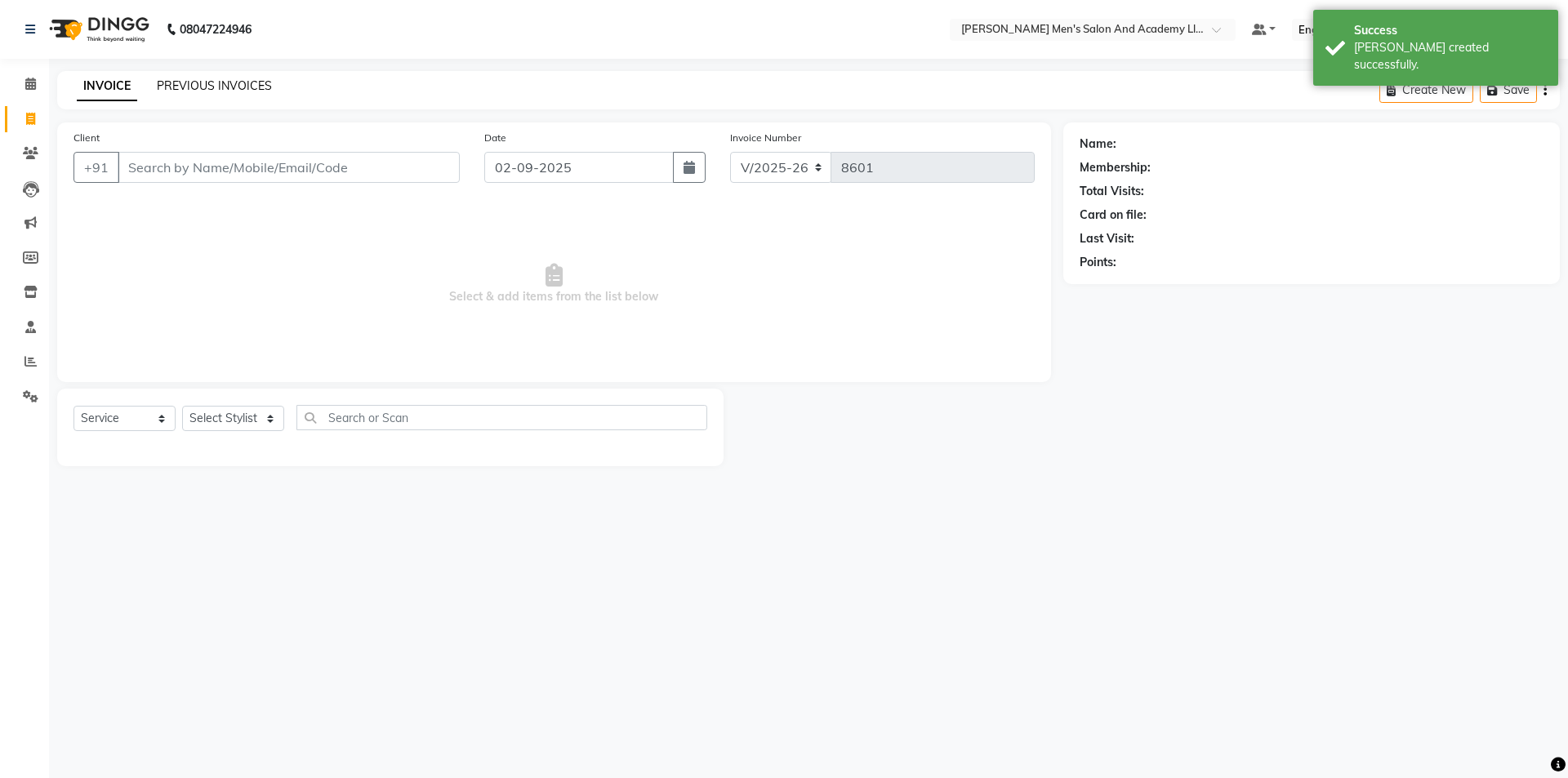
click at [176, 86] on link "PREVIOUS INVOICES" at bounding box center [213, 85] width 115 height 15
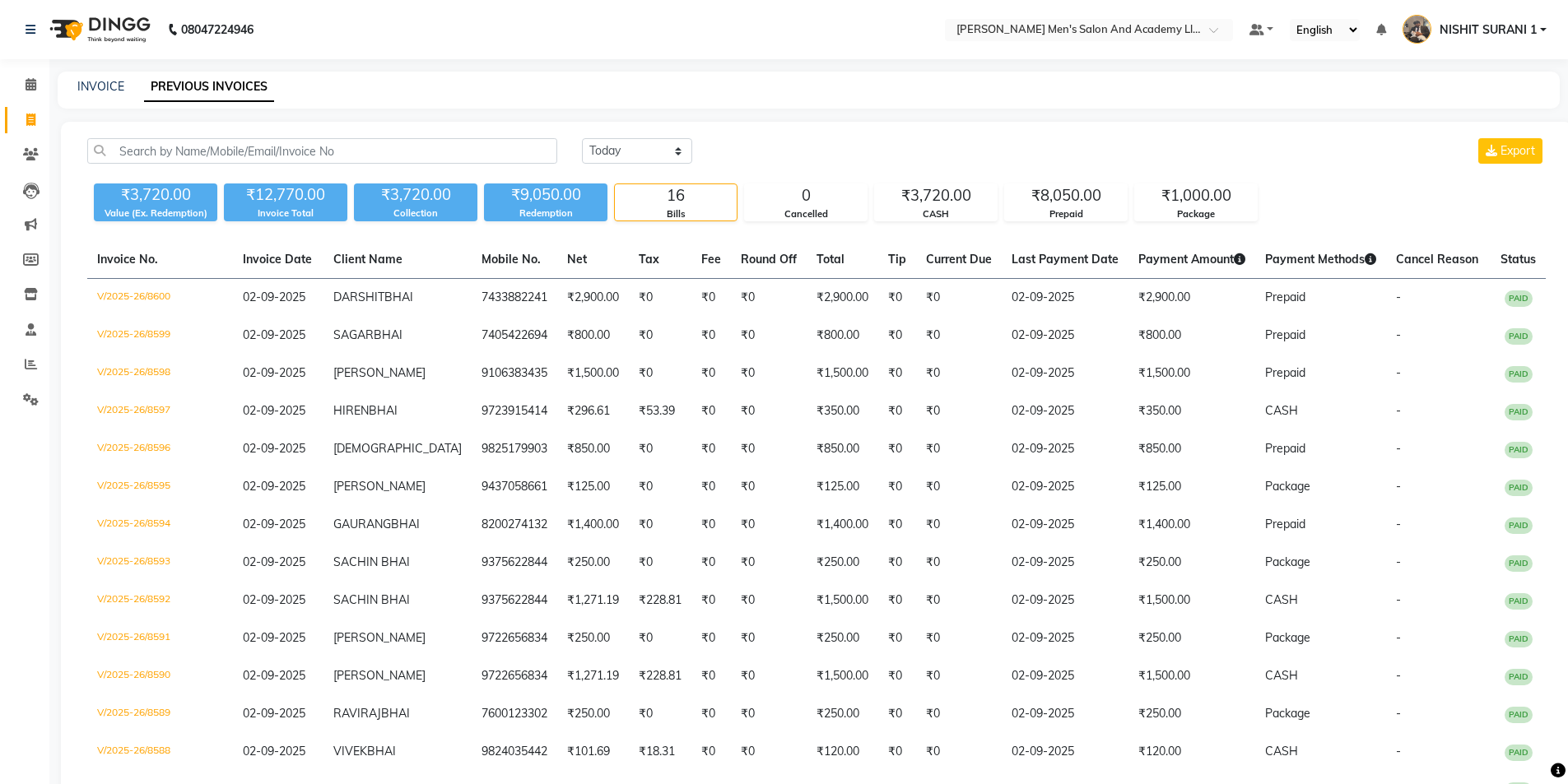
click at [84, 95] on div "INVOICE" at bounding box center [100, 87] width 47 height 18
click at [88, 88] on link "INVOICE" at bounding box center [100, 86] width 47 height 15
select select "6752"
select select "service"
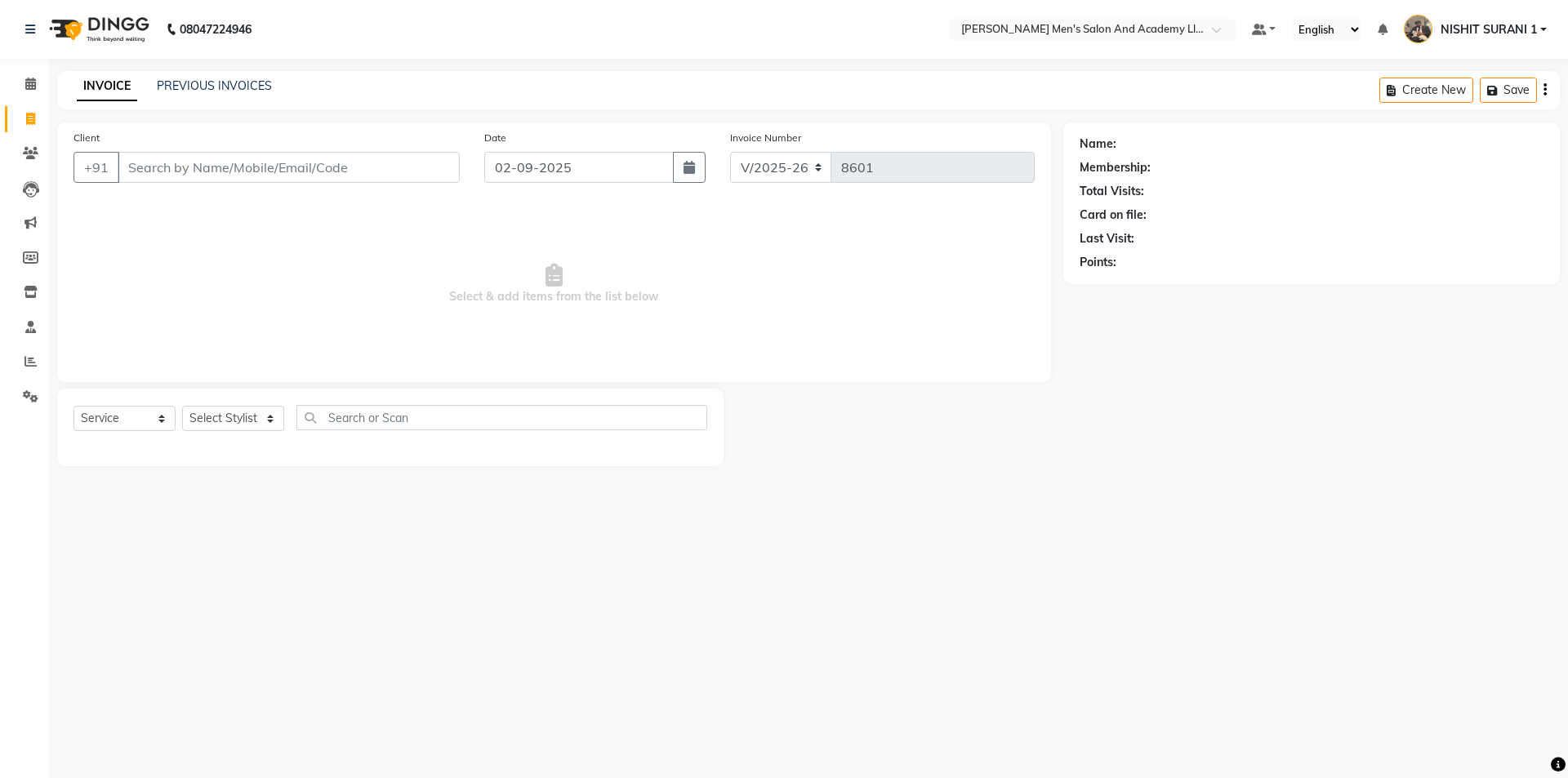
click at [267, 166] on input "Client" at bounding box center [288, 167] width 342 height 31
click at [344, 177] on input "Client" at bounding box center [288, 167] width 342 height 31
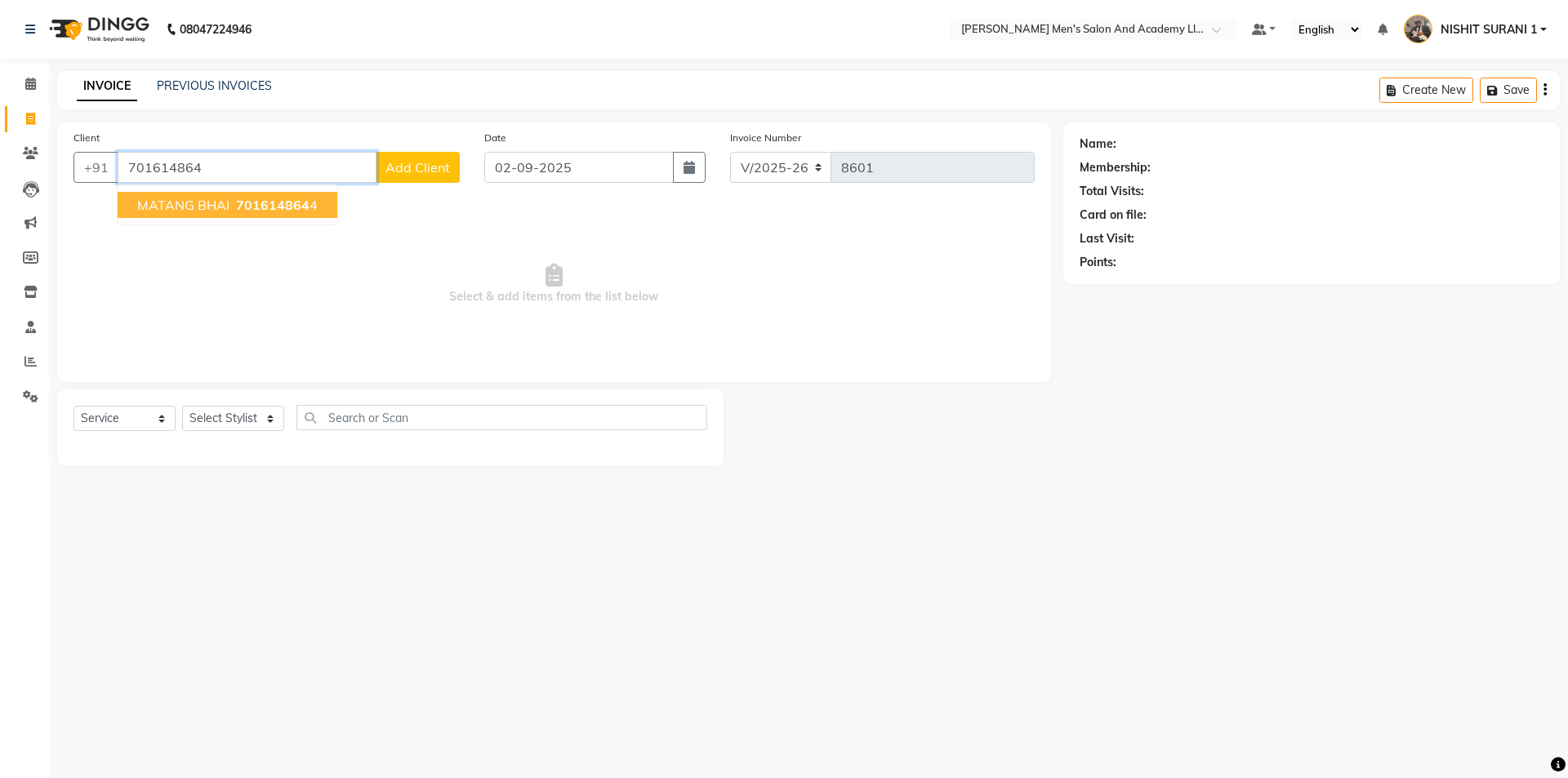
click at [272, 206] on span "701614864" at bounding box center [273, 205] width 74 height 17
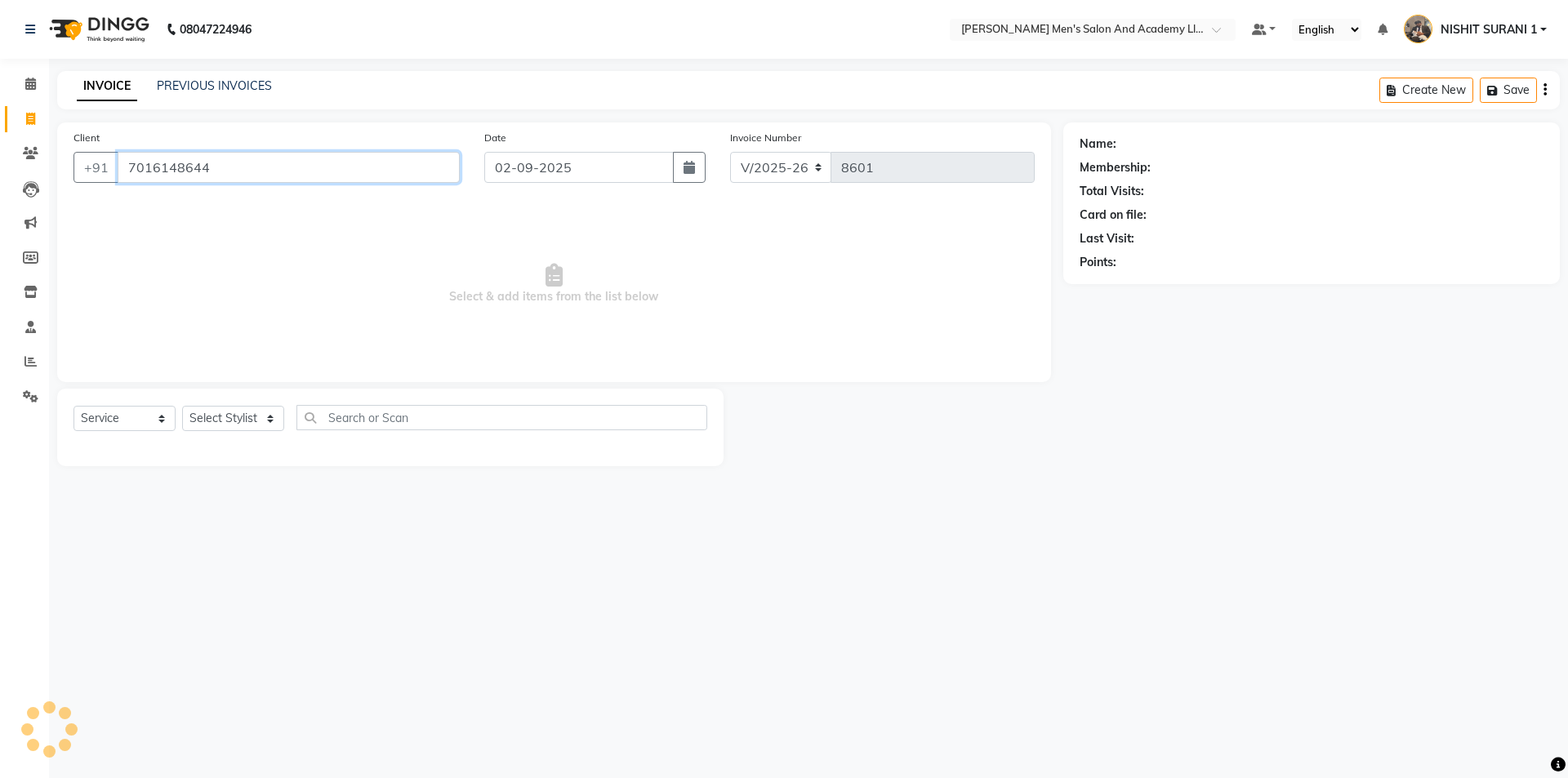
type input "7016148644"
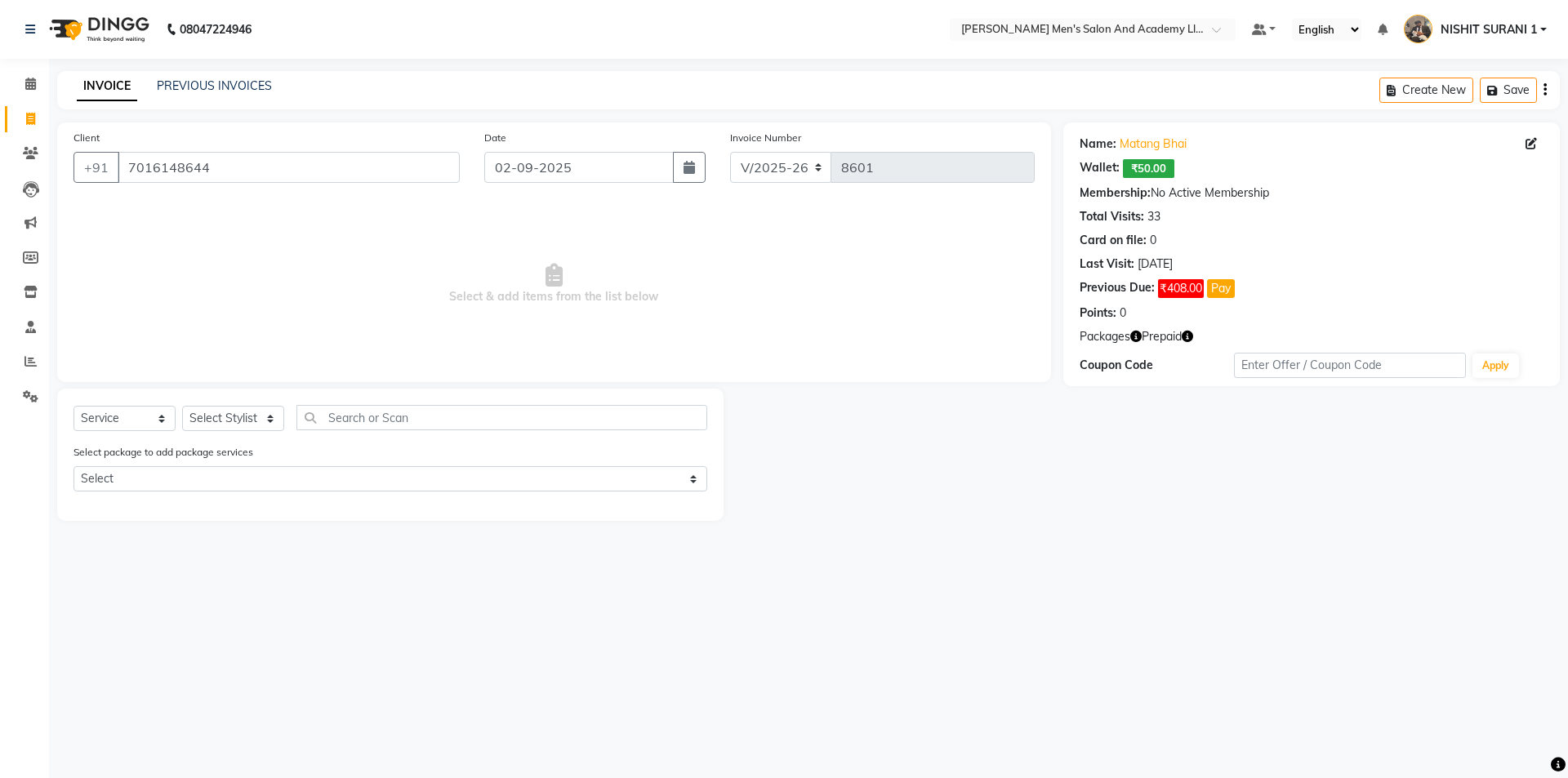
click at [1186, 340] on icon "button" at bounding box center [1187, 335] width 11 height 11
click at [247, 413] on select "Select Stylist AADITYA SOLANKI ABHAY PARMAR AJAY SEN ANKUSH SEN ASHISH VAGHELA …" at bounding box center [233, 418] width 102 height 25
select select "52738"
click at [182, 406] on select "Select Stylist AADITYA SOLANKI ABHAY PARMAR AJAY SEN ANKUSH SEN ASHISH VAGHELA …" at bounding box center [233, 418] width 102 height 25
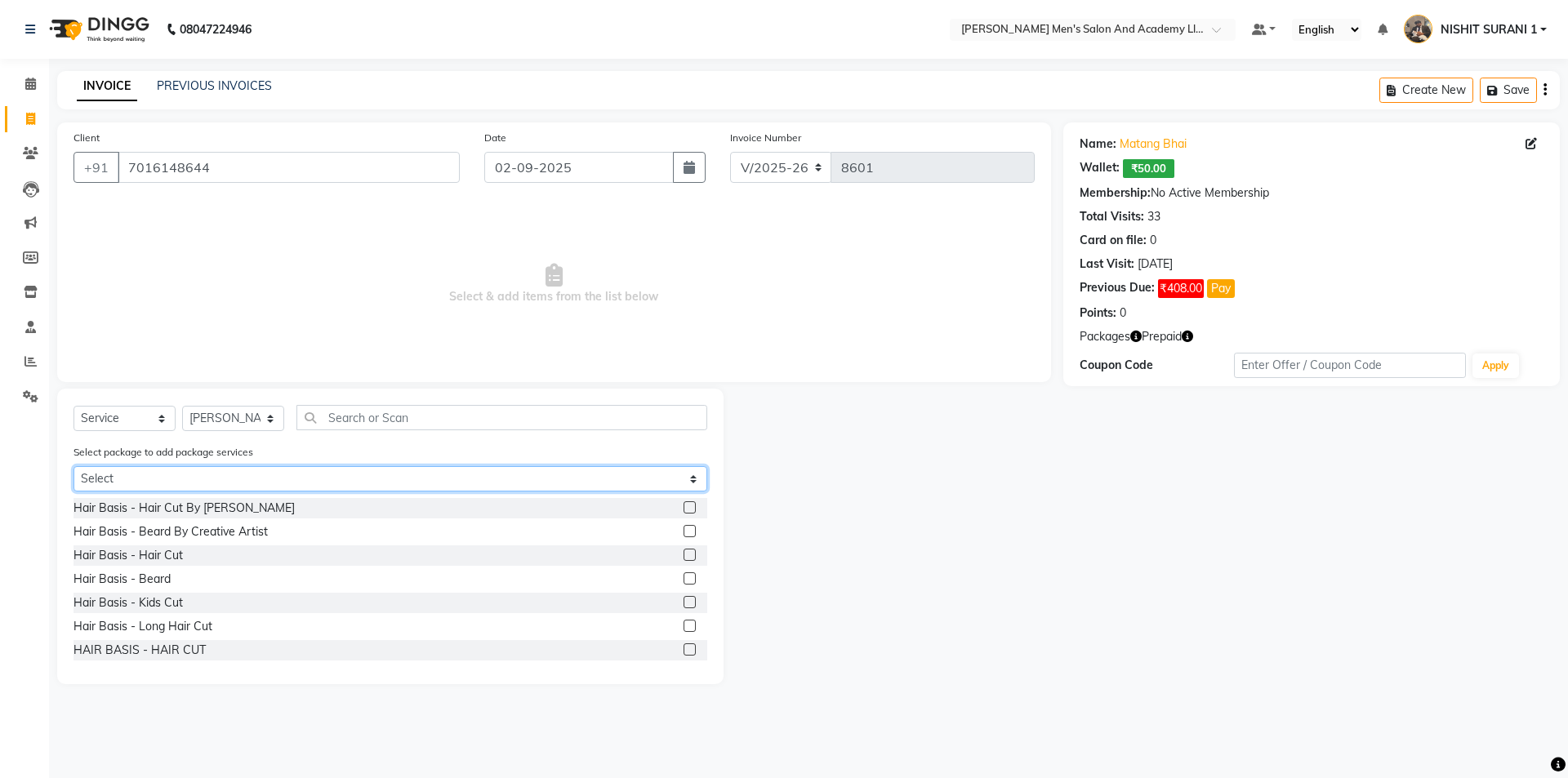
click at [199, 482] on select "Select GENTLEMEN GOLD PACKAGE" at bounding box center [390, 479] width 633 height 25
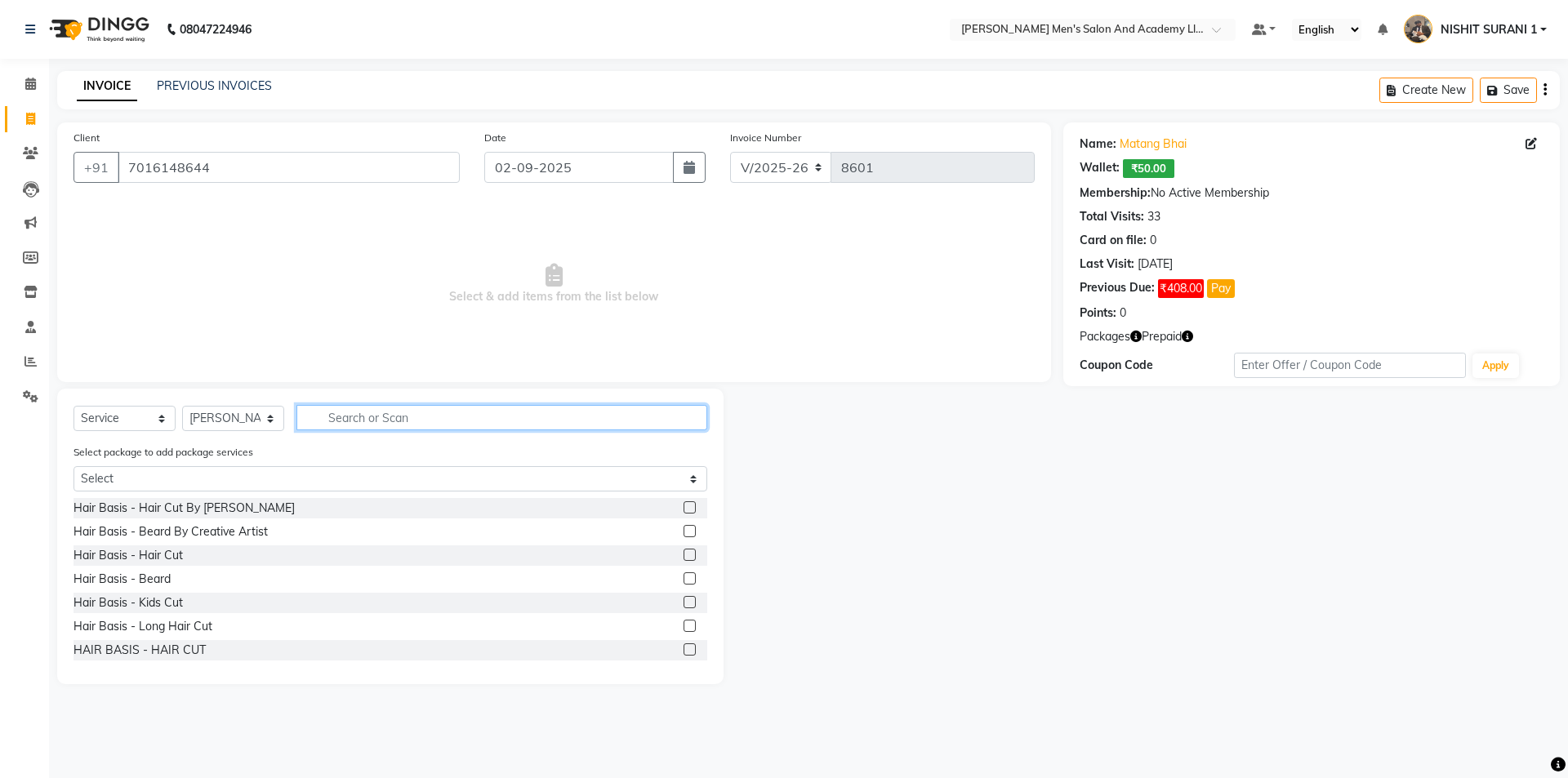
drag, startPoint x: 309, startPoint y: 413, endPoint x: 310, endPoint y: 423, distance: 10.0
click at [309, 413] on input "text" at bounding box center [502, 417] width 411 height 25
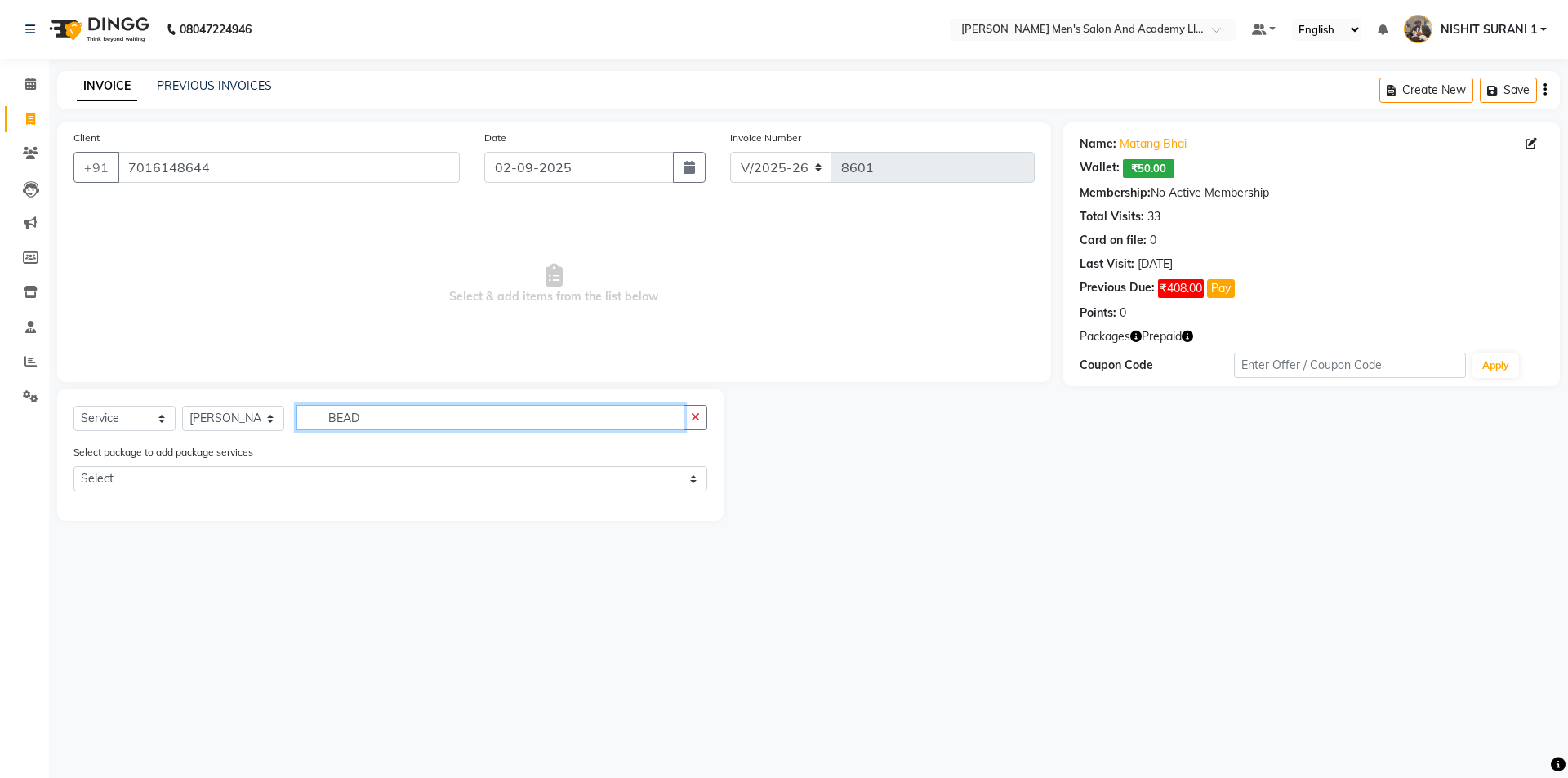
type input "BEAD"
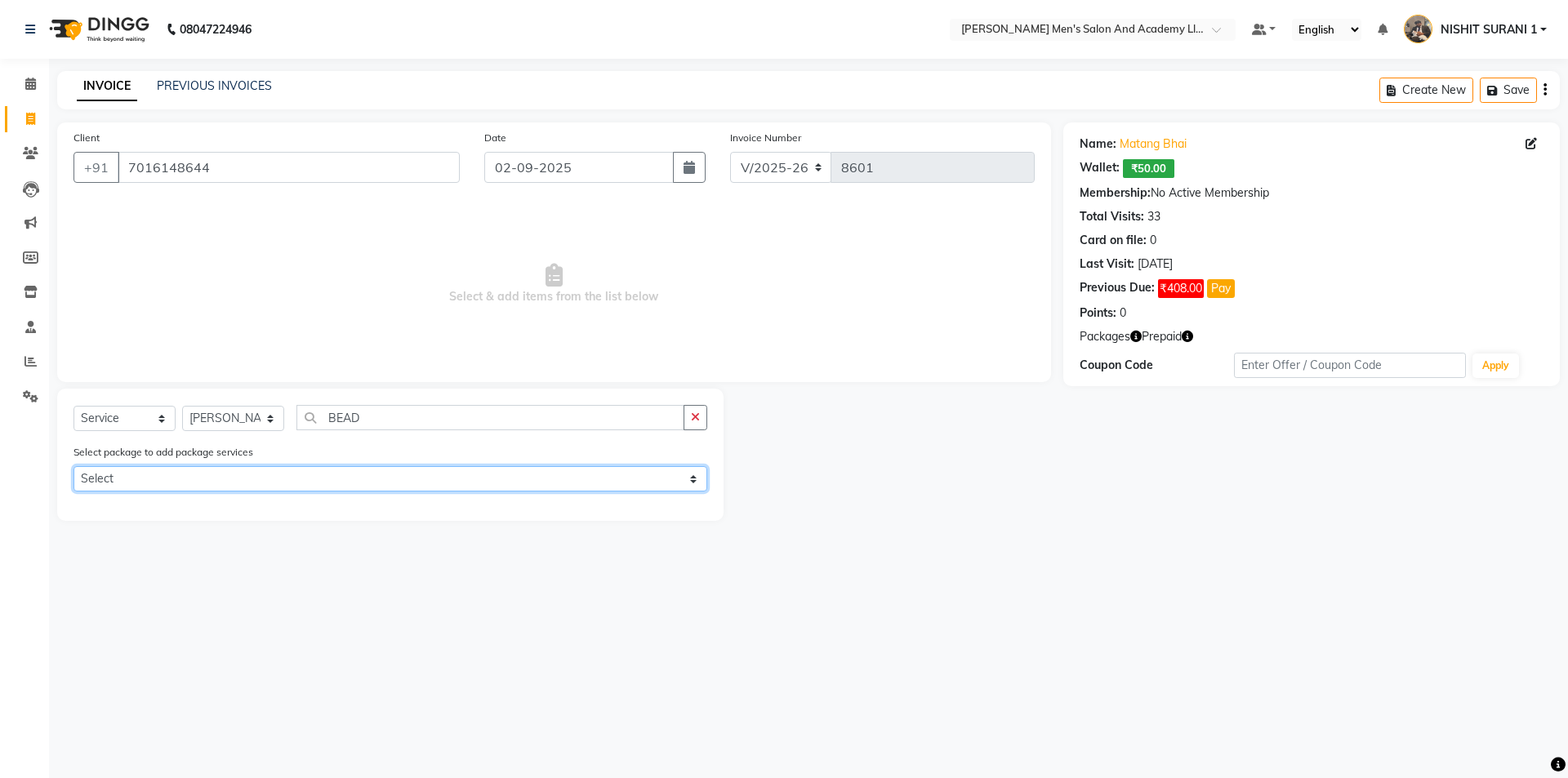
click at [133, 483] on select "Select GENTLEMEN GOLD PACKAGE" at bounding box center [390, 479] width 633 height 25
click at [74, 466] on select "Select GENTLEMEN GOLD PACKAGE" at bounding box center [390, 479] width 633 height 25
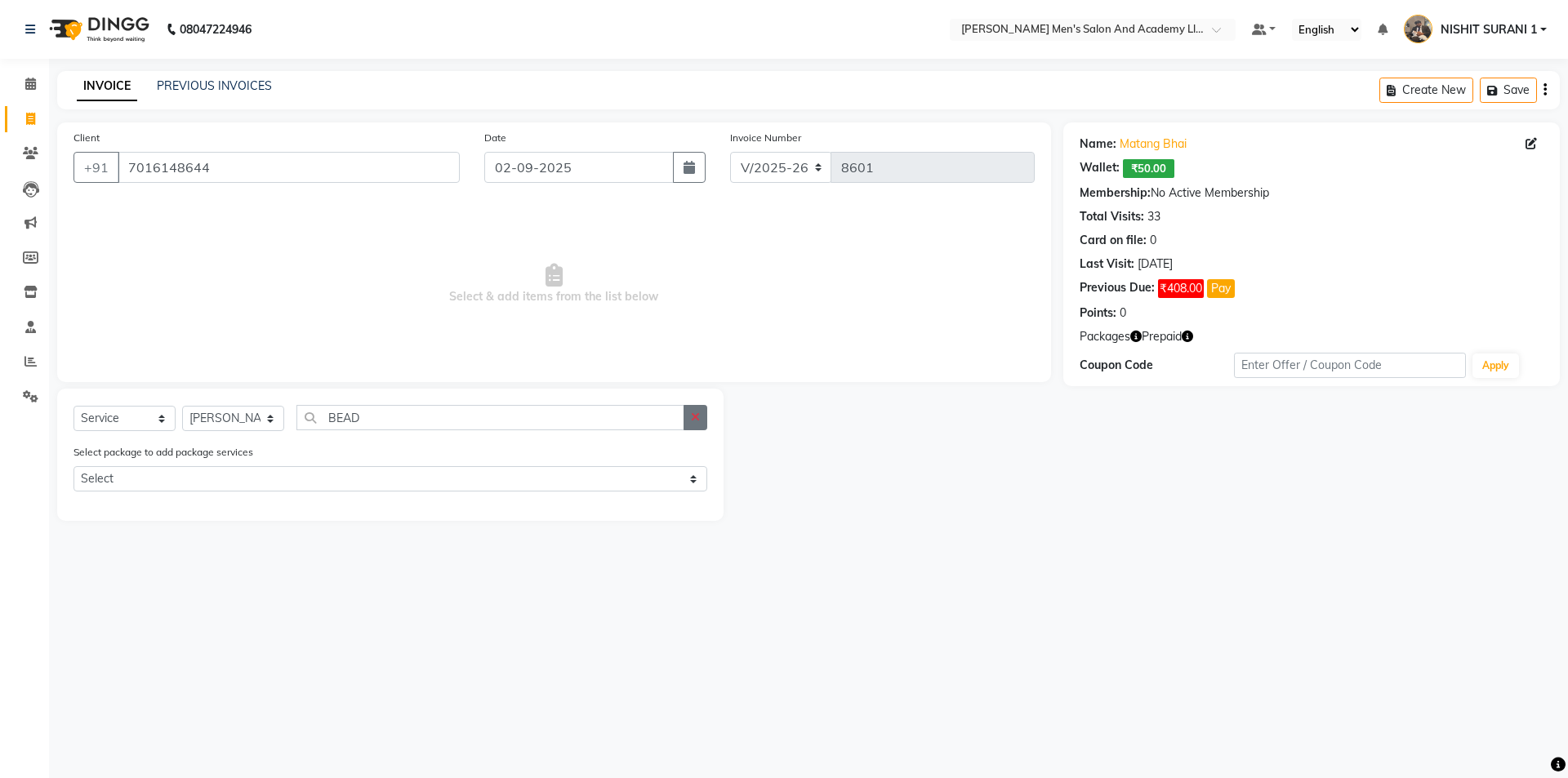
click at [692, 420] on icon "button" at bounding box center [695, 416] width 9 height 11
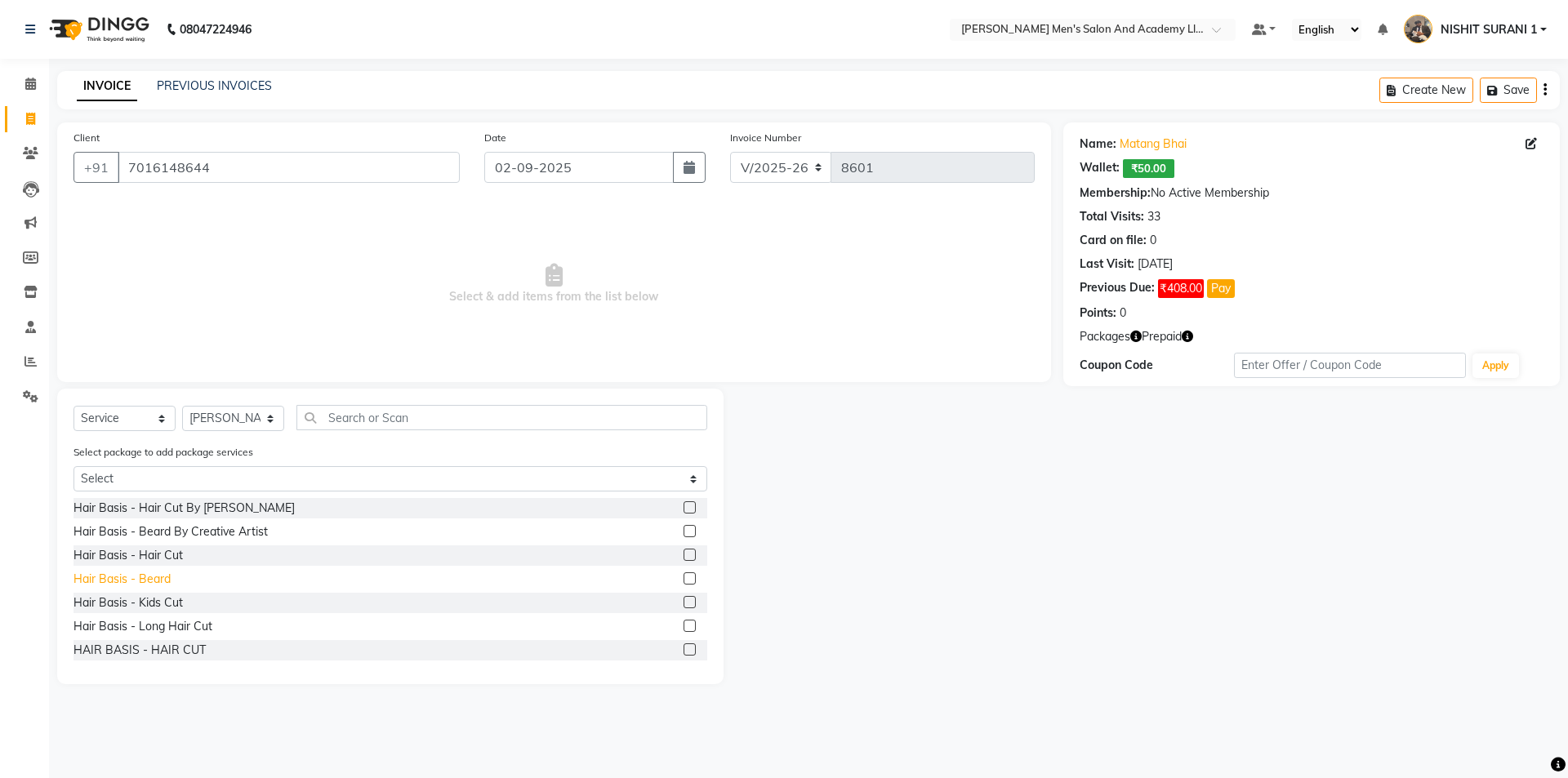
click at [156, 573] on div "Hair Basis - Beard" at bounding box center [122, 580] width 98 height 18
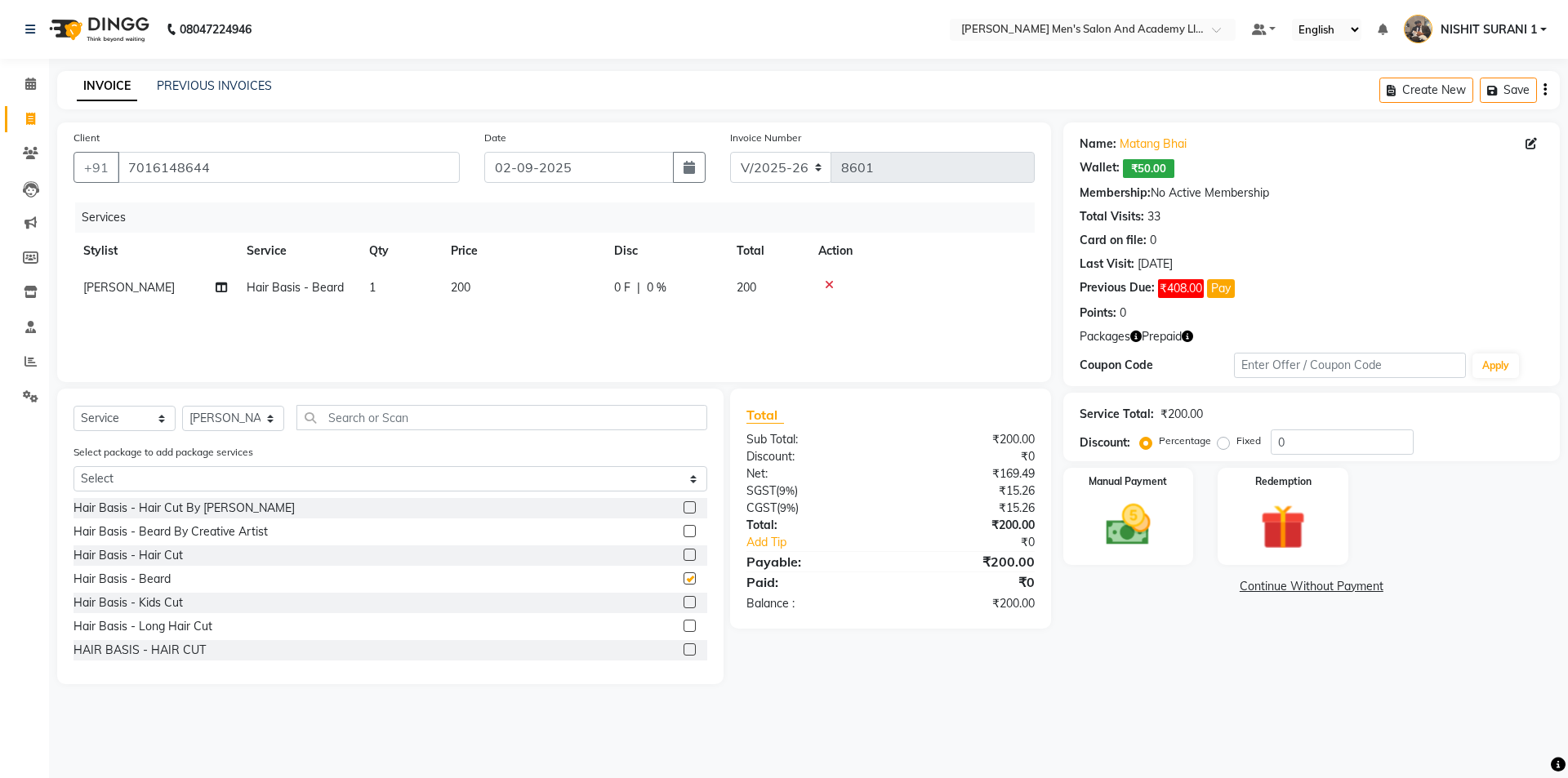
checkbox input "false"
click at [480, 284] on td "200" at bounding box center [523, 288] width 163 height 37
select select "52738"
click at [582, 294] on input "200" at bounding box center [599, 292] width 144 height 25
type input "300"
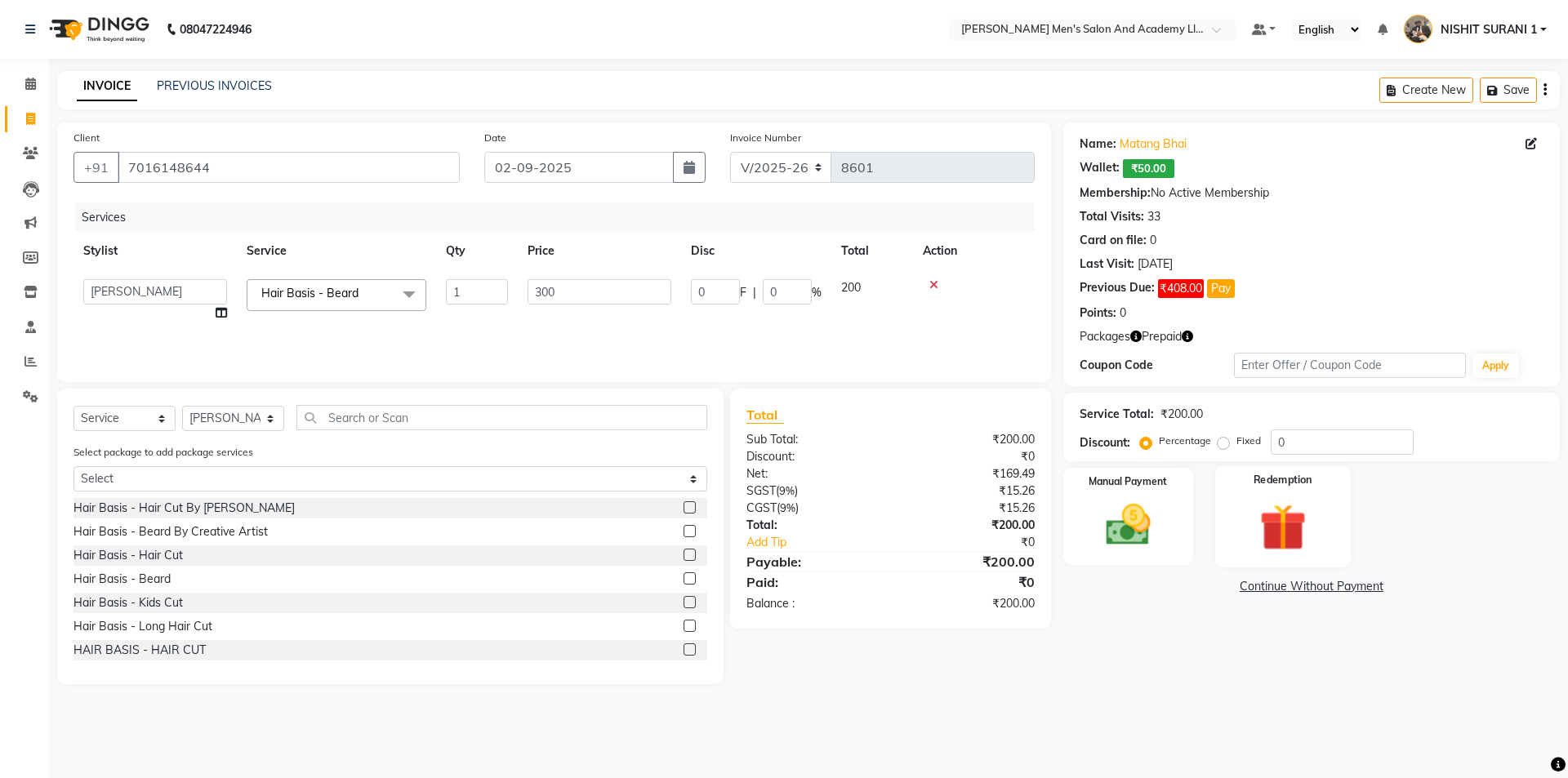
click at [1301, 529] on img at bounding box center [1283, 527] width 76 height 58
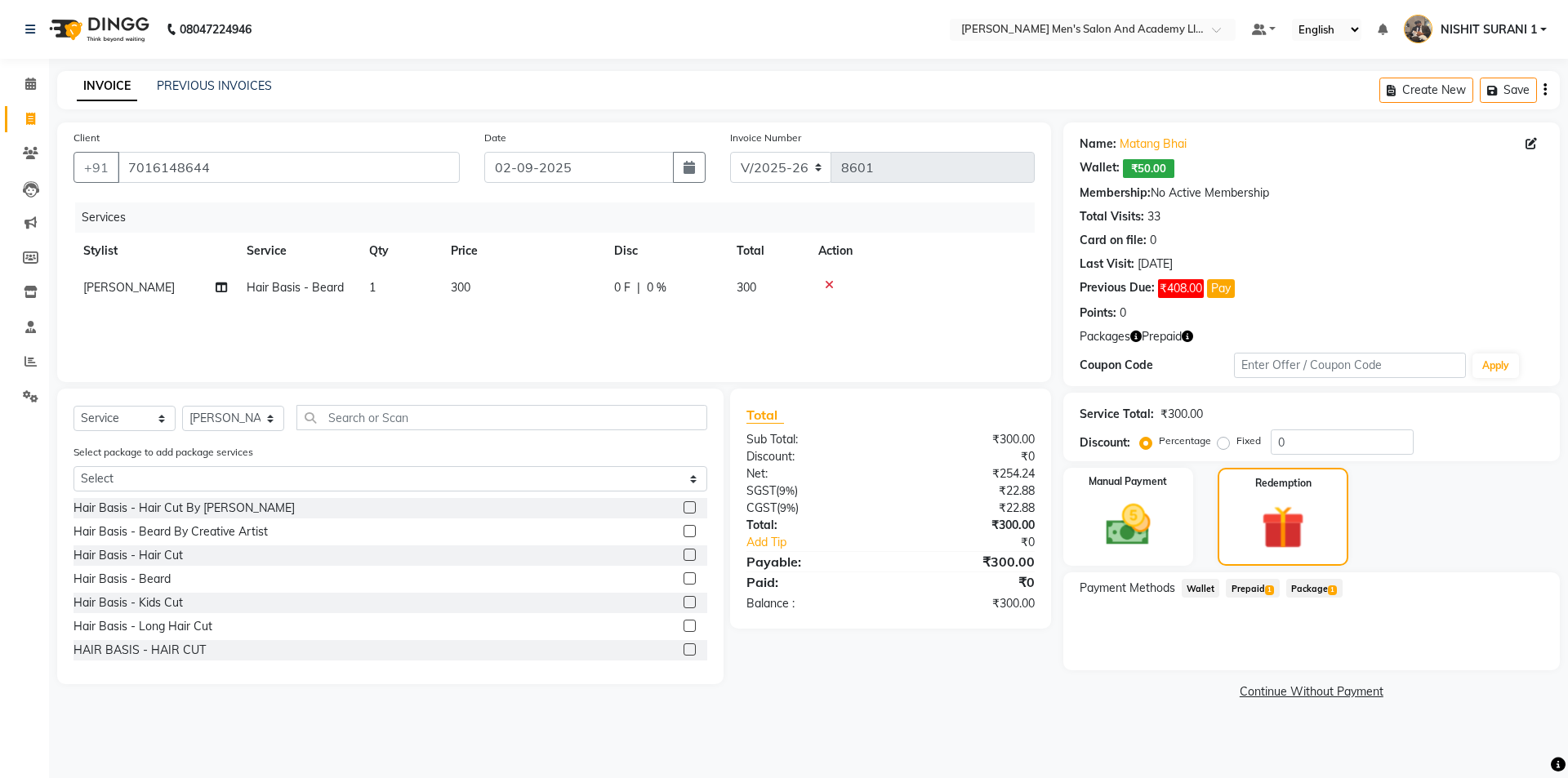
click at [1251, 594] on span "Prepaid 1" at bounding box center [1252, 587] width 53 height 18
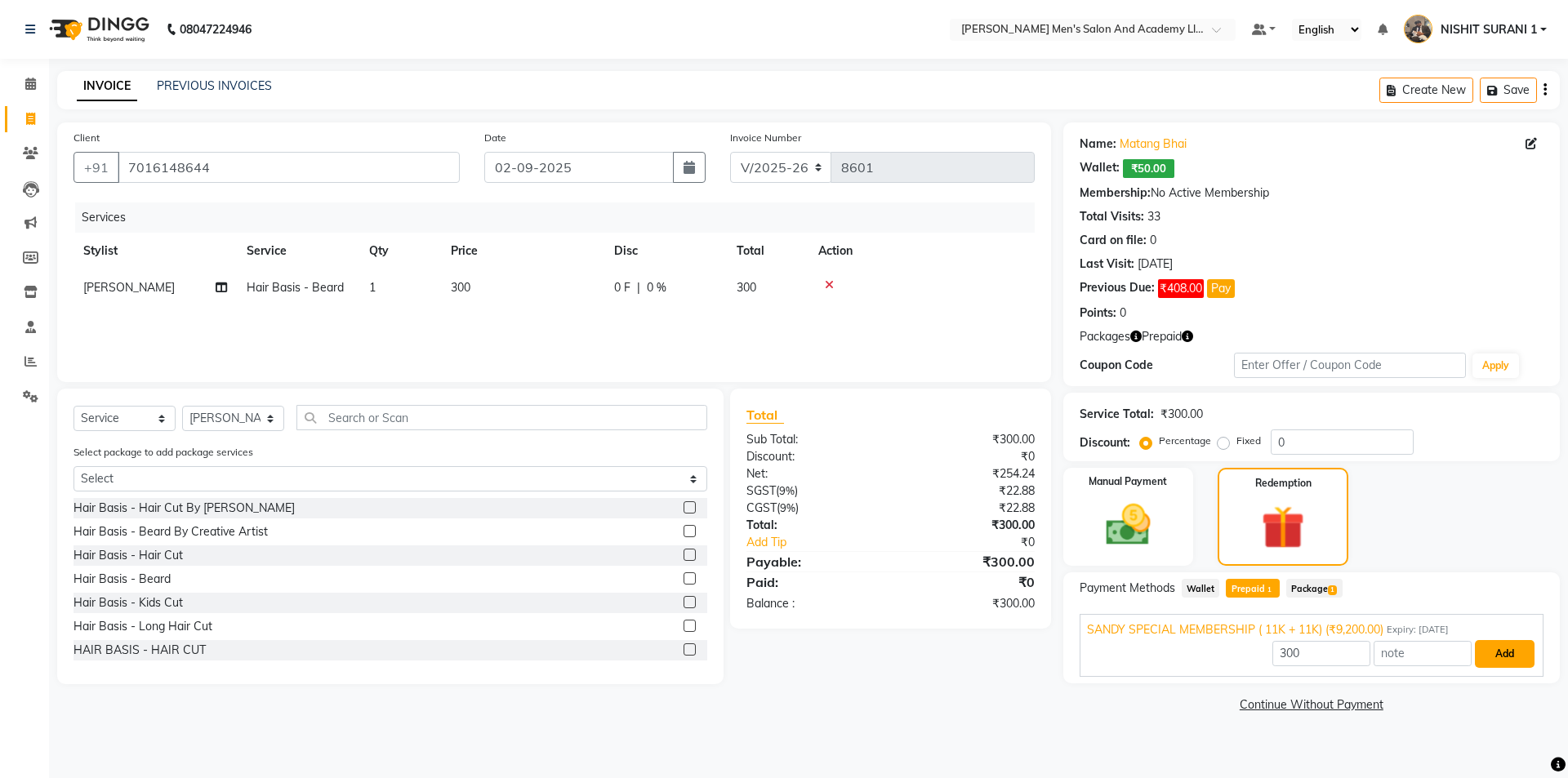
click at [1521, 654] on button "Add" at bounding box center [1505, 654] width 60 height 28
click at [1521, 655] on div "Payment Methods Wallet Prepaid 1 Package 1 SANDY SPECIAL MEMBERSHIP ( 11K + 11K…" at bounding box center [1311, 628] width 496 height 111
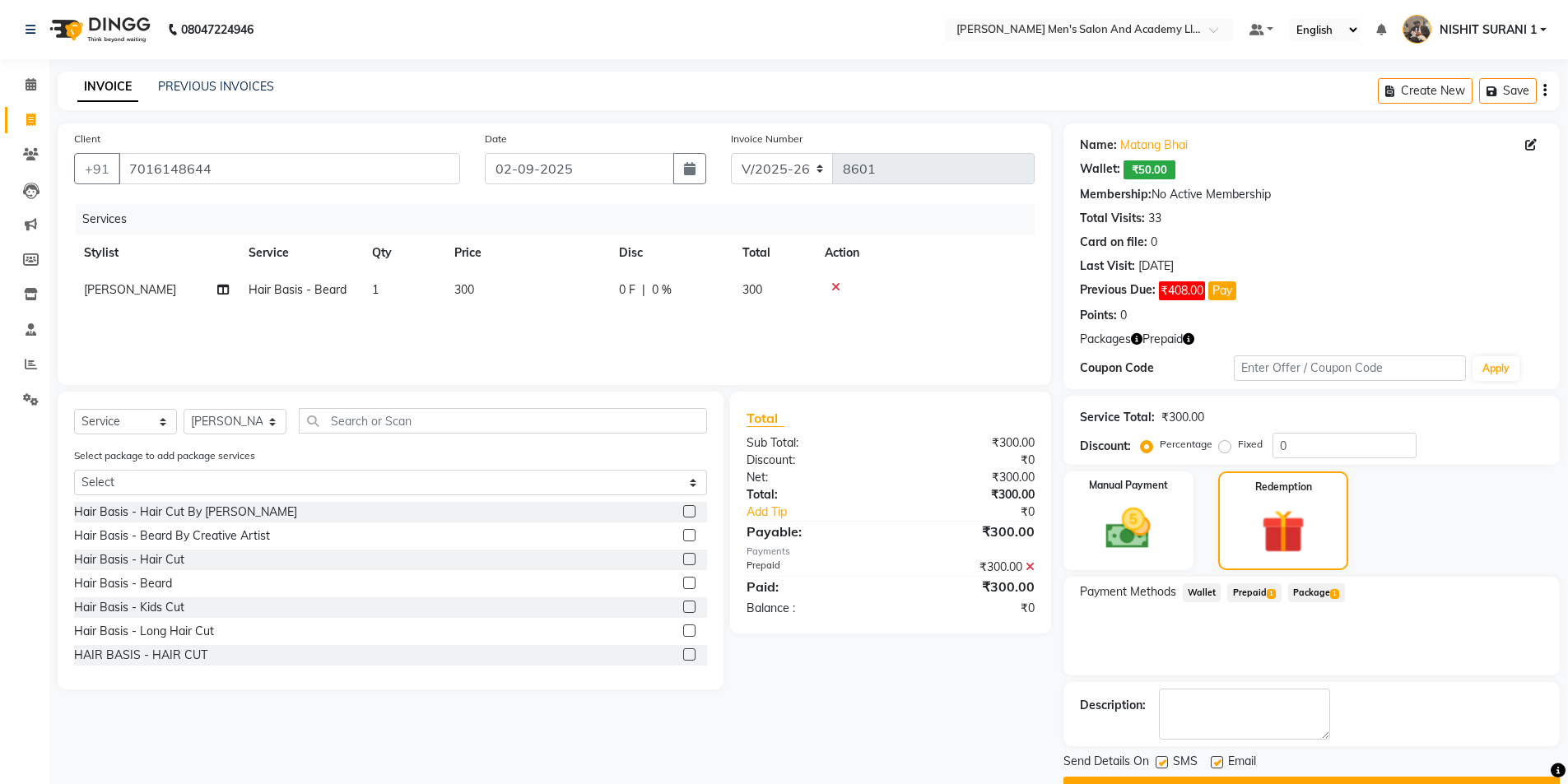
click at [1217, 759] on label at bounding box center [1217, 762] width 12 height 12
click at [1217, 759] on input "checkbox" at bounding box center [1216, 763] width 11 height 11
checkbox input "false"
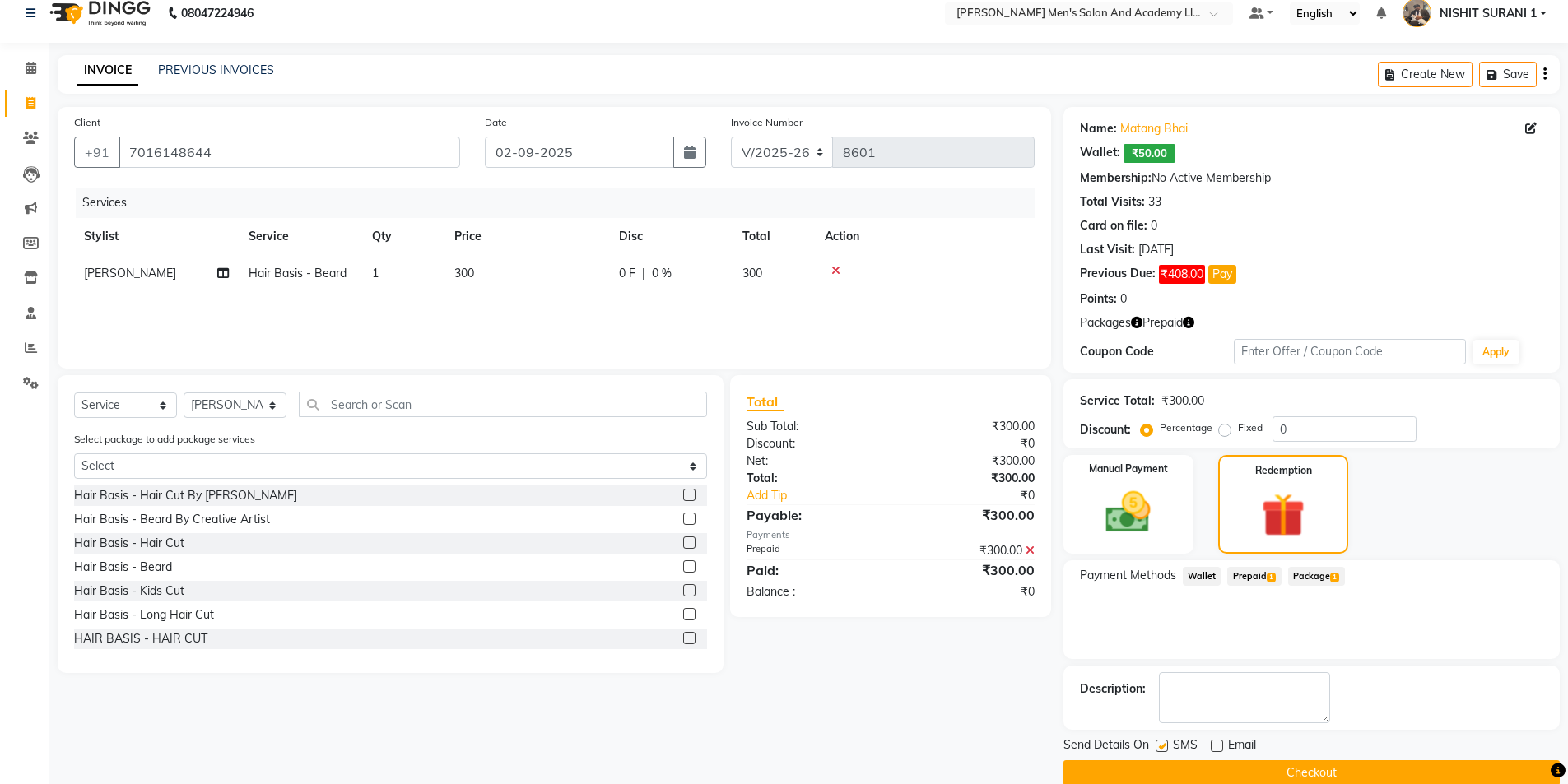
scroll to position [42, 0]
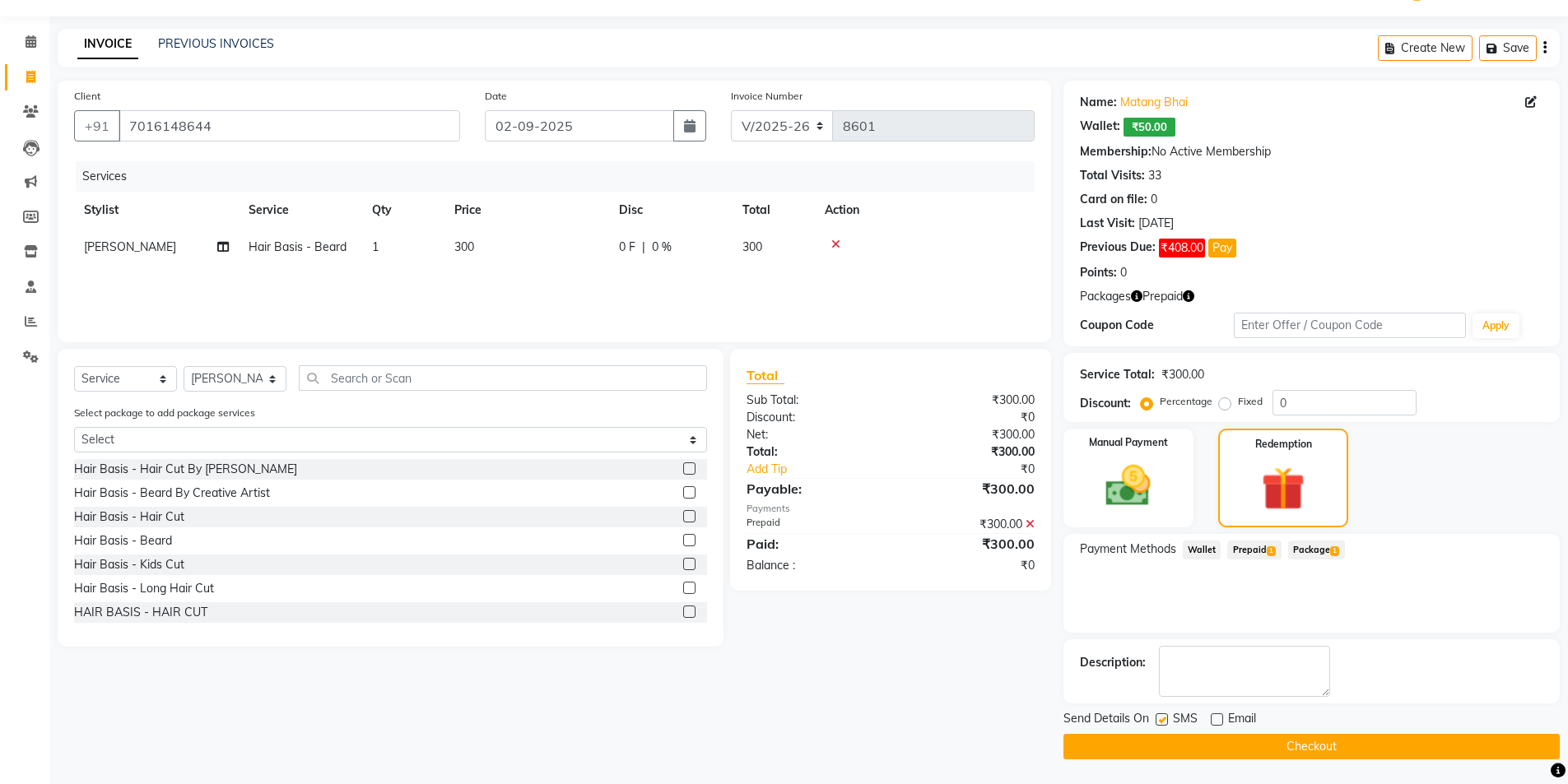
click at [1158, 723] on label at bounding box center [1162, 719] width 12 height 12
click at [1158, 723] on input "checkbox" at bounding box center [1161, 720] width 11 height 11
checkbox input "false"
drag, startPoint x: 1167, startPoint y: 744, endPoint x: 1130, endPoint y: 742, distance: 37.1
click at [1165, 744] on button "Checkout" at bounding box center [1311, 746] width 496 height 26
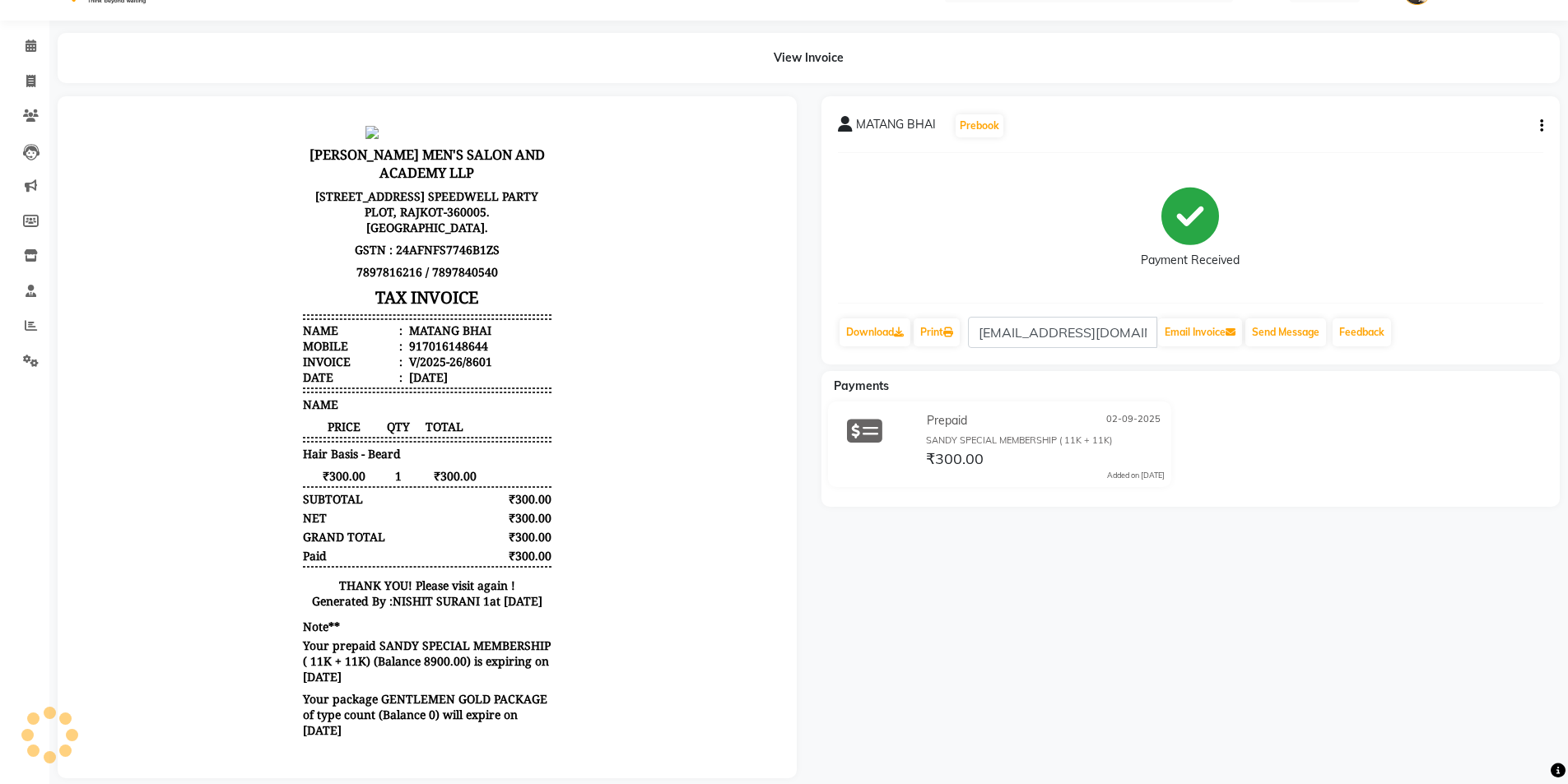
scroll to position [70, 0]
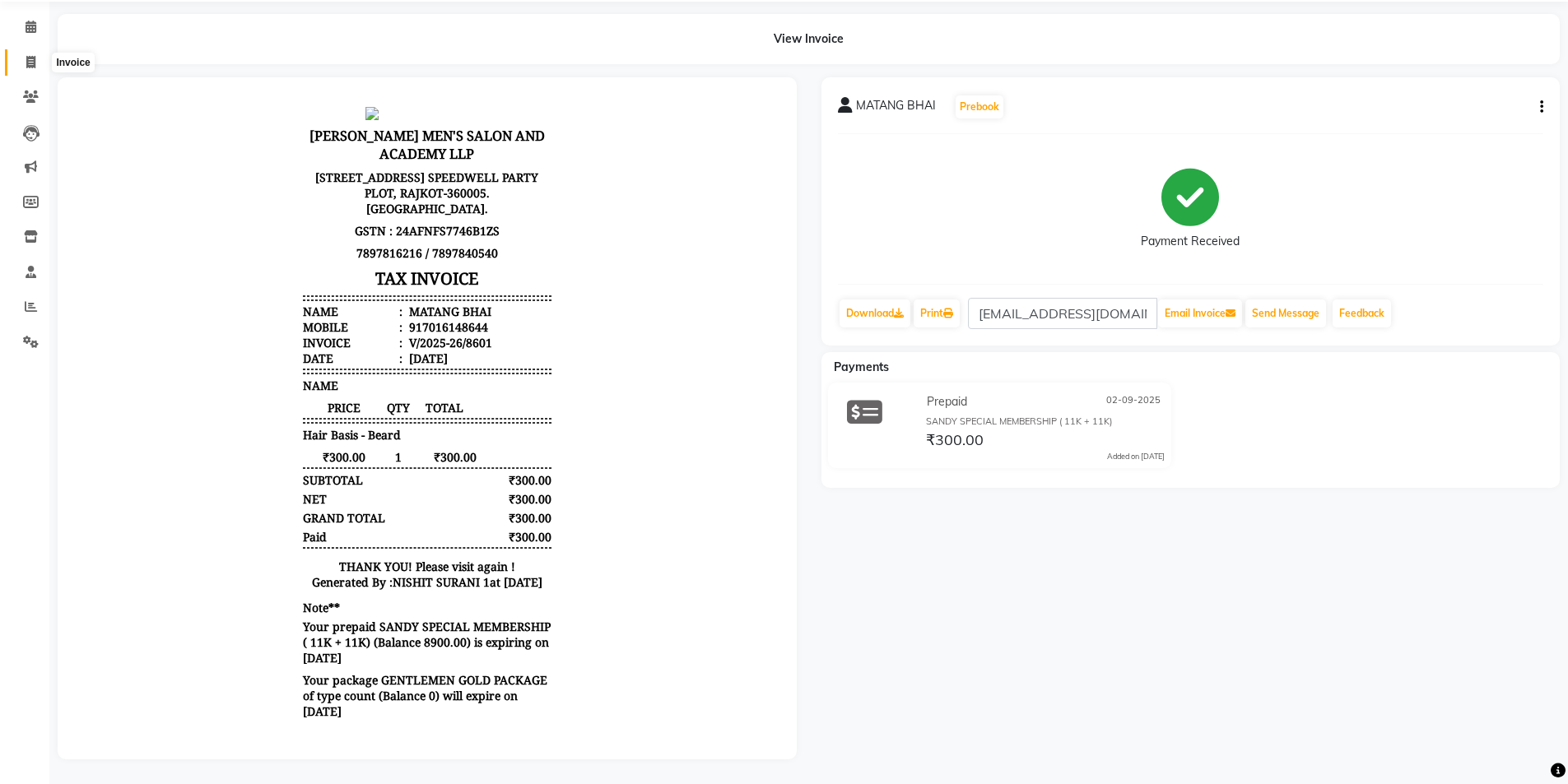
click at [31, 58] on span at bounding box center [31, 62] width 29 height 19
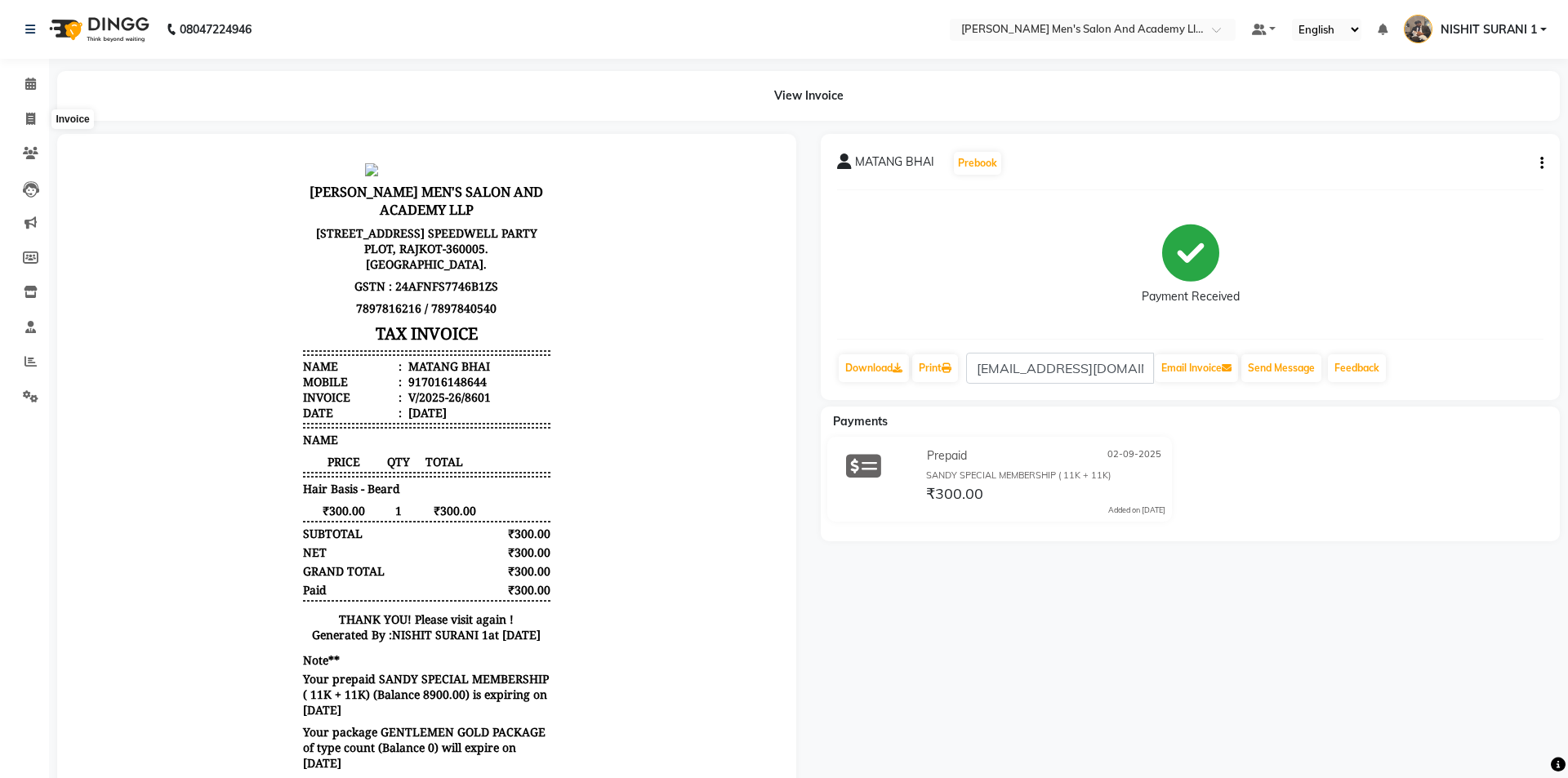
select select "service"
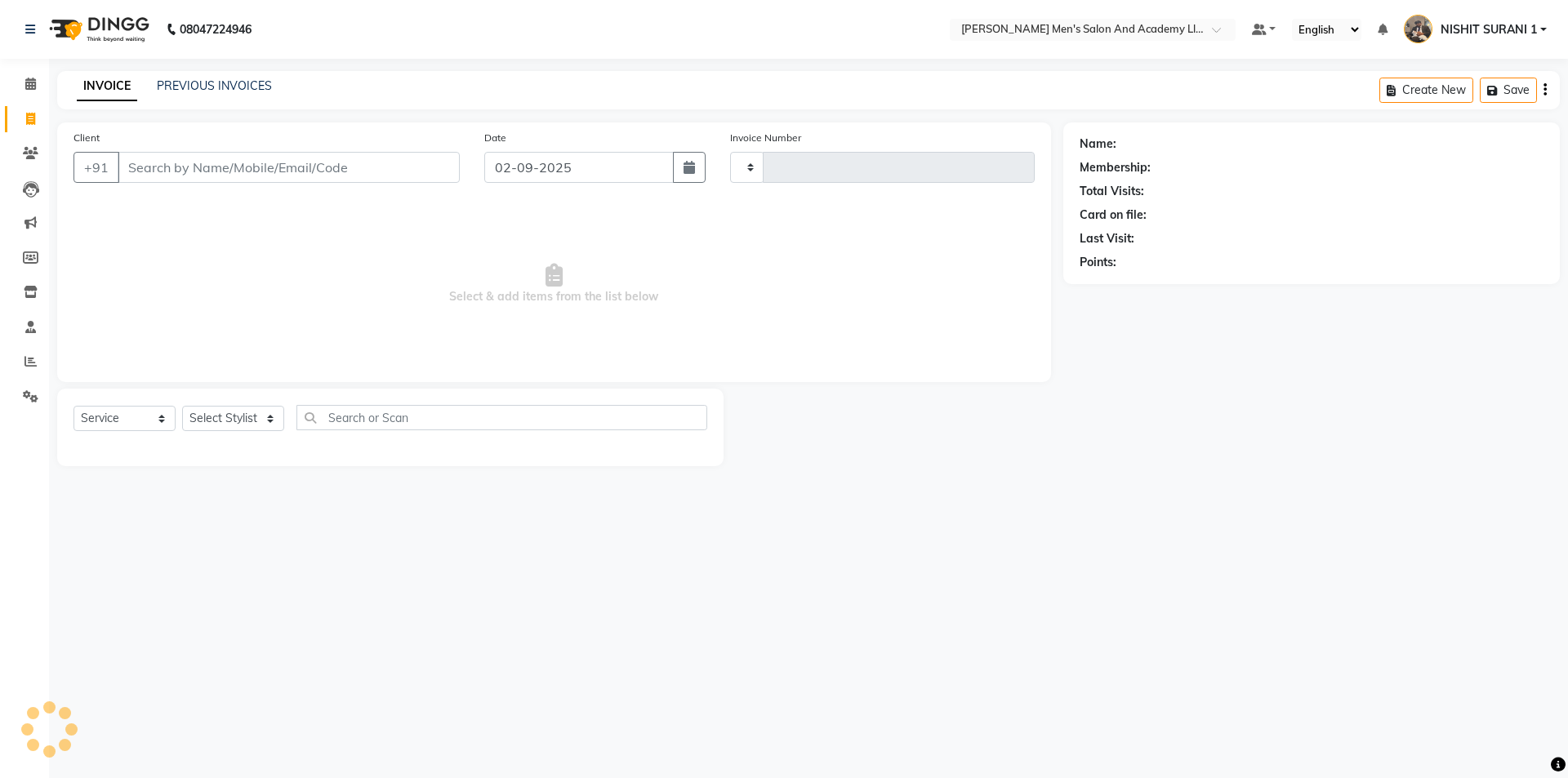
type input "8606"
select select "6752"
click at [26, 78] on icon at bounding box center [31, 83] width 11 height 12
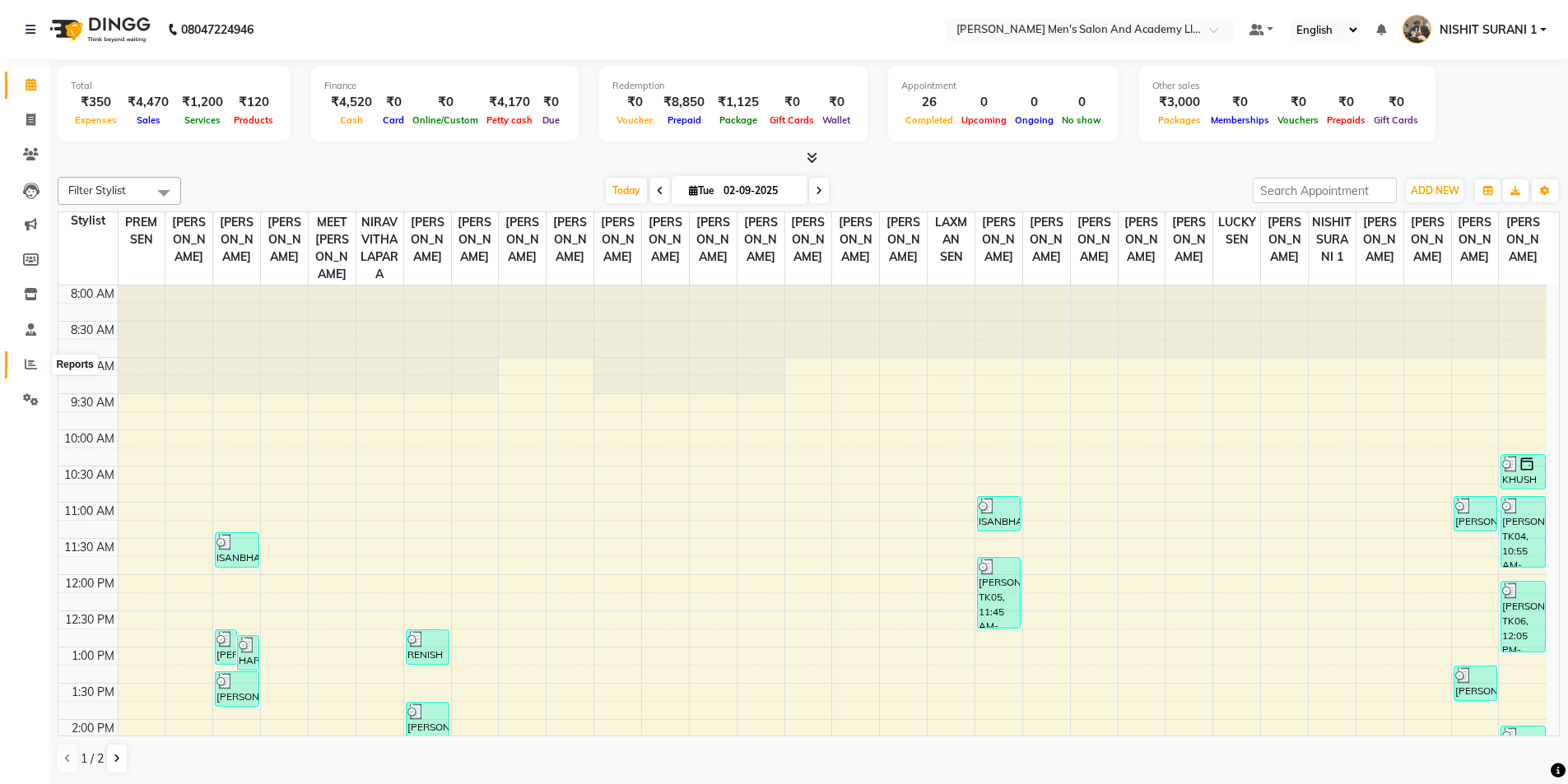
click at [22, 365] on span at bounding box center [31, 365] width 29 height 19
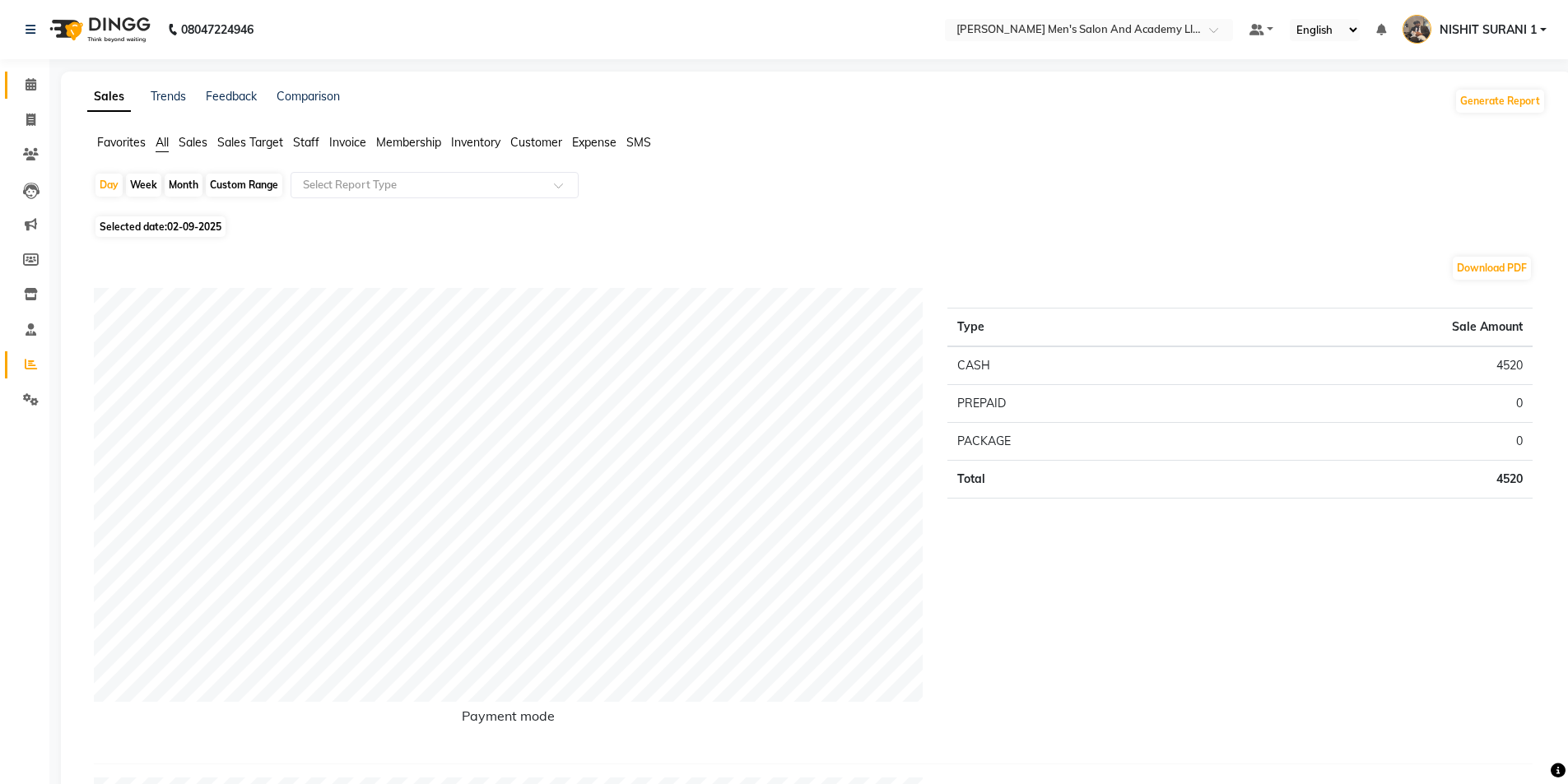
click at [41, 80] on span at bounding box center [31, 85] width 29 height 19
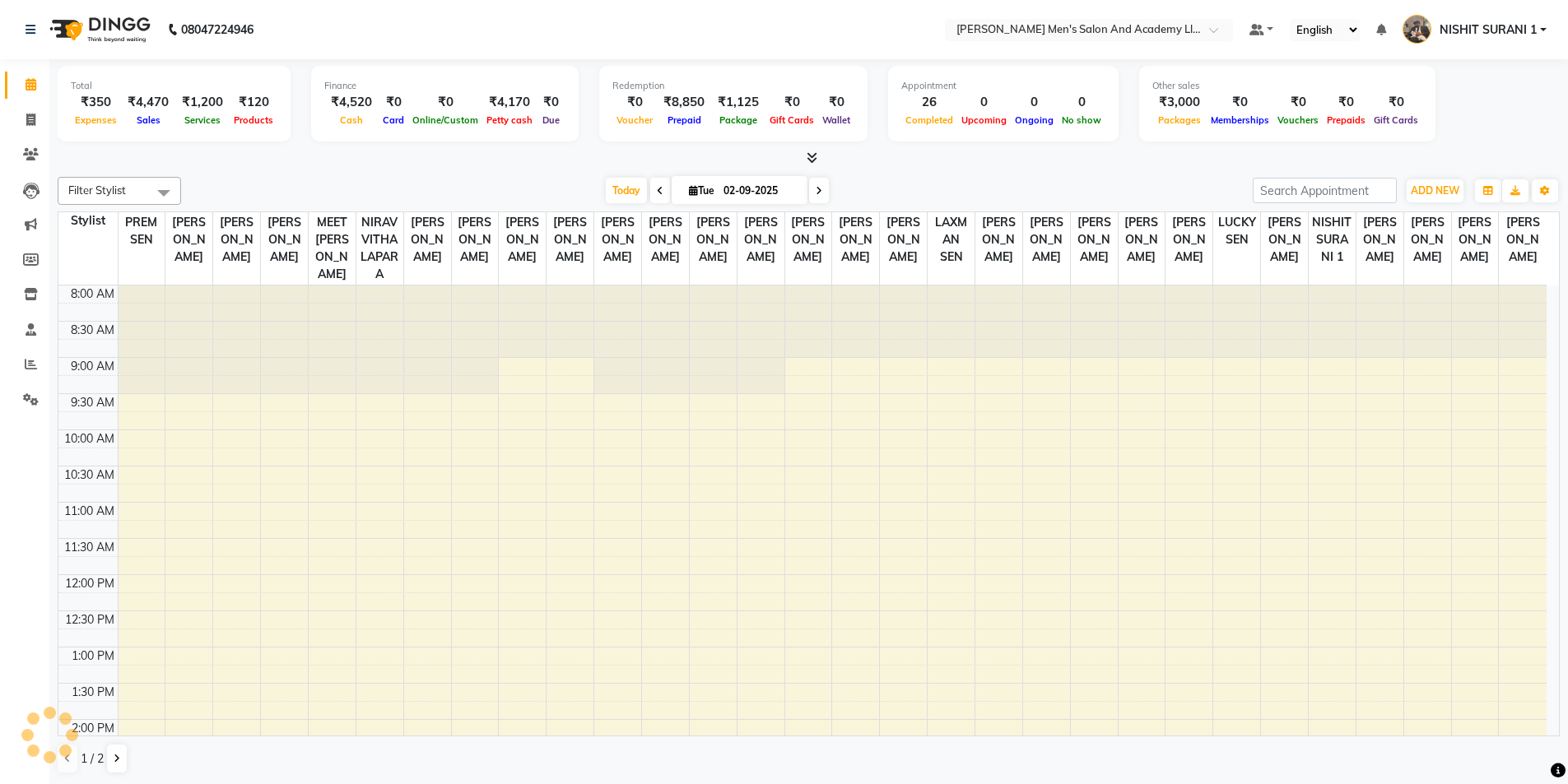
scroll to position [459, 0]
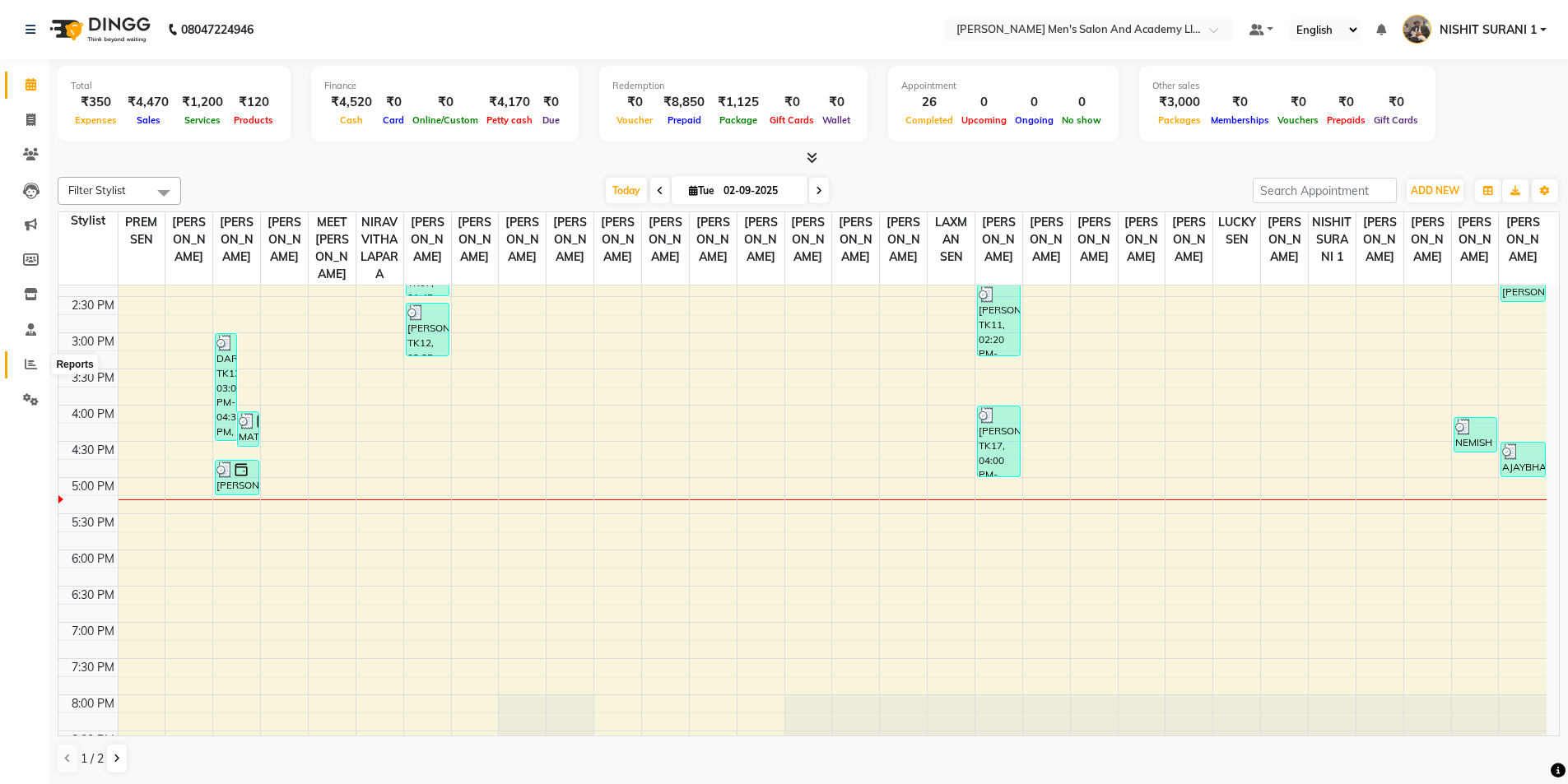
click at [35, 370] on span at bounding box center [31, 365] width 29 height 19
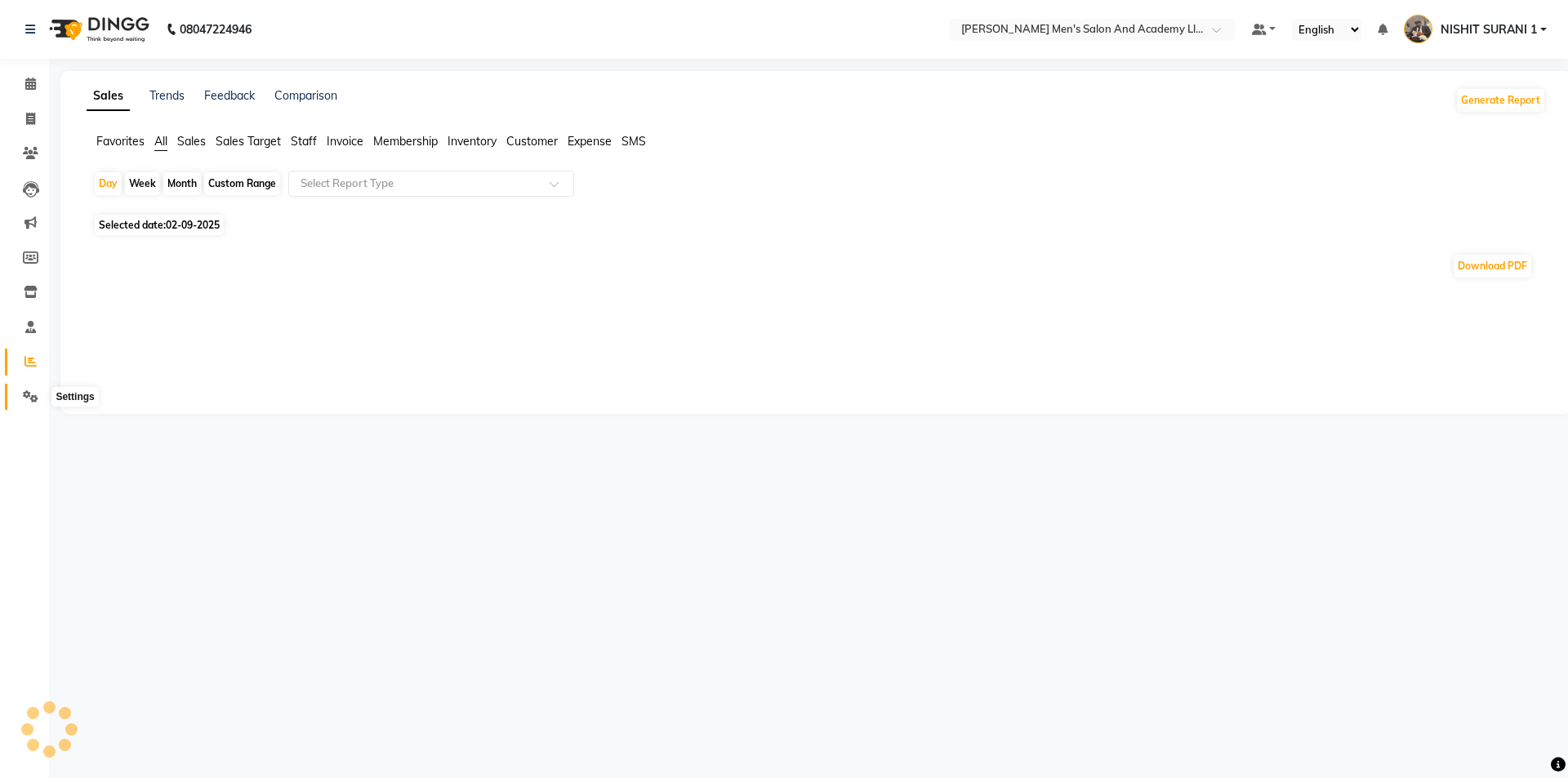
click at [41, 400] on span at bounding box center [31, 397] width 29 height 18
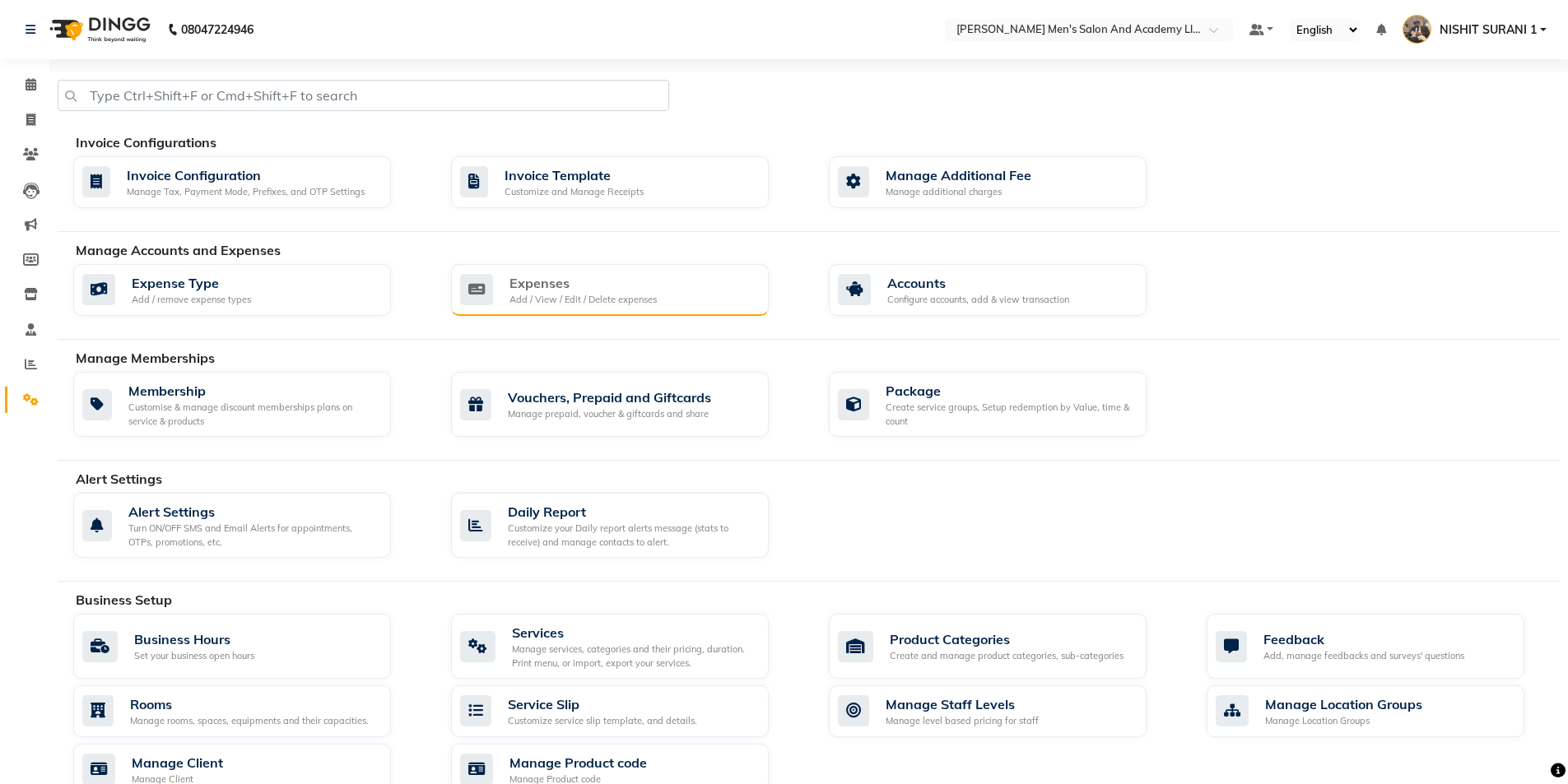
click at [559, 275] on div "Expenses" at bounding box center [583, 283] width 147 height 19
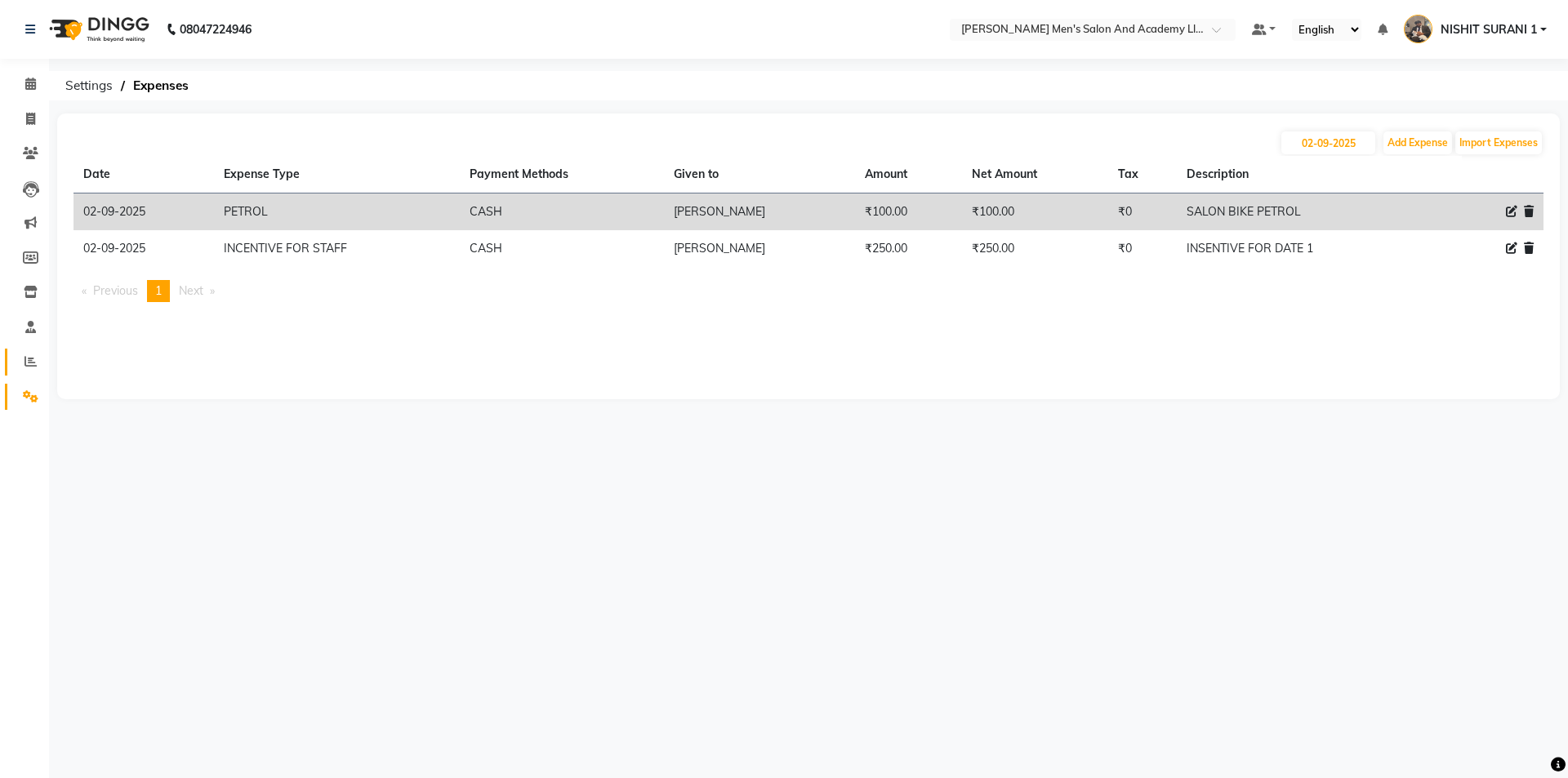
click at [33, 371] on span at bounding box center [31, 362] width 29 height 18
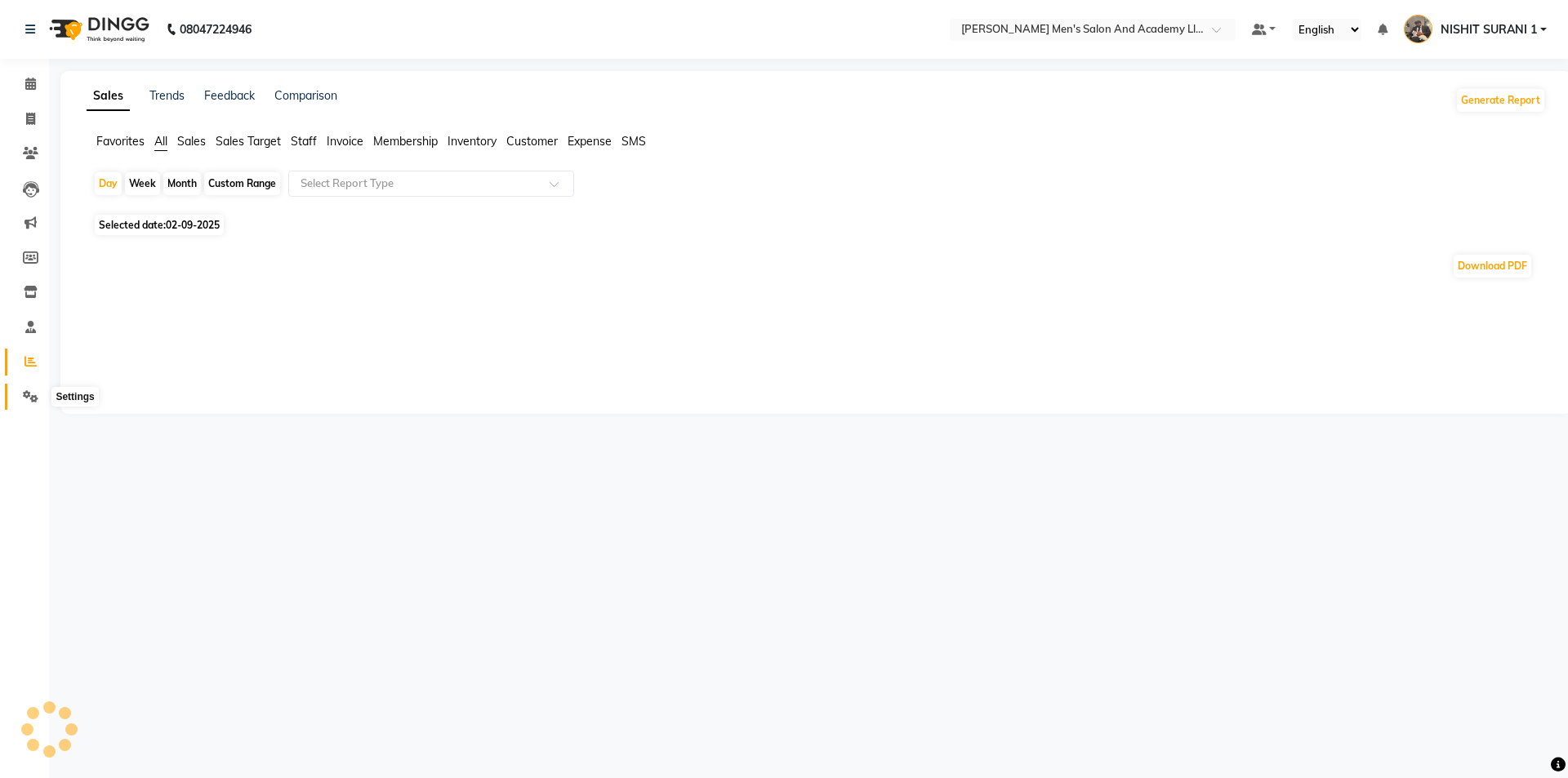
click at [32, 397] on icon at bounding box center [31, 396] width 16 height 12
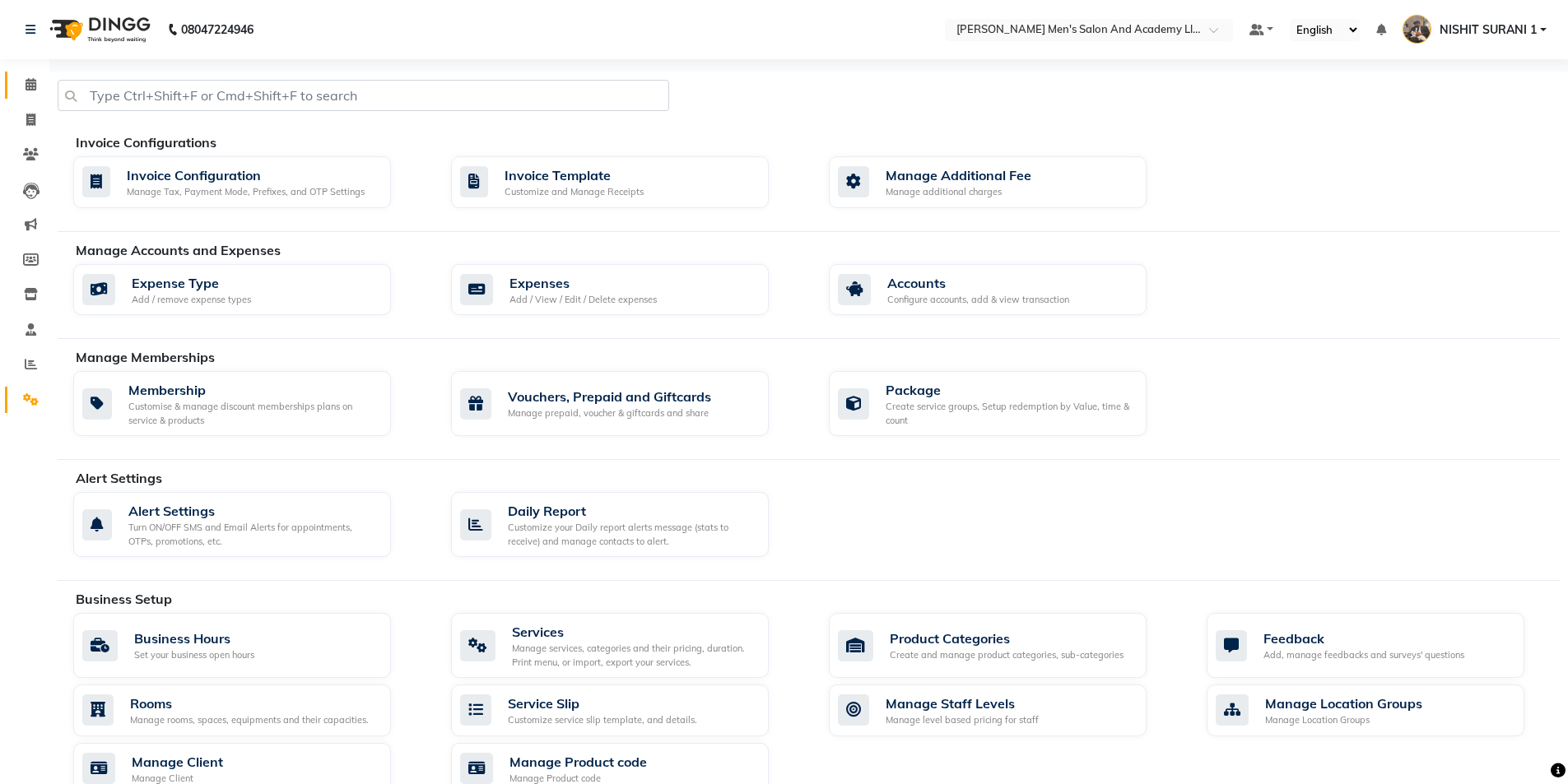
drag, startPoint x: 30, startPoint y: 95, endPoint x: 24, endPoint y: 87, distance: 10.0
click at [30, 94] on link "Calendar" at bounding box center [25, 85] width 40 height 27
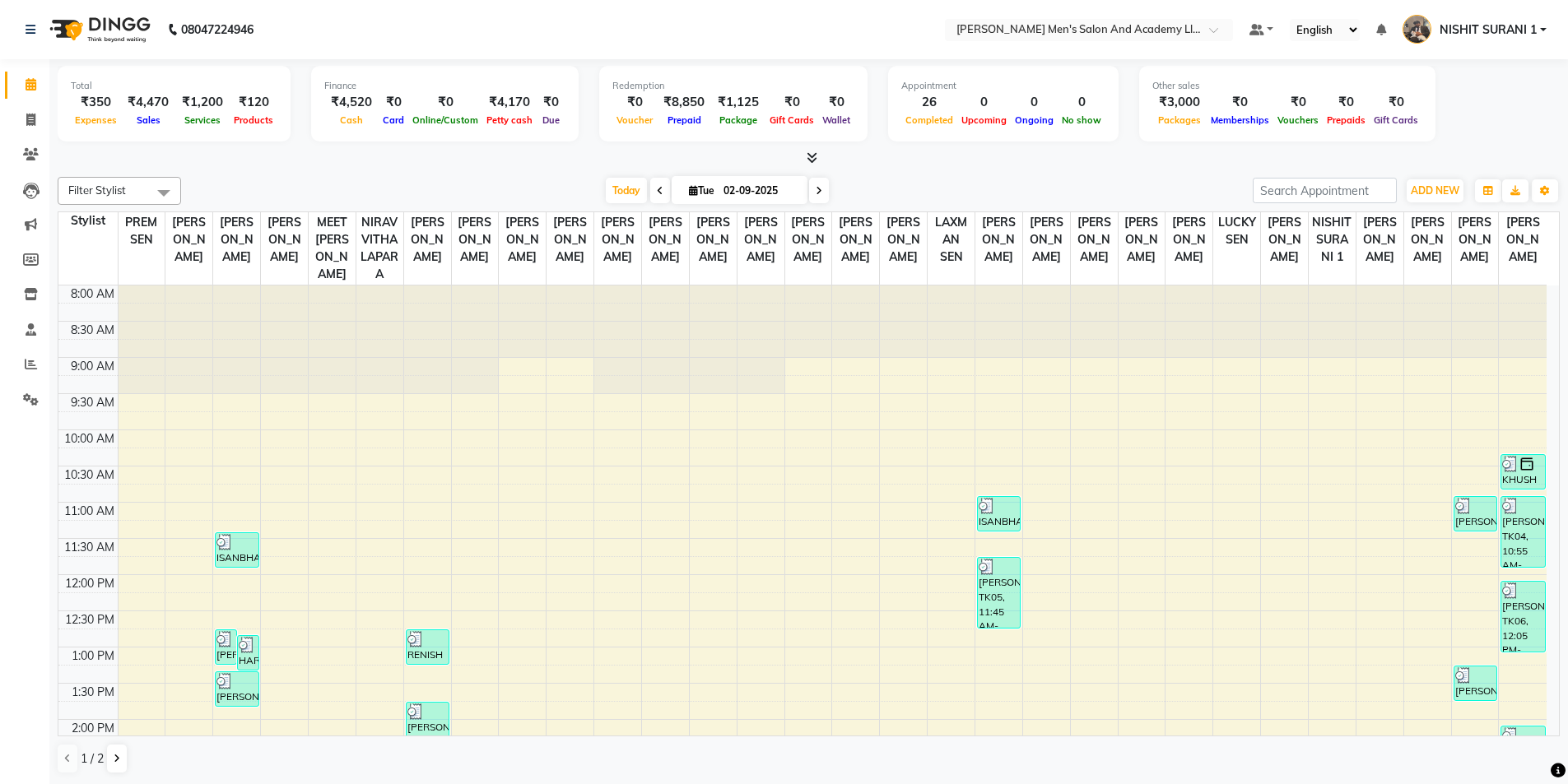
click at [31, 105] on li "Invoice" at bounding box center [25, 120] width 50 height 35
click at [21, 116] on span at bounding box center [31, 119] width 29 height 19
select select "service"
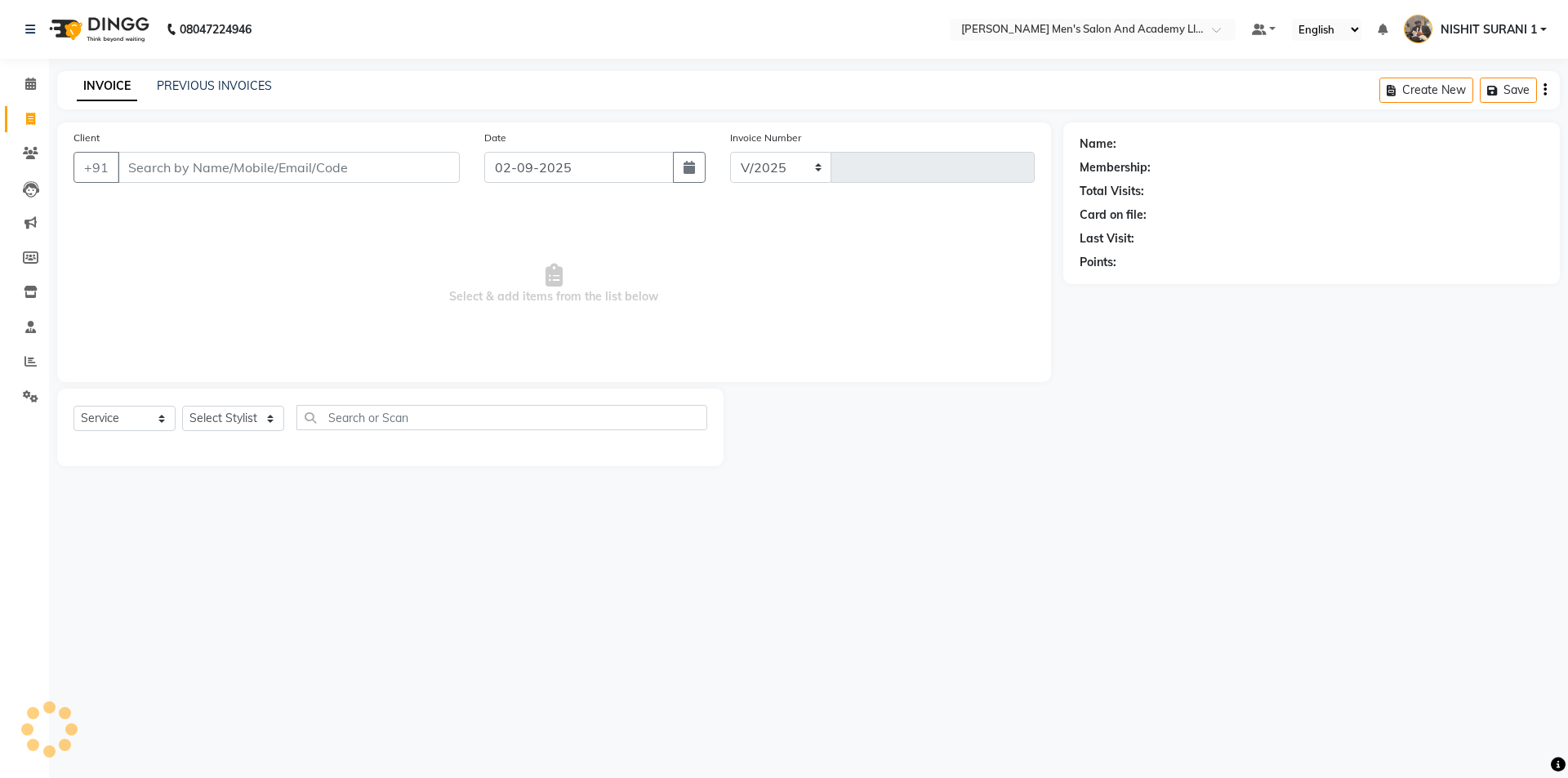
select select "6752"
type input "8606"
click at [196, 87] on link "PREVIOUS INVOICES" at bounding box center [213, 85] width 115 height 15
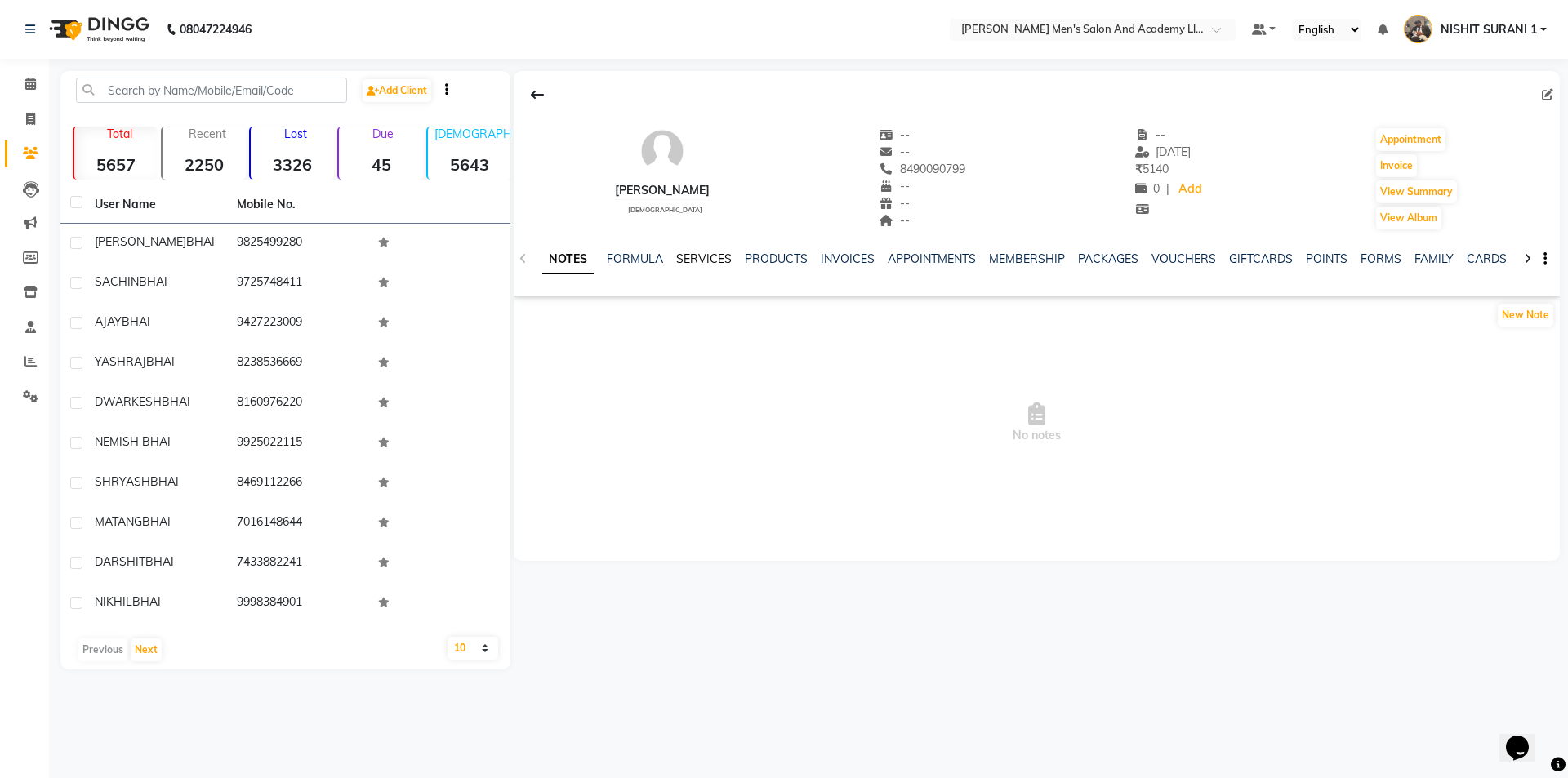
click at [726, 254] on link "SERVICES" at bounding box center [704, 258] width 55 height 15
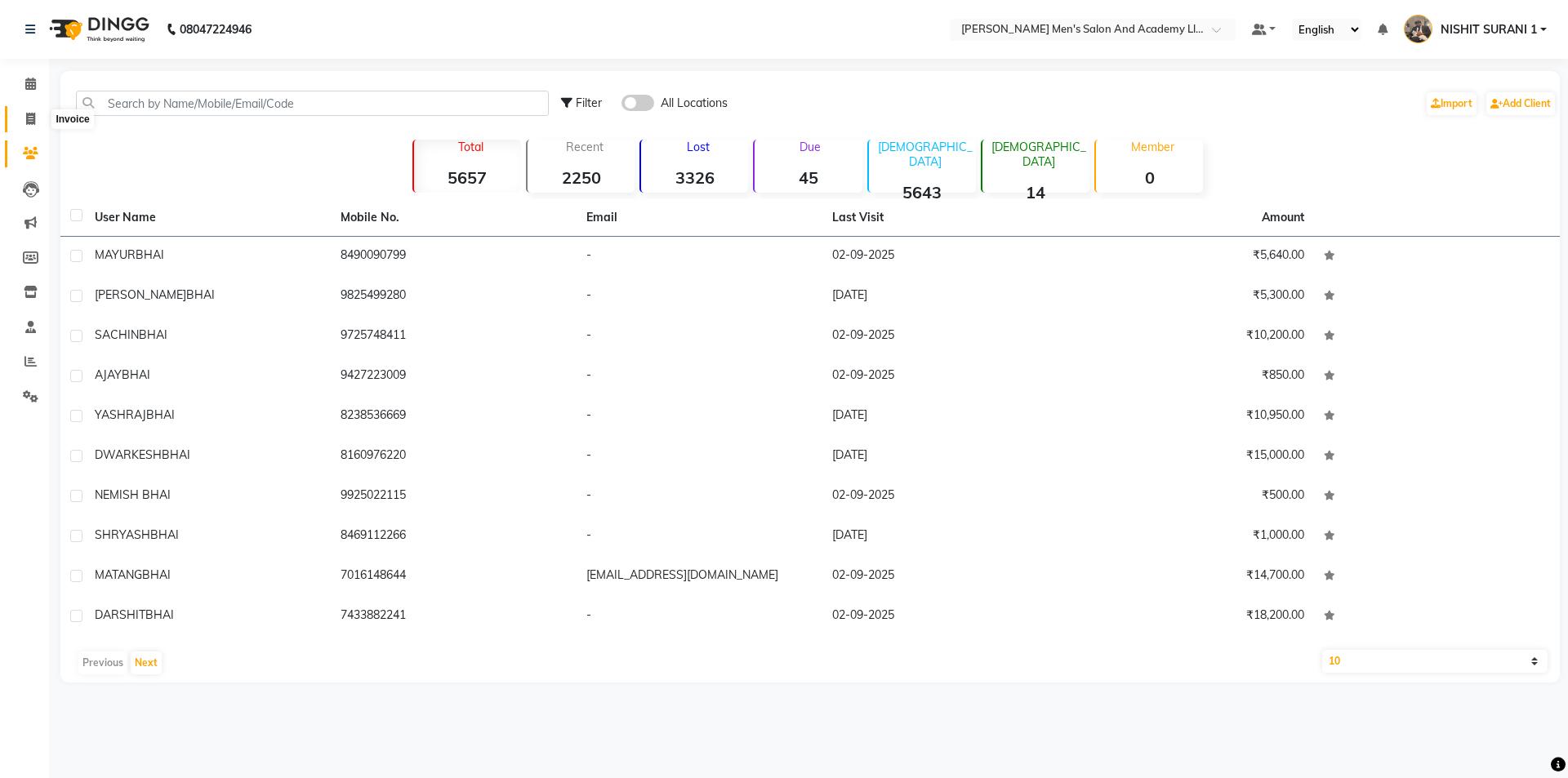
click at [35, 124] on icon at bounding box center [31, 119] width 9 height 12
select select "service"
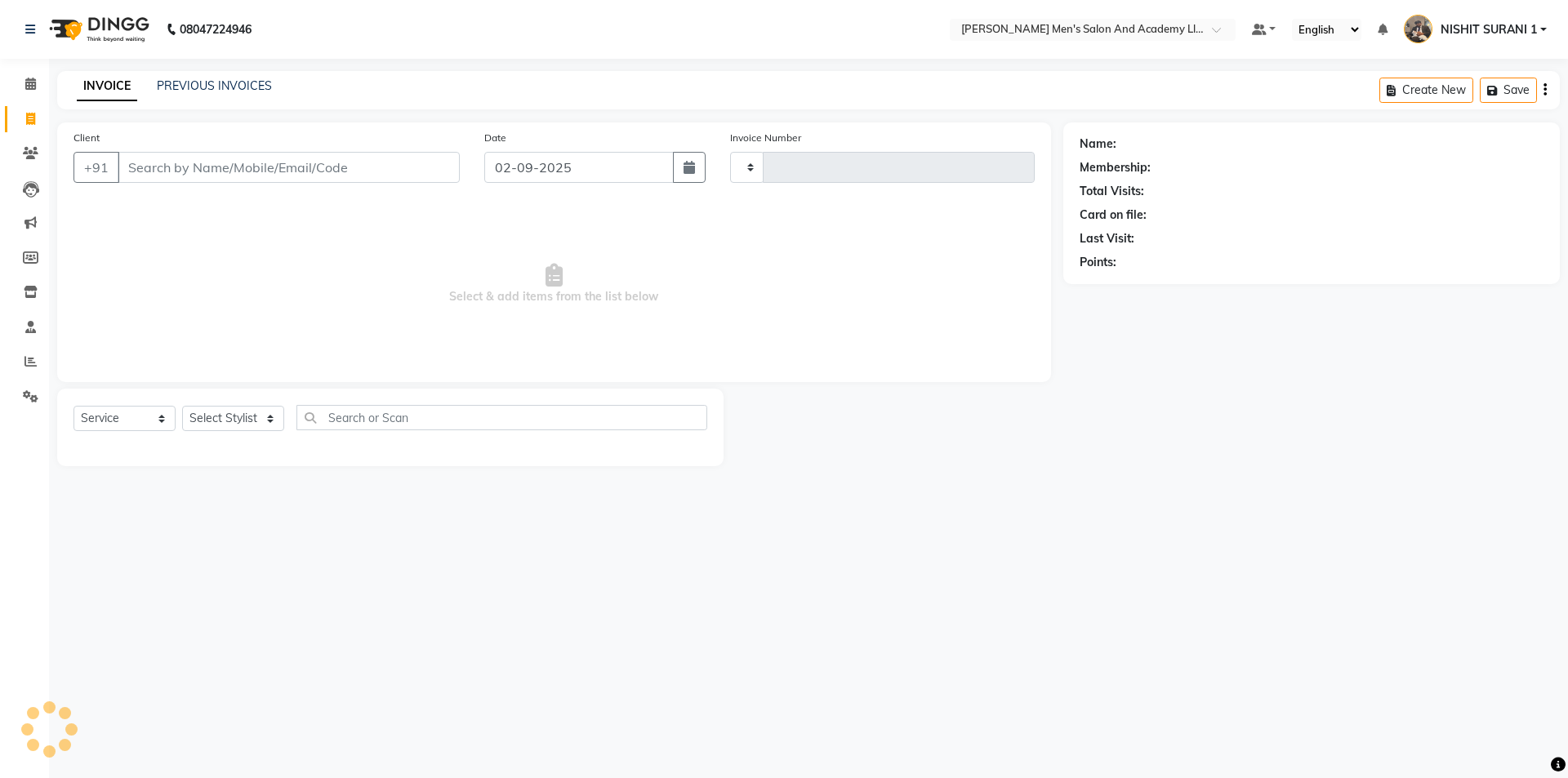
type input "8606"
select select "6752"
click at [203, 80] on link "PREVIOUS INVOICES" at bounding box center [213, 85] width 115 height 15
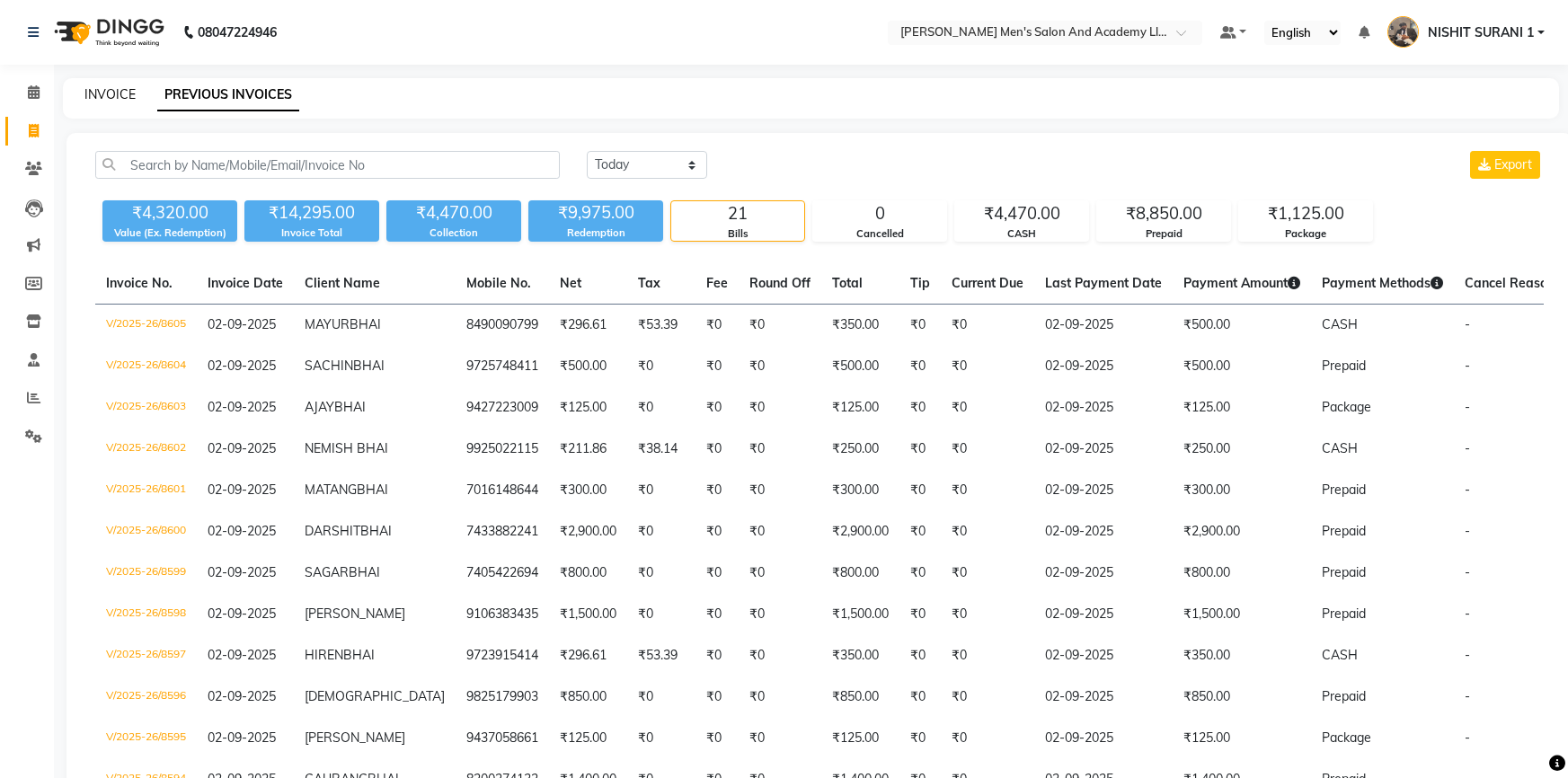
click at [117, 90] on link "INVOICE" at bounding box center [109, 94] width 51 height 16
select select "service"
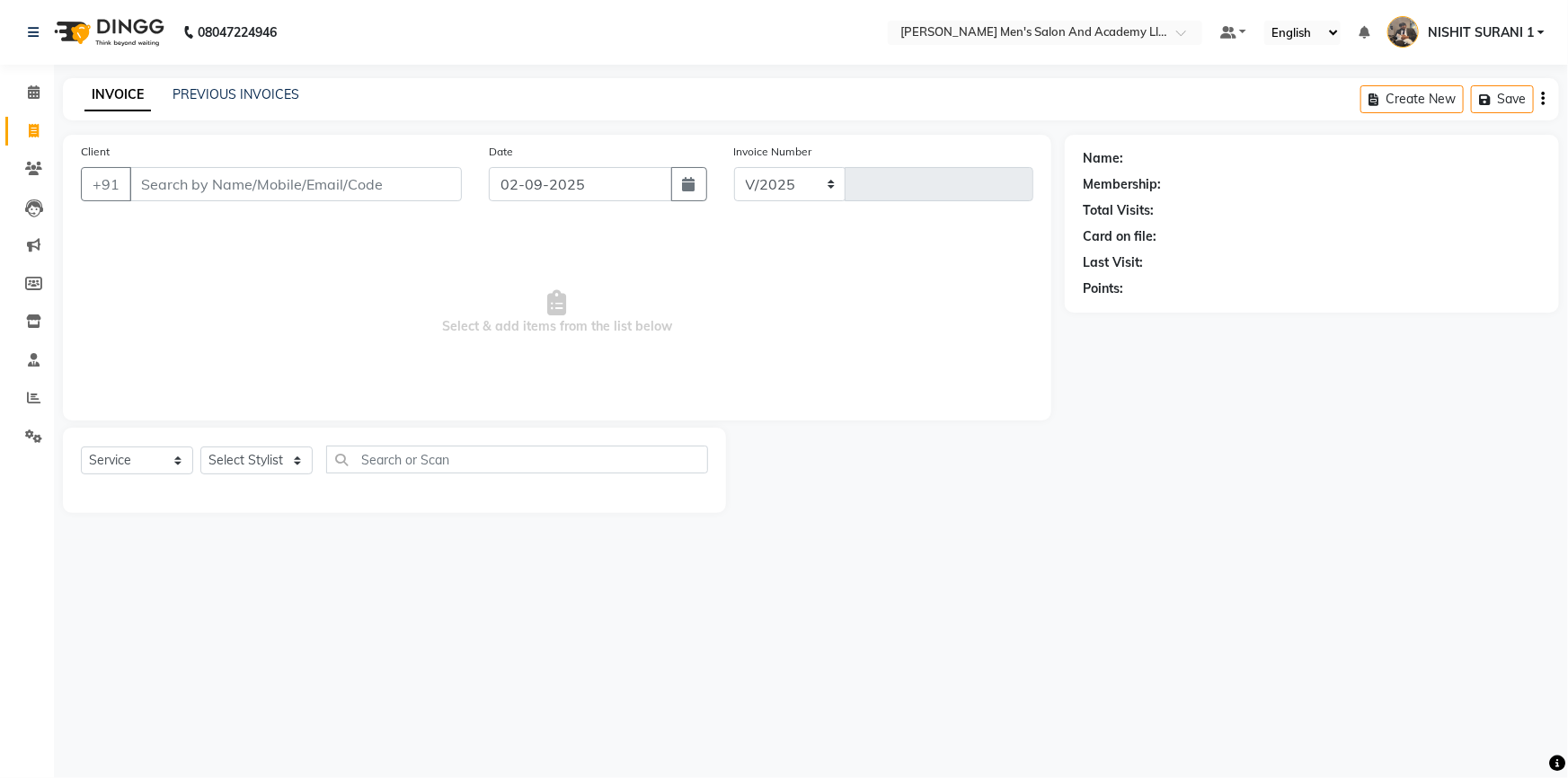
select select "6752"
type input "8606"
click at [209, 93] on link "PREVIOUS INVOICES" at bounding box center [235, 94] width 127 height 16
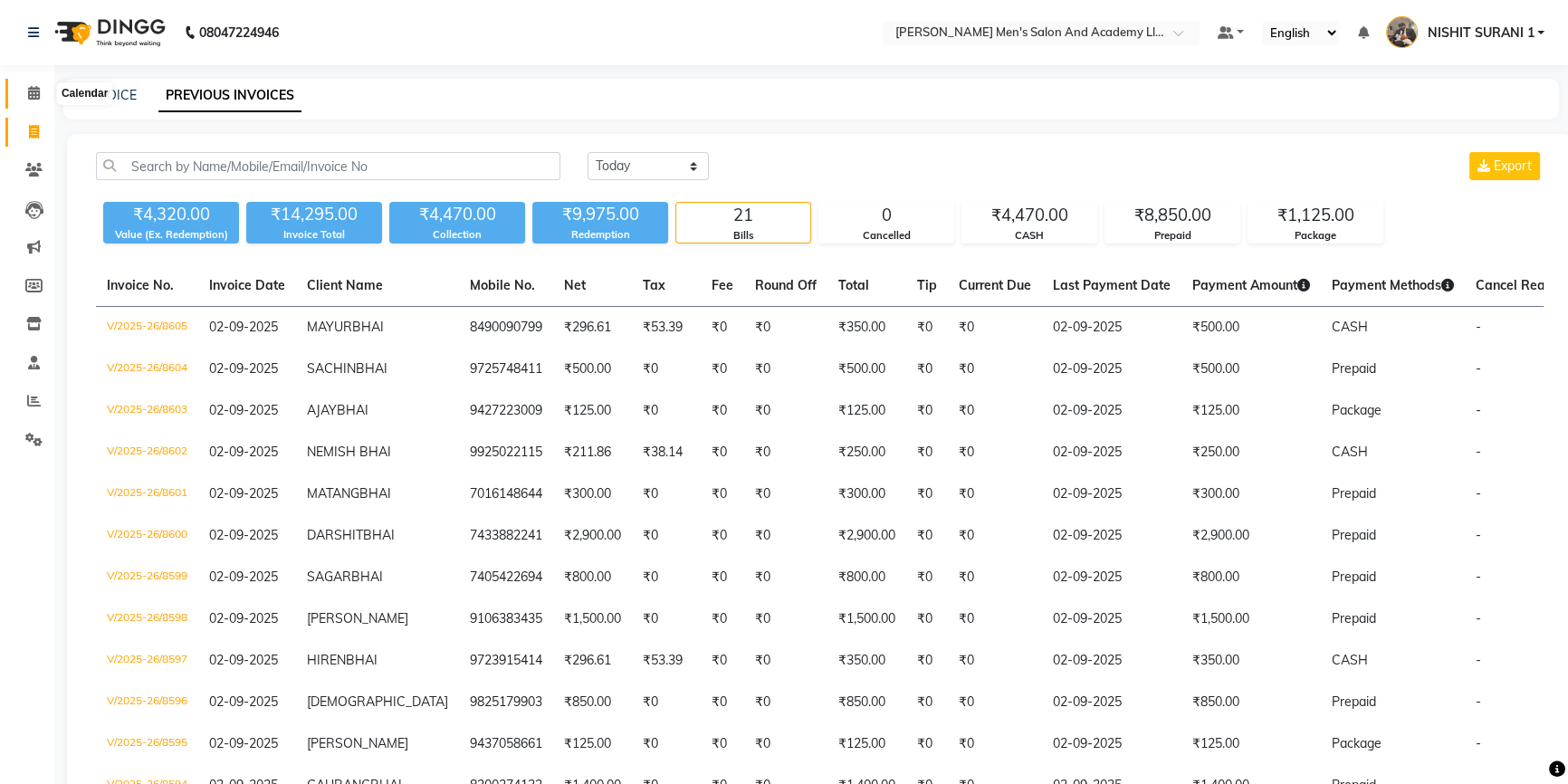
click at [24, 94] on span at bounding box center [34, 93] width 32 height 20
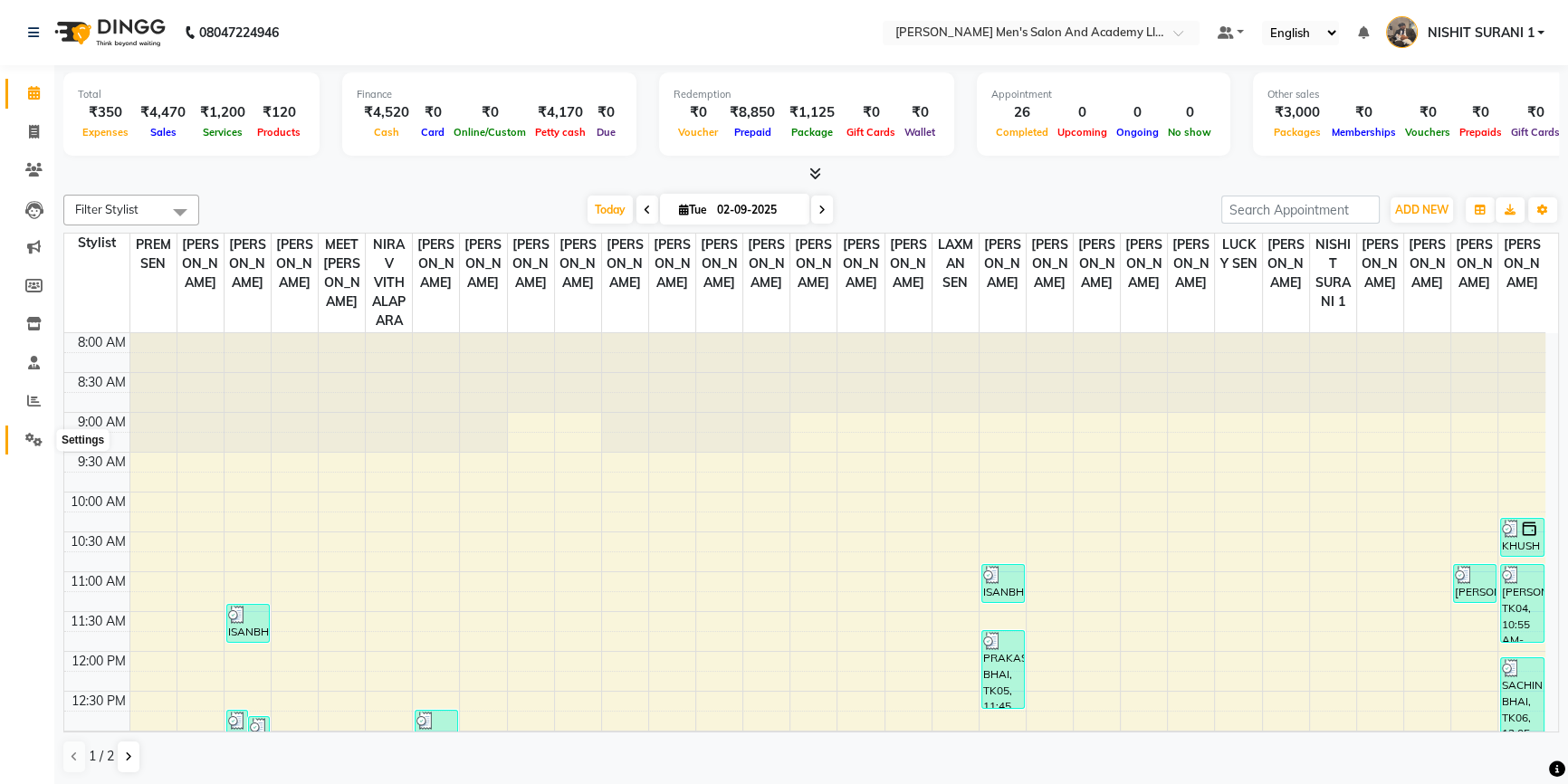
click at [26, 443] on icon at bounding box center [34, 439] width 18 height 14
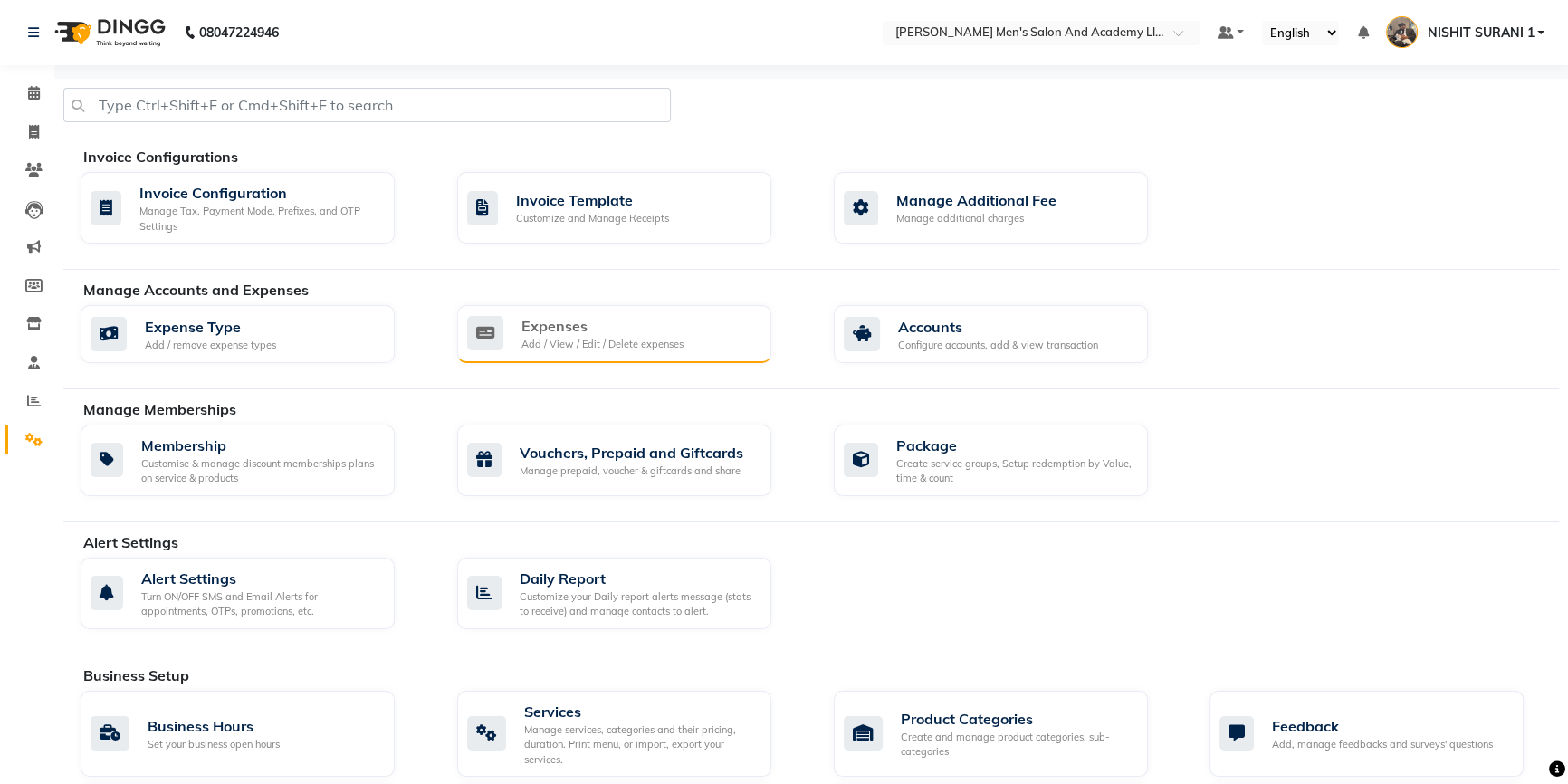
click at [490, 327] on icon at bounding box center [485, 332] width 36 height 34
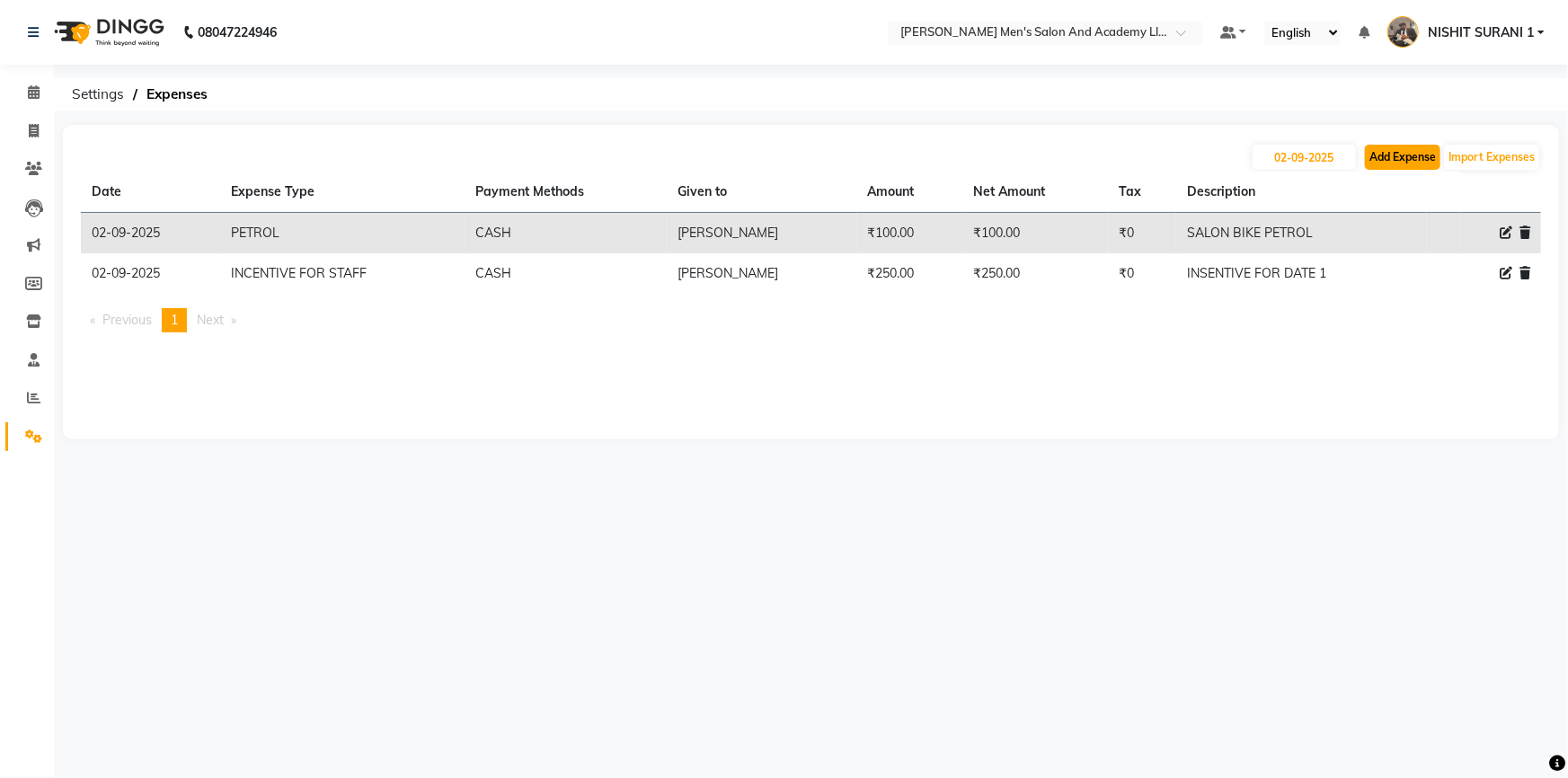
click at [1410, 153] on button "Add Expense" at bounding box center [1403, 158] width 75 height 25
select select "1"
select select "5802"
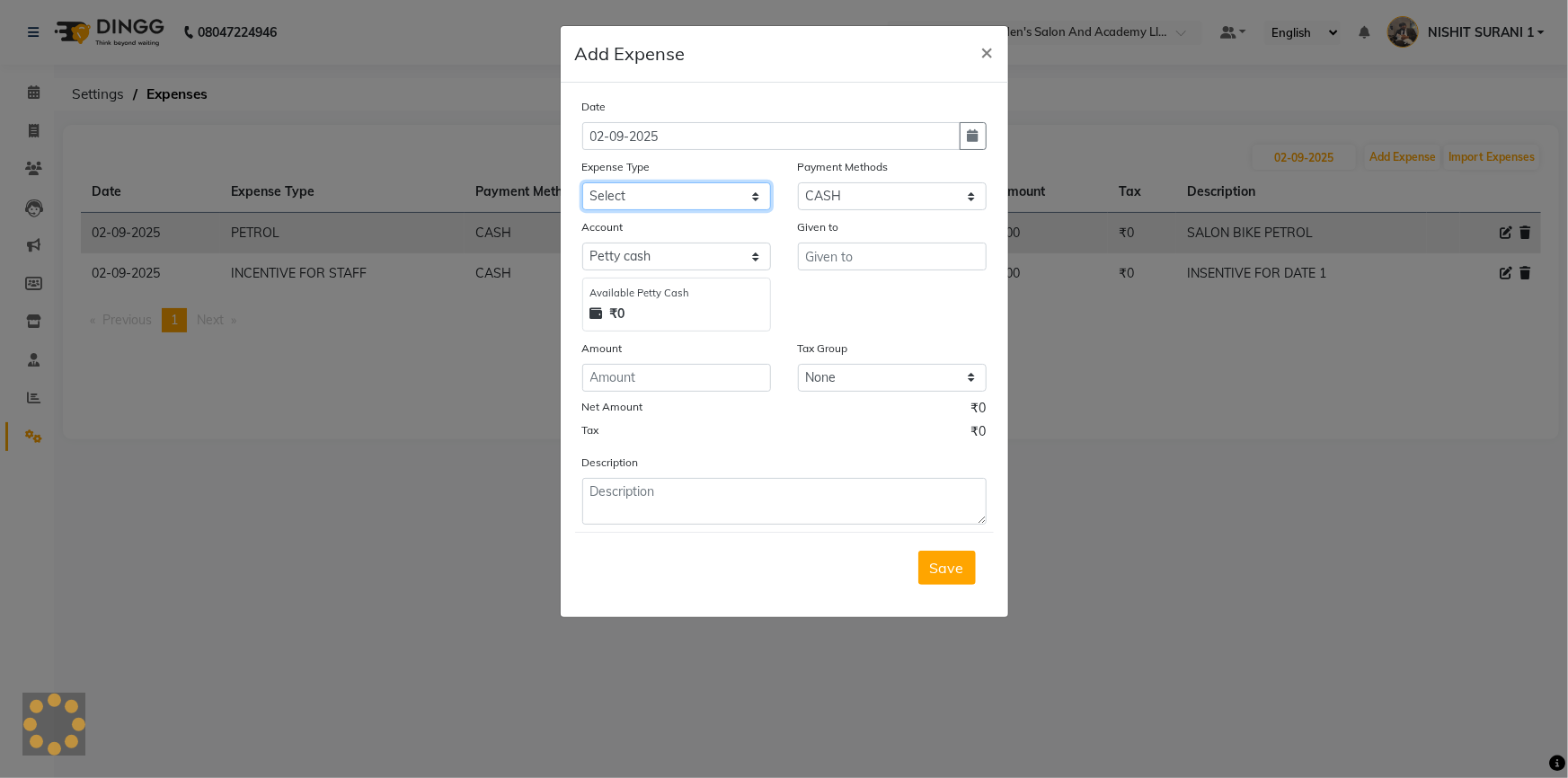
click at [676, 199] on select "Select ADVANCE RUPEES FOR STAFF CLEANING GROSSERY CLENING ITEM HOUSEKEEPIN clie…" at bounding box center [676, 196] width 189 height 28
select select "16154"
click at [582, 184] on select "Select ADVANCE RUPEES FOR STAFF CLEANING GROSSERY CLENING ITEM HOUSEKEEPIN clie…" at bounding box center [676, 196] width 189 height 28
click at [669, 391] on input "number" at bounding box center [676, 377] width 189 height 28
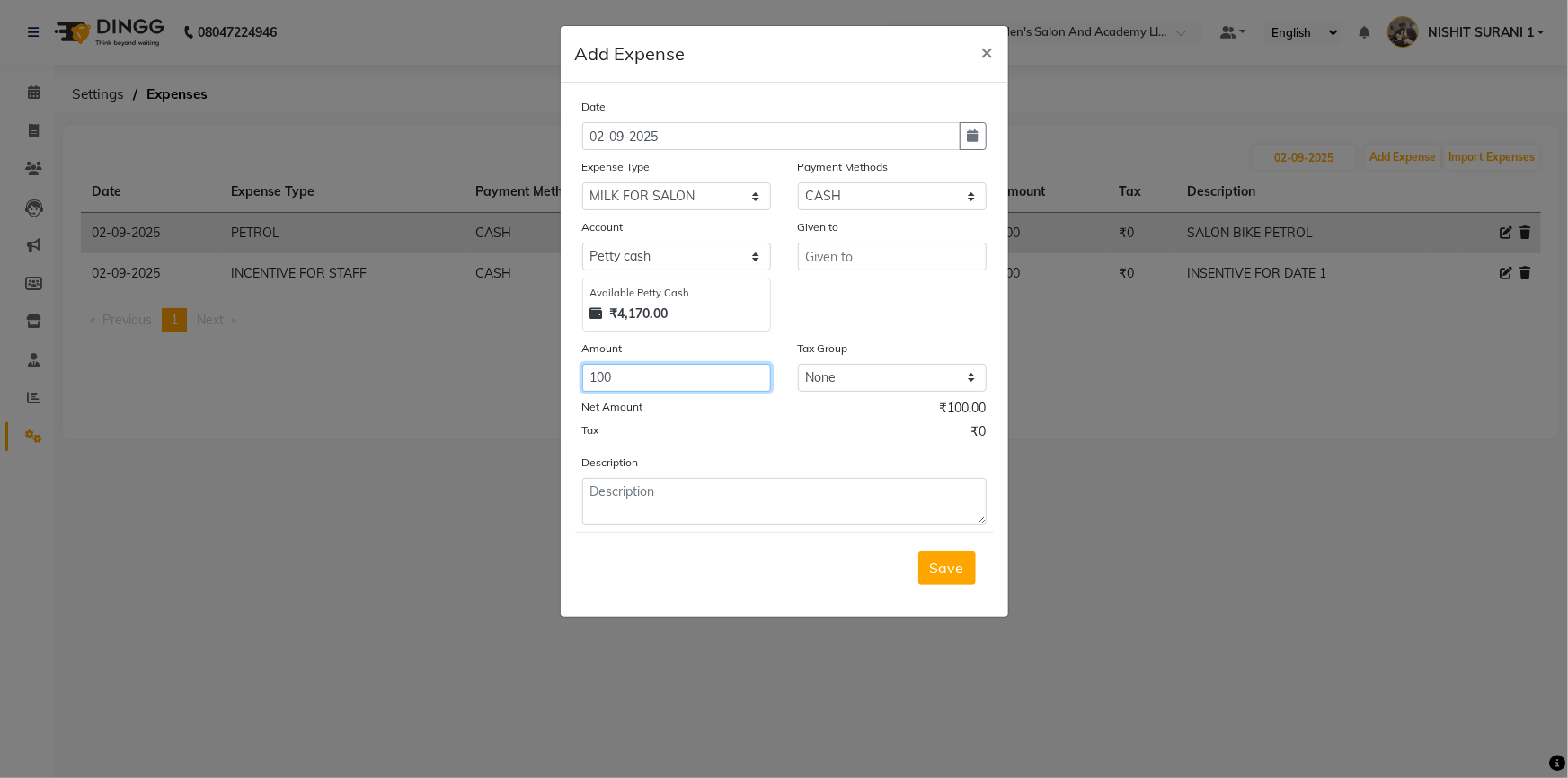
type input "100"
click at [785, 281] on div "Given to" at bounding box center [891, 274] width 216 height 114
click at [826, 257] on input "text" at bounding box center [891, 256] width 189 height 28
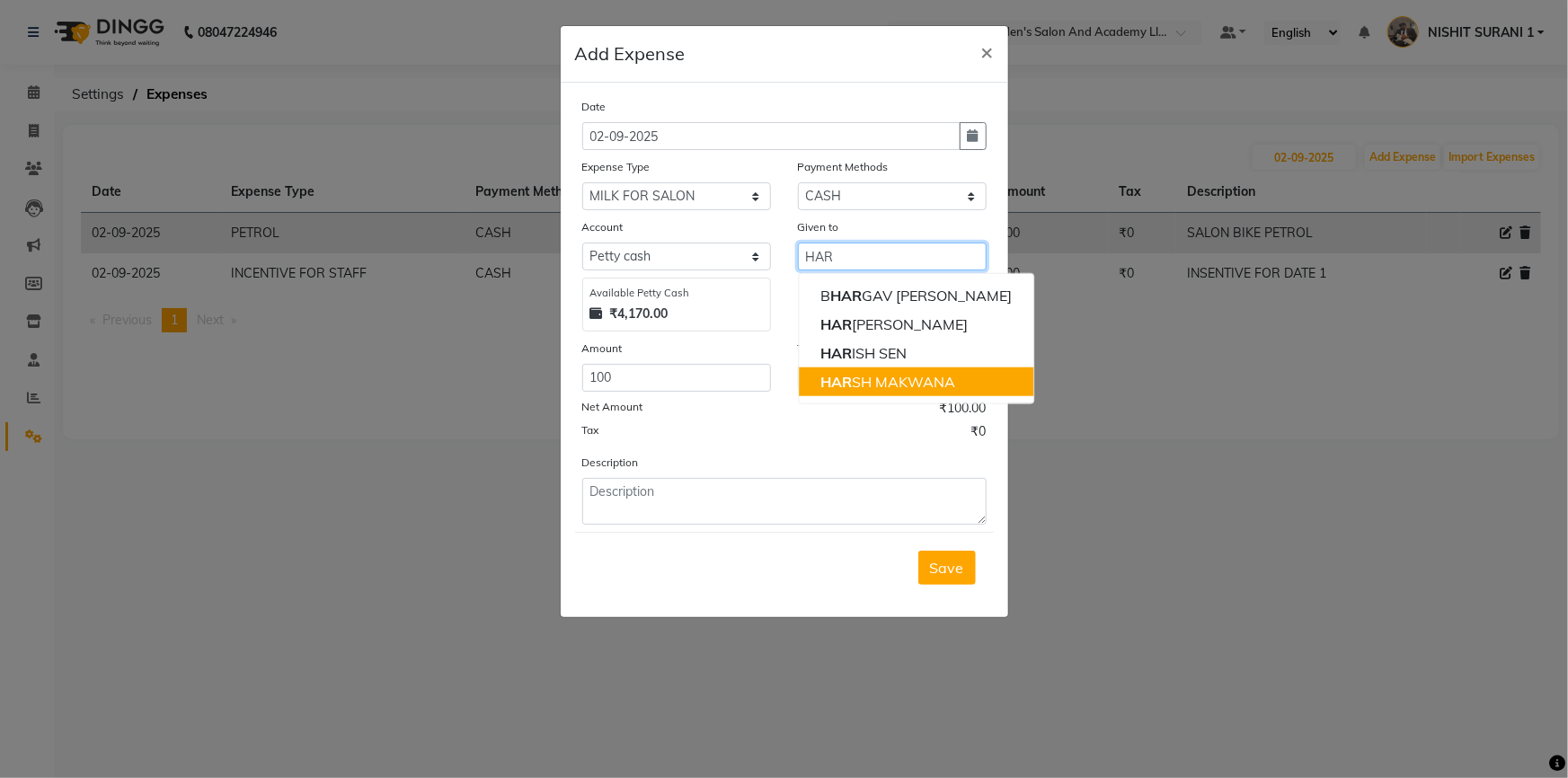
click at [872, 368] on button "HAR SH MAKWANA" at bounding box center [915, 382] width 235 height 29
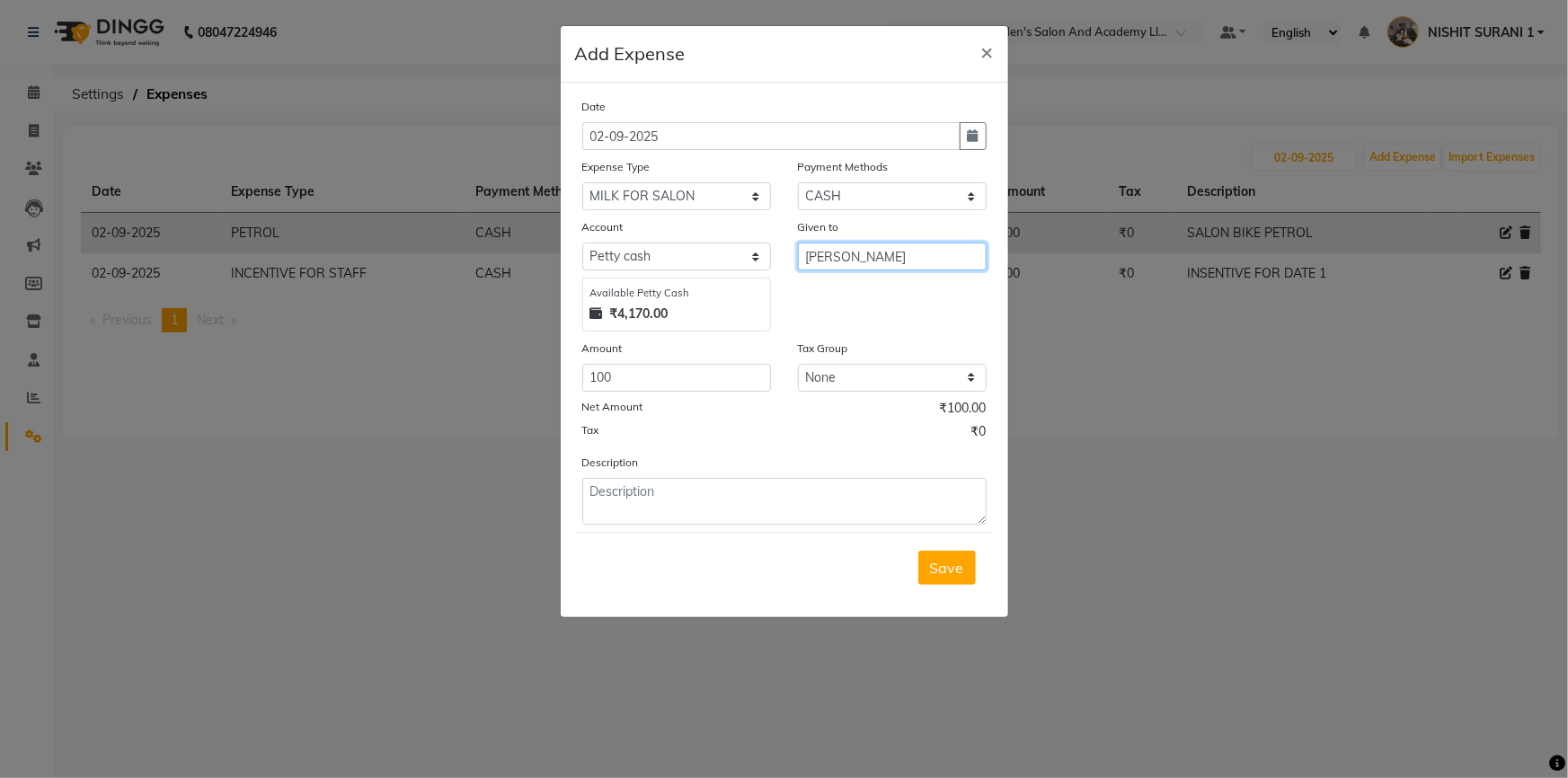
type input "[PERSON_NAME]"
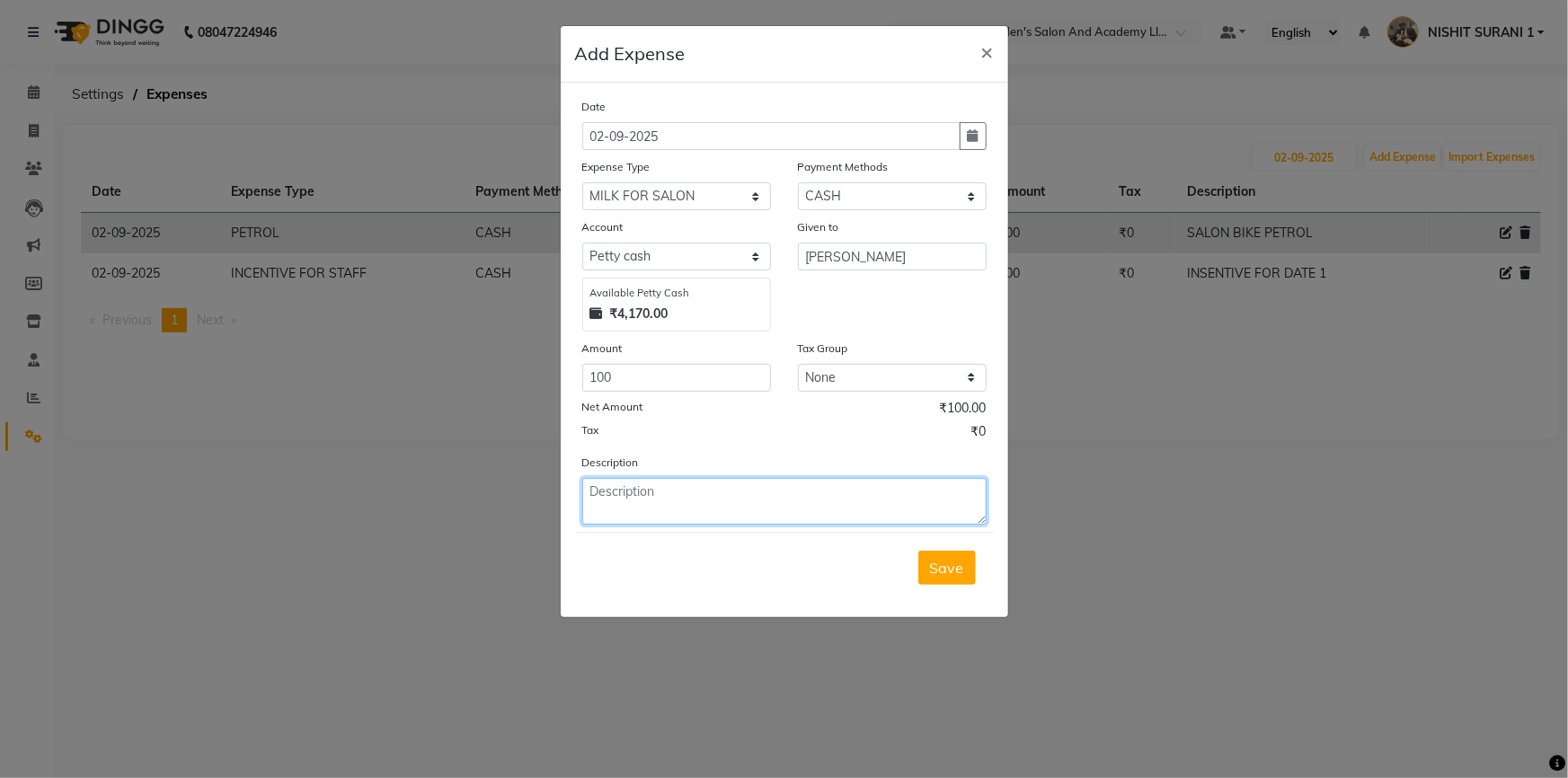
click at [819, 512] on textarea at bounding box center [784, 501] width 404 height 46
type textarea "MILK FOR SALON"
click at [1016, 572] on ngb-modal-window "Add Expense × Date 02-09-2025 Expense Type Select ADVANCE RUPEES FOR STAFF CLEA…" at bounding box center [784, 389] width 1568 height 778
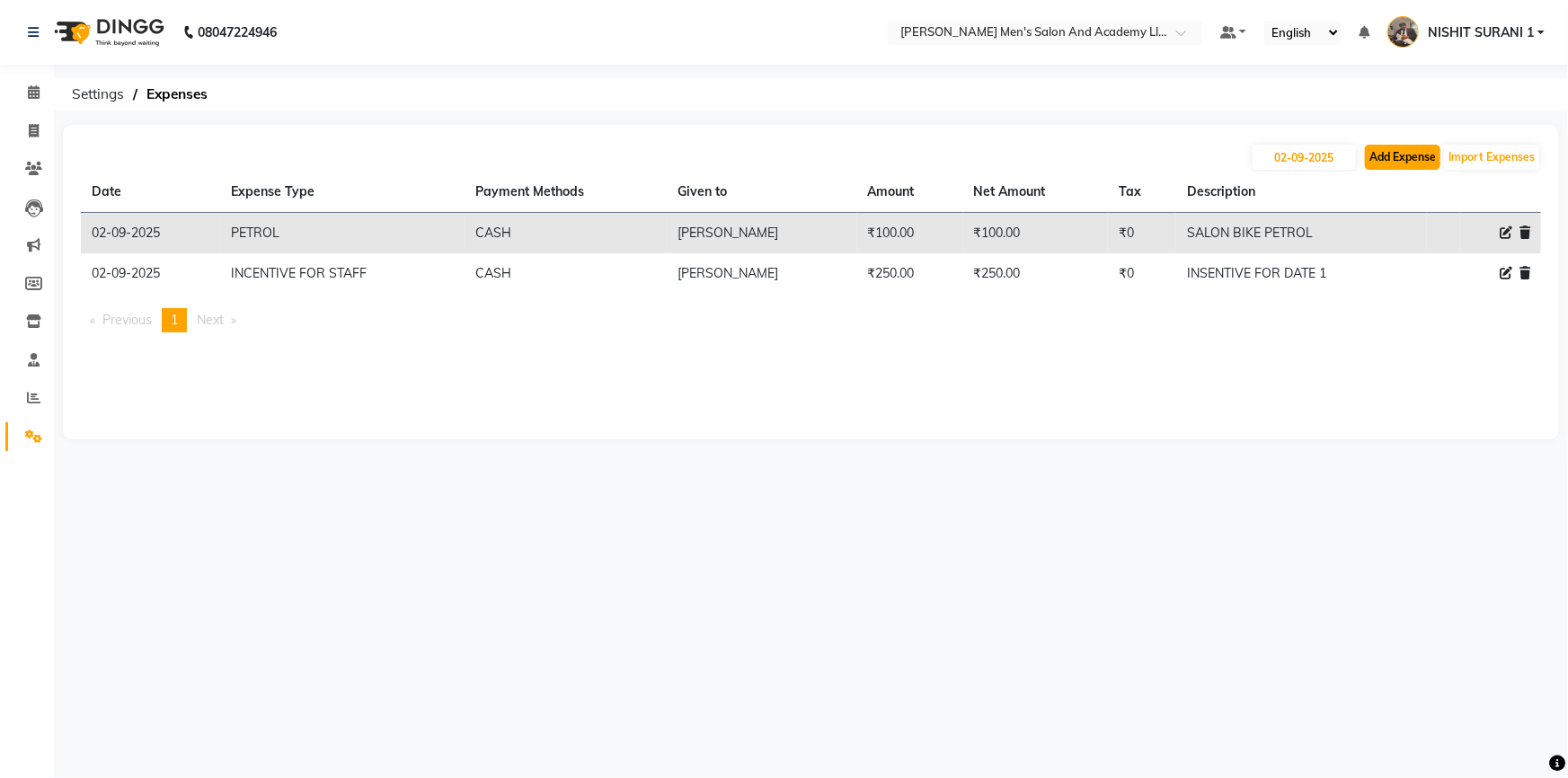
click at [1376, 153] on button "Add Expense" at bounding box center [1403, 158] width 75 height 25
select select "1"
select select "5802"
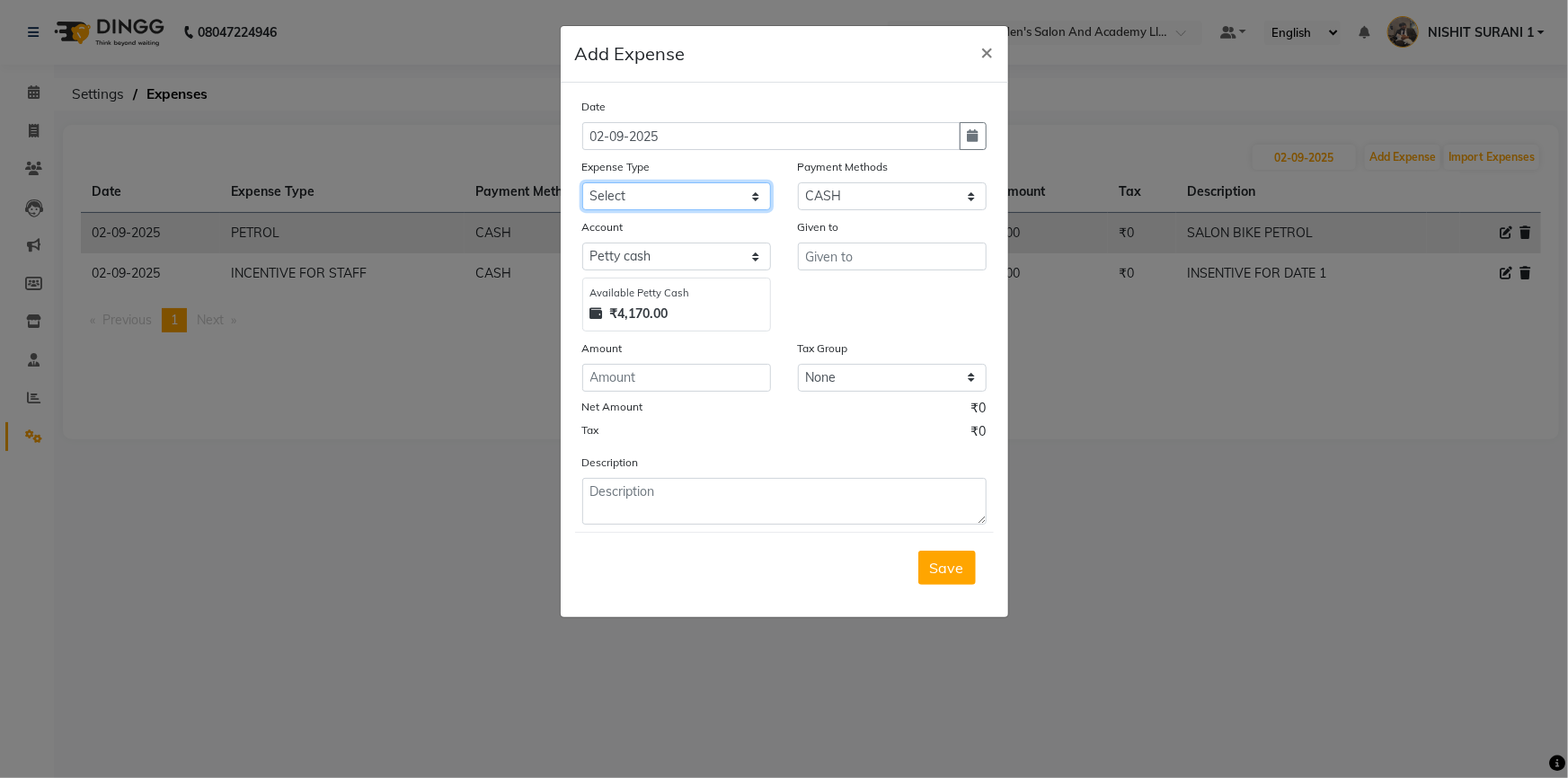
click at [602, 211] on select "Select ADVANCE RUPEES FOR STAFF CLEANING GROSSERY CLENING ITEM HOUSEKEEPIN clie…" at bounding box center [676, 196] width 189 height 28
select select "16154"
click at [582, 184] on select "Select ADVANCE RUPEES FOR STAFF CLEANING GROSSERY CLENING ITEM HOUSEKEEPIN clie…" at bounding box center [676, 196] width 189 height 28
click at [682, 372] on input "number" at bounding box center [676, 377] width 189 height 28
type input "100"
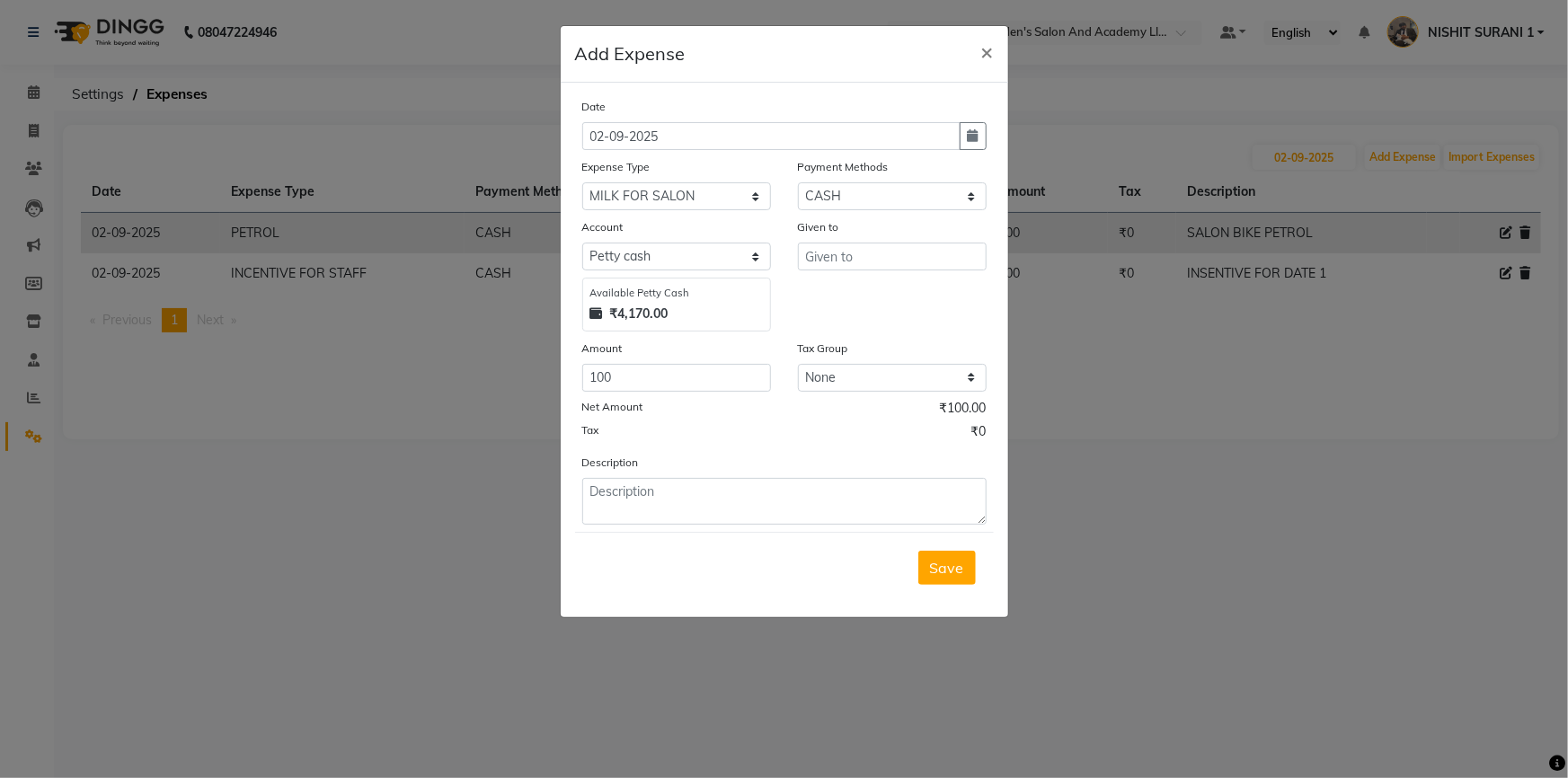
click at [867, 273] on div "Given to" at bounding box center [891, 274] width 216 height 114
click at [860, 261] on input "text" at bounding box center [891, 256] width 189 height 28
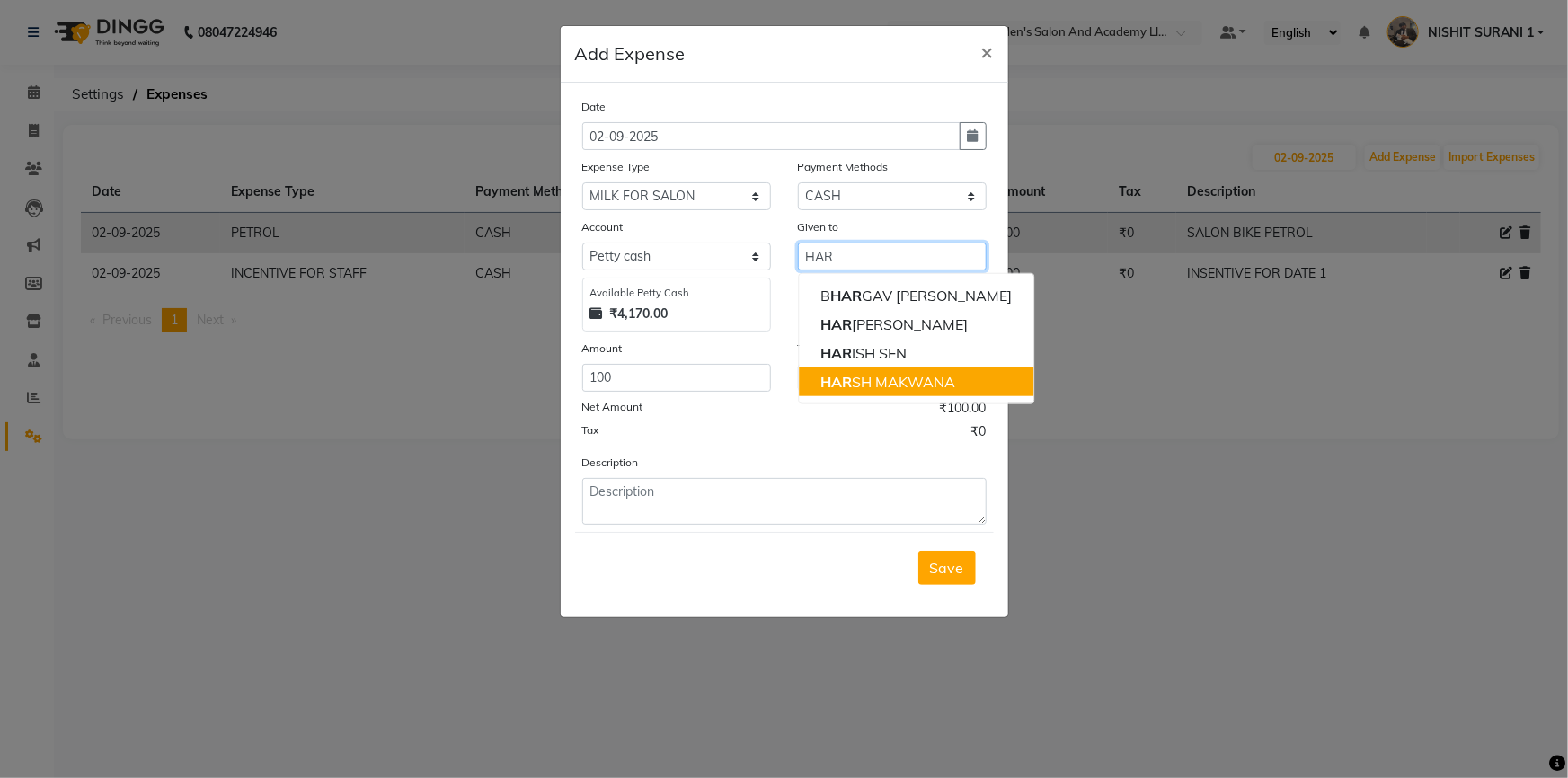
click at [887, 383] on ngb-highlight "HAR SH MAKWANA" at bounding box center [894, 382] width 147 height 18
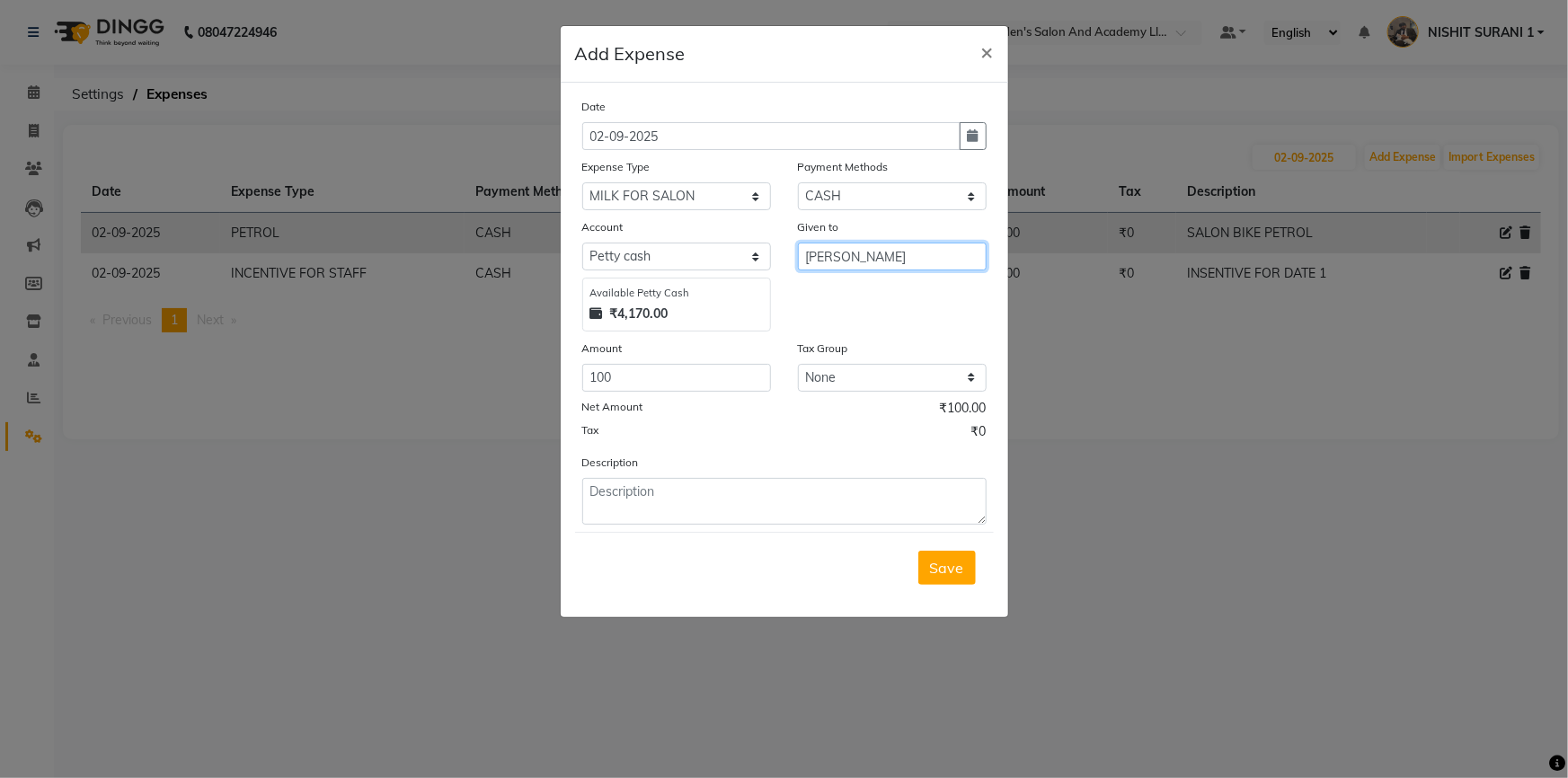
type input "[PERSON_NAME]"
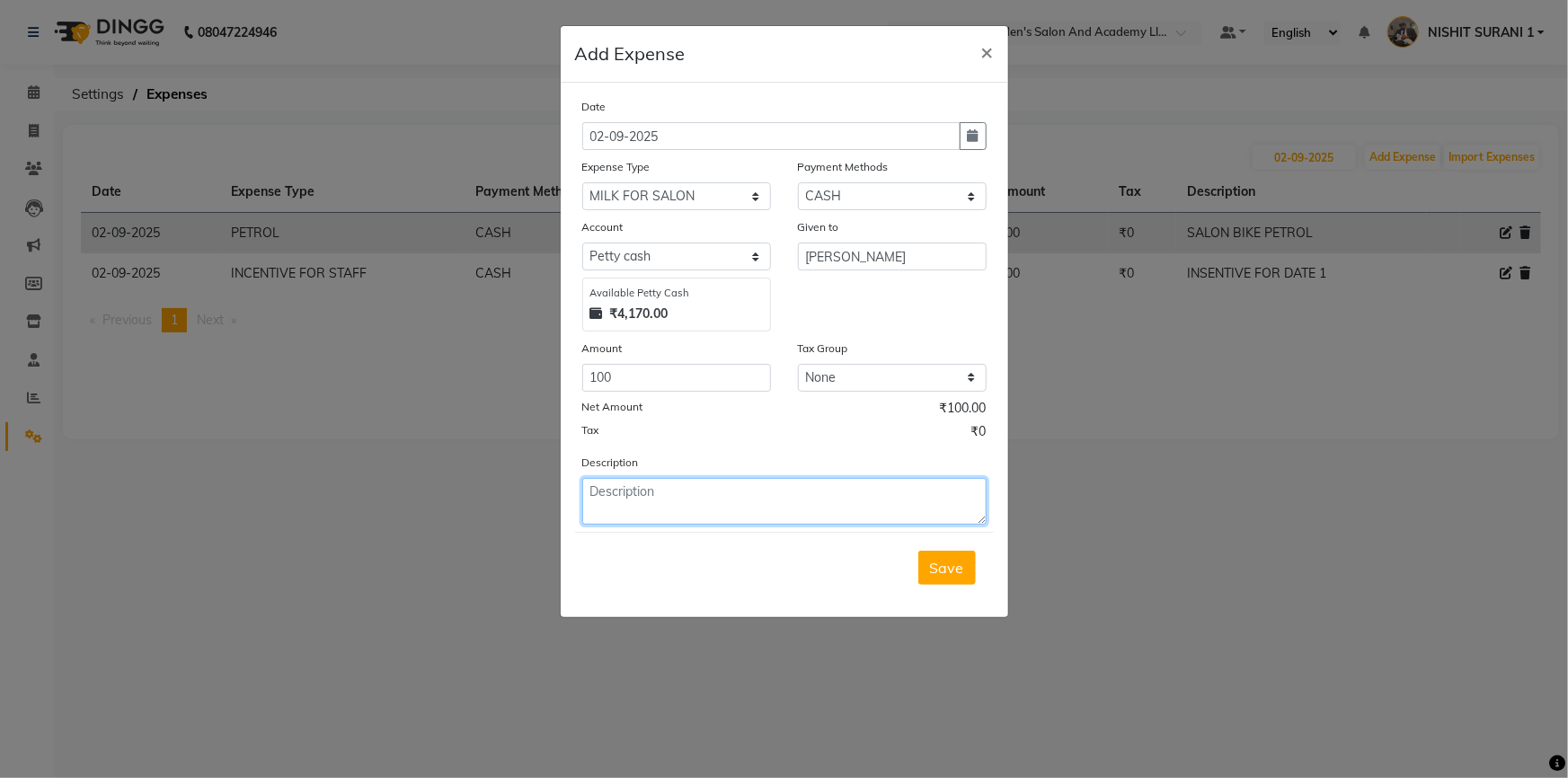
click at [831, 504] on textarea at bounding box center [784, 501] width 404 height 46
type textarea "MILK"
click at [946, 575] on span "Save" at bounding box center [946, 567] width 34 height 18
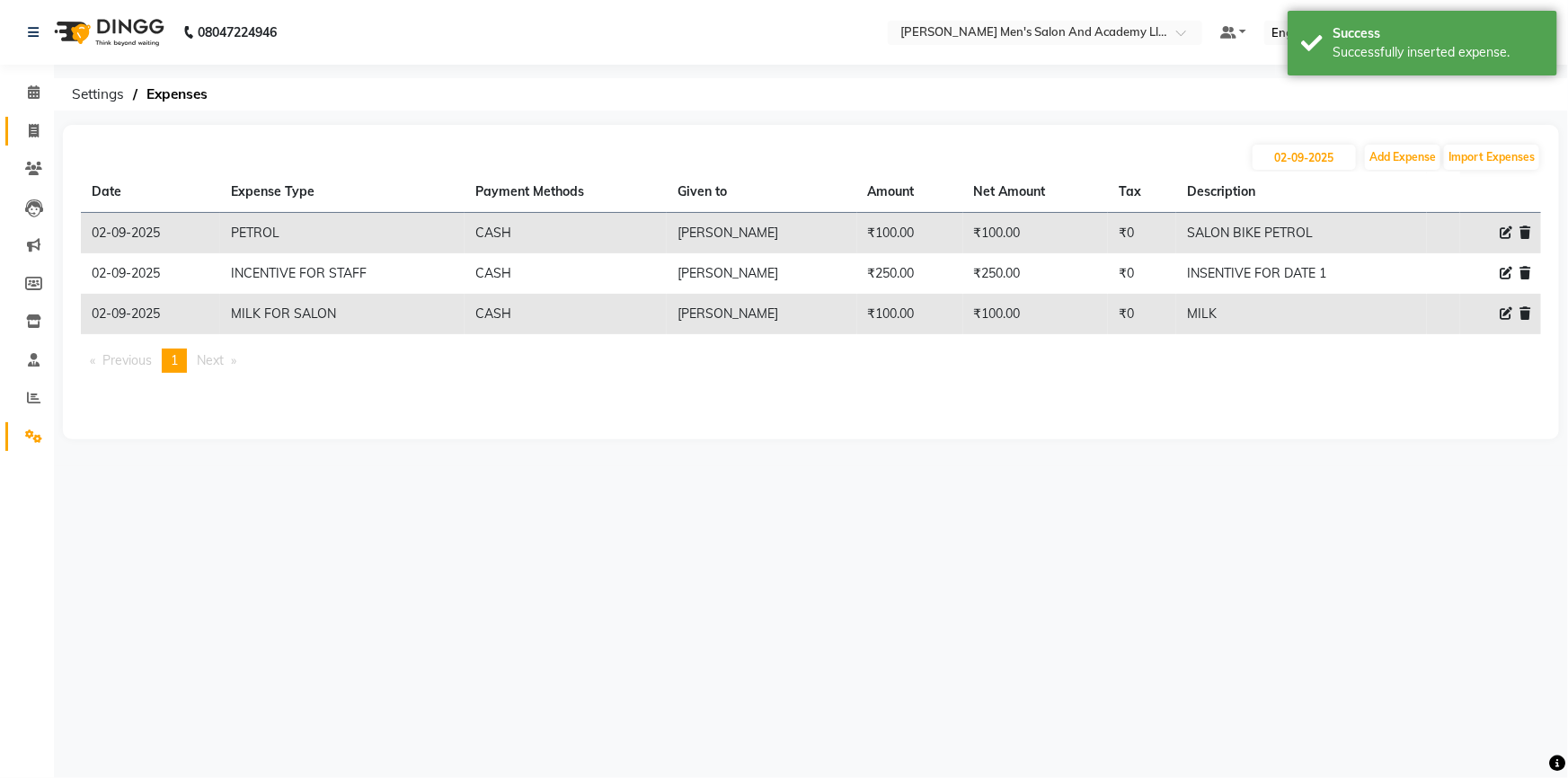
click at [45, 133] on span at bounding box center [34, 130] width 32 height 20
select select "service"
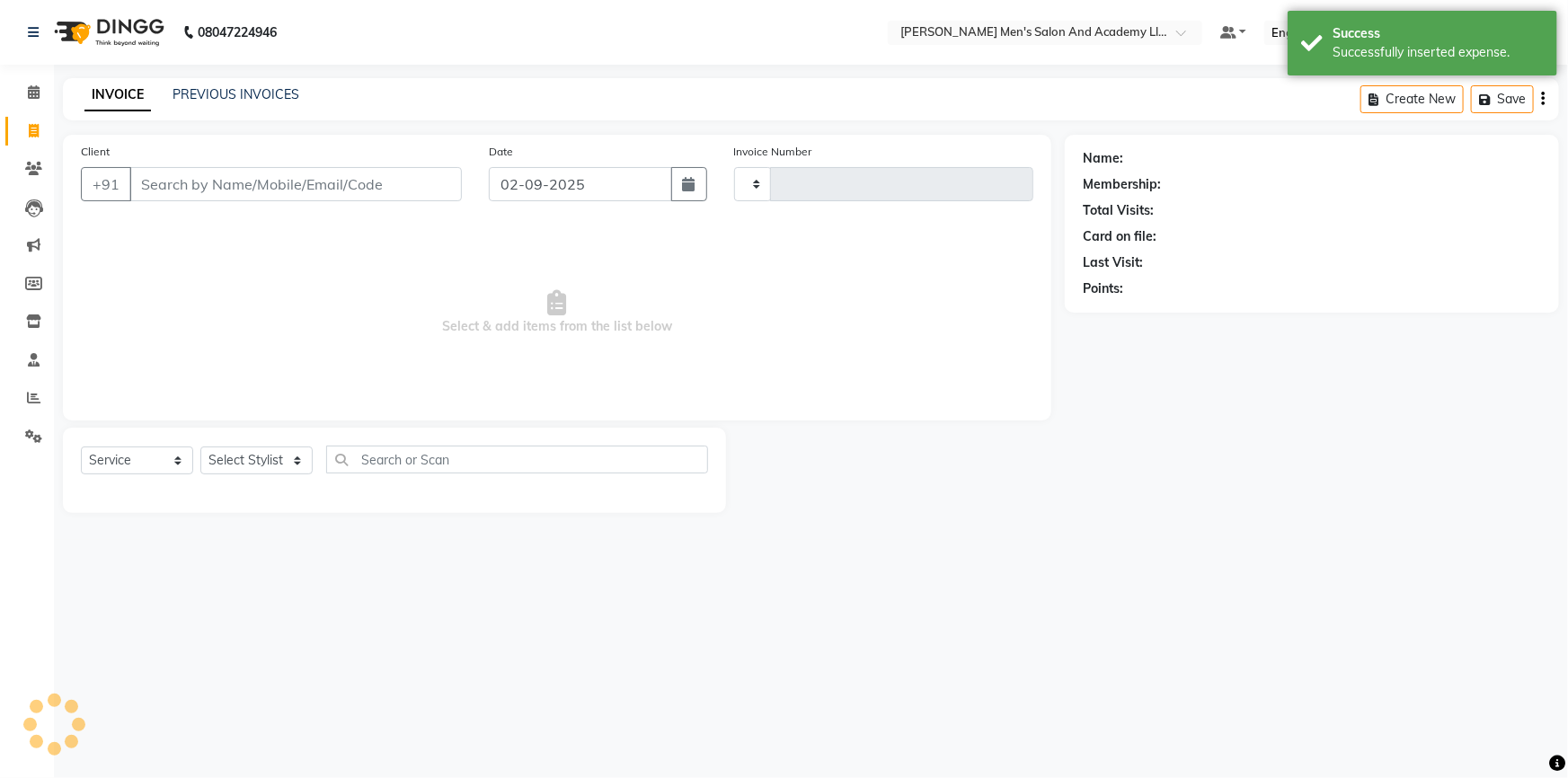
type input "8606"
select select "6752"
click at [187, 95] on link "PREVIOUS INVOICES" at bounding box center [235, 94] width 127 height 16
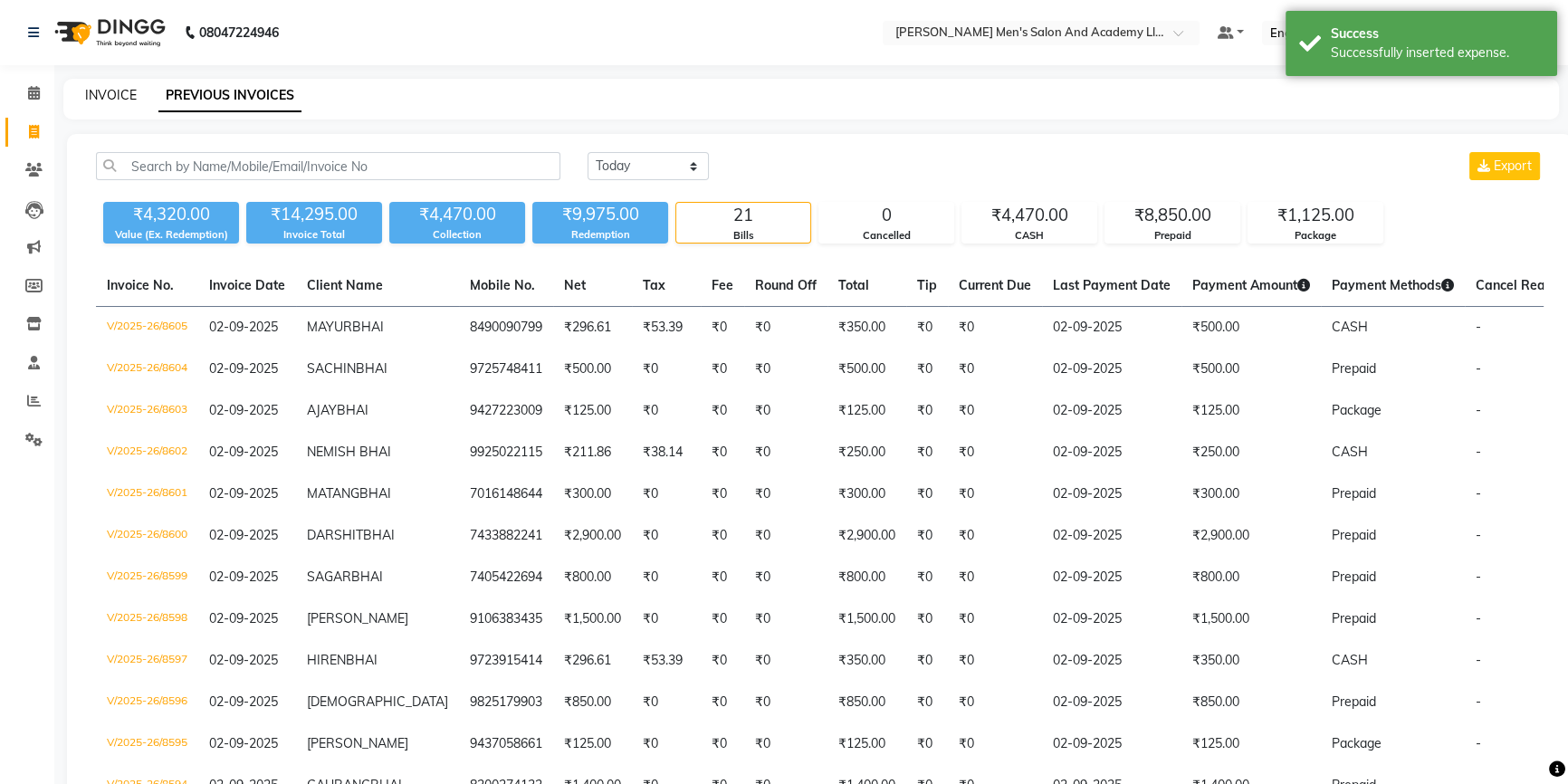
click at [113, 94] on link "INVOICE" at bounding box center [110, 94] width 52 height 17
select select "6752"
select select "service"
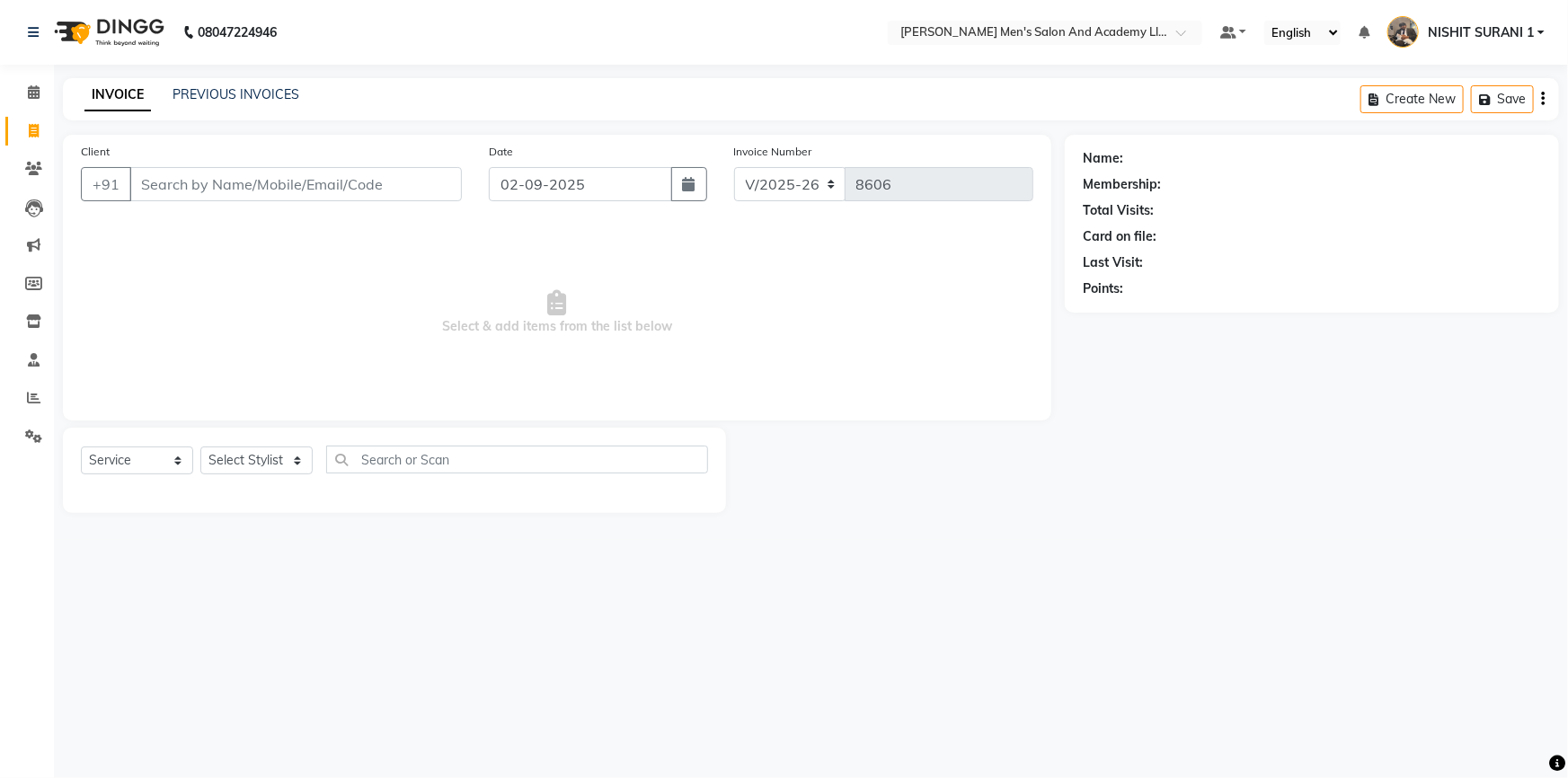
click at [413, 96] on div "INVOICE PREVIOUS INVOICES Create New Save" at bounding box center [811, 100] width 1496 height 43
drag, startPoint x: 313, startPoint y: 185, endPoint x: 302, endPoint y: 184, distance: 11.0
click at [309, 185] on input "Client" at bounding box center [296, 184] width 333 height 34
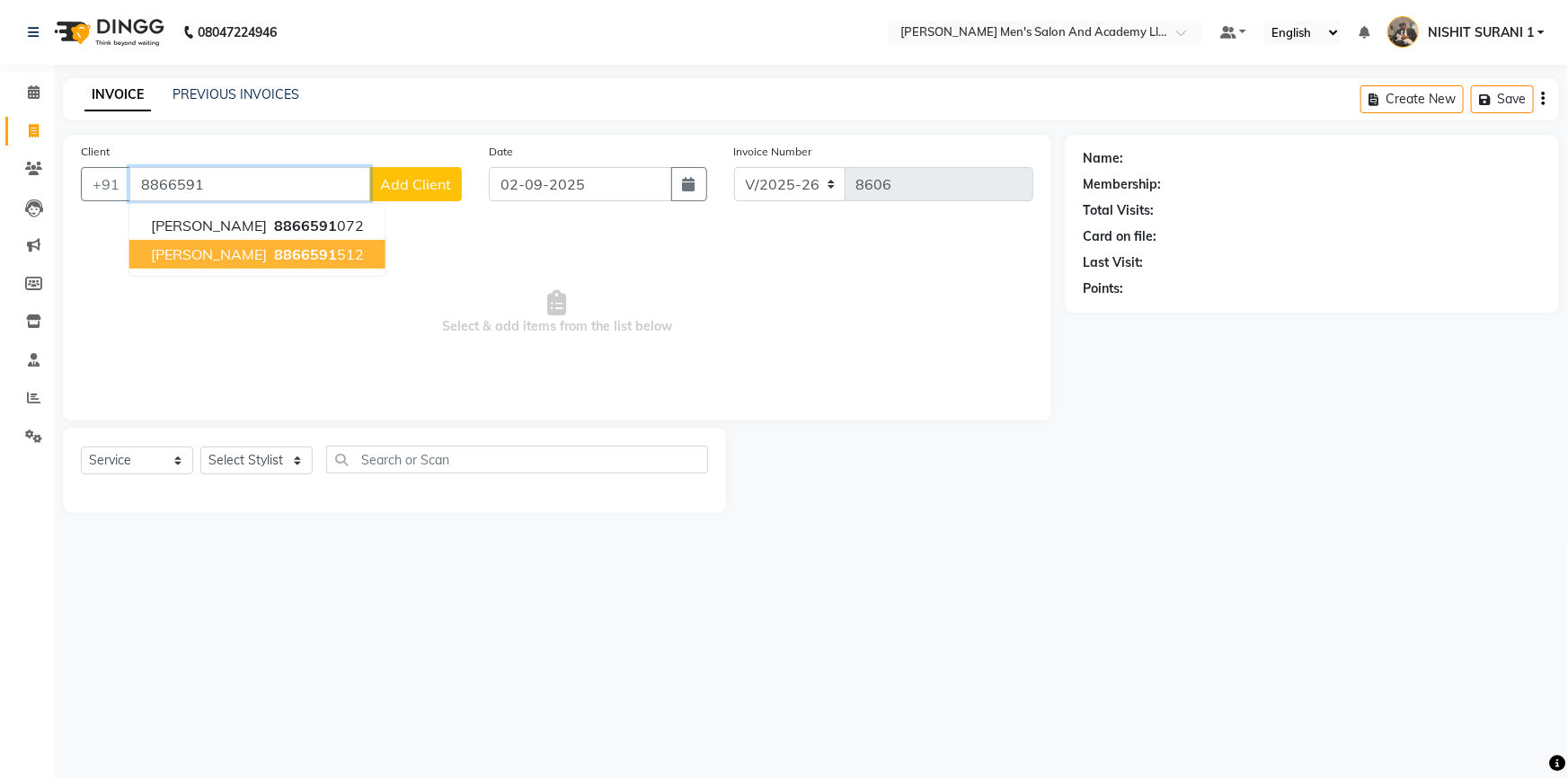
click at [275, 251] on span "8866591" at bounding box center [305, 254] width 63 height 18
type input "8866591512"
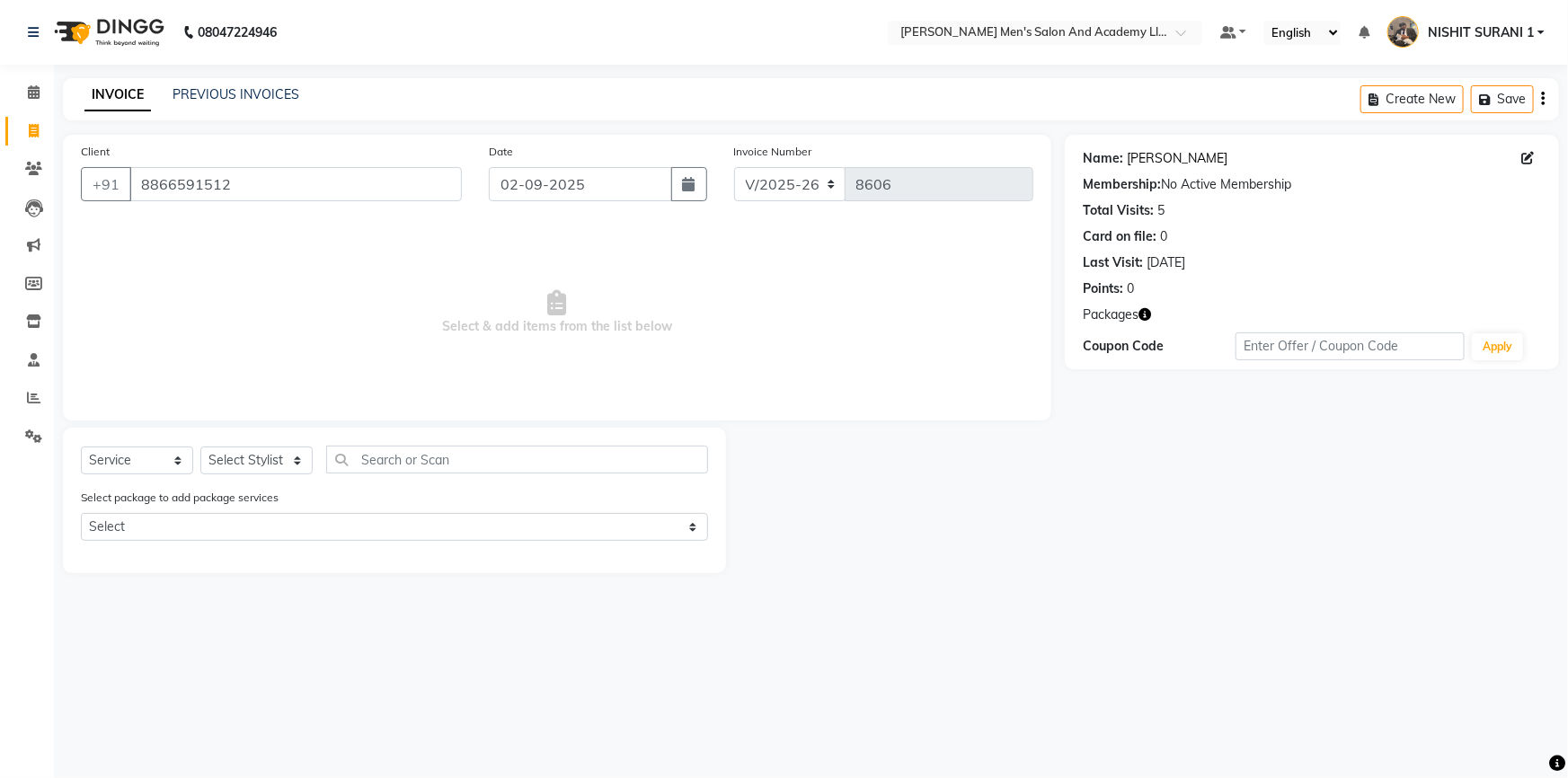
click at [1167, 160] on link "Kishor Bhai" at bounding box center [1177, 158] width 101 height 19
click at [18, 169] on span at bounding box center [34, 169] width 32 height 20
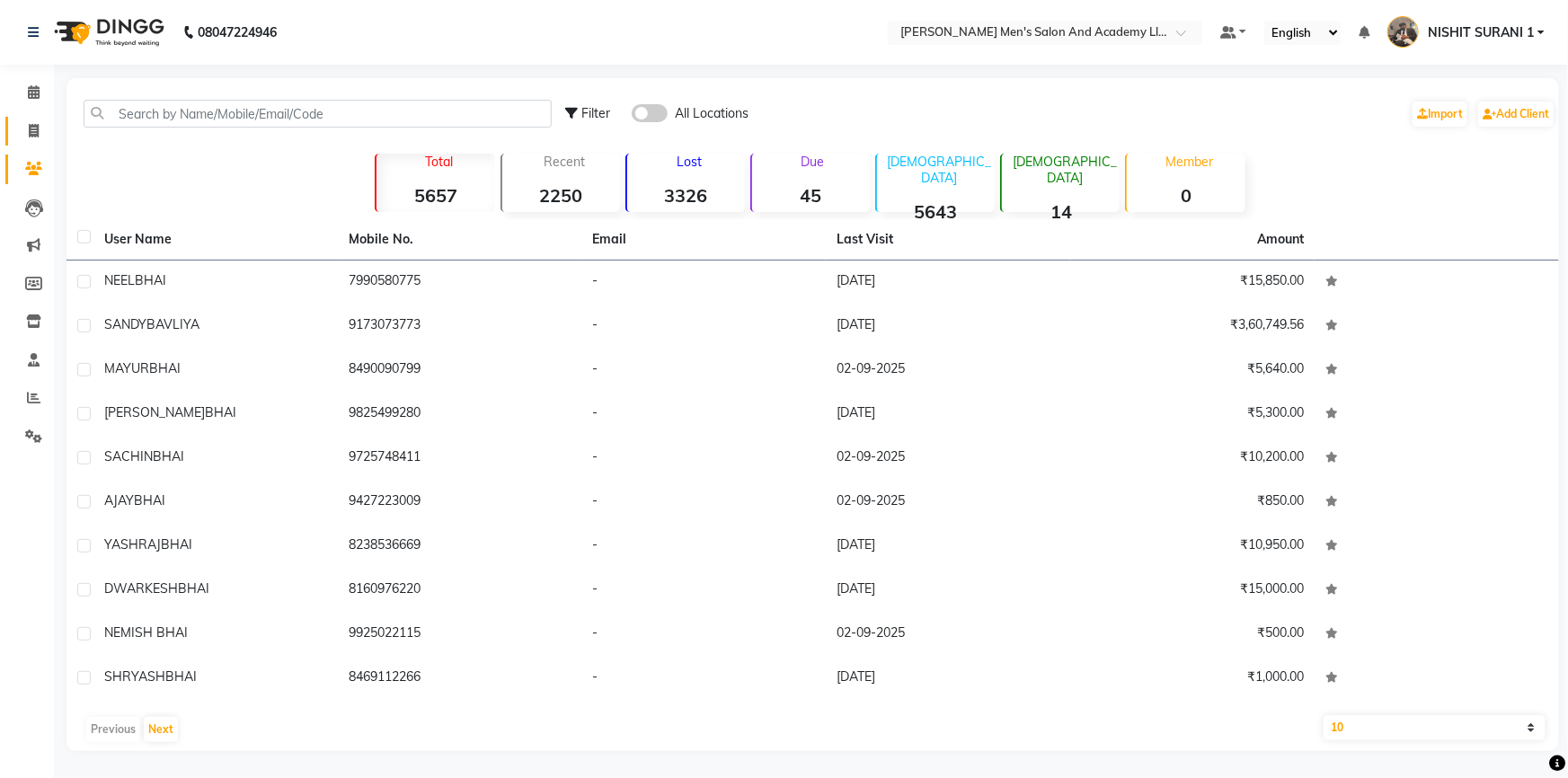
click at [43, 117] on link "Invoice" at bounding box center [27, 131] width 44 height 30
select select "service"
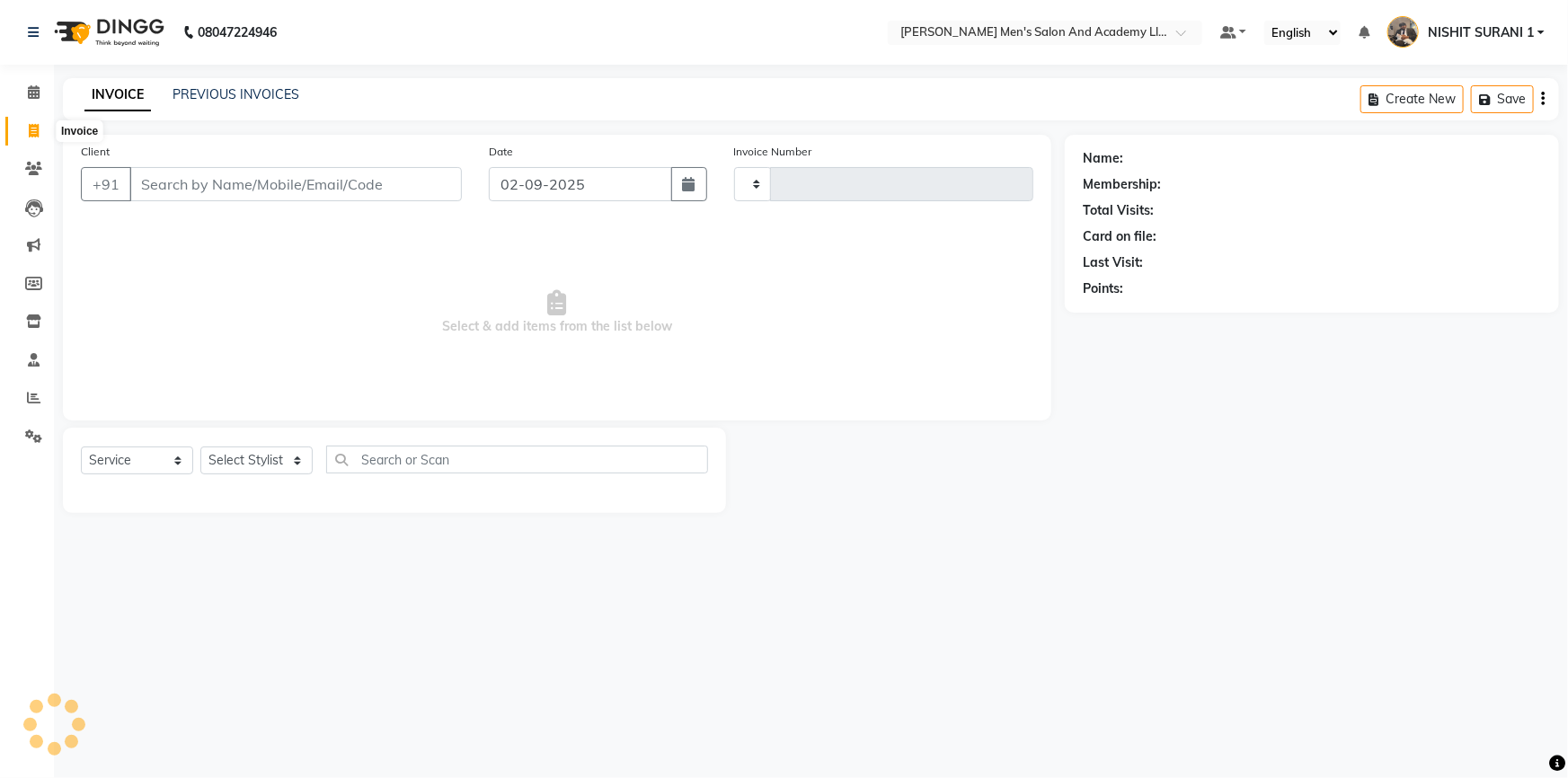
type input "8606"
select select "6752"
drag, startPoint x: 209, startPoint y: 116, endPoint x: 216, endPoint y: 109, distance: 9.9
click at [216, 112] on div "INVOICE PREVIOUS INVOICES Create New Save" at bounding box center [811, 100] width 1496 height 43
drag, startPoint x: 197, startPoint y: 97, endPoint x: 206, endPoint y: 79, distance: 20.1
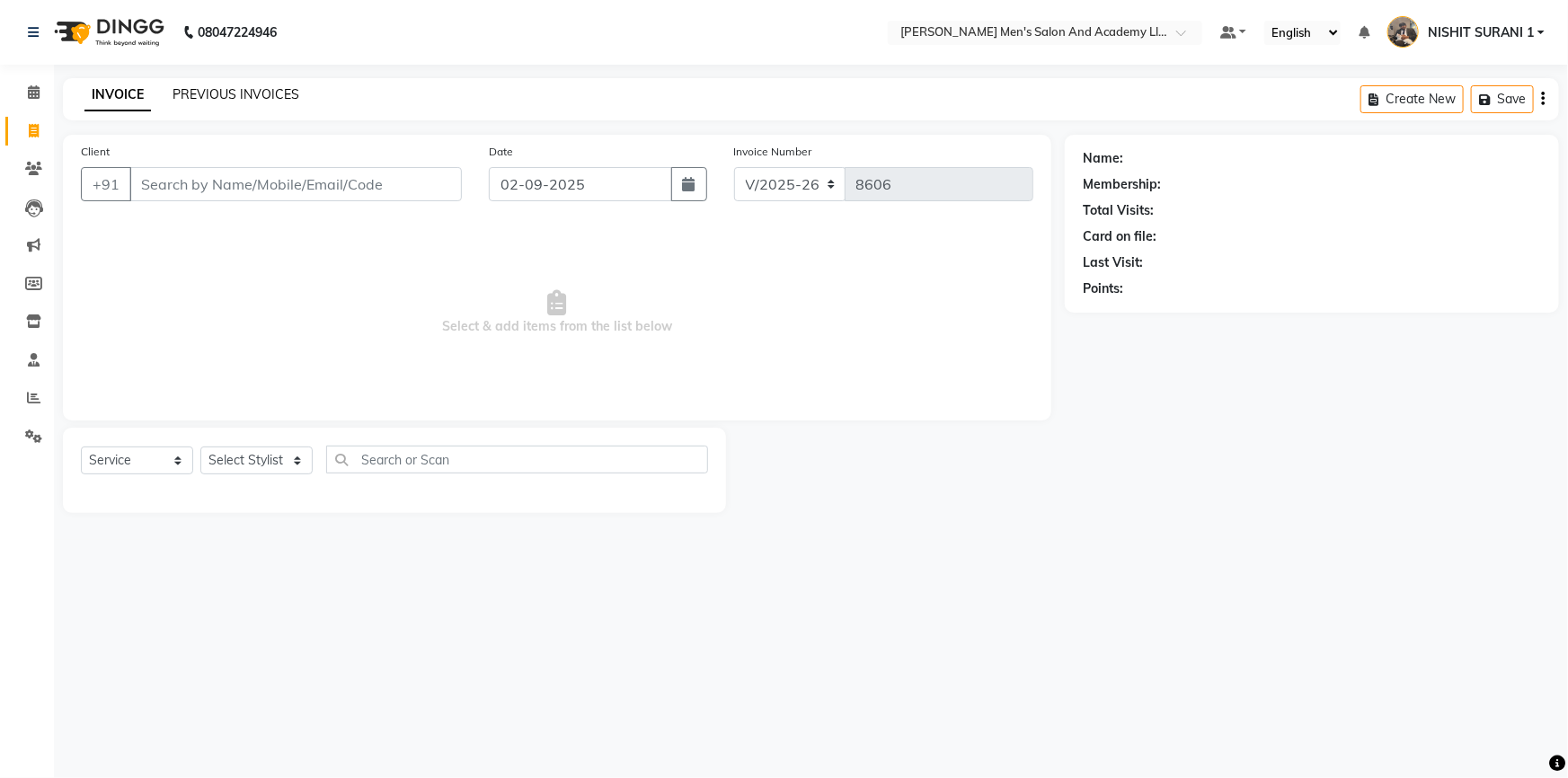
click at [203, 98] on link "PREVIOUS INVOICES" at bounding box center [235, 94] width 127 height 16
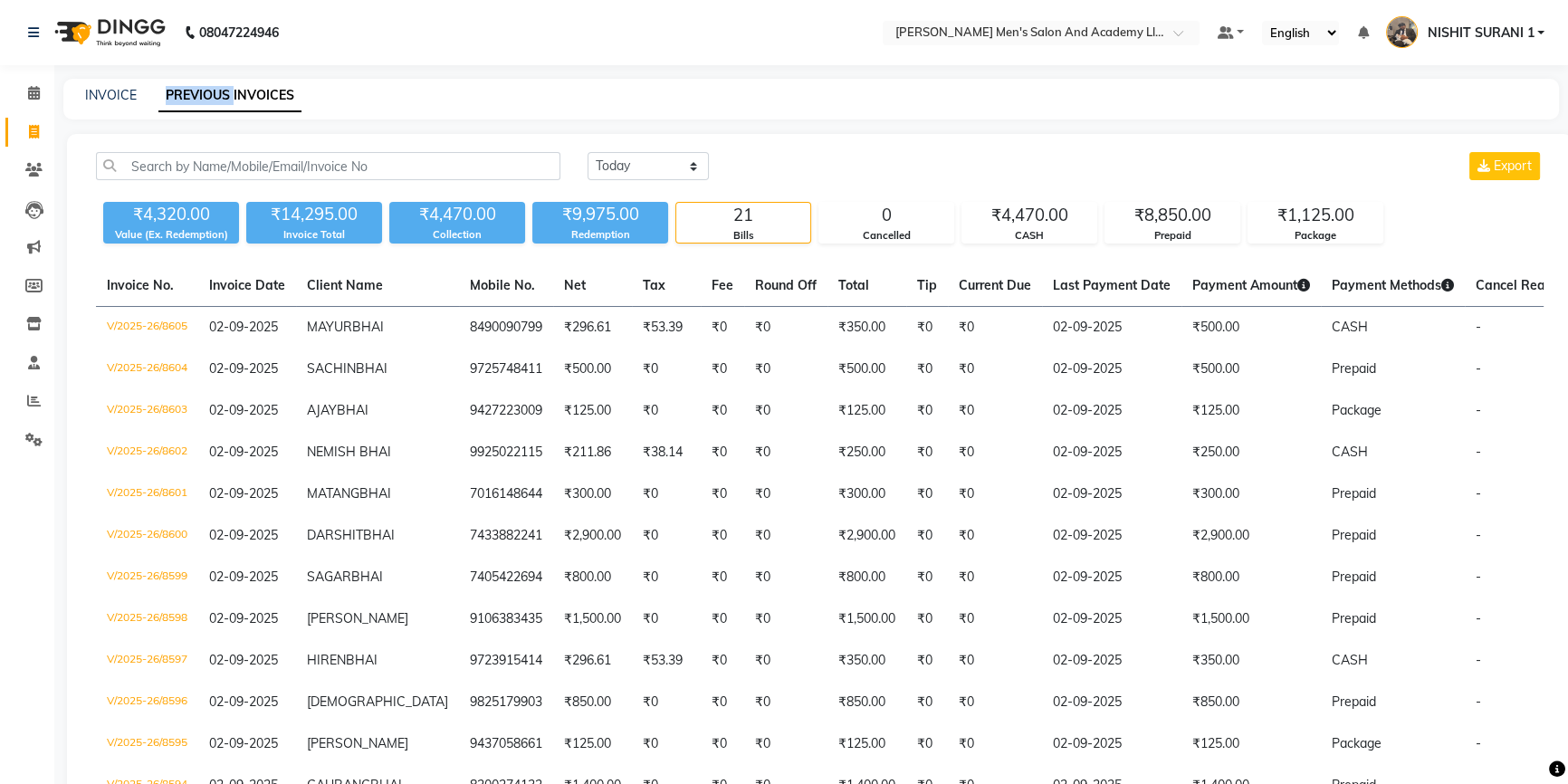
click at [205, 96] on link "PREVIOUS INVOICES" at bounding box center [230, 95] width 143 height 32
click at [35, 96] on icon at bounding box center [34, 93] width 12 height 14
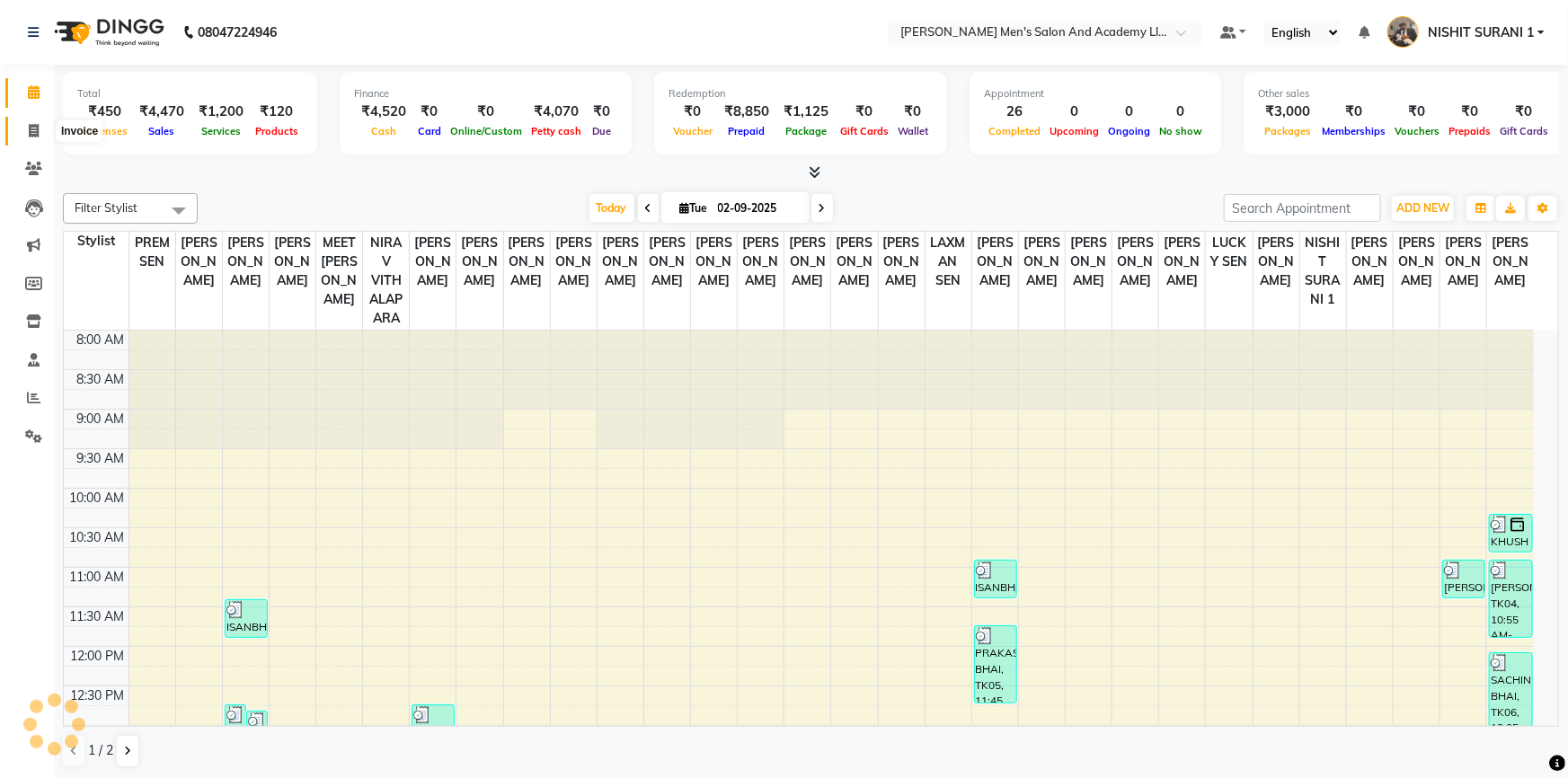
click at [32, 123] on li "Invoice" at bounding box center [27, 131] width 54 height 39
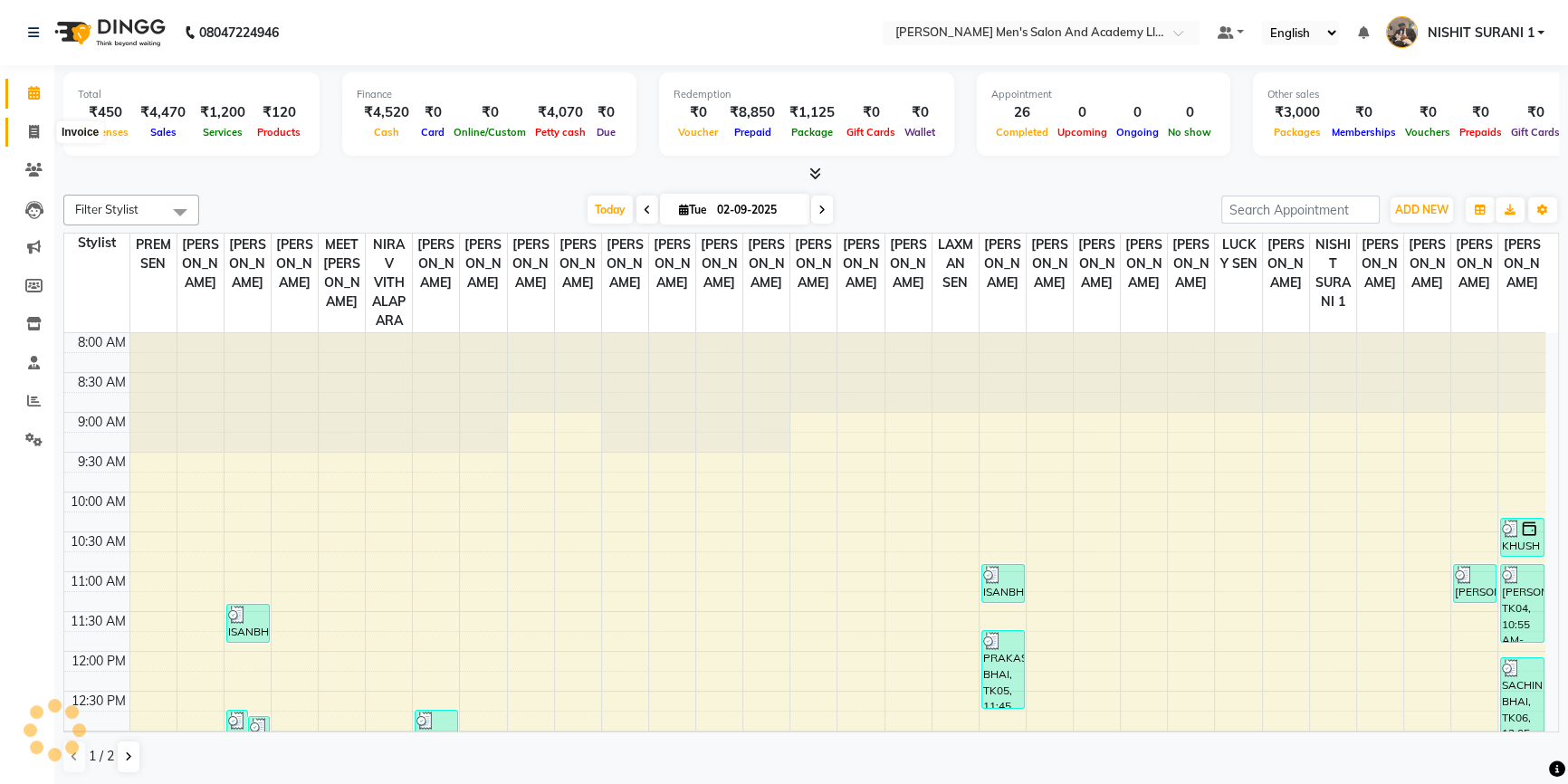
click at [26, 131] on span at bounding box center [34, 131] width 32 height 20
select select "service"
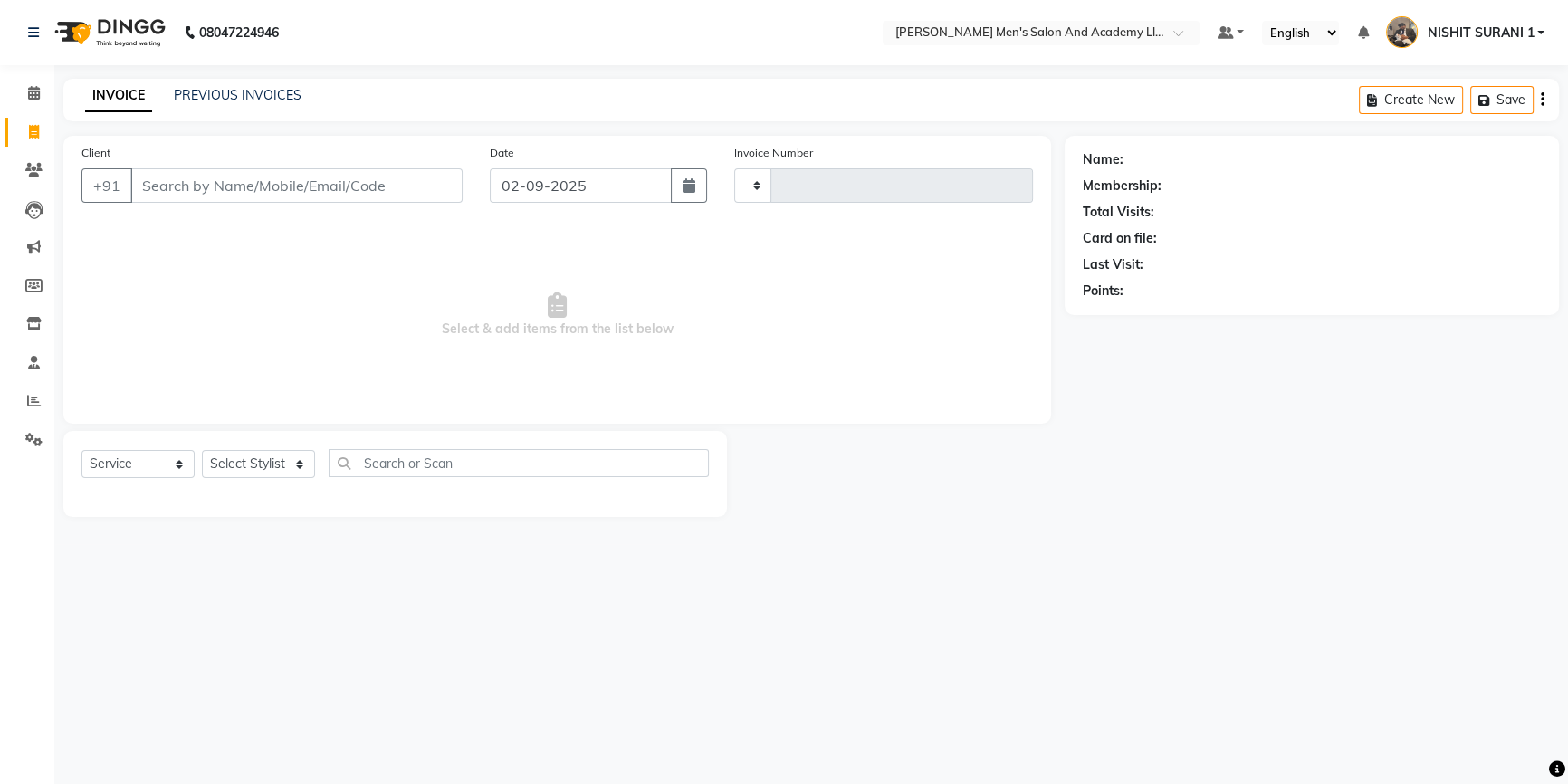
type input "8606"
select select "6752"
type input "`"
type input "9328159060"
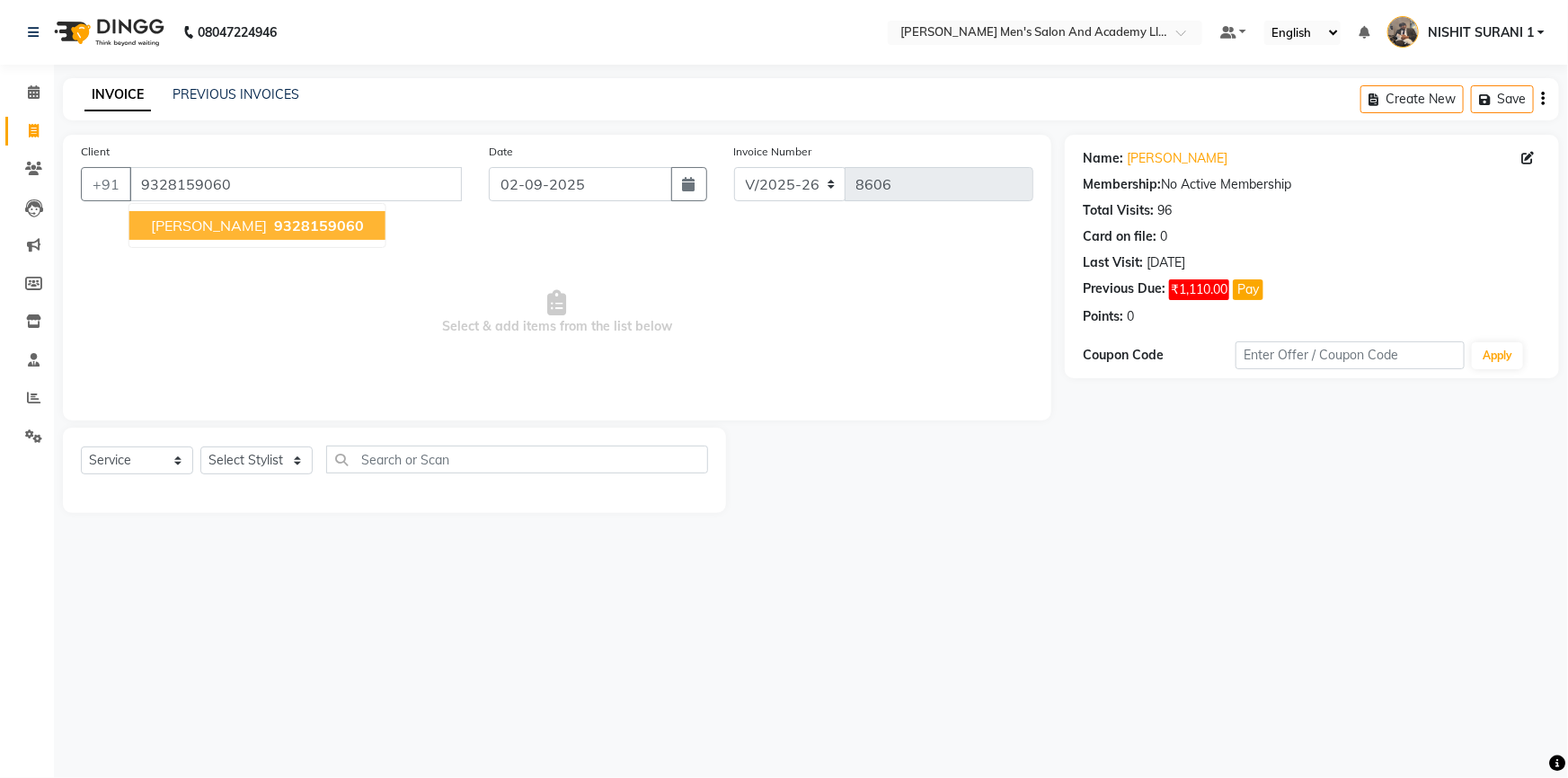
click at [259, 233] on span "HARSH THAKOR" at bounding box center [209, 225] width 116 height 18
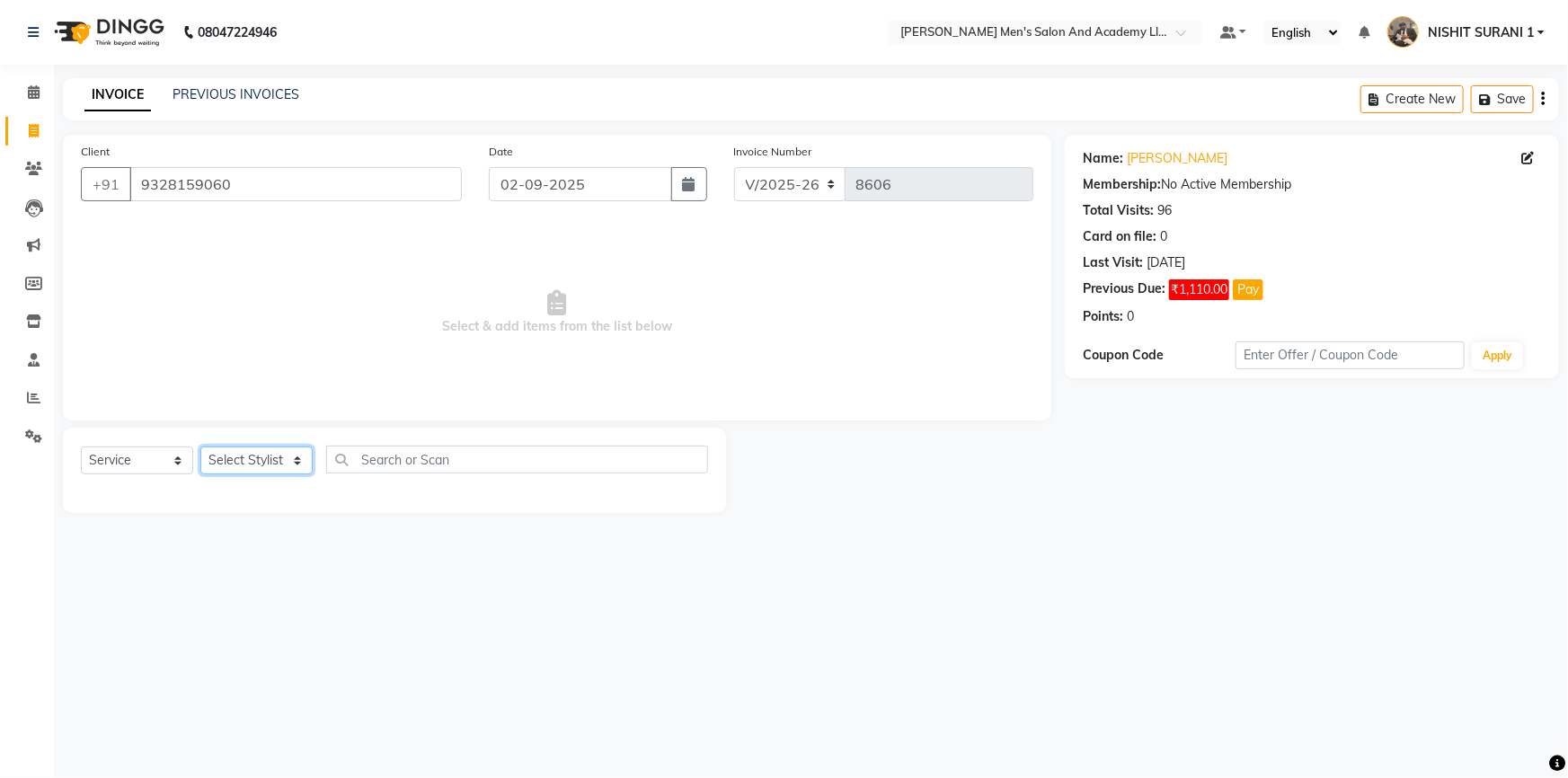
click at [247, 458] on select "Select Stylist AADITYA SOLANKI ABHAY PARMAR AJAY SEN ANKUSH SEN ASHISH VAGHELA …" at bounding box center [256, 460] width 112 height 28
select select "53860"
click at [200, 447] on select "Select Stylist AADITYA SOLANKI ABHAY PARMAR AJAY SEN ANKUSH SEN ASHISH VAGHELA …" at bounding box center [256, 460] width 112 height 28
click at [256, 67] on div "08047224946 Select Location × Sandy Men's Salon And Academy Llp, Speed Well Def…" at bounding box center [784, 389] width 1568 height 778
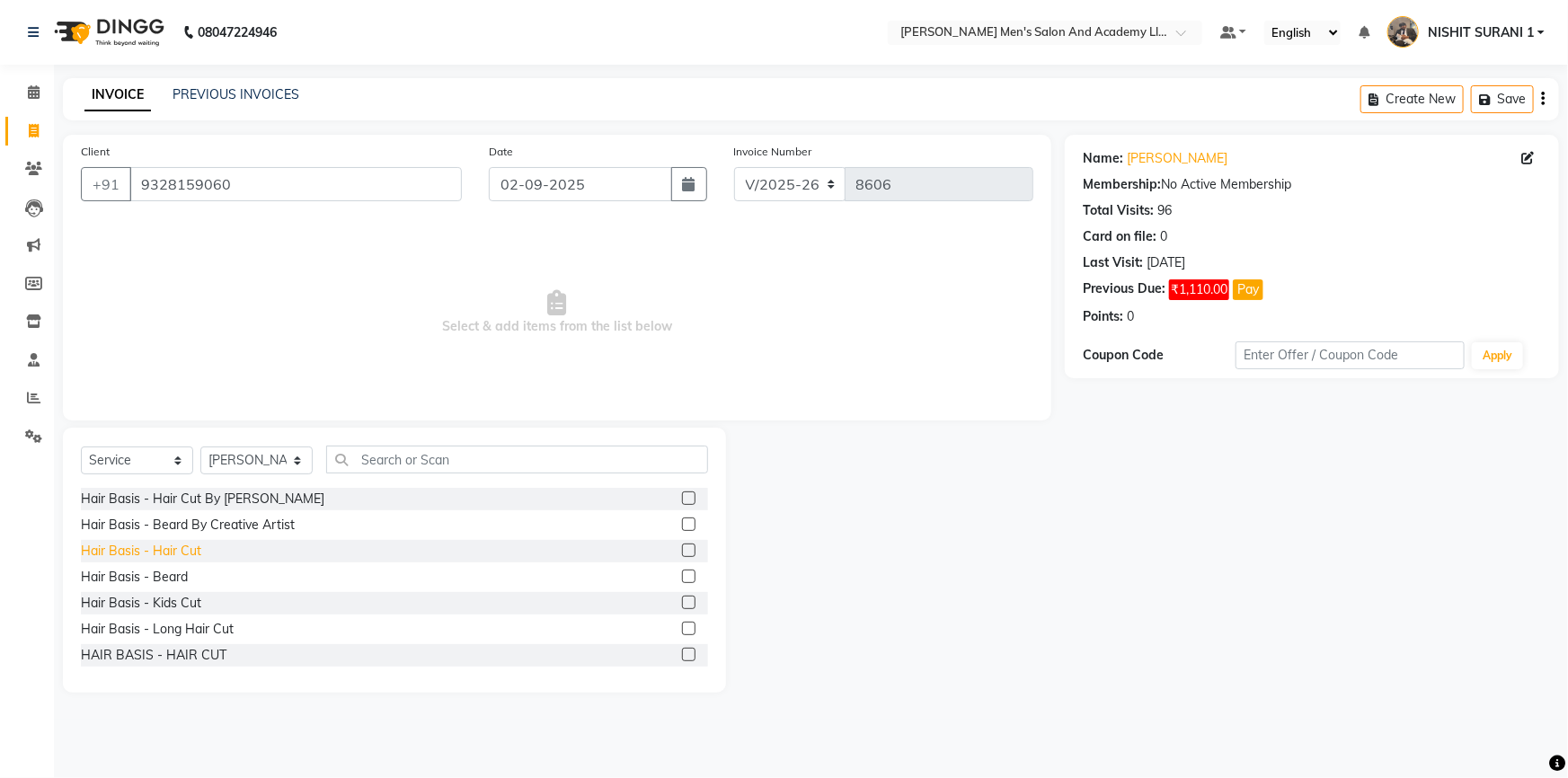
click at [171, 547] on div "Hair Basis - Hair Cut" at bounding box center [141, 551] width 121 height 19
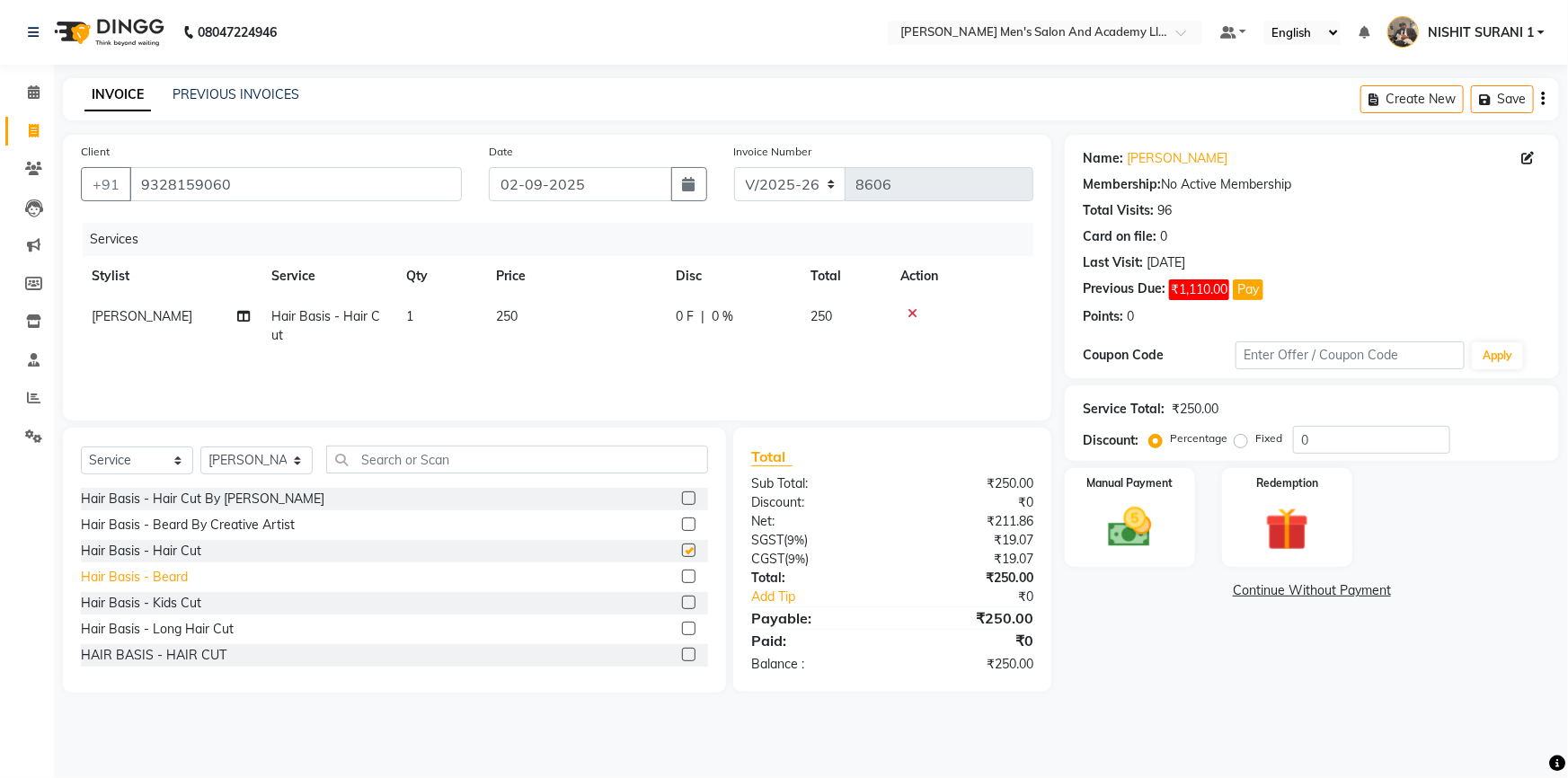
checkbox input "false"
click at [171, 574] on div "Hair Basis - Beard" at bounding box center [134, 577] width 107 height 19
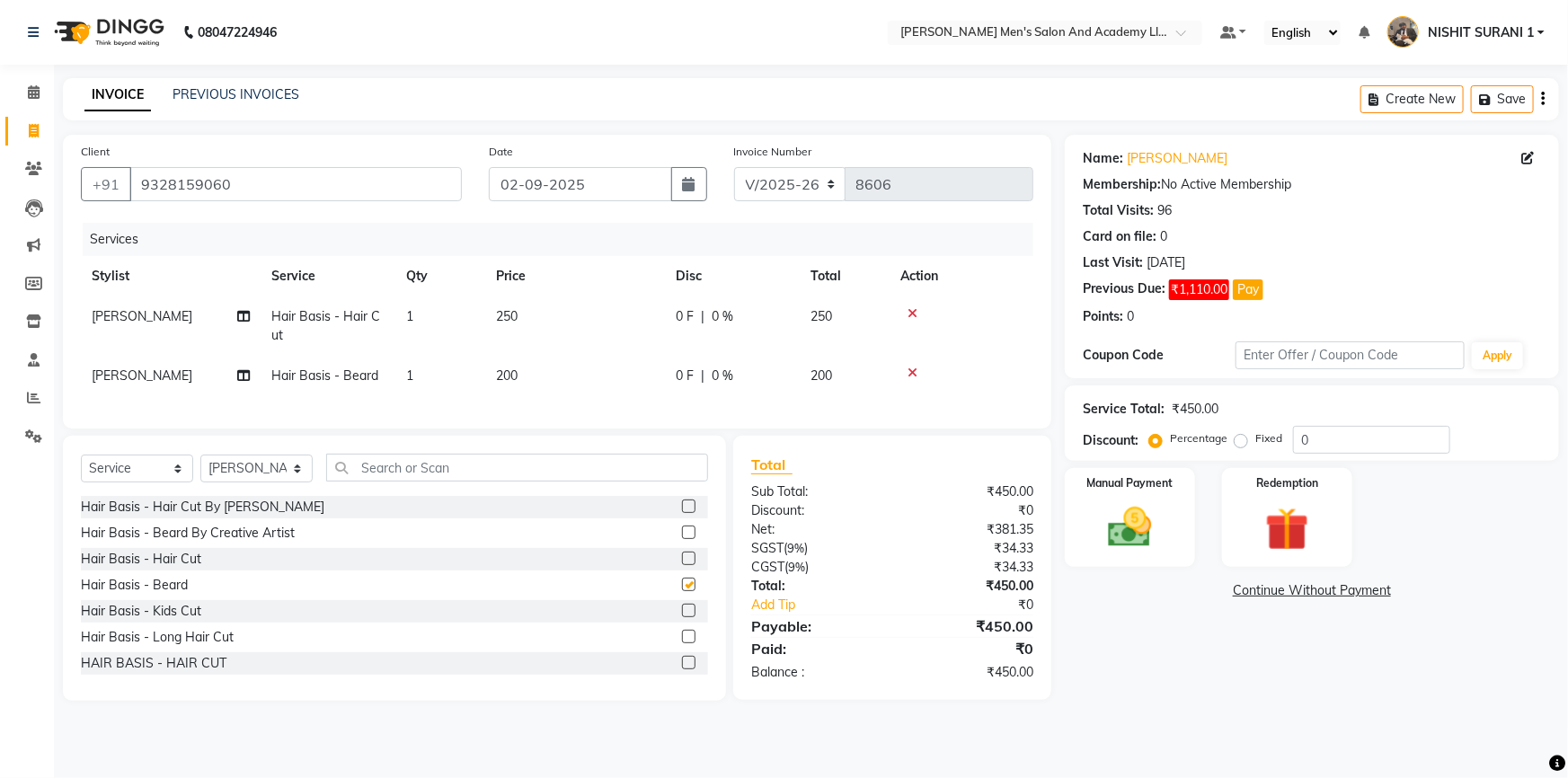
checkbox input "false"
click at [529, 341] on td "250" at bounding box center [575, 326] width 180 height 59
select select "53860"
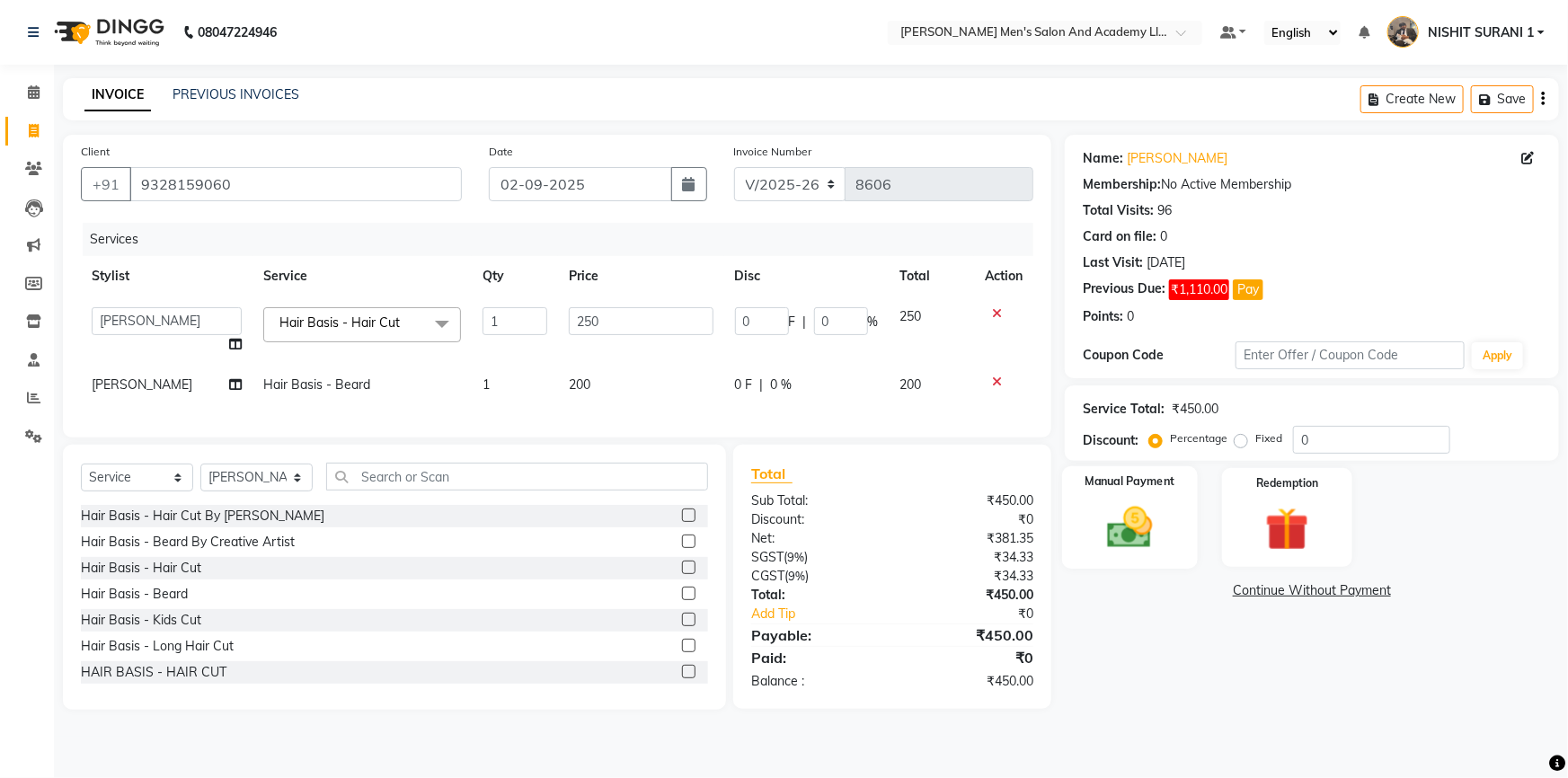
click at [1138, 528] on img at bounding box center [1130, 528] width 73 height 52
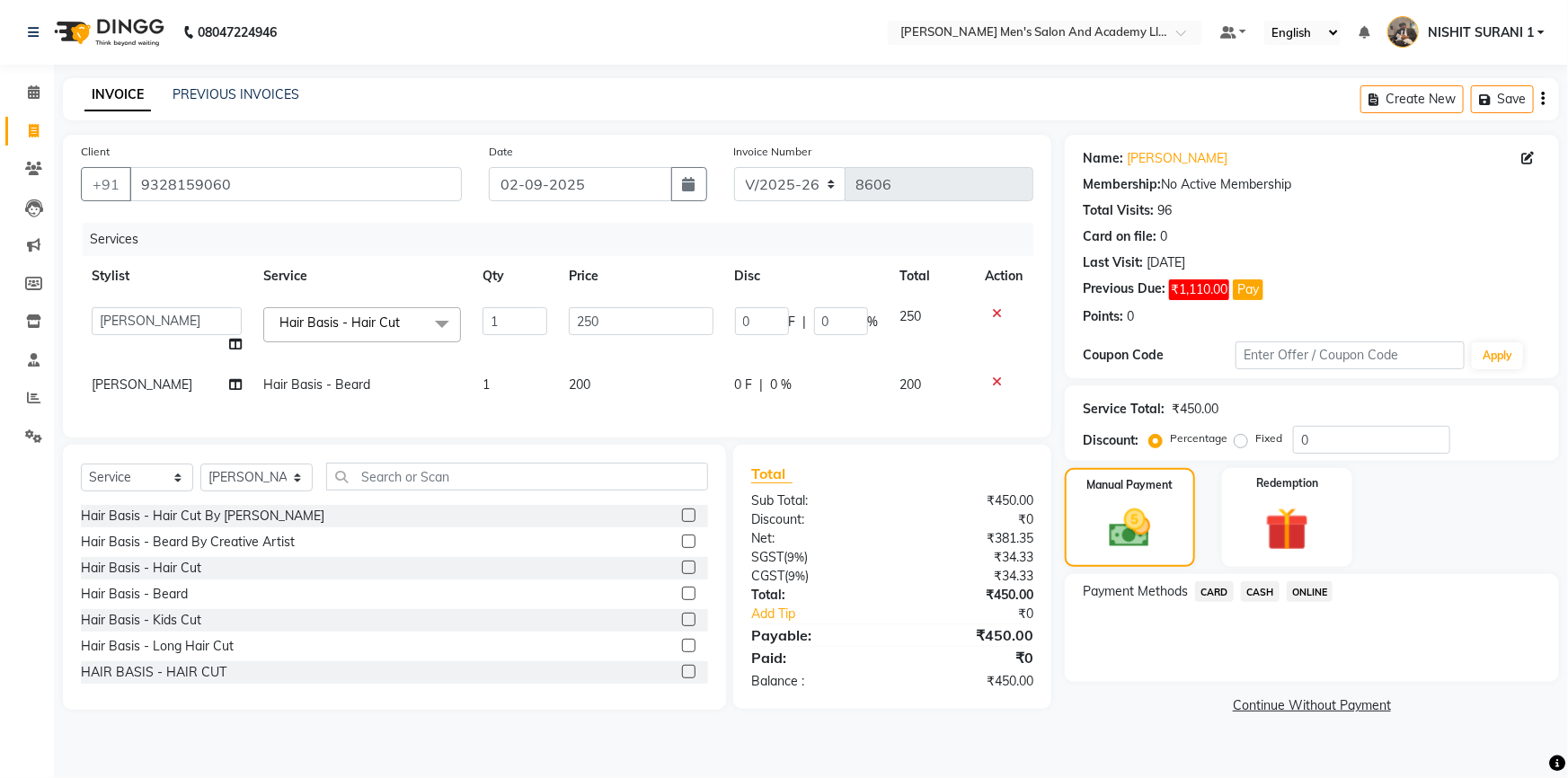
drag, startPoint x: 1281, startPoint y: 592, endPoint x: 1268, endPoint y: 592, distance: 13.0
click at [1278, 592] on div "Payment Methods CARD CASH ONLINE" at bounding box center [1312, 592] width 458 height 24
click at [1265, 592] on span "CASH" at bounding box center [1261, 591] width 39 height 20
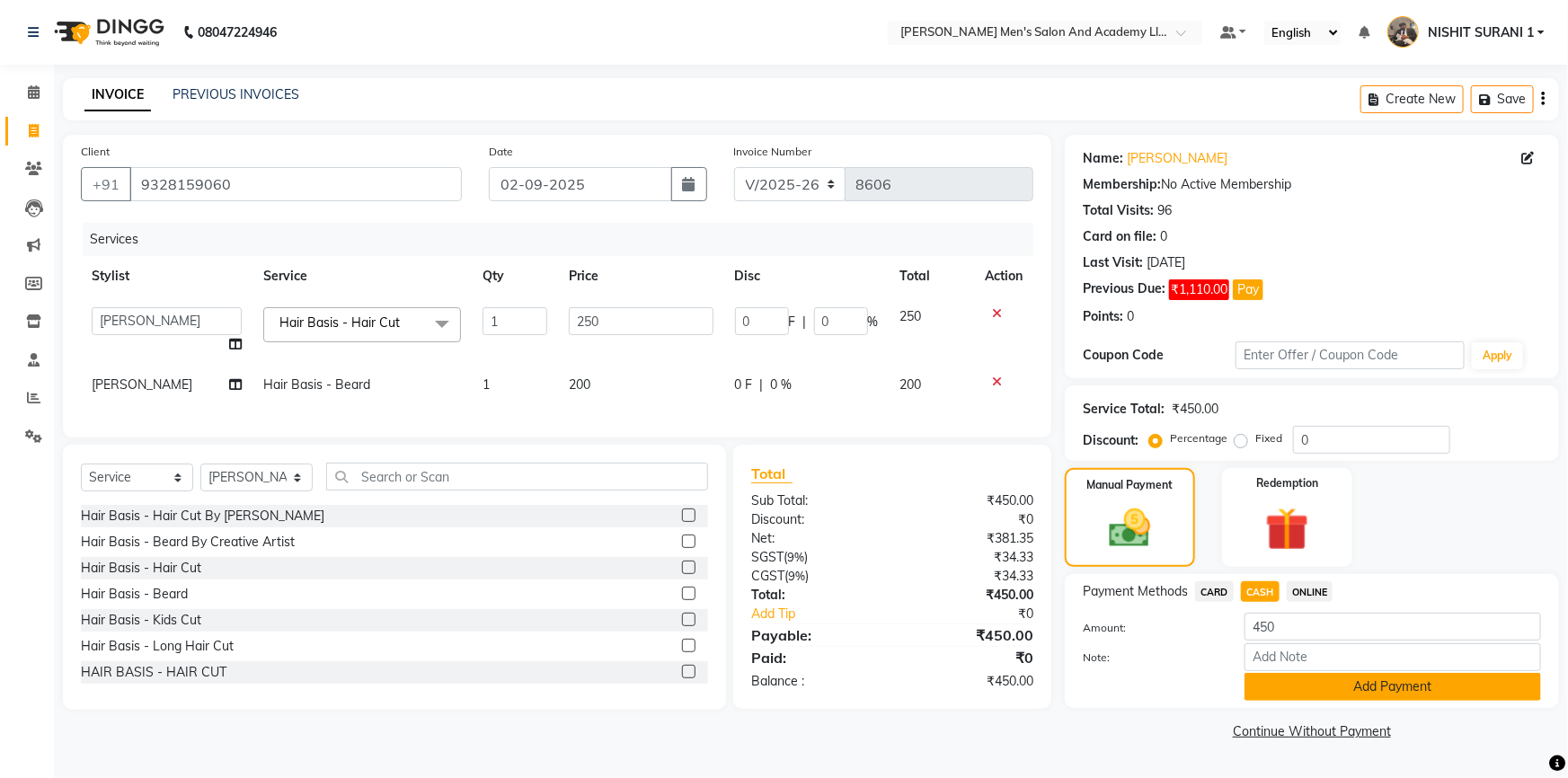
click at [1295, 684] on button "Add Payment" at bounding box center [1392, 686] width 297 height 28
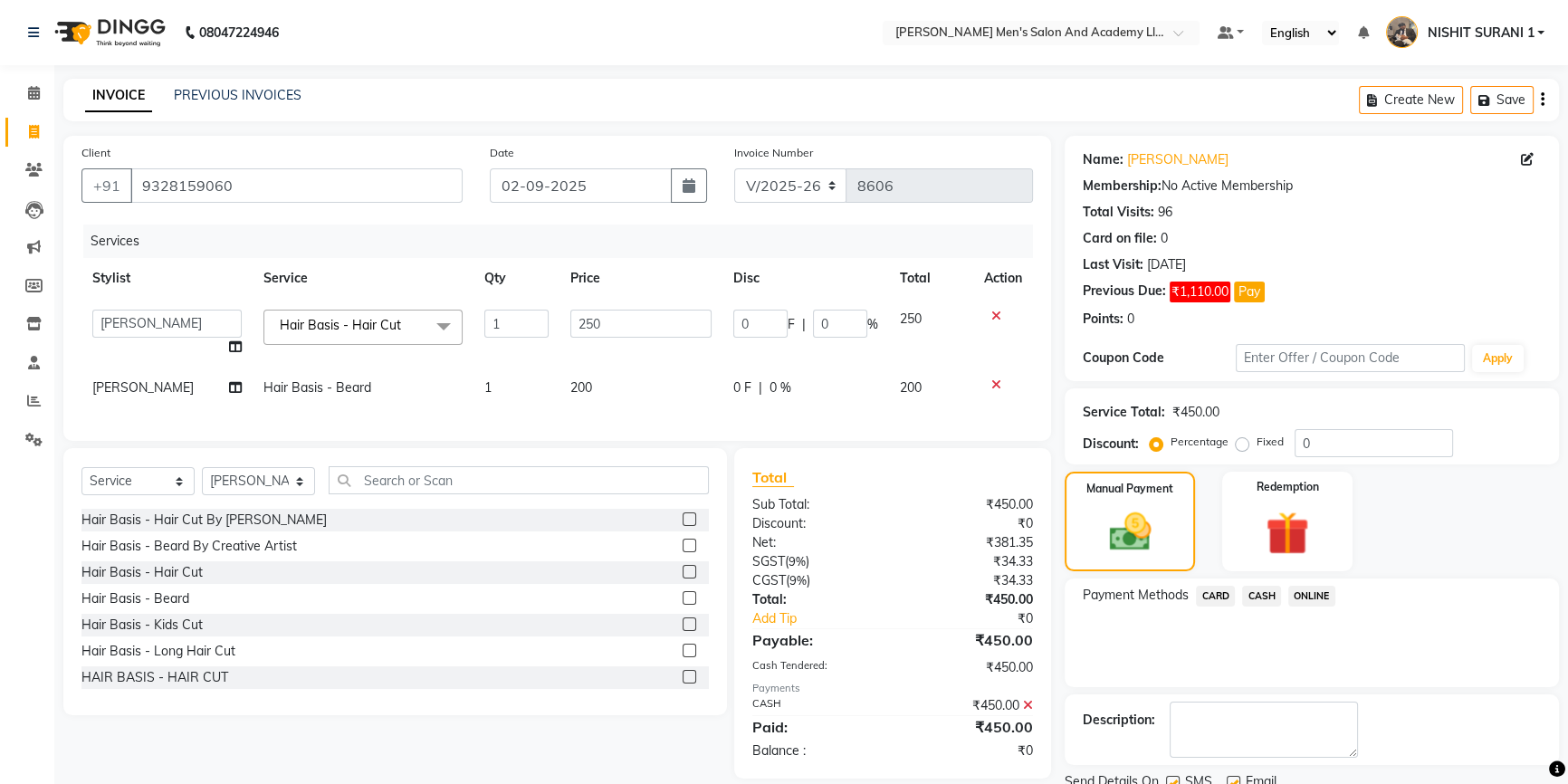
click at [1230, 778] on label at bounding box center [1233, 783] width 14 height 14
click at [1230, 778] on input "checkbox" at bounding box center [1232, 783] width 12 height 12
checkbox input "false"
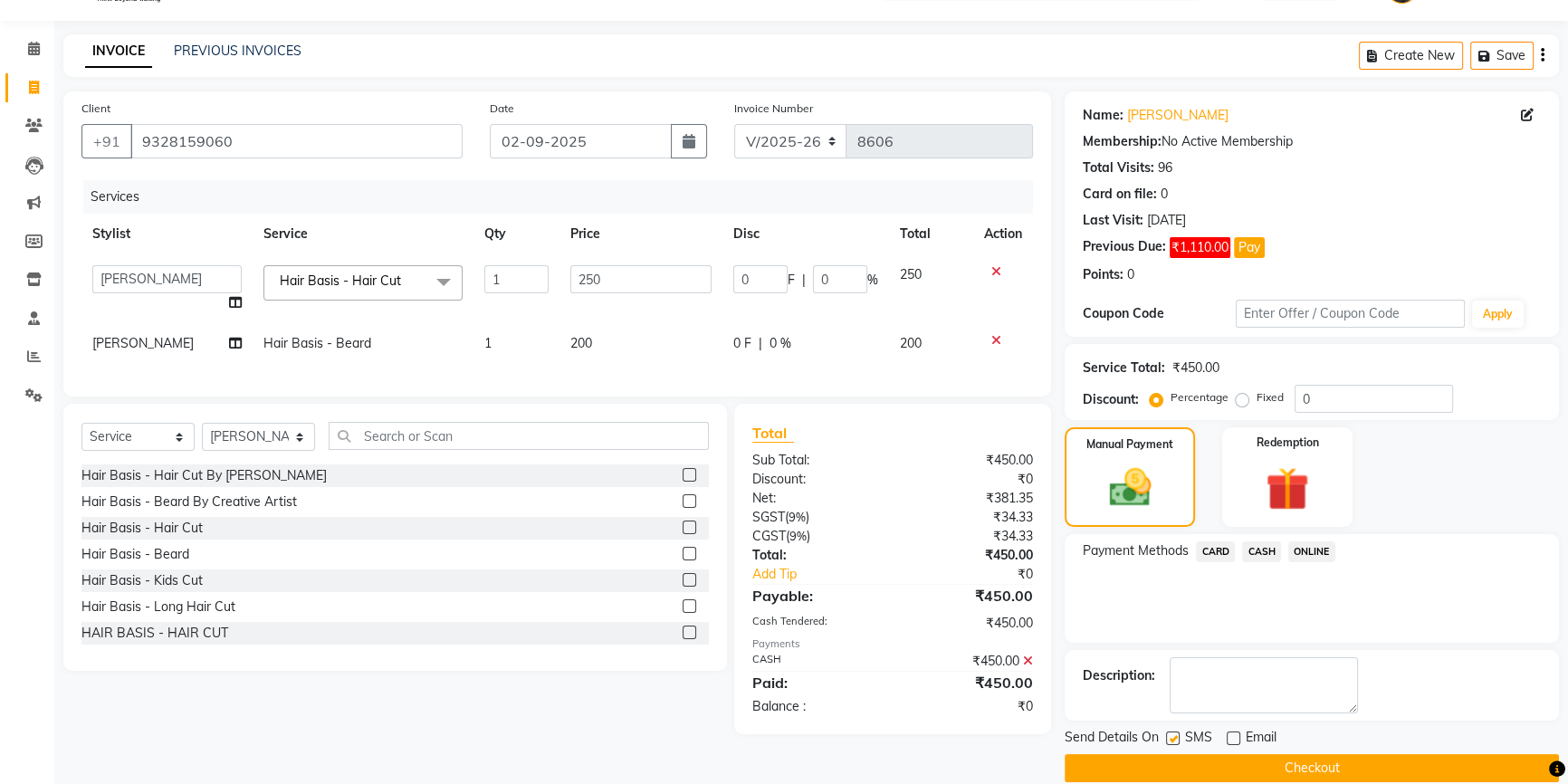
scroll to position [68, 0]
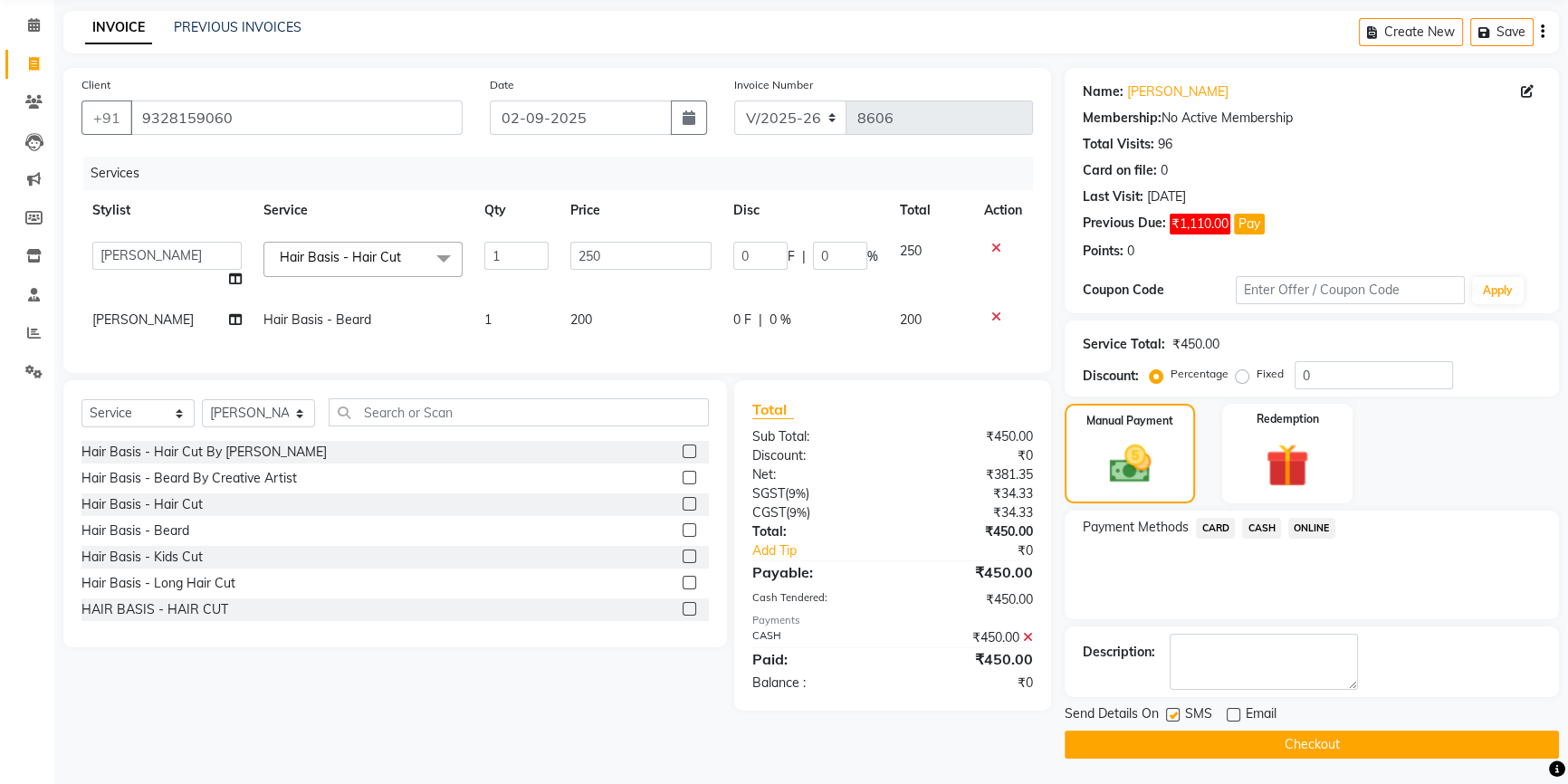
click at [1173, 713] on label at bounding box center [1173, 715] width 14 height 14
click at [1173, 713] on input "checkbox" at bounding box center [1172, 716] width 12 height 12
checkbox input "false"
click at [1176, 730] on button "Checkout" at bounding box center [1312, 744] width 495 height 28
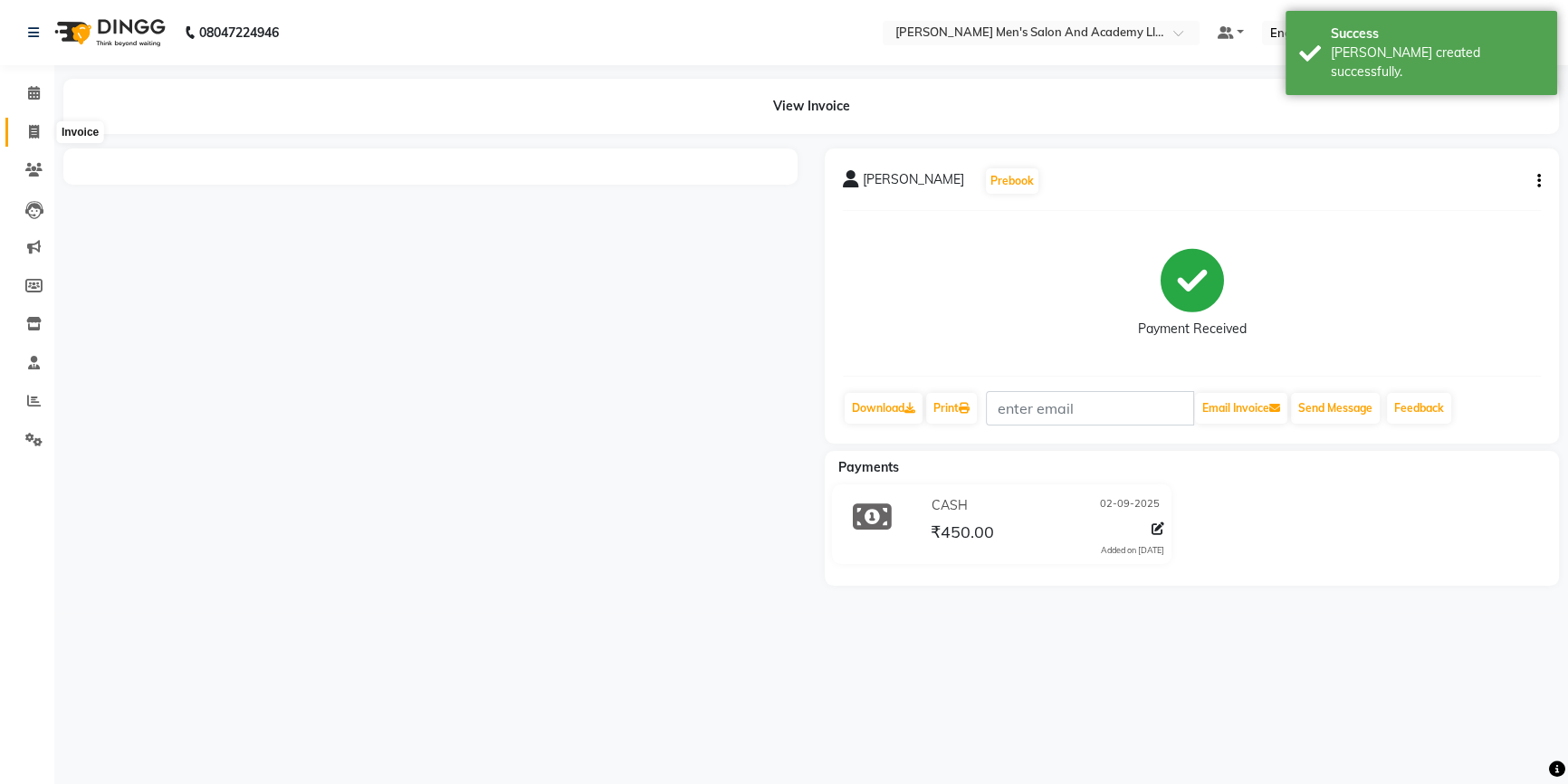
click at [25, 131] on span at bounding box center [34, 131] width 32 height 20
select select "service"
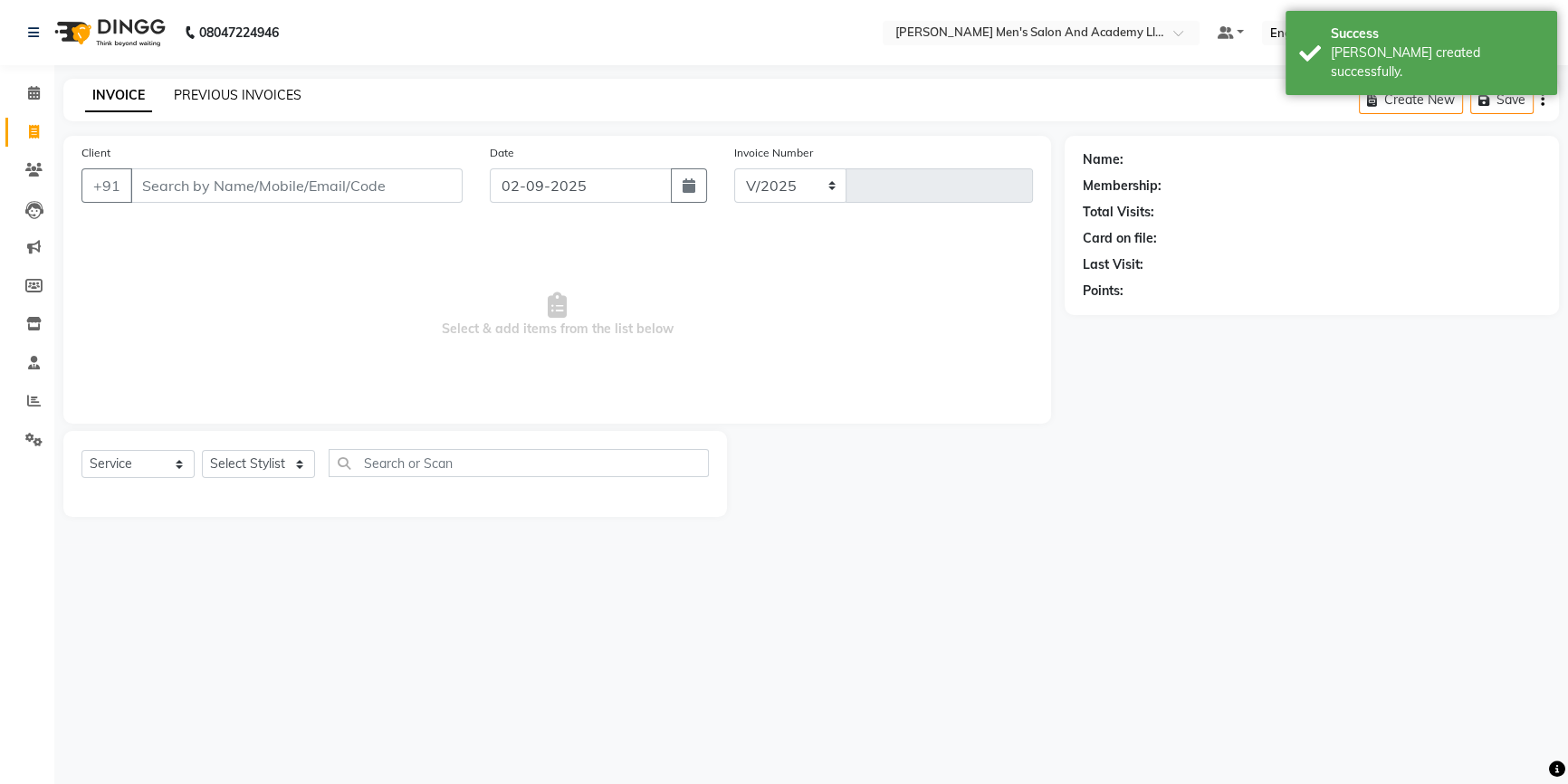
select select "6752"
type input "8607"
click at [253, 97] on link "PREVIOUS INVOICES" at bounding box center [237, 94] width 128 height 17
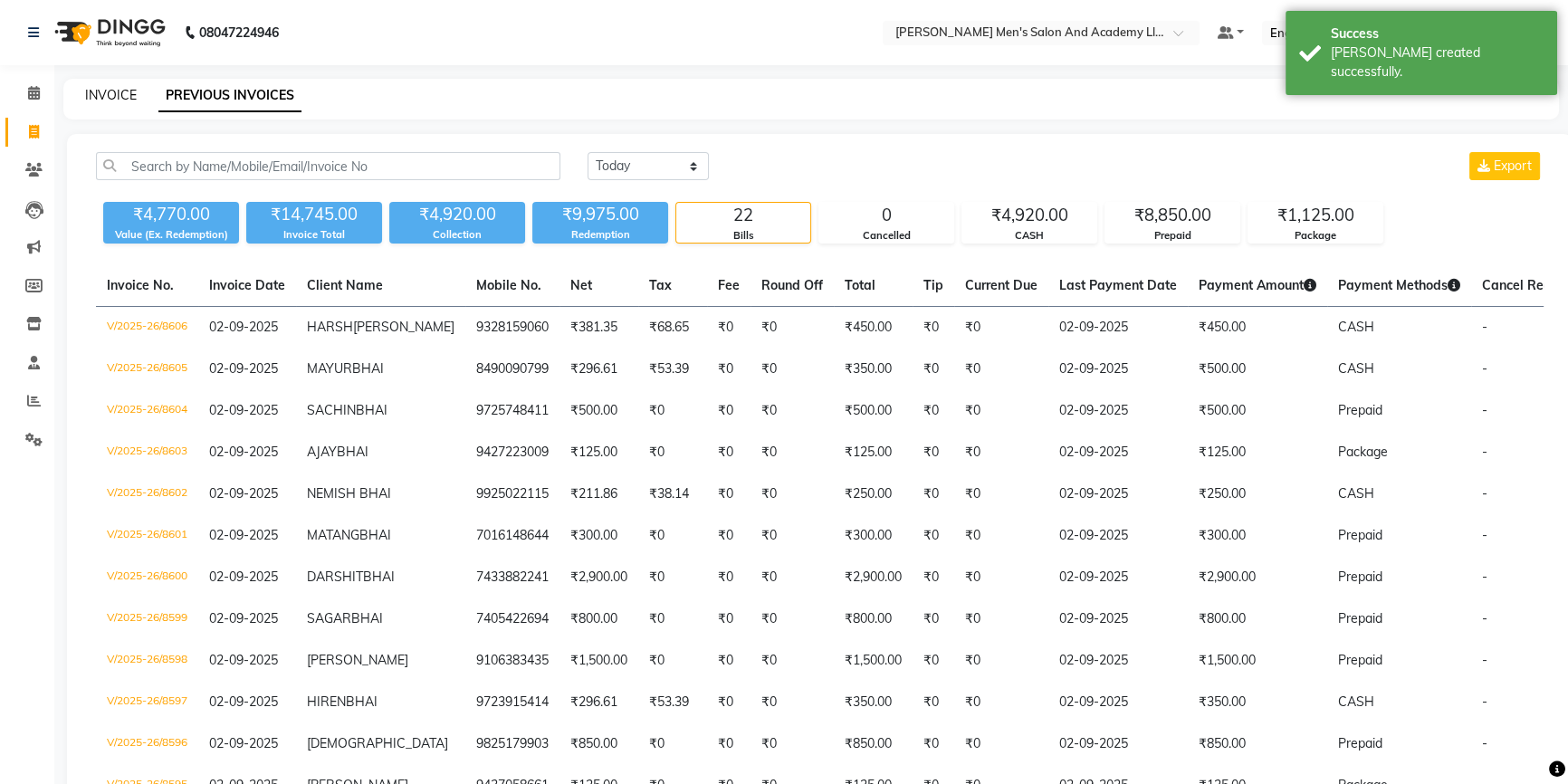
click at [98, 96] on link "INVOICE" at bounding box center [110, 94] width 52 height 17
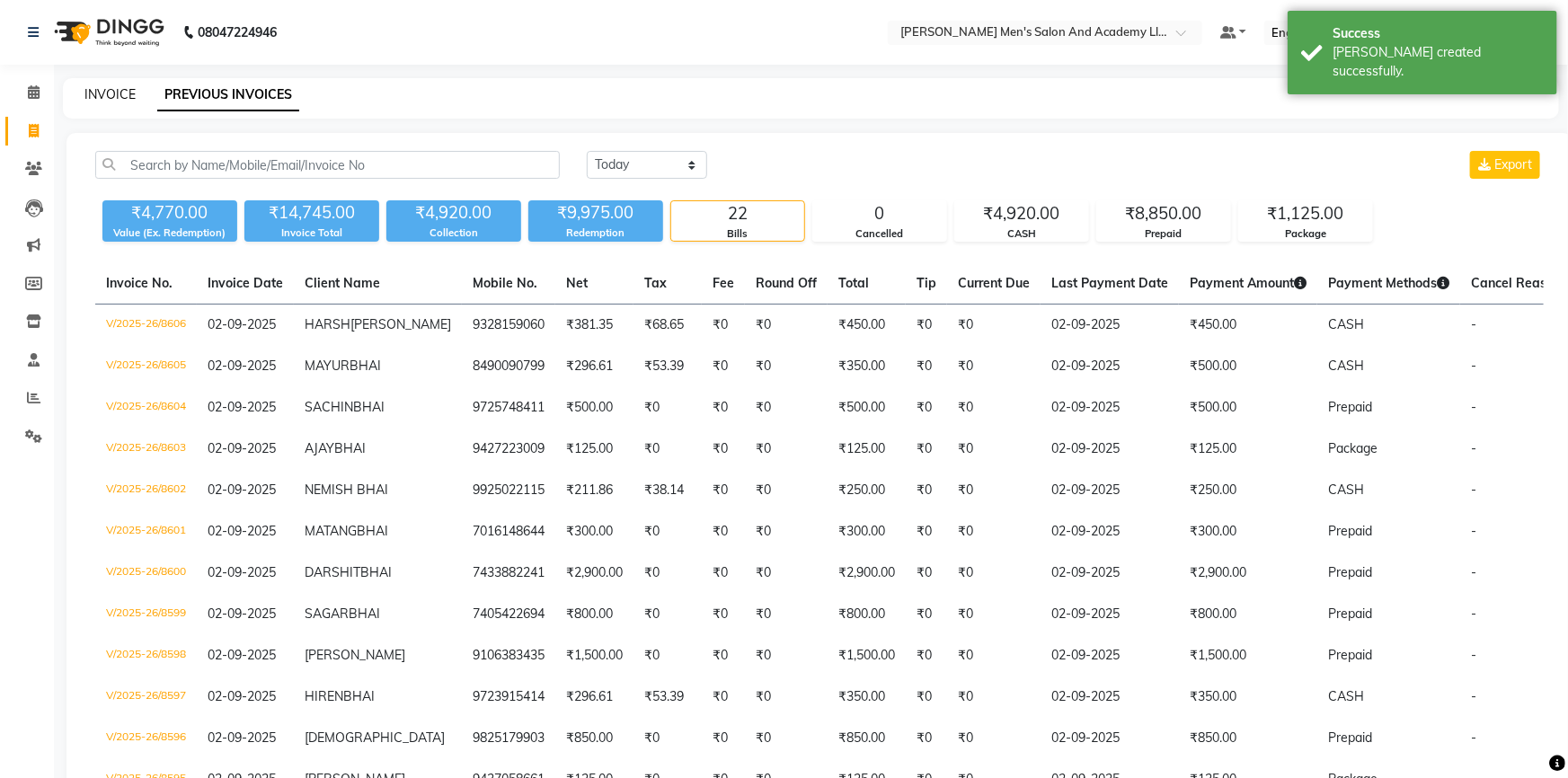
select select "6752"
select select "service"
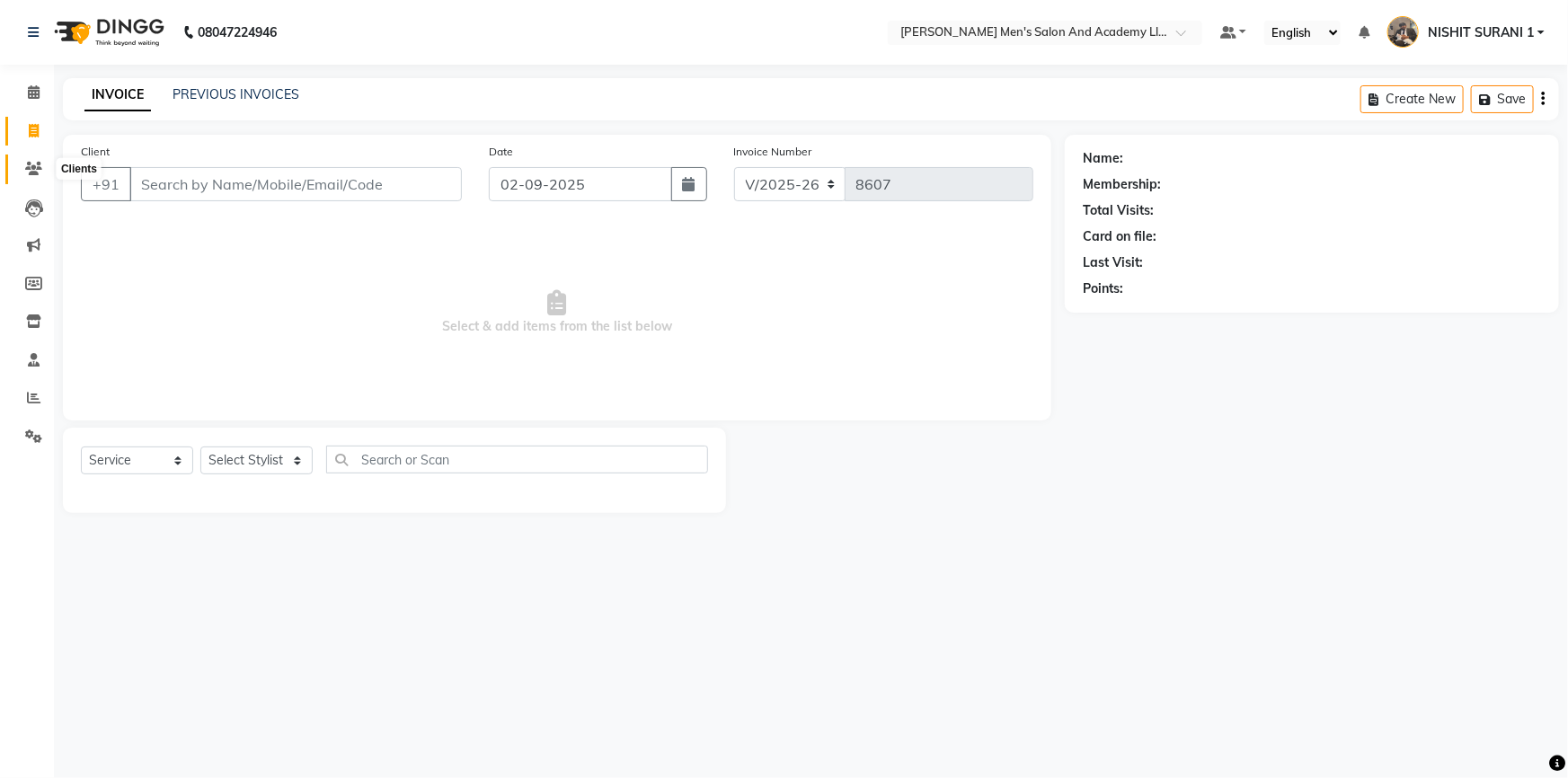
click at [26, 159] on span at bounding box center [34, 169] width 32 height 20
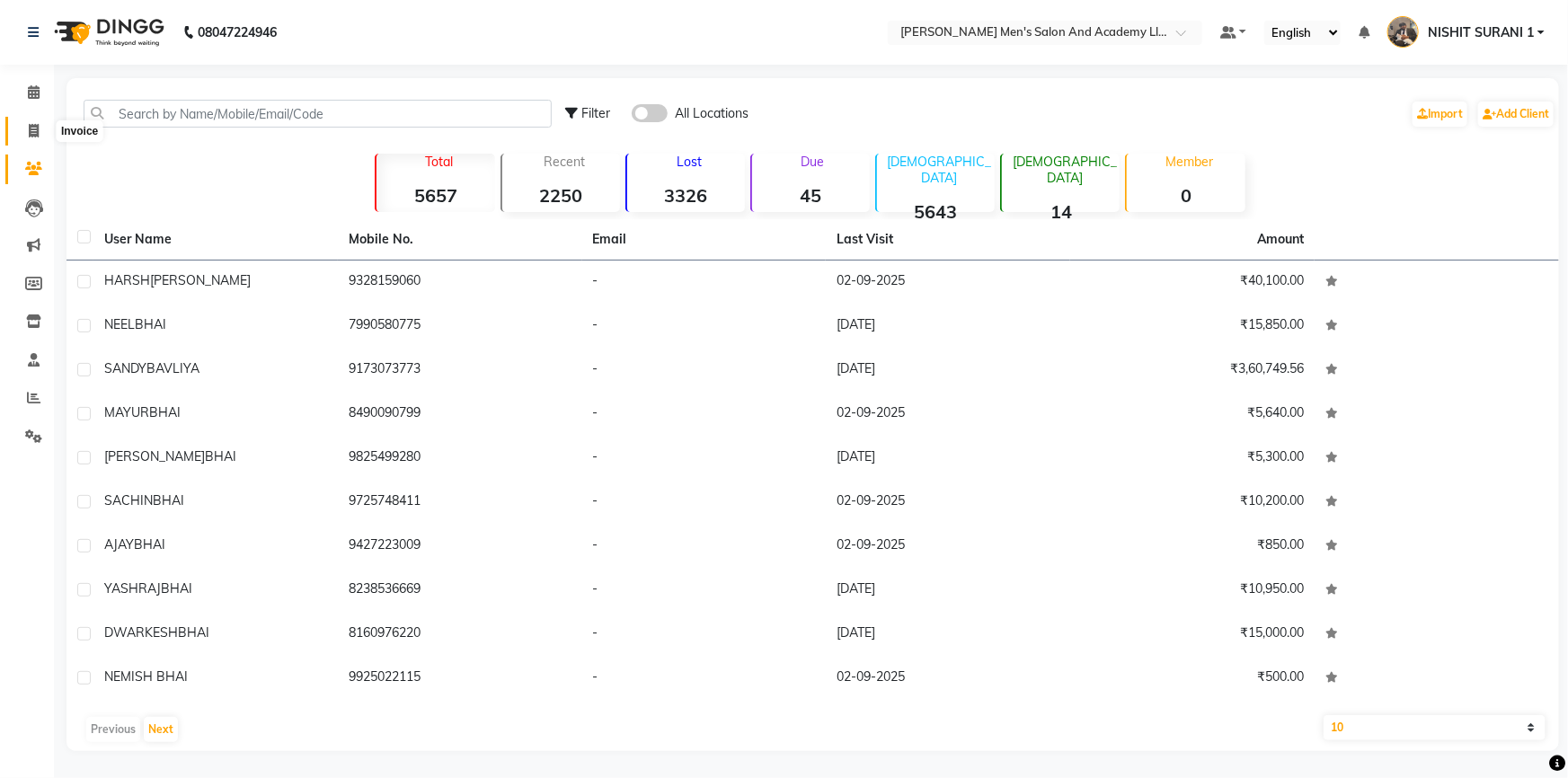
click at [44, 131] on span at bounding box center [34, 130] width 32 height 20
select select "service"
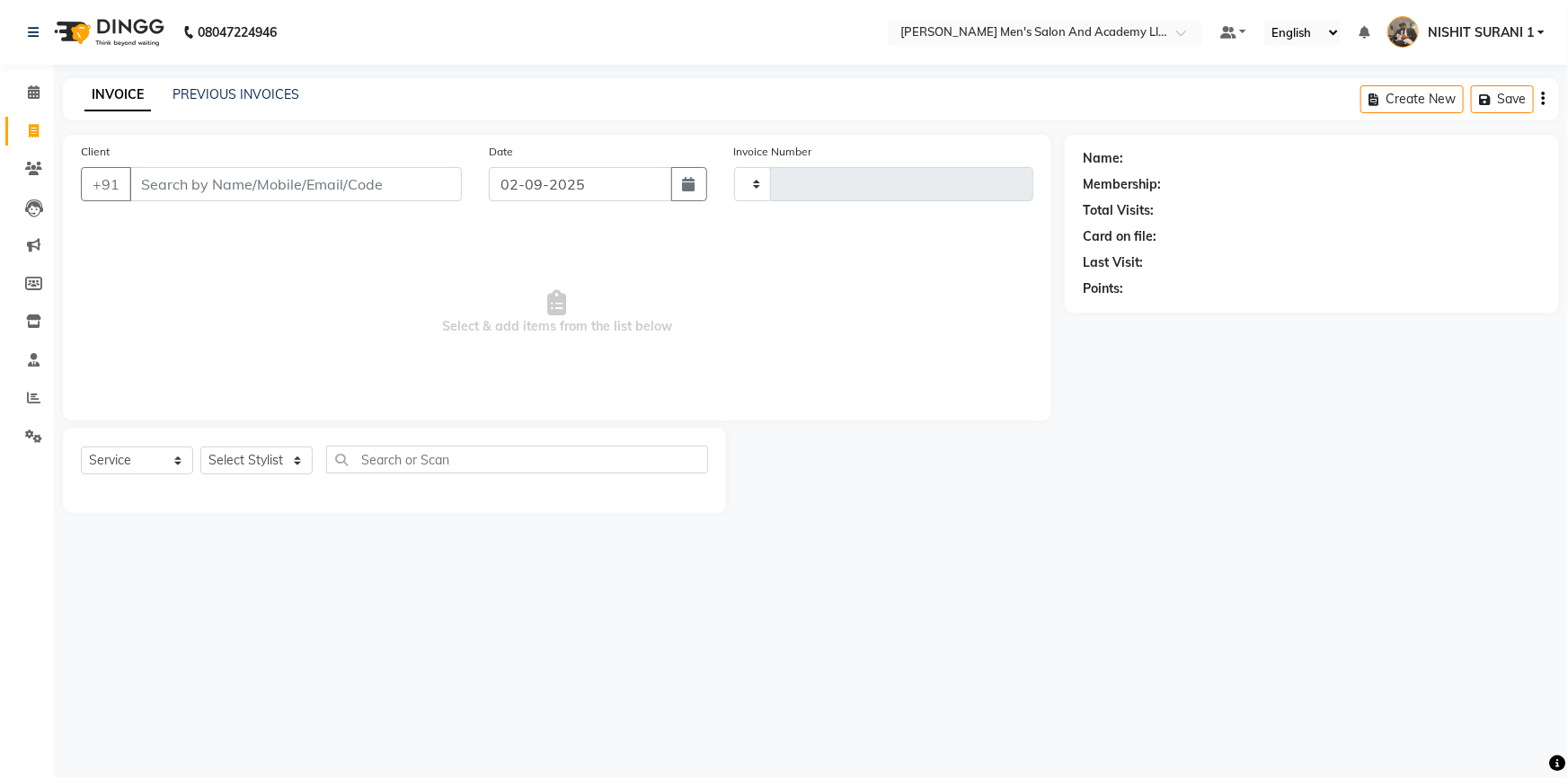
type input "8607"
select select "6752"
click at [223, 98] on link "PREVIOUS INVOICES" at bounding box center [235, 94] width 127 height 16
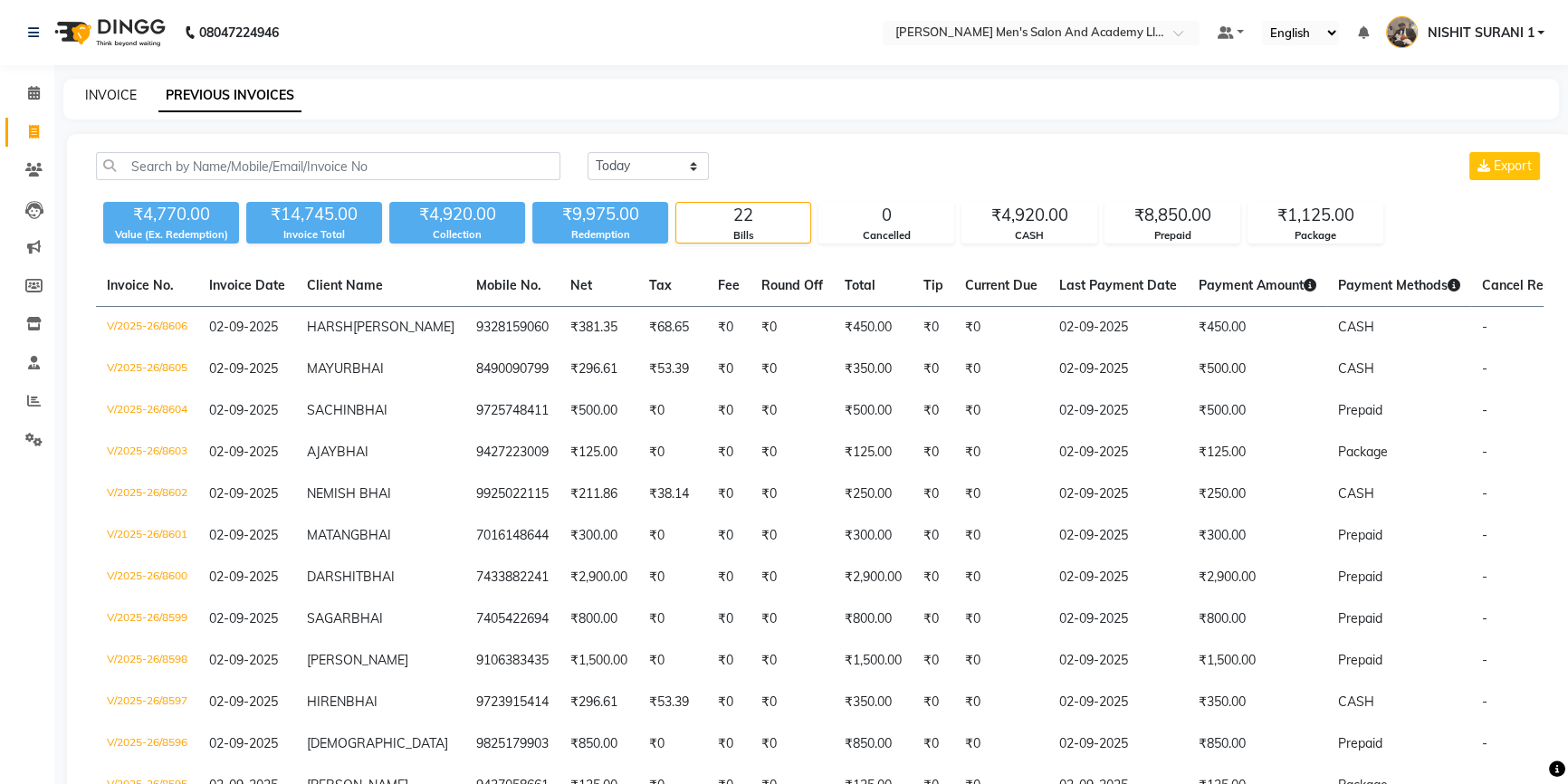
click at [111, 93] on link "INVOICE" at bounding box center [110, 94] width 52 height 17
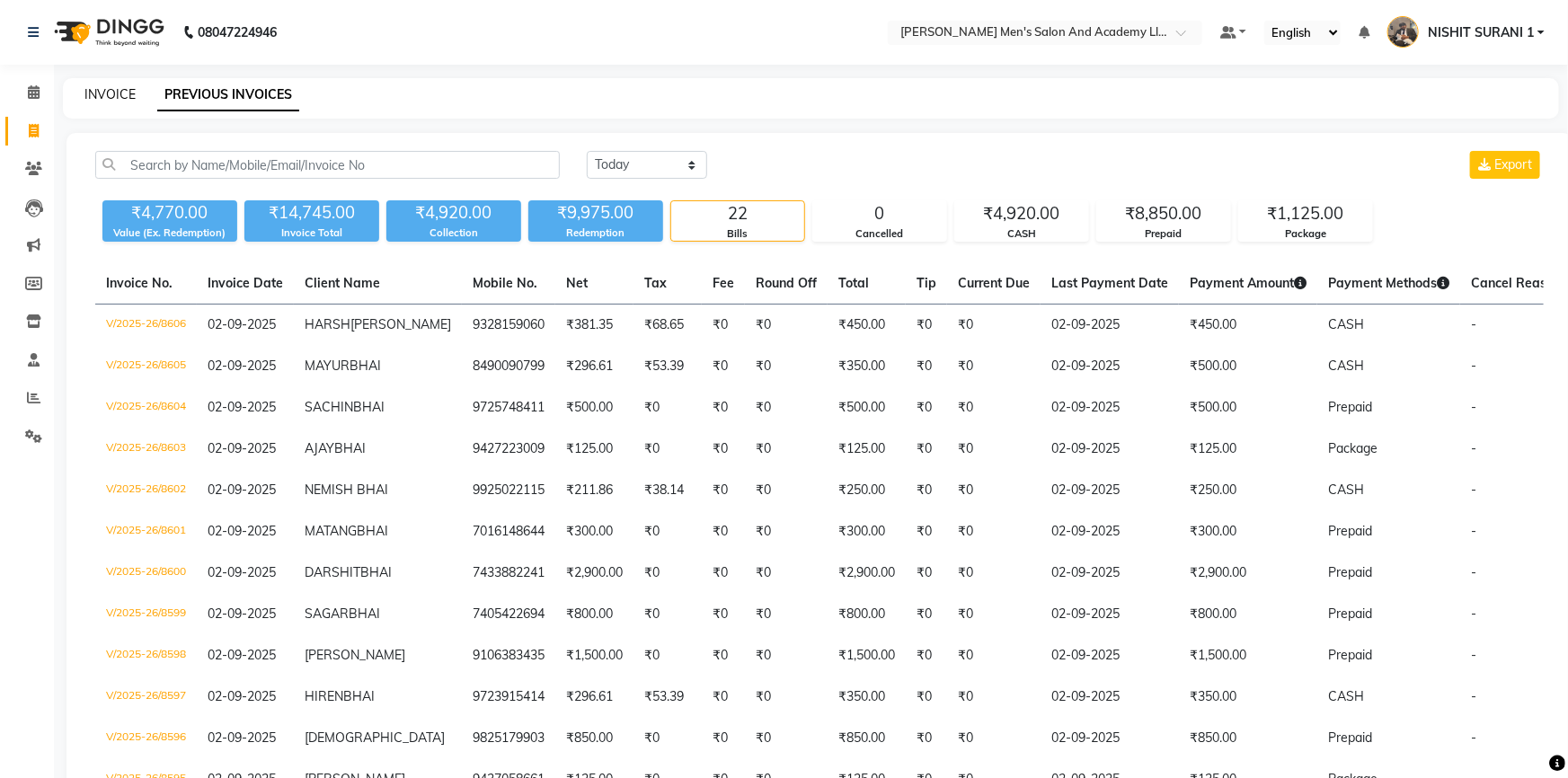
select select "6752"
select select "service"
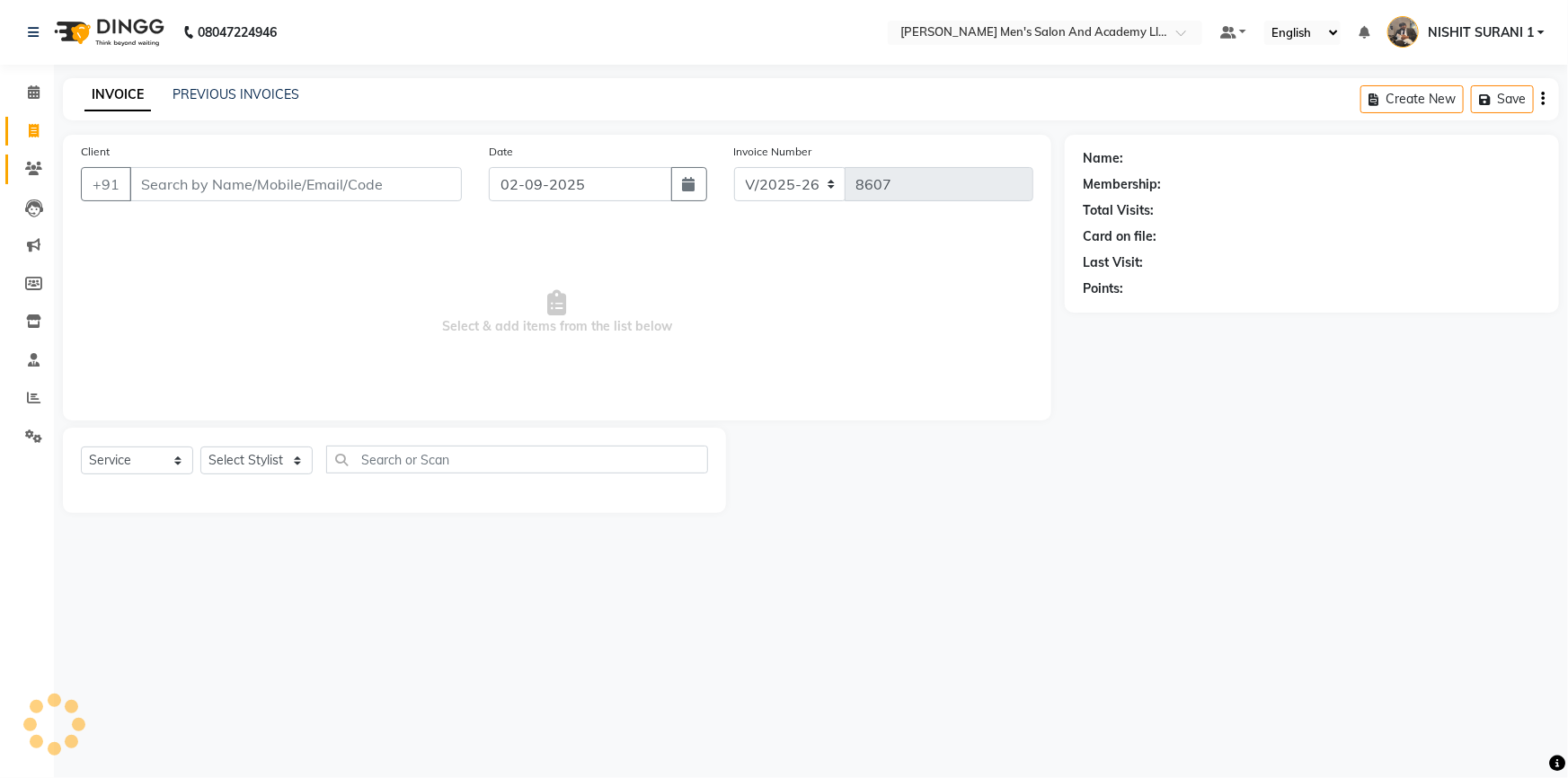
click at [29, 167] on icon at bounding box center [34, 168] width 17 height 14
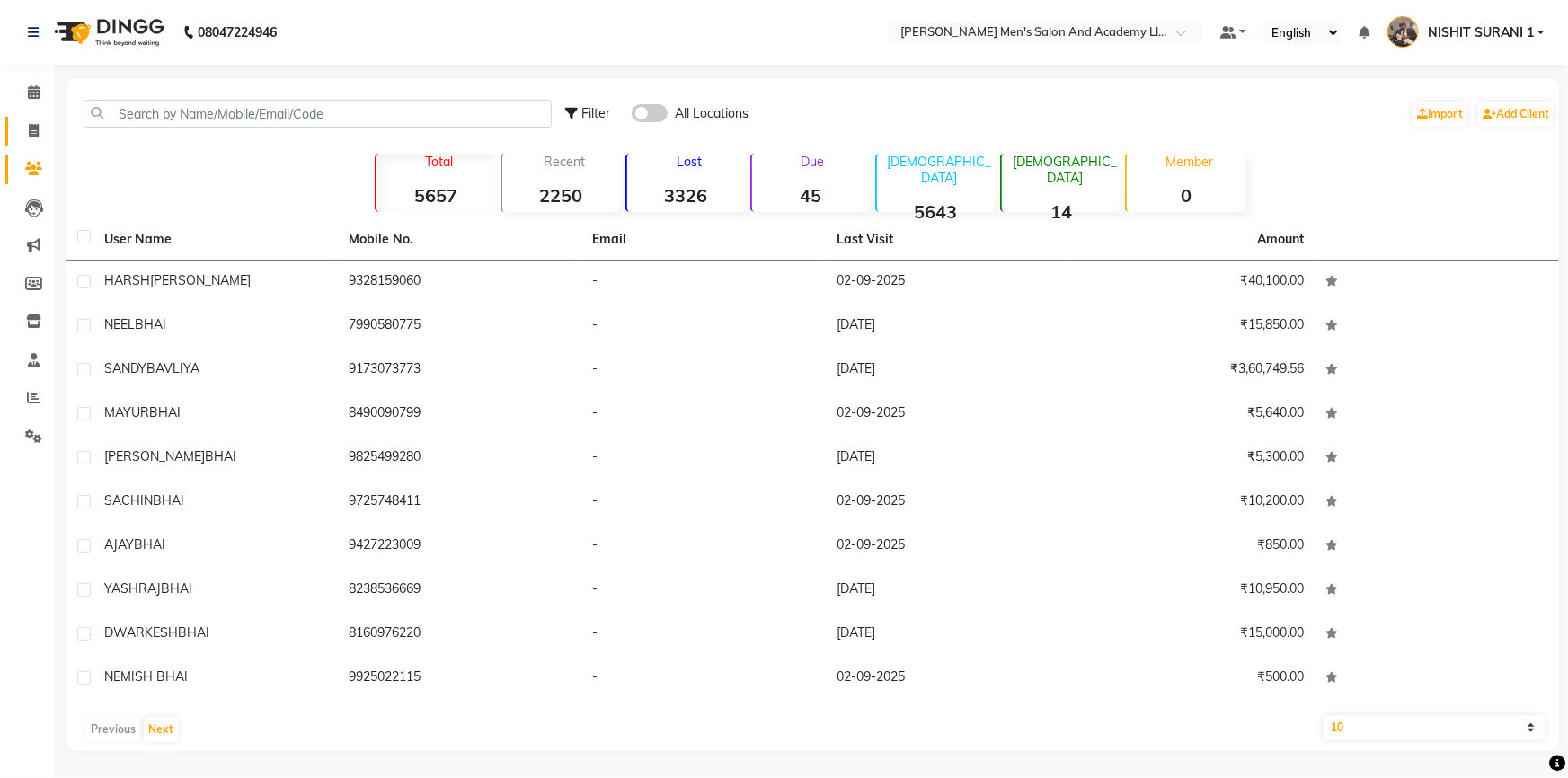
click at [34, 140] on span at bounding box center [34, 130] width 32 height 20
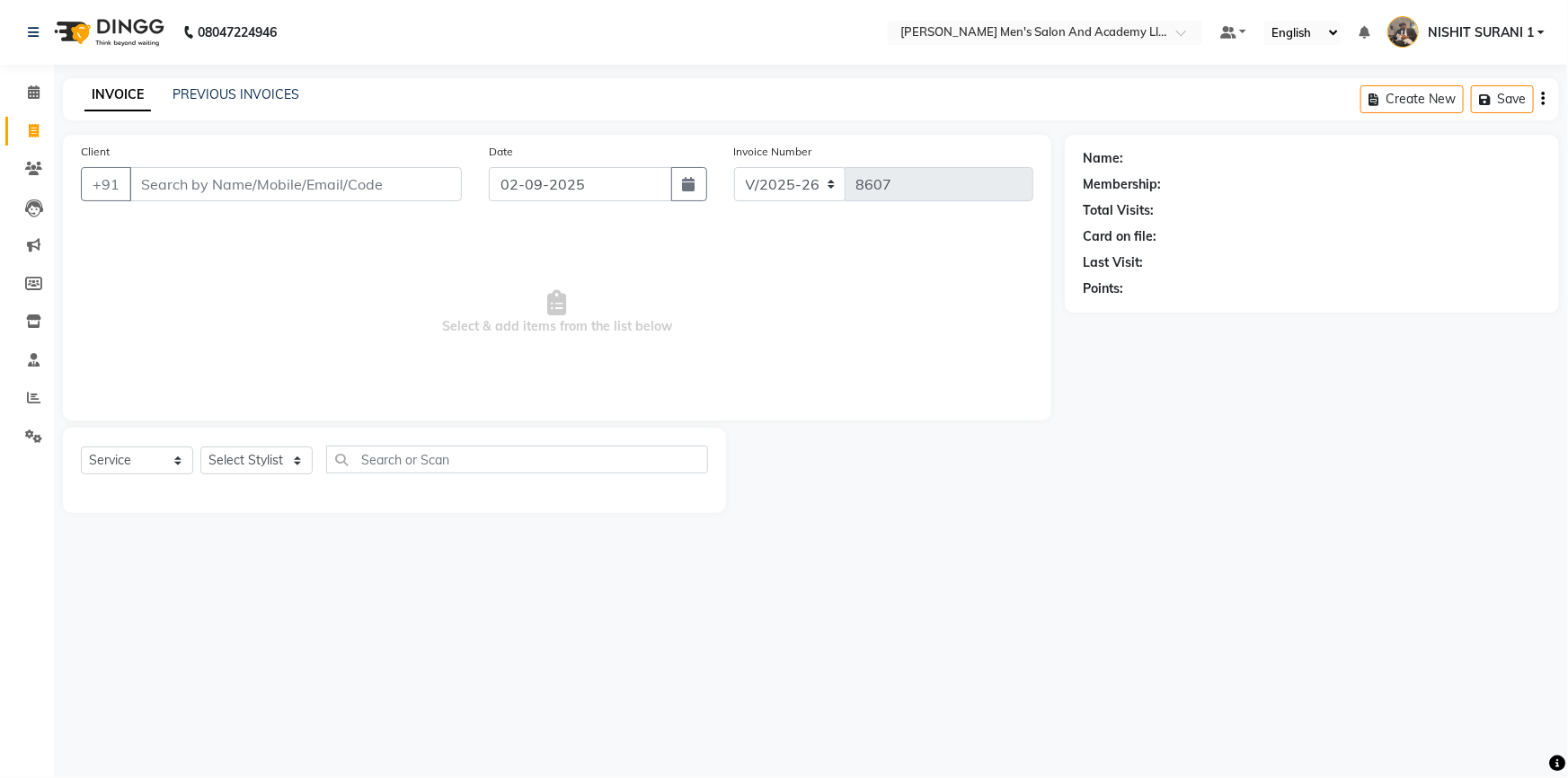
click at [29, 127] on icon at bounding box center [34, 130] width 10 height 14
select select "service"
type input "8607"
select select "6752"
click at [272, 91] on link "PREVIOUS INVOICES" at bounding box center [235, 94] width 127 height 16
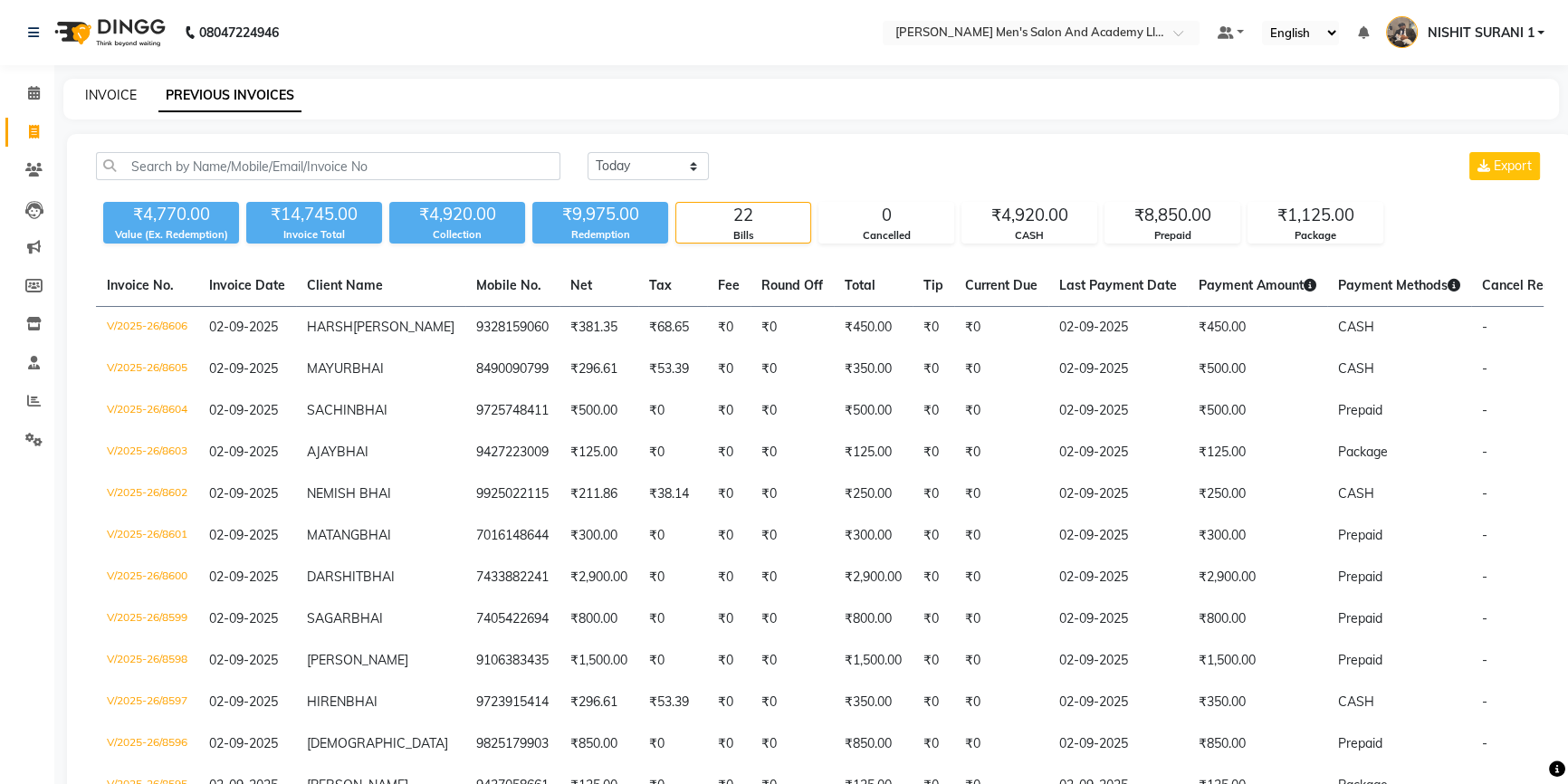
click at [123, 94] on link "INVOICE" at bounding box center [110, 94] width 52 height 17
select select "service"
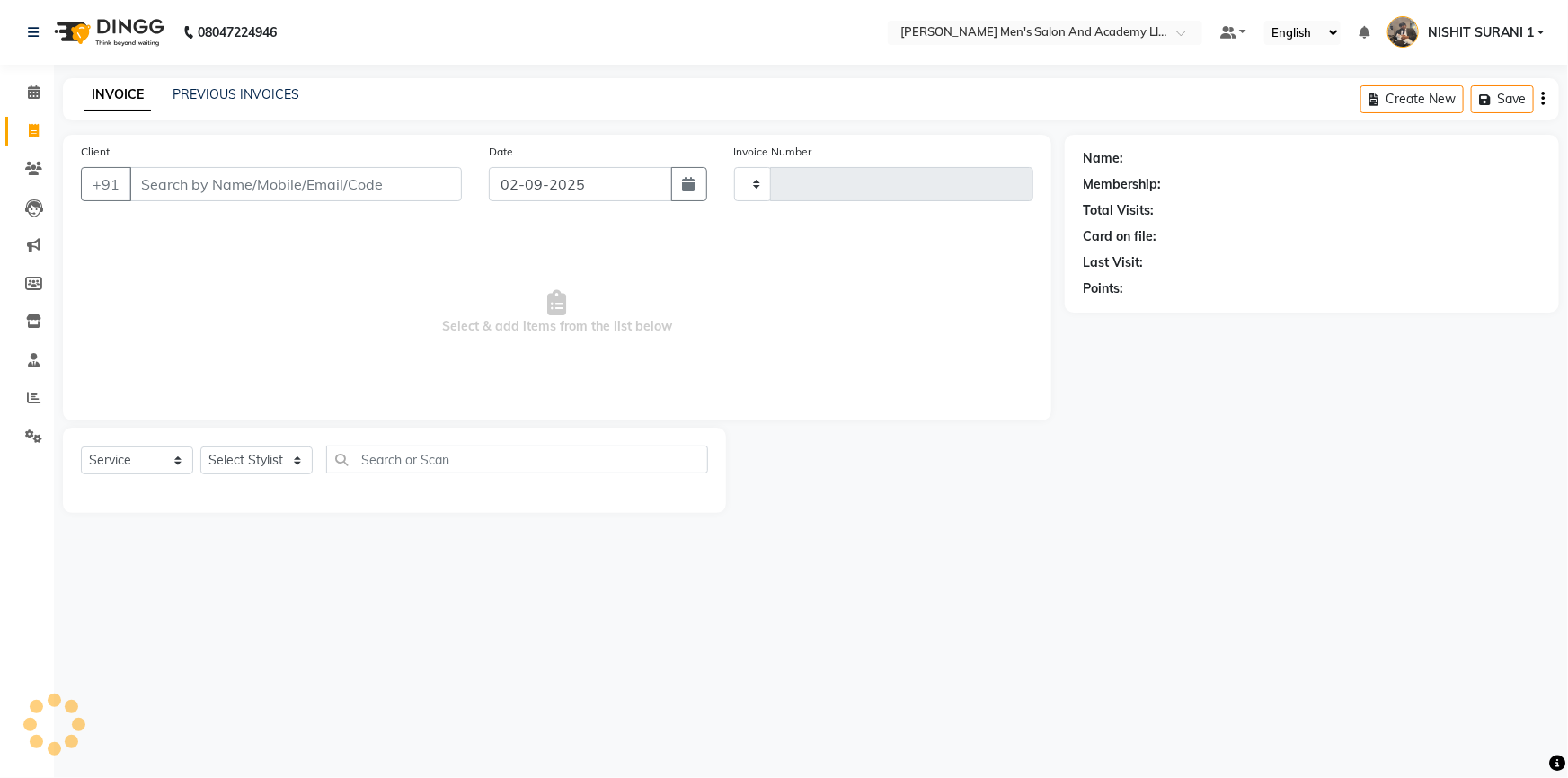
type input "8607"
select select "6752"
click at [280, 90] on link "PREVIOUS INVOICES" at bounding box center [235, 94] width 127 height 16
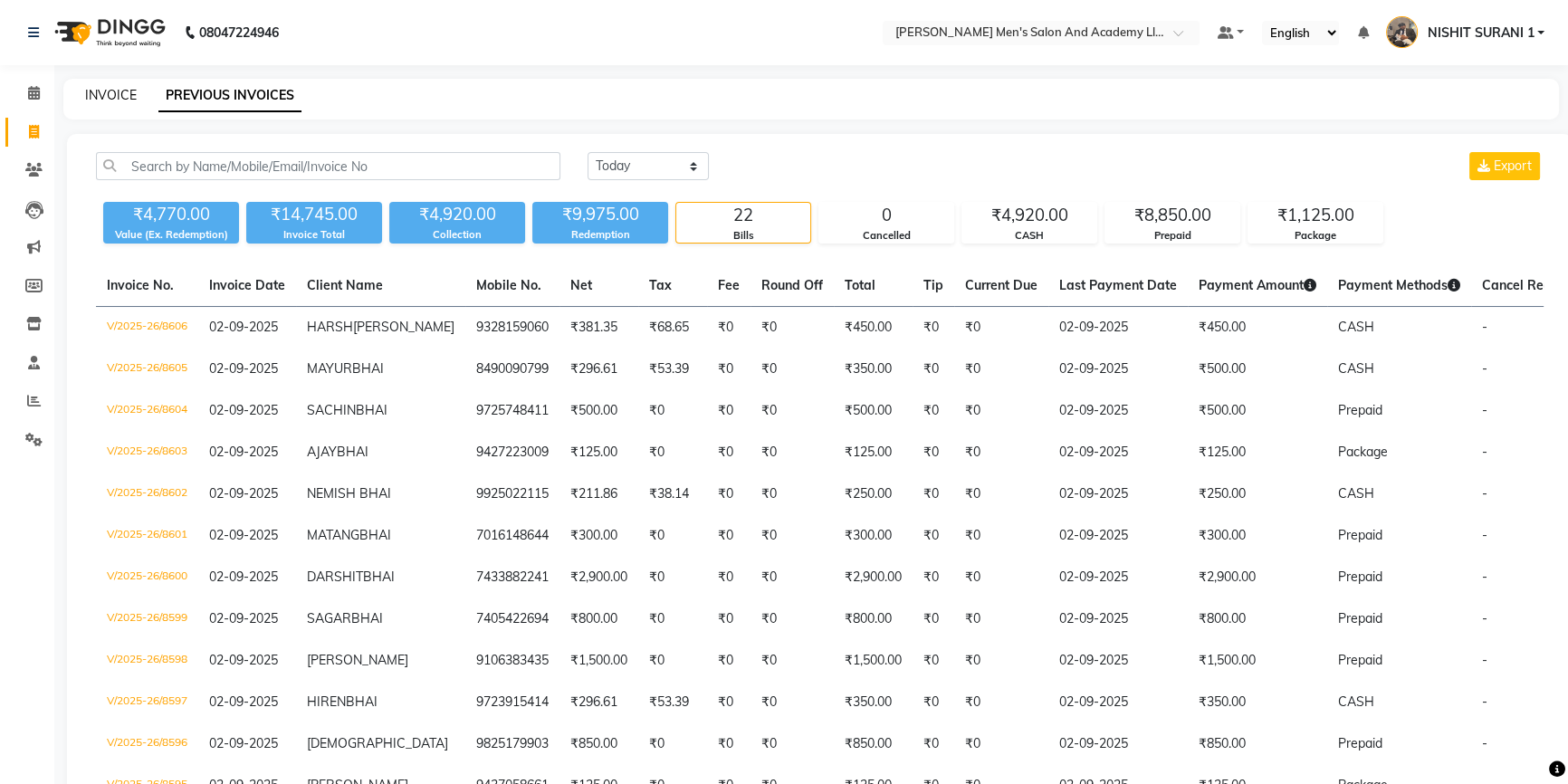
click at [118, 96] on link "INVOICE" at bounding box center [110, 94] width 52 height 17
select select "service"
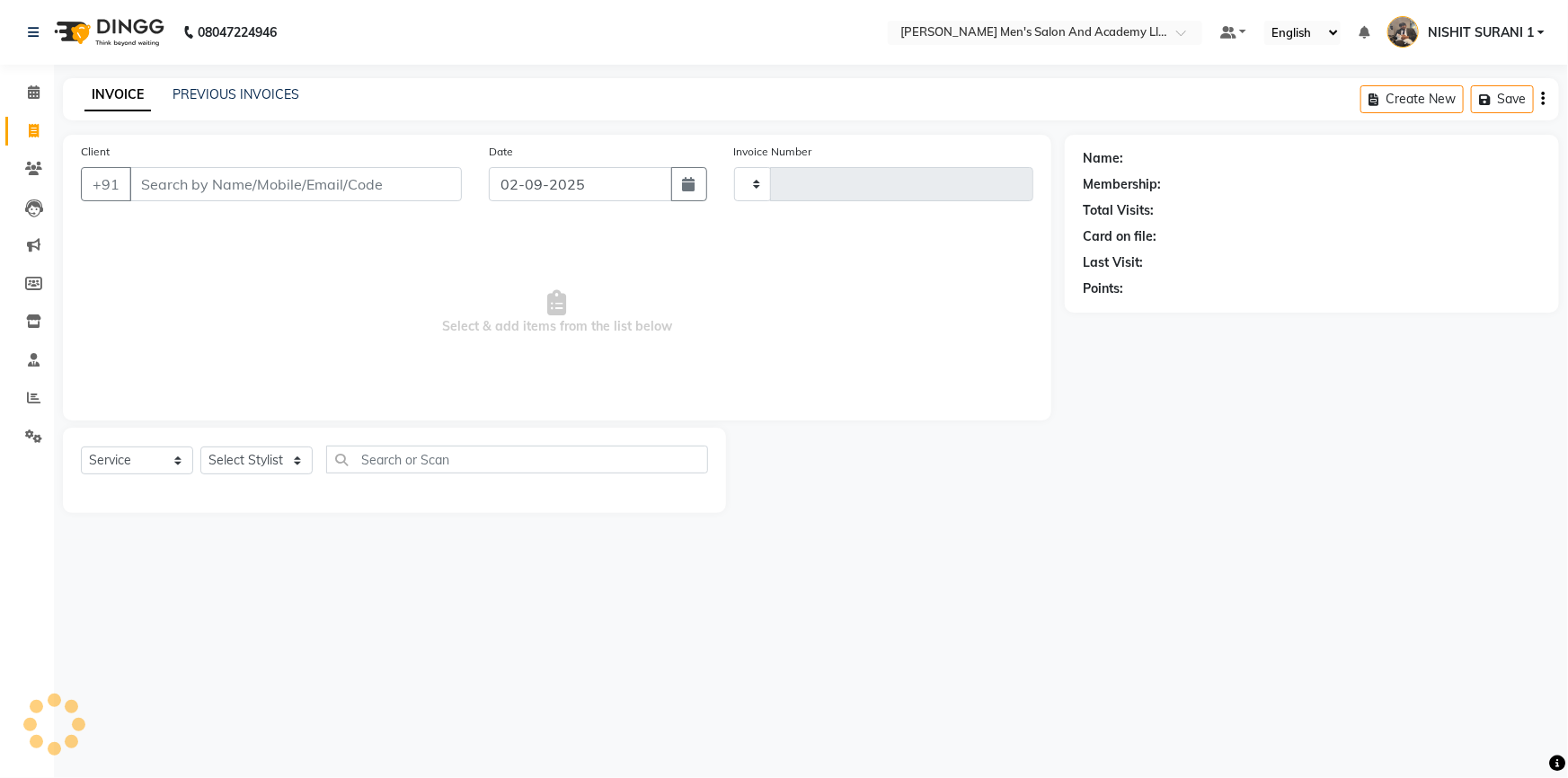
type input "8607"
select select "6752"
click at [215, 96] on link "PREVIOUS INVOICES" at bounding box center [235, 94] width 127 height 16
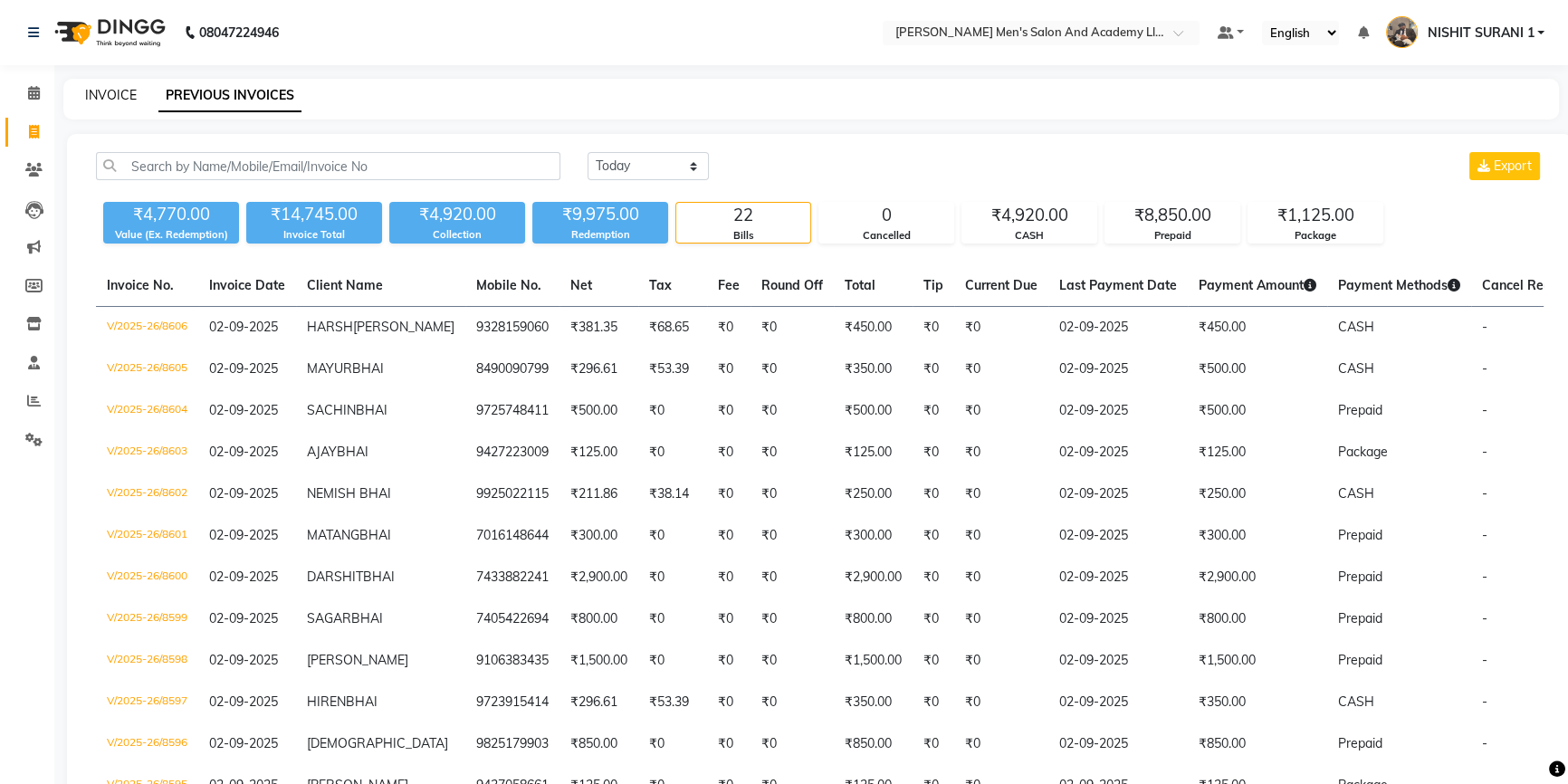
click at [126, 91] on link "INVOICE" at bounding box center [110, 94] width 52 height 17
select select "6752"
select select "service"
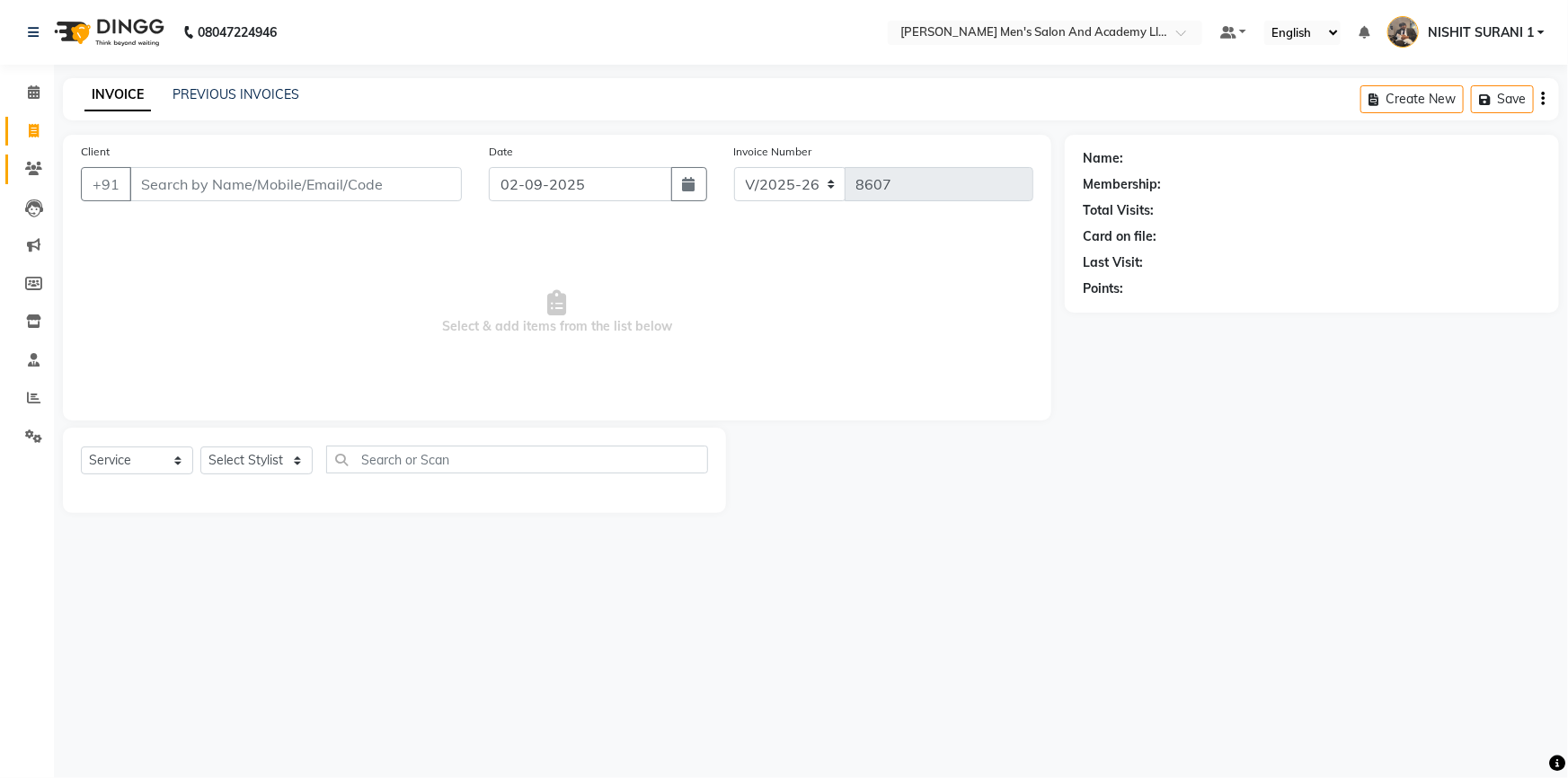
click at [16, 166] on link "Clients" at bounding box center [27, 169] width 44 height 30
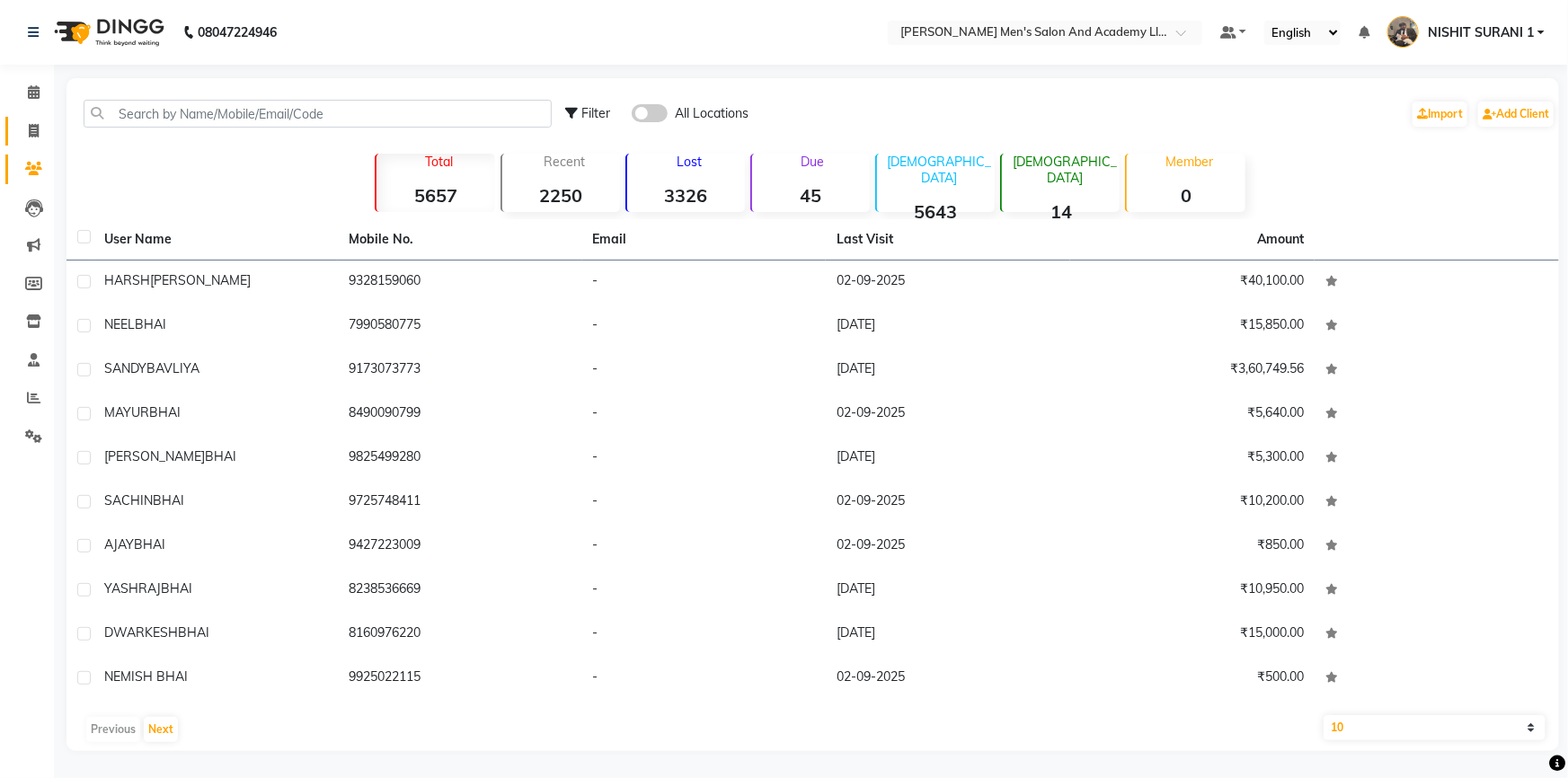
click at [38, 141] on link "Invoice" at bounding box center [27, 131] width 44 height 30
select select "service"
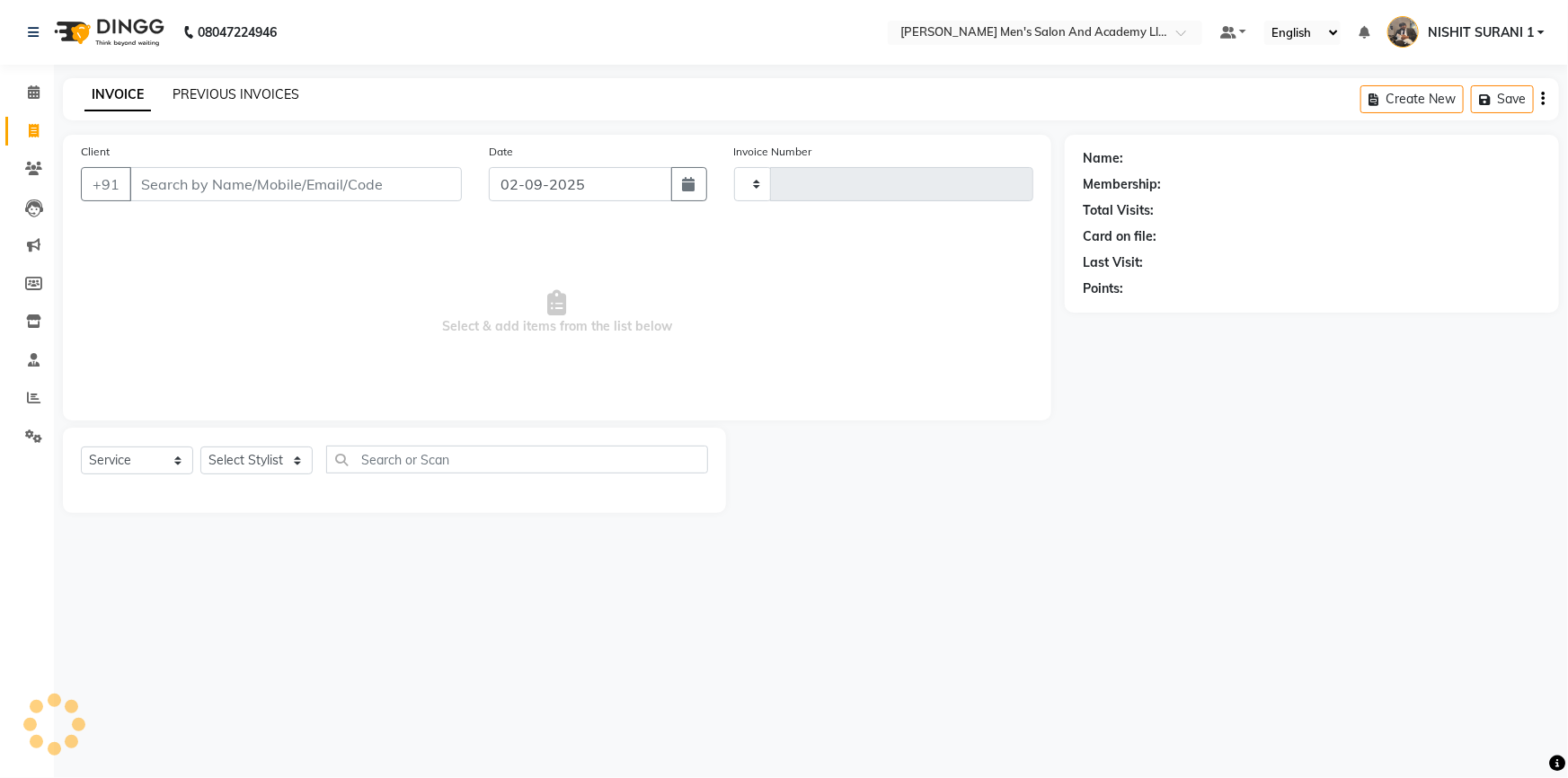
click at [172, 94] on link "PREVIOUS INVOICES" at bounding box center [235, 94] width 127 height 16
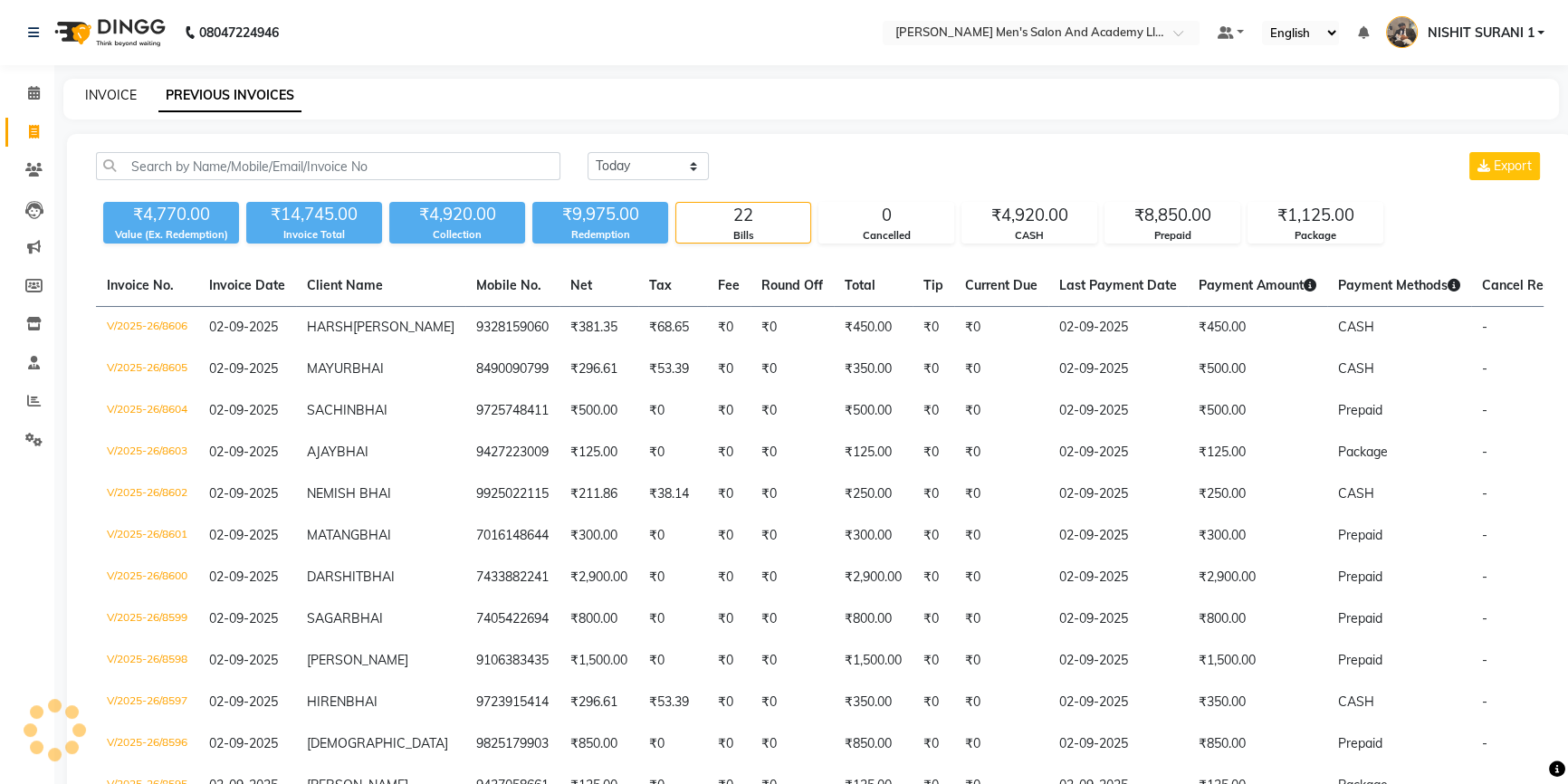
click at [122, 101] on link "INVOICE" at bounding box center [110, 94] width 52 height 17
select select "6752"
select select "service"
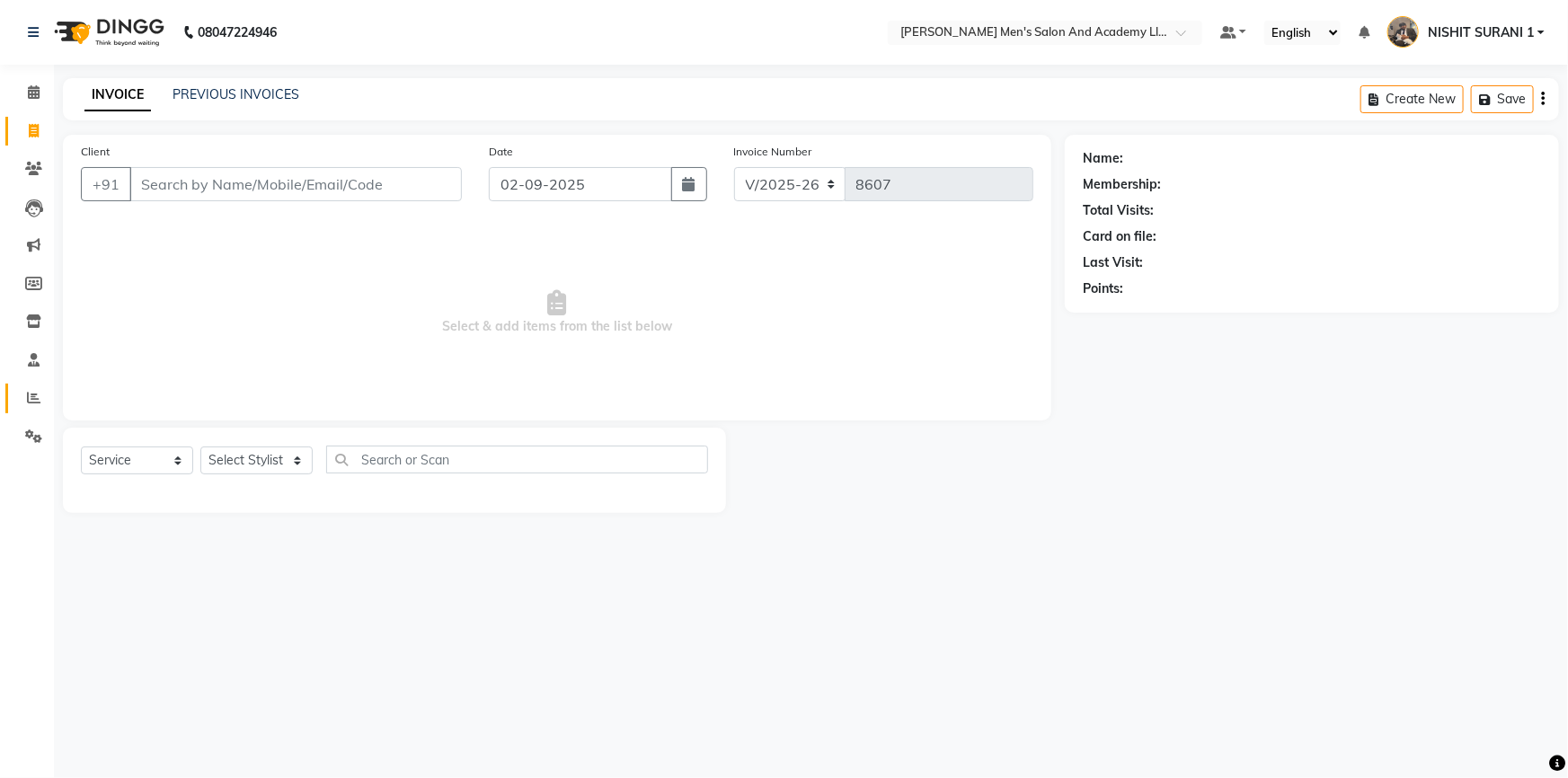
click at [46, 385] on link "Reports" at bounding box center [27, 398] width 44 height 30
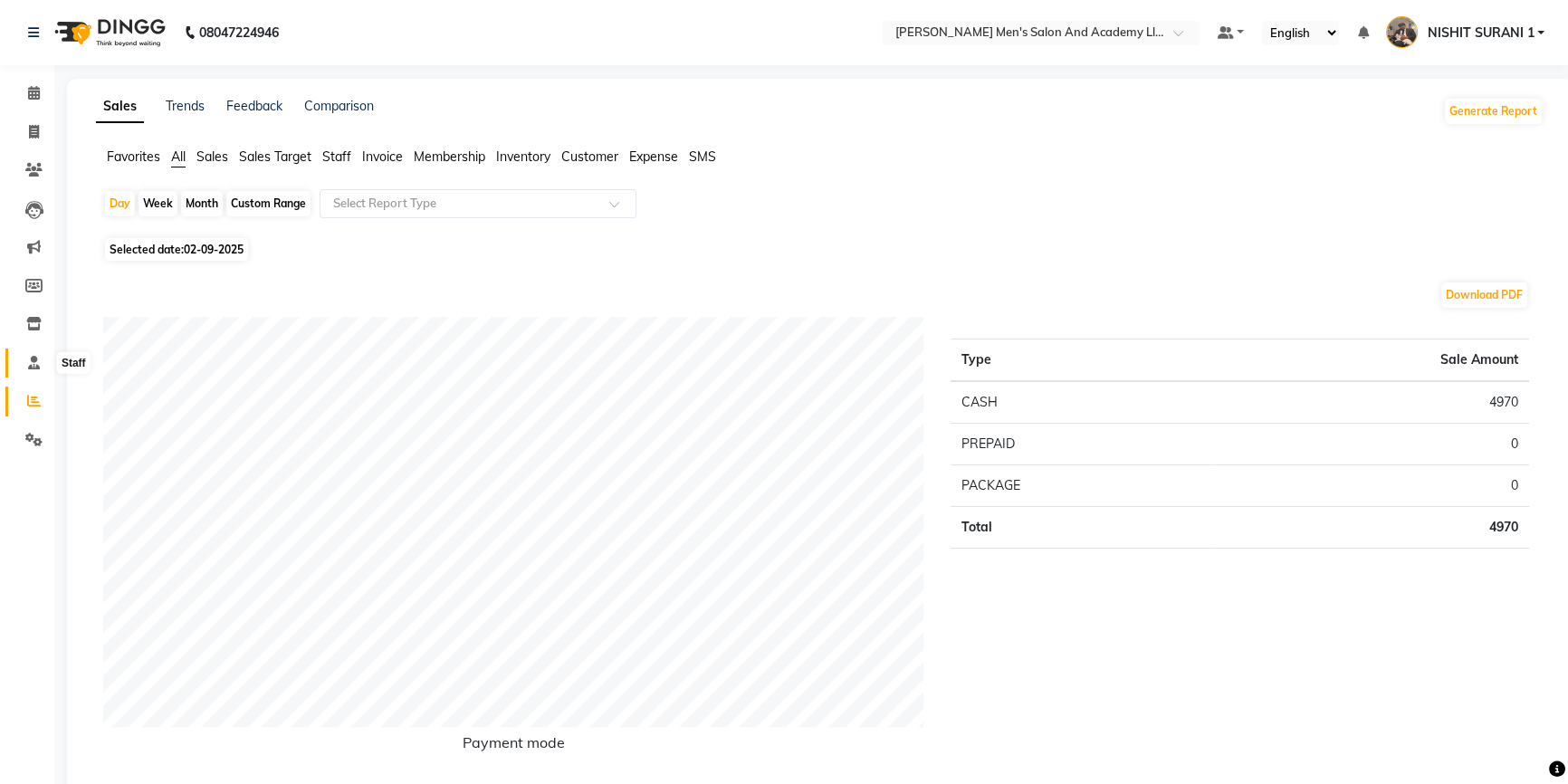
click at [36, 371] on span at bounding box center [34, 363] width 32 height 20
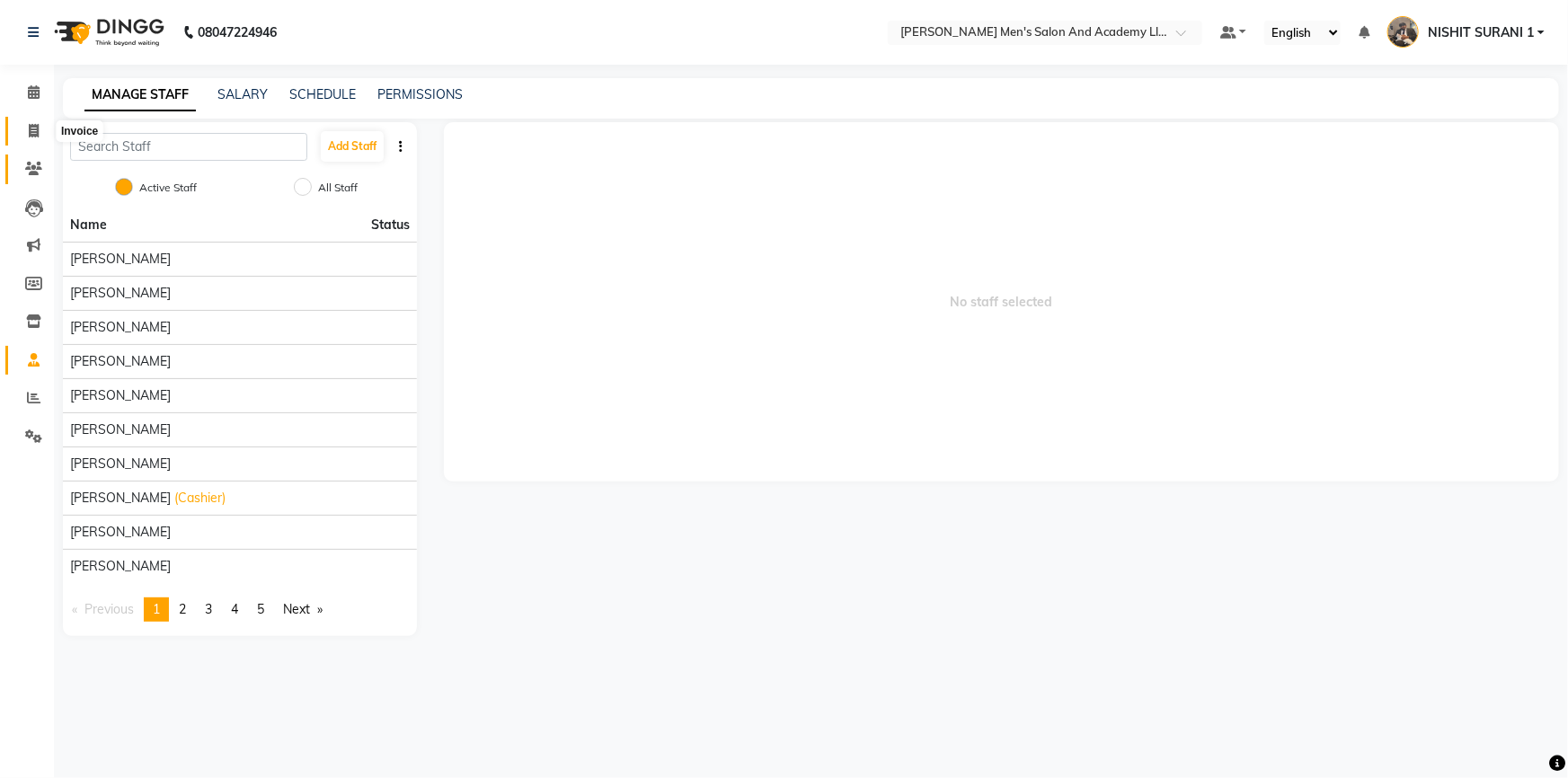
drag, startPoint x: 22, startPoint y: 130, endPoint x: 22, endPoint y: 156, distance: 26.0
click at [23, 132] on span at bounding box center [34, 130] width 32 height 20
select select "6752"
select select "service"
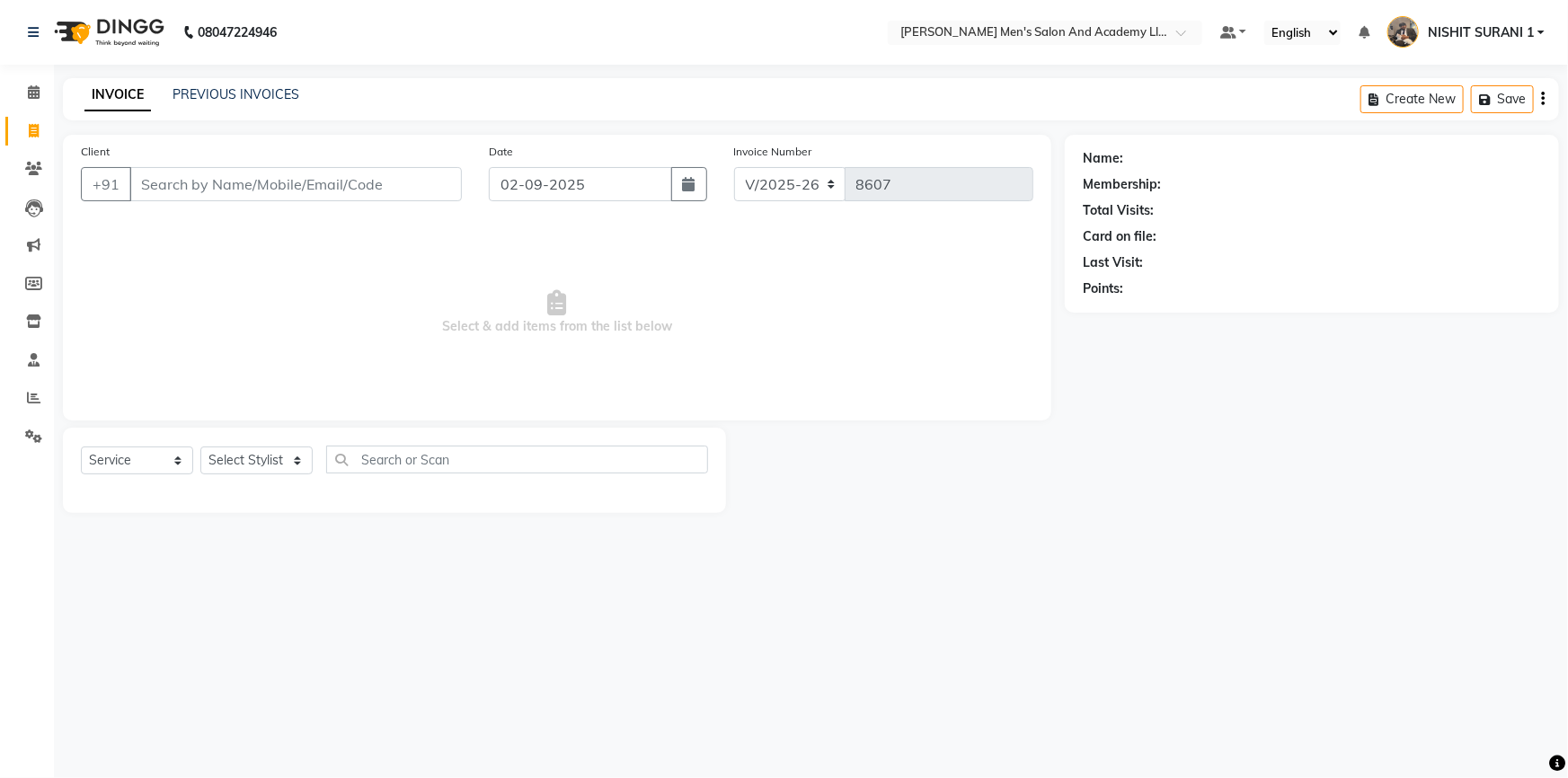
click at [161, 95] on div "INVOICE PREVIOUS INVOICES" at bounding box center [181, 95] width 236 height 19
click at [213, 96] on link "PREVIOUS INVOICES" at bounding box center [235, 94] width 127 height 16
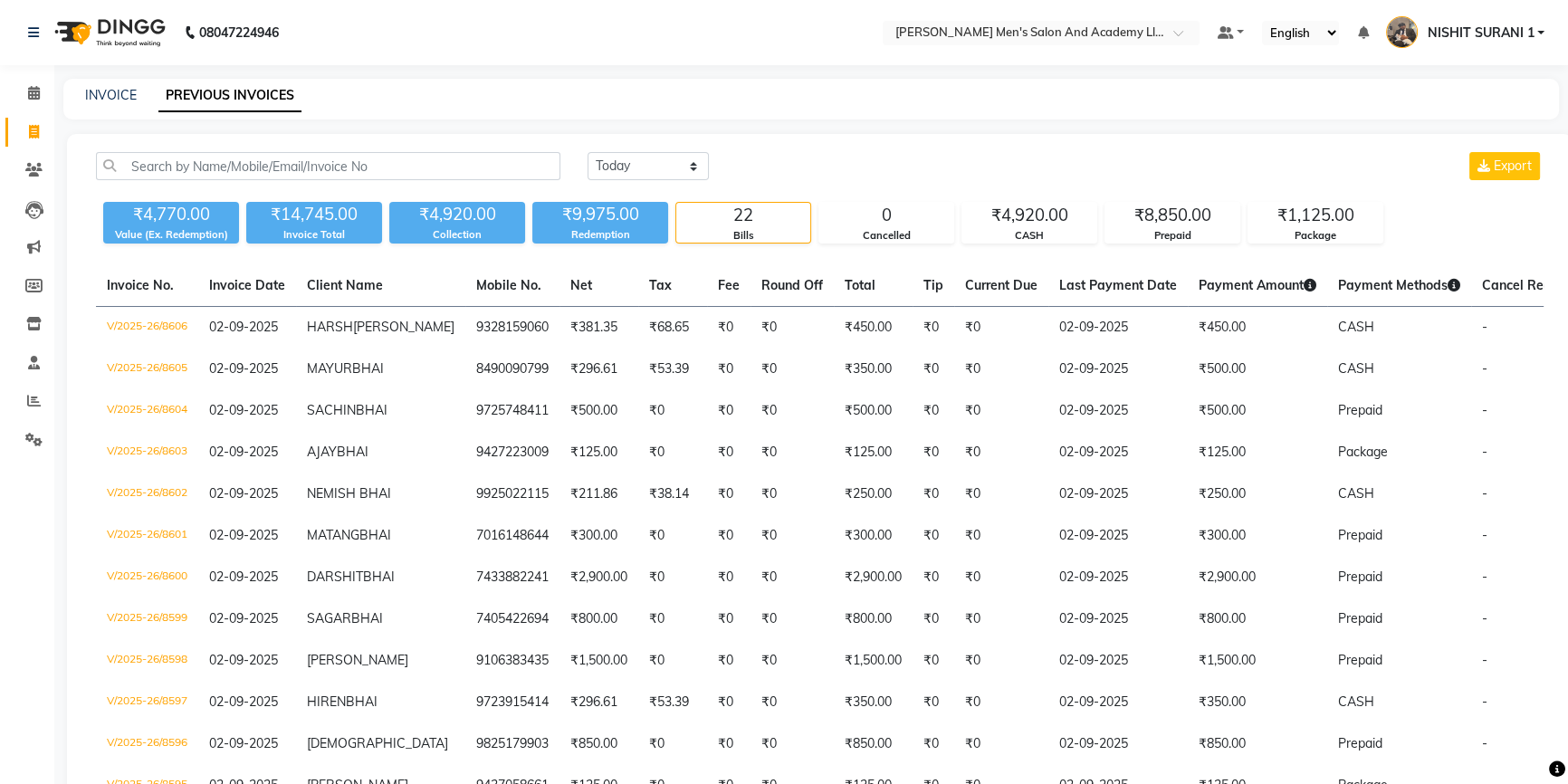
click at [139, 94] on div "INVOICE PREVIOUS INVOICES" at bounding box center [800, 95] width 1474 height 19
click at [116, 91] on link "INVOICE" at bounding box center [110, 94] width 52 height 17
select select "service"
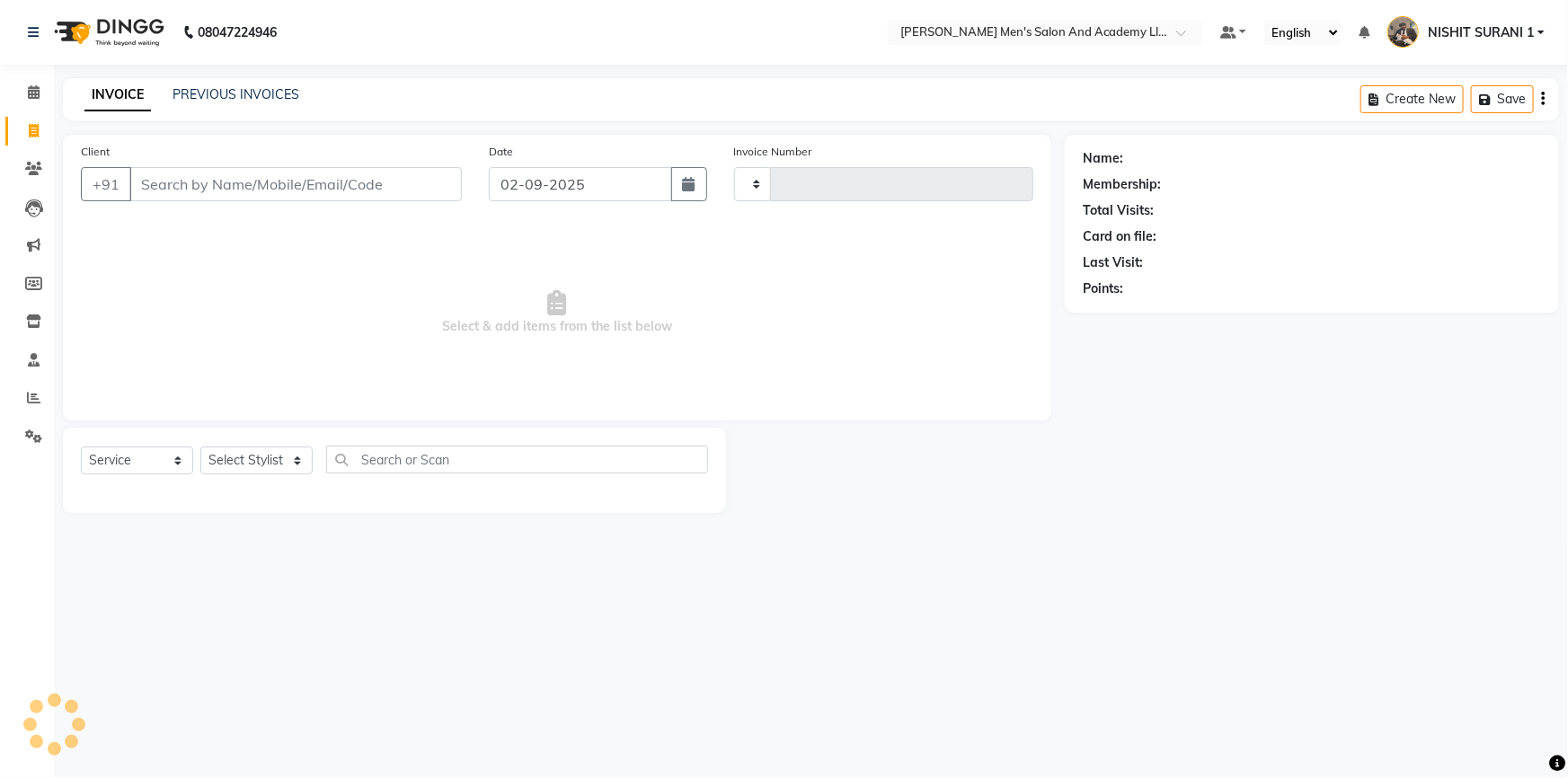
type input "8607"
select select "6752"
click at [277, 96] on link "PREVIOUS INVOICES" at bounding box center [235, 94] width 127 height 16
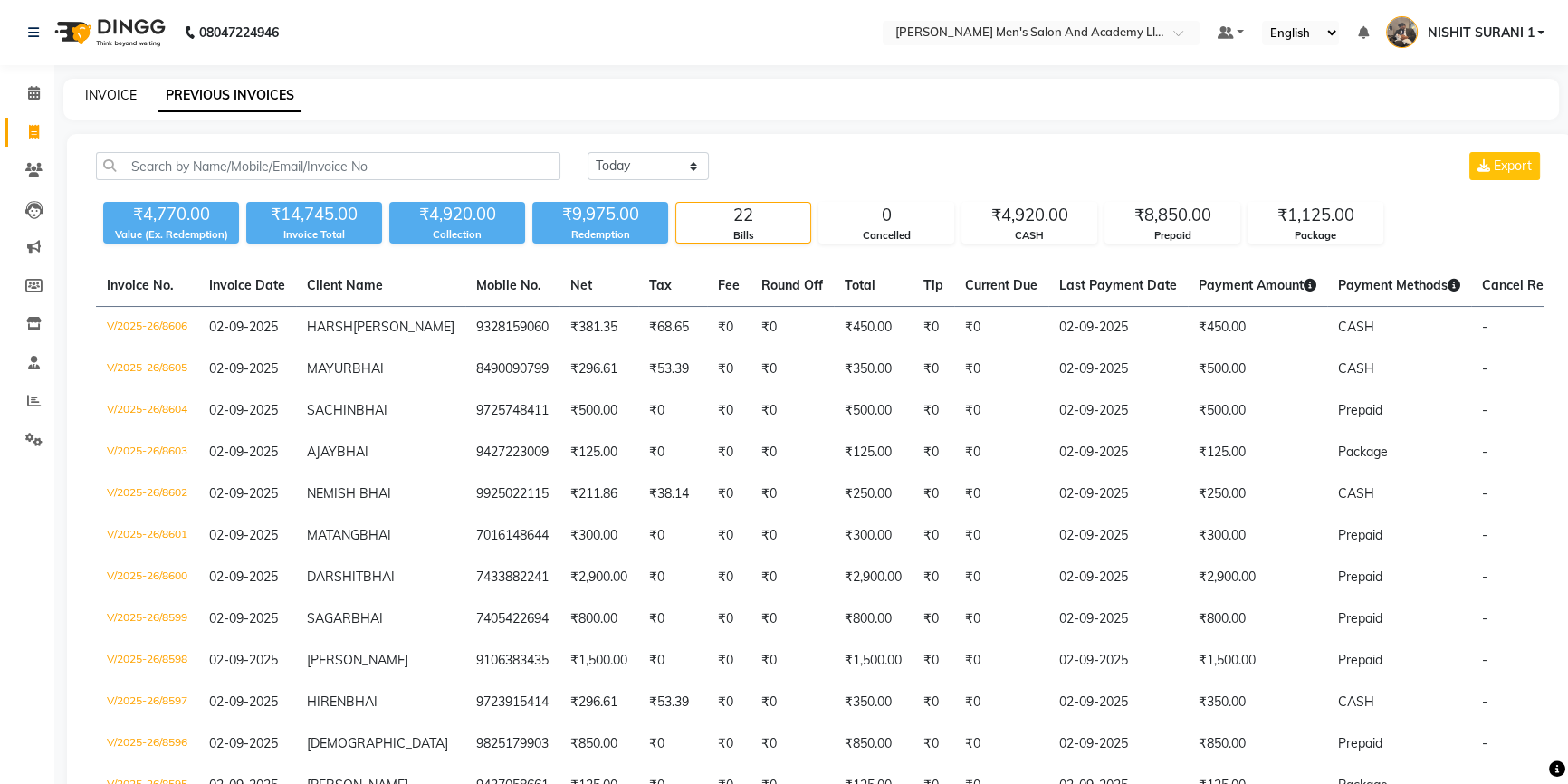
click at [123, 93] on link "INVOICE" at bounding box center [110, 94] width 52 height 17
select select "service"
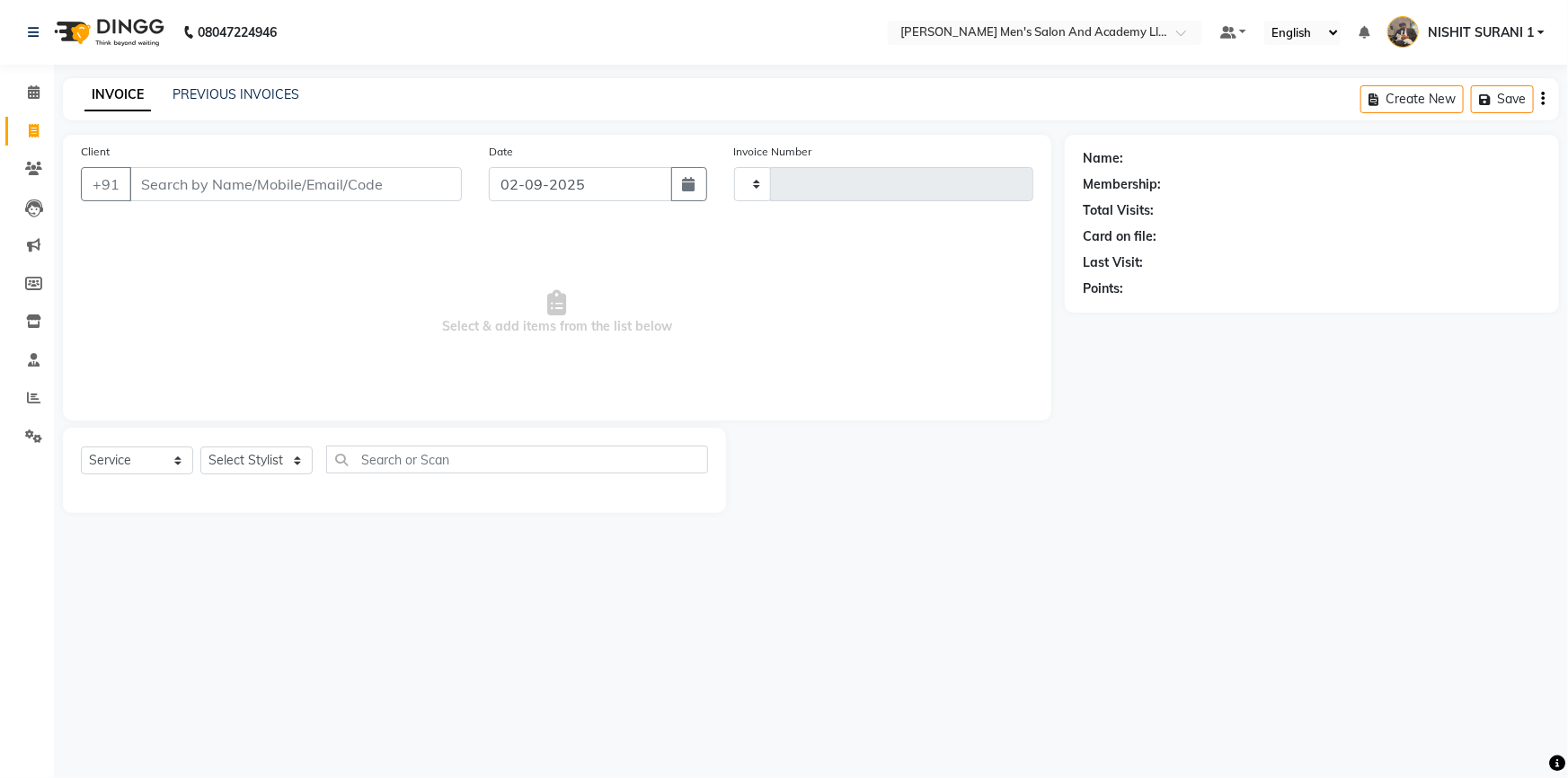
type input "8607"
select select "6752"
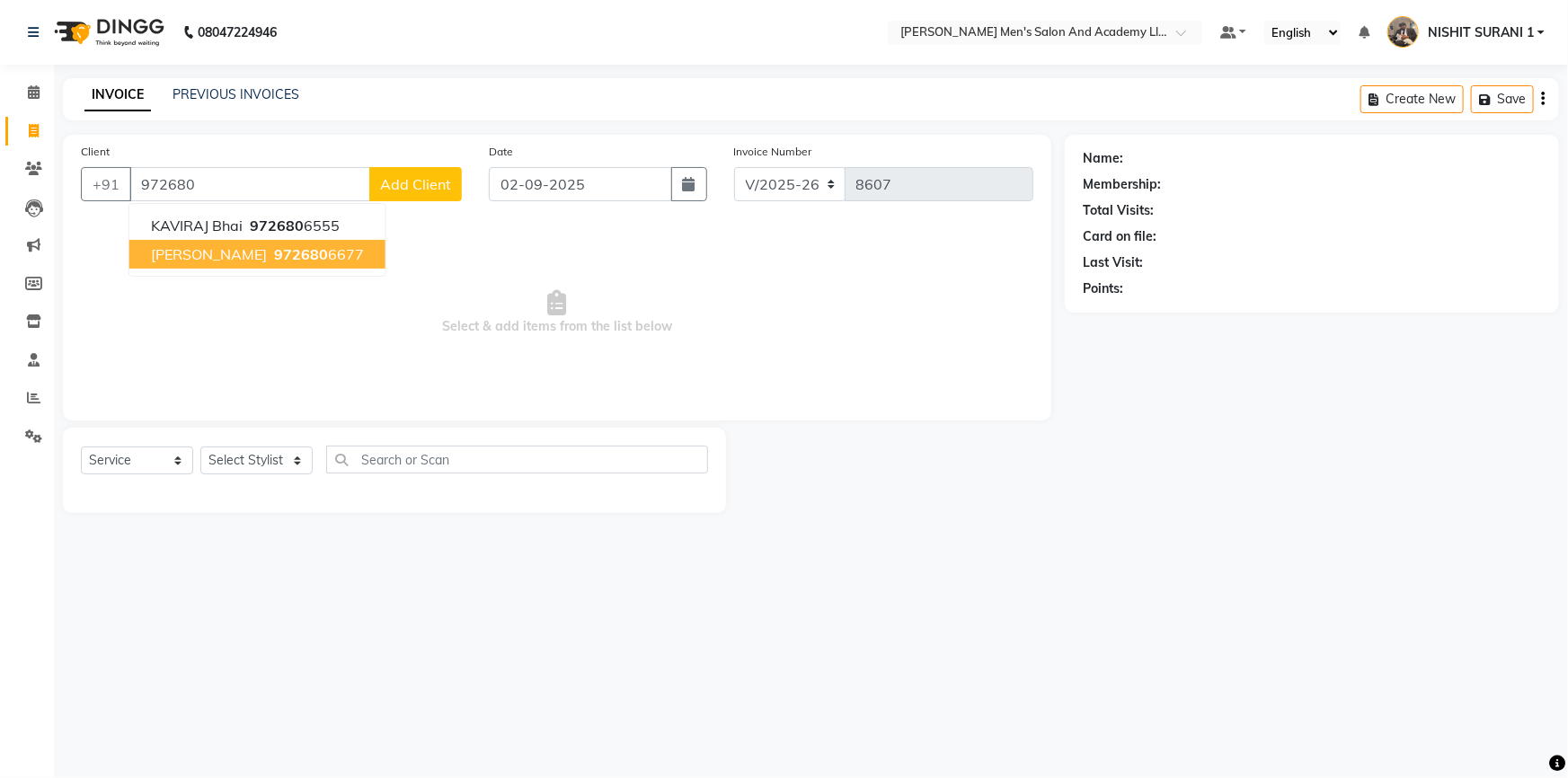
click at [171, 243] on button "MAYUR BHAI 972680 6677" at bounding box center [257, 254] width 256 height 29
type input "9726806677"
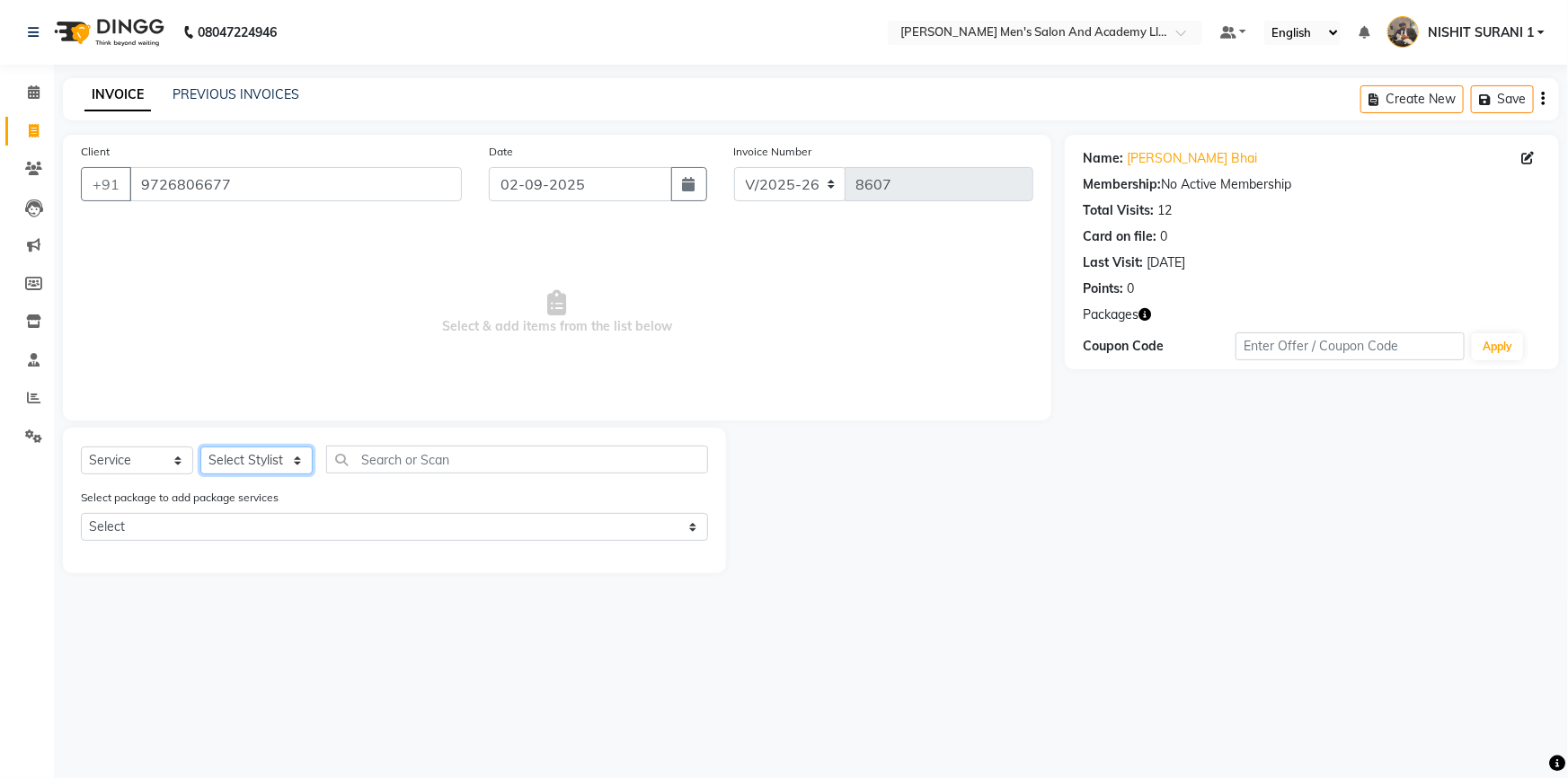
click at [273, 458] on select "Select Stylist AADITYA SOLANKI ABHAY PARMAR AJAY SEN ANKUSH SEN ASHISH VAGHELA …" at bounding box center [256, 460] width 112 height 28
select select "90387"
click at [200, 447] on select "Select Stylist AADITYA SOLANKI ABHAY PARMAR AJAY SEN ANKUSH SEN ASHISH VAGHELA …" at bounding box center [256, 460] width 112 height 28
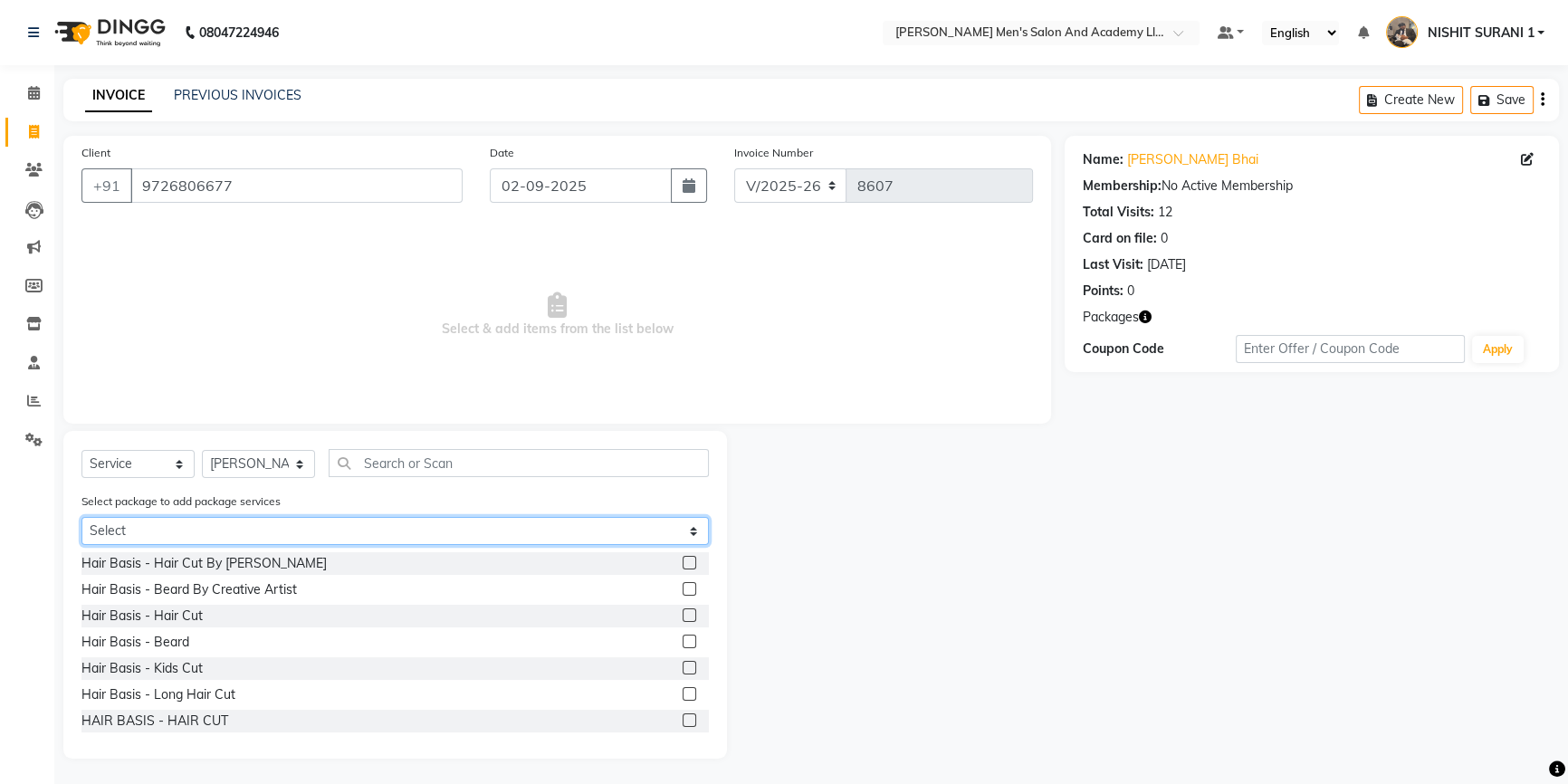
select select "1: Object"
click at [82, 518] on select "Select MAGIC PACKAGE SPEED WELL BEARD PAY 5 AND & 1 FREE PLATINUM COMBO" at bounding box center [395, 531] width 627 height 28
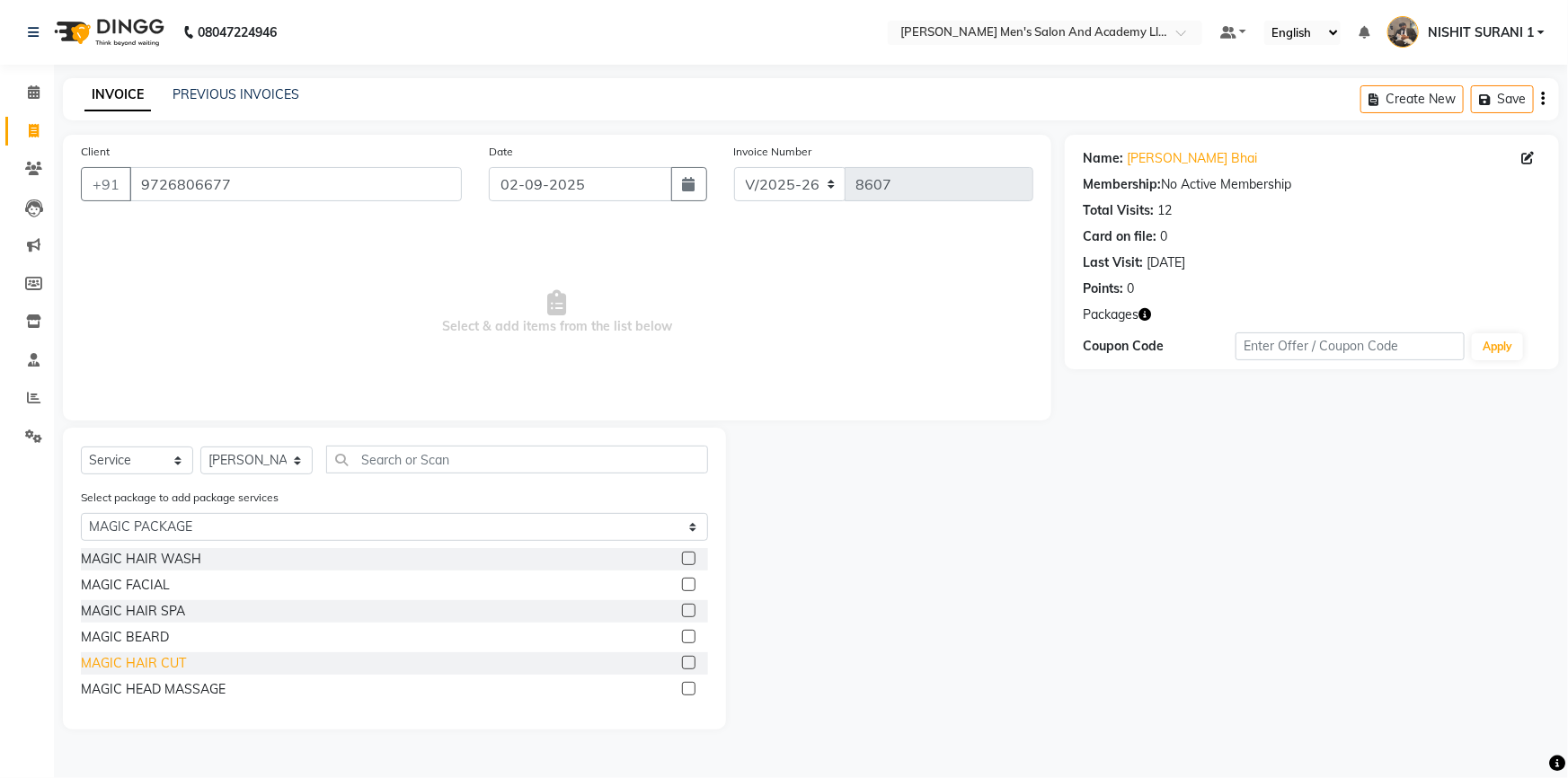
click at [152, 658] on div "MAGIC HAIR CUT" at bounding box center [133, 664] width 105 height 19
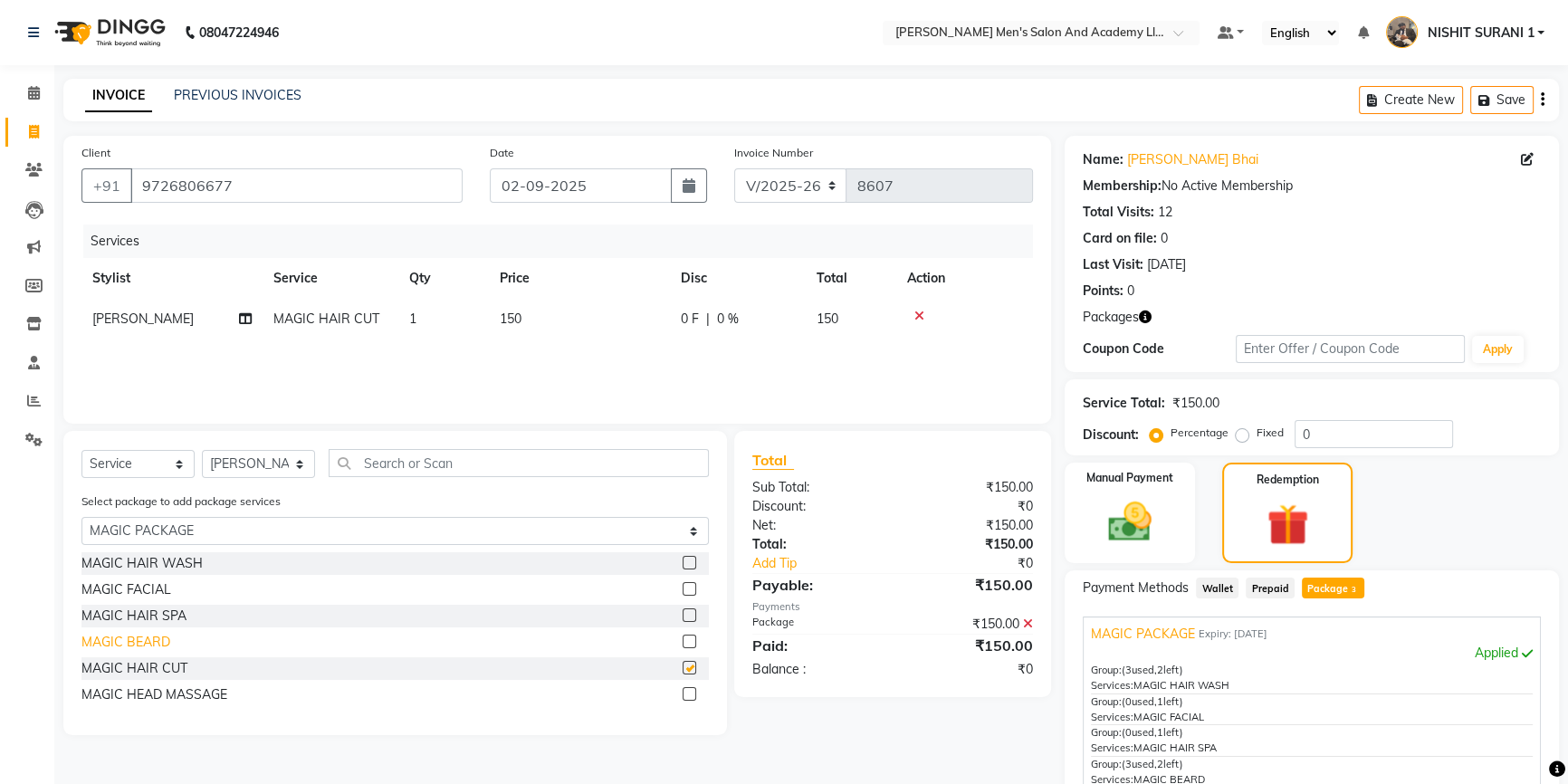
checkbox input "false"
click at [159, 646] on div "MAGIC BEARD" at bounding box center [126, 643] width 89 height 19
checkbox input "false"
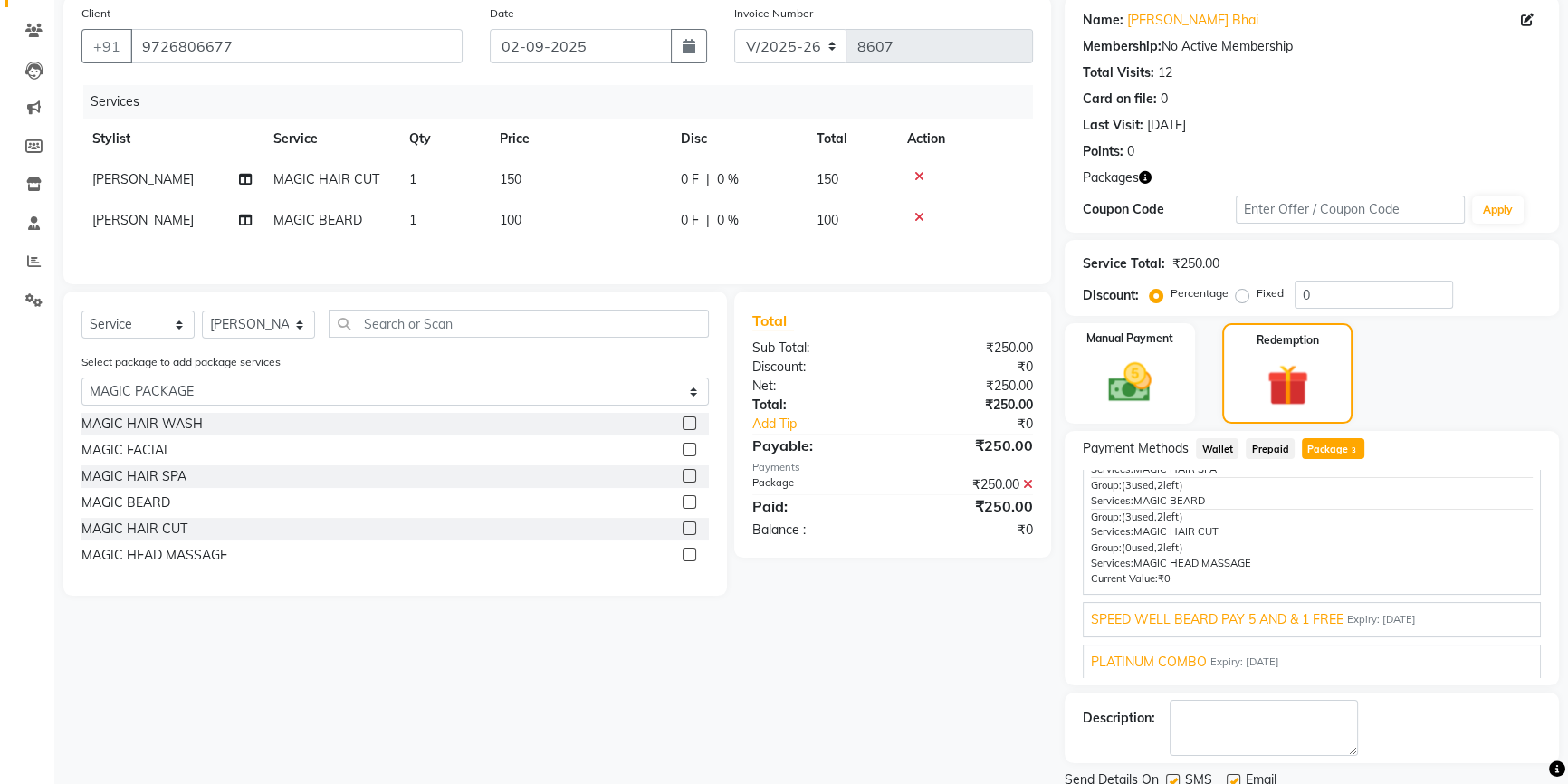
scroll to position [164, 0]
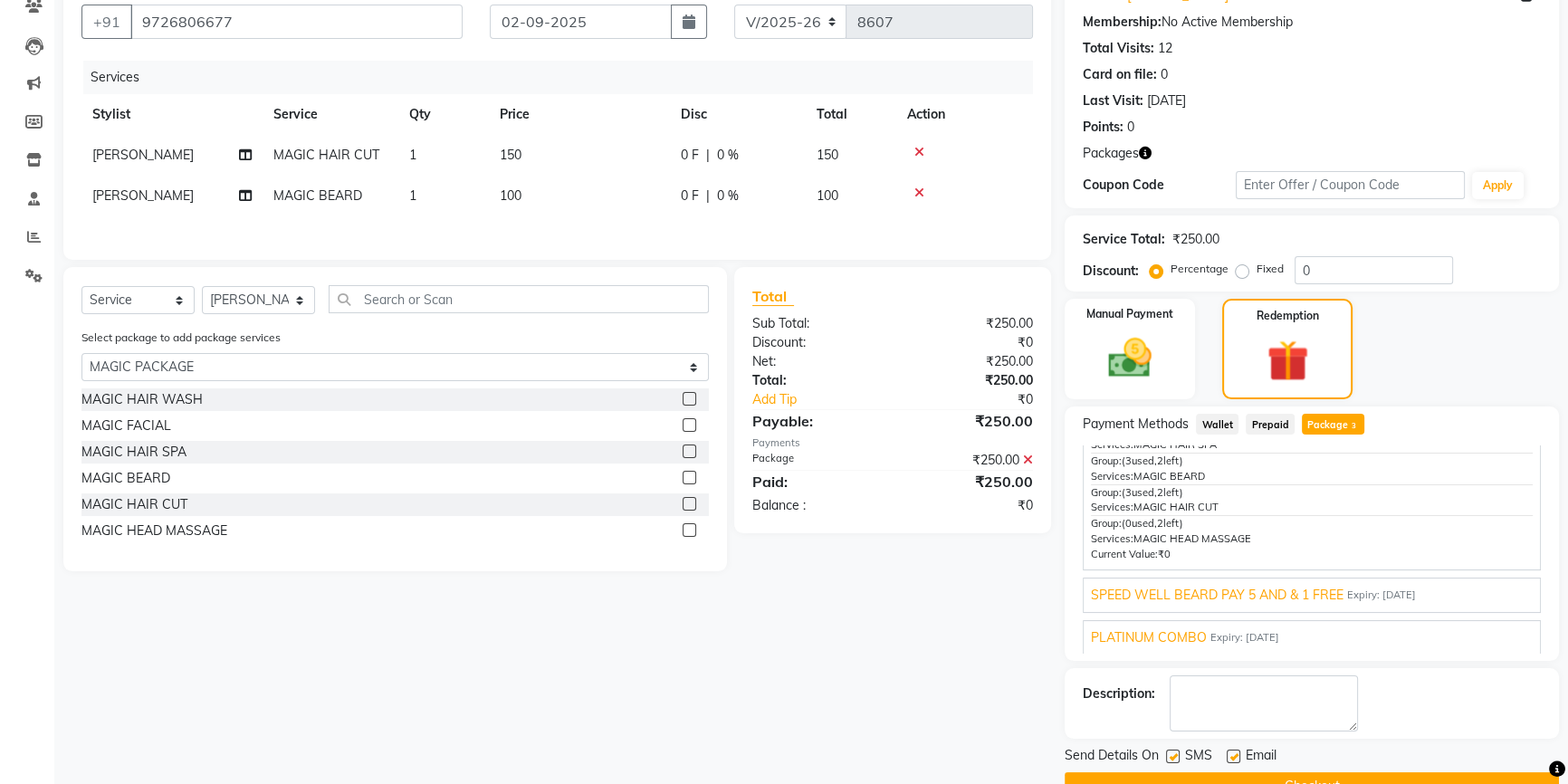
click at [1240, 750] on div "Email" at bounding box center [1258, 757] width 64 height 22
click at [1232, 751] on label at bounding box center [1233, 757] width 14 height 14
click at [1232, 751] on input "checkbox" at bounding box center [1232, 757] width 12 height 12
checkbox input "false"
click at [1165, 758] on div "Send Details On SMS Email" at bounding box center [1312, 757] width 495 height 22
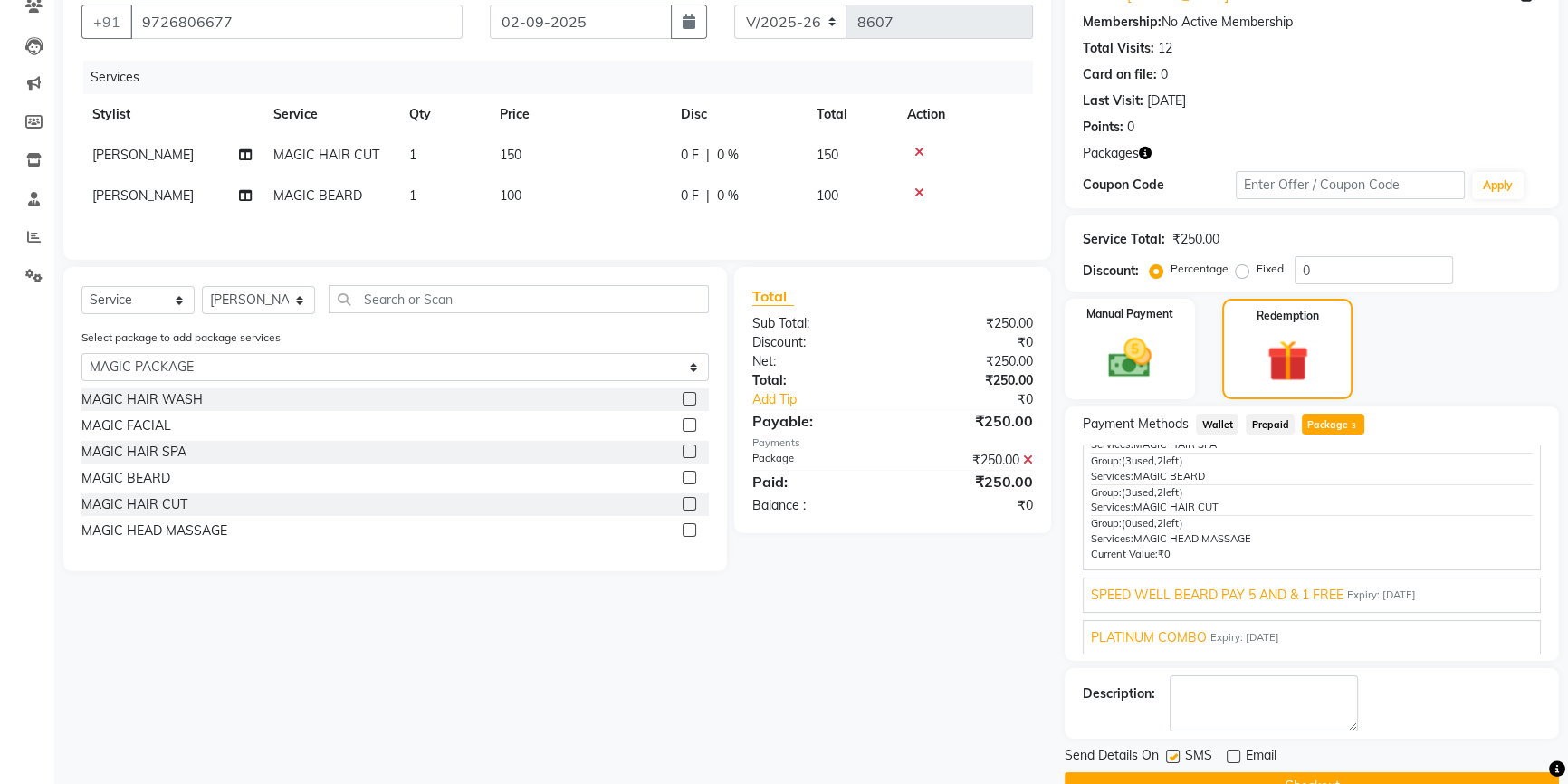
click at [1174, 751] on label at bounding box center [1173, 757] width 14 height 14
click at [1174, 751] on input "checkbox" at bounding box center [1172, 757] width 12 height 12
checkbox input "false"
click at [1176, 772] on button "Checkout" at bounding box center [1312, 786] width 495 height 28
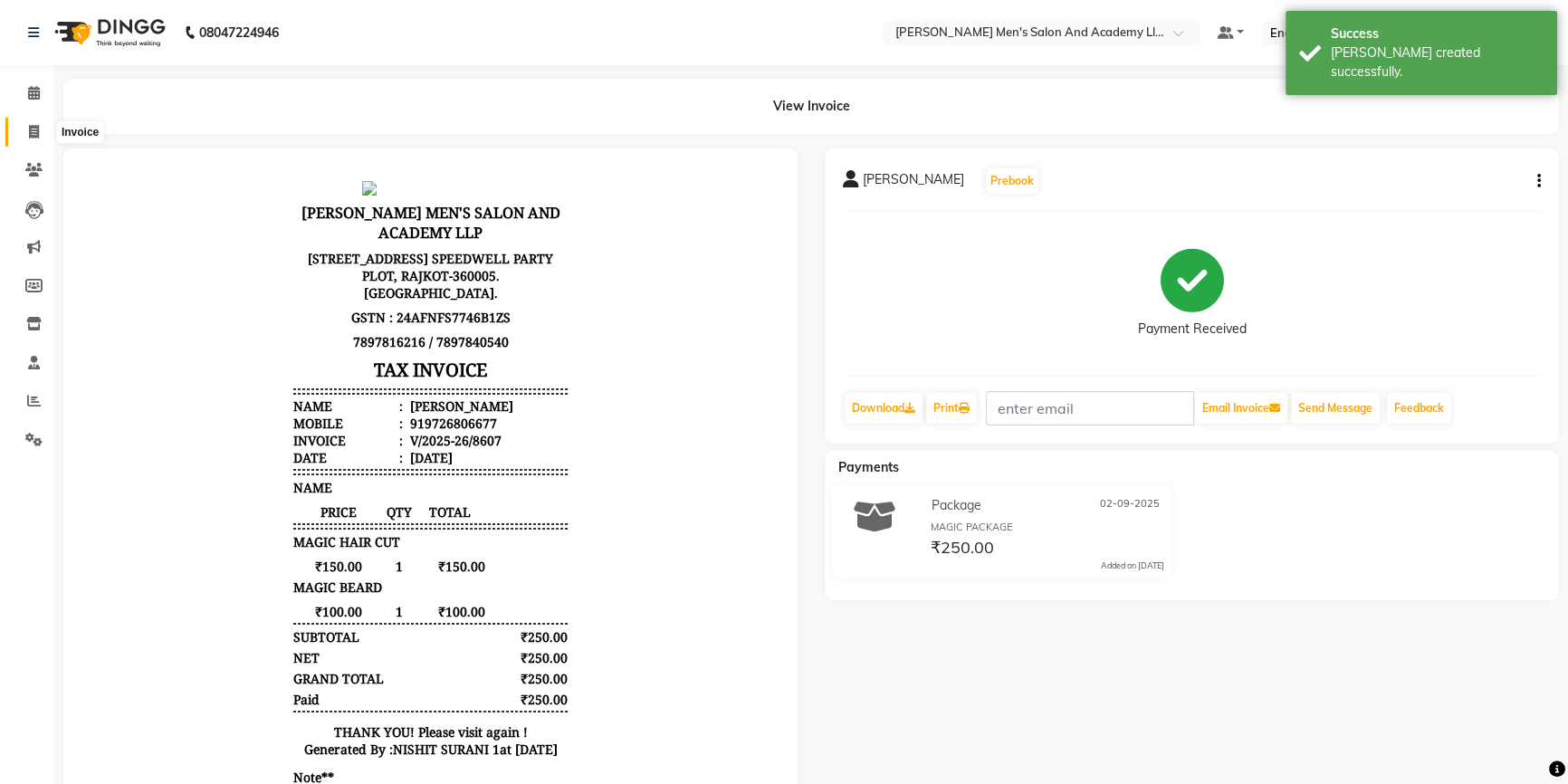
click at [19, 138] on span at bounding box center [34, 131] width 32 height 20
select select "6752"
select select "service"
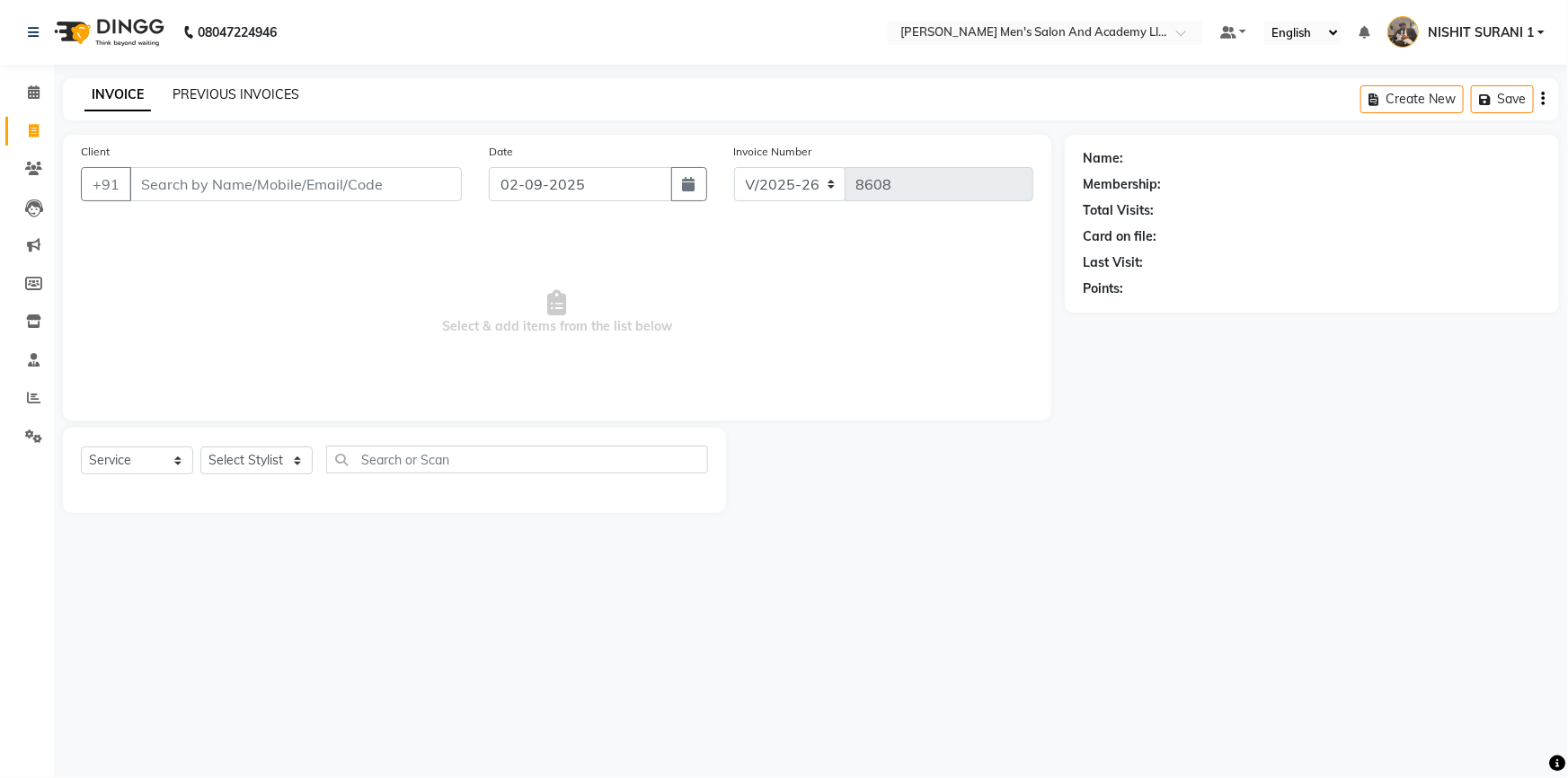
click at [197, 86] on link "PREVIOUS INVOICES" at bounding box center [235, 94] width 127 height 16
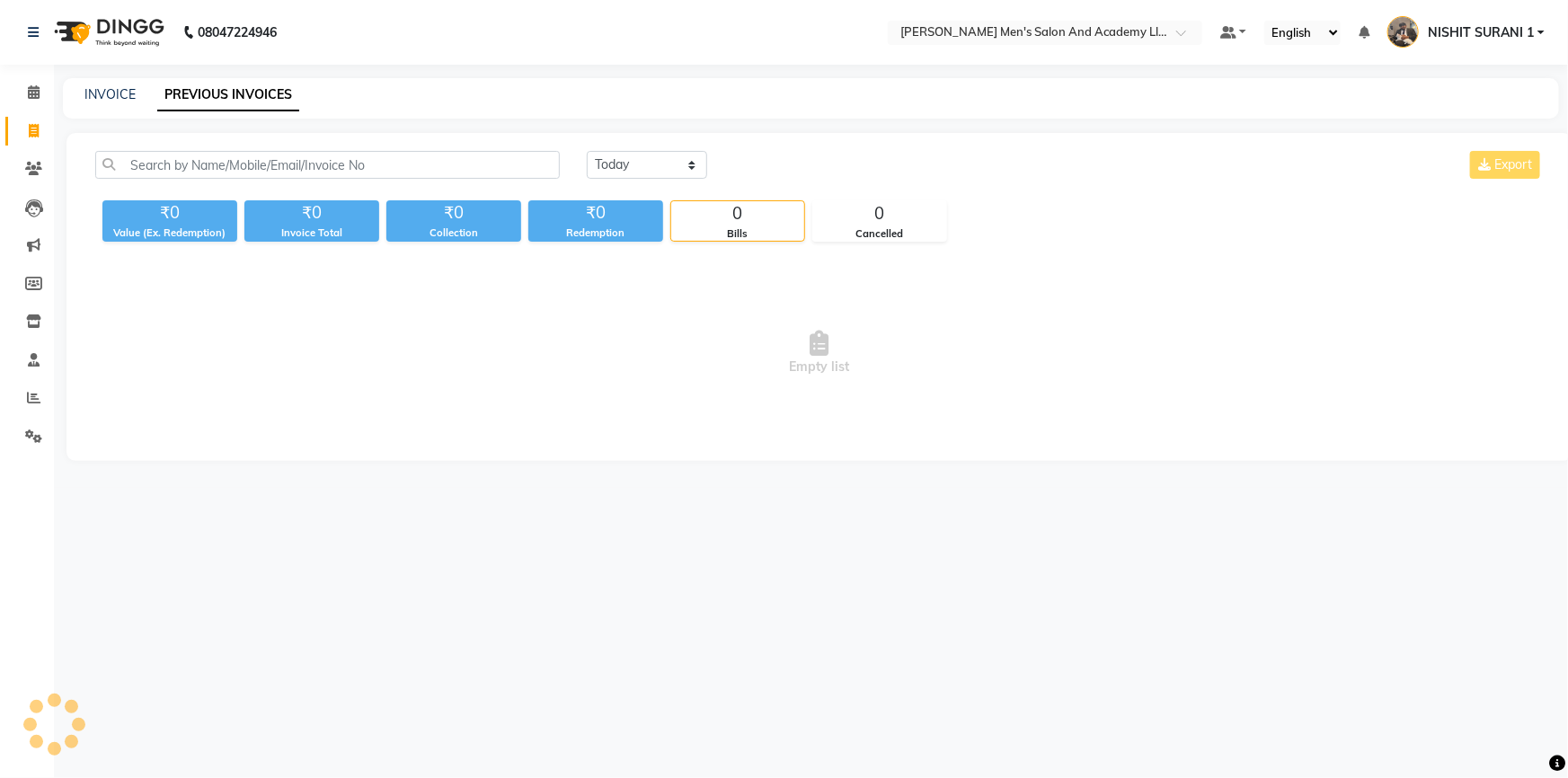
click at [197, 97] on link "PREVIOUS INVOICES" at bounding box center [228, 95] width 142 height 32
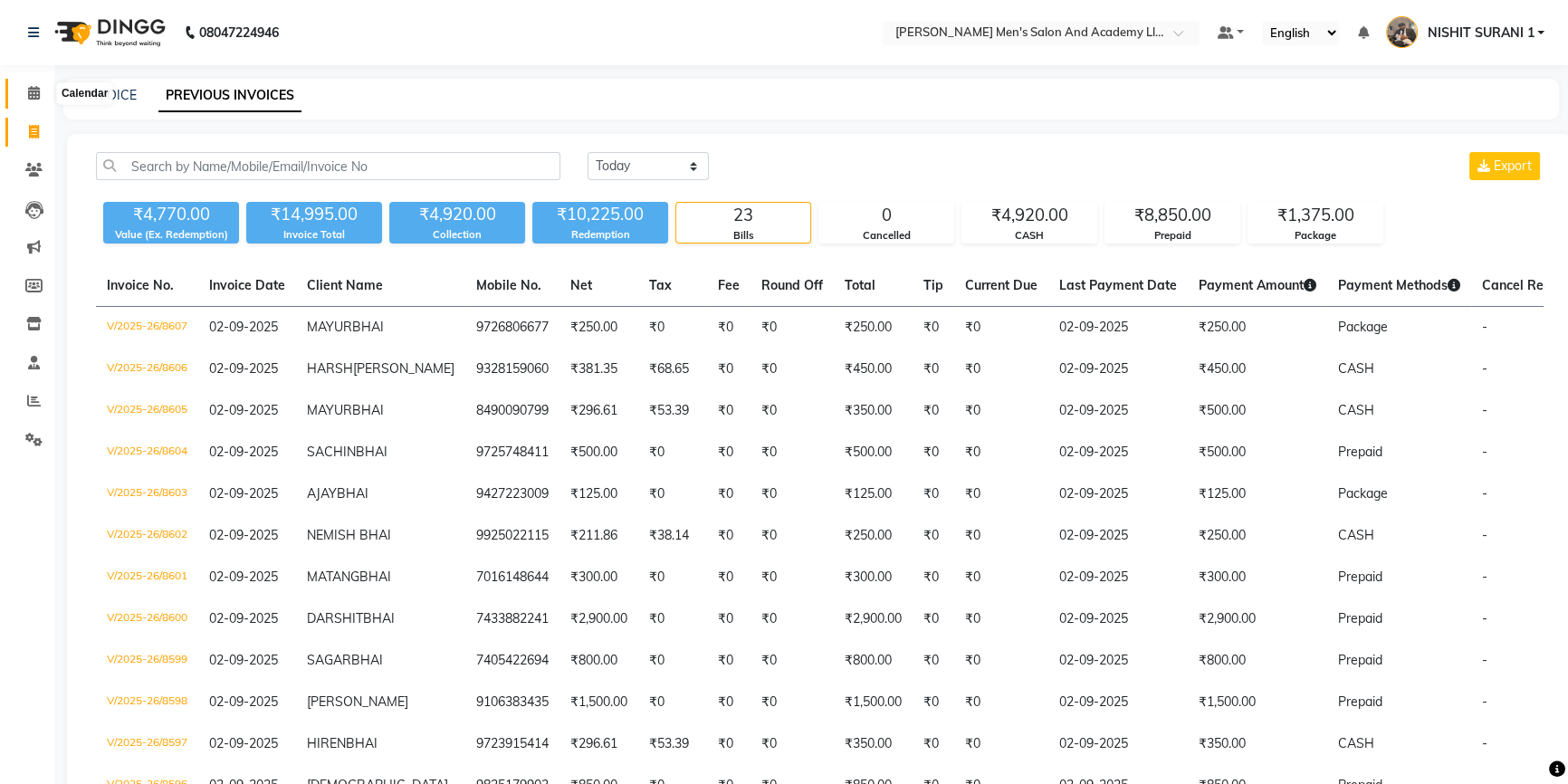
click at [30, 89] on icon at bounding box center [34, 93] width 12 height 14
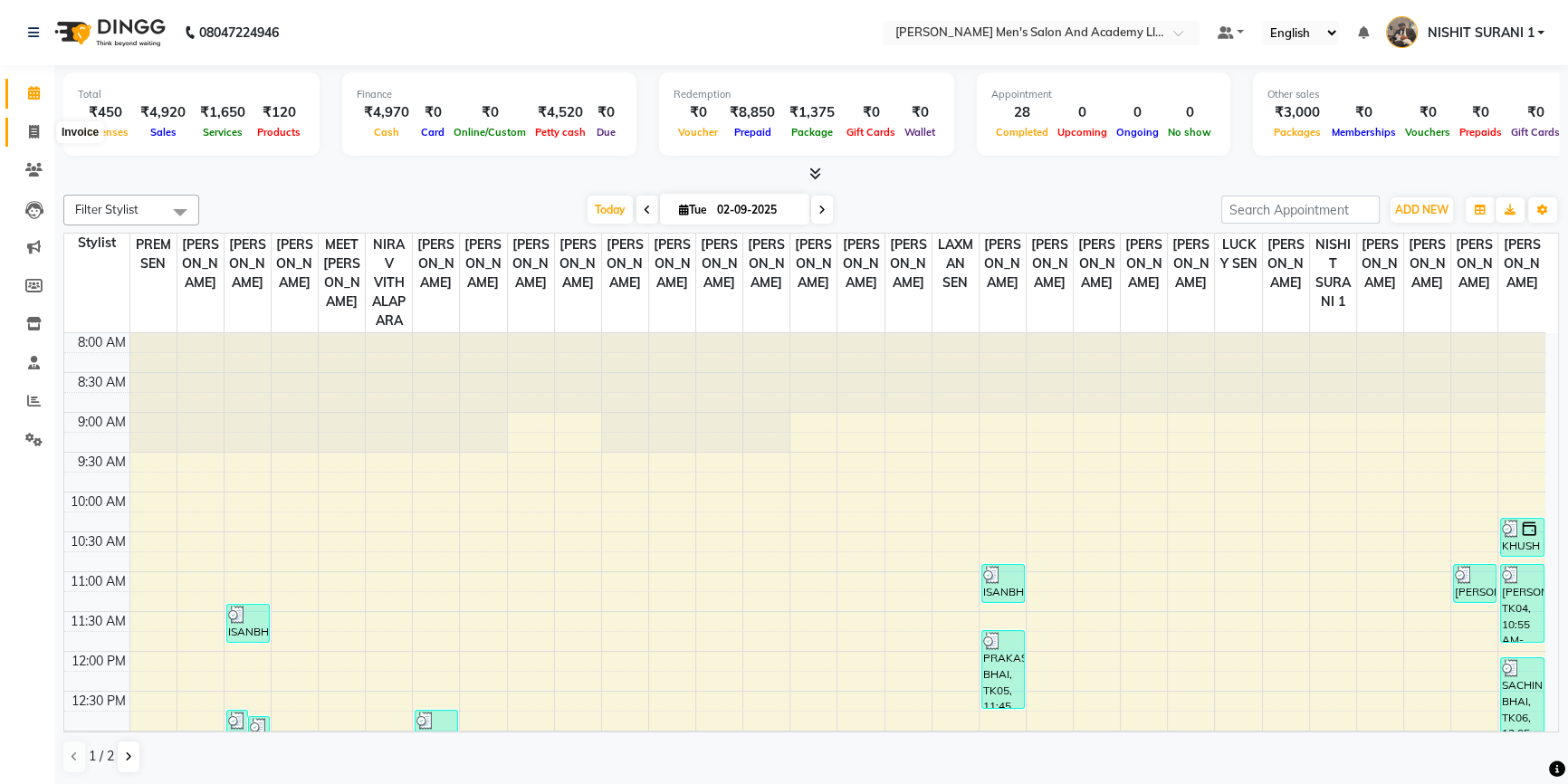
click at [22, 128] on span at bounding box center [34, 131] width 32 height 20
select select "service"
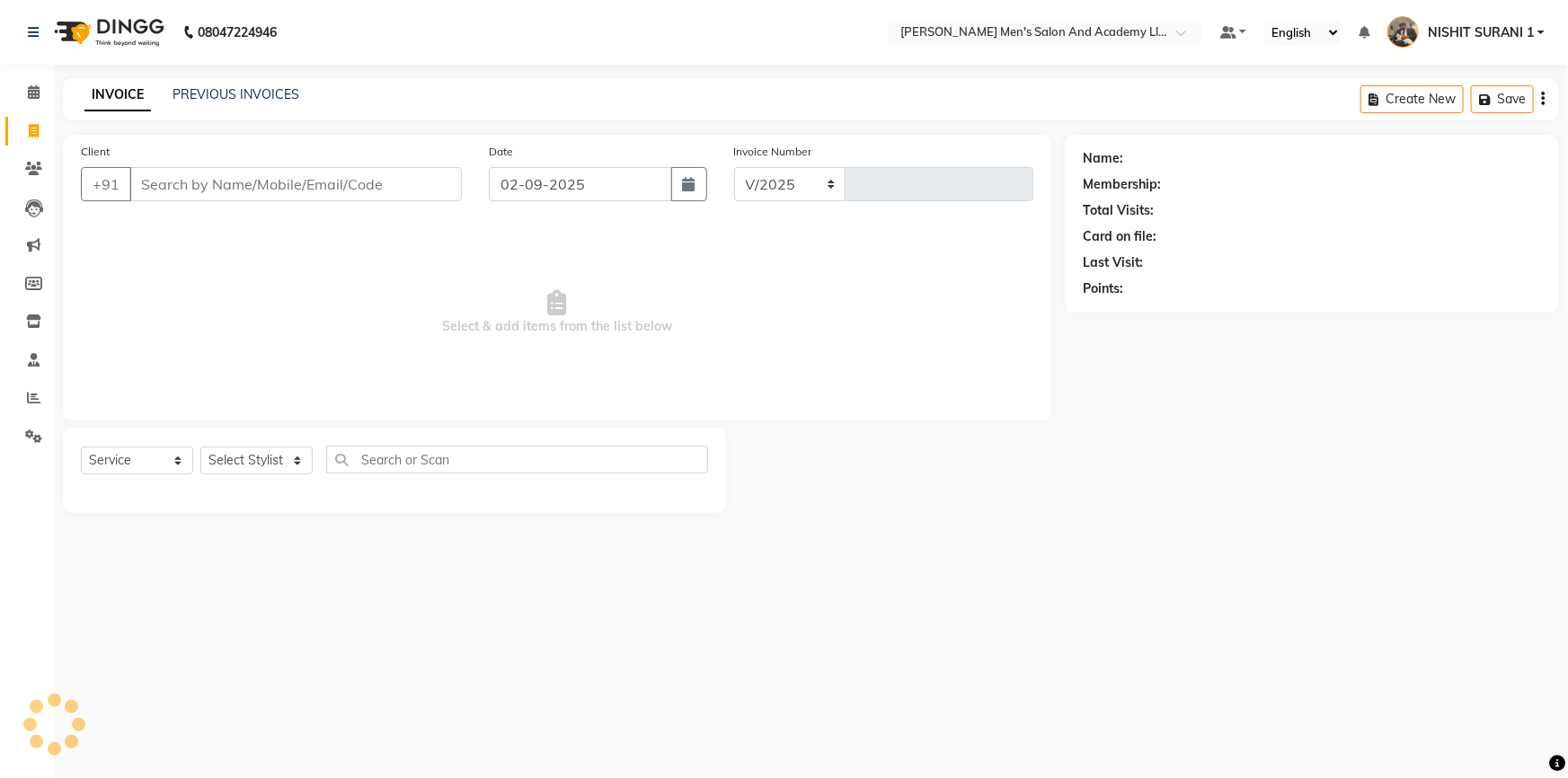
select select "6752"
type input "8608"
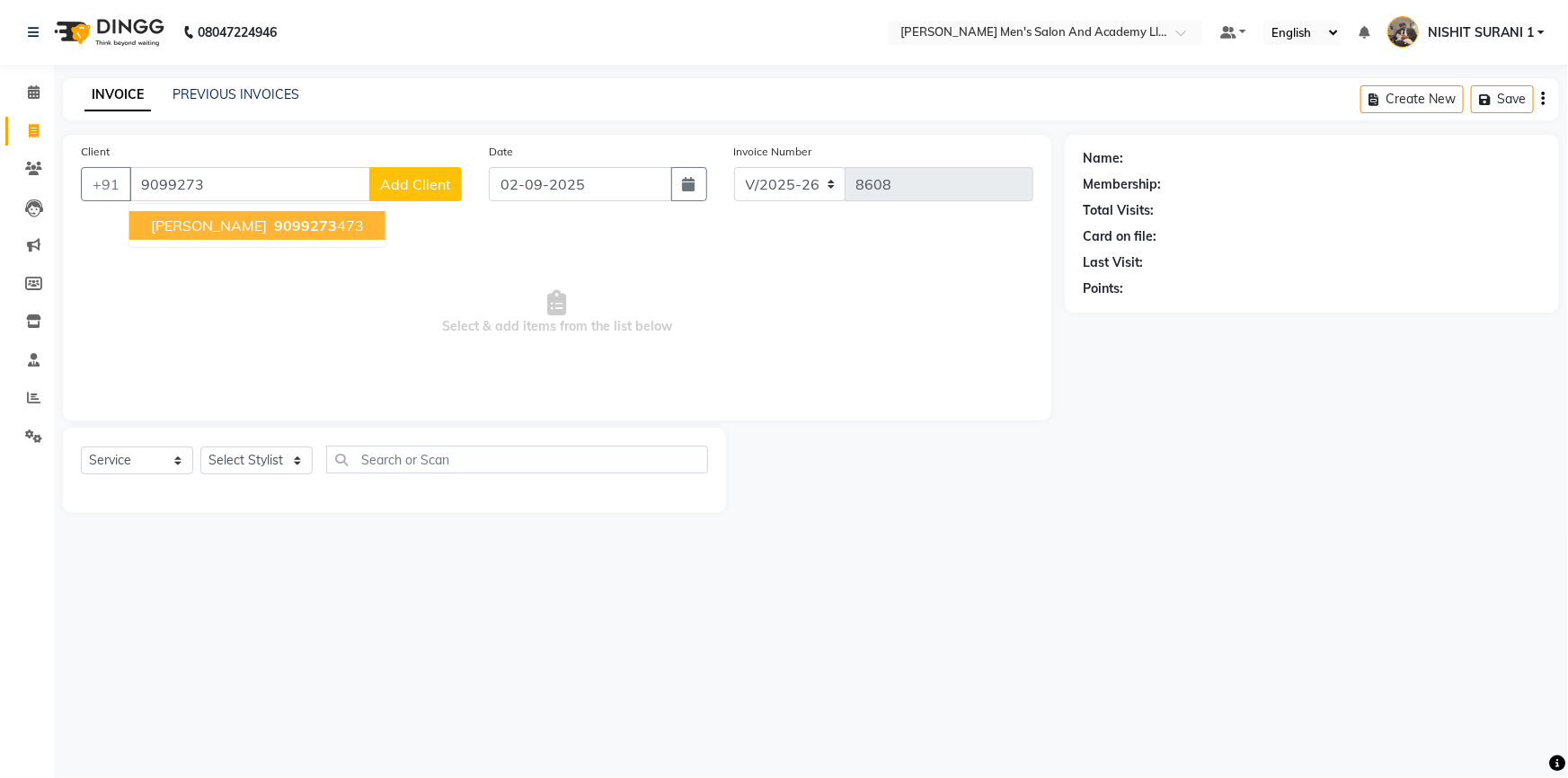
click at [220, 231] on span "MOHIT BHAI" at bounding box center [209, 225] width 116 height 18
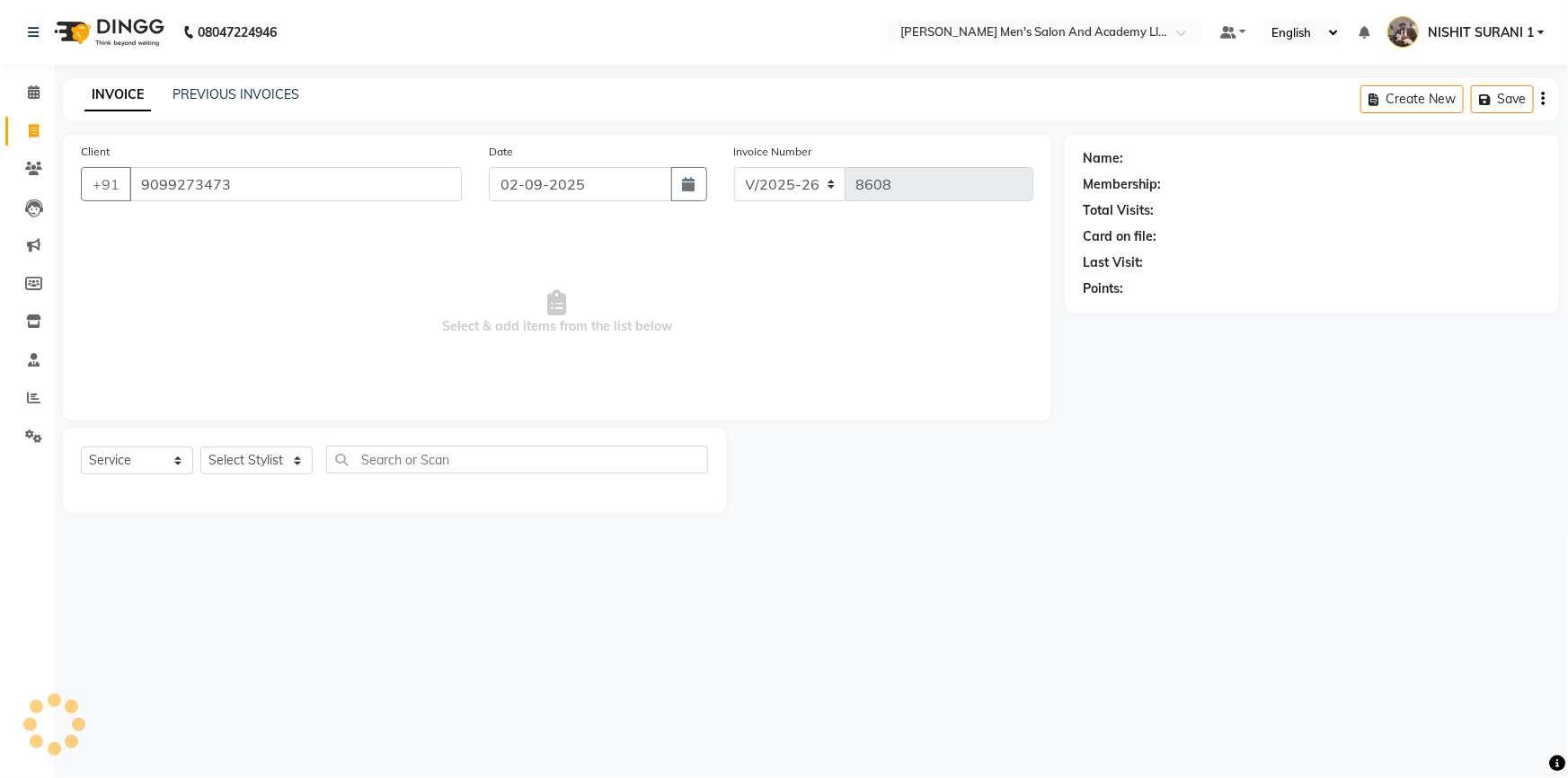
type input "9099273473"
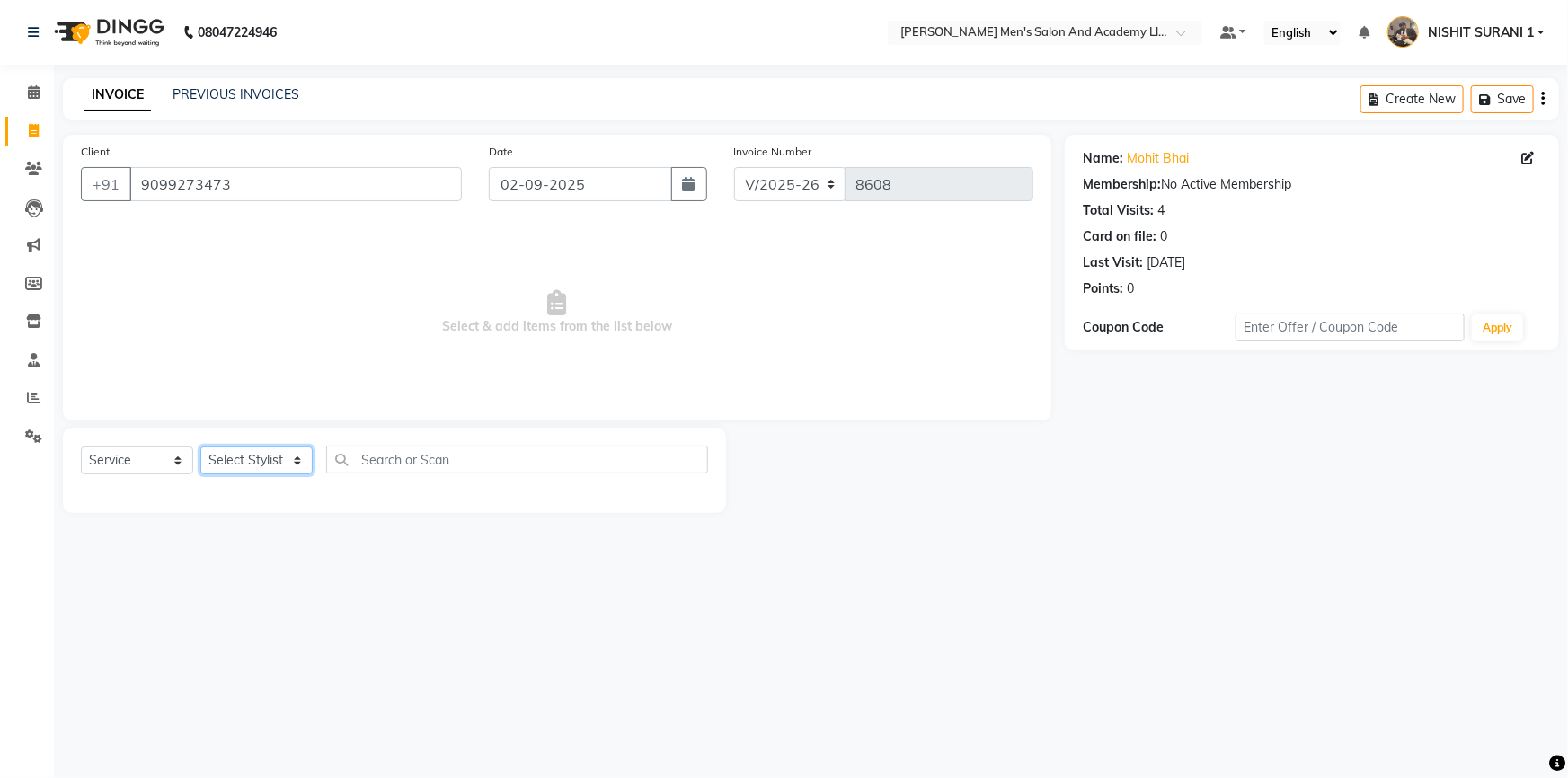
click at [260, 463] on select "Select Stylist AADITYA SOLANKI ABHAY PARMAR AJAY SEN ANKUSH SEN ASHISH VAGHELA …" at bounding box center [256, 460] width 112 height 28
select select "68653"
click at [200, 447] on select "Select Stylist AADITYA SOLANKI ABHAY PARMAR AJAY SEN ANKUSH SEN ASHISH VAGHELA …" at bounding box center [256, 460] width 112 height 28
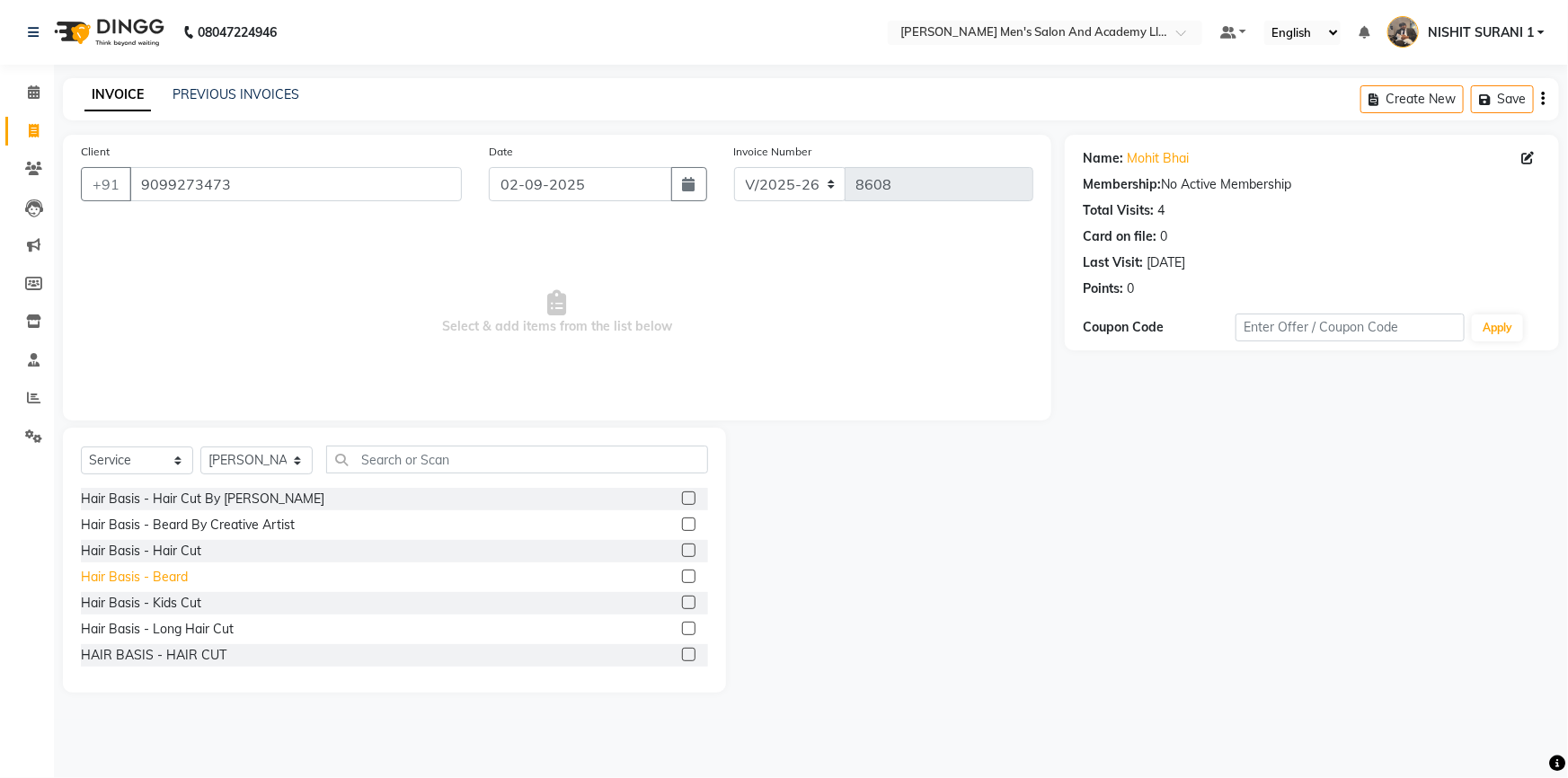
click at [163, 572] on div "Hair Basis - Beard" at bounding box center [134, 577] width 107 height 19
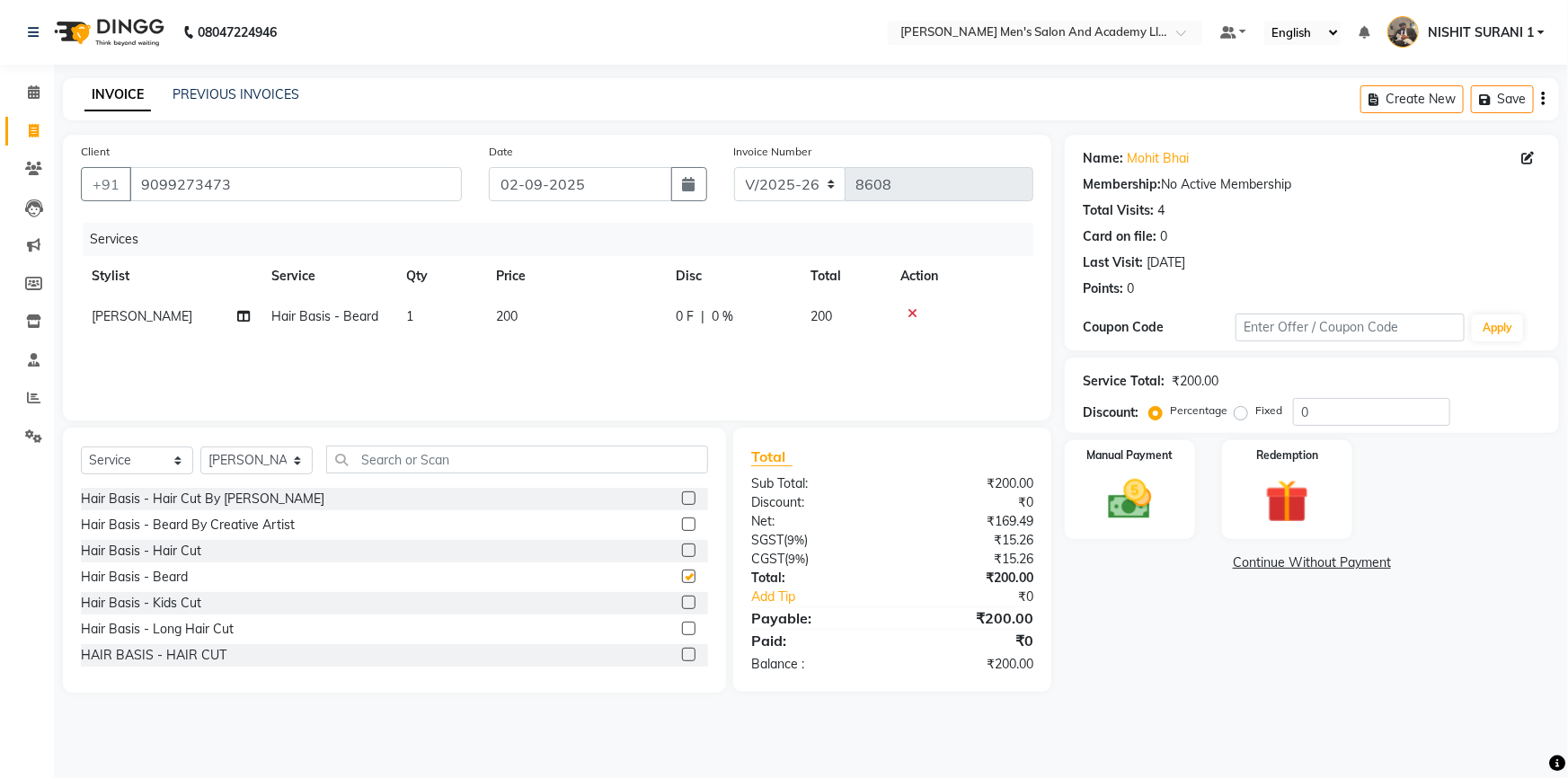
checkbox input "false"
click at [1149, 505] on img at bounding box center [1130, 500] width 73 height 52
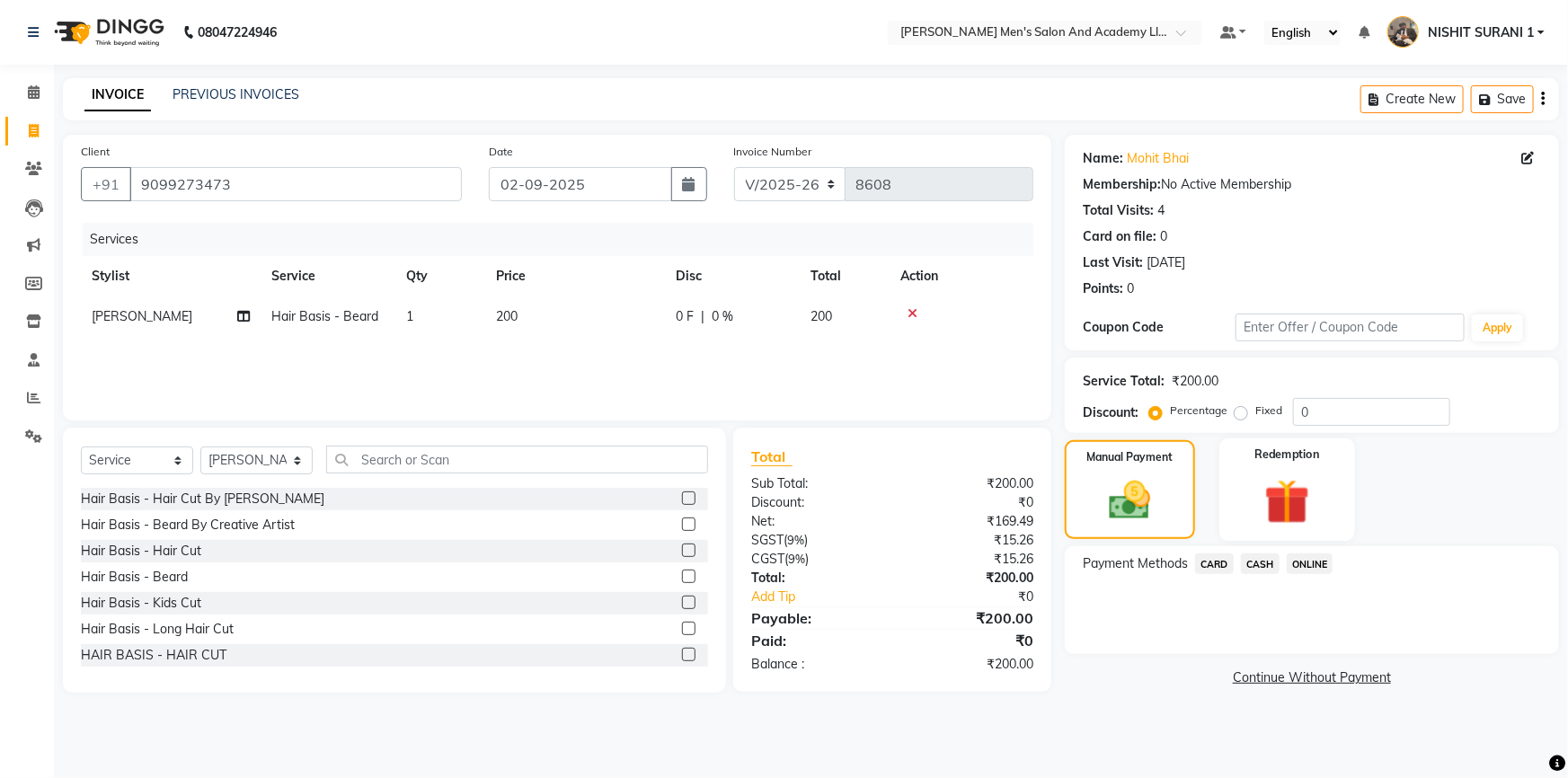
click at [1281, 504] on img at bounding box center [1288, 502] width 73 height 57
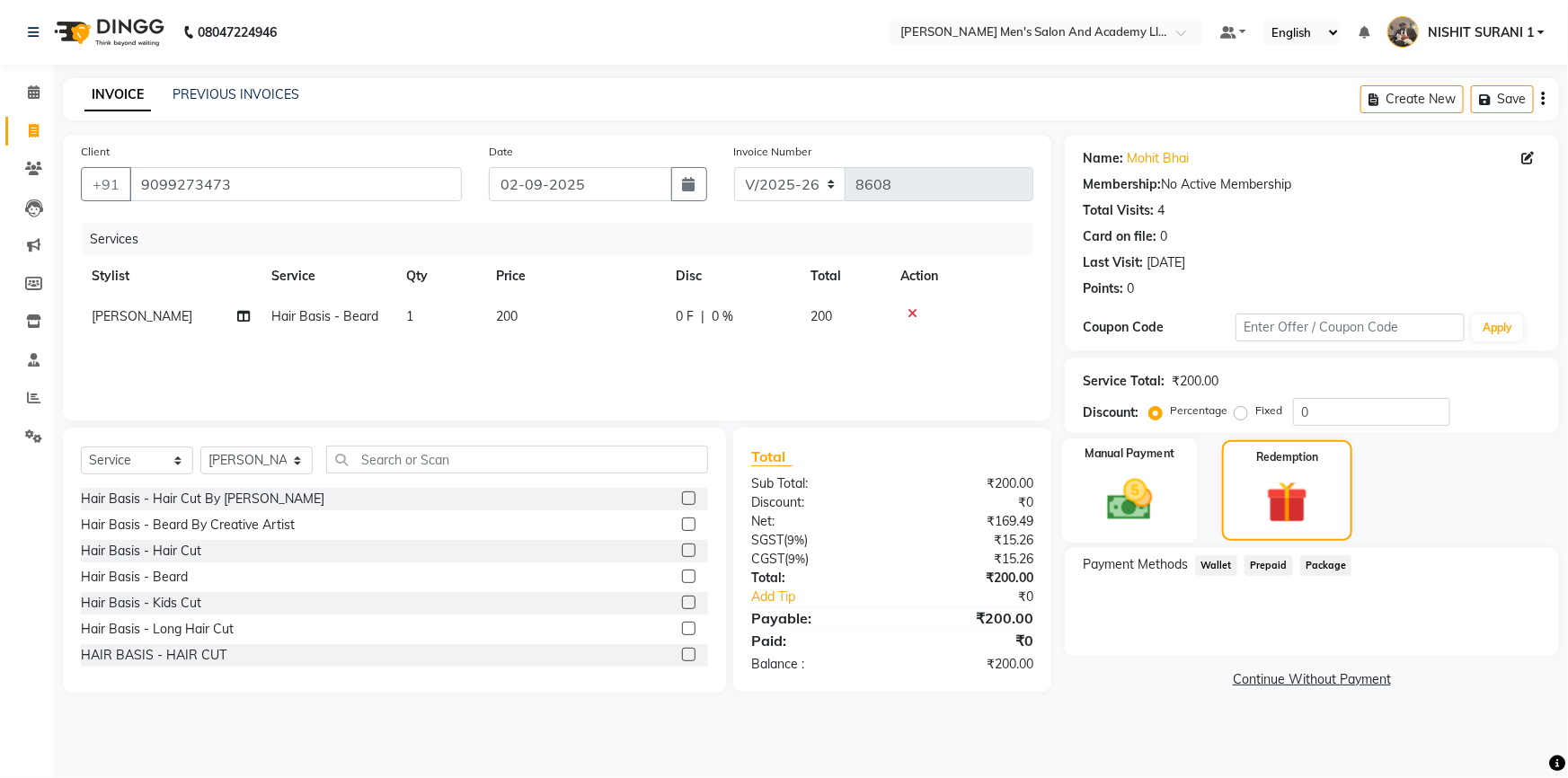
click at [1176, 497] on div "Manual Payment" at bounding box center [1130, 491] width 135 height 104
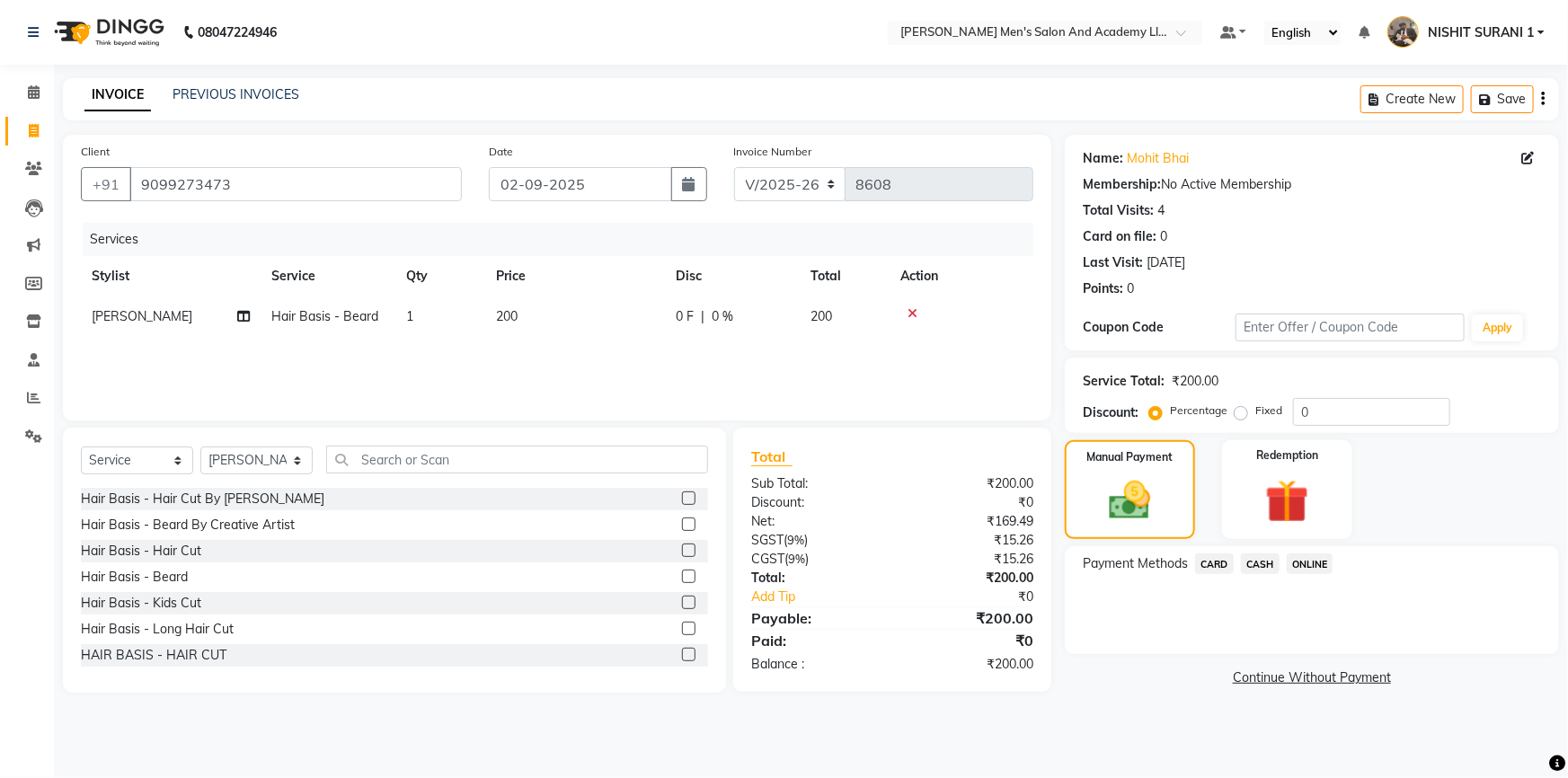
click at [1251, 566] on span "CASH" at bounding box center [1261, 563] width 39 height 20
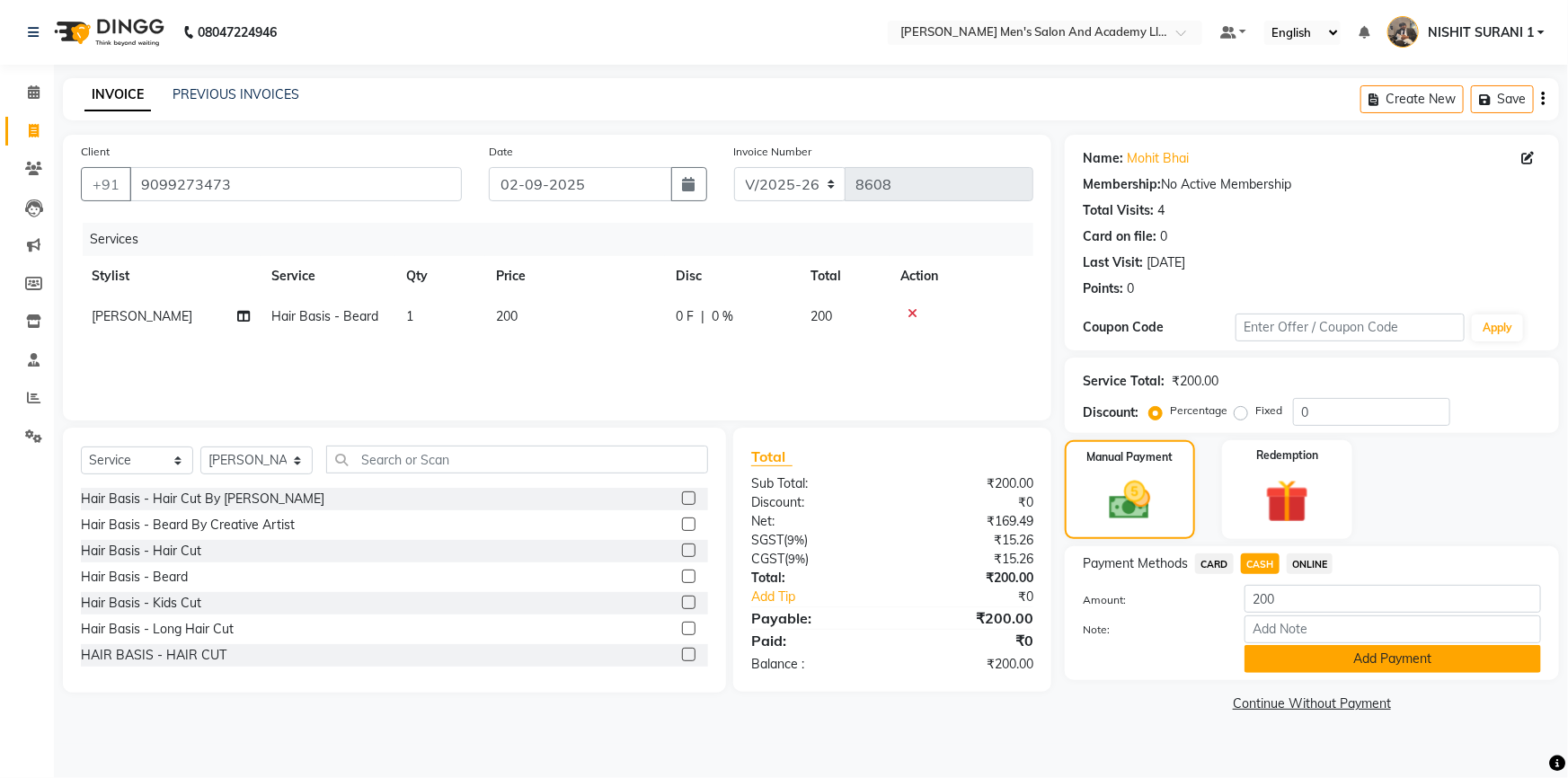
click at [1258, 653] on button "Add Payment" at bounding box center [1392, 658] width 297 height 28
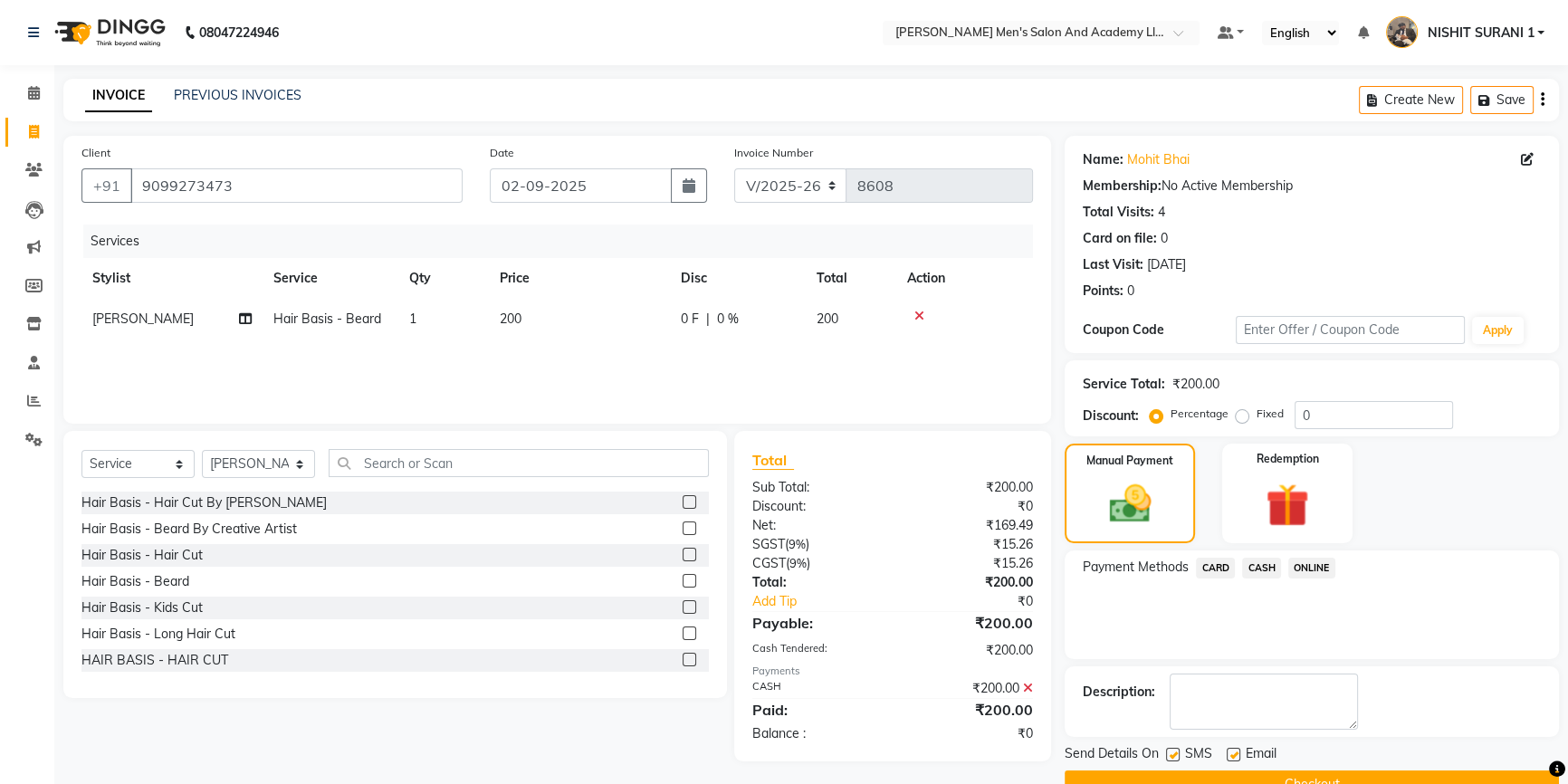
click at [1238, 751] on label at bounding box center [1233, 755] width 14 height 14
click at [1238, 751] on input "checkbox" at bounding box center [1232, 756] width 12 height 12
checkbox input "false"
click at [1176, 754] on label at bounding box center [1173, 755] width 14 height 14
click at [1176, 754] on input "checkbox" at bounding box center [1172, 756] width 12 height 12
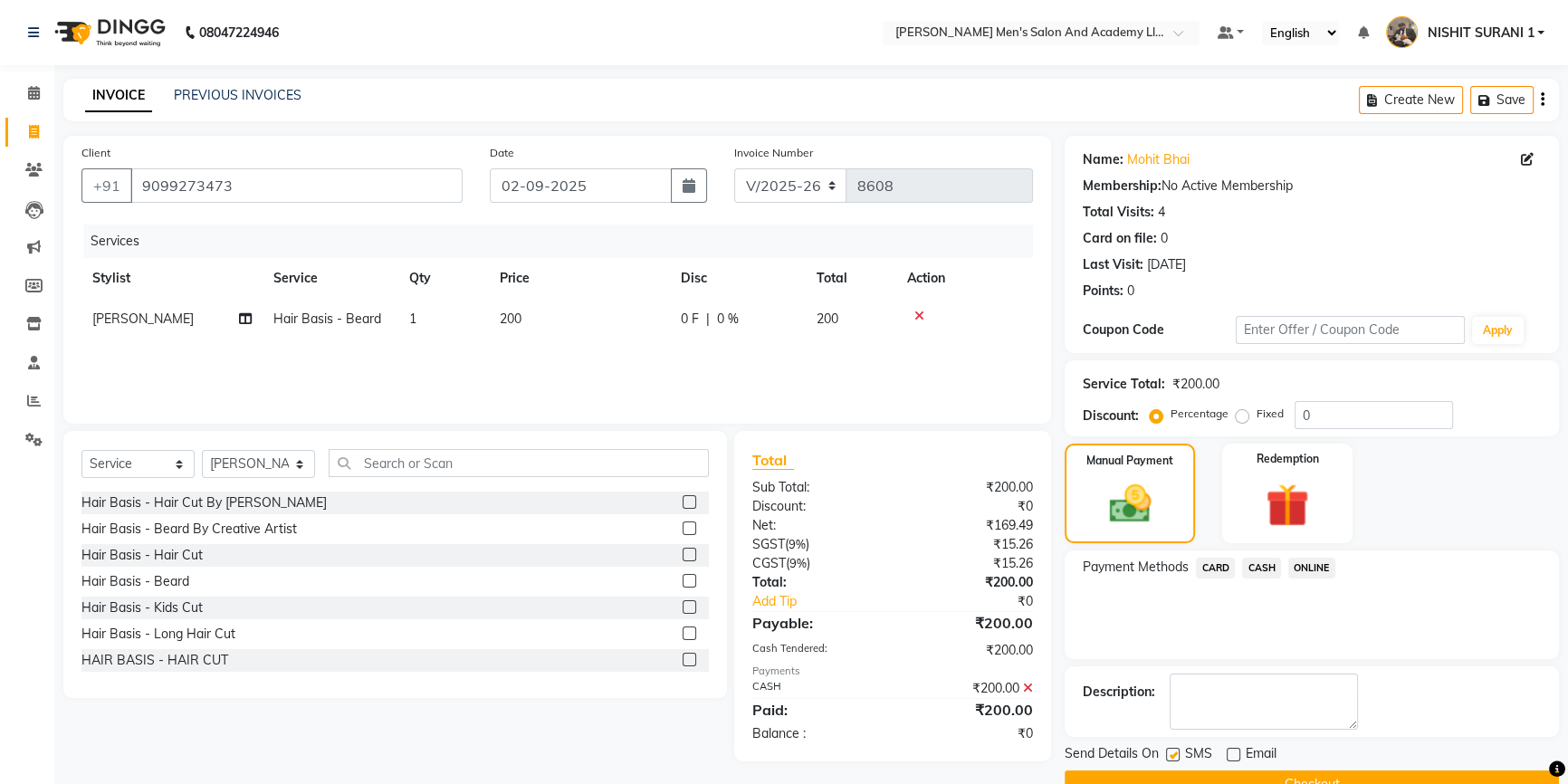
checkbox input "false"
click at [265, 185] on input "9099273473" at bounding box center [296, 185] width 332 height 34
click at [266, 188] on input "9099273473" at bounding box center [296, 185] width 332 height 34
click at [299, 198] on input "9099273473" at bounding box center [296, 185] width 332 height 34
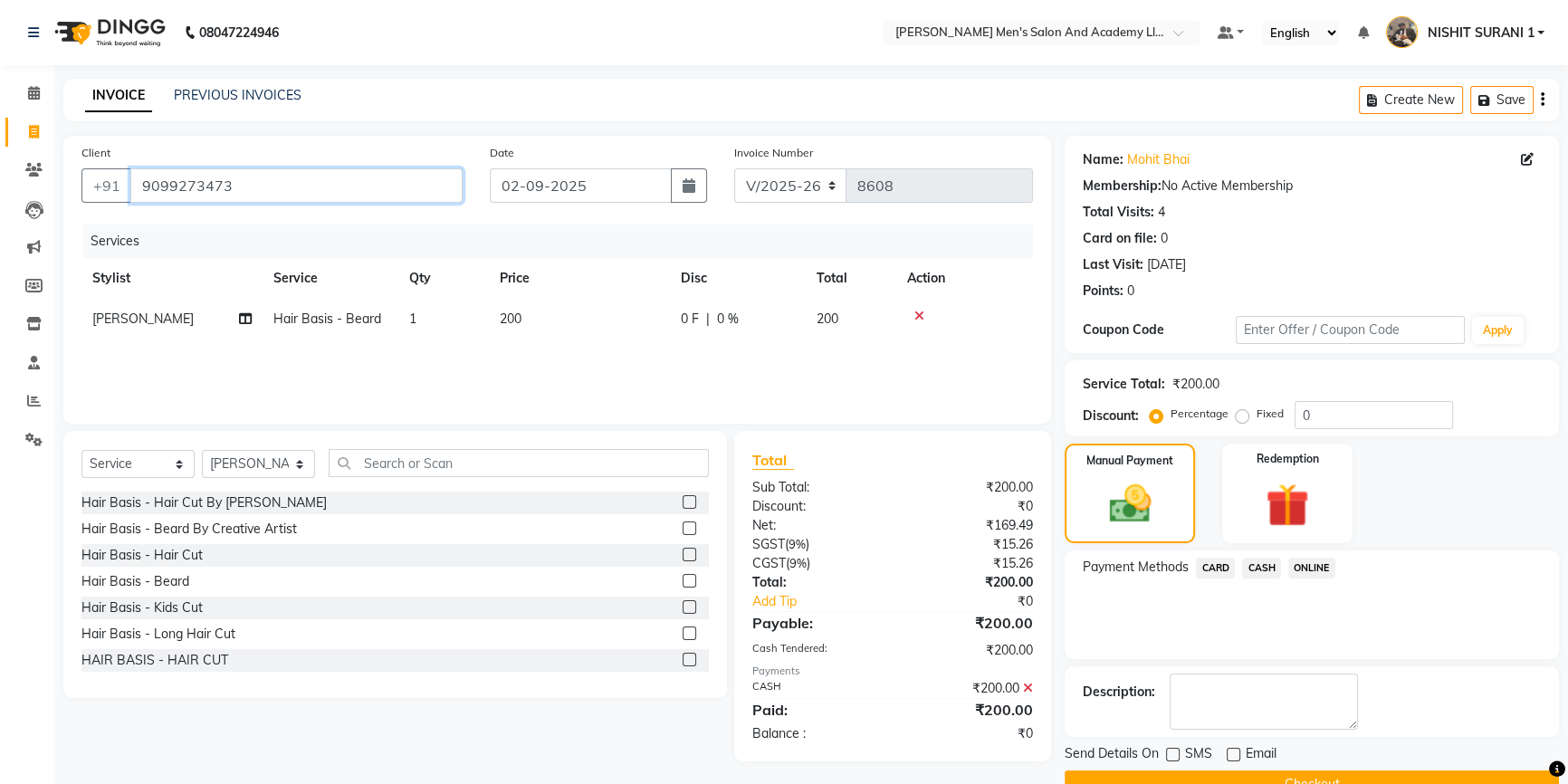
click at [299, 198] on input "9099273473" at bounding box center [296, 185] width 332 height 34
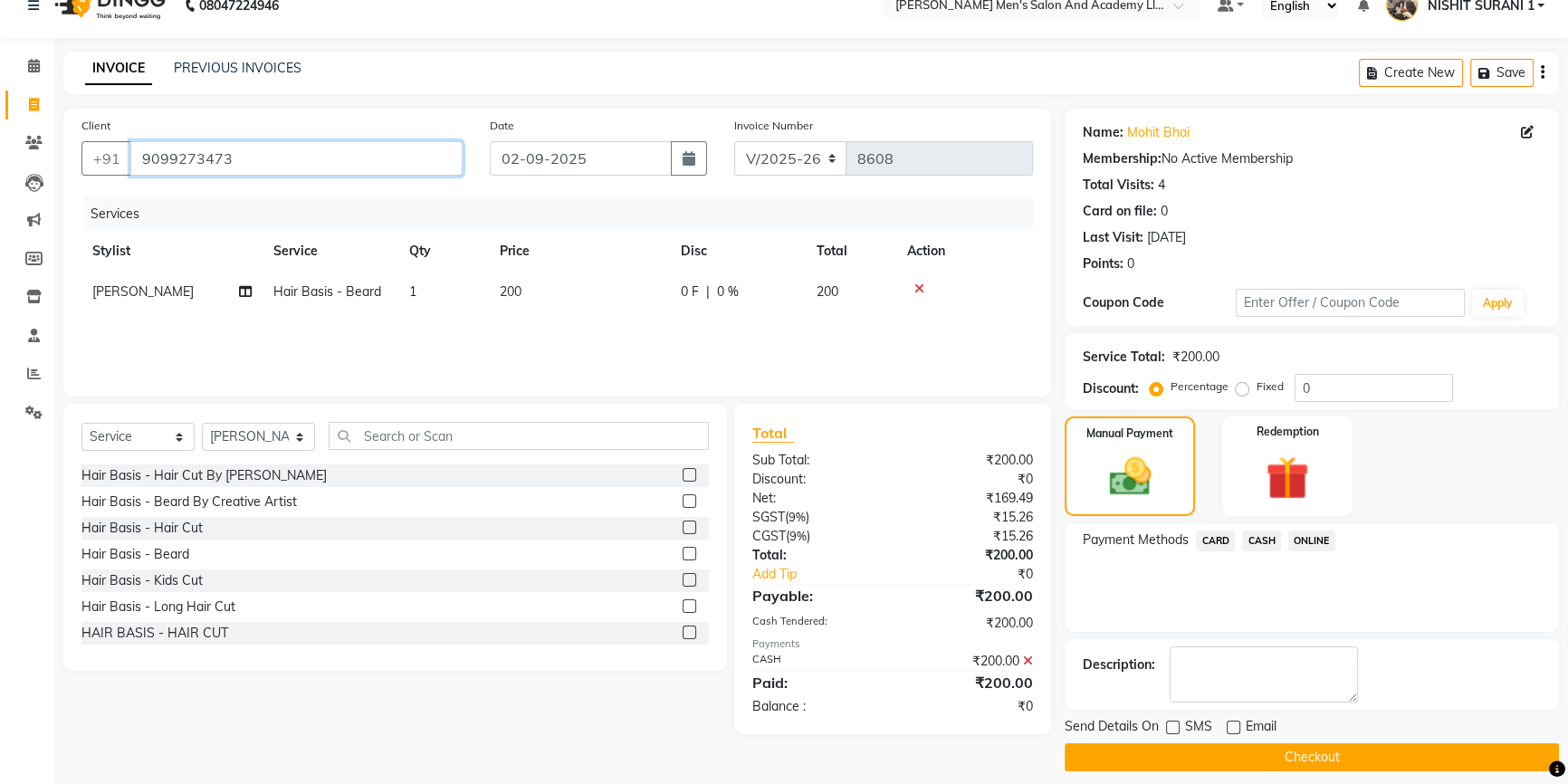
scroll to position [40, 0]
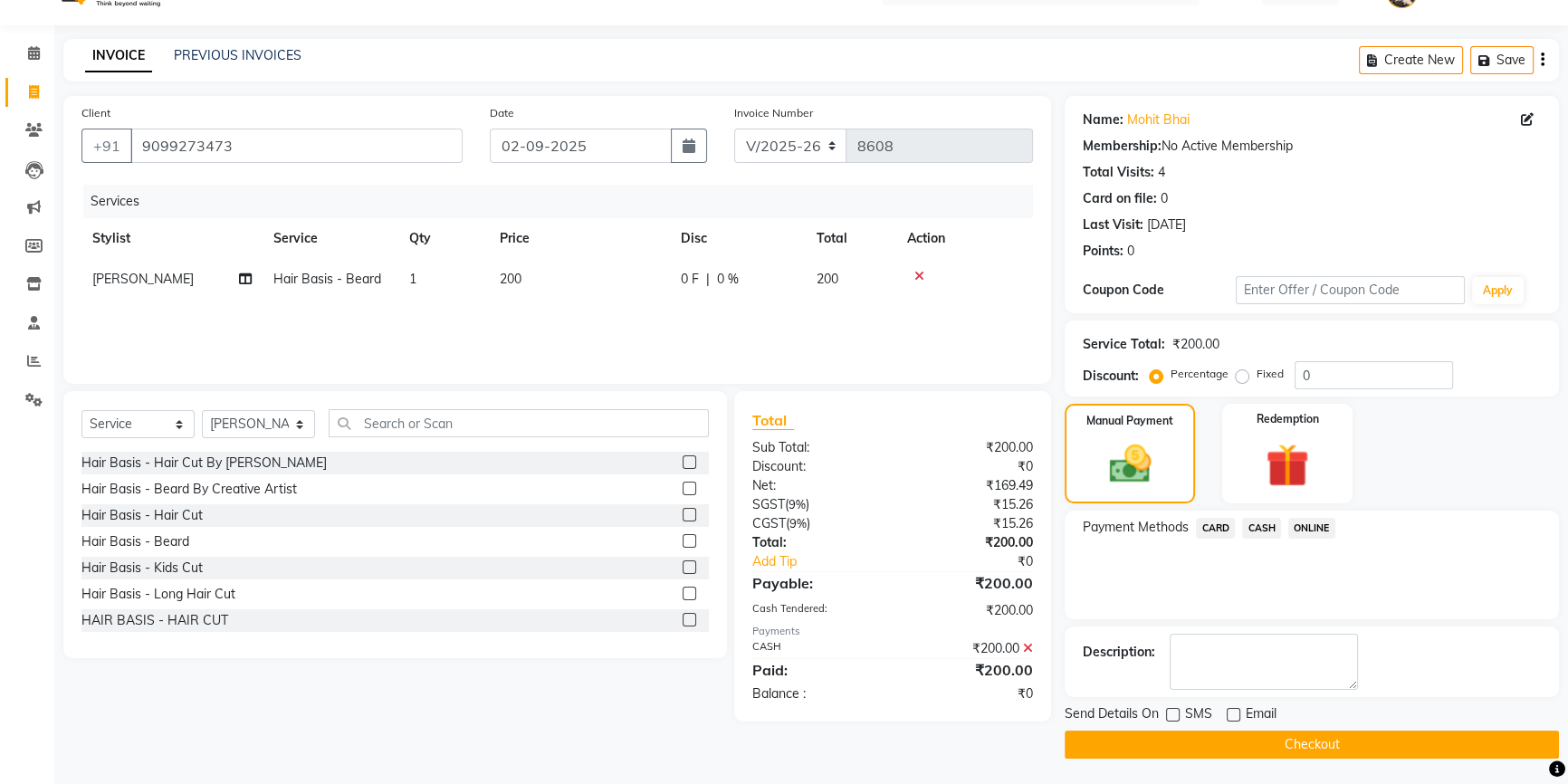
click at [1193, 740] on button "Checkout" at bounding box center [1312, 744] width 495 height 28
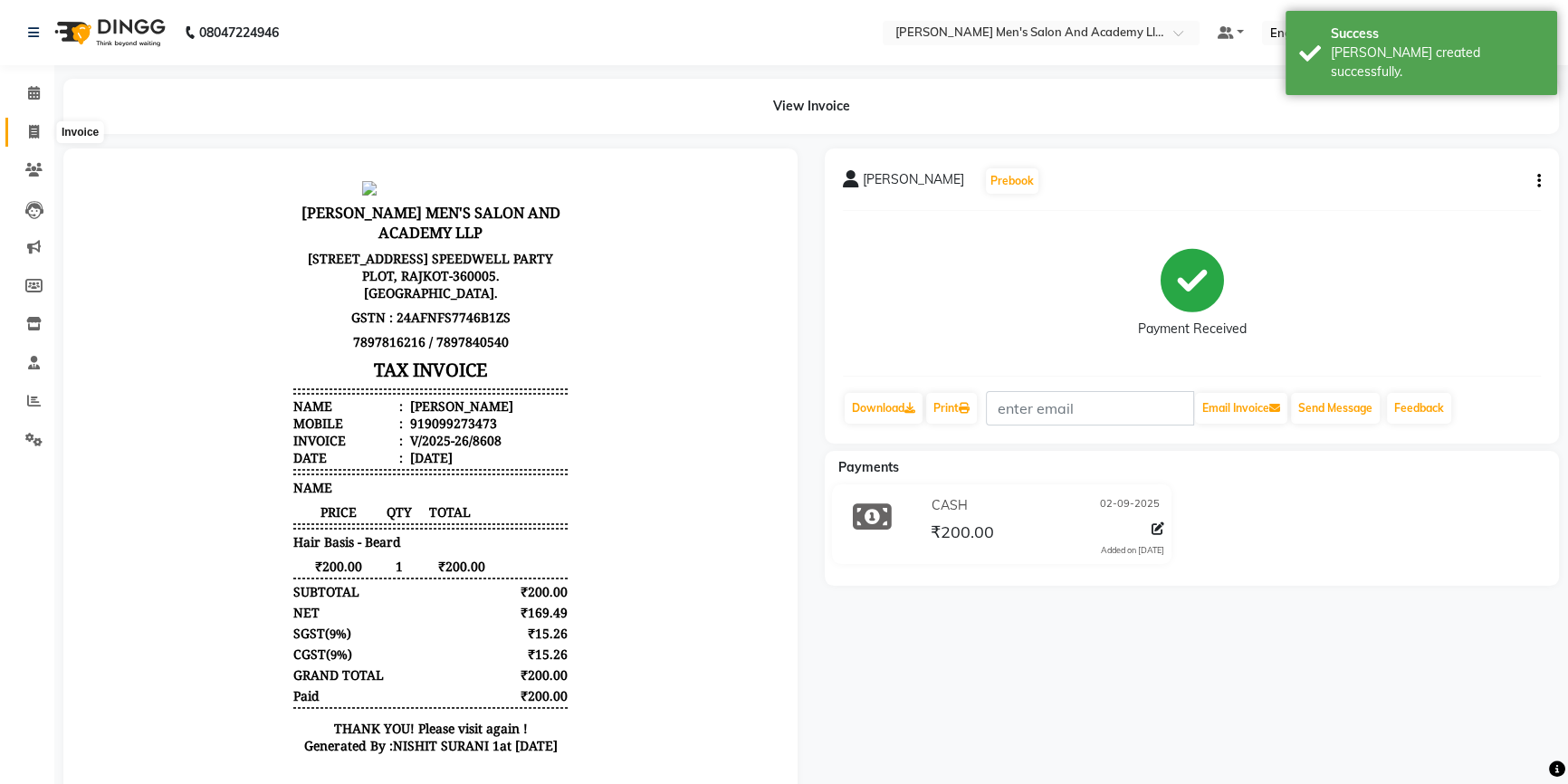
click at [43, 129] on span at bounding box center [34, 131] width 32 height 20
select select "service"
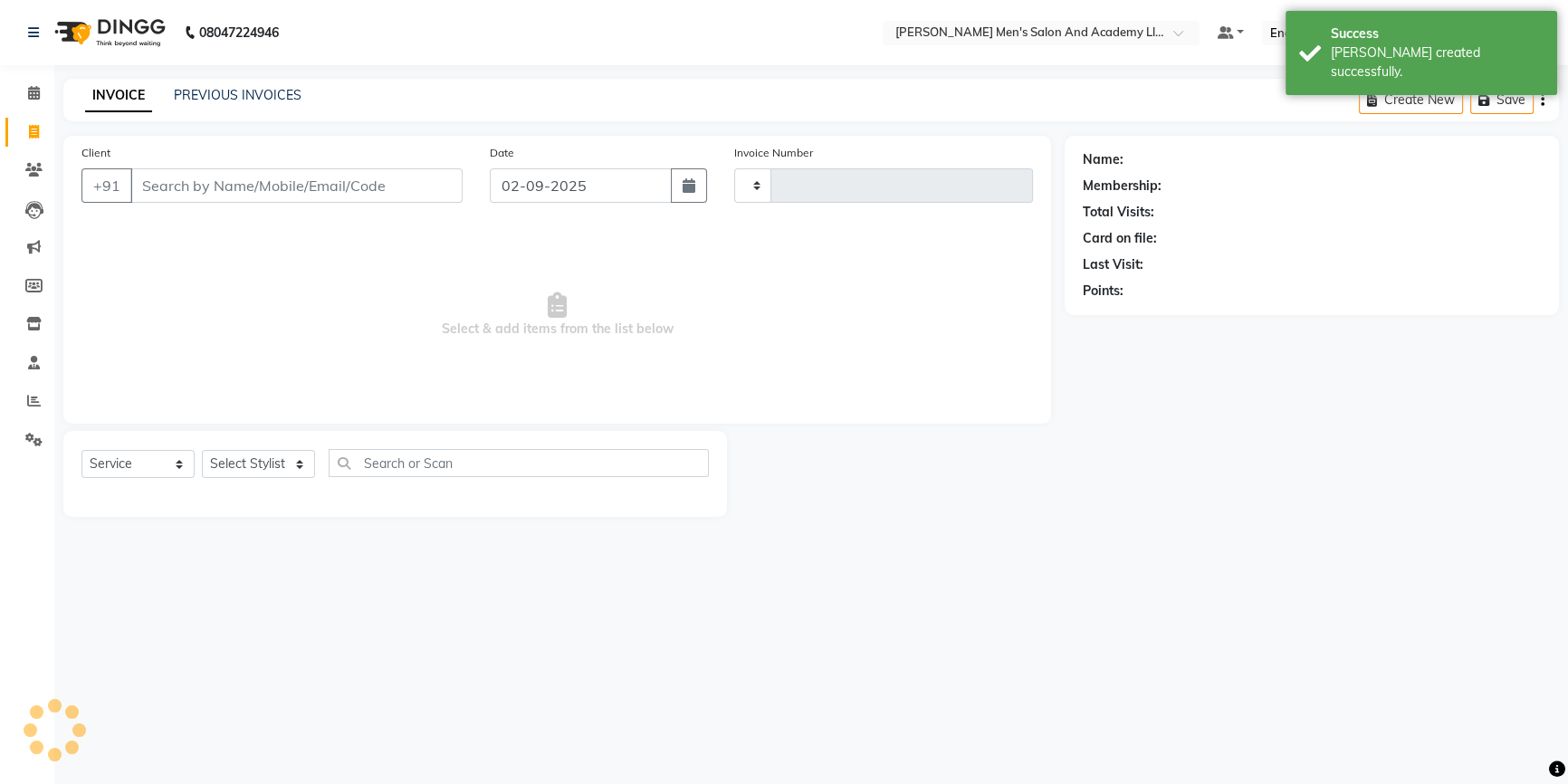
type input "8609"
select select "6752"
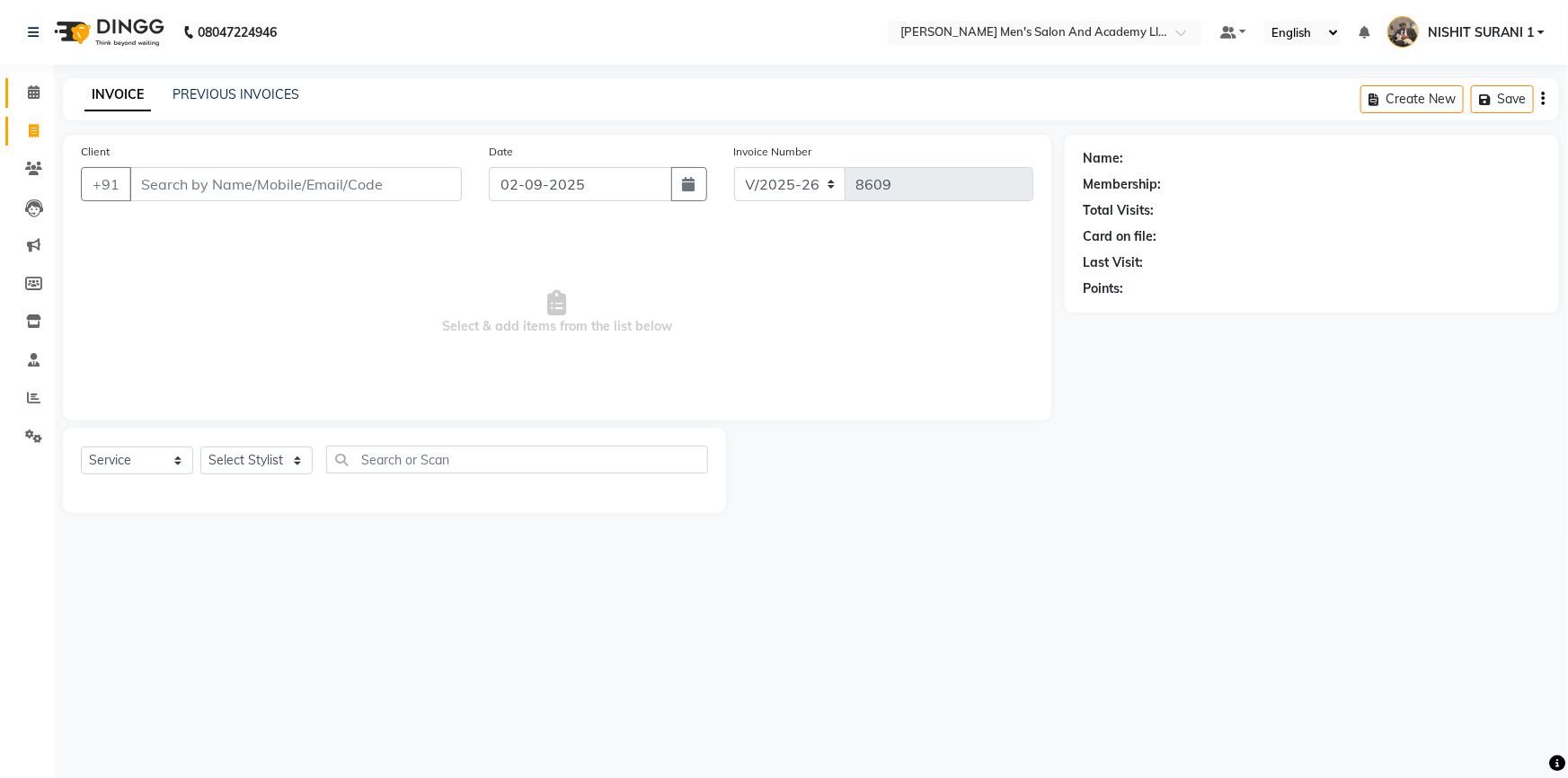
click at [32, 81] on link "Calendar" at bounding box center [27, 93] width 44 height 30
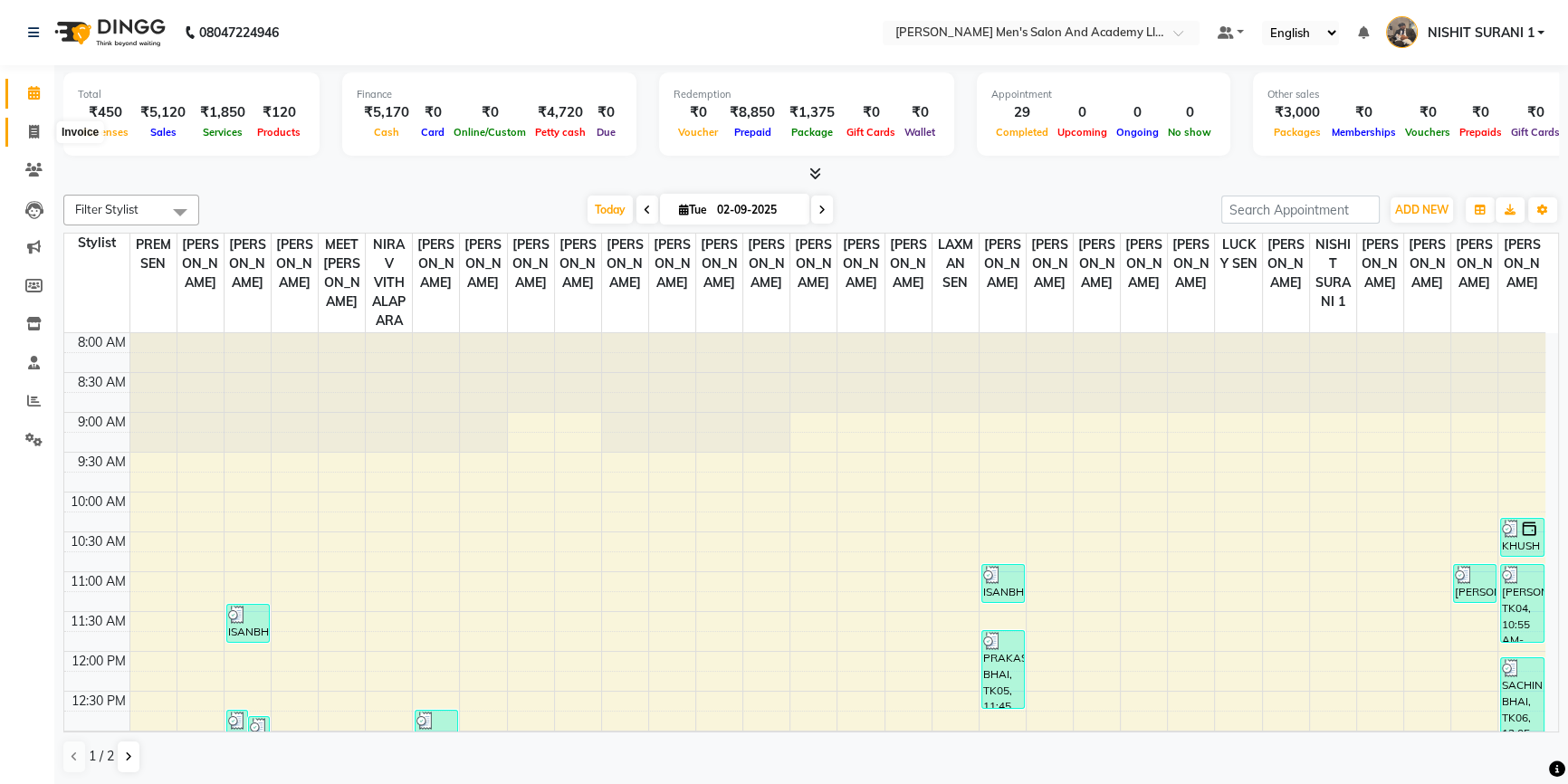
click at [26, 131] on span at bounding box center [34, 131] width 32 height 20
select select "service"
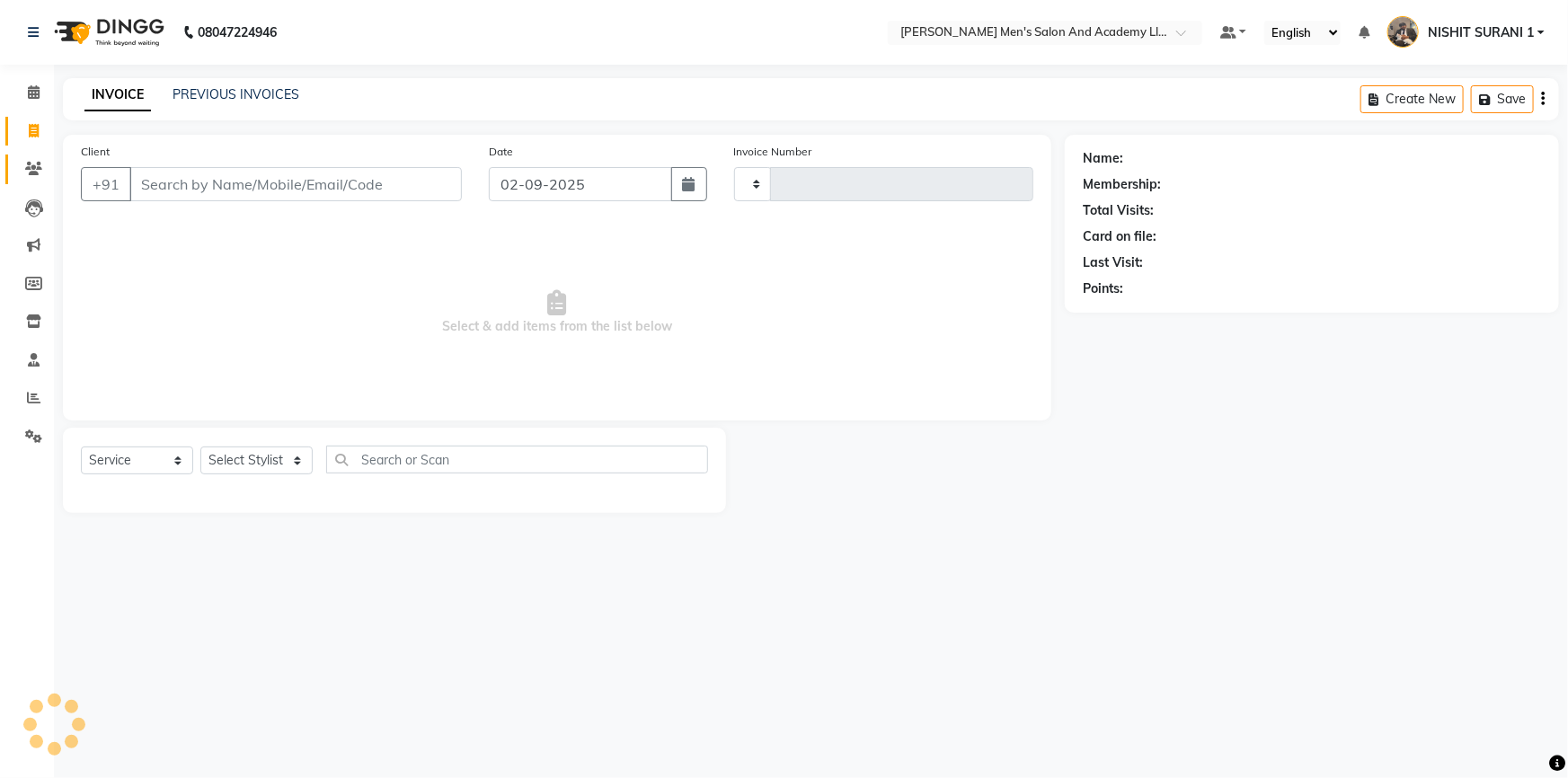
type input "8609"
select select "6752"
click at [181, 89] on link "PREVIOUS INVOICES" at bounding box center [235, 94] width 127 height 16
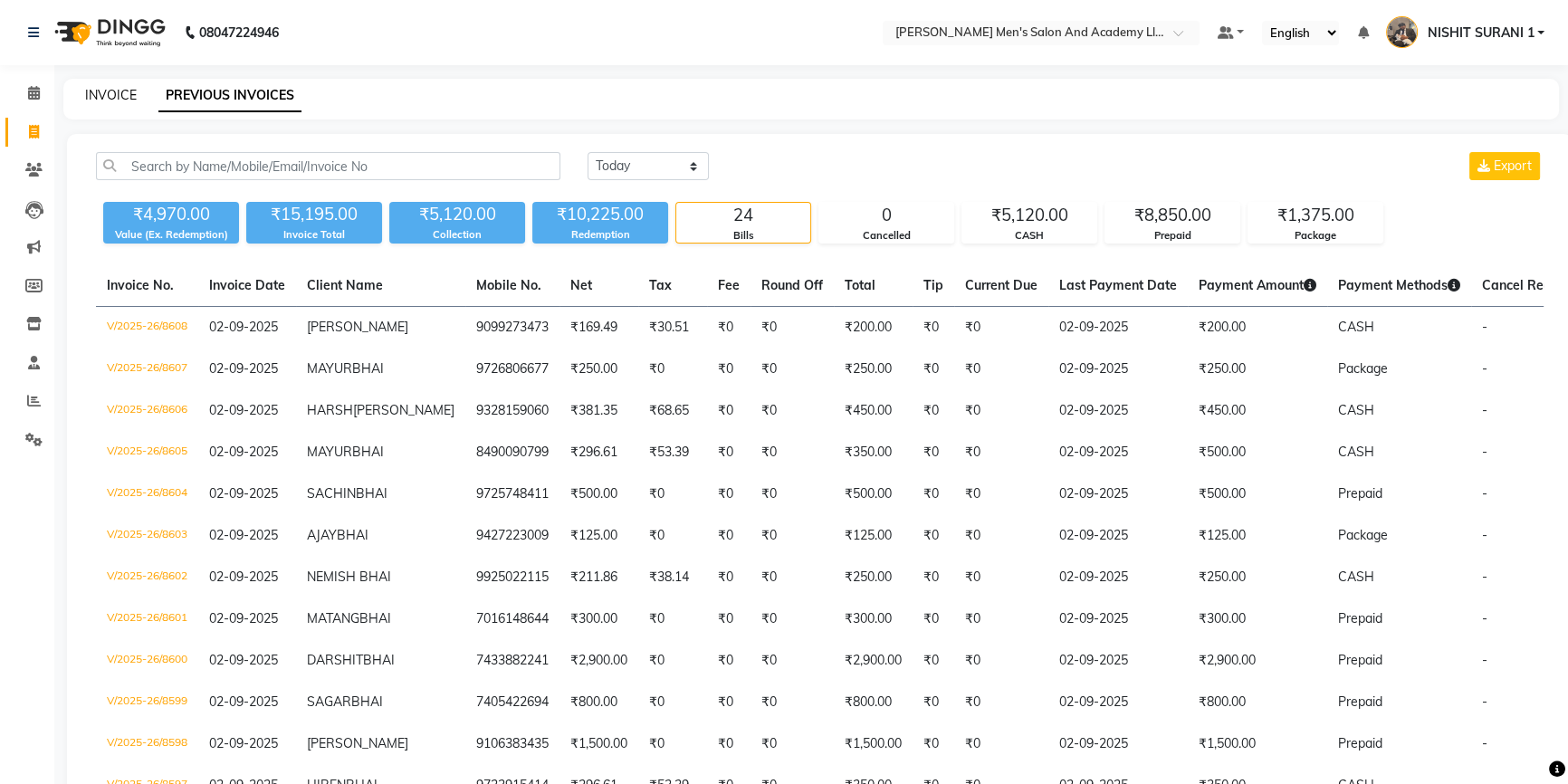
click at [122, 91] on link "INVOICE" at bounding box center [110, 94] width 52 height 17
select select "service"
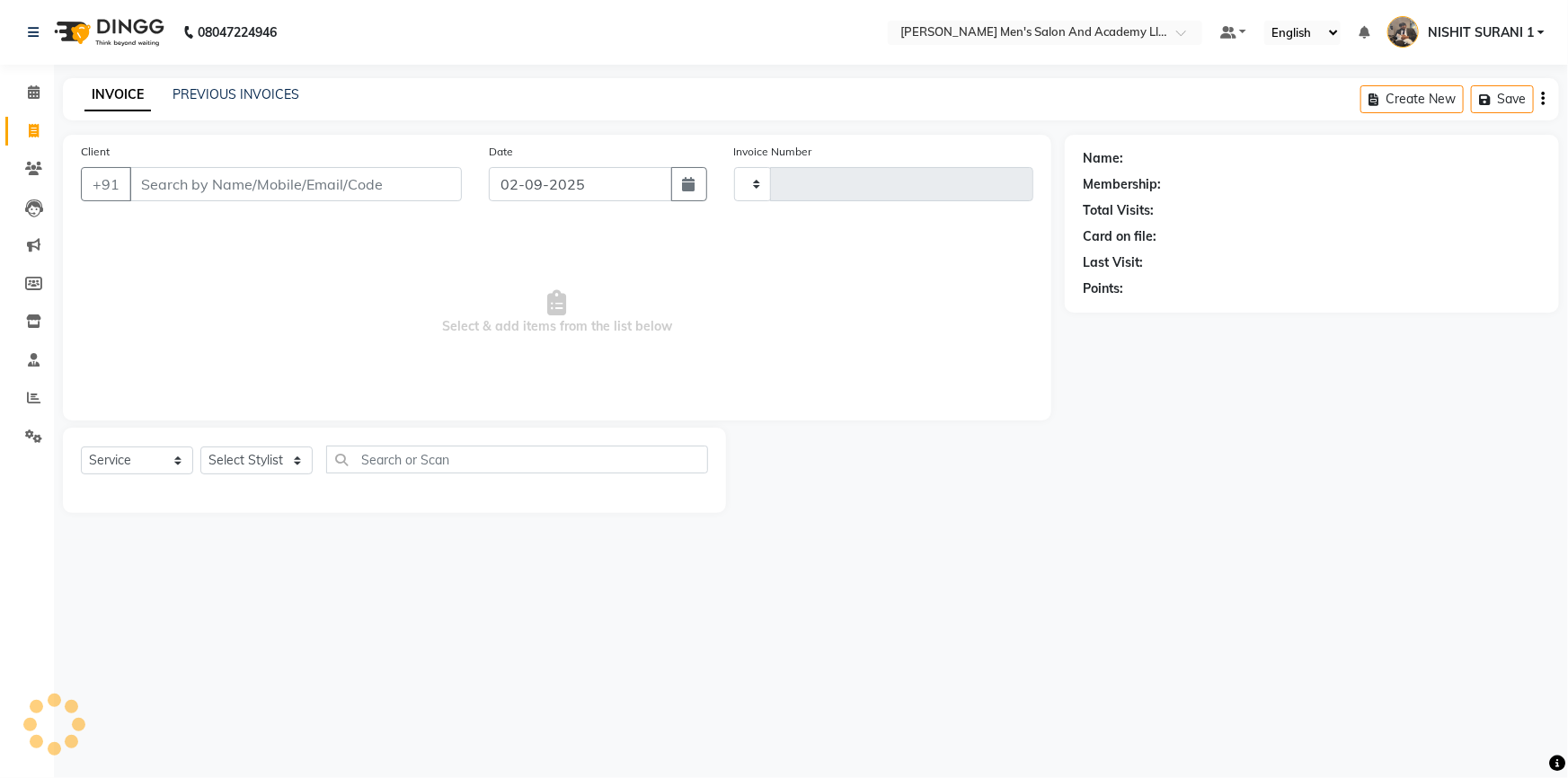
type input "8609"
select select "6752"
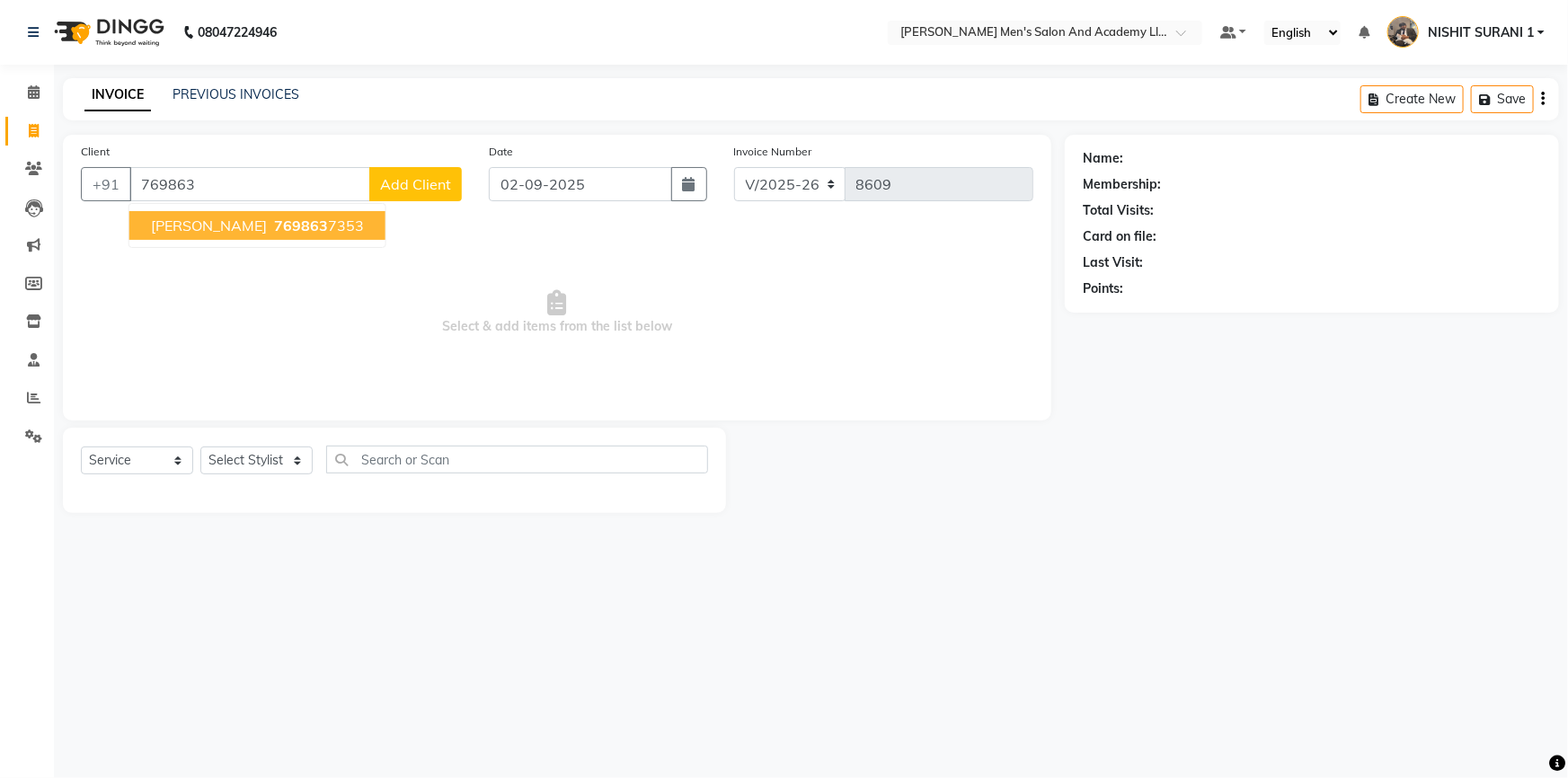
click at [210, 211] on ngb-typeahead-window "JEET BHAI 769863 7353" at bounding box center [257, 225] width 258 height 44
drag, startPoint x: 206, startPoint y: 224, endPoint x: 205, endPoint y: 239, distance: 15.0
click at [206, 226] on span "JEET BHAI" at bounding box center [209, 225] width 116 height 18
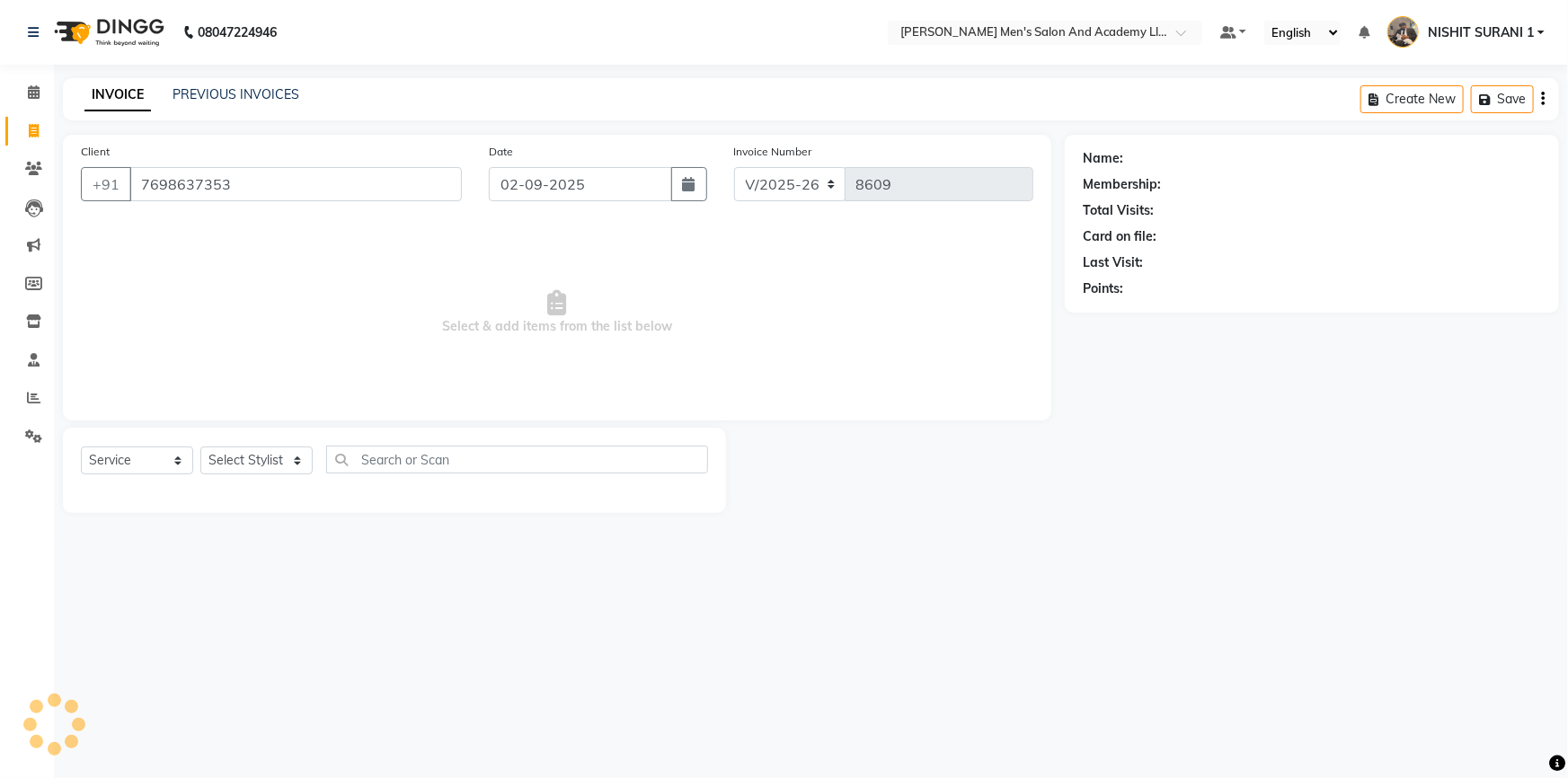
type input "7698637353"
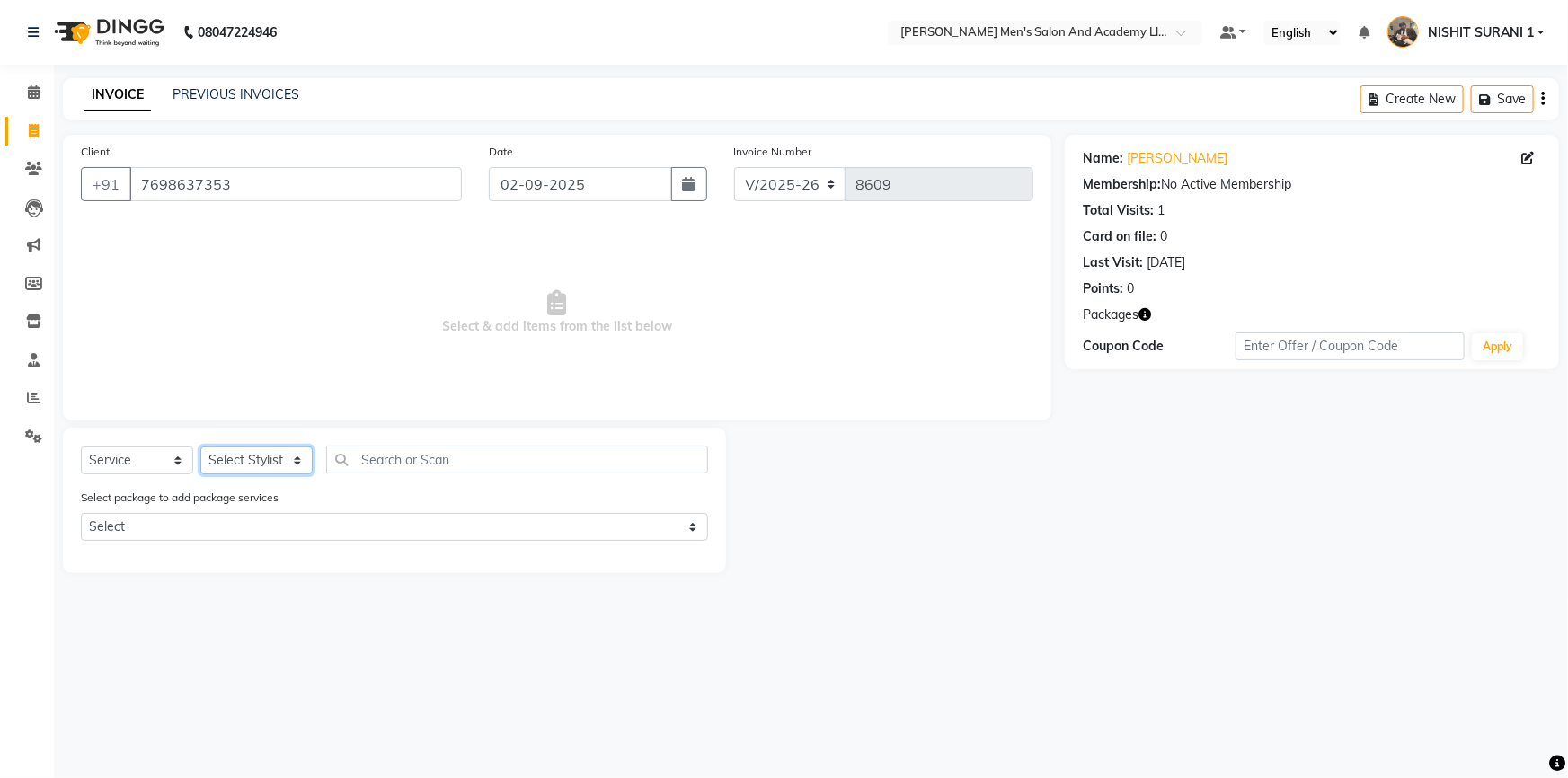
drag, startPoint x: 246, startPoint y: 464, endPoint x: 234, endPoint y: 480, distance: 20.0
click at [236, 475] on div "Select Service Product Membership Package Voucher Prepaid Gift Card Select Styl…" at bounding box center [394, 467] width 627 height 43
select select "90307"
click at [200, 447] on select "Select Stylist AADITYA SOLANKI ABHAY PARMAR AJAY SEN ANKUSH SEN ASHISH VAGHELA …" at bounding box center [256, 460] width 112 height 28
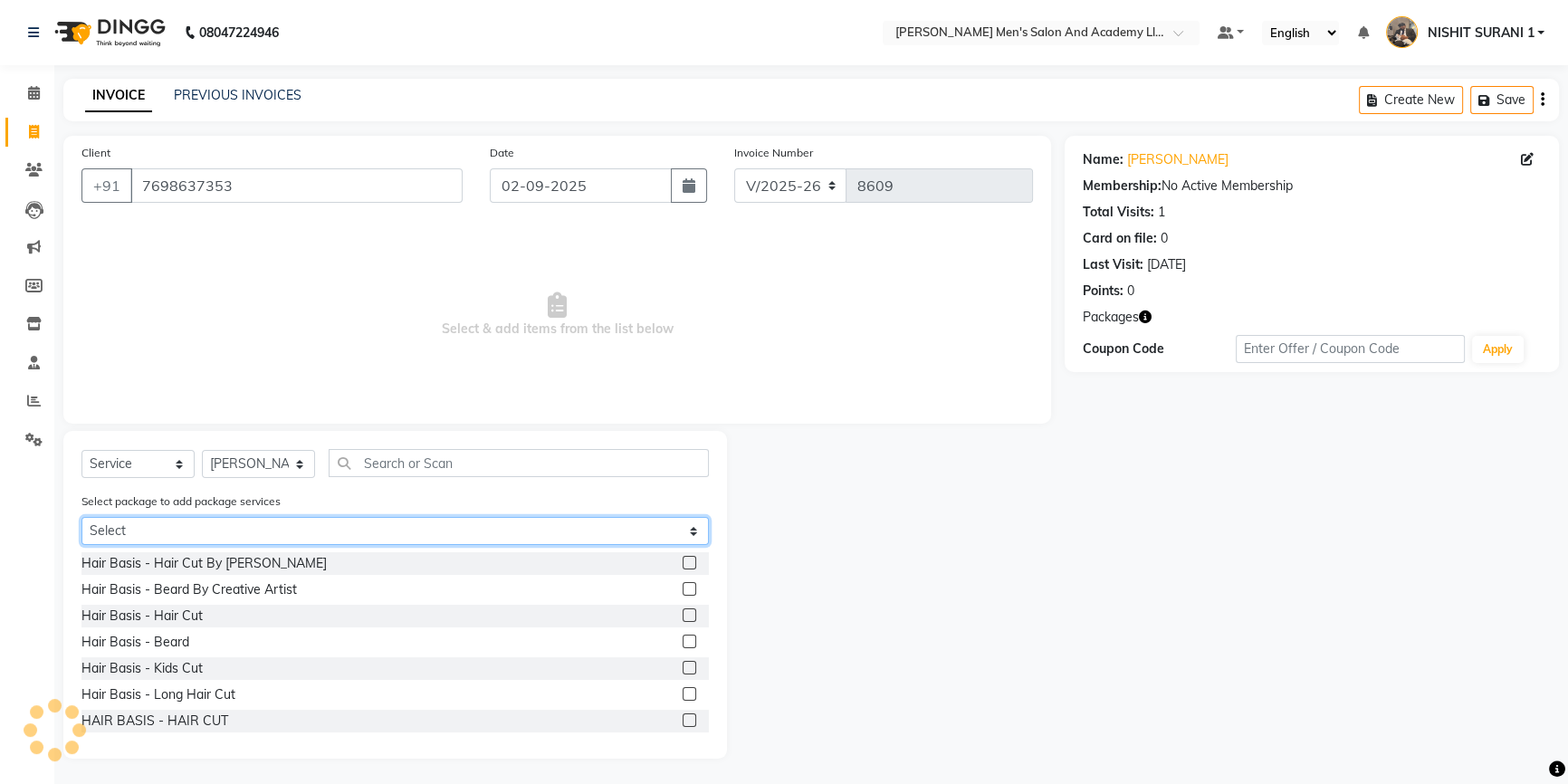
click at [171, 541] on select "Select MAGIC PACKAGE" at bounding box center [395, 531] width 627 height 28
select select "1: Object"
click at [82, 518] on select "Select MAGIC PACKAGE" at bounding box center [395, 531] width 627 height 28
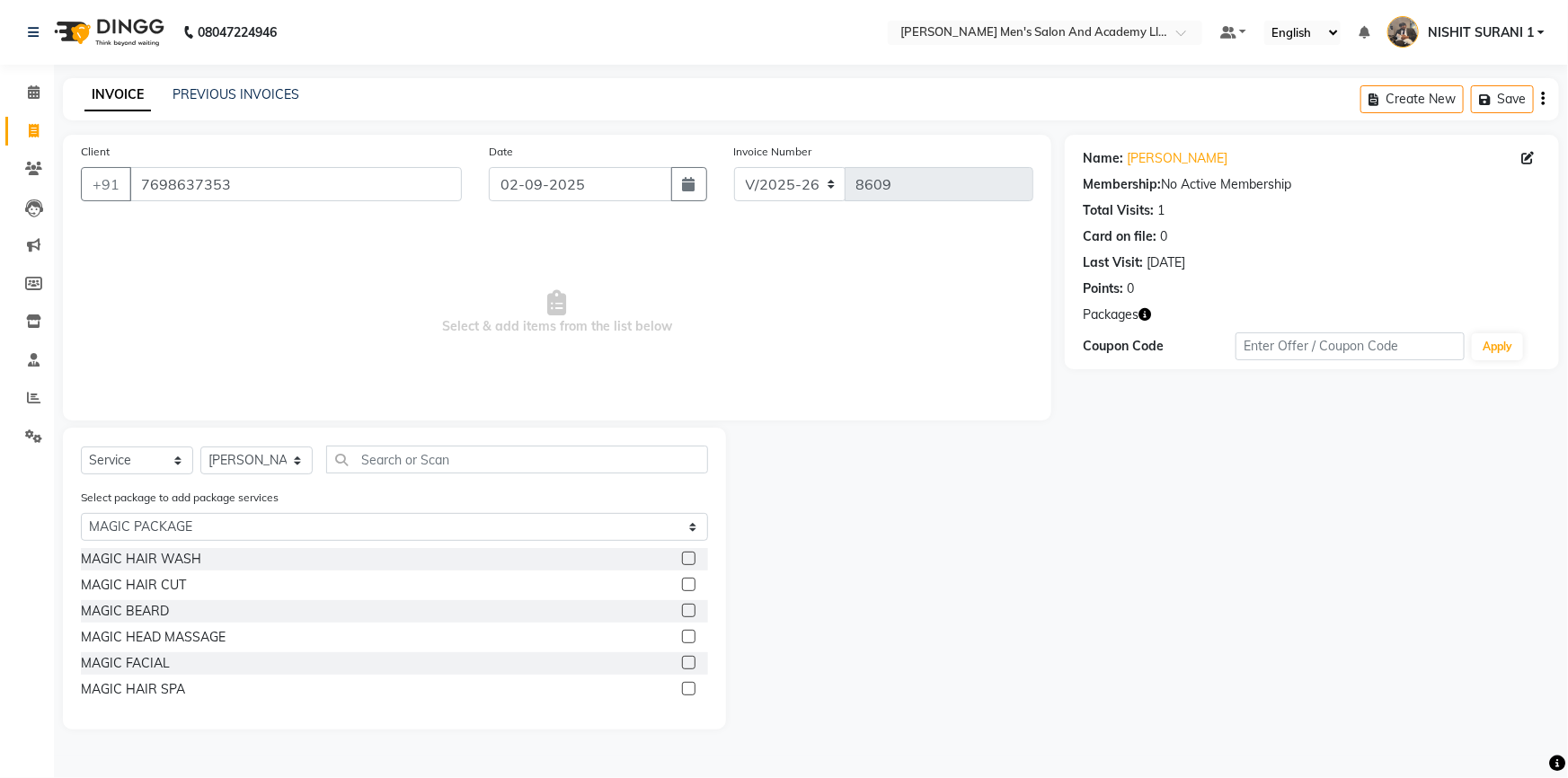
click at [156, 621] on div "MAGIC BEARD" at bounding box center [394, 611] width 627 height 22
click at [157, 620] on div "MAGIC BEARD" at bounding box center [394, 611] width 627 height 22
click at [158, 620] on div "MAGIC BEARD" at bounding box center [125, 612] width 88 height 19
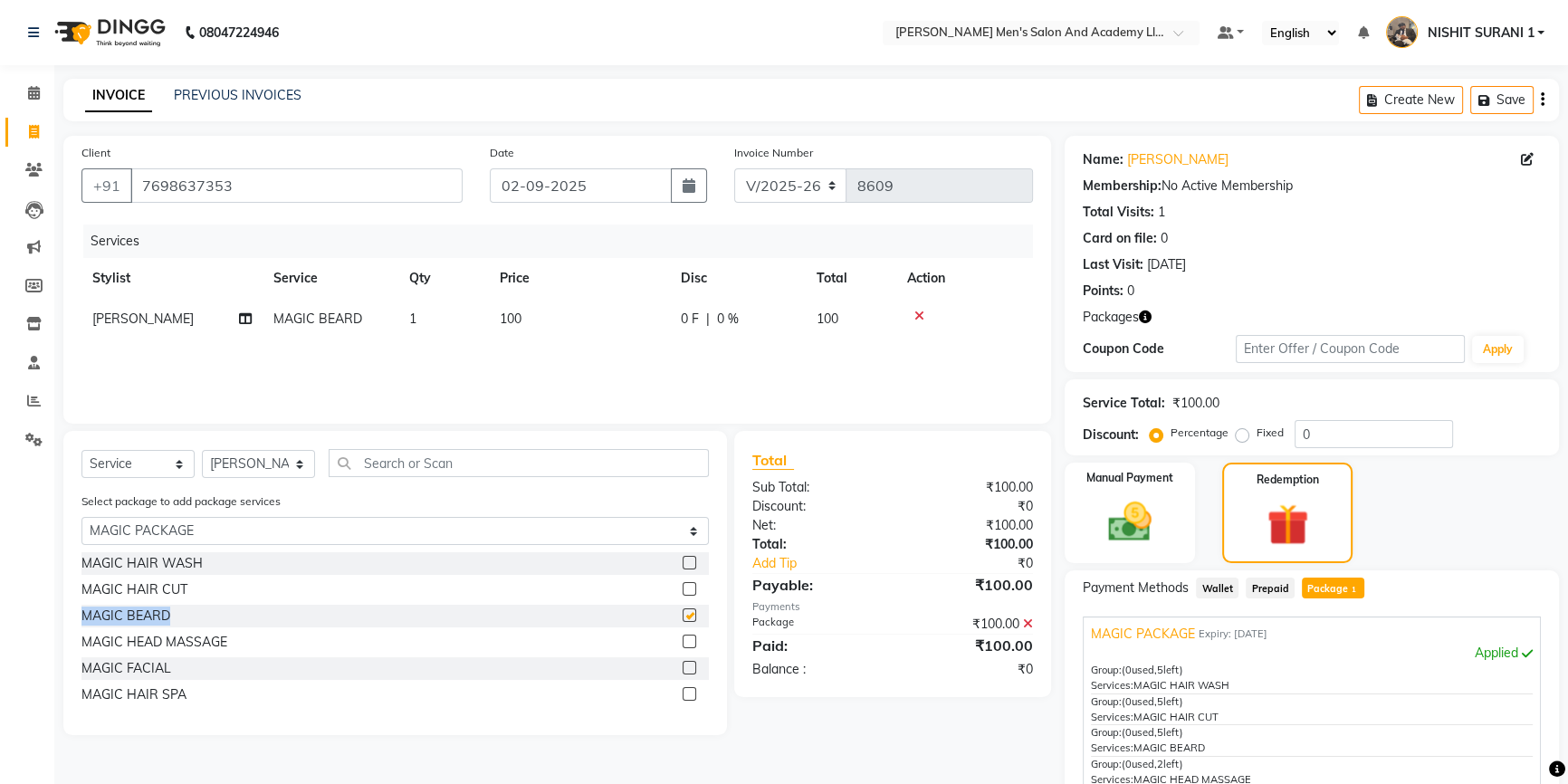
checkbox input "false"
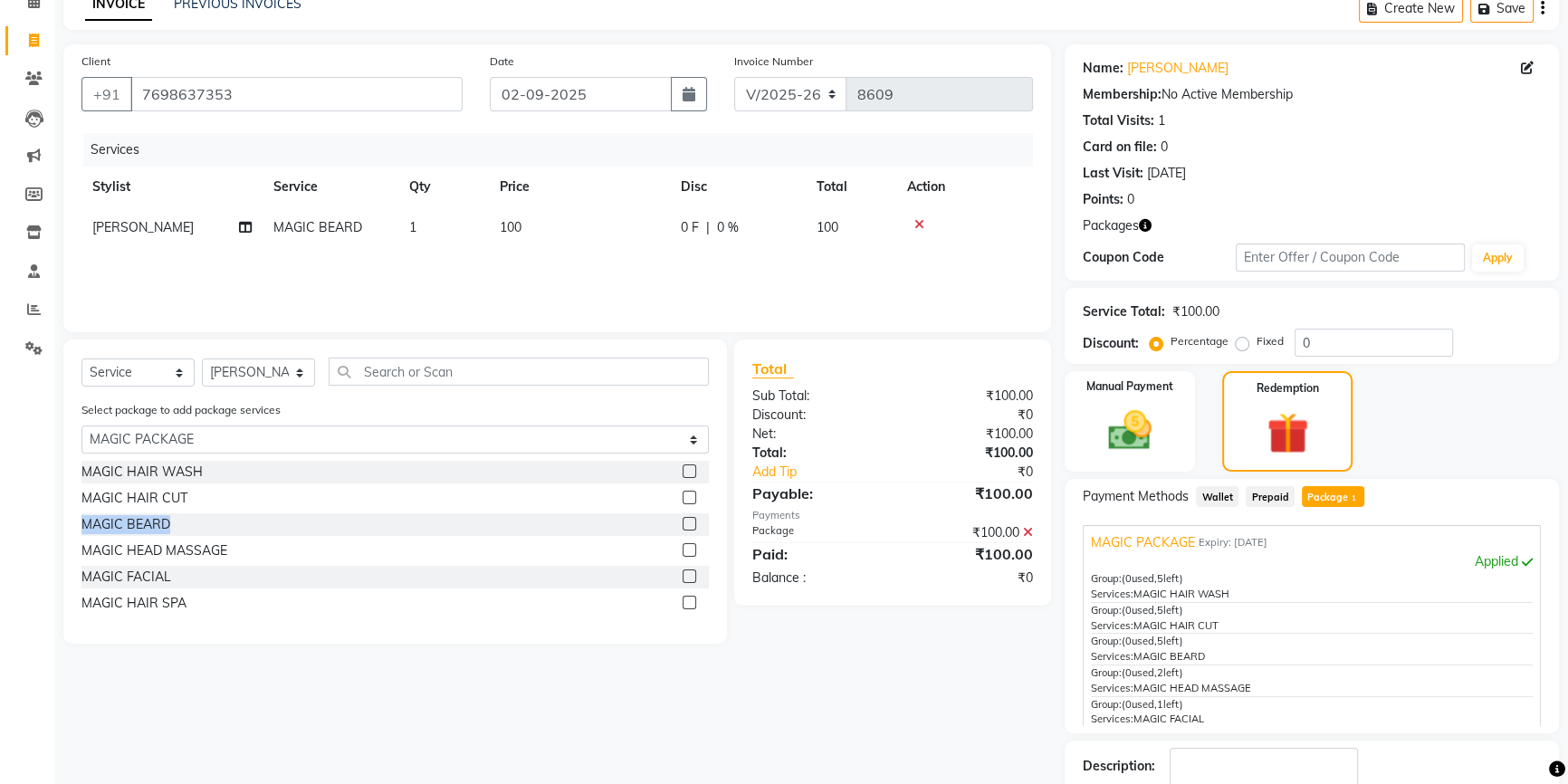
scroll to position [206, 0]
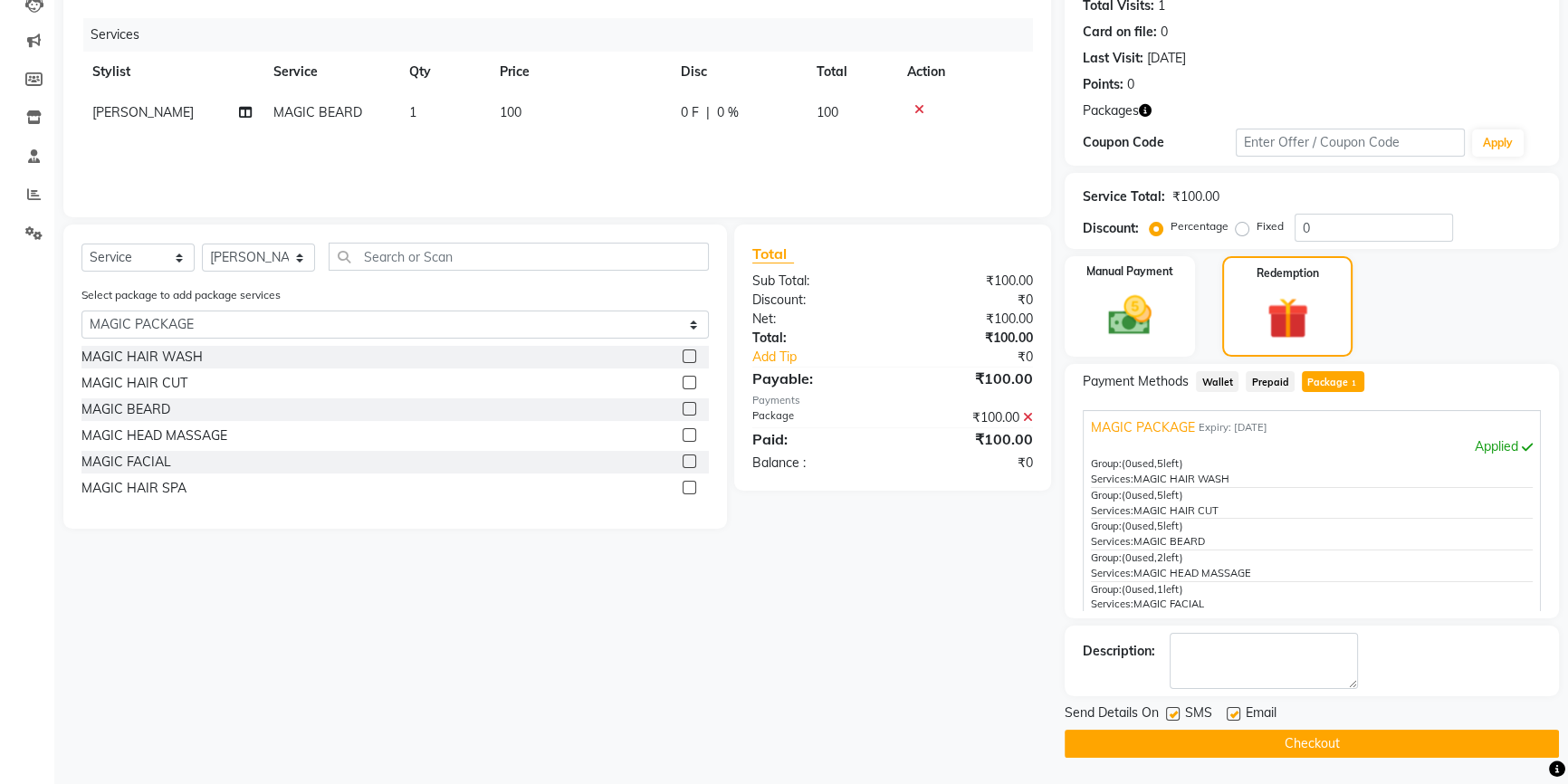
drag, startPoint x: 1230, startPoint y: 713, endPoint x: 1199, endPoint y: 723, distance: 32.6
click at [1230, 713] on label at bounding box center [1233, 714] width 14 height 14
click at [1230, 713] on input "checkbox" at bounding box center [1232, 715] width 12 height 12
checkbox input "false"
click at [1176, 714] on label at bounding box center [1173, 714] width 14 height 14
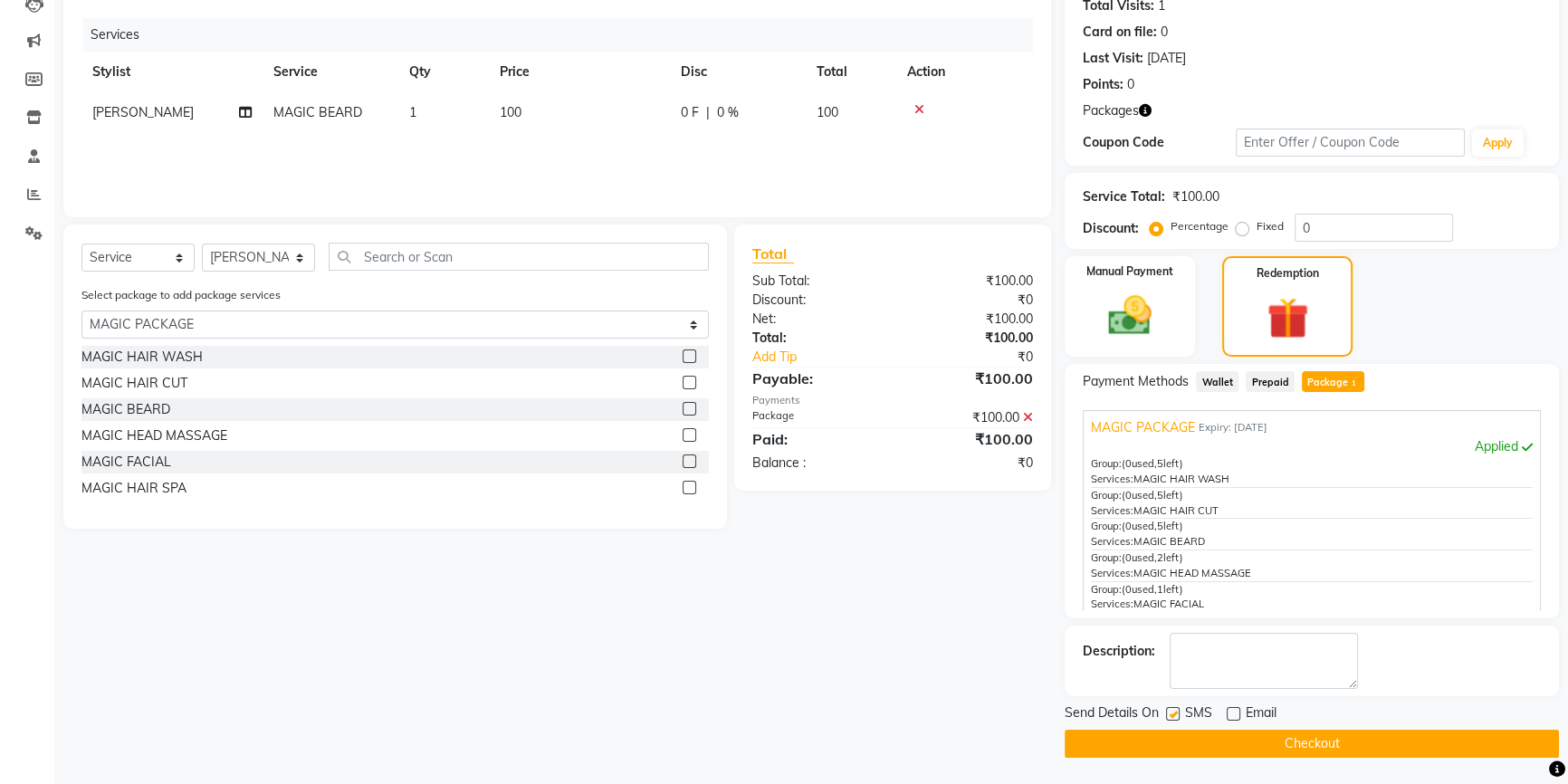
click at [1176, 714] on input "checkbox" at bounding box center [1172, 715] width 12 height 12
checkbox input "false"
click at [1176, 725] on div at bounding box center [1172, 717] width 12 height 19
click at [1177, 742] on button "Checkout" at bounding box center [1312, 743] width 495 height 28
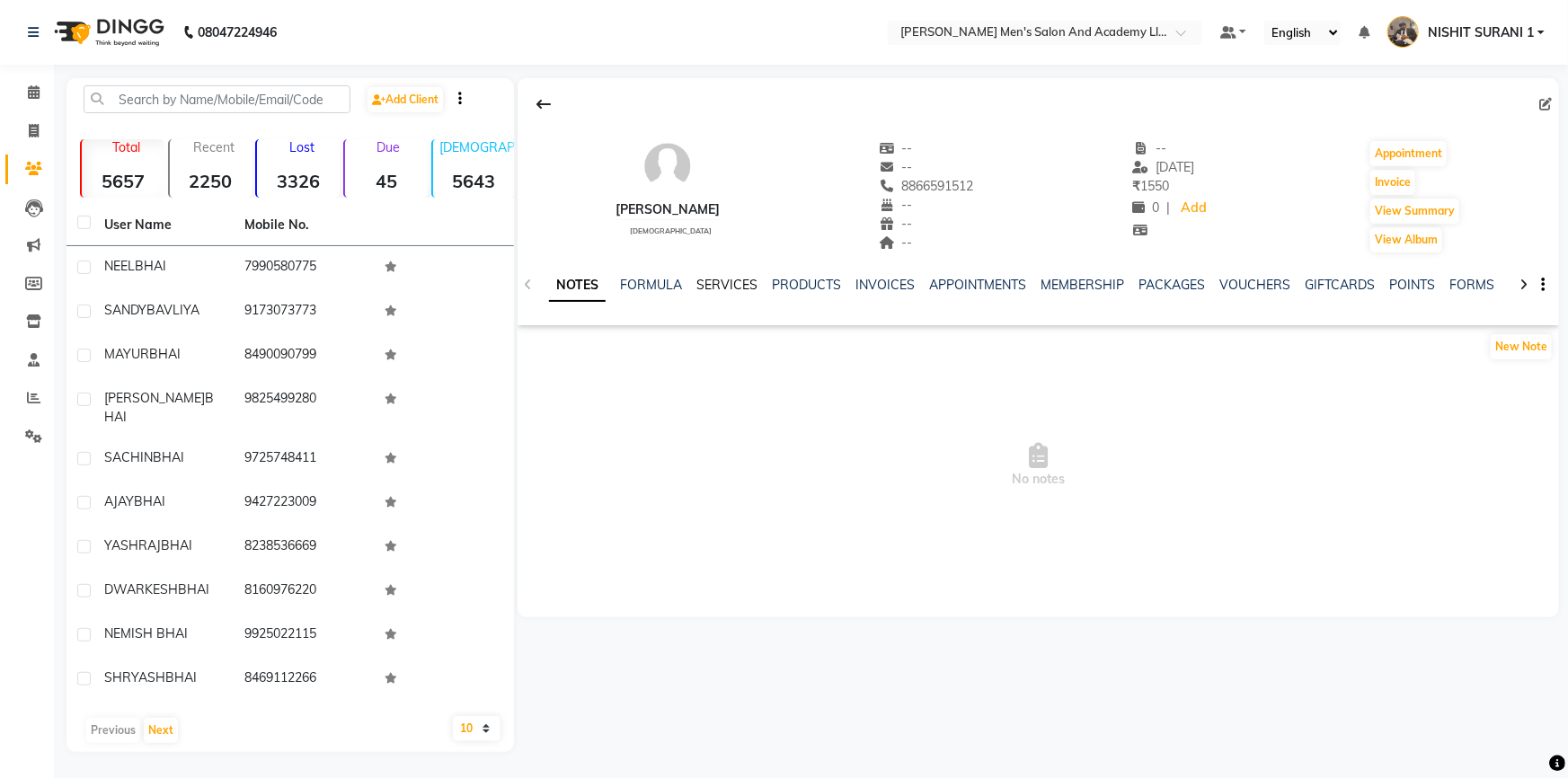
click at [734, 289] on link "SERVICES" at bounding box center [726, 284] width 61 height 16
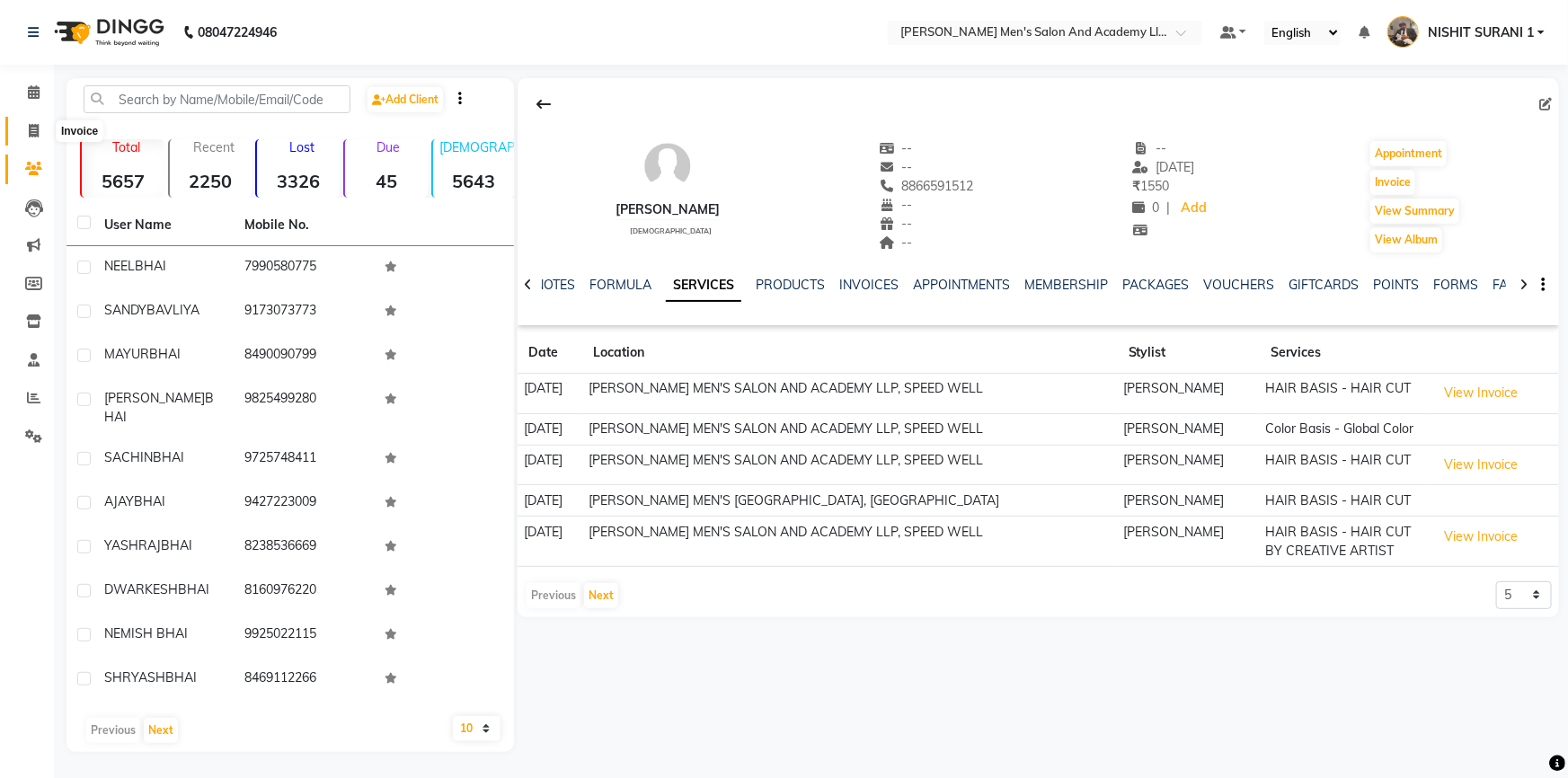
click at [30, 130] on icon at bounding box center [34, 130] width 10 height 14
select select "6752"
select select "service"
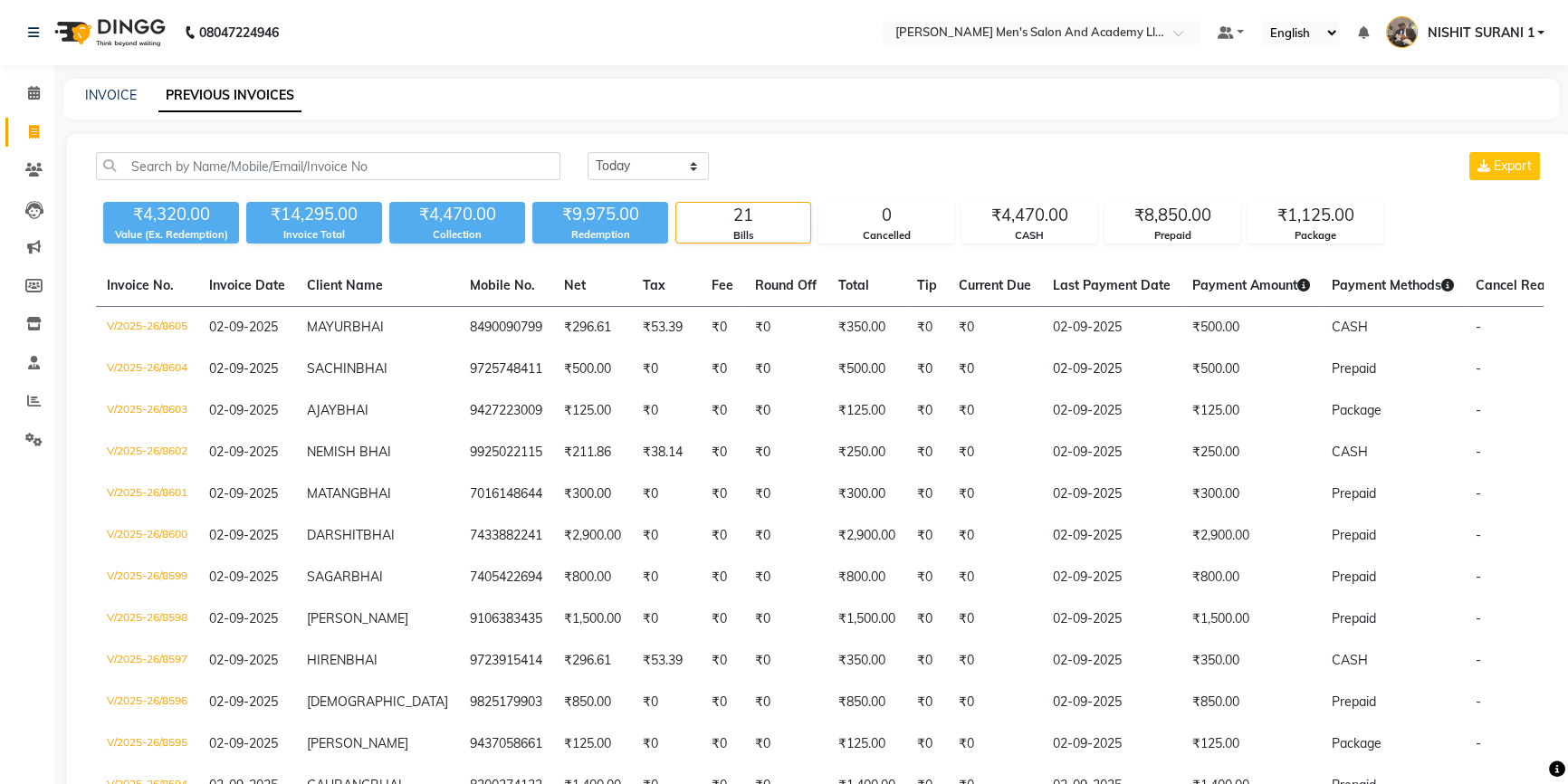
click at [118, 86] on div "INVOICE" at bounding box center [110, 95] width 52 height 19
click at [122, 95] on link "INVOICE" at bounding box center [110, 94] width 52 height 17
select select "service"
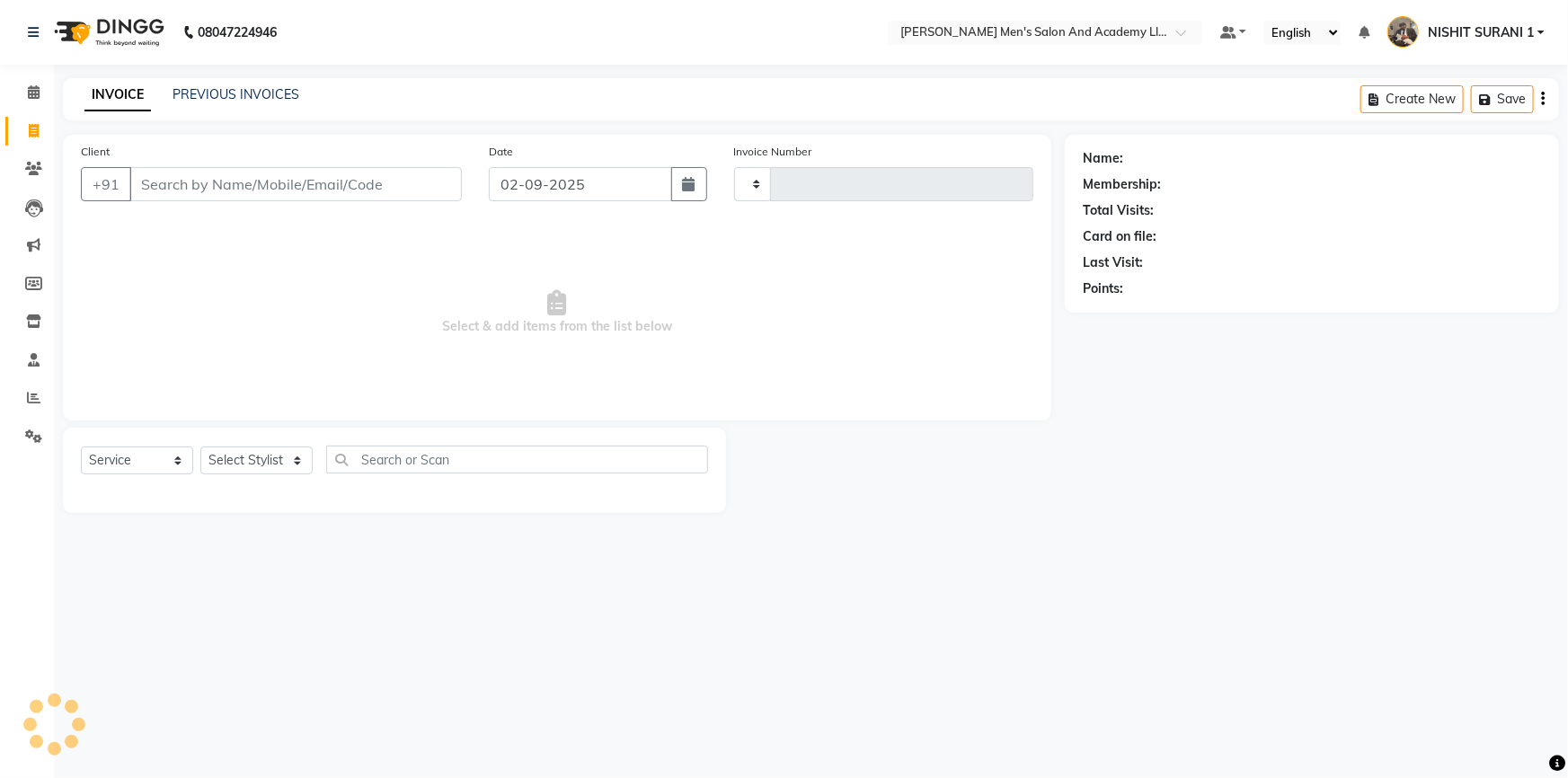
type input "8607"
select select "6752"
click at [44, 161] on span at bounding box center [34, 169] width 32 height 20
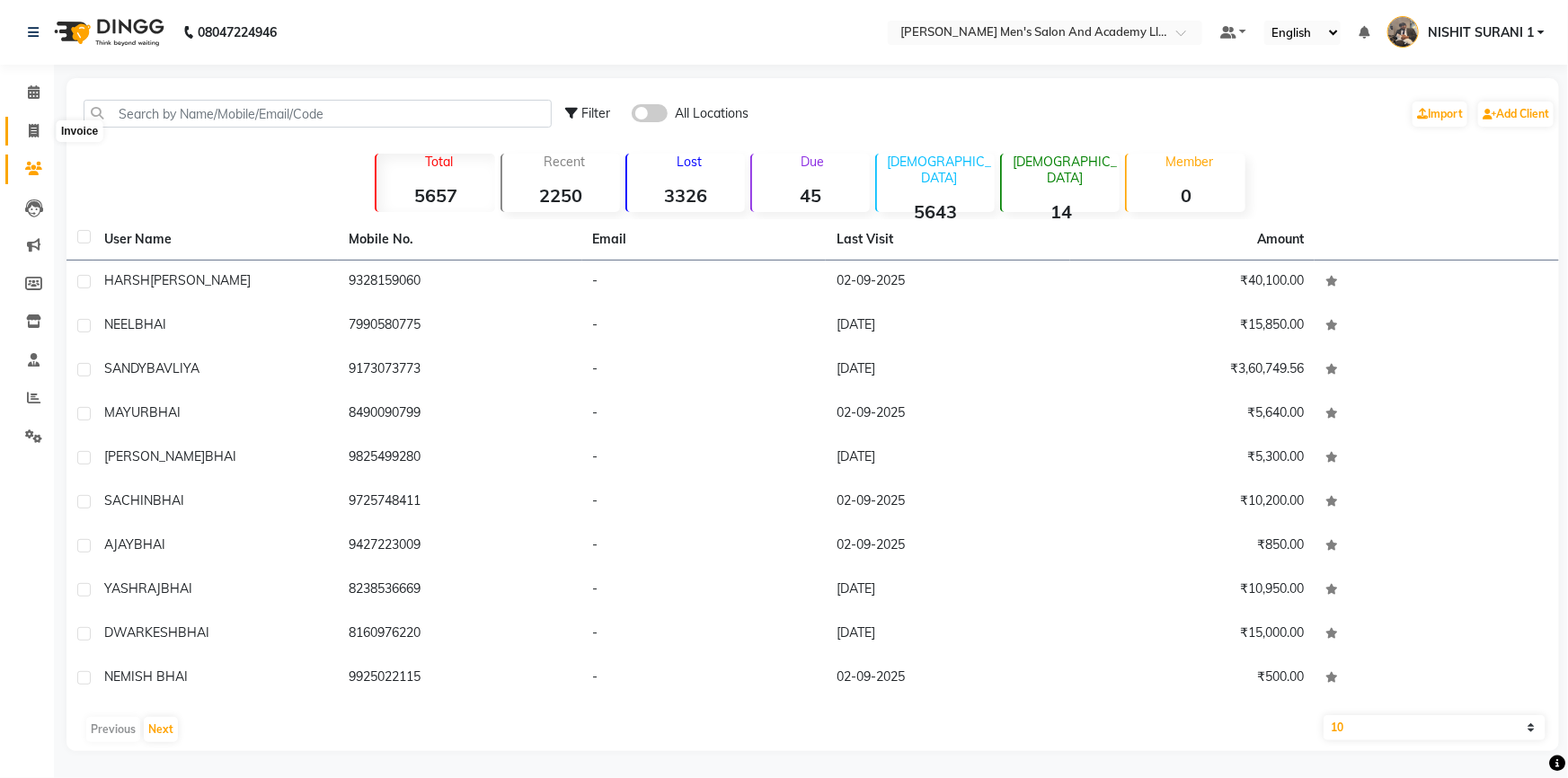
click at [32, 122] on span at bounding box center [34, 130] width 32 height 20
select select "service"
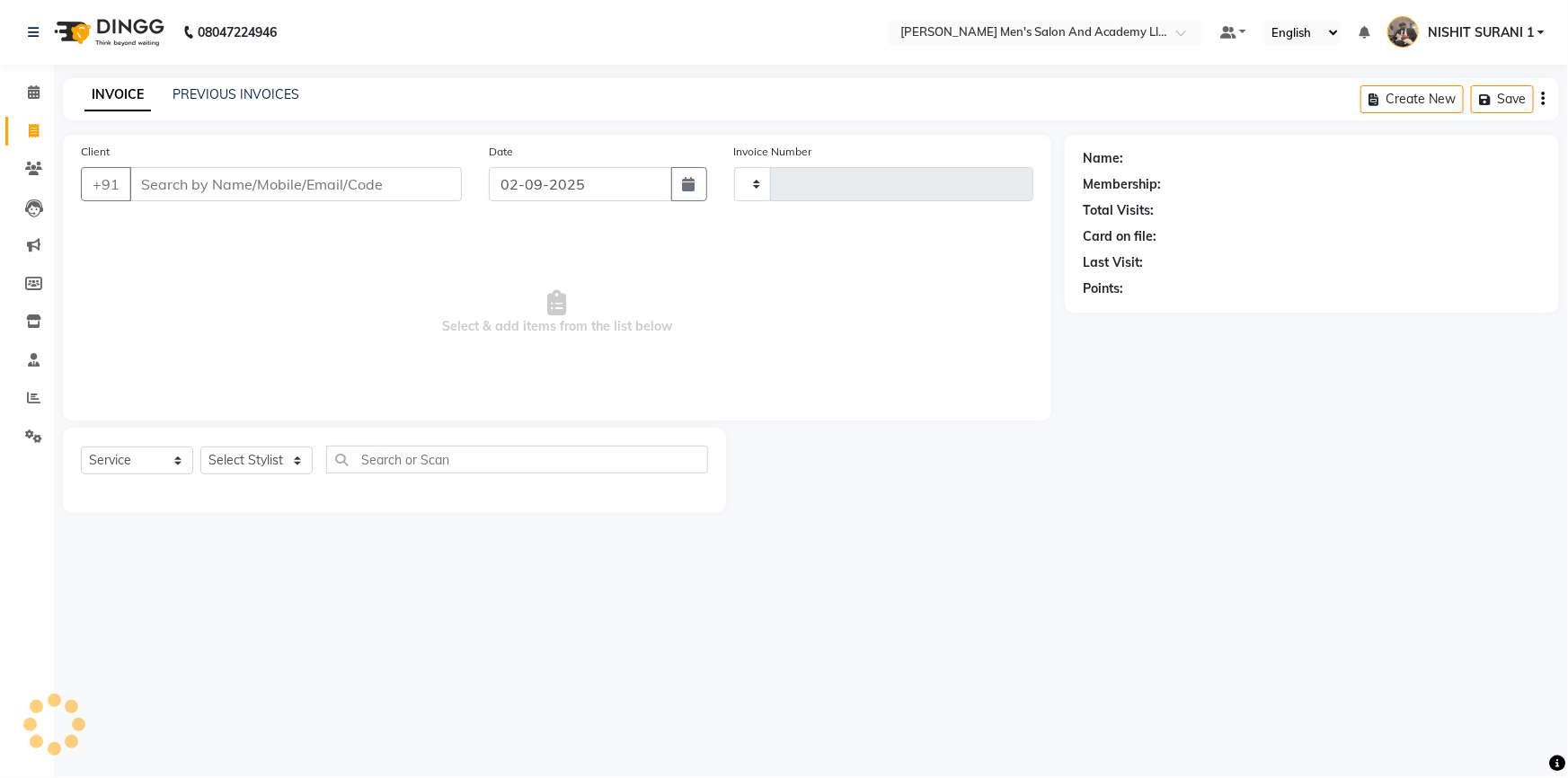
type input "8607"
select select "6752"
click at [182, 96] on link "PREVIOUS INVOICES" at bounding box center [235, 94] width 127 height 16
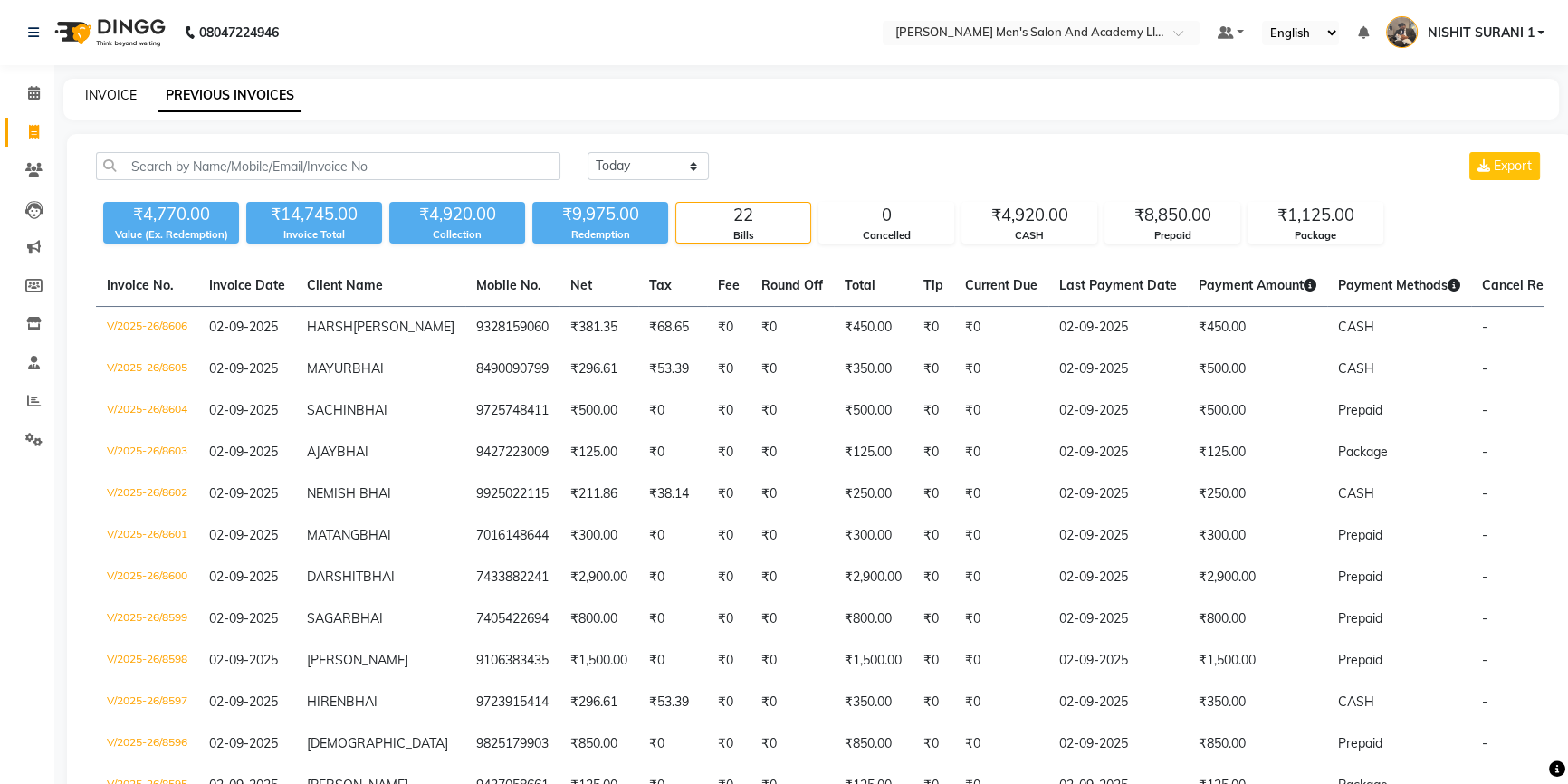
click at [127, 101] on link "INVOICE" at bounding box center [110, 94] width 52 height 17
select select "service"
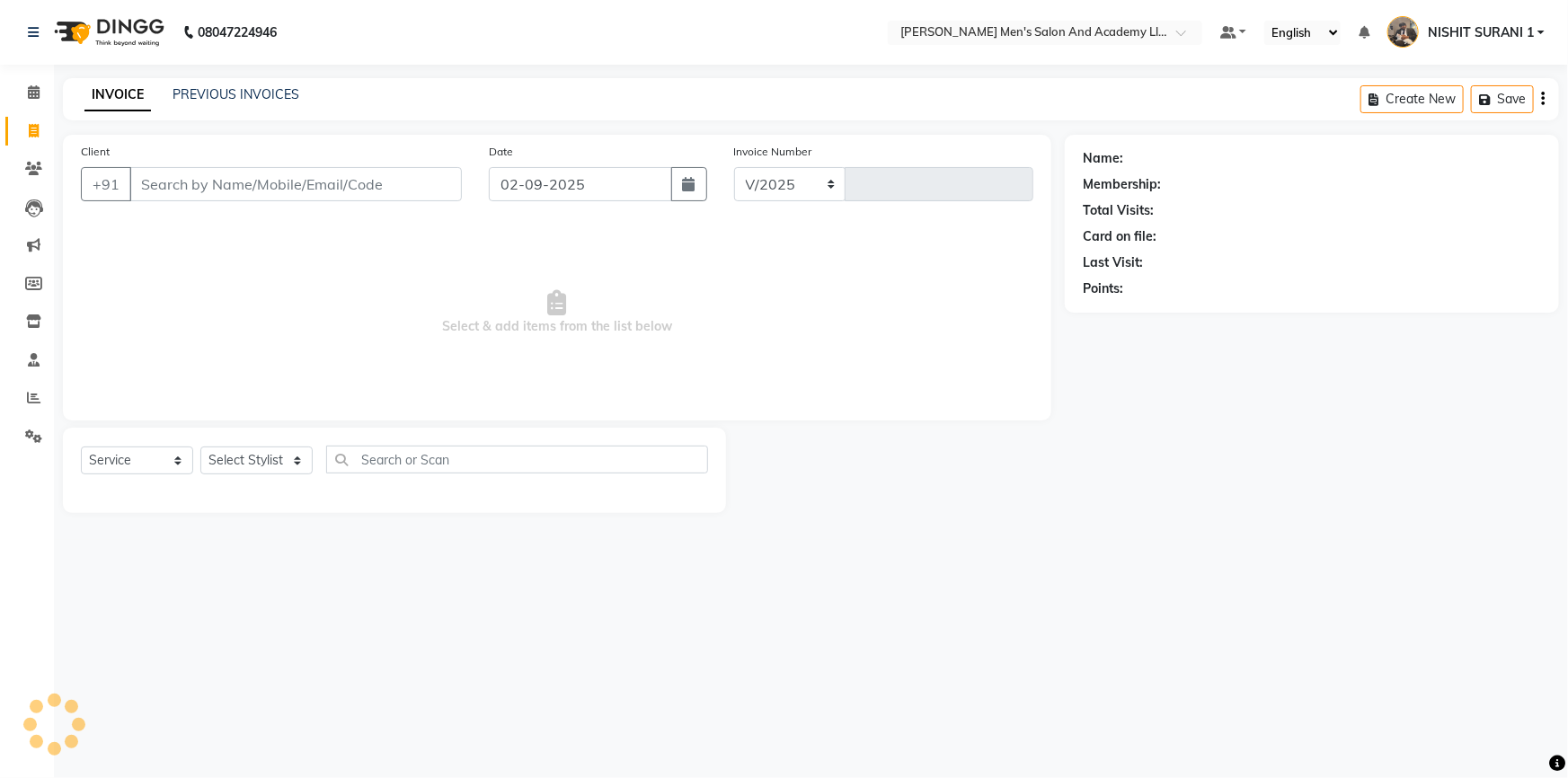
select select "6752"
type input "8607"
click at [195, 96] on link "PREVIOUS INVOICES" at bounding box center [235, 94] width 127 height 16
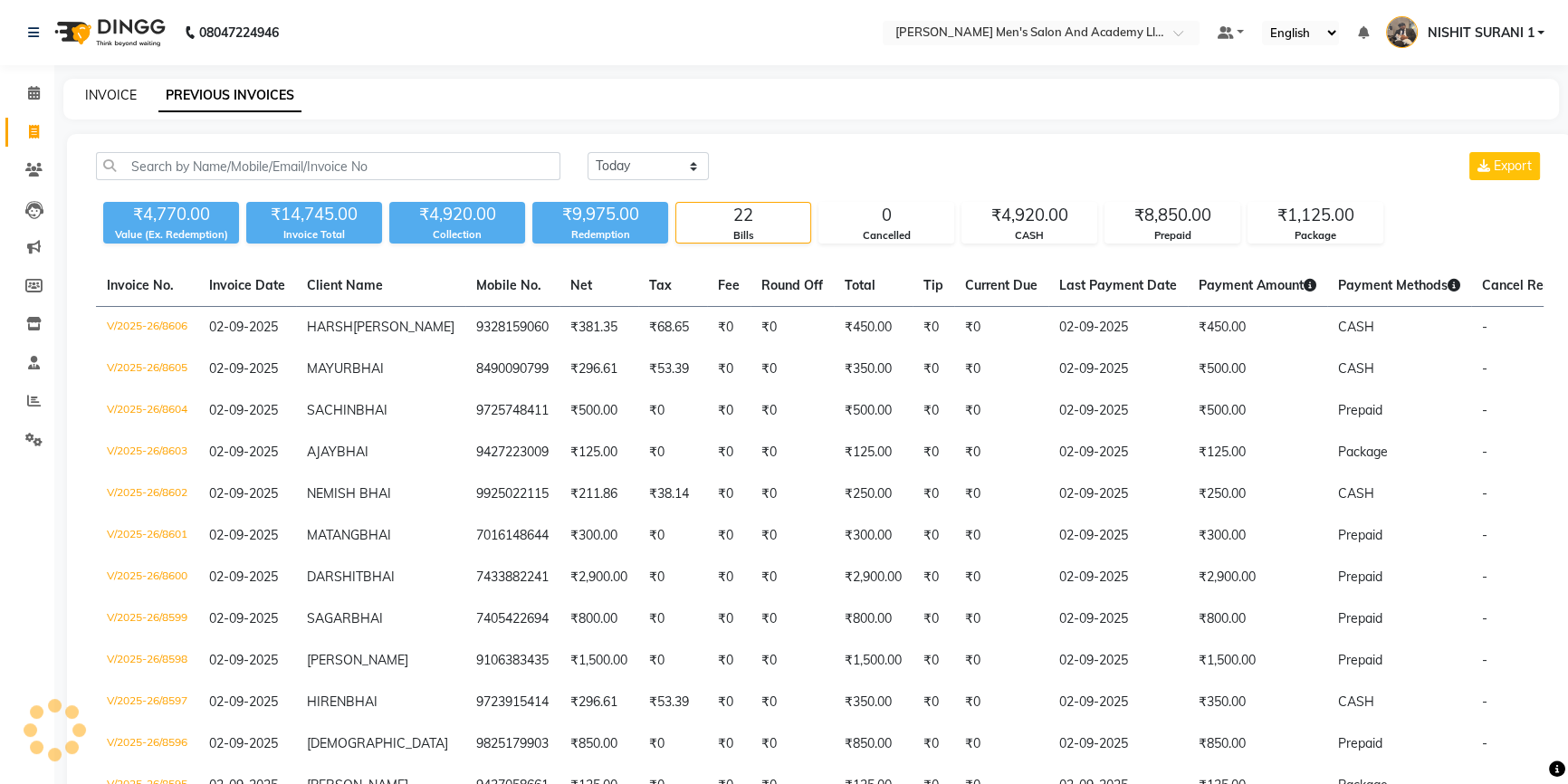
click at [129, 98] on link "INVOICE" at bounding box center [110, 94] width 52 height 17
select select "service"
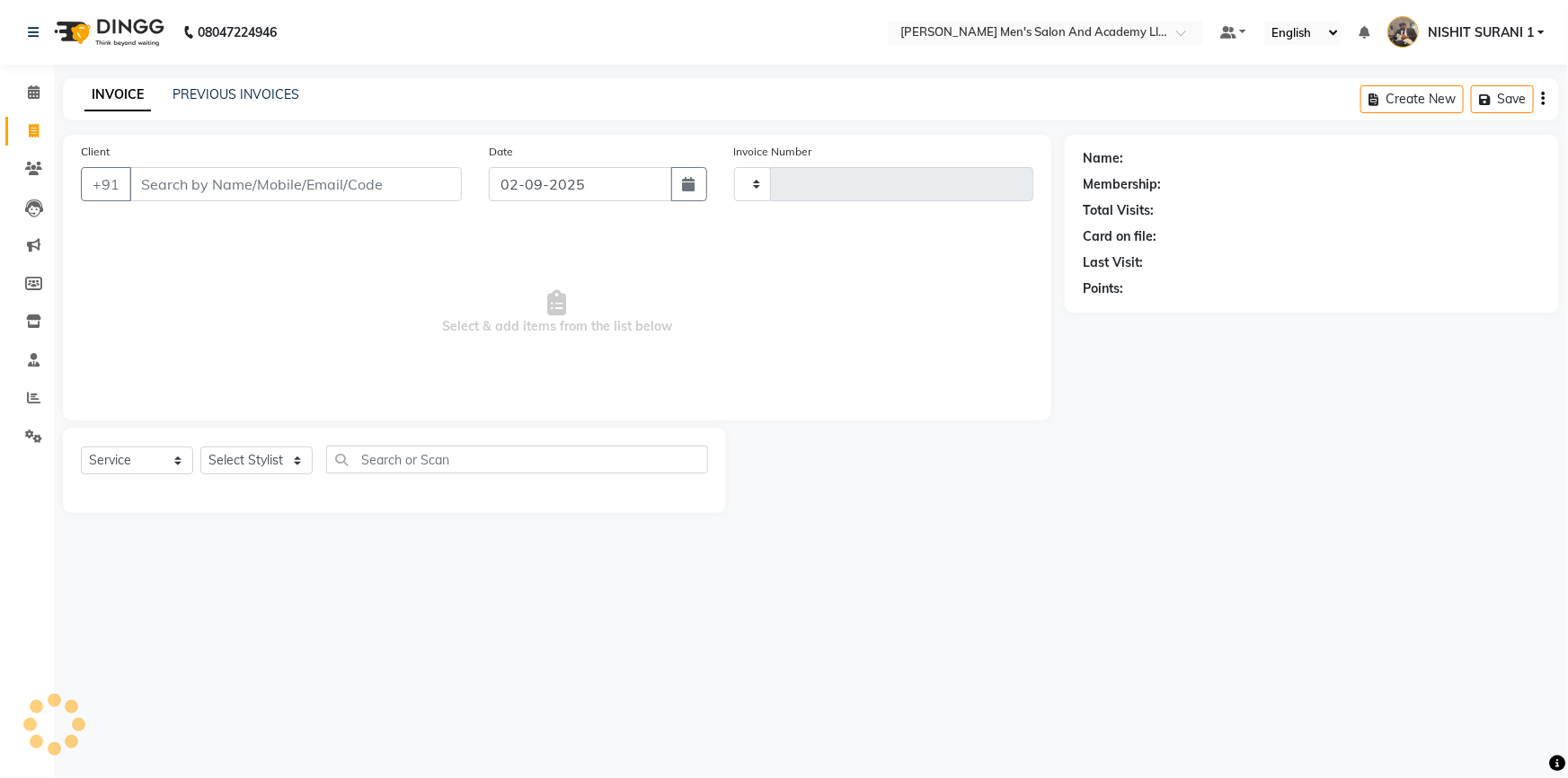
type input "8607"
select select "6752"
click at [33, 159] on span at bounding box center [34, 169] width 32 height 20
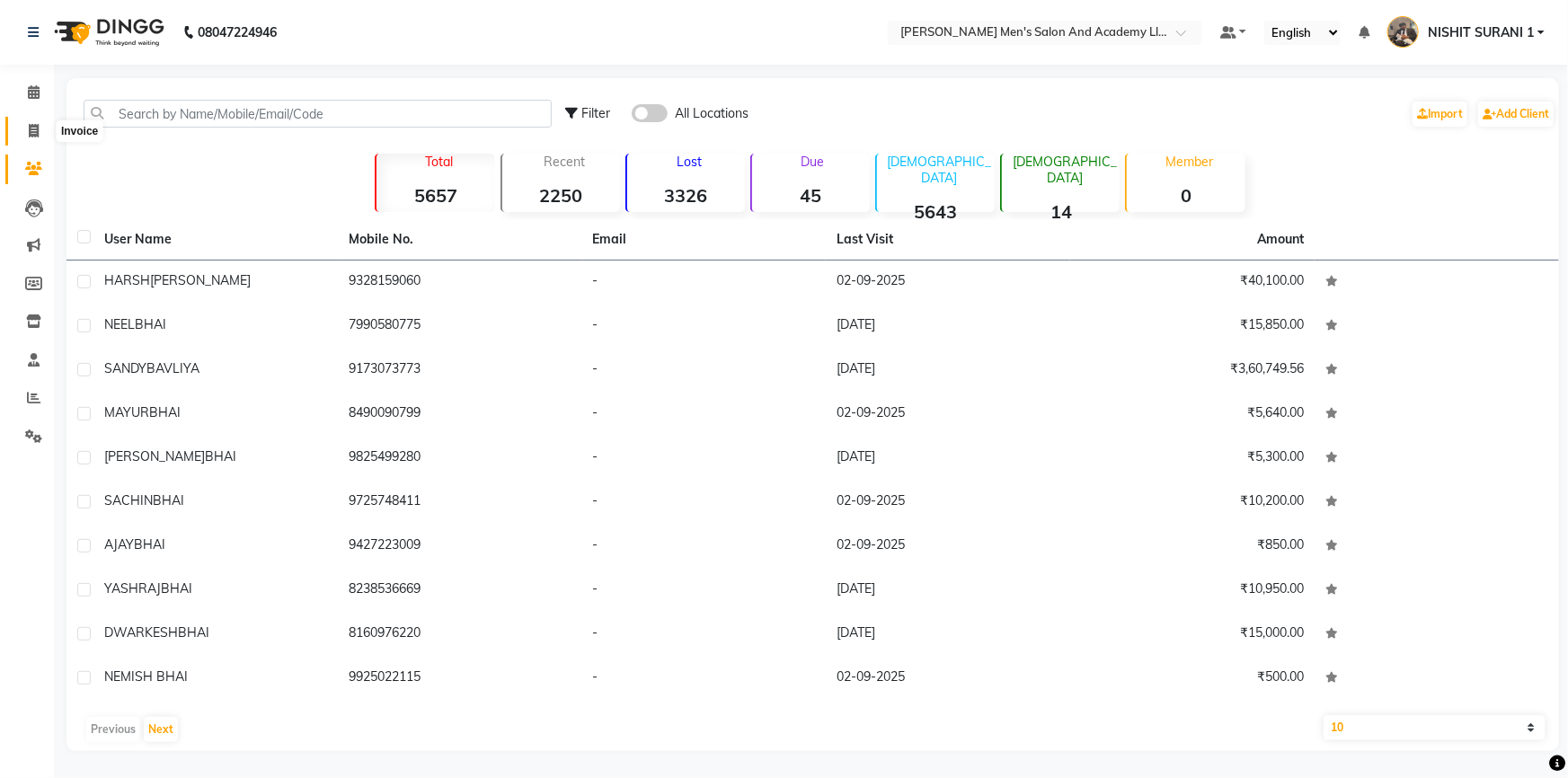
click at [38, 134] on icon at bounding box center [34, 130] width 10 height 14
select select "service"
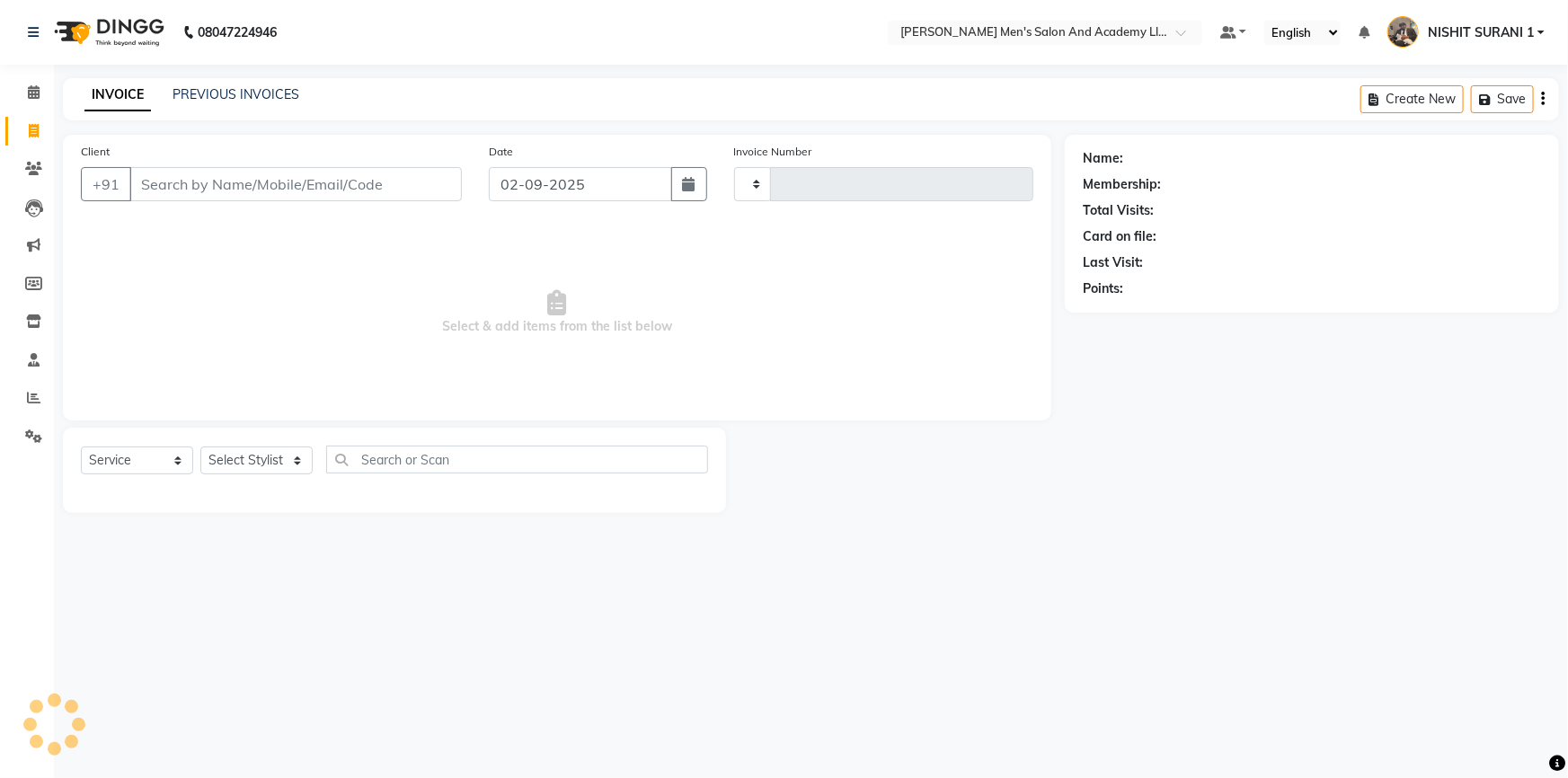
type input "8607"
select select "6752"
click at [175, 96] on link "PREVIOUS INVOICES" at bounding box center [235, 94] width 127 height 16
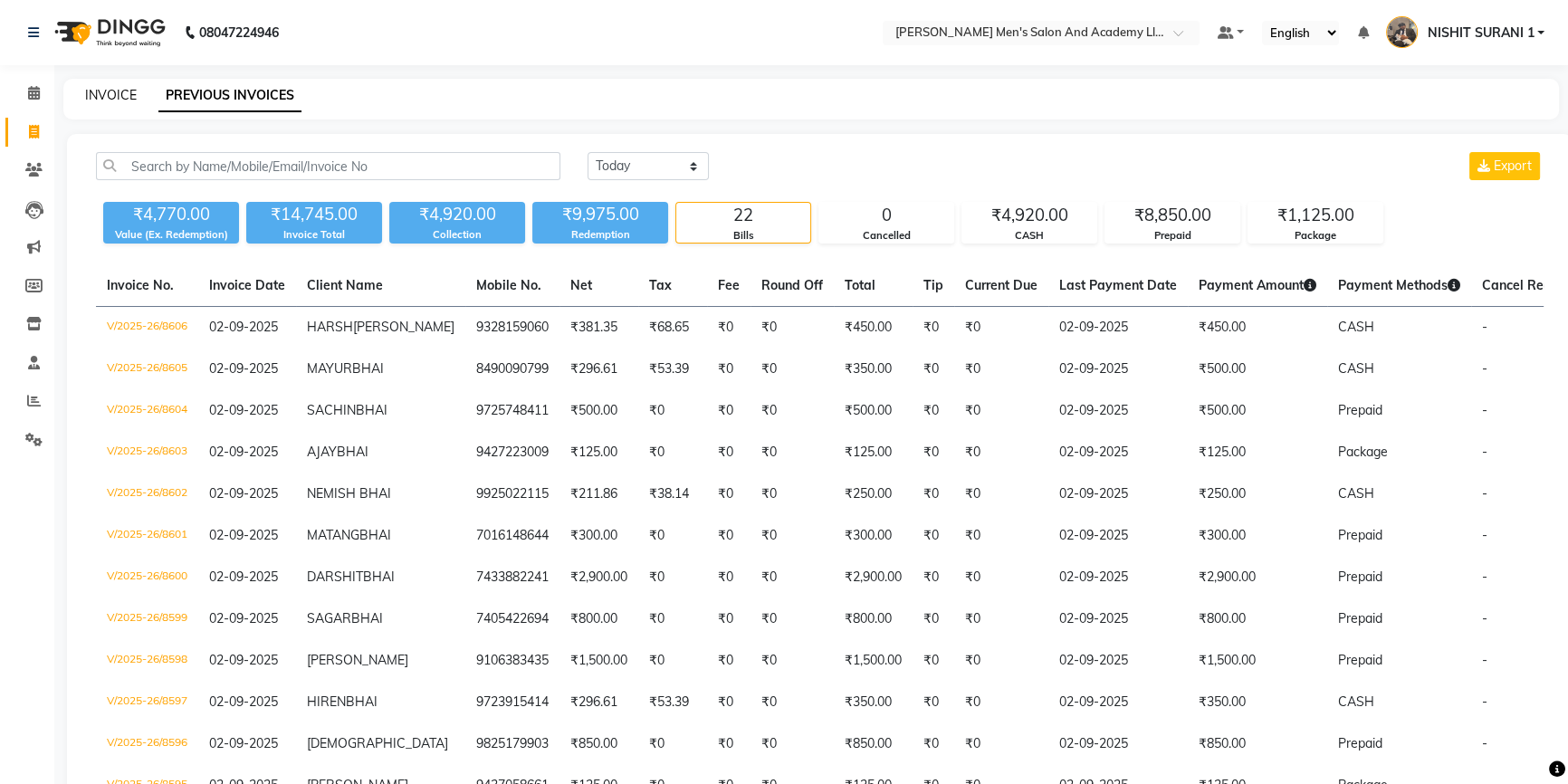
click at [121, 99] on link "INVOICE" at bounding box center [110, 94] width 52 height 17
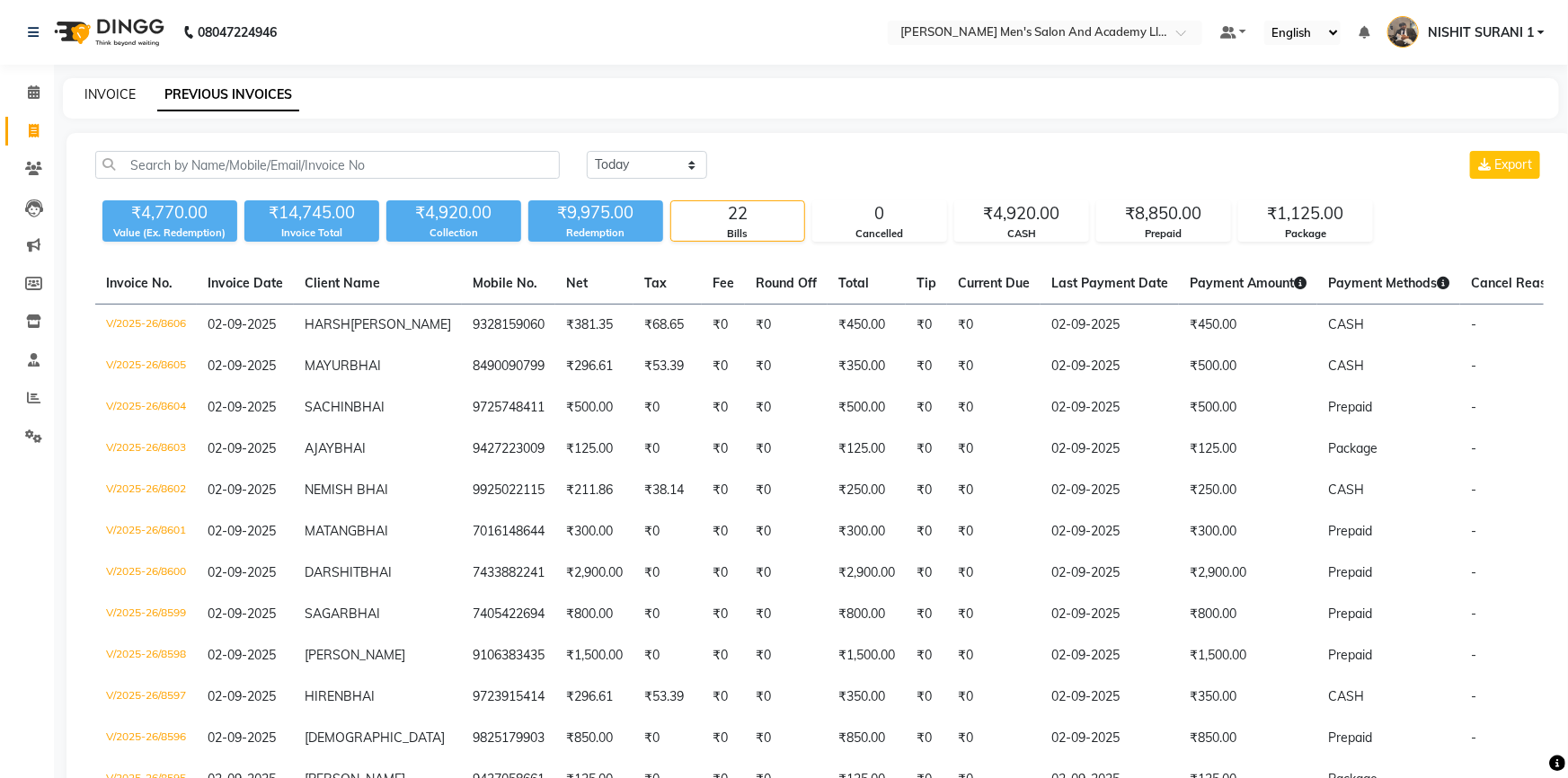
select select "6752"
select select "service"
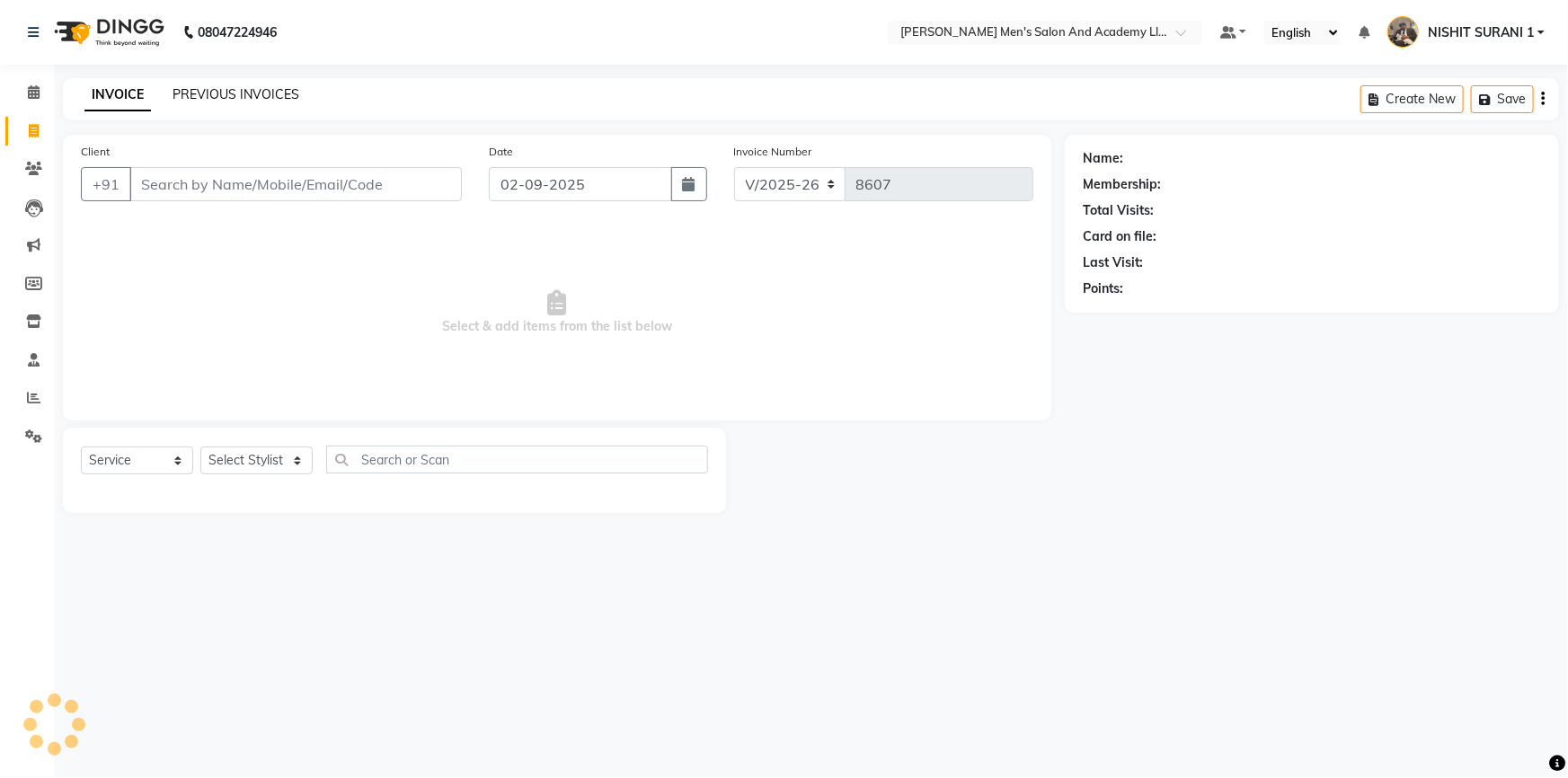
click at [189, 91] on link "PREVIOUS INVOICES" at bounding box center [235, 94] width 127 height 16
